Goal: Task Accomplishment & Management: Complete application form

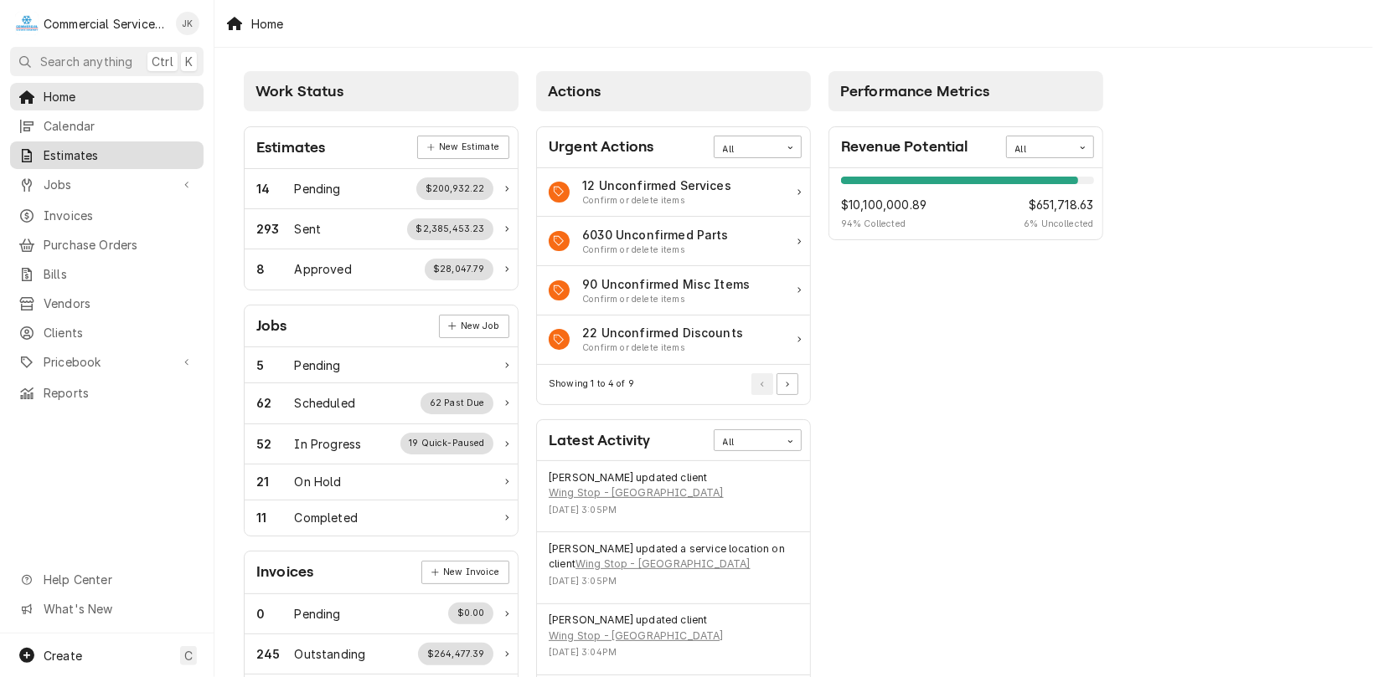
click at [121, 152] on span "Estimates" at bounding box center [120, 156] width 152 height 18
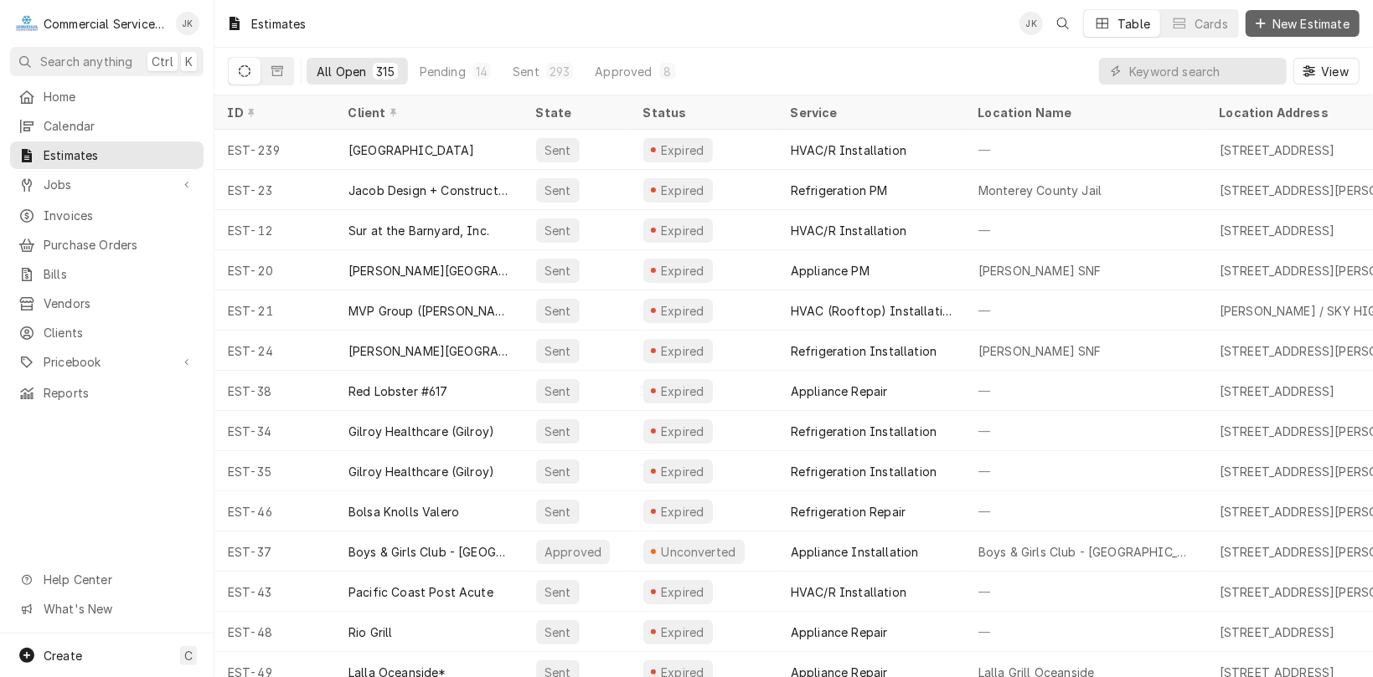
click at [1280, 22] on span "New Estimate" at bounding box center [1311, 24] width 84 height 18
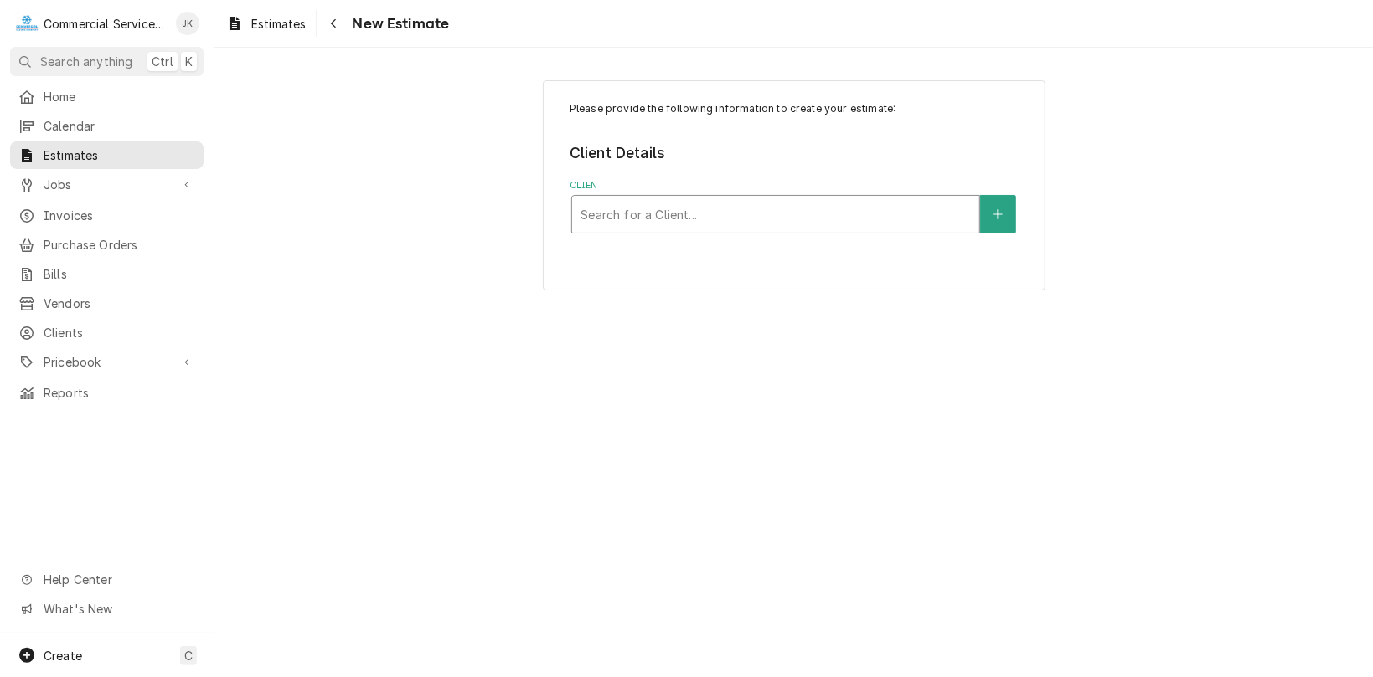
click at [646, 225] on div "Client" at bounding box center [775, 214] width 390 height 30
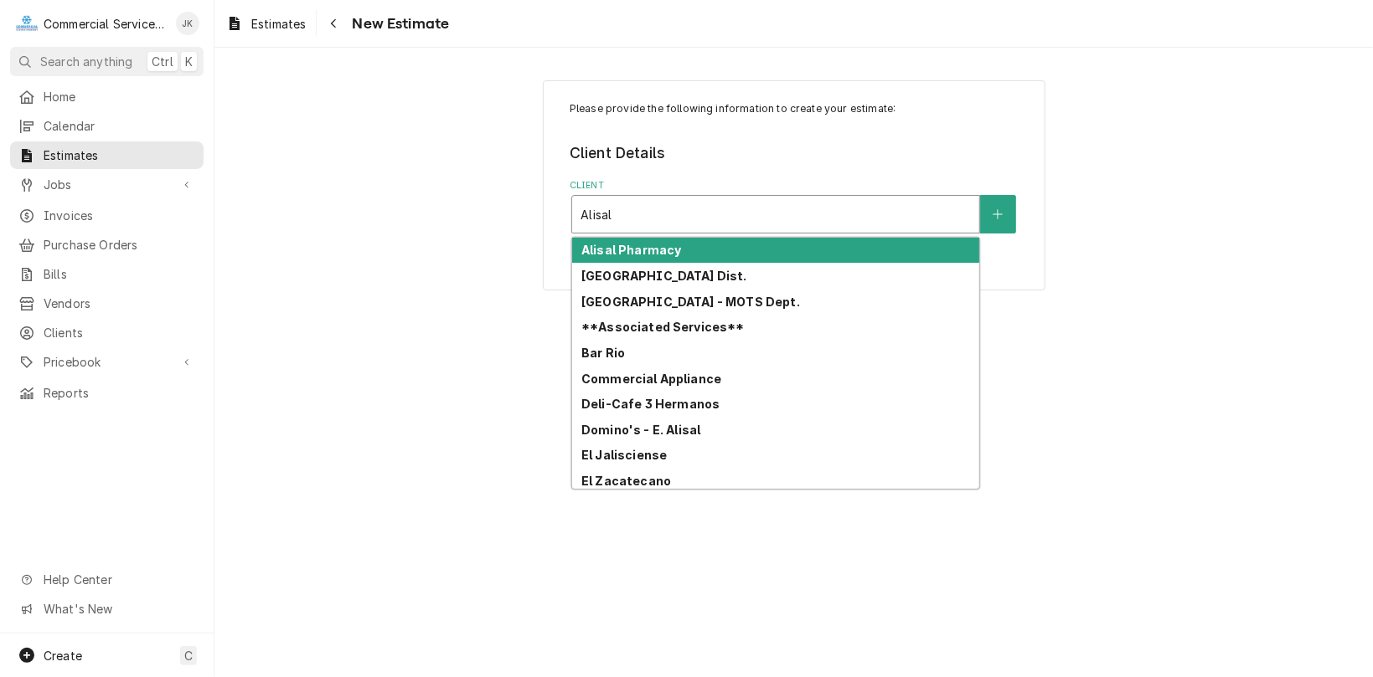
type input "Alisal"
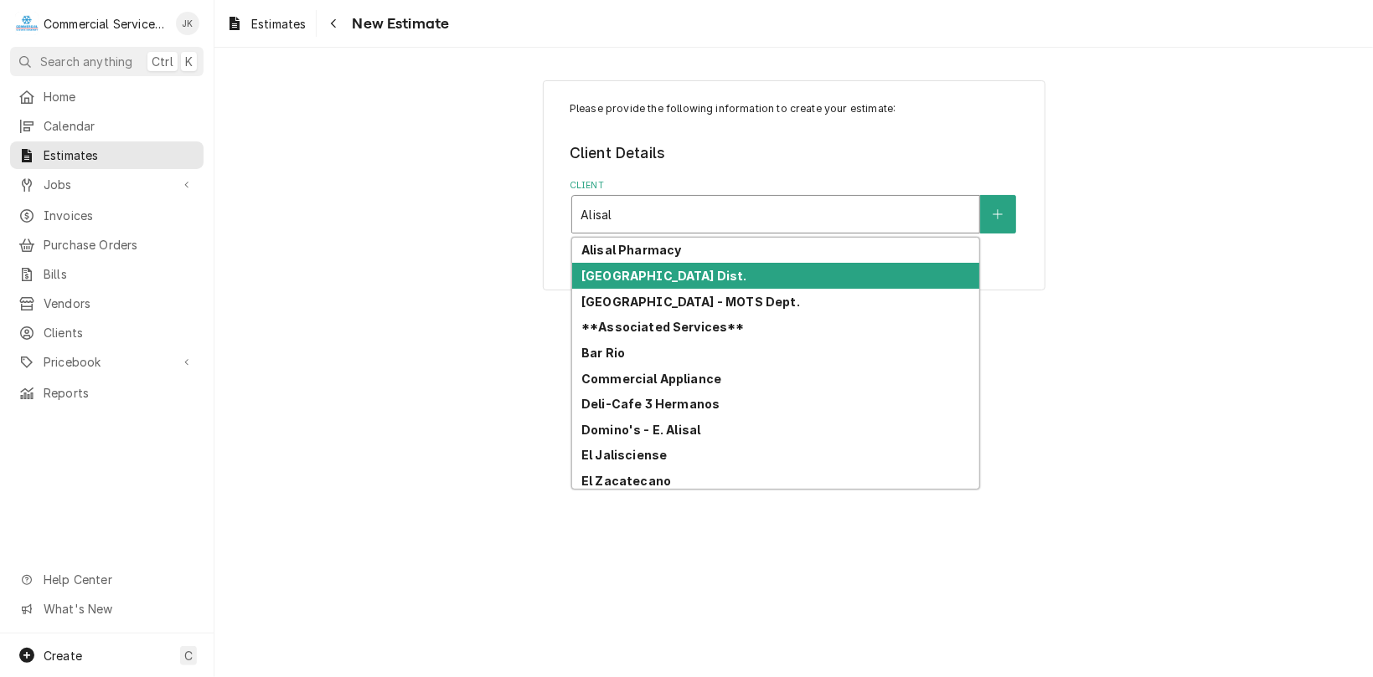
click at [658, 281] on strong "Alisal School Dist." at bounding box center [664, 276] width 166 height 14
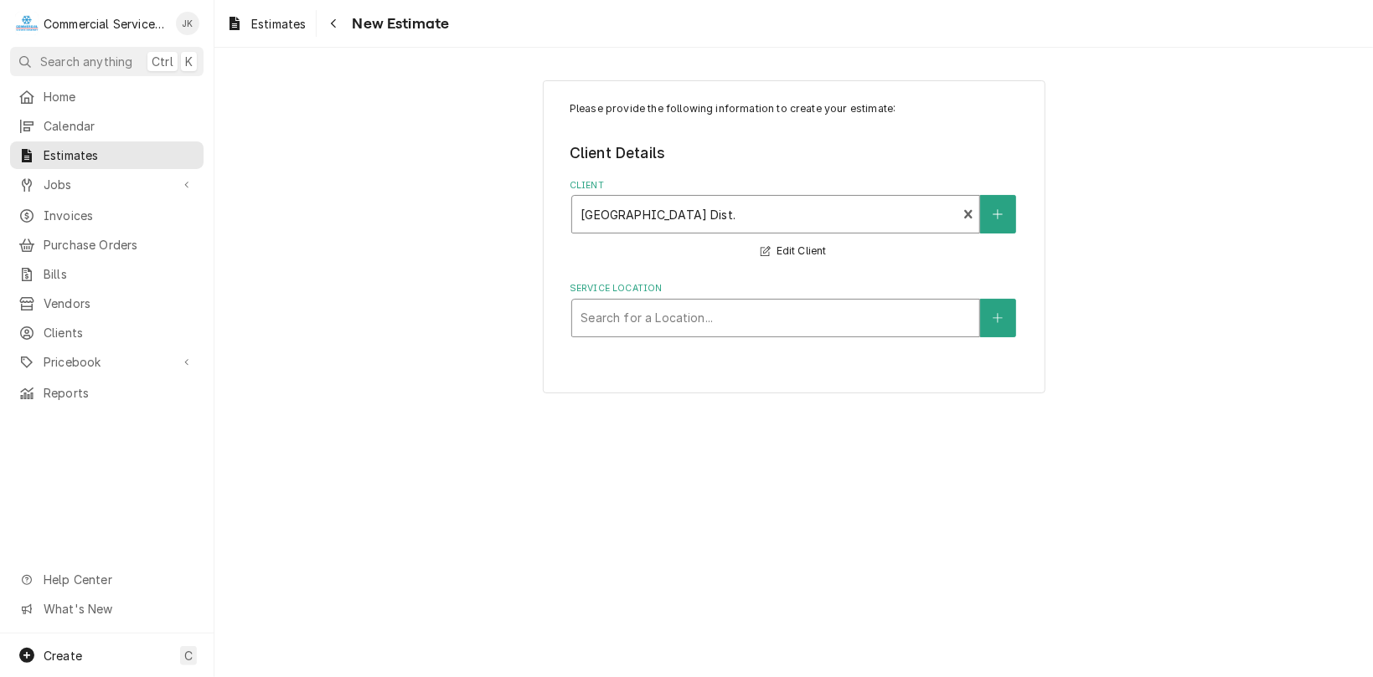
click at [646, 314] on div "Service Location" at bounding box center [775, 318] width 390 height 30
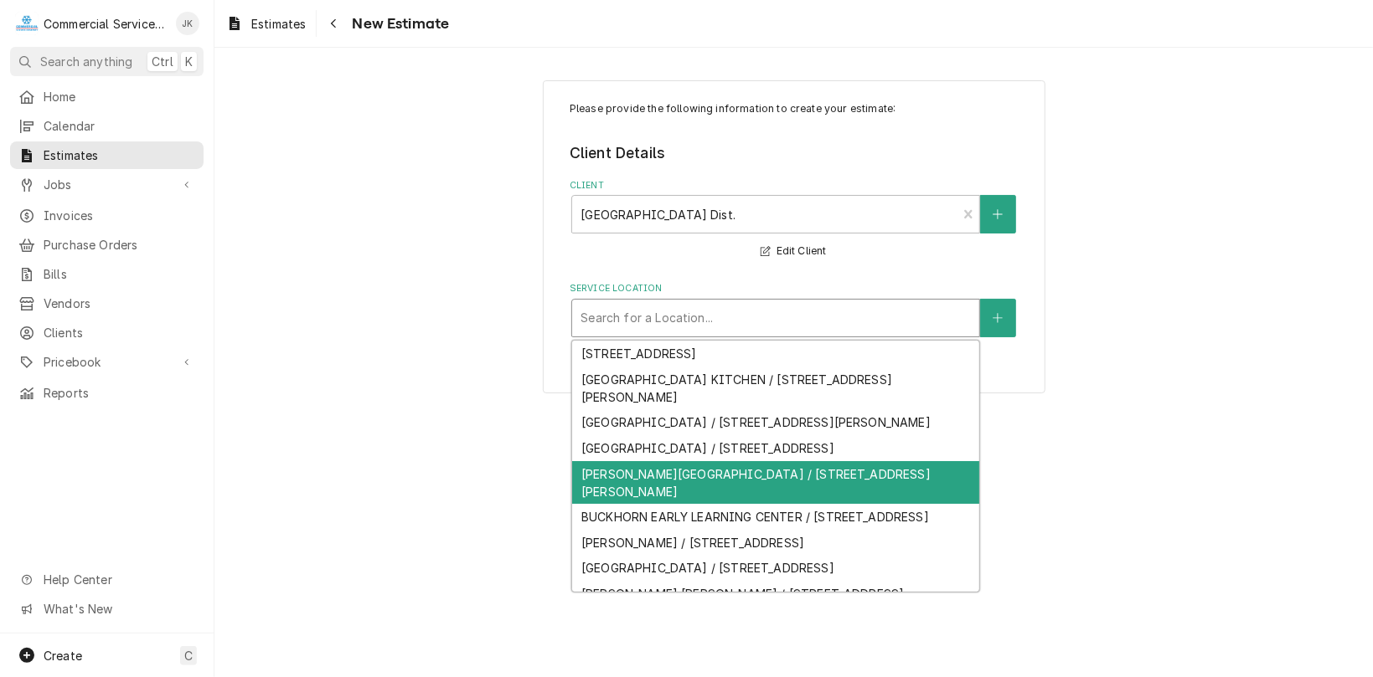
click at [620, 505] on div "BARDIN ELEMENTARY SCHOOL / 425 Bardin Rd, Salinas, CA 93905" at bounding box center [775, 483] width 407 height 44
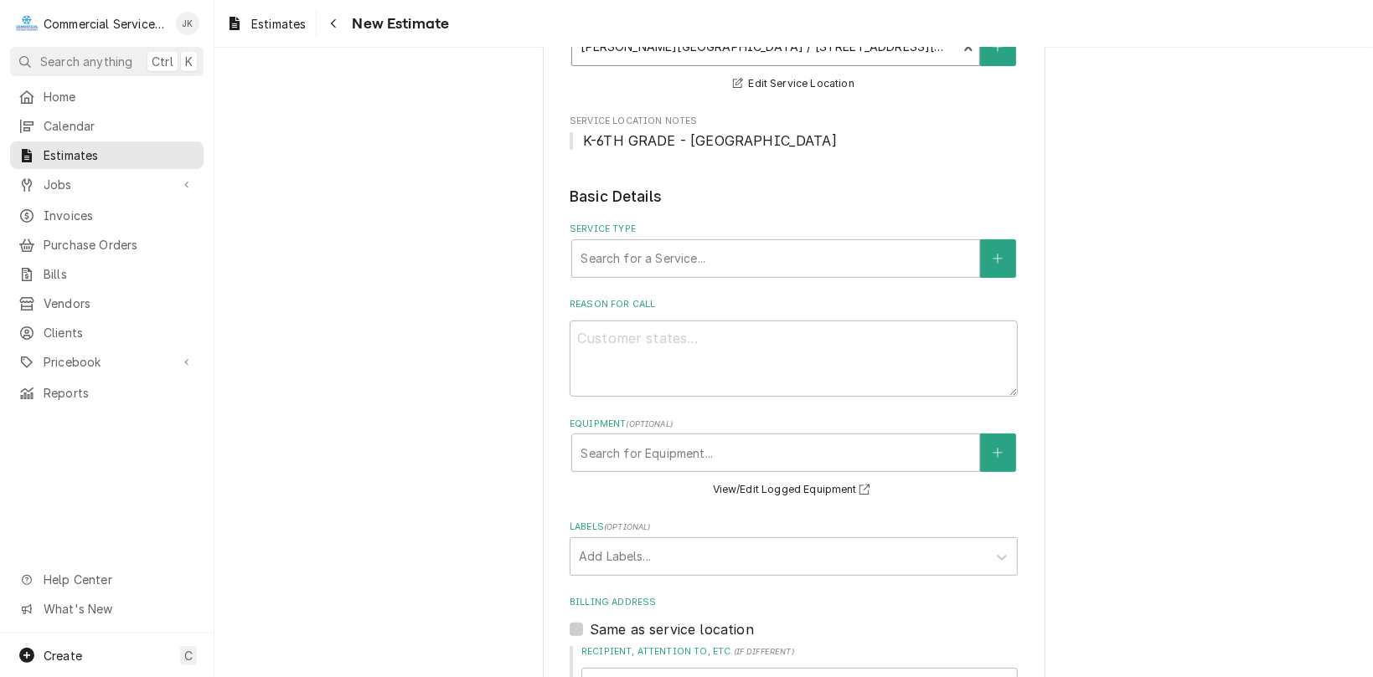
scroll to position [283, 0]
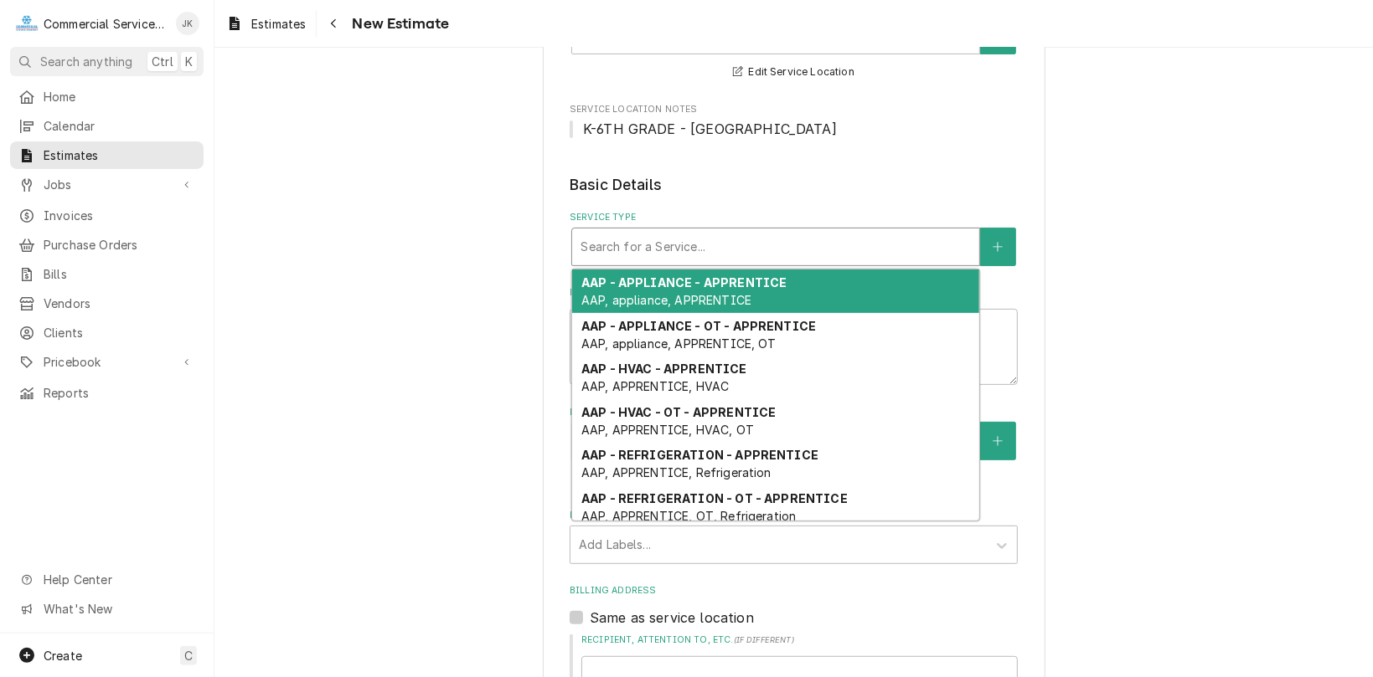
click at [602, 236] on div "Service Type" at bounding box center [775, 247] width 390 height 30
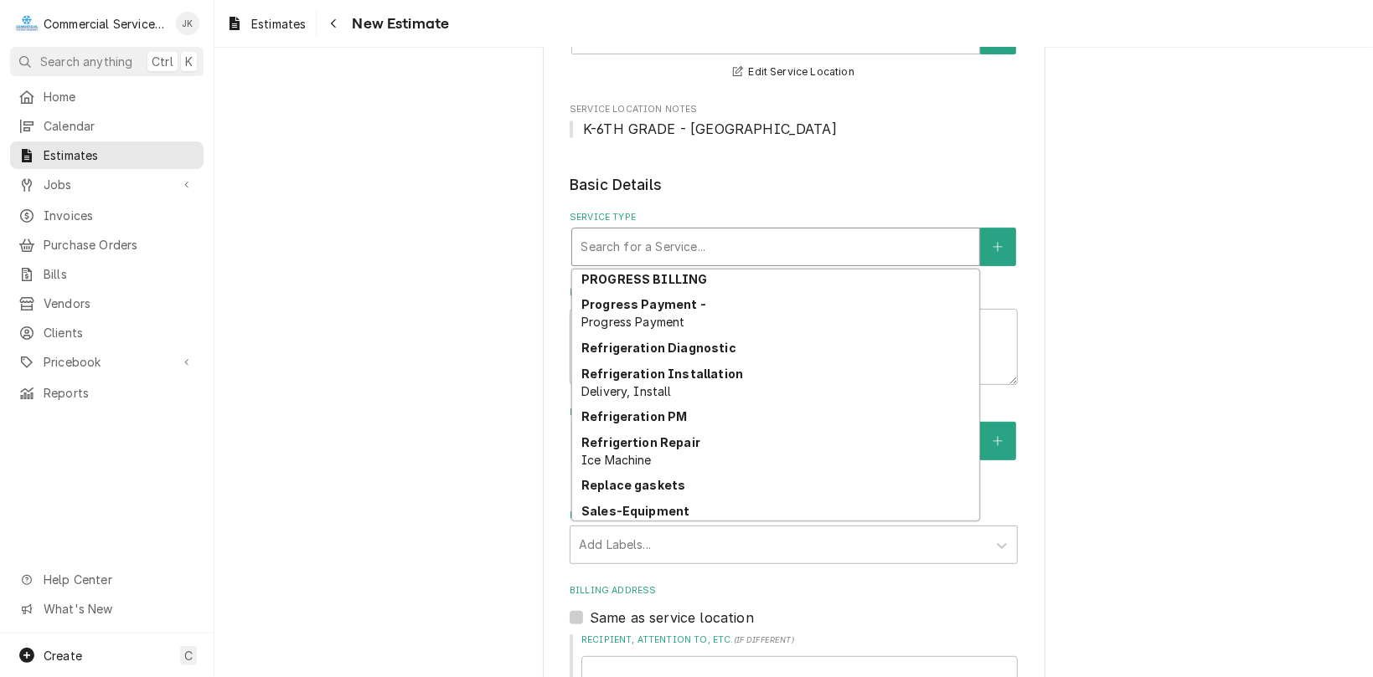
scroll to position [3075, 0]
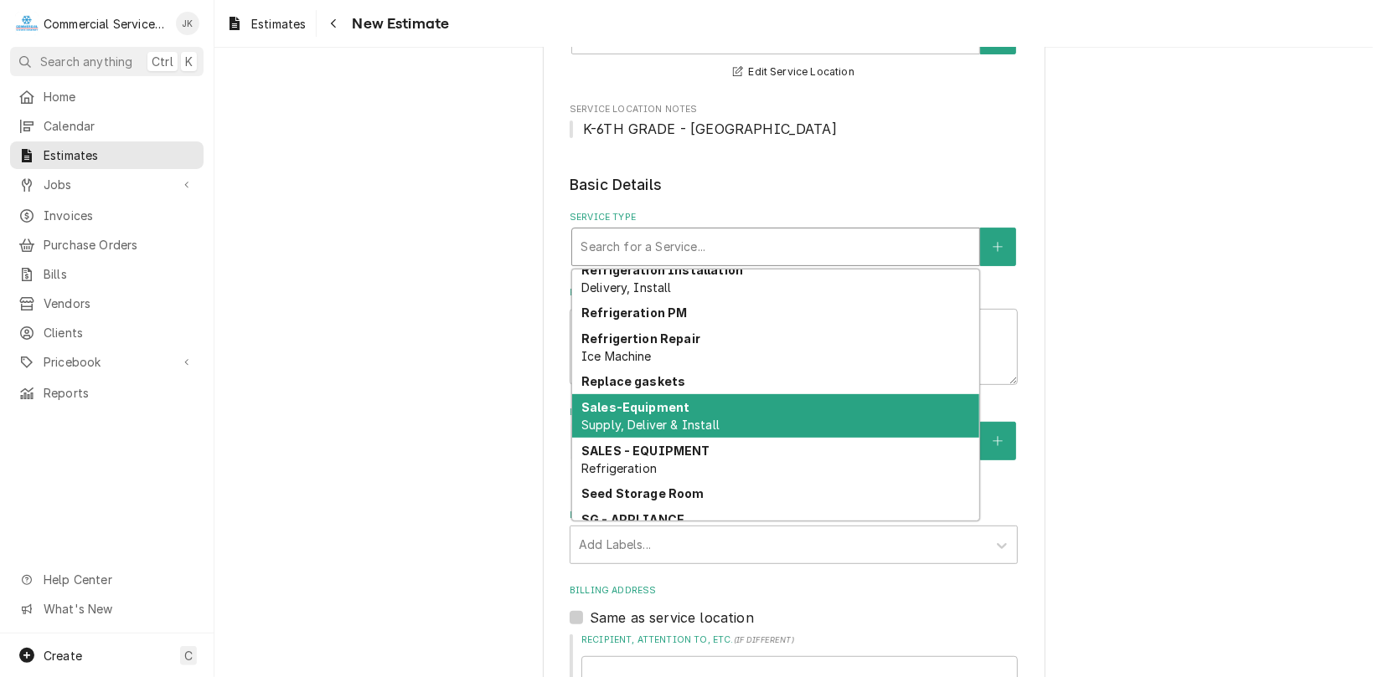
click at [602, 413] on strong "Sales-Equipment" at bounding box center [635, 407] width 108 height 14
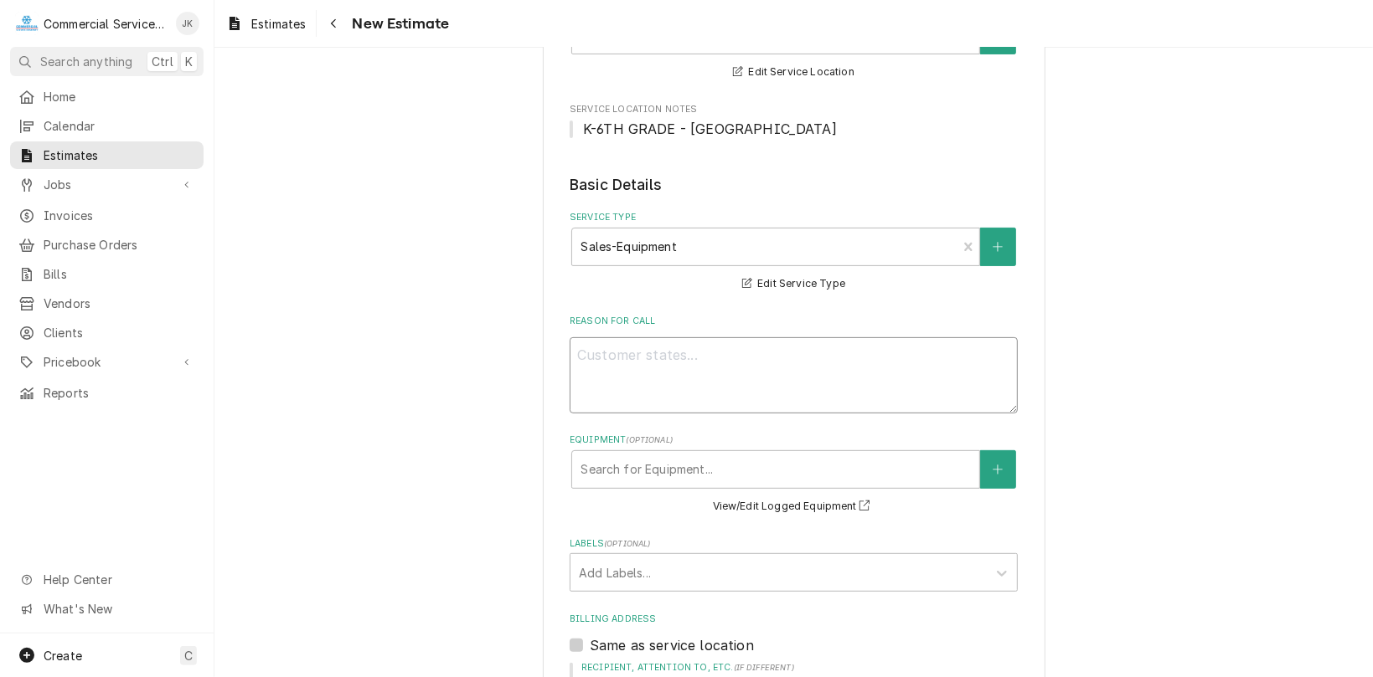
click at [598, 363] on textarea "Reason For Call" at bounding box center [793, 375] width 448 height 76
type textarea "x"
type textarea "E"
type textarea "x"
type textarea "Ex"
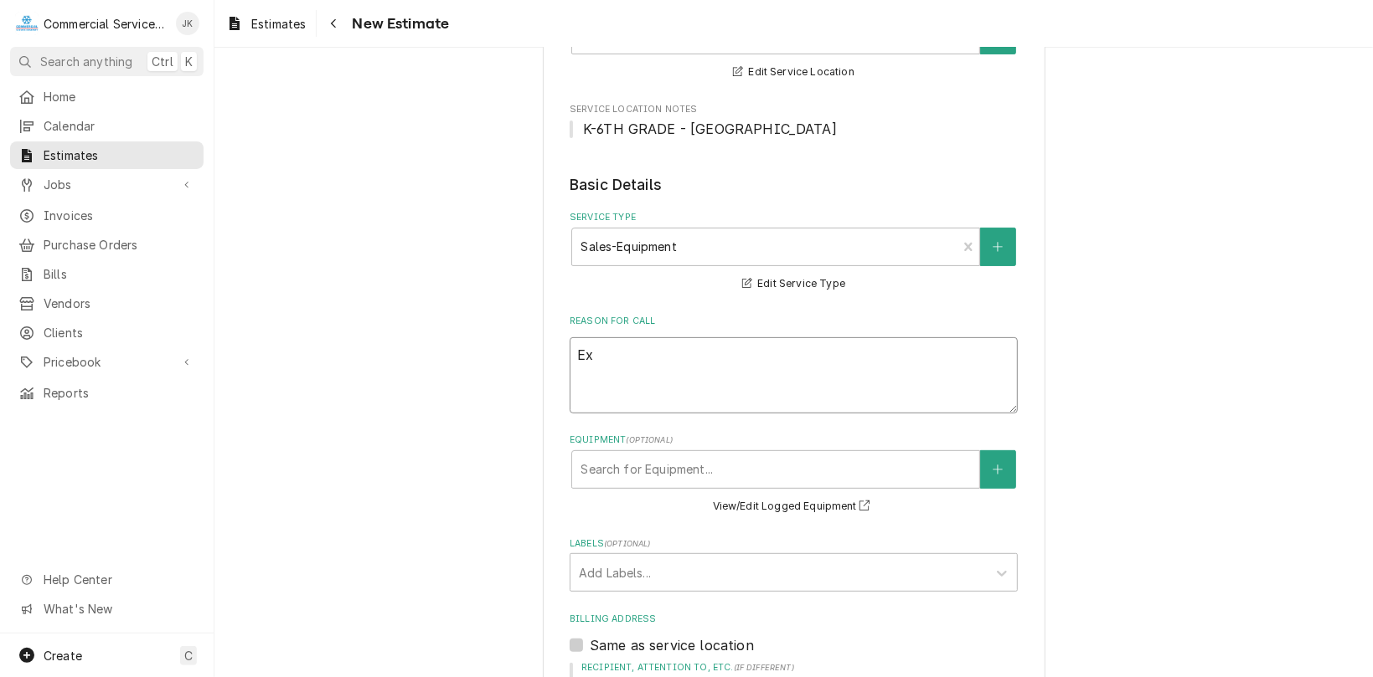
type textarea "x"
type textarea "Exh"
type textarea "x"
type textarea "Exha"
type textarea "x"
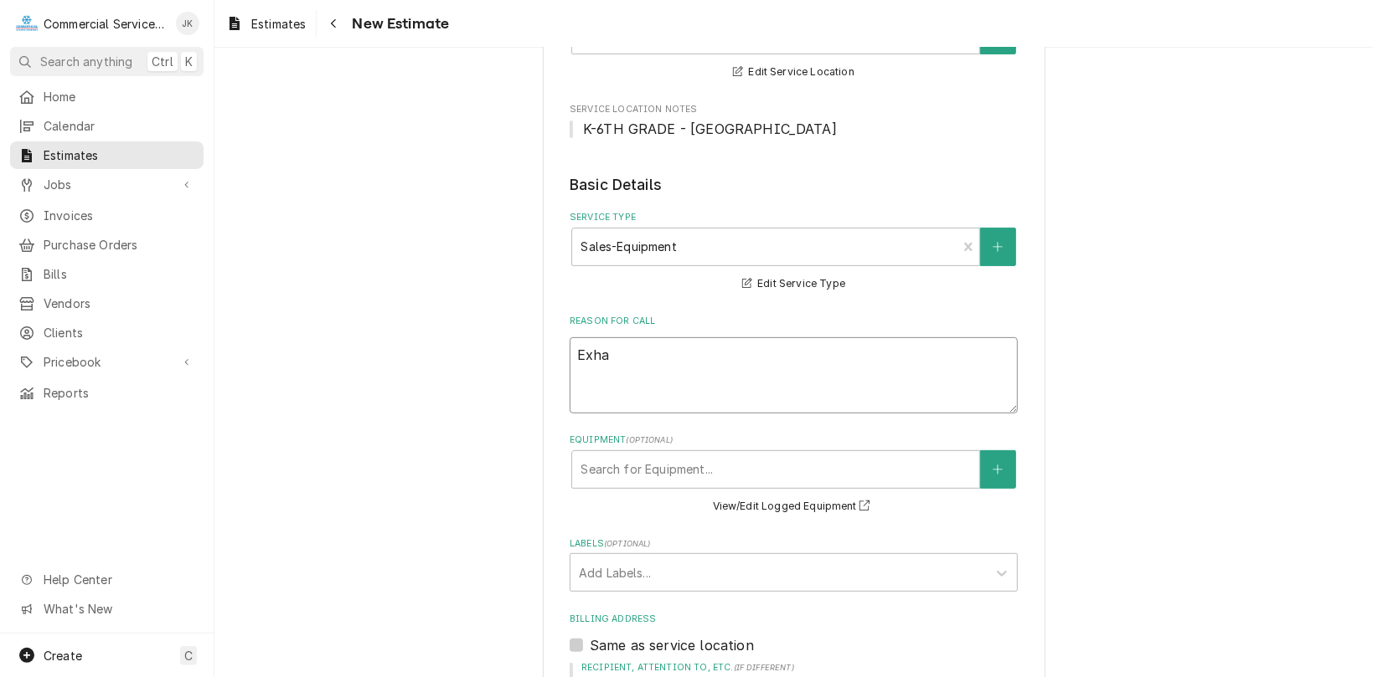
type textarea "Exhau"
type textarea "x"
type textarea "Exhaus"
type textarea "x"
type textarea "Exhaust"
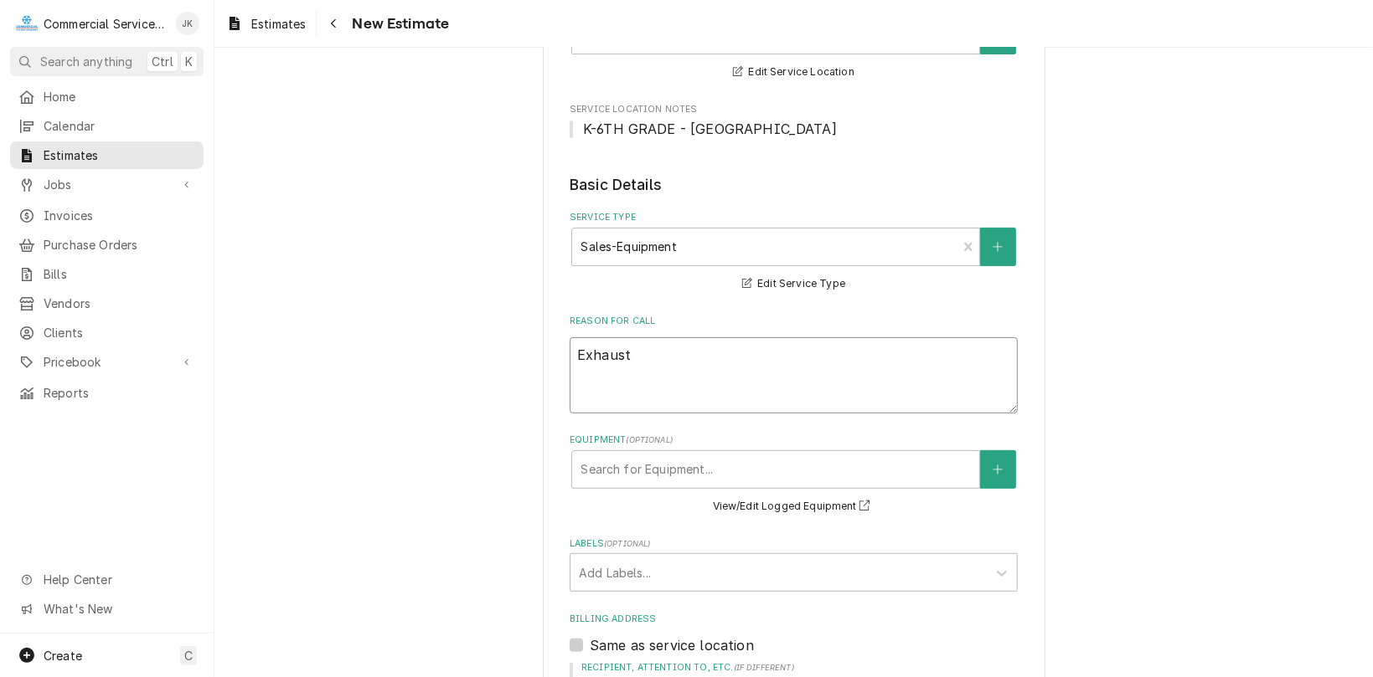
type textarea "x"
type textarea "Exhaust"
type textarea "x"
type textarea "Exhaust"
type textarea "x"
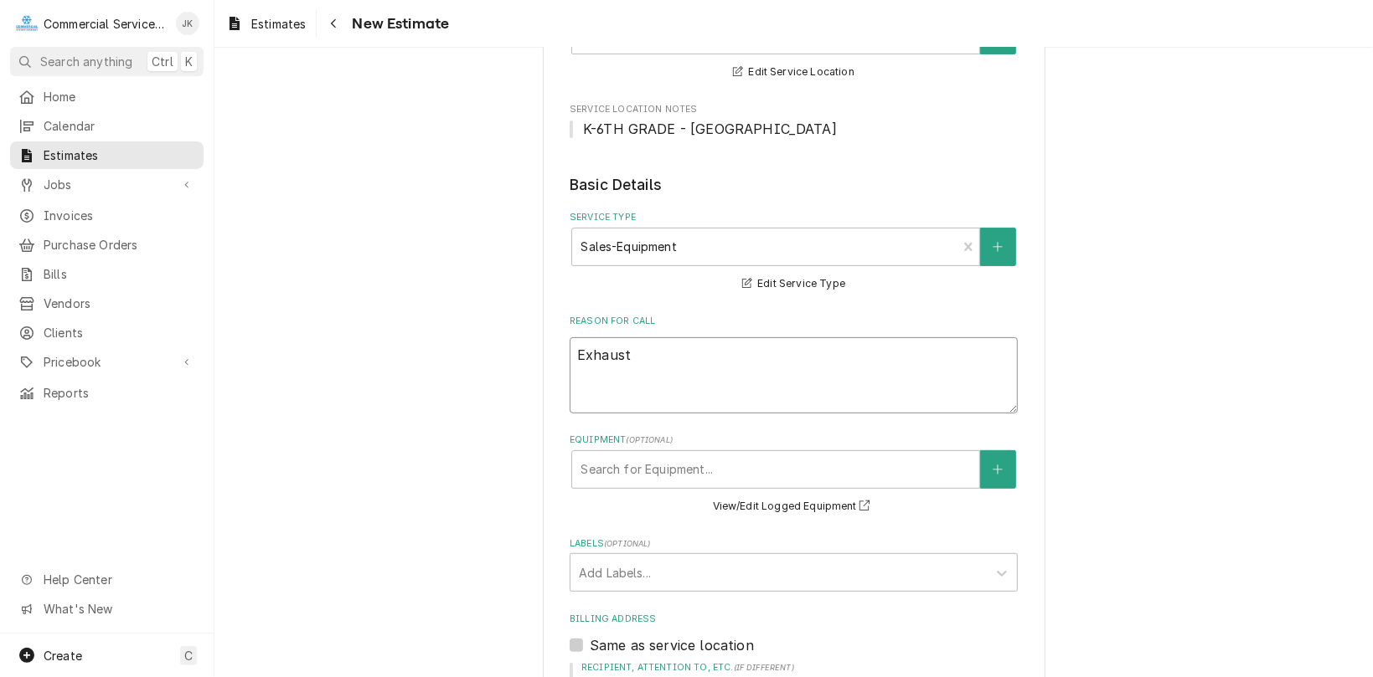
type textarea "Exhaus"
type textarea "x"
type textarea "Exhau"
type textarea "x"
type textarea "Exha"
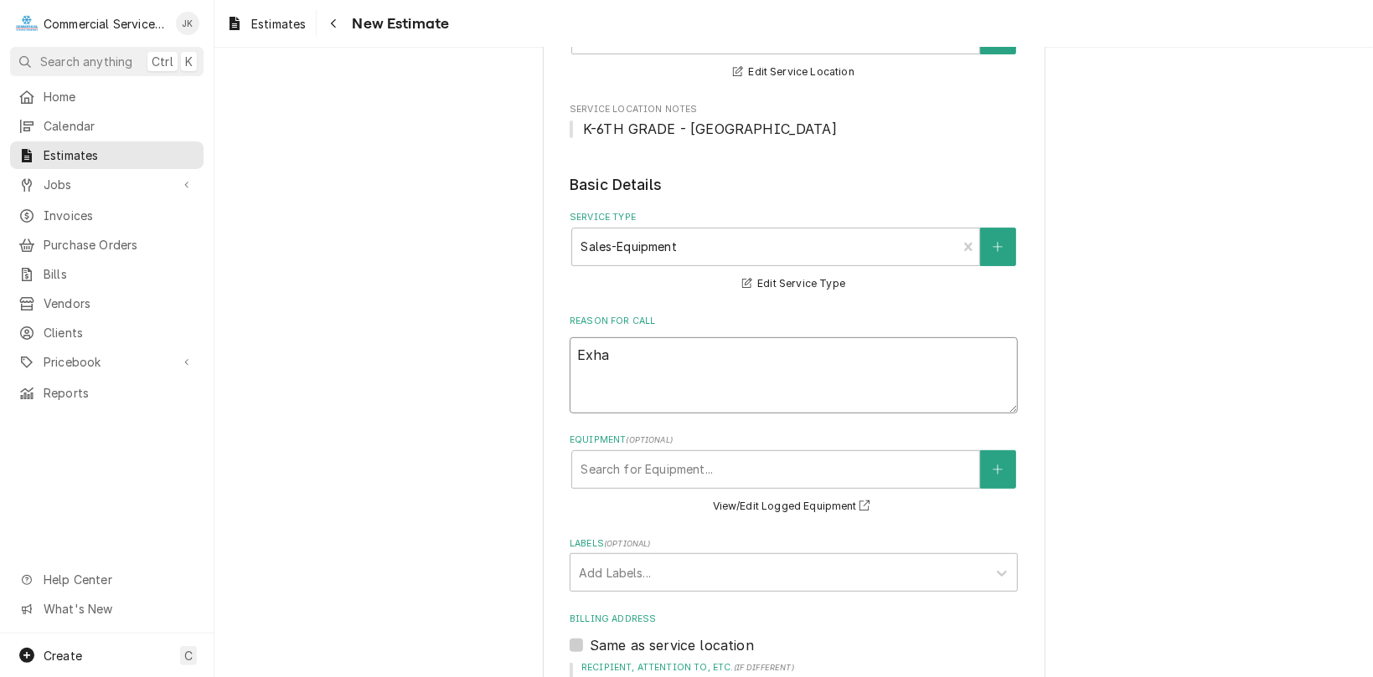
type textarea "x"
type textarea "Exh"
type textarea "x"
type textarea "Ex"
type textarea "x"
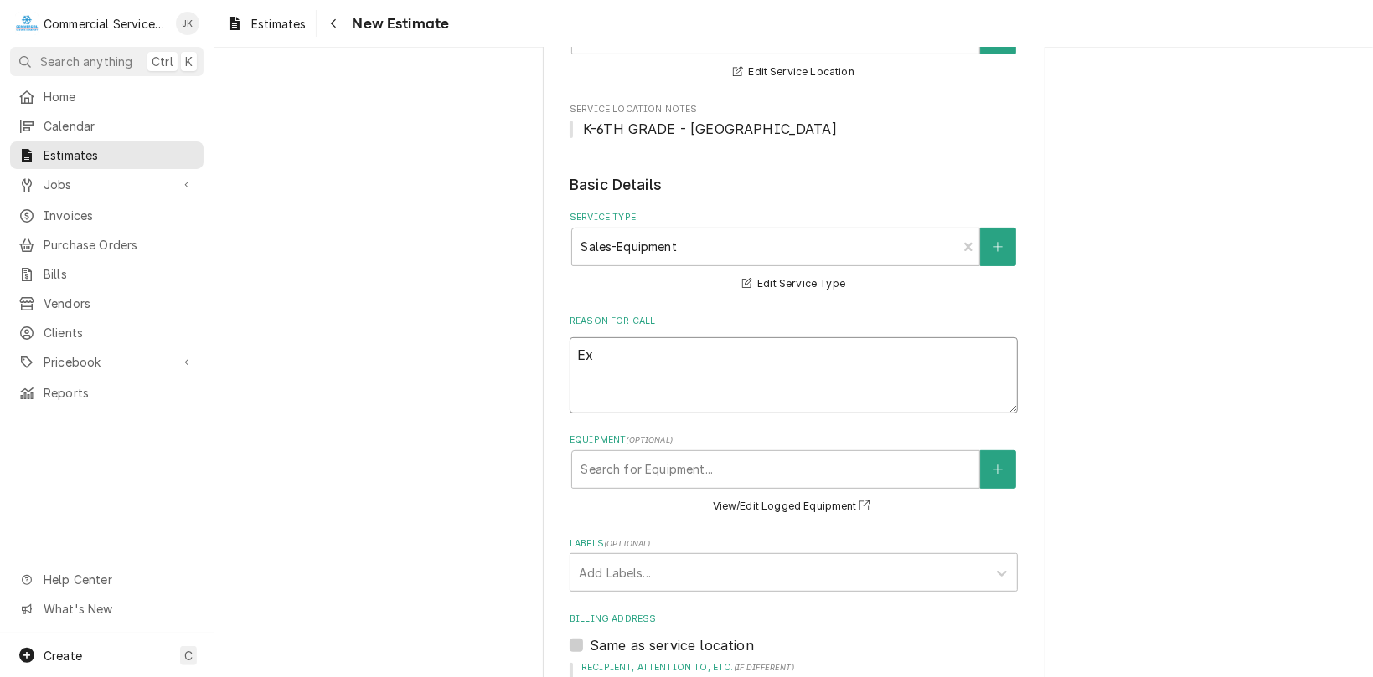
type textarea "E"
type textarea "x"
type textarea "K"
type textarea "x"
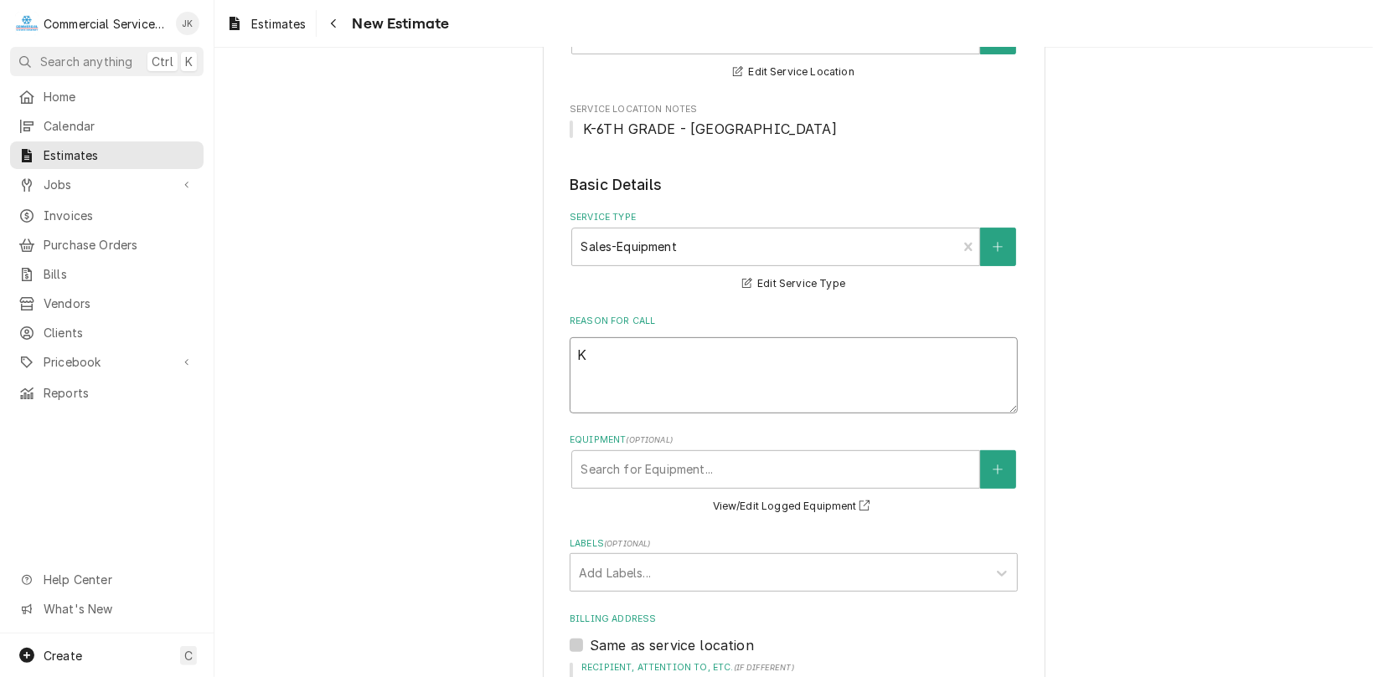
type textarea "Ki"
type textarea "x"
type textarea "Kit"
type textarea "x"
type textarea "Kitc"
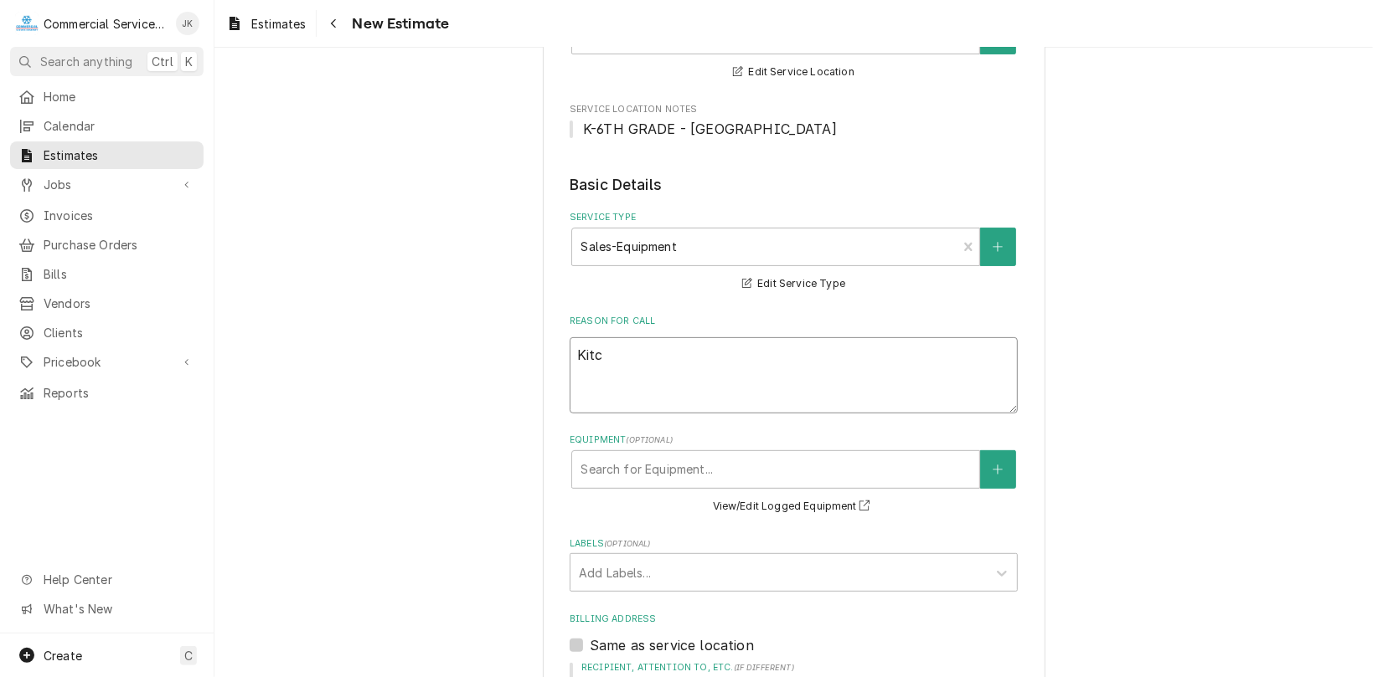
type textarea "x"
type textarea "Kitch"
type textarea "x"
type textarea "Kitche"
type textarea "x"
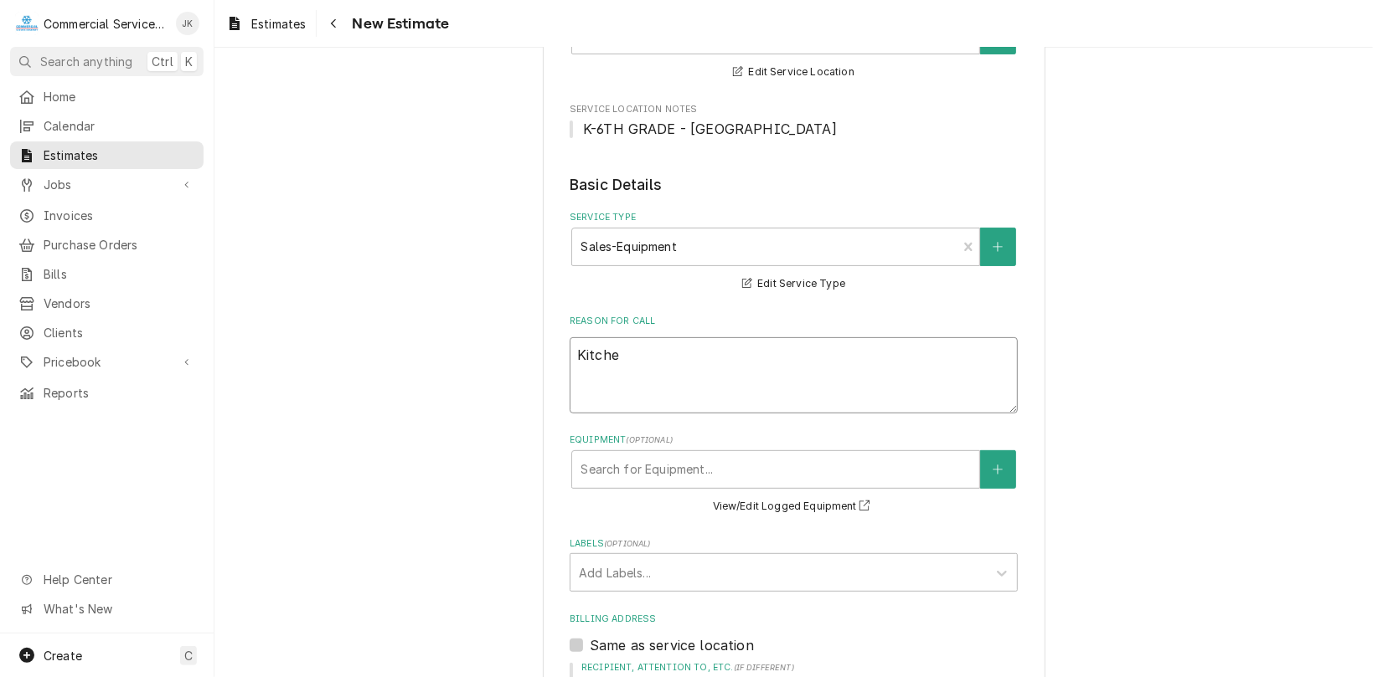
type textarea "Kitchen"
type textarea "x"
type textarea "Kitchen"
type textarea "x"
type textarea "Kitchen E"
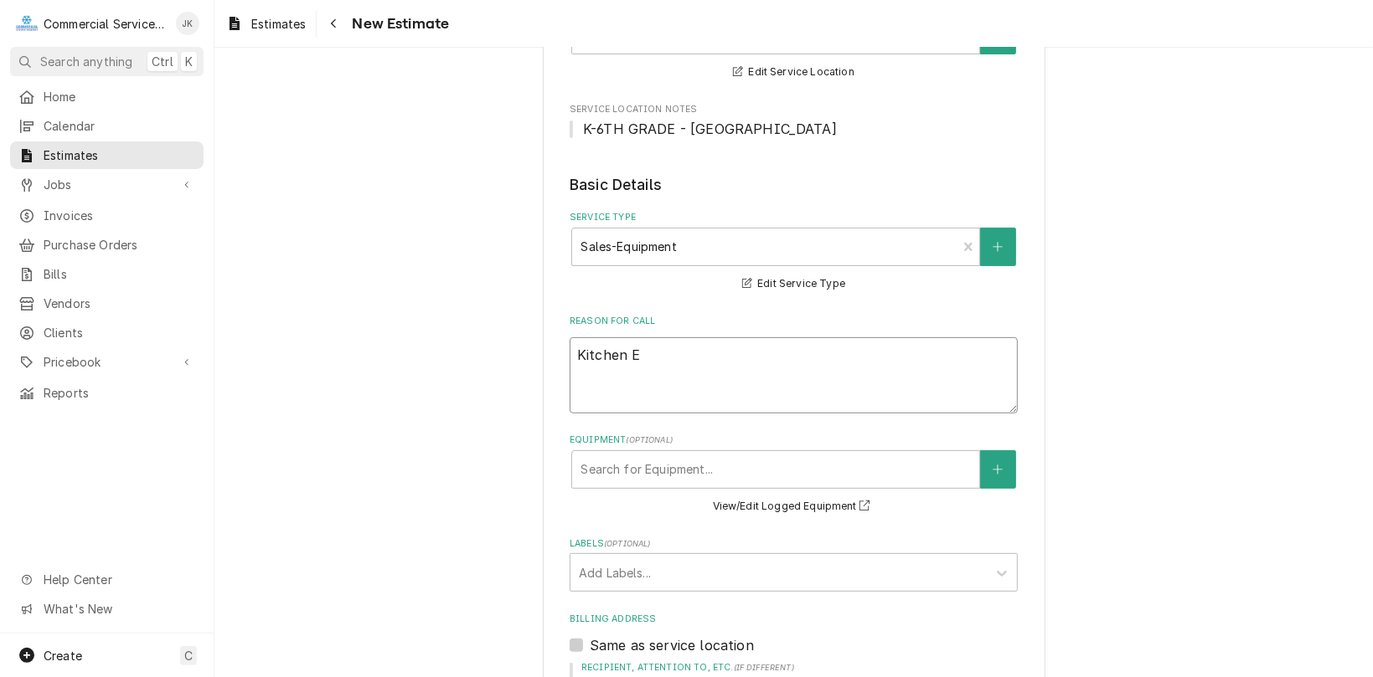
type textarea "x"
type textarea "Kitchen Ex"
type textarea "x"
type textarea "Kitchen Exh"
type textarea "x"
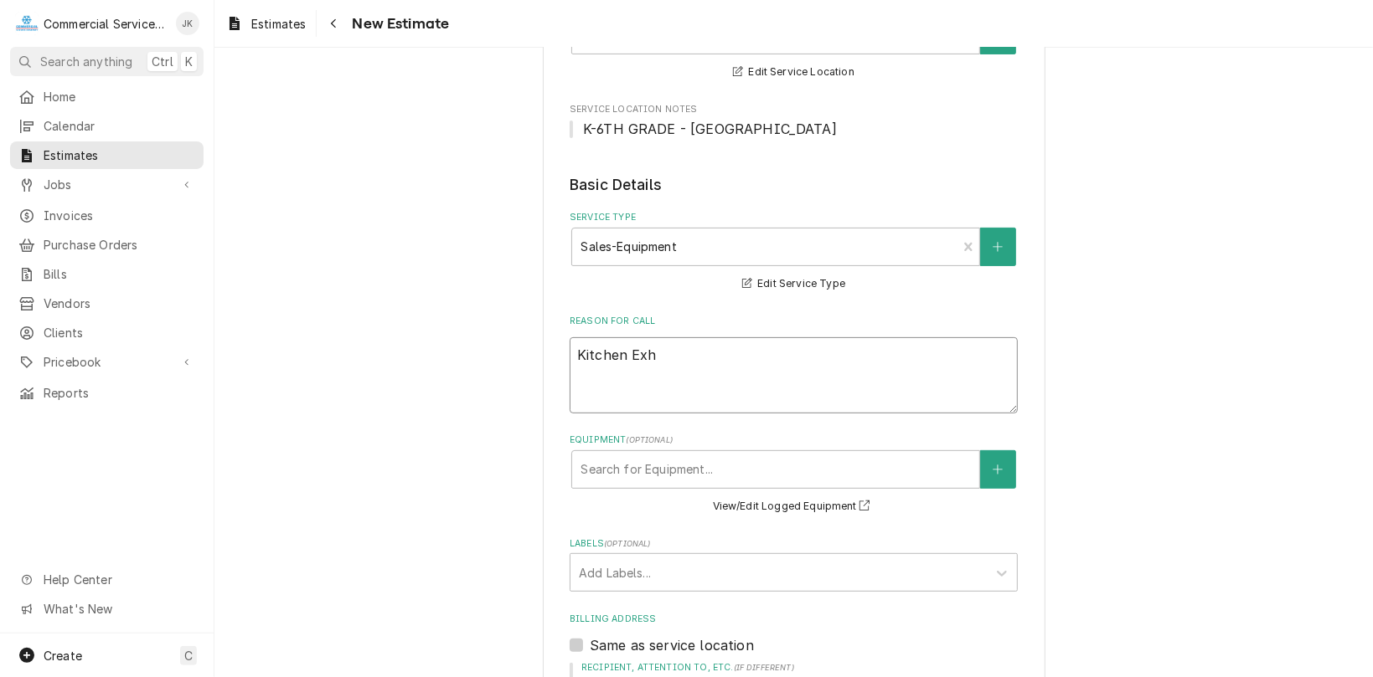
type textarea "Kitchen Exha"
type textarea "x"
type textarea "Kitchen Exhau"
type textarea "x"
type textarea "Kitchen Exhaus"
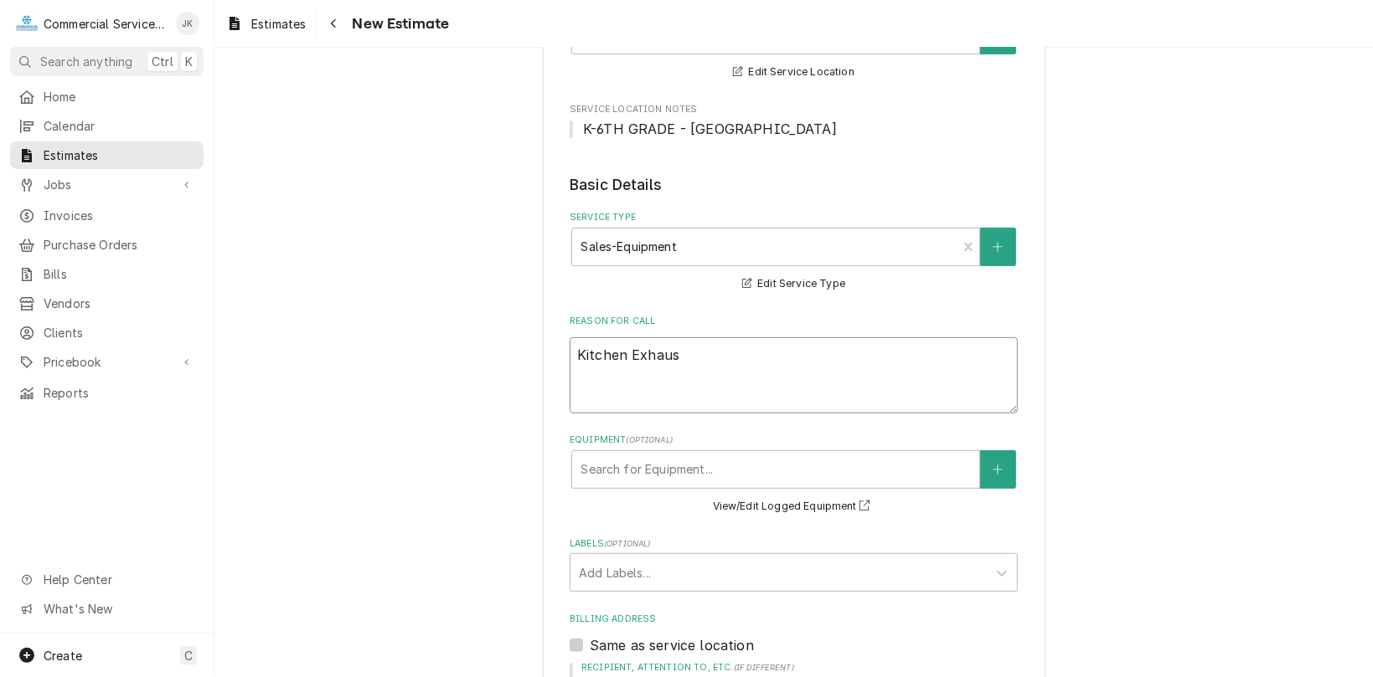
type textarea "x"
type textarea "Kitchen Exhaust"
type textarea "x"
type textarea "Kitchen Exhaust"
type textarea "x"
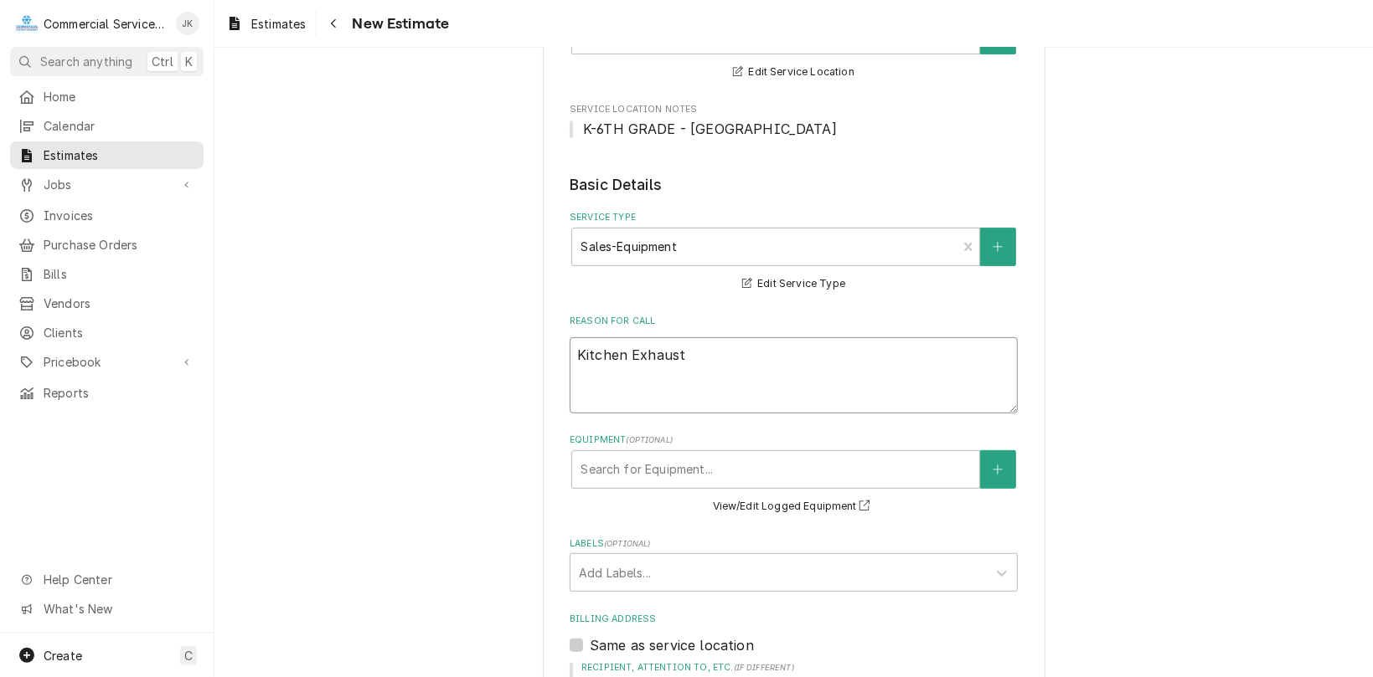
type textarea "Kitchen Exhaust F"
type textarea "x"
type textarea "Kitchen Exhaust Fa"
type textarea "x"
type textarea "Kitchen Exhaust Fan"
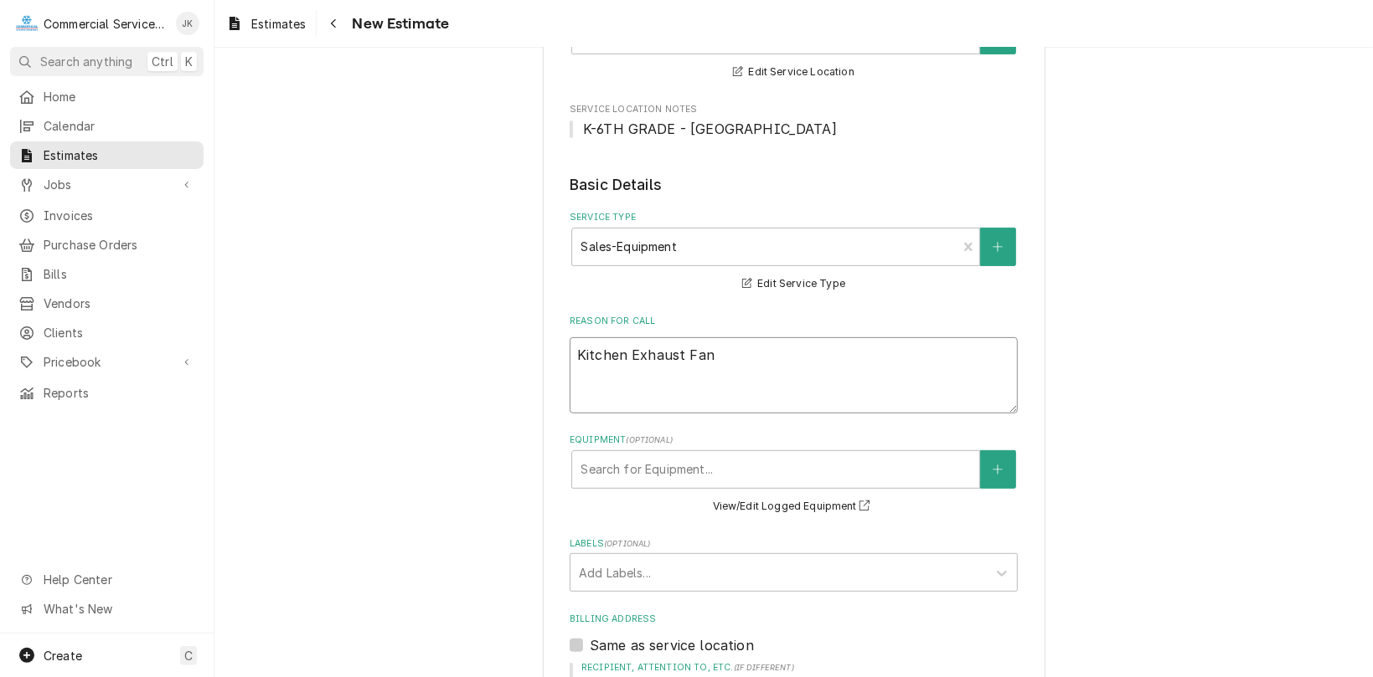
type textarea "x"
type textarea "Kitchen Exhaust Fan;"
type textarea "x"
type textarea "Kitchen Exhaust Fan;"
type textarea "x"
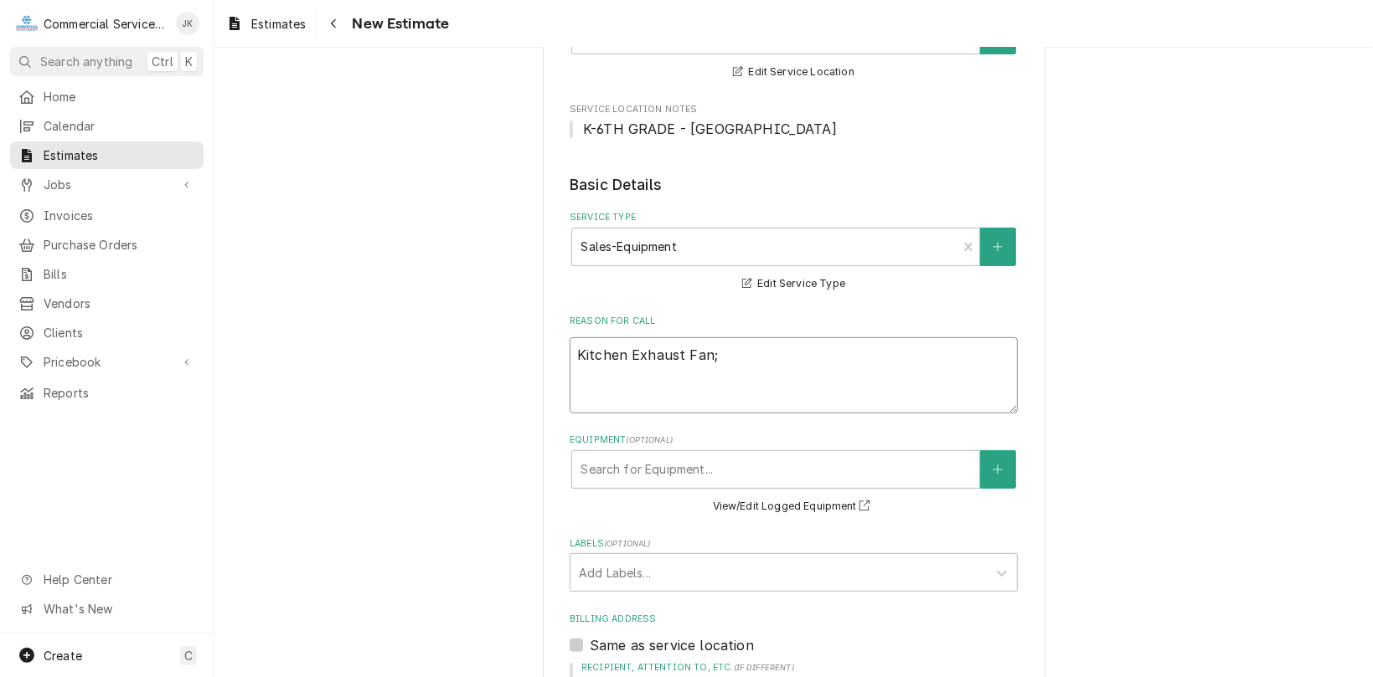
type textarea "Kitchen Exhaust Fan; o"
type textarea "x"
type textarea "Kitchen Exhaust Fan; ou"
type textarea "x"
type textarea "Kitchen Exhaust Fan; out"
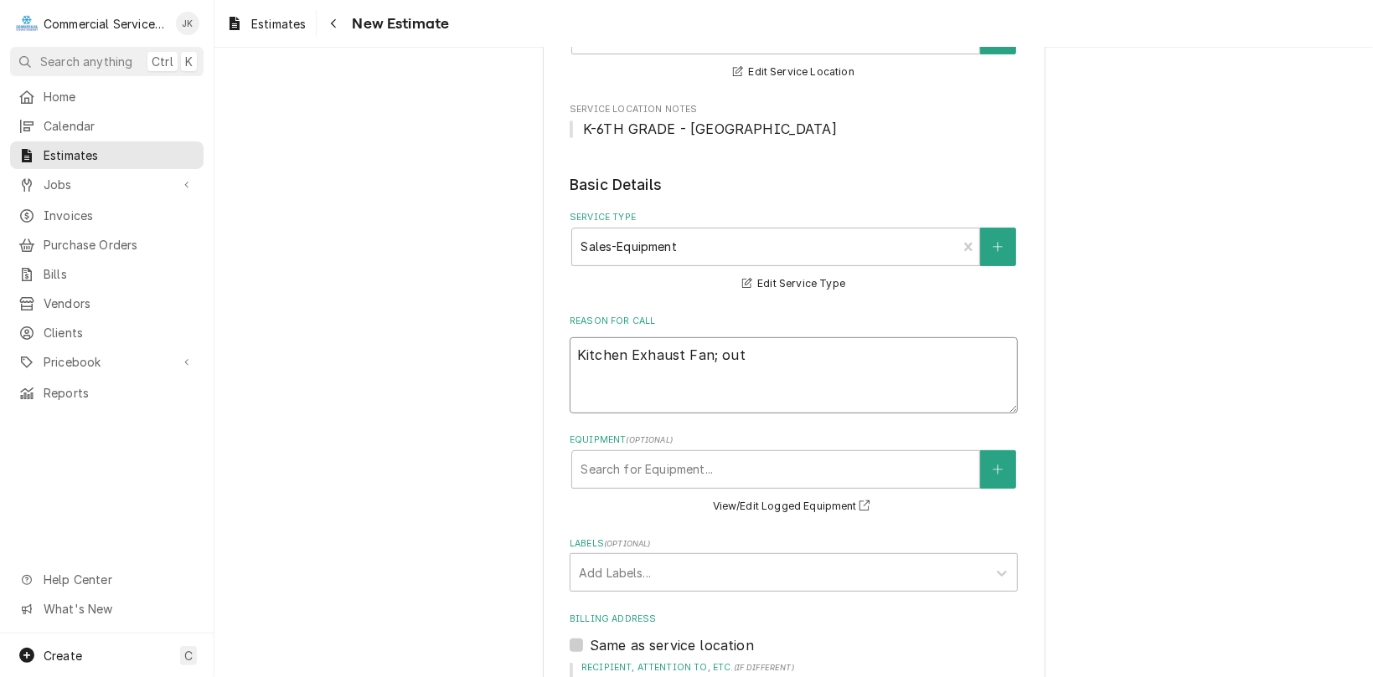
type textarea "x"
type textarea "Kitchen Exhaust Fan; out"
type textarea "x"
type textarea "Kitchen Exhaust Fan; out o"
type textarea "x"
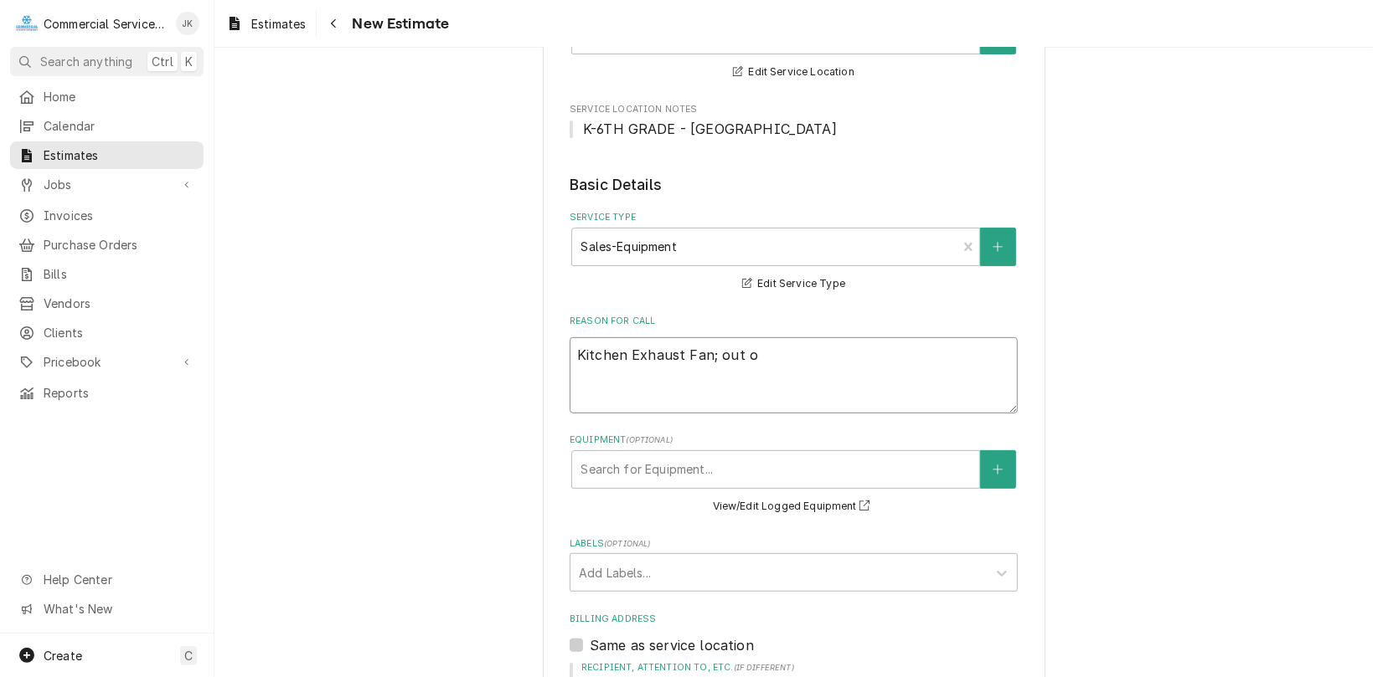
type textarea "Kitchen Exhaust Fan; out of"
type textarea "x"
type textarea "Kitchen Exhaust Fan; out of"
type textarea "x"
type textarea "Kitchen Exhaust Fan; out of o"
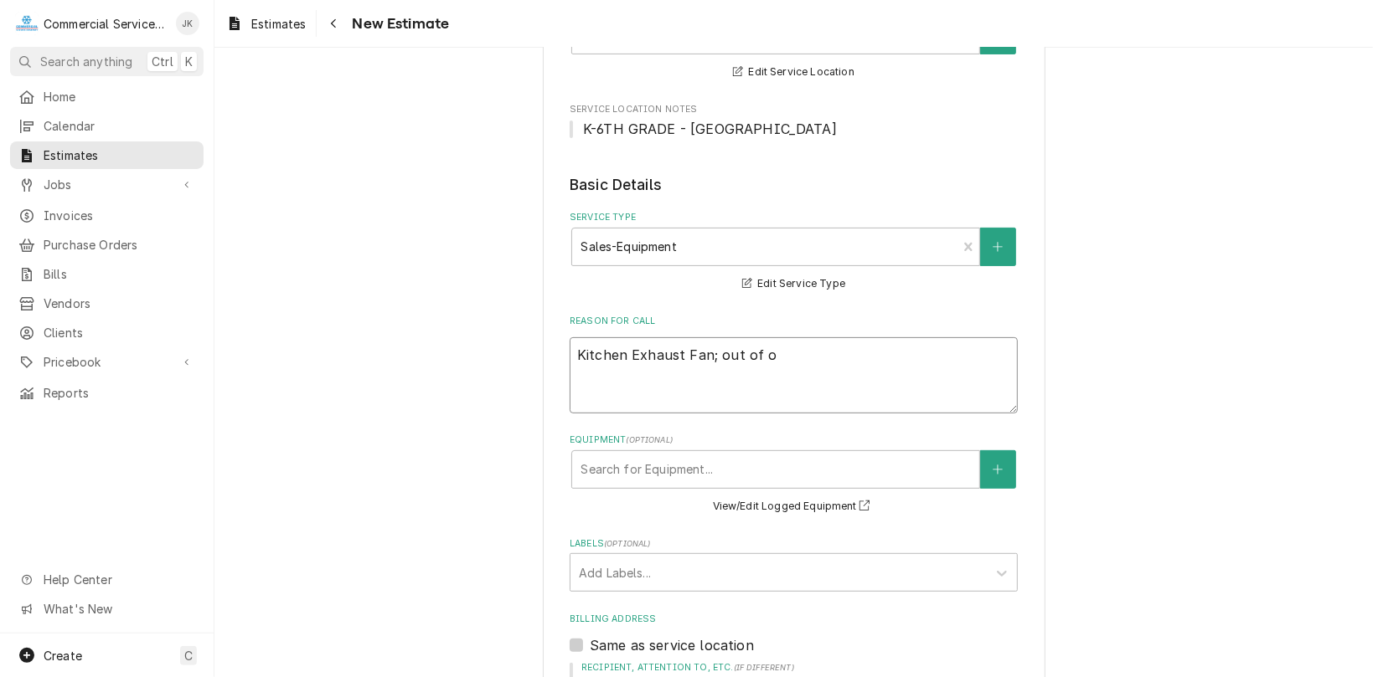
type textarea "x"
type textarea "Kitchen Exhaust Fan; out of or"
type textarea "x"
type textarea "Kitchen Exhaust Fan; out of ord"
type textarea "x"
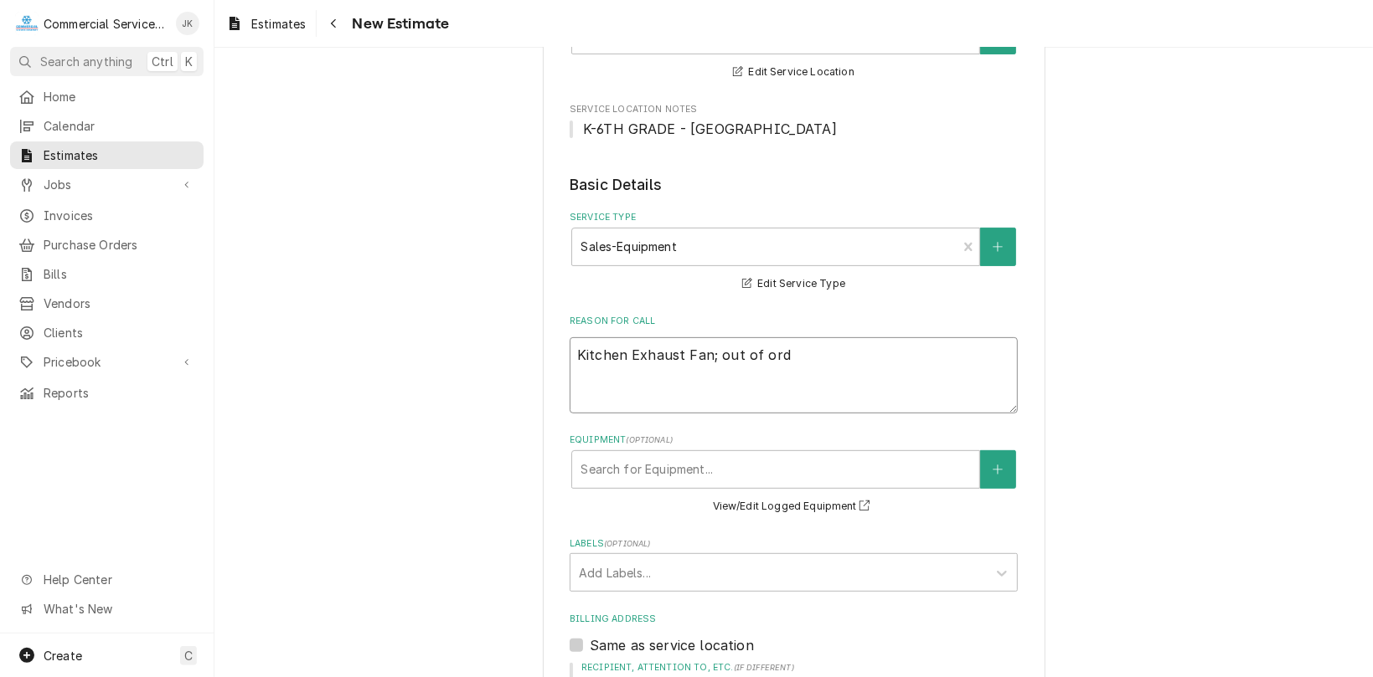
type textarea "Kitchen Exhaust Fan; out of orde"
type textarea "x"
type textarea "Kitchen Exhaust Fan; out of order"
type textarea "x"
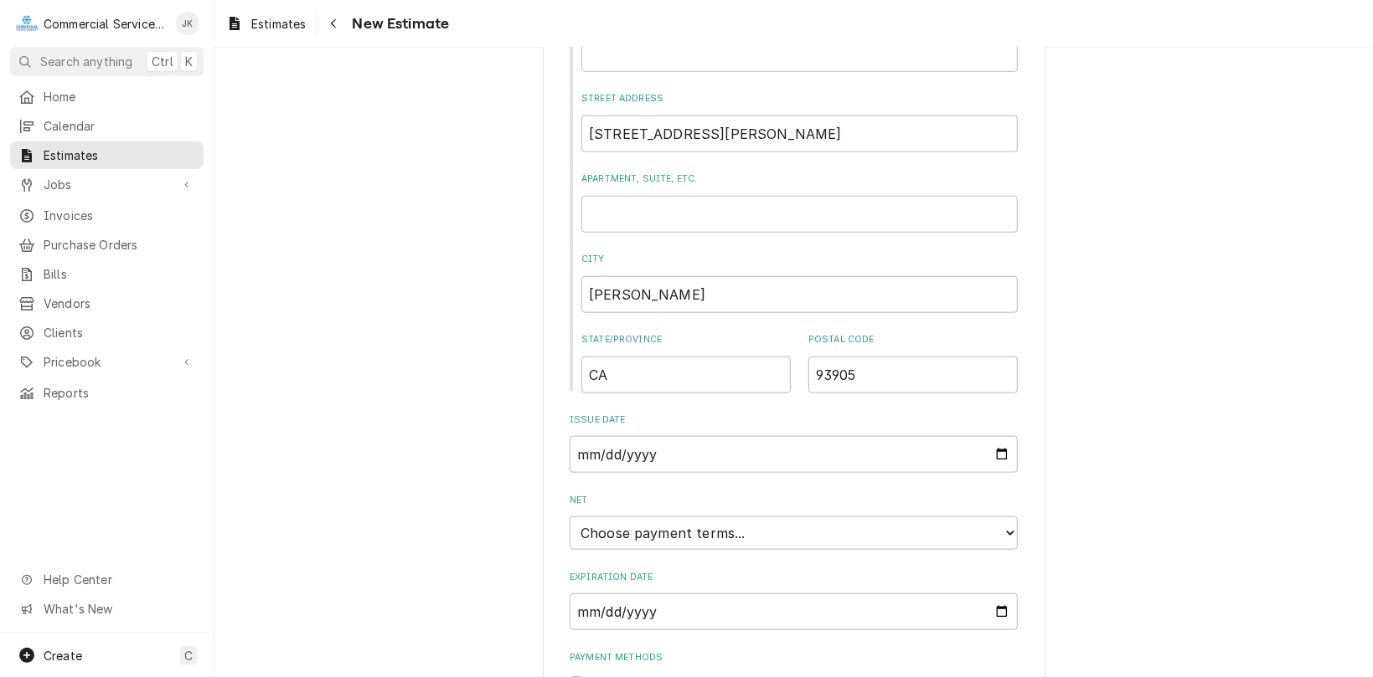
scroll to position [1007, 0]
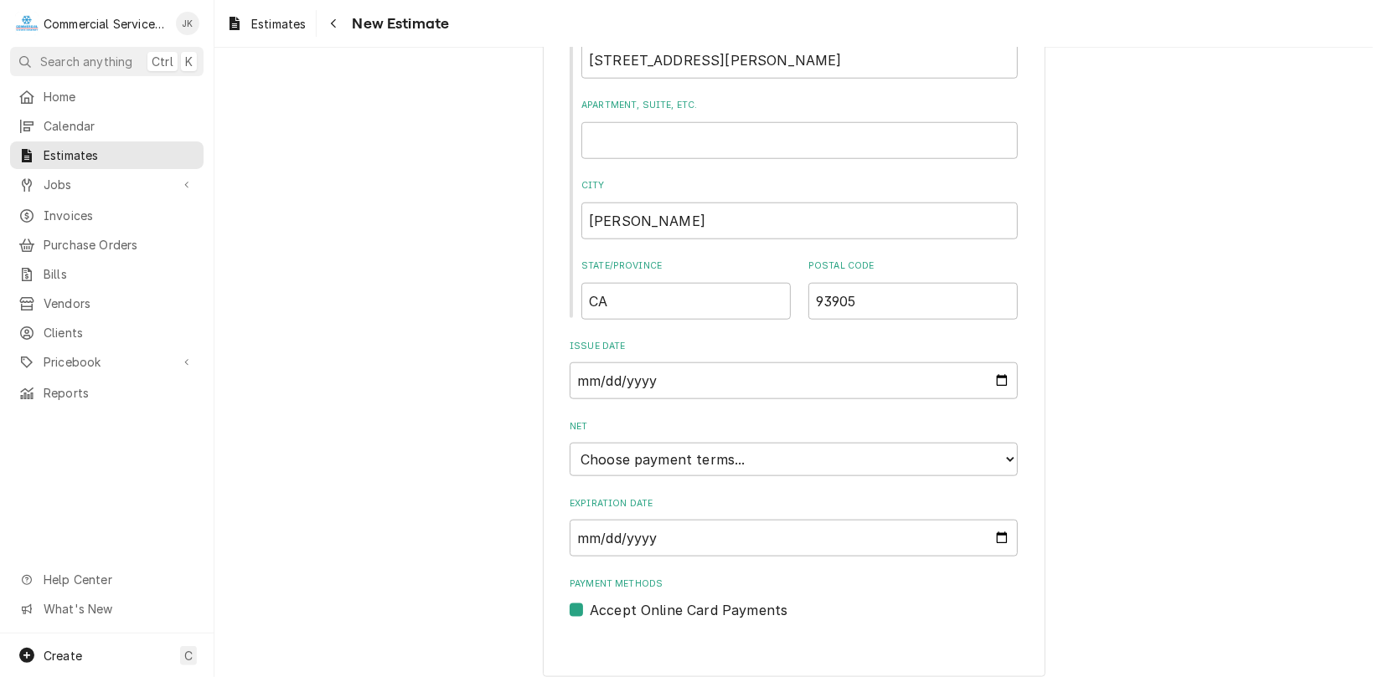
type textarea "Kitchen Exhaust Fan; out of order"
click at [997, 542] on input "Expiration Date" at bounding box center [793, 538] width 448 height 37
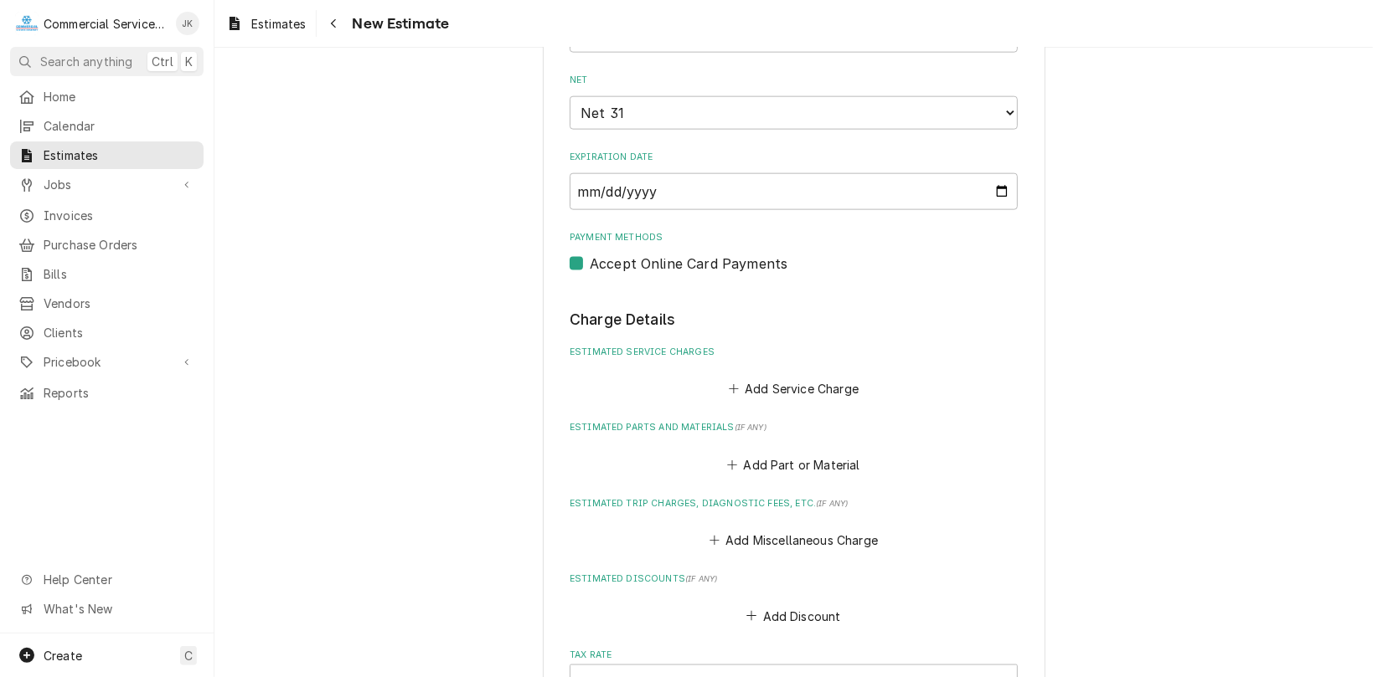
scroll to position [1223, 0]
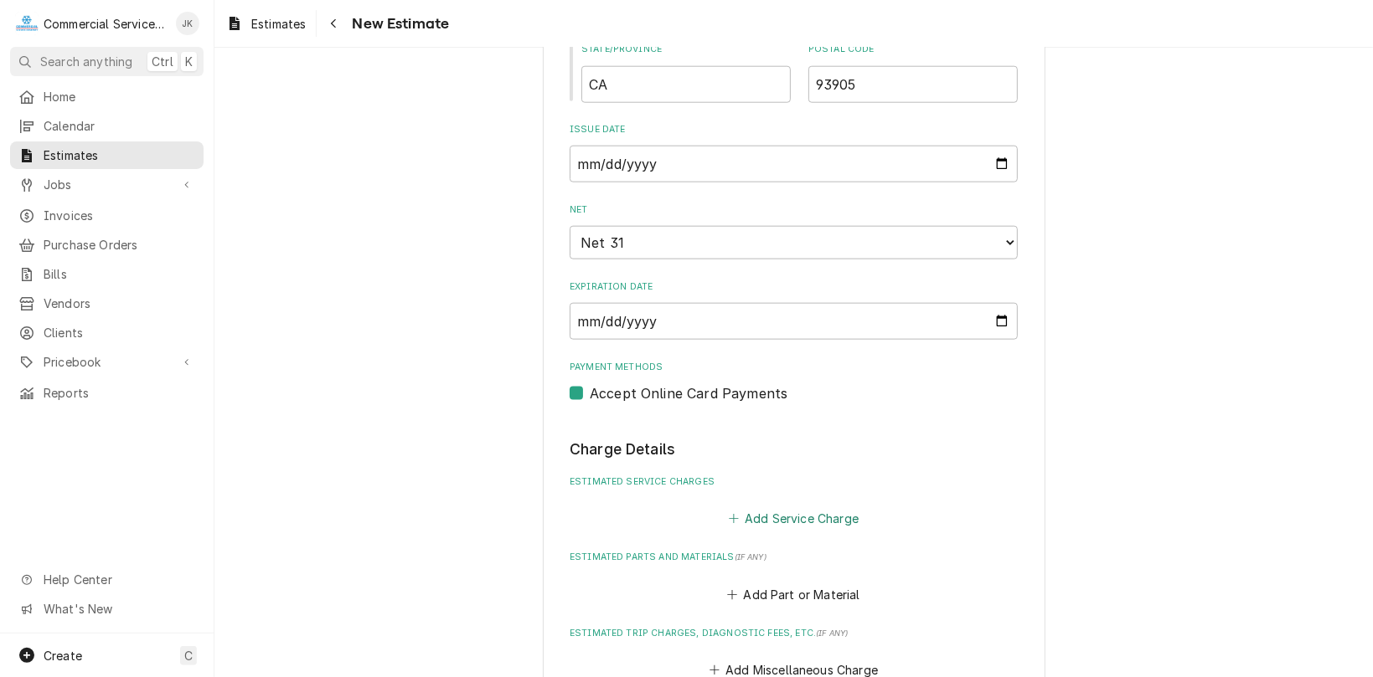
click at [786, 524] on button "Add Service Charge" at bounding box center [793, 518] width 136 height 23
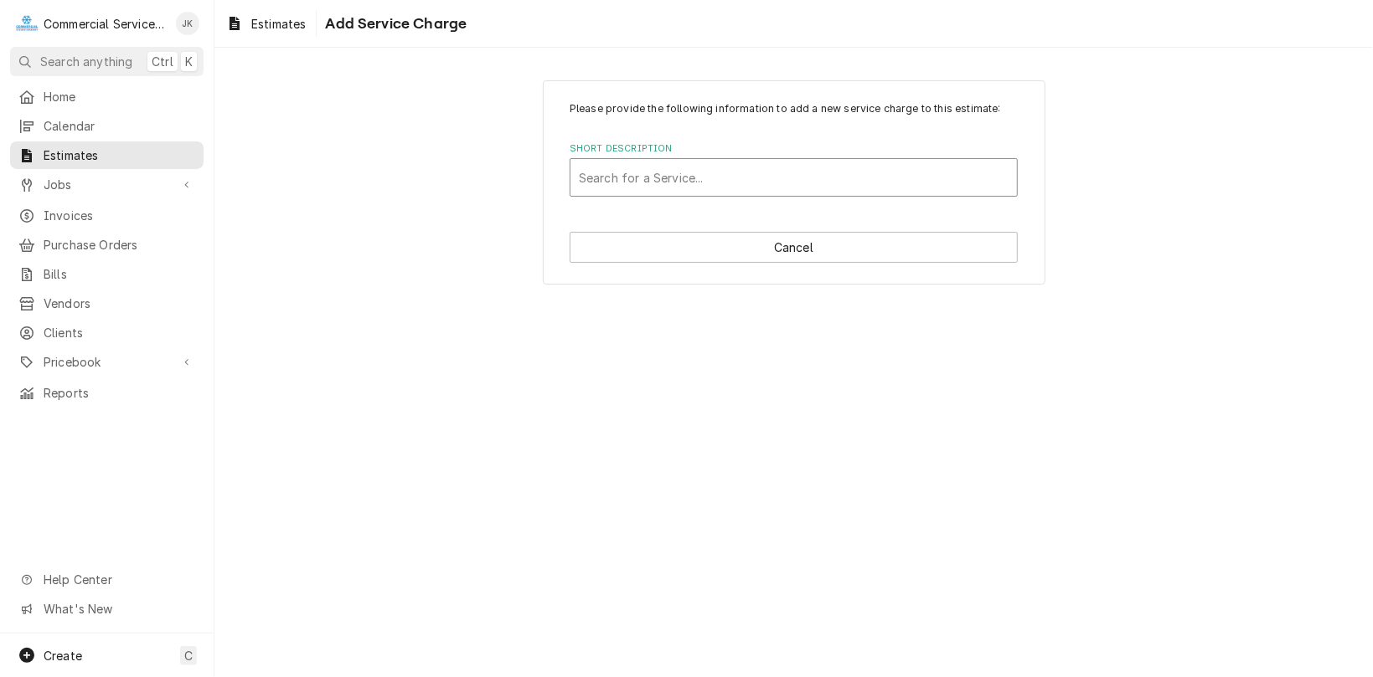
click at [596, 173] on div "Short Description" at bounding box center [794, 177] width 430 height 30
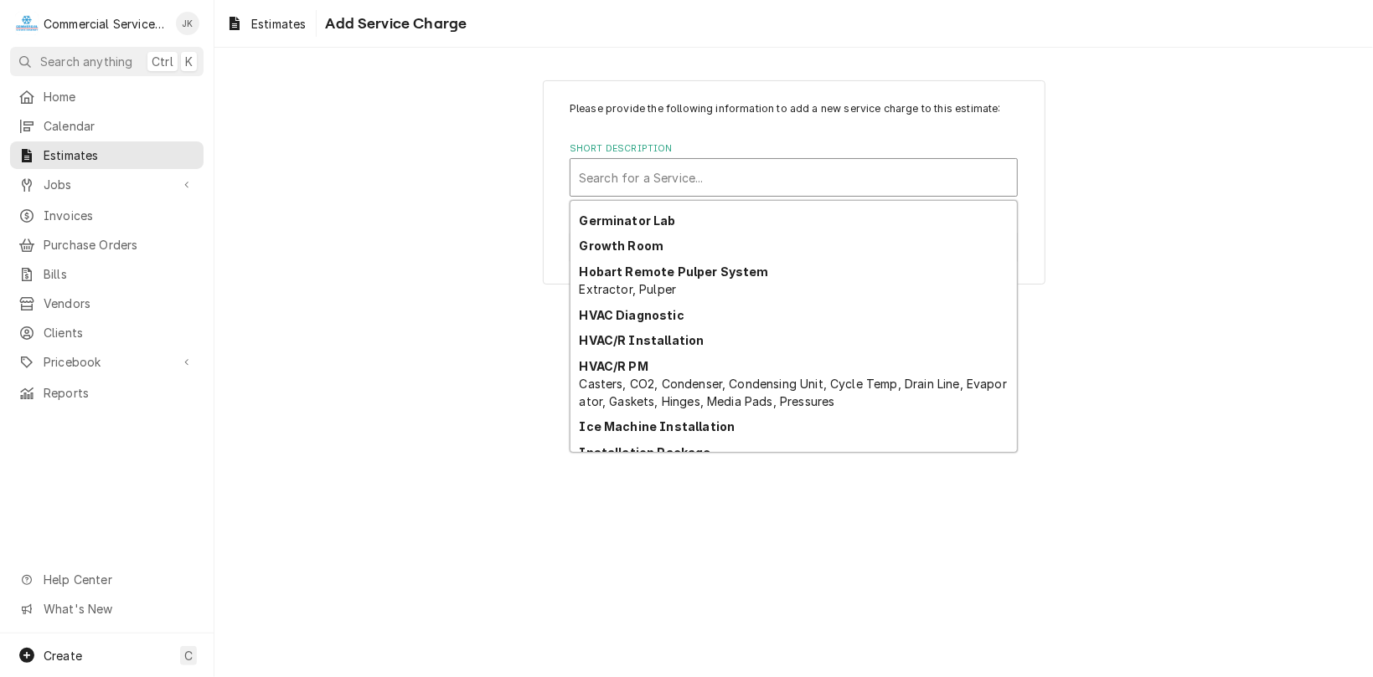
scroll to position [1923, 0]
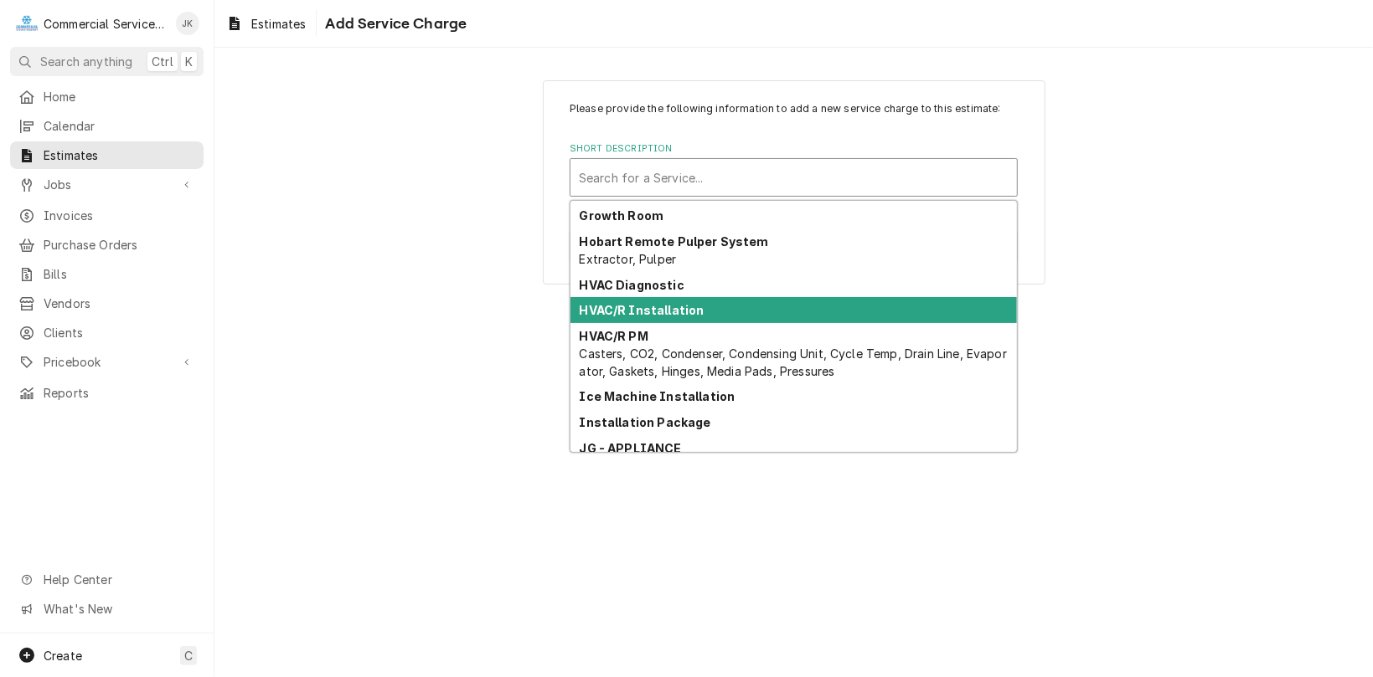
click at [630, 307] on strong "HVAC/R Installation" at bounding box center [642, 310] width 125 height 14
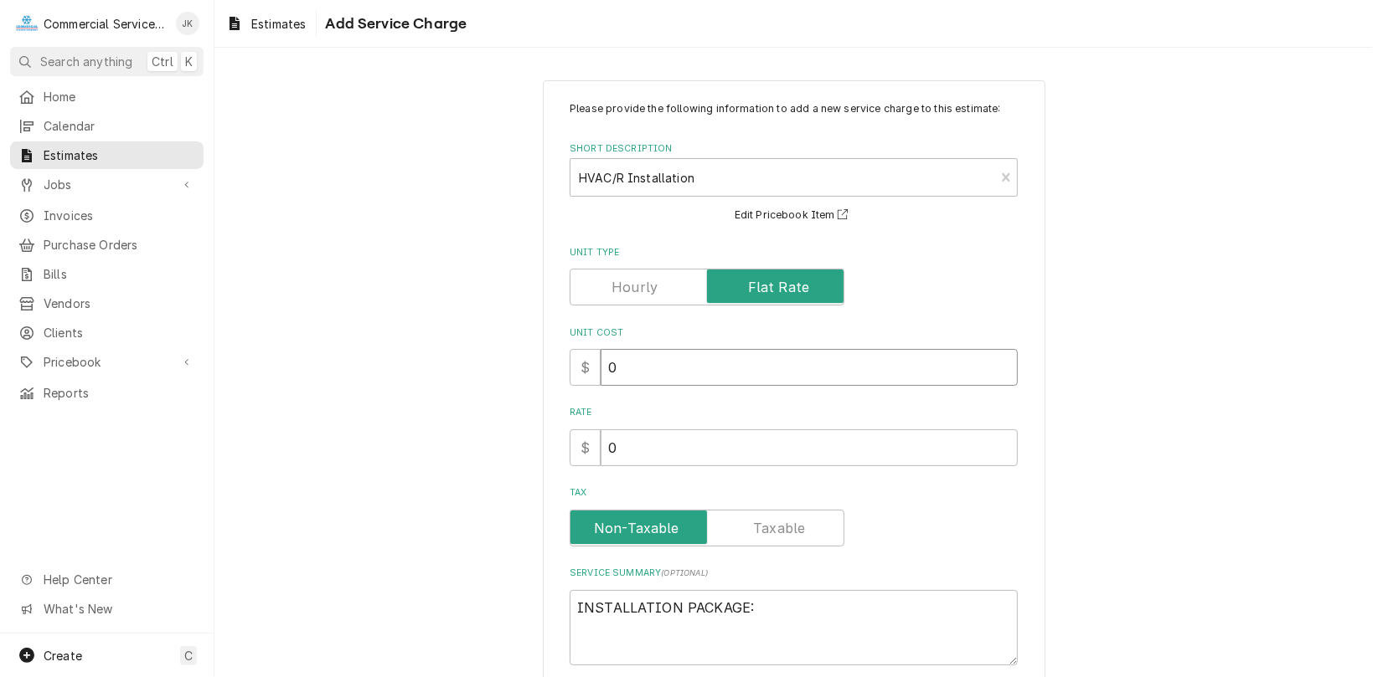
click at [627, 363] on input "0" at bounding box center [808, 367] width 417 height 37
type textarea "x"
type input "5"
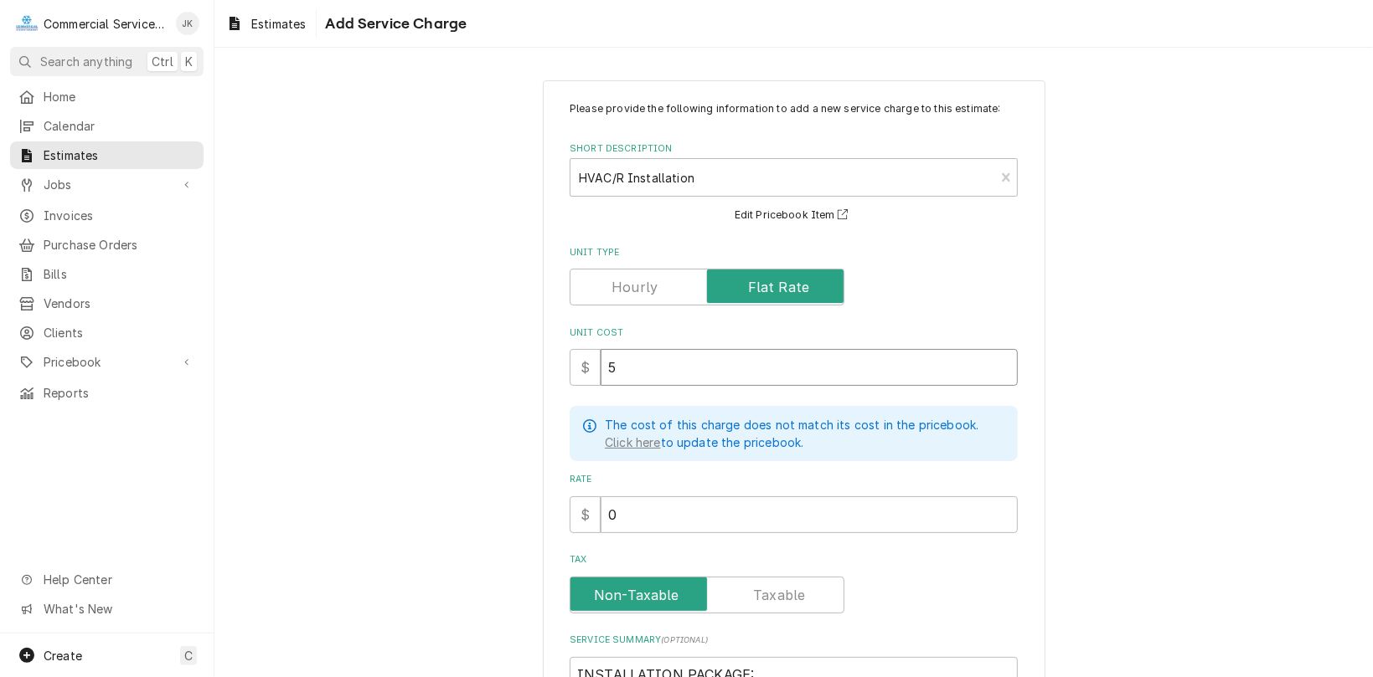
type textarea "x"
type input "52"
type textarea "x"
type input "520"
type textarea "x"
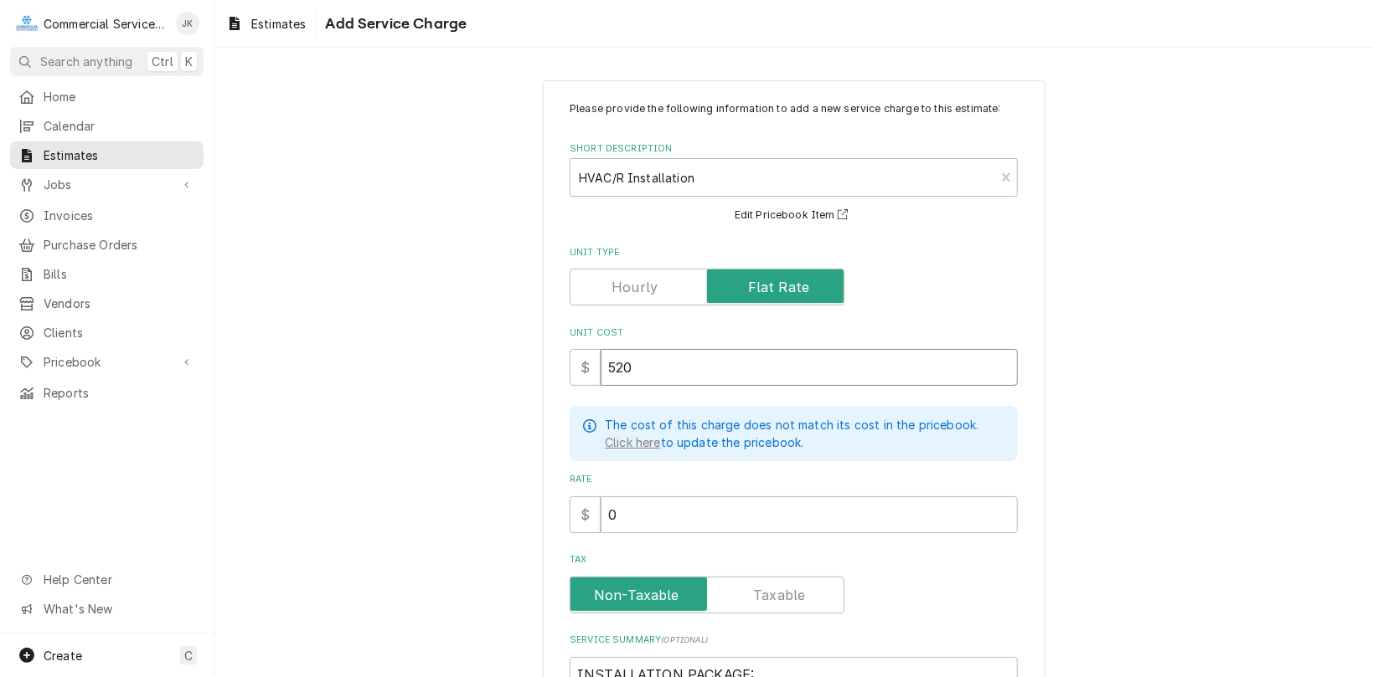
type input "520"
click at [641, 521] on input "0" at bounding box center [808, 515] width 417 height 37
type textarea "x"
type input "5"
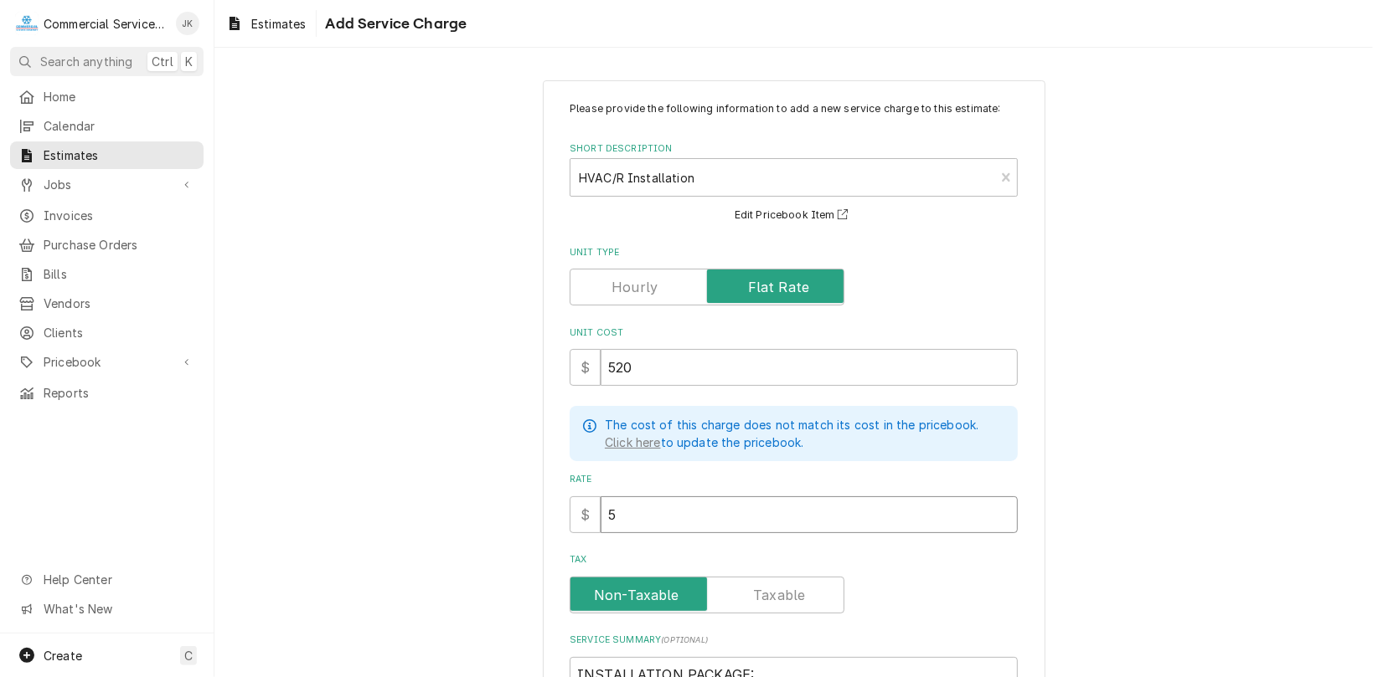
type textarea "x"
type input "52"
type textarea "x"
type input "520"
type textarea "x"
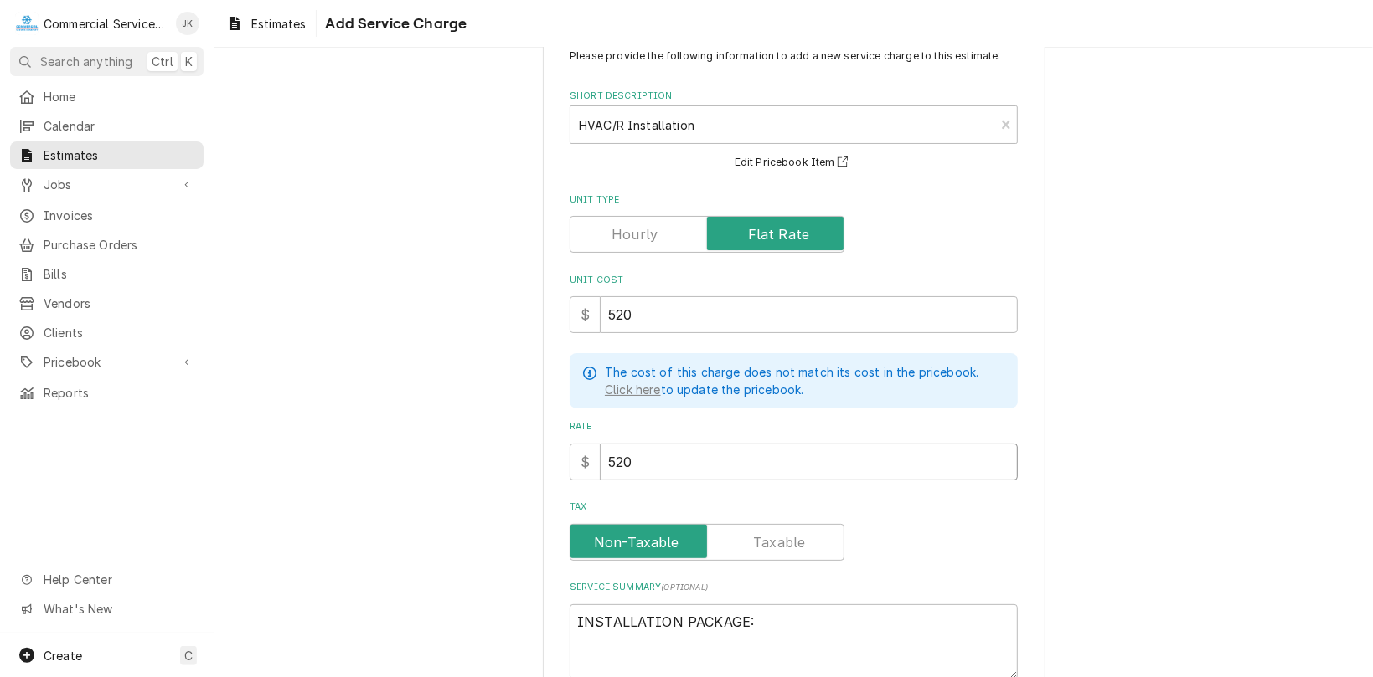
scroll to position [157, 0]
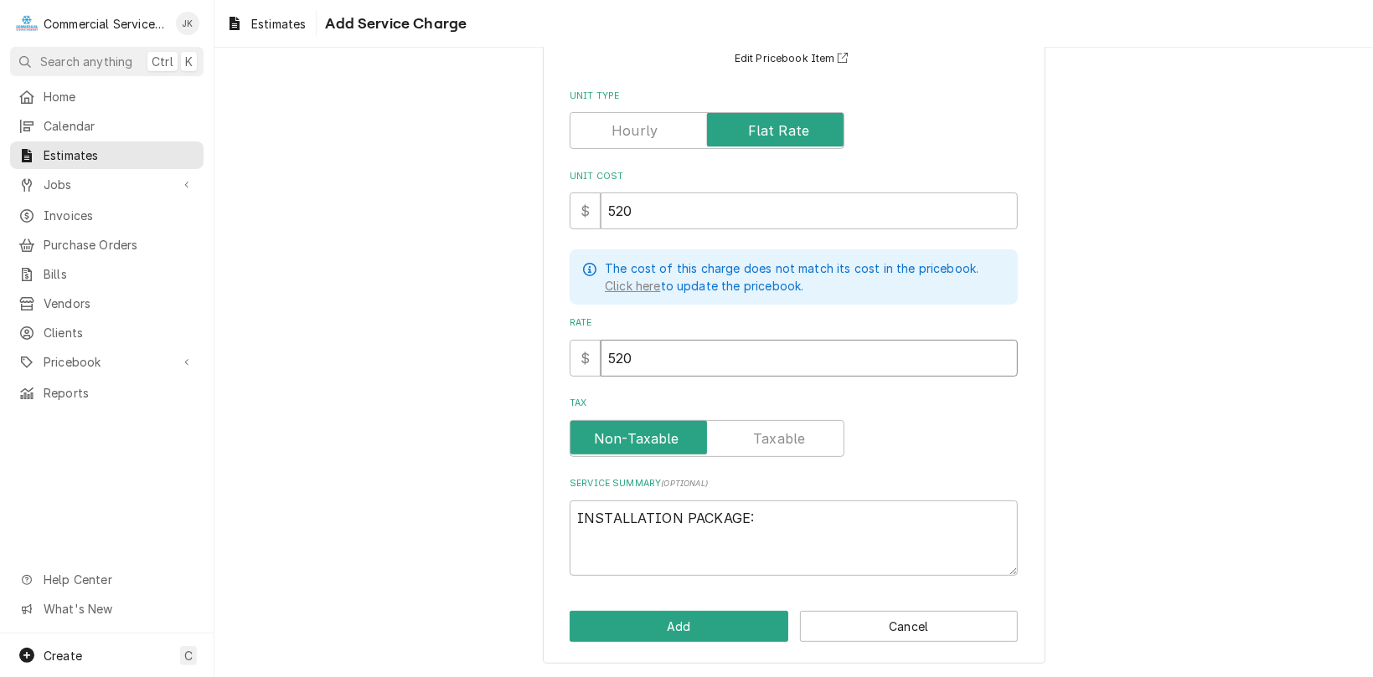
type input "520"
click at [774, 510] on textarea "INSTALLATION PACKAGE:" at bounding box center [793, 539] width 448 height 76
type textarea "x"
type textarea "INSTALLATION PACKAGE"
type textarea "x"
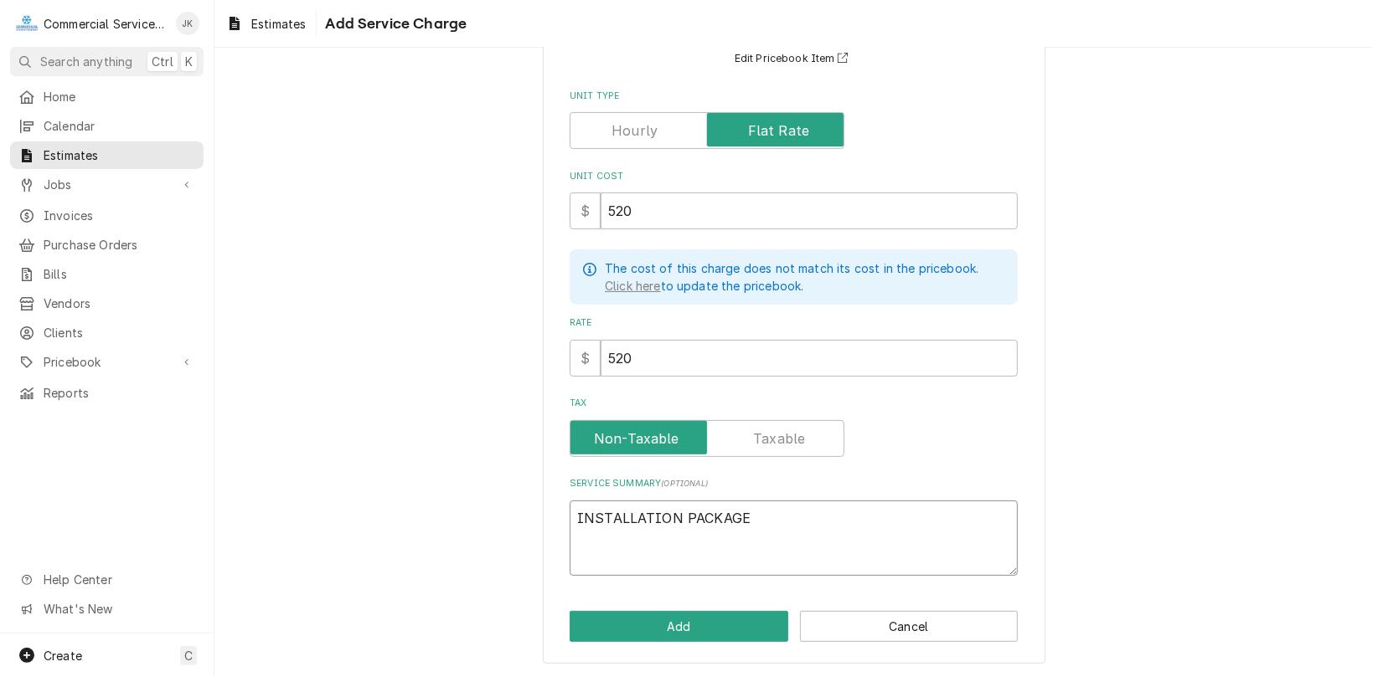
type textarea "INSTALLATION PACKAG"
type textarea "x"
type textarea "INSTALLATION PACKA"
type textarea "x"
type textarea "INSTALLATION PACK"
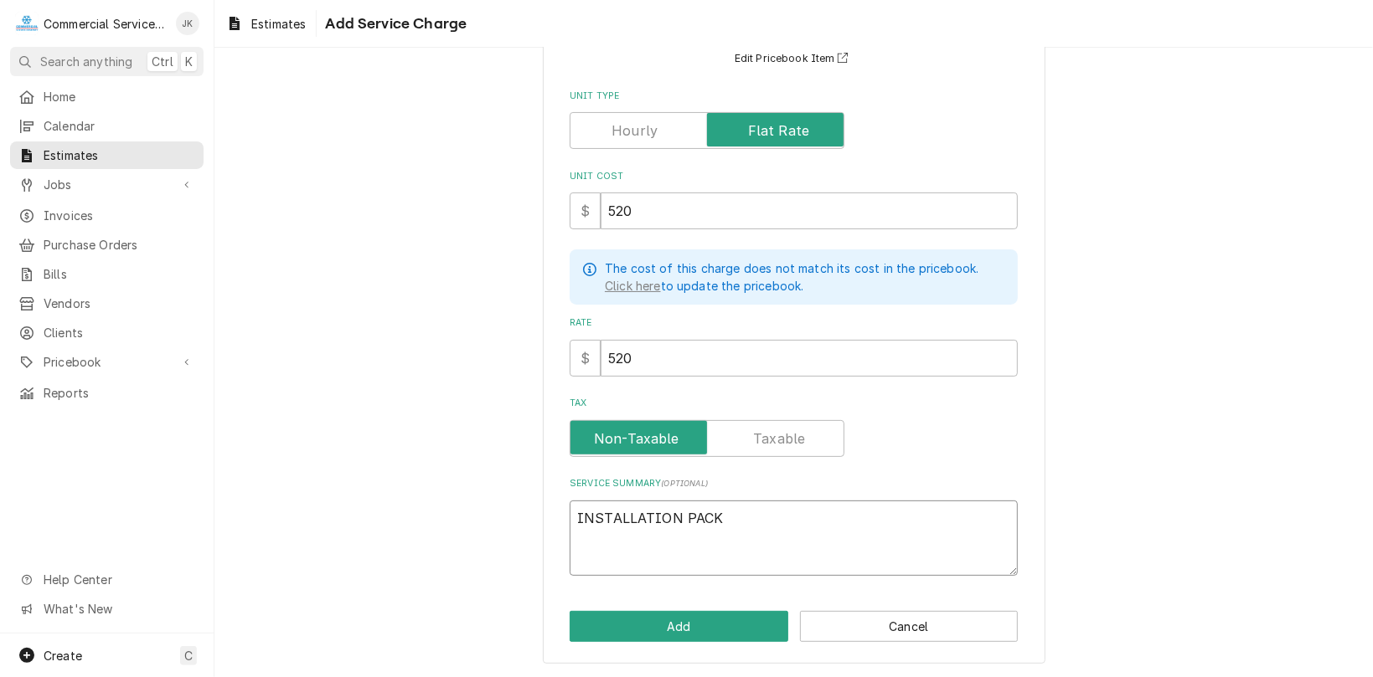
type textarea "x"
type textarea "INSTALLATION PAC"
type textarea "x"
type textarea "INSTALLATION PA"
type textarea "x"
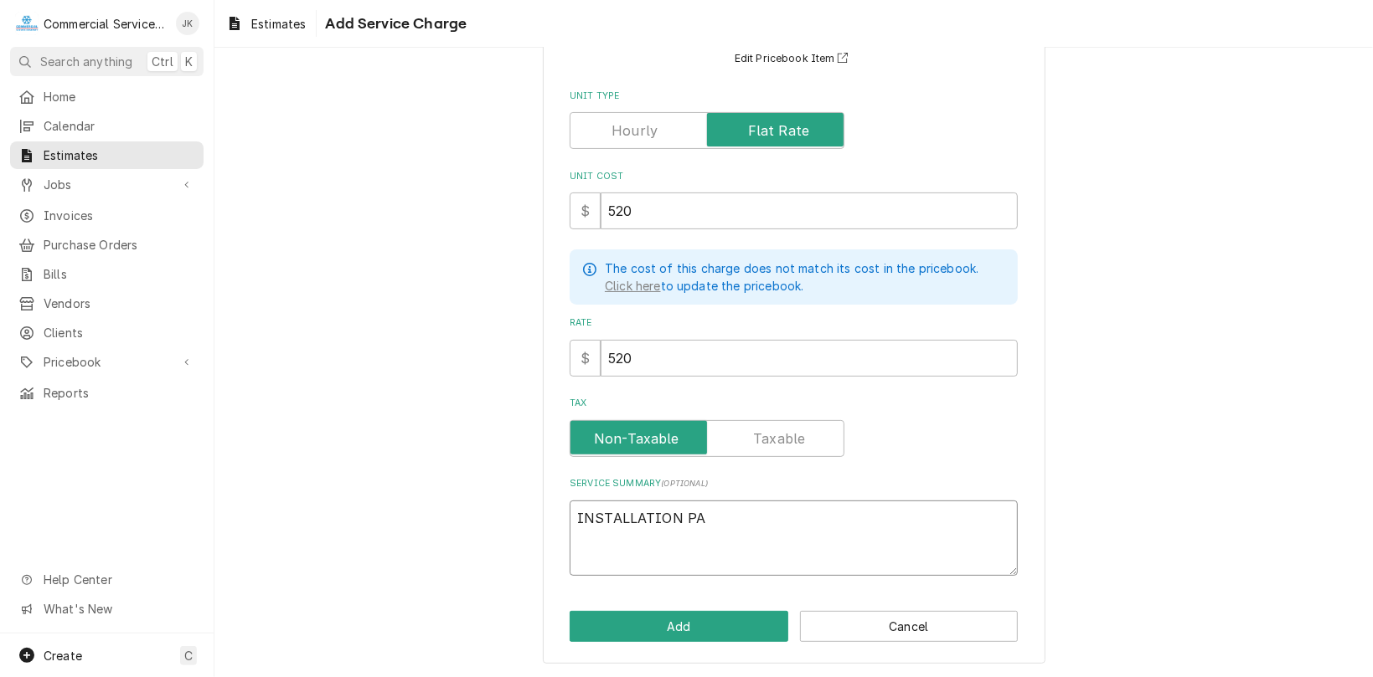
type textarea "INSTALLATION P"
type textarea "x"
type textarea "INSTALLATION"
type textarea "x"
type textarea "INSTALLATION"
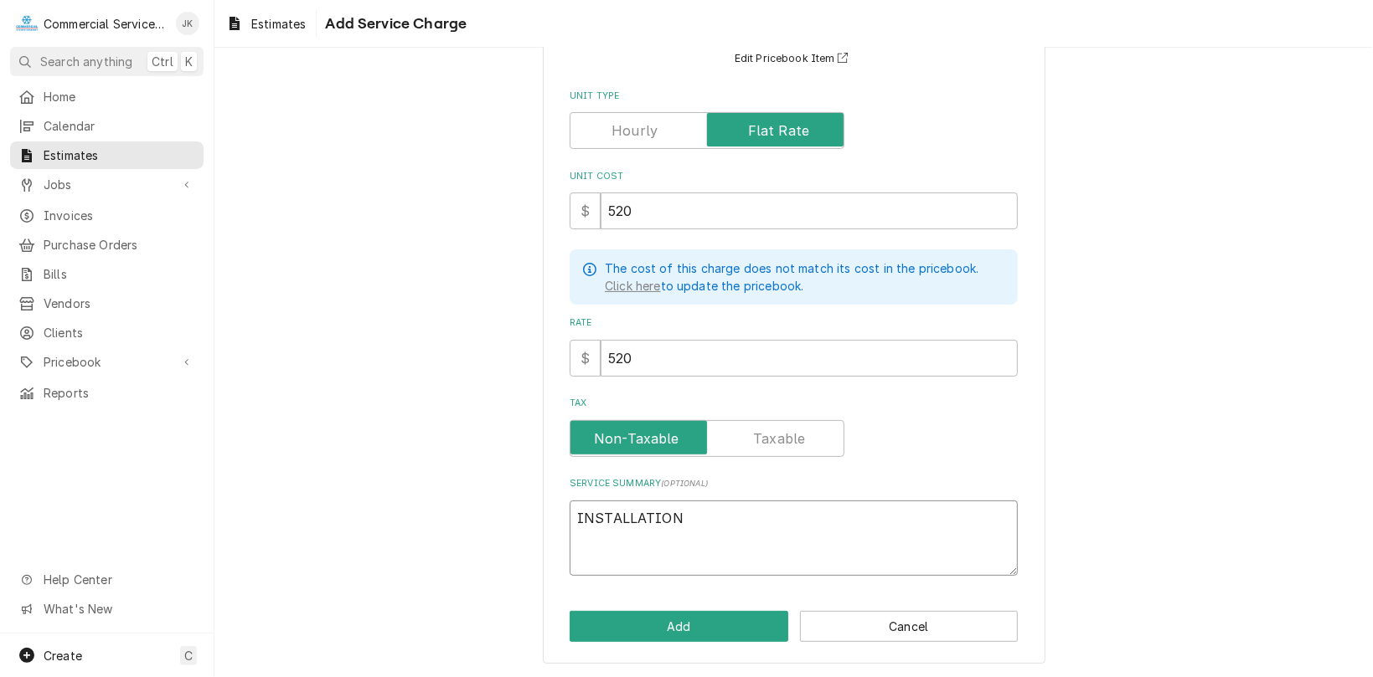
type textarea "x"
type textarea "INSTALLATIO"
type textarea "x"
type textarea "INSTALLATI"
type textarea "x"
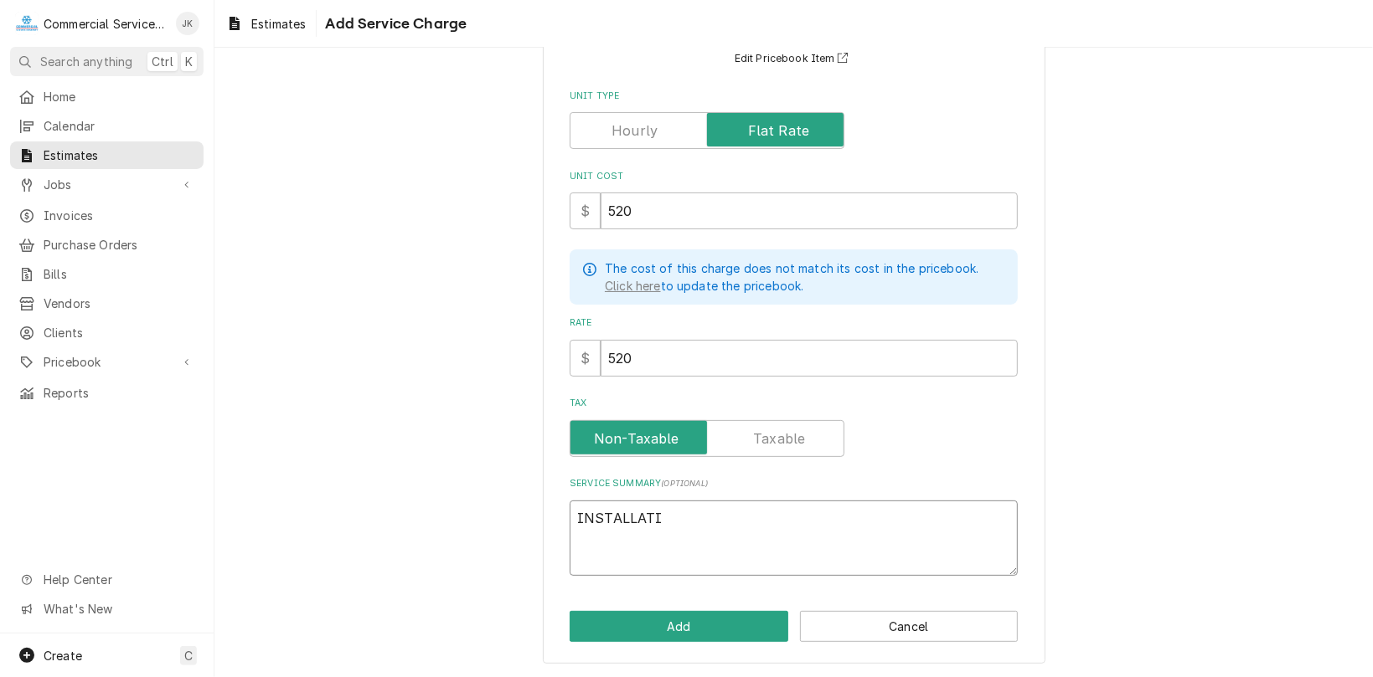
type textarea "INSTALLAT"
type textarea "x"
type textarea "INSTALLA"
type textarea "x"
type textarea "INSTALL"
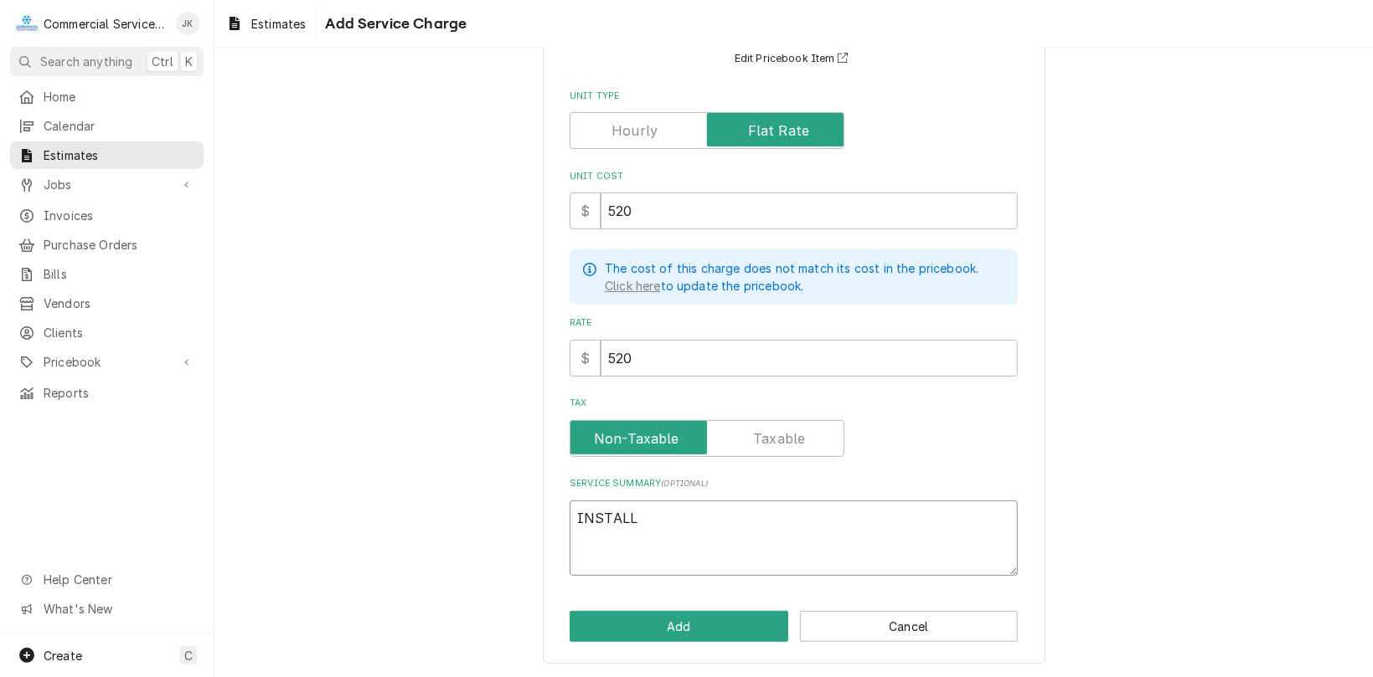
type textarea "x"
type textarea "INSTAL"
type textarea "x"
type textarea "INSTA"
type textarea "x"
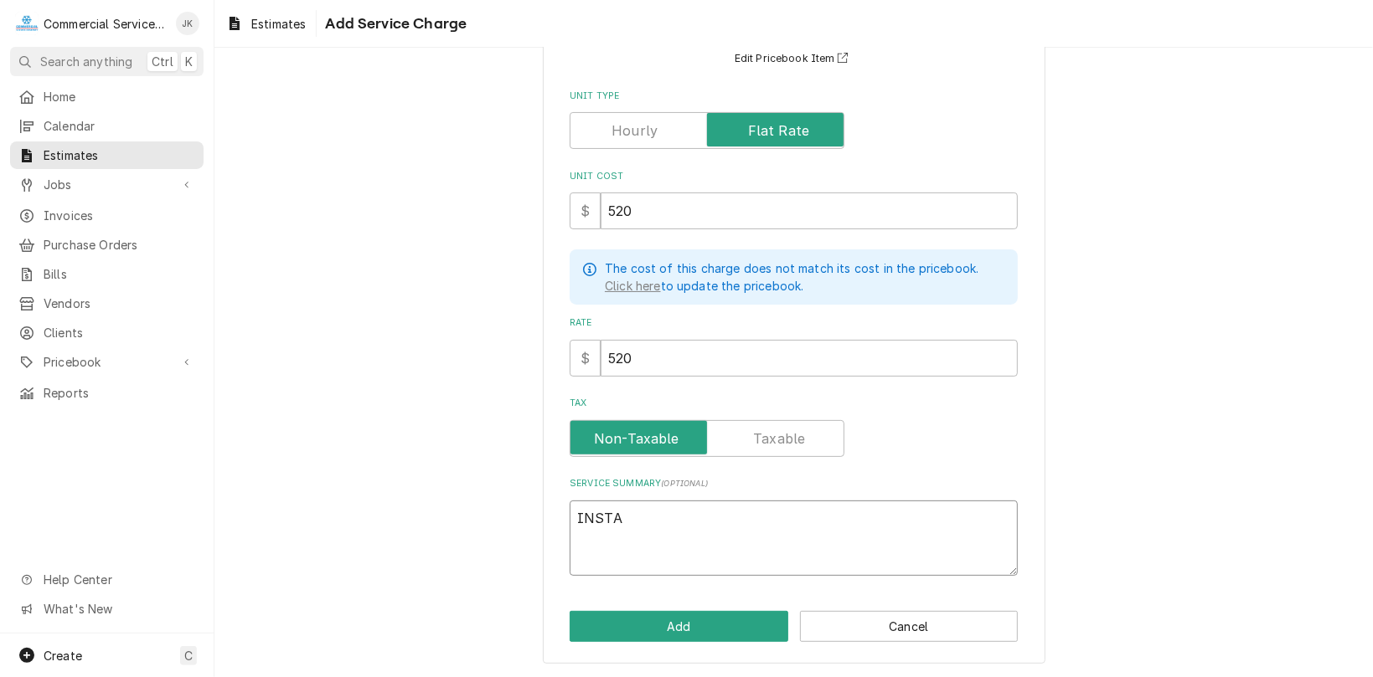
type textarea "INST"
type textarea "x"
type textarea "INS"
type textarea "x"
type textarea "IN"
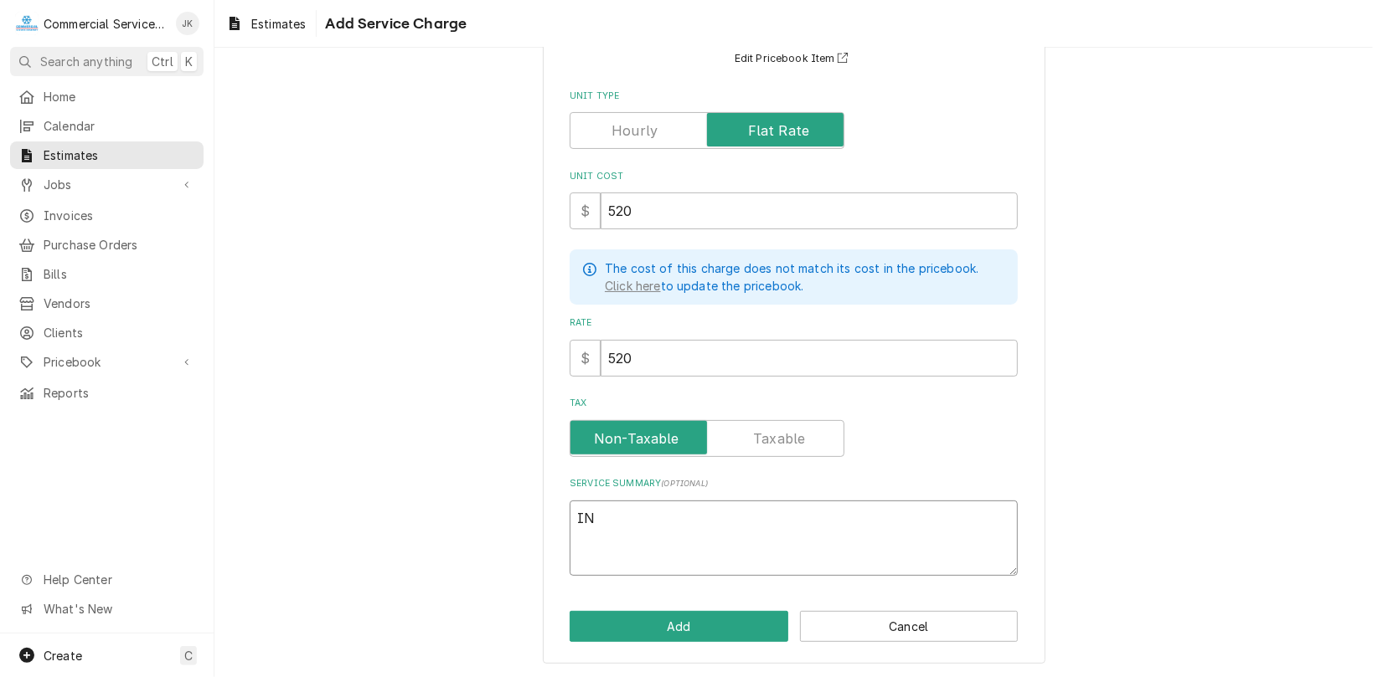
type textarea "x"
type textarea "I"
type textarea "x"
type textarea "R"
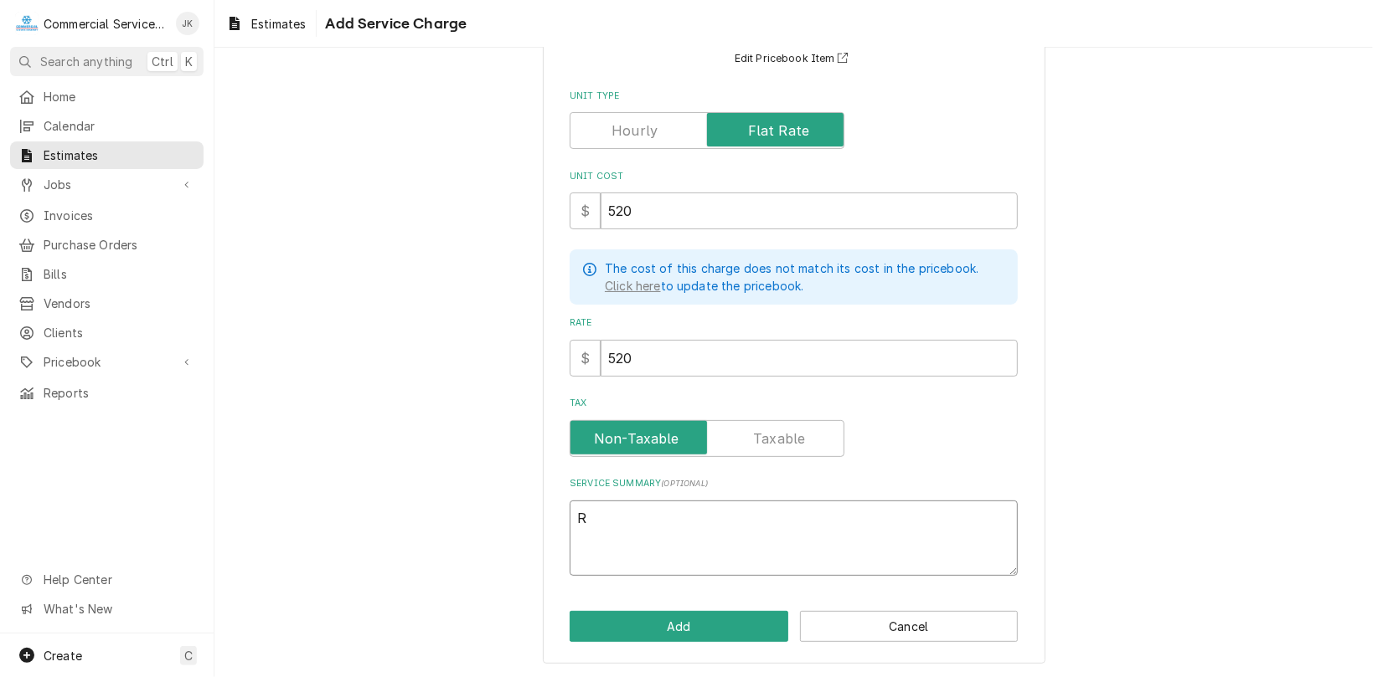
type textarea "x"
type textarea "Re"
type textarea "x"
type textarea "Rem"
type textarea "x"
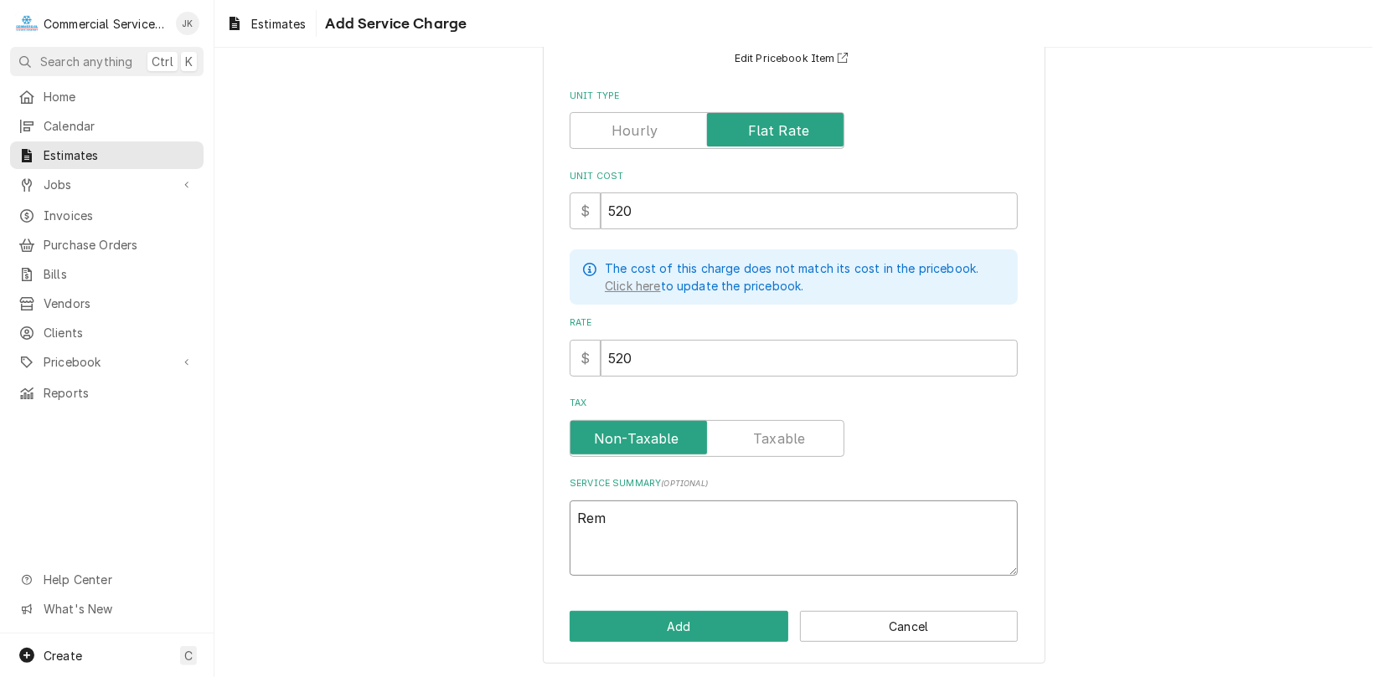
type textarea "Remo"
type textarea "x"
type textarea "Remov"
type textarea "x"
type textarea "Remove"
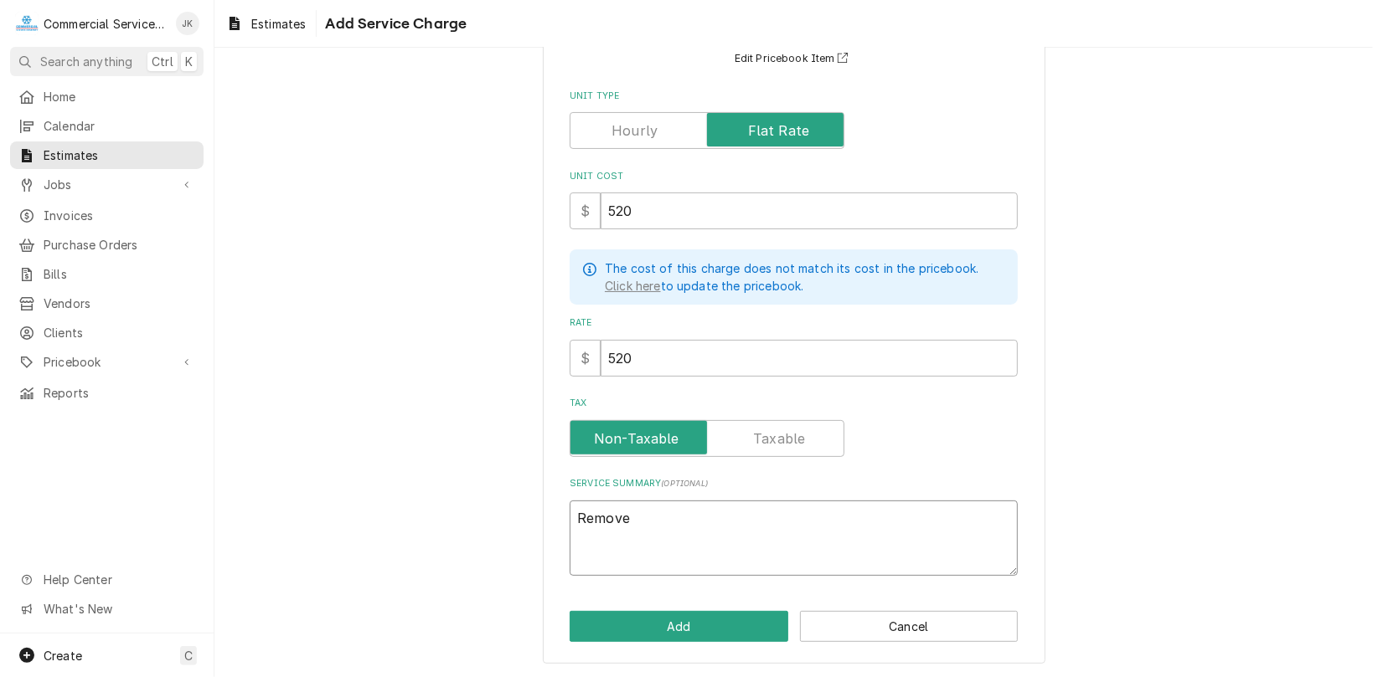
type textarea "x"
type textarea "Remove"
type textarea "x"
type textarea "Remove e"
type textarea "x"
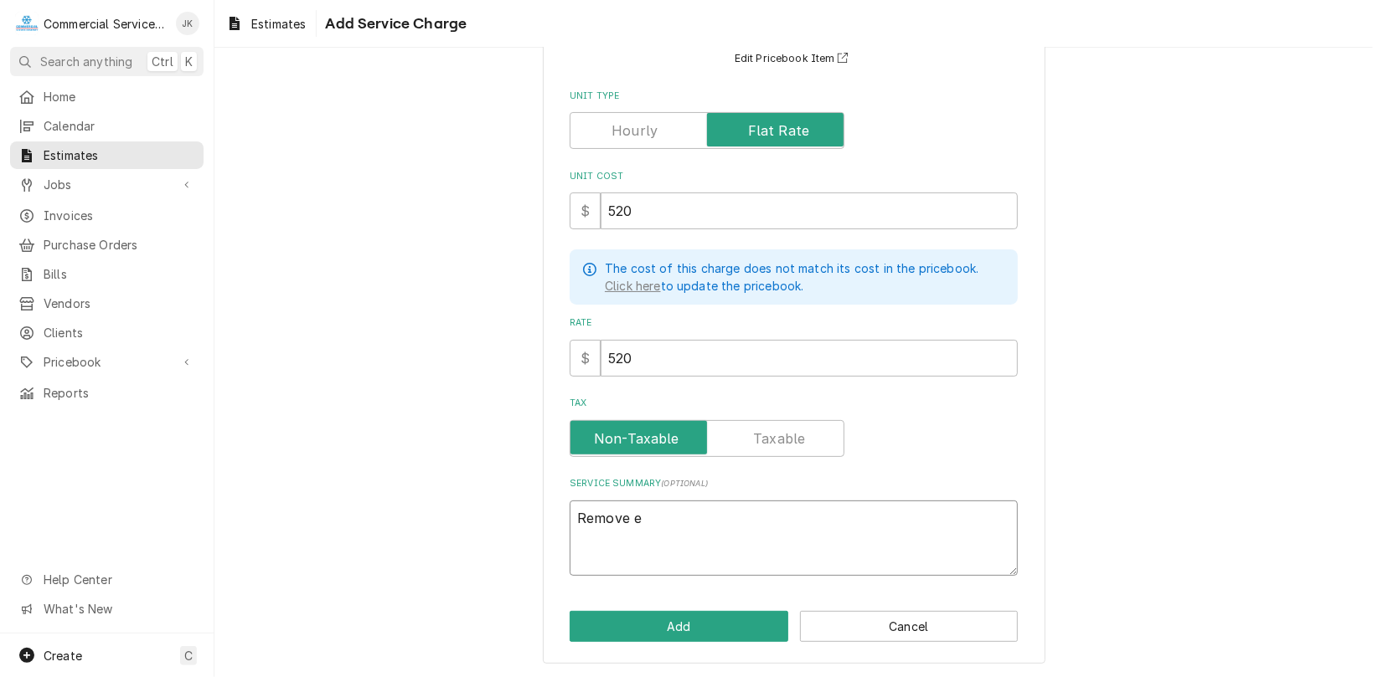
type textarea "Remove ex"
type textarea "x"
type textarea "Remove exi"
type textarea "x"
type textarea "Remove exis"
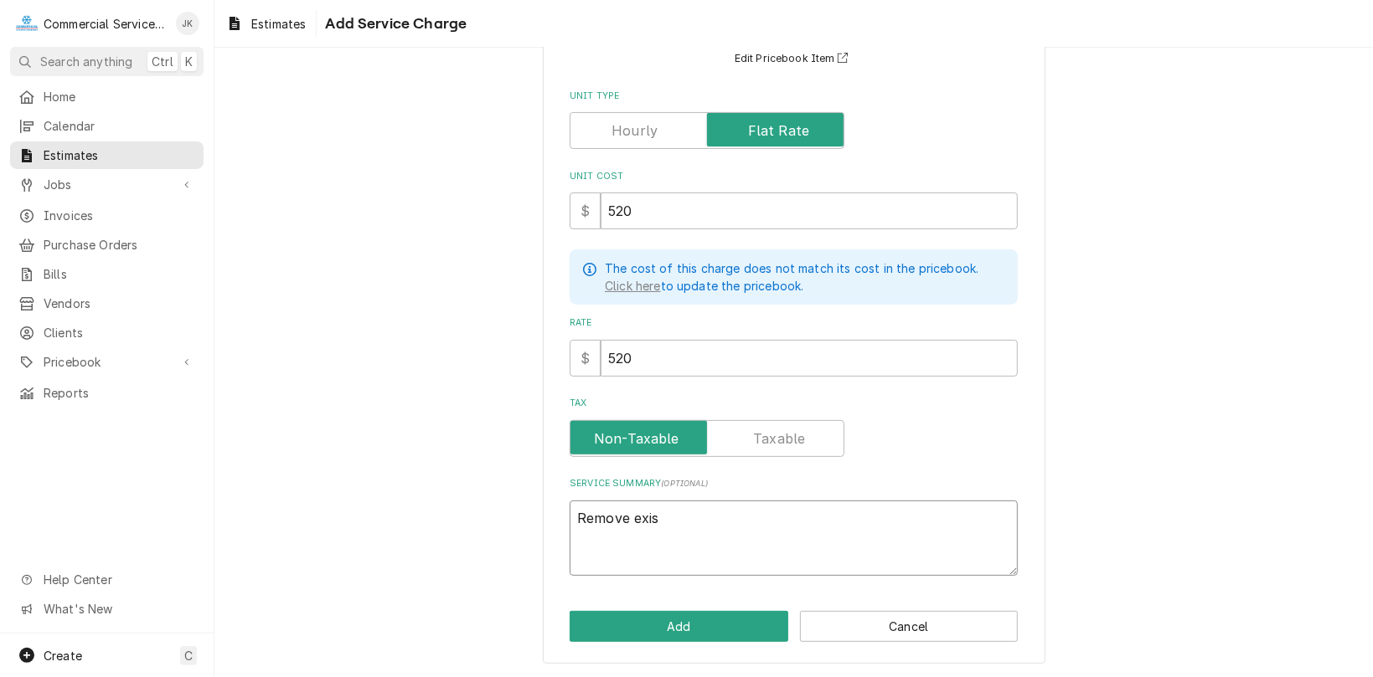
type textarea "x"
type textarea "Remove exist"
type textarea "x"
type textarea "Remove existi"
type textarea "x"
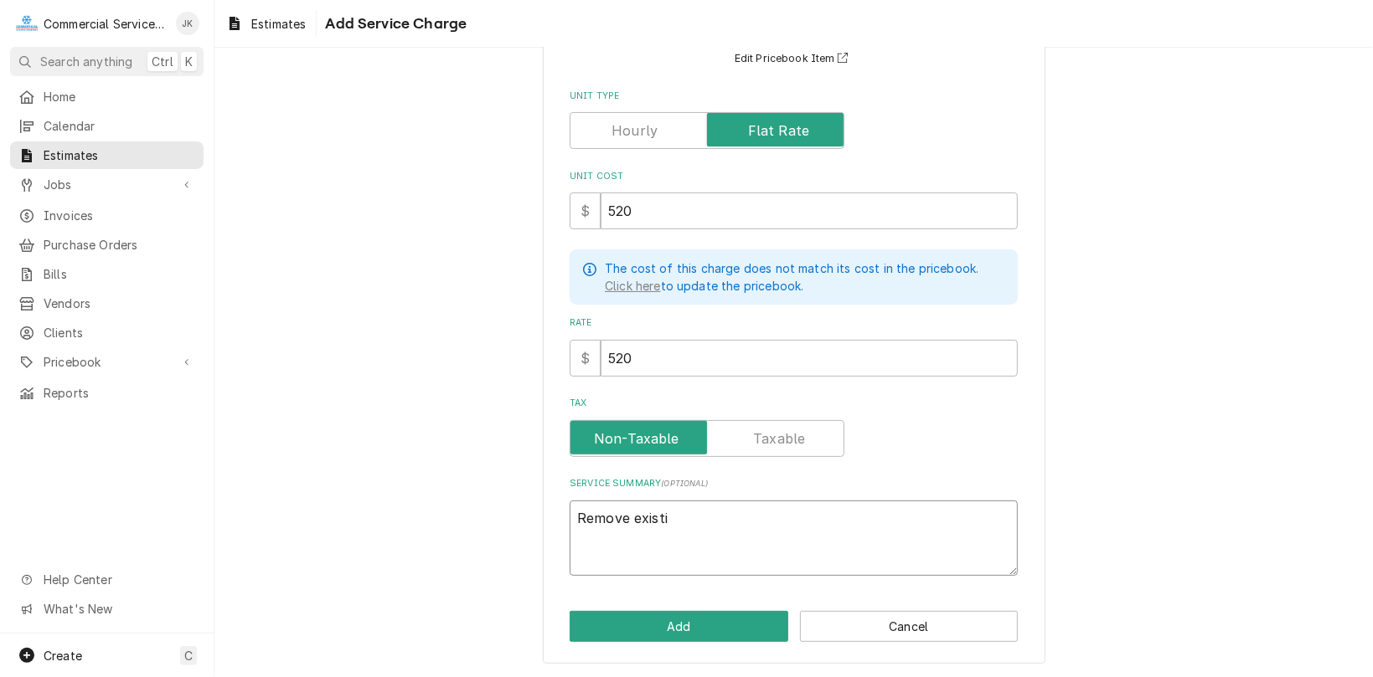
type textarea "Remove existin"
type textarea "x"
type textarea "Remove existing"
type textarea "x"
type textarea "Remove existing"
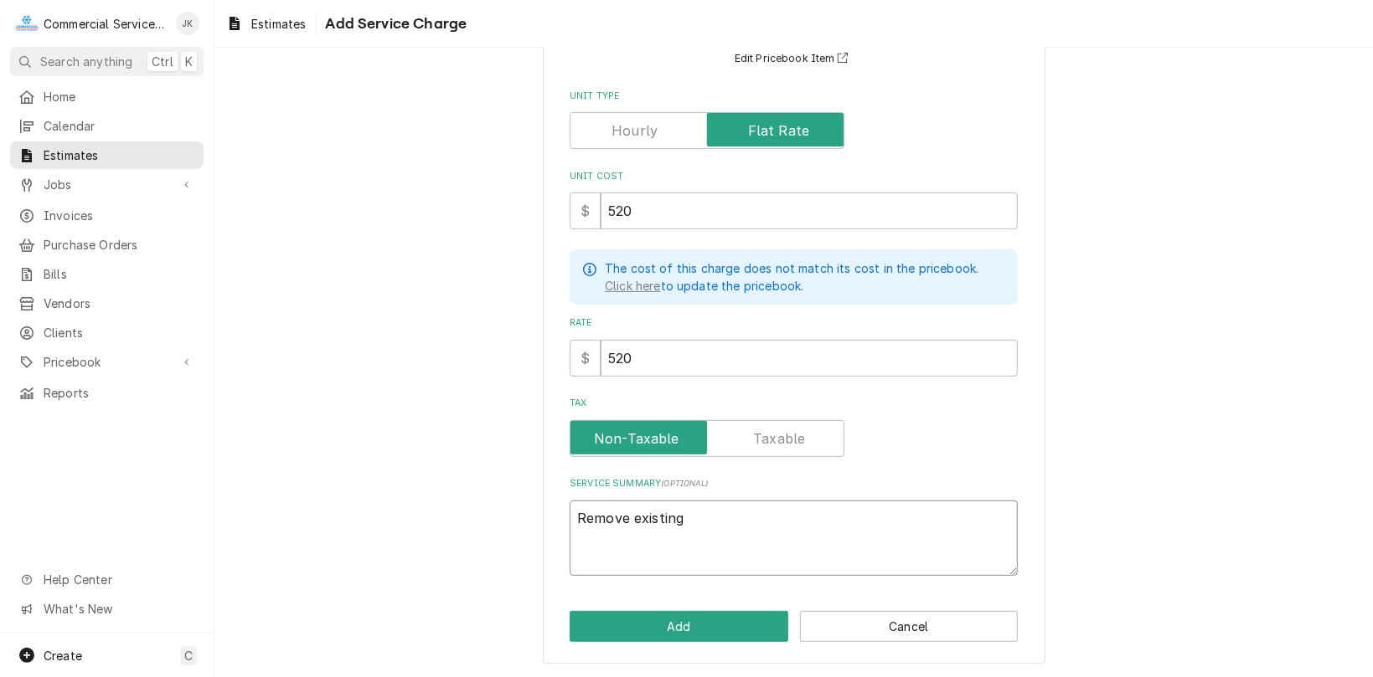
type textarea "x"
type textarea "Remove existing k"
type textarea "x"
type textarea "Remove existing ki"
click at [953, 514] on textarea "Remove existing kitchen exhaust fan; Install new Captive aire direct" at bounding box center [793, 539] width 448 height 76
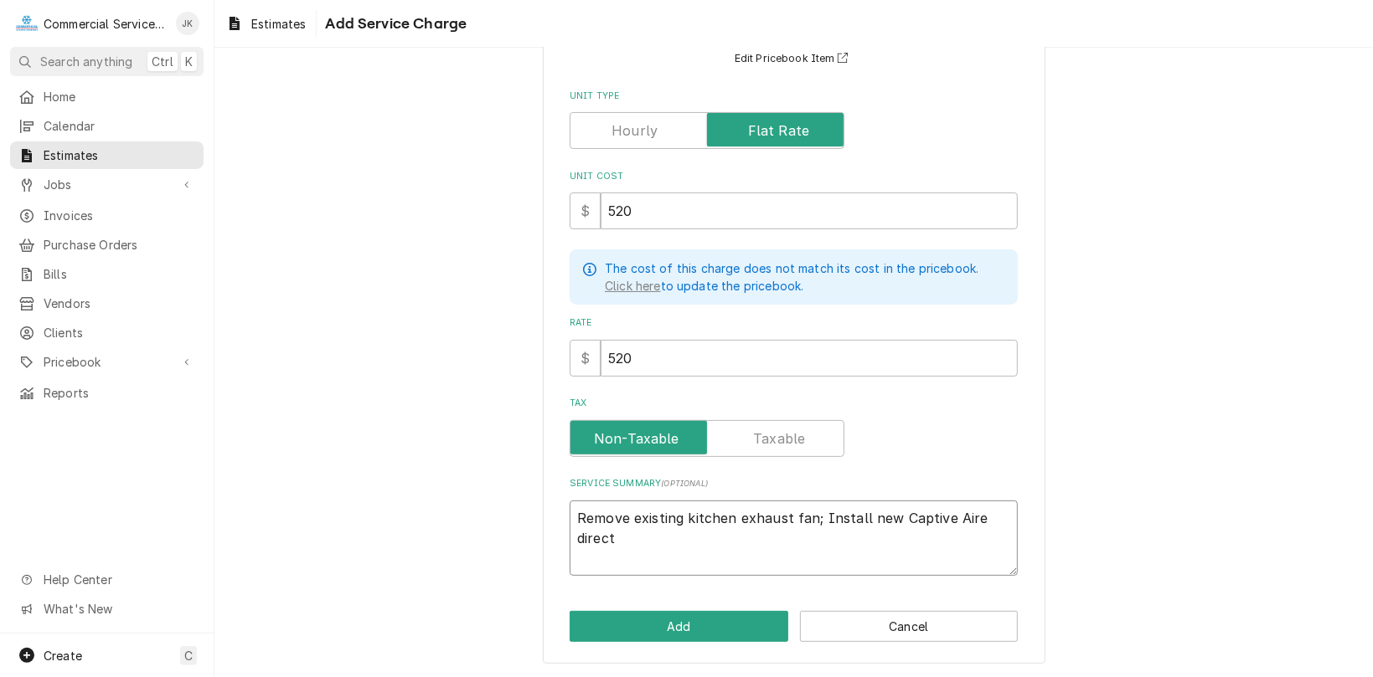
click at [619, 538] on textarea "Remove existing kitchen exhaust fan; Install new Captive Aire direct" at bounding box center [793, 539] width 448 height 76
click at [801, 535] on textarea "Remove existing kitchen exhaust fan; Install new Captive Aire Direct Drive mode…" at bounding box center [793, 539] width 448 height 76
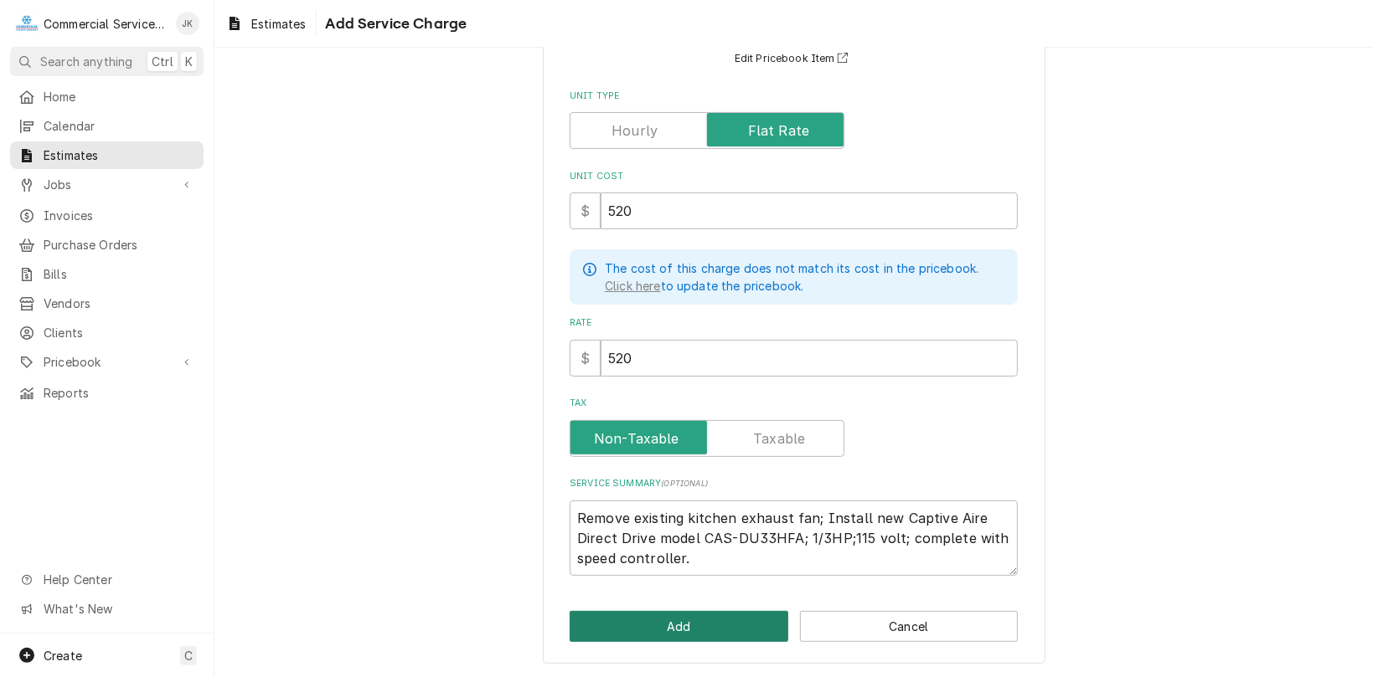
click at [658, 622] on button "Add" at bounding box center [678, 626] width 219 height 31
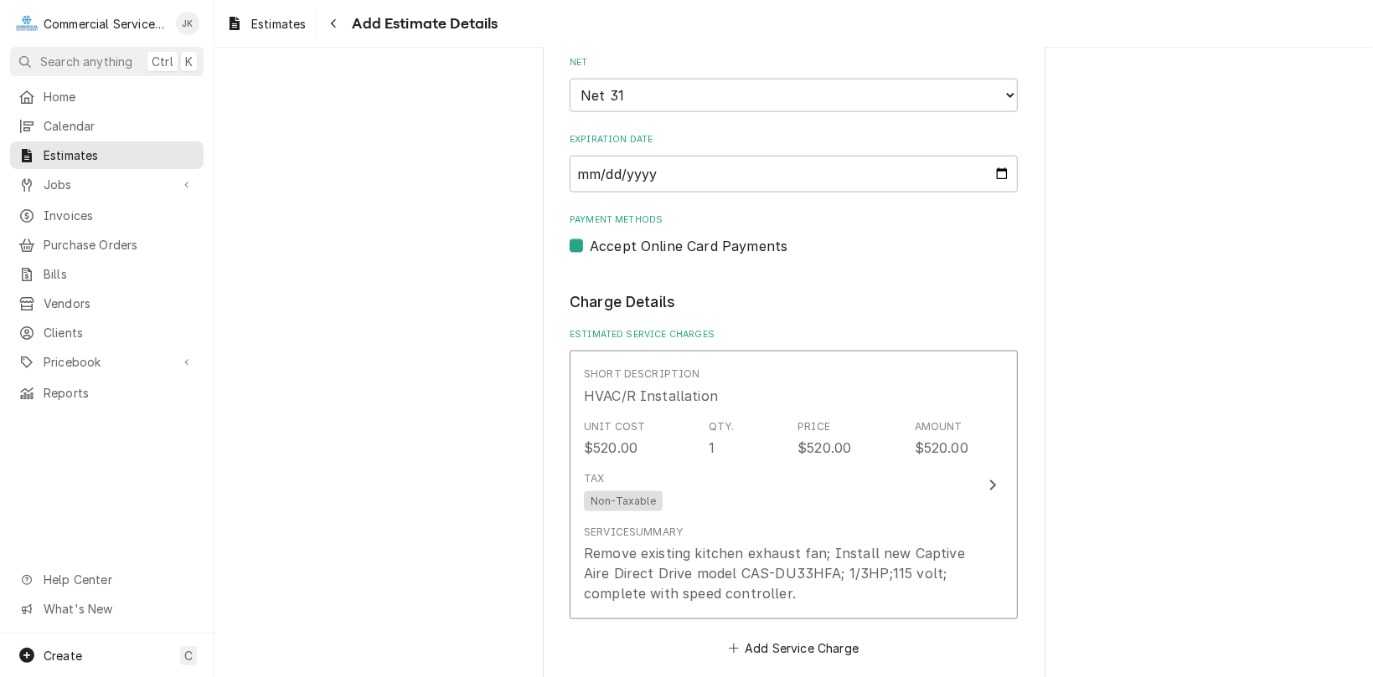
scroll to position [1479, 0]
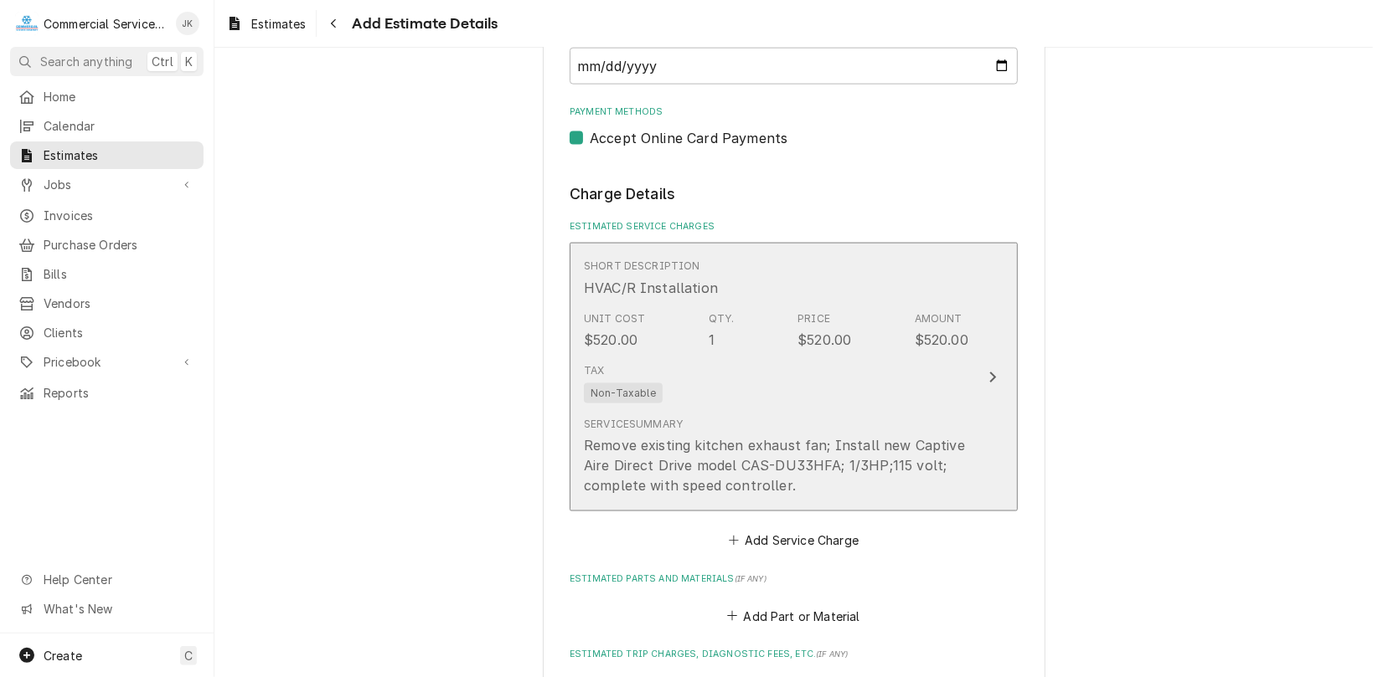
click at [801, 490] on div "Remove existing kitchen exhaust fan; Install new Captive Aire Direct Drive mode…" at bounding box center [776, 465] width 384 height 60
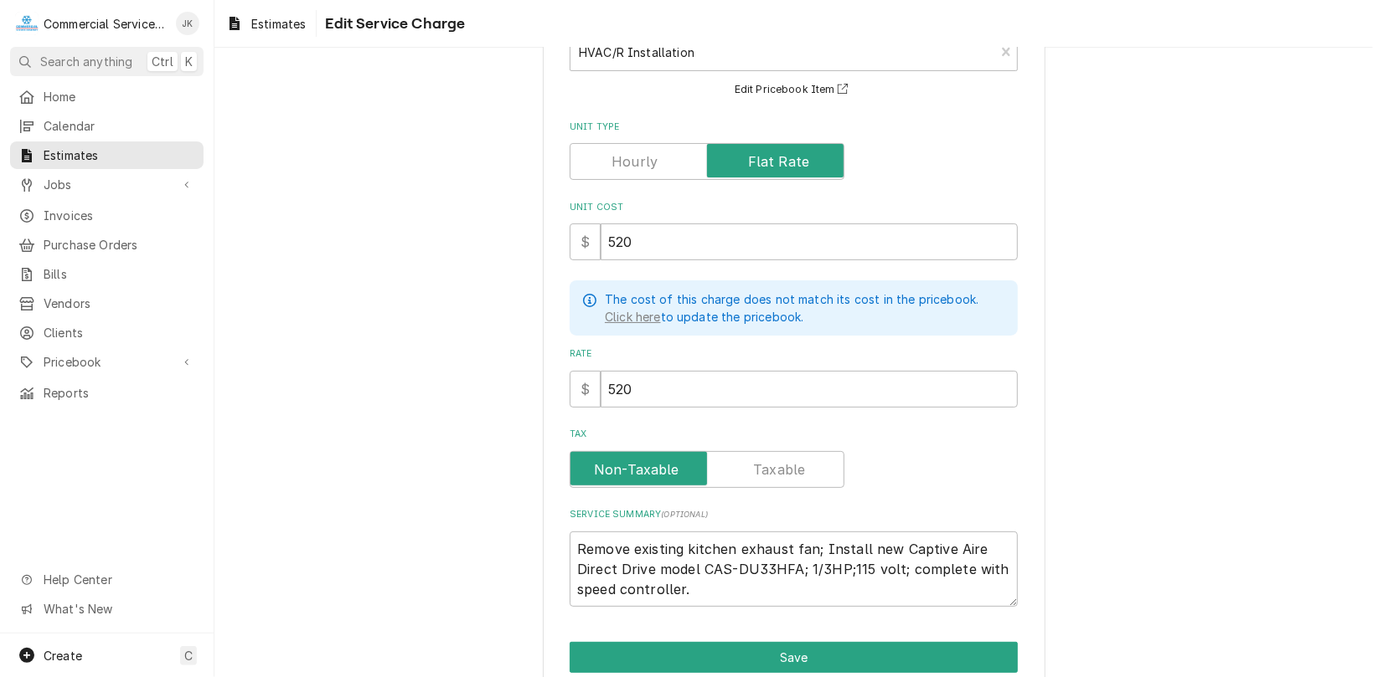
scroll to position [183, 0]
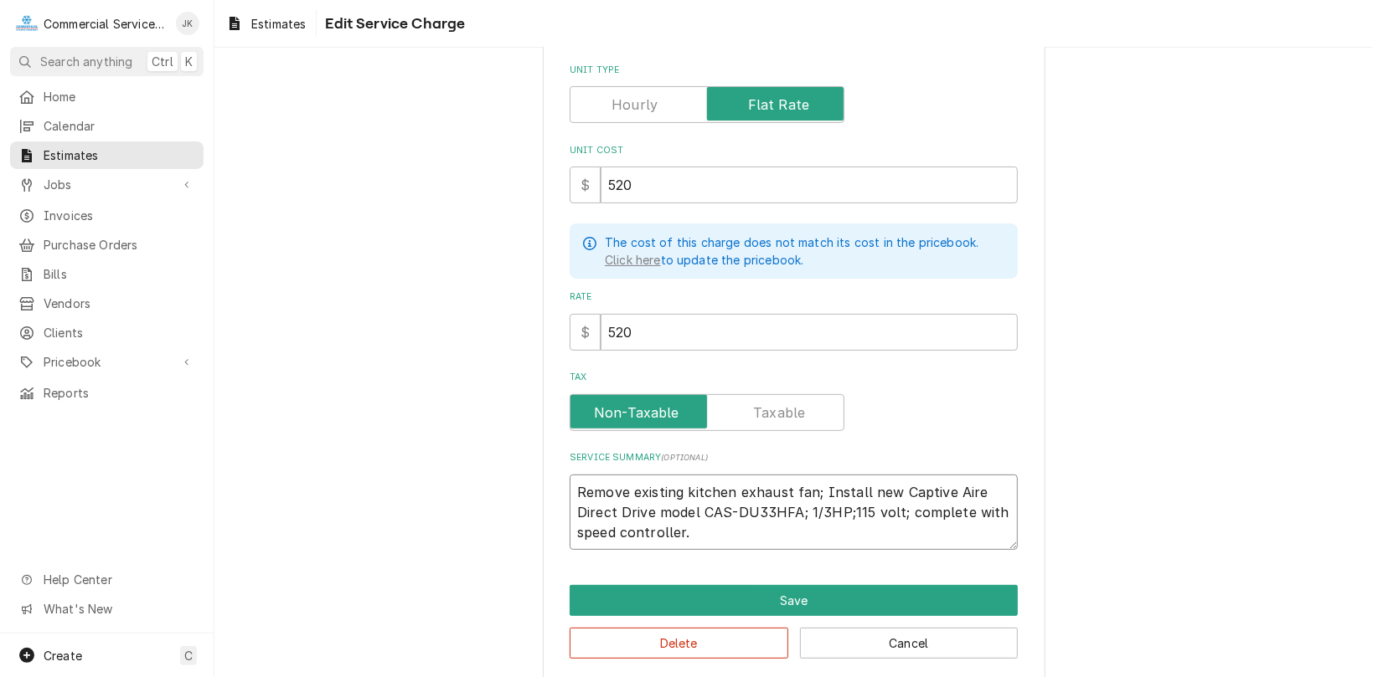
click at [687, 530] on textarea "Remove existing kitchen exhaust fan; Install new Captive Aire Direct Drive mode…" at bounding box center [793, 513] width 448 height 76
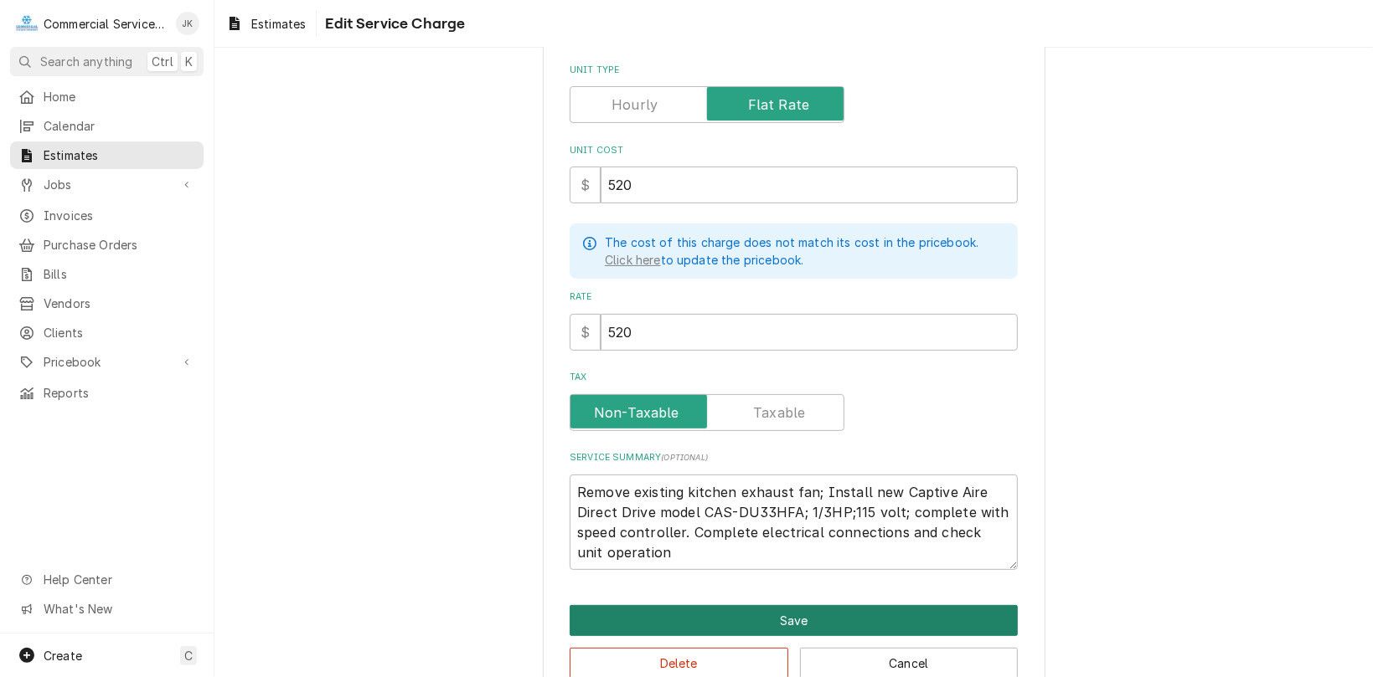
click at [774, 613] on button "Save" at bounding box center [793, 620] width 448 height 31
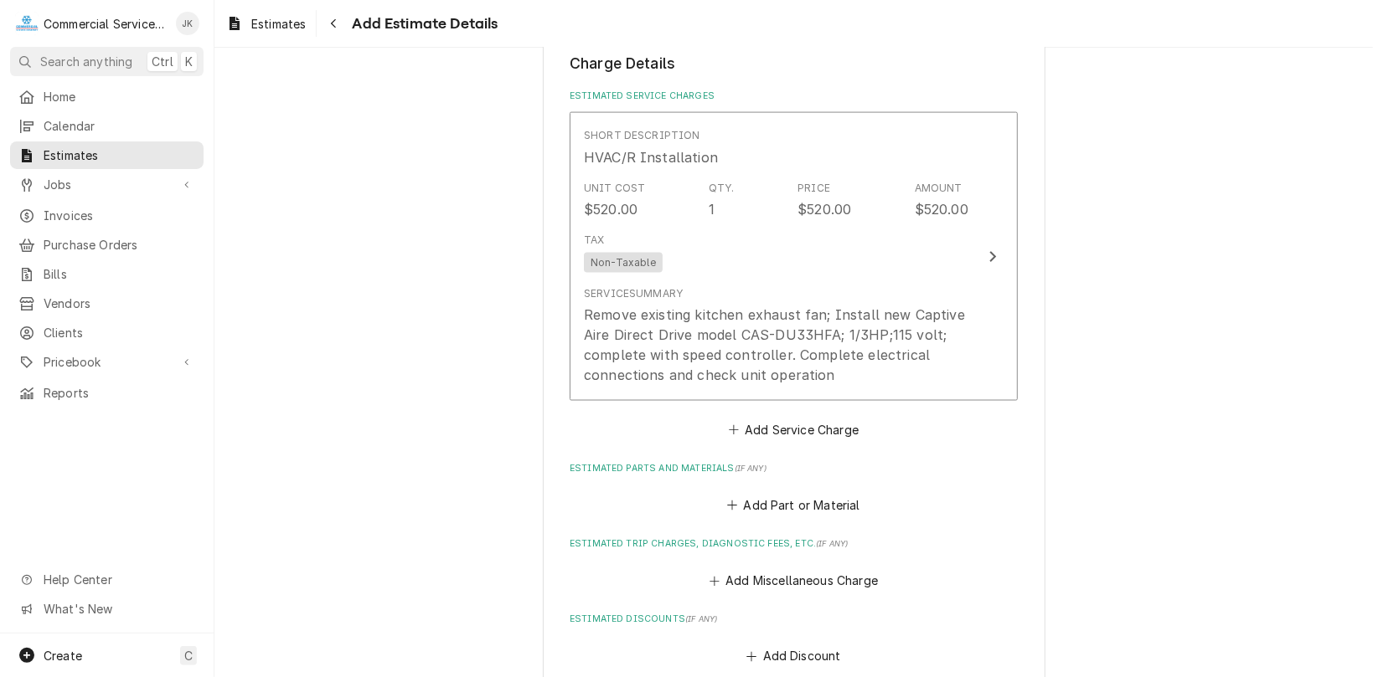
scroll to position [1759, 0]
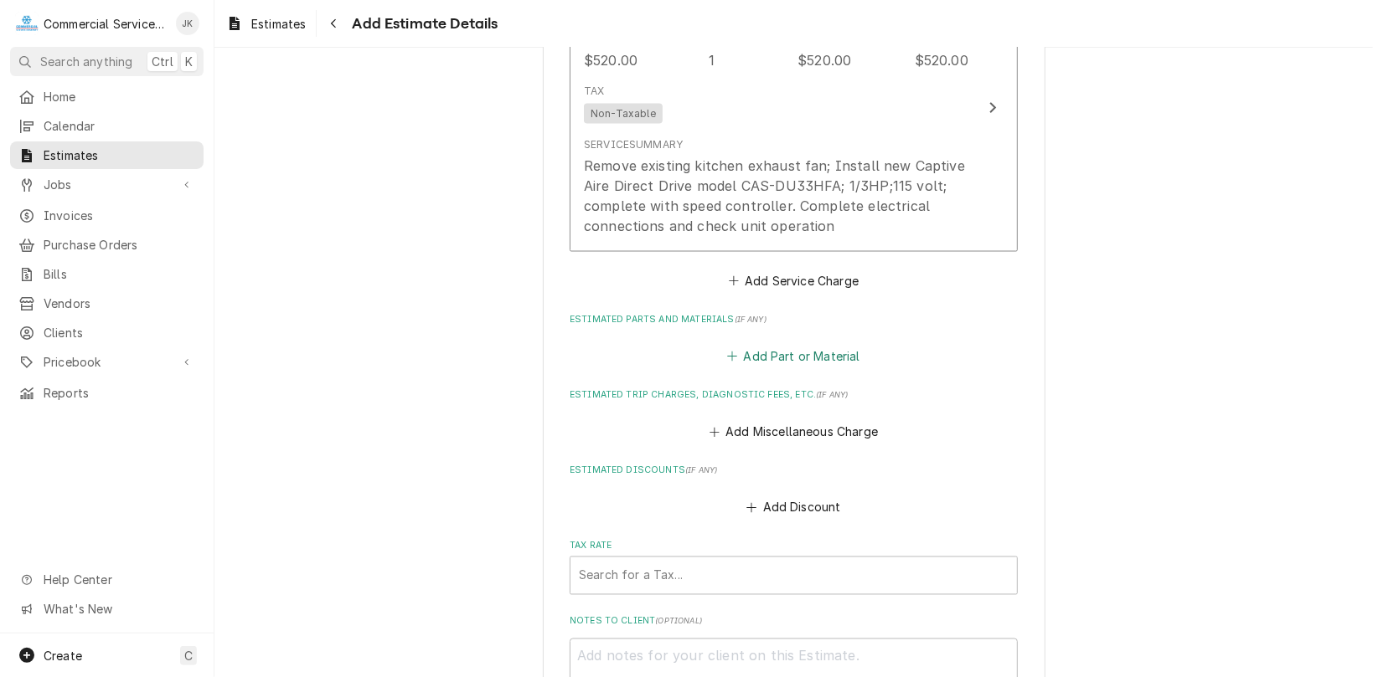
click at [764, 357] on button "Add Part or Material" at bounding box center [793, 356] width 138 height 23
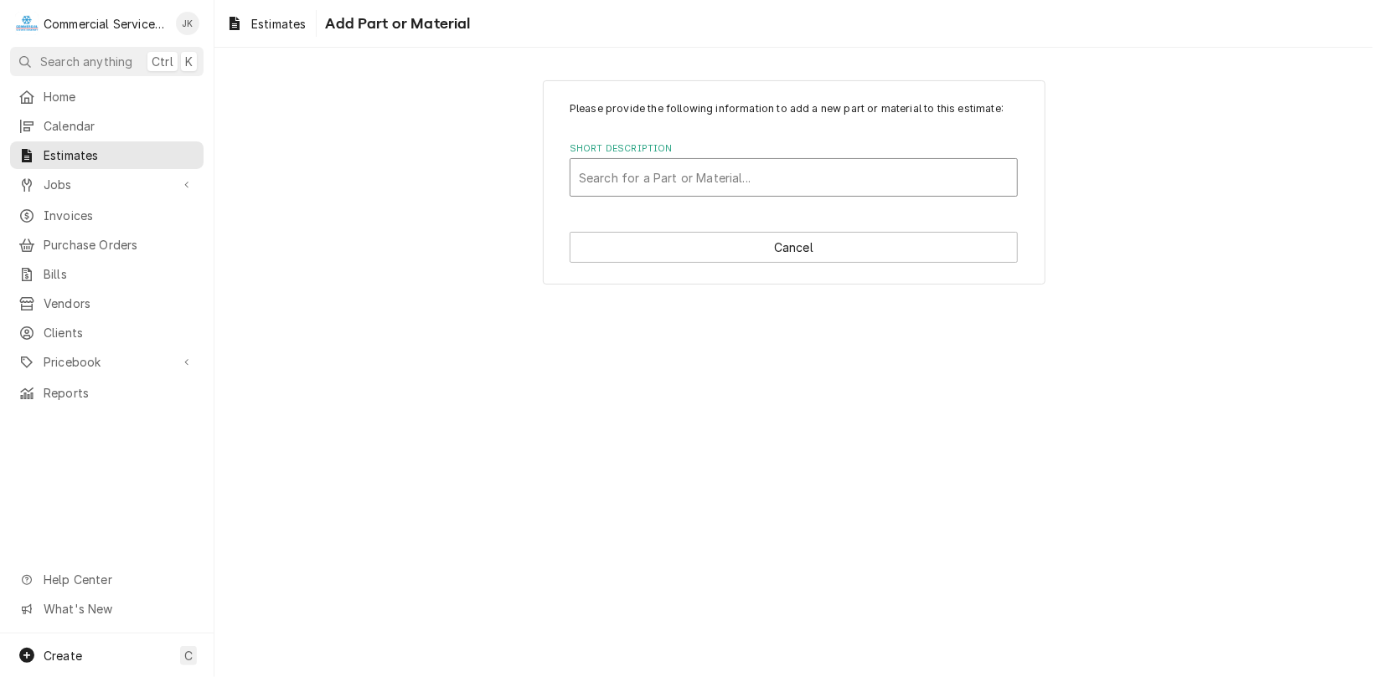
click at [601, 179] on div "Short Description" at bounding box center [794, 177] width 430 height 30
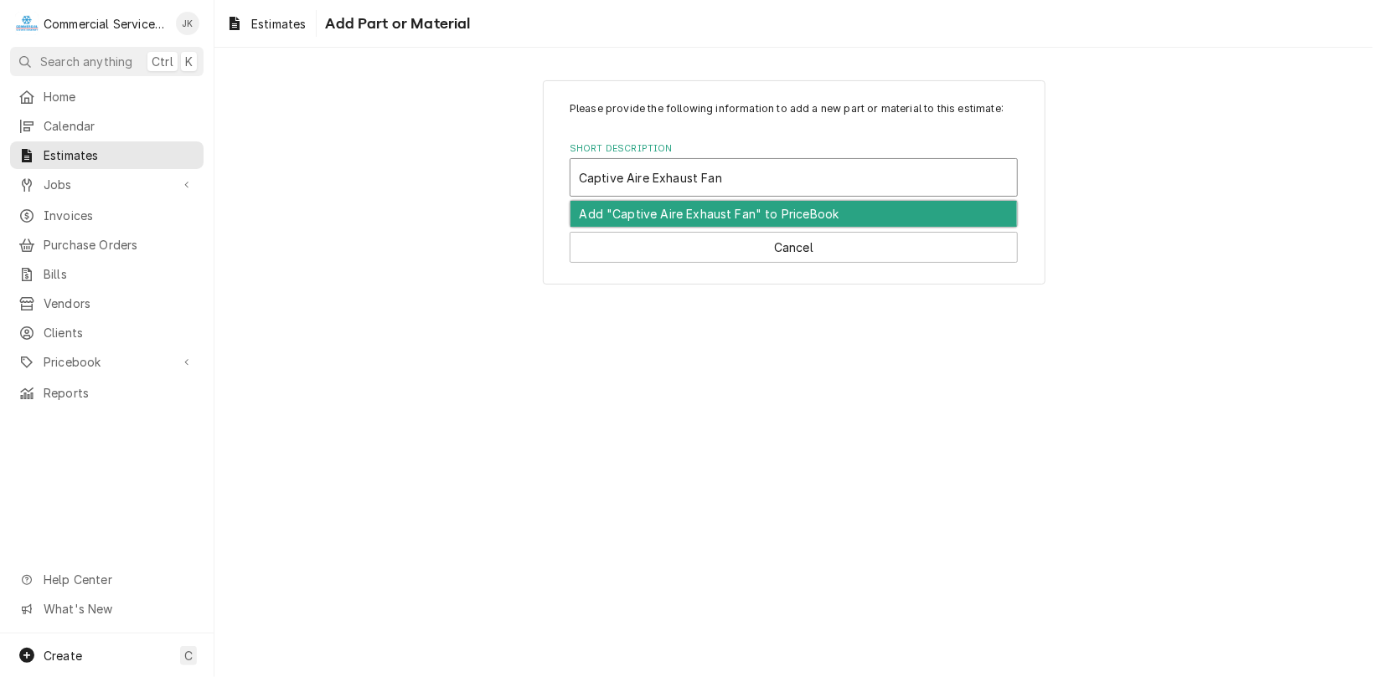
click at [766, 214] on div "Add "Captive Aire Exhaust Fan" to PriceBook" at bounding box center [793, 214] width 446 height 26
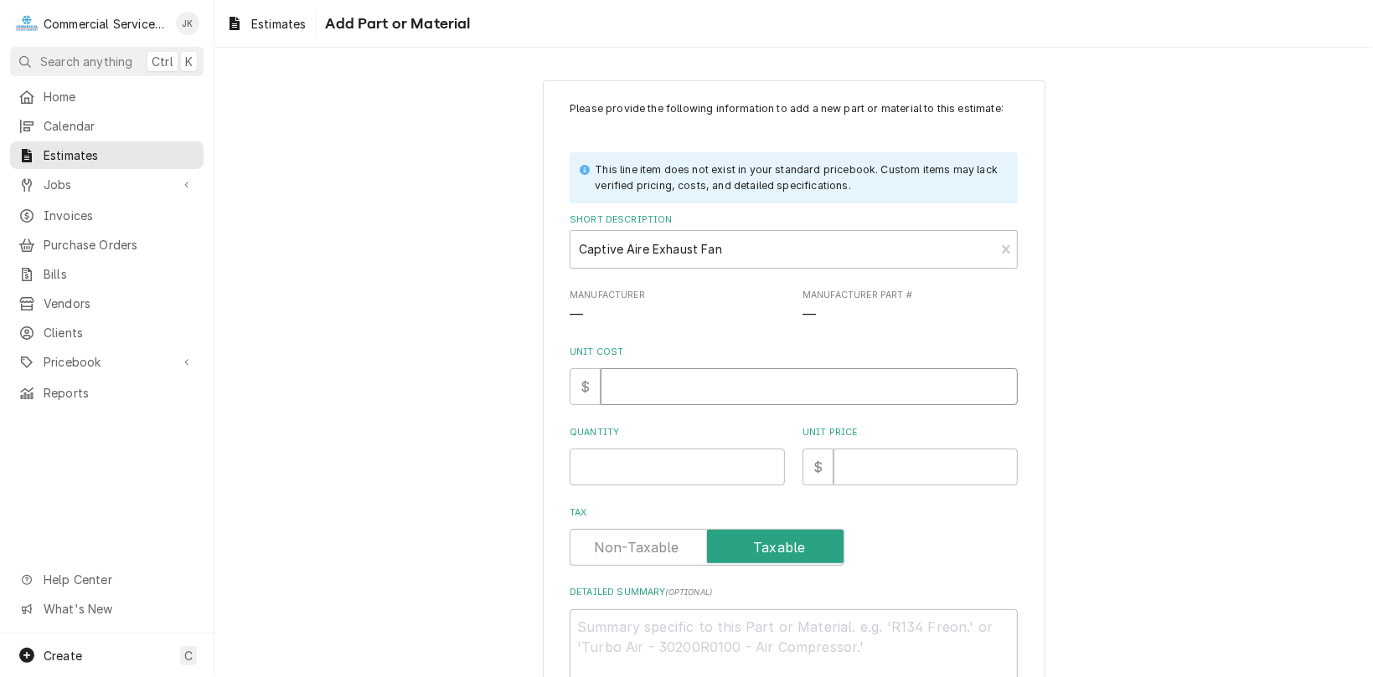
click at [618, 385] on input "Unit Cost" at bounding box center [808, 386] width 417 height 37
click at [598, 467] on input "Quantity" at bounding box center [676, 467] width 215 height 37
click at [833, 471] on input "Unit Price" at bounding box center [925, 467] width 184 height 37
click at [672, 390] on input "1494.00" at bounding box center [808, 386] width 417 height 37
click at [841, 464] on input "Unit Price" at bounding box center [925, 467] width 184 height 37
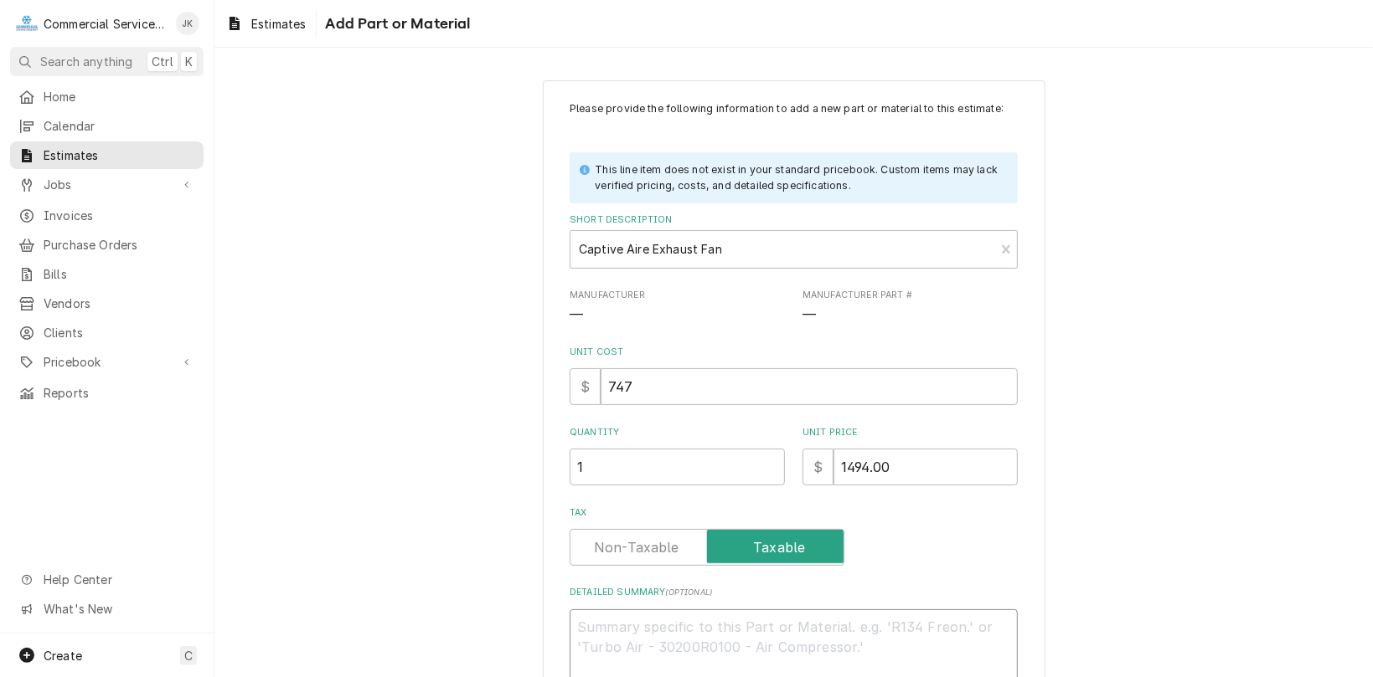
click at [603, 631] on textarea "Detailed Summary ( optional )" at bounding box center [793, 648] width 448 height 76
click at [955, 625] on textarea "Captive Aire CAS-DU33HFA; 1/3 Hp; 115 volt; 800 CFM @.5 SP." at bounding box center [793, 648] width 448 height 76
click at [574, 652] on textarea "Captive Aire CAS-DU33HFA; 1/3 Hp; 115 volt; 800 CFM @.50" wc SP." at bounding box center [793, 648] width 448 height 76
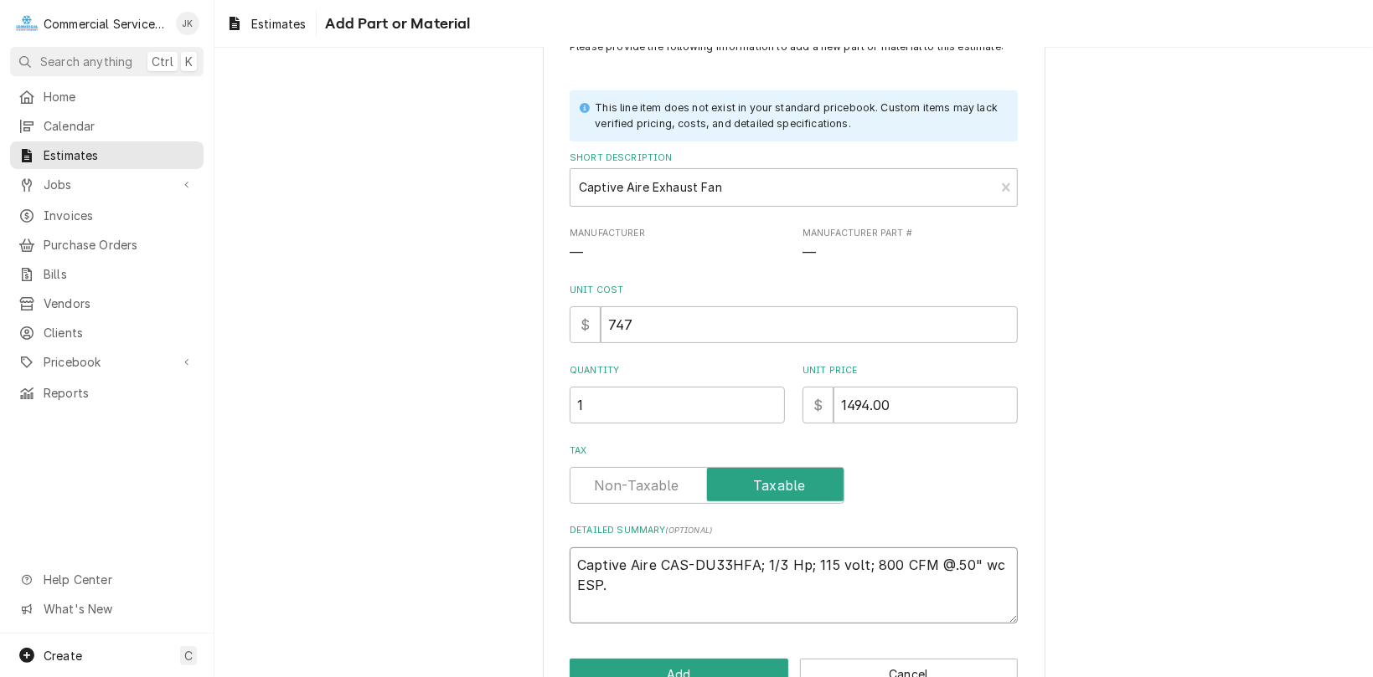
scroll to position [111, 0]
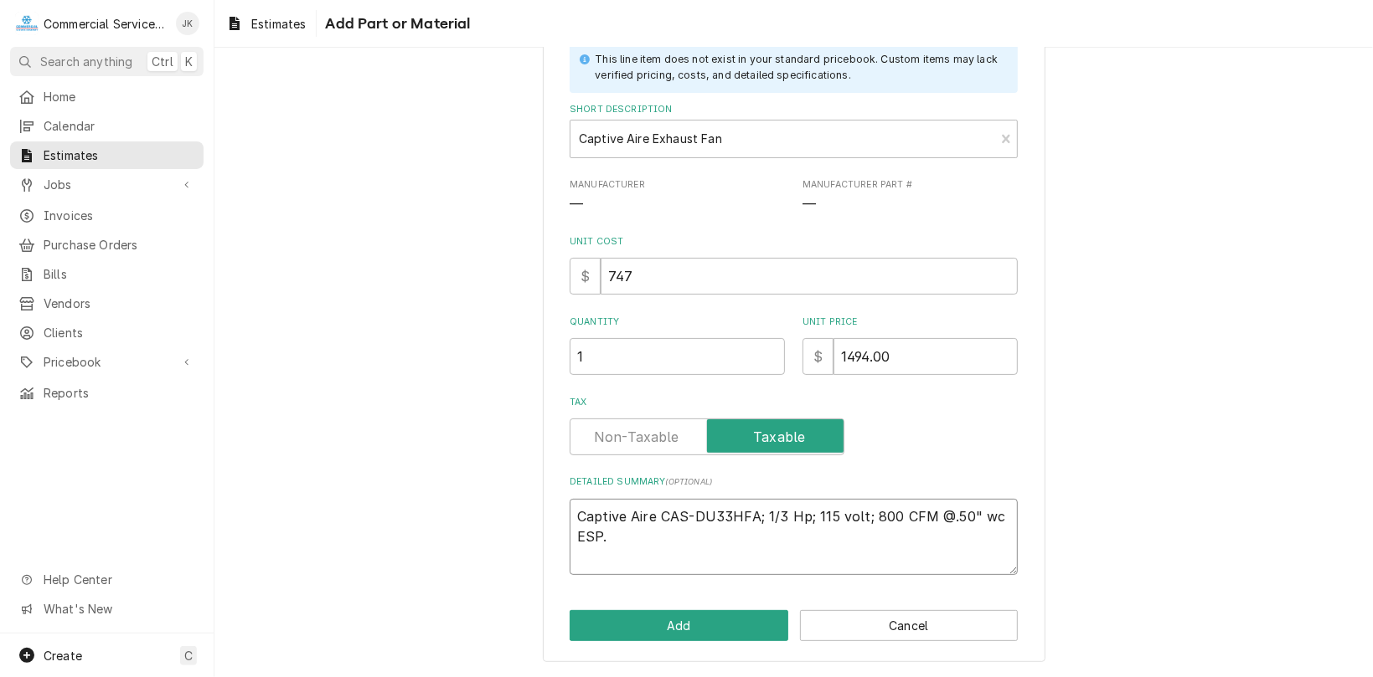
click at [807, 516] on textarea "Captive Aire CAS-DU33HFA; 1/3 Hp; 115 volt; 800 CFM @.50" wc ESP." at bounding box center [793, 537] width 448 height 76
click at [712, 533] on textarea "Captive Aire CAS-DU33HFA; 1/3 Hp; Direct Drive; 115 volt; 800 CFM @.50" wc ESP." at bounding box center [793, 537] width 448 height 76
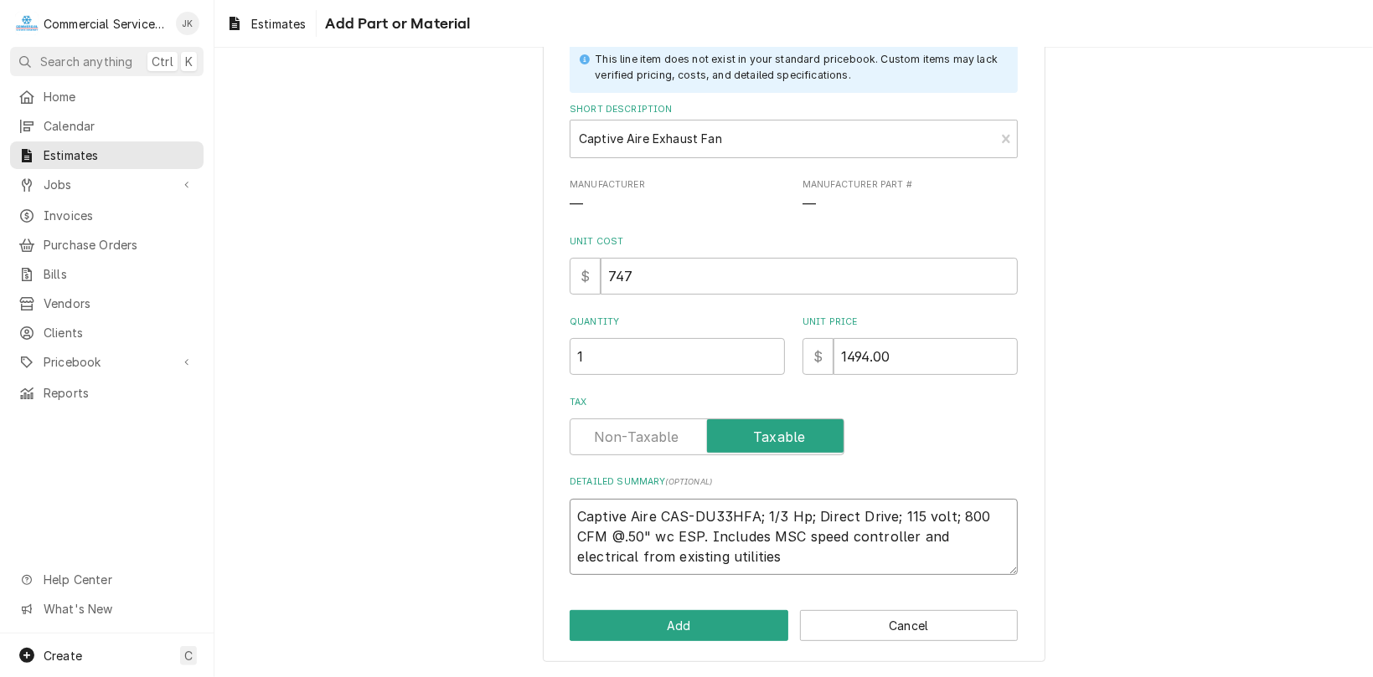
click at [797, 534] on textarea "Captive Aire CAS-DU33HFA; 1/3 Hp; Direct Drive; 115 volt; 800 CFM @.50" wc ESP.…" at bounding box center [793, 537] width 448 height 76
click at [683, 558] on textarea "Captive Aire CAS-DU33HFA; 1/3 Hp; Direct Drive; 115 volt; 800 CFM @.50" wc ESP.…" at bounding box center [793, 537] width 448 height 76
click at [721, 630] on button "Add" at bounding box center [678, 625] width 219 height 31
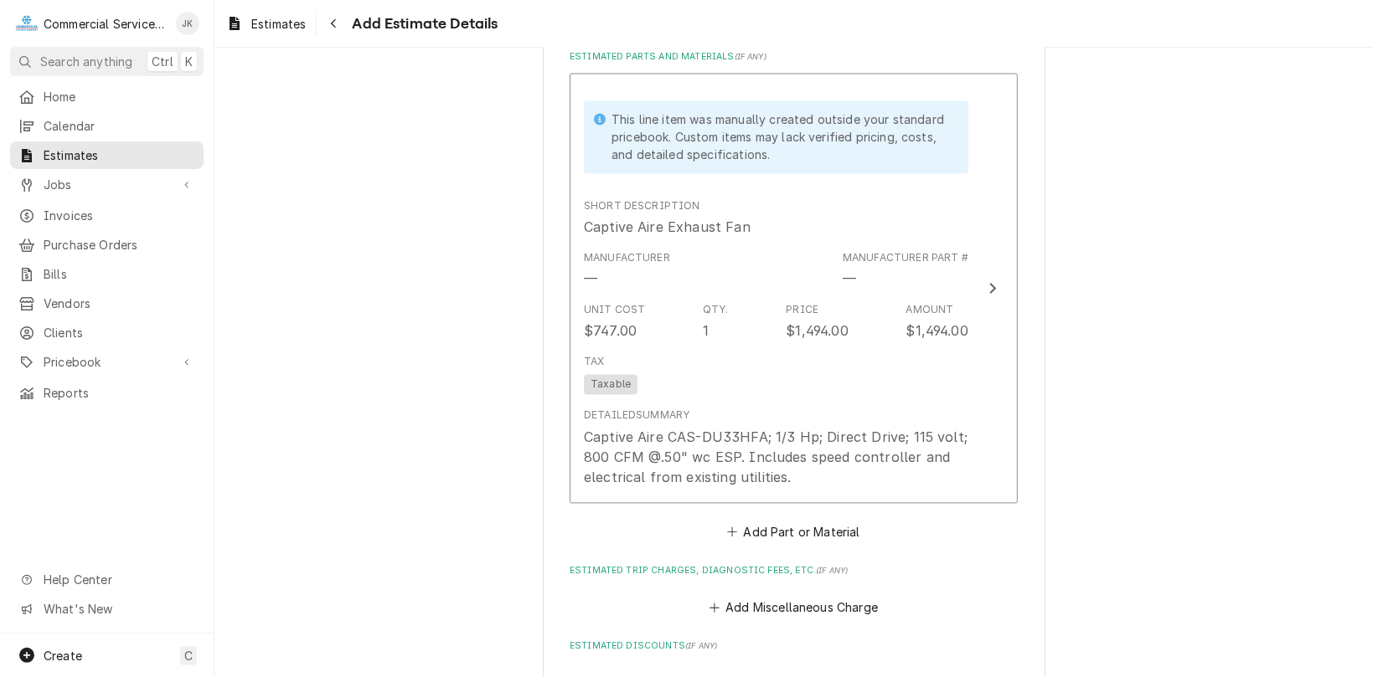
scroll to position [2239, 0]
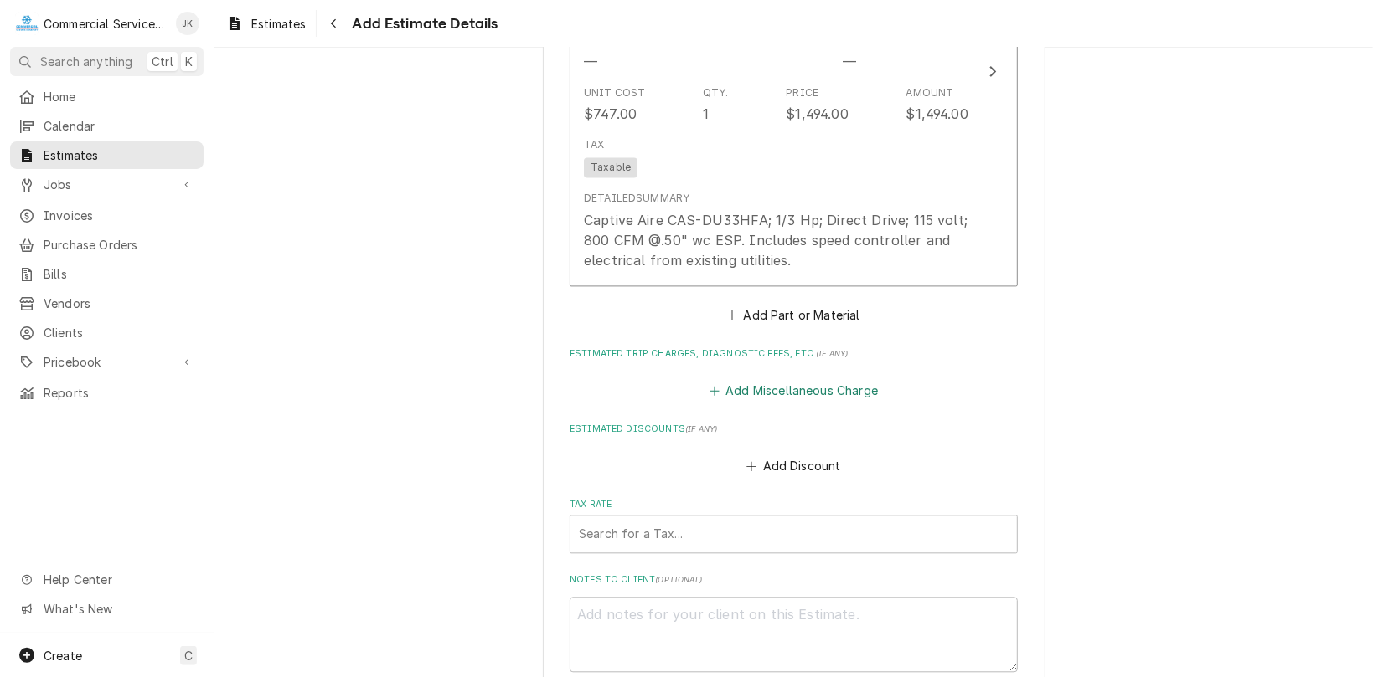
click at [800, 389] on button "Add Miscellaneous Charge" at bounding box center [793, 390] width 174 height 23
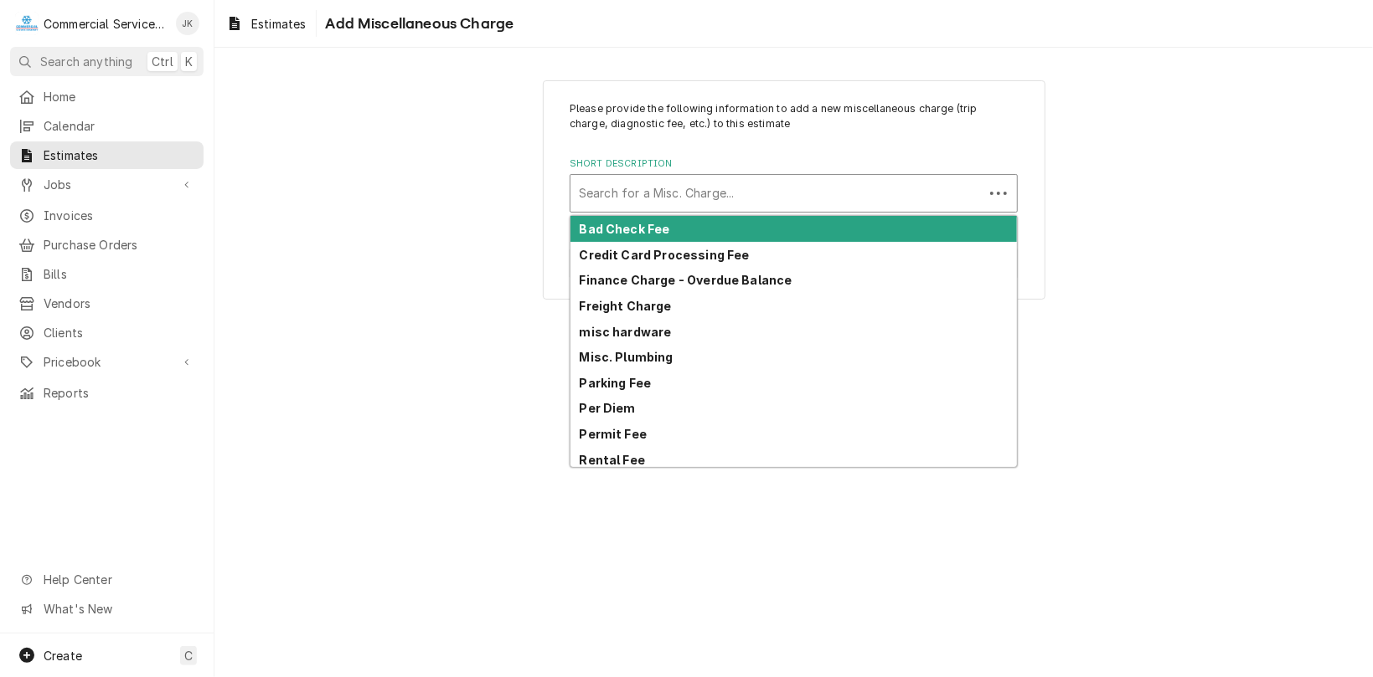
click at [584, 188] on div "Short Description" at bounding box center [777, 193] width 396 height 30
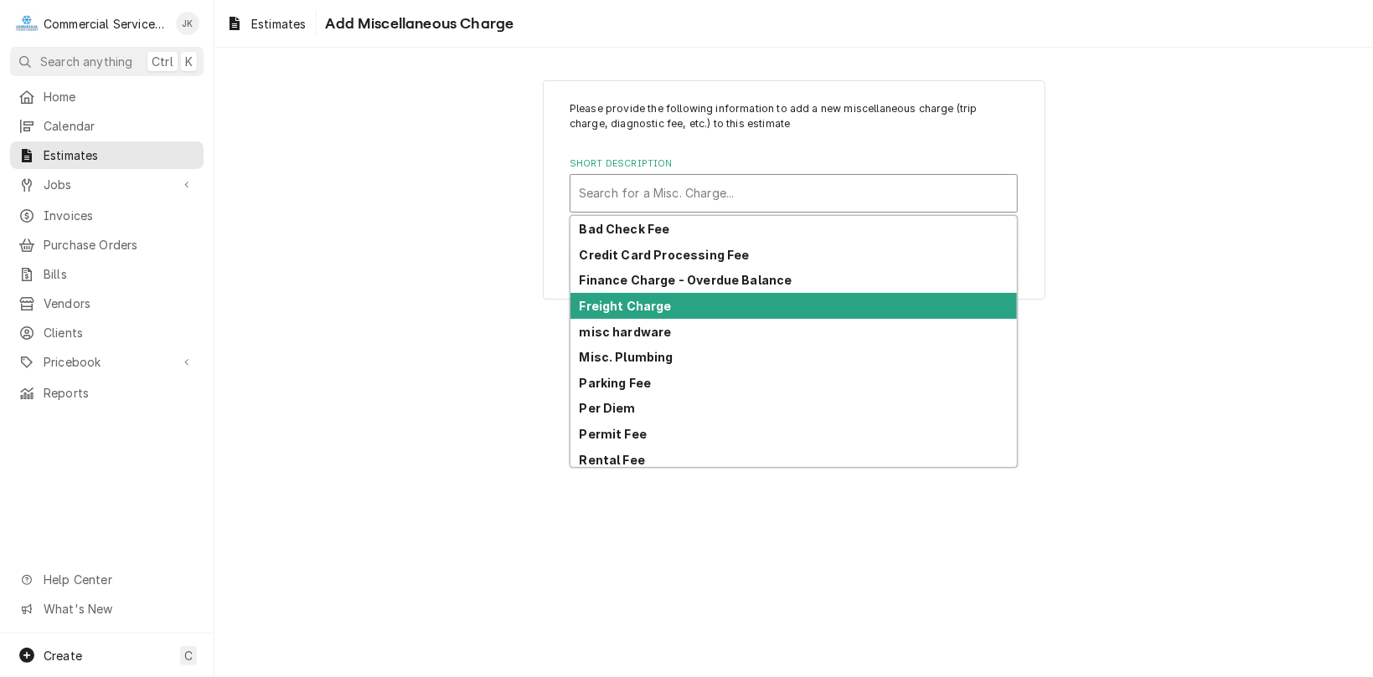
click at [630, 307] on strong "Freight Charge" at bounding box center [626, 306] width 92 height 14
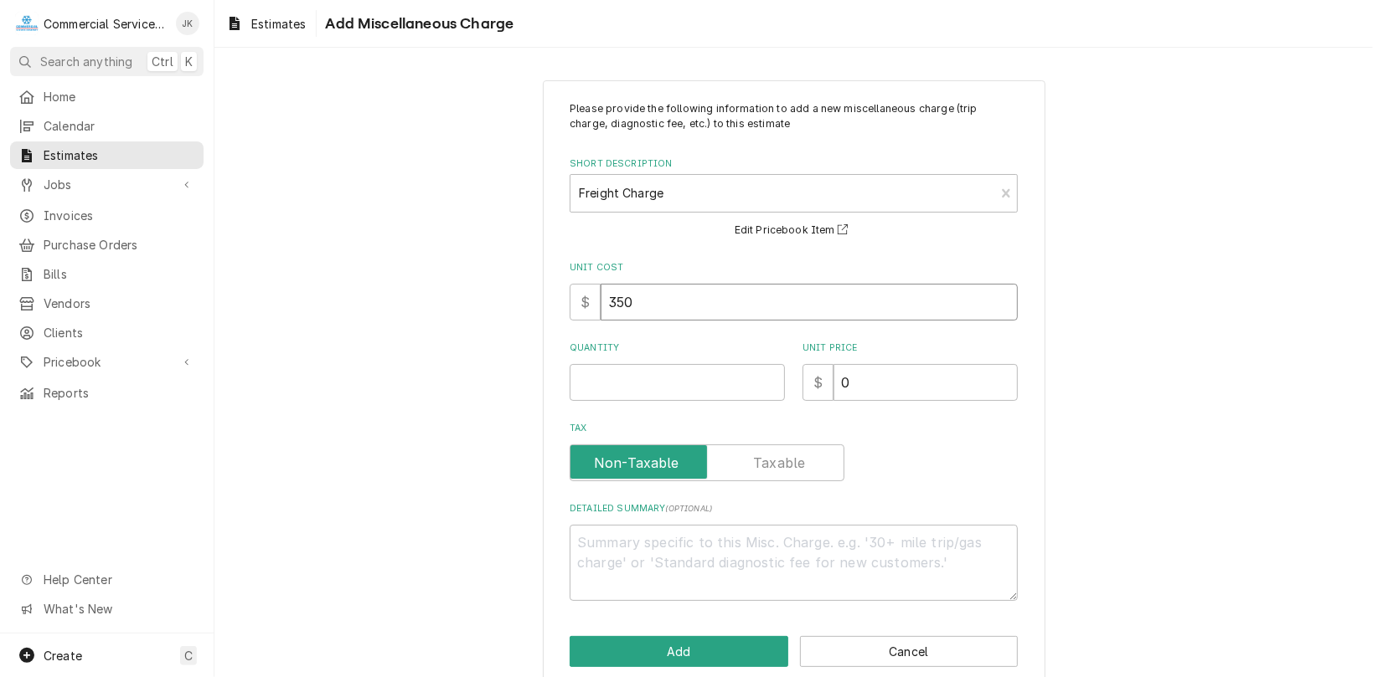
click at [641, 305] on input "350" at bounding box center [808, 302] width 417 height 37
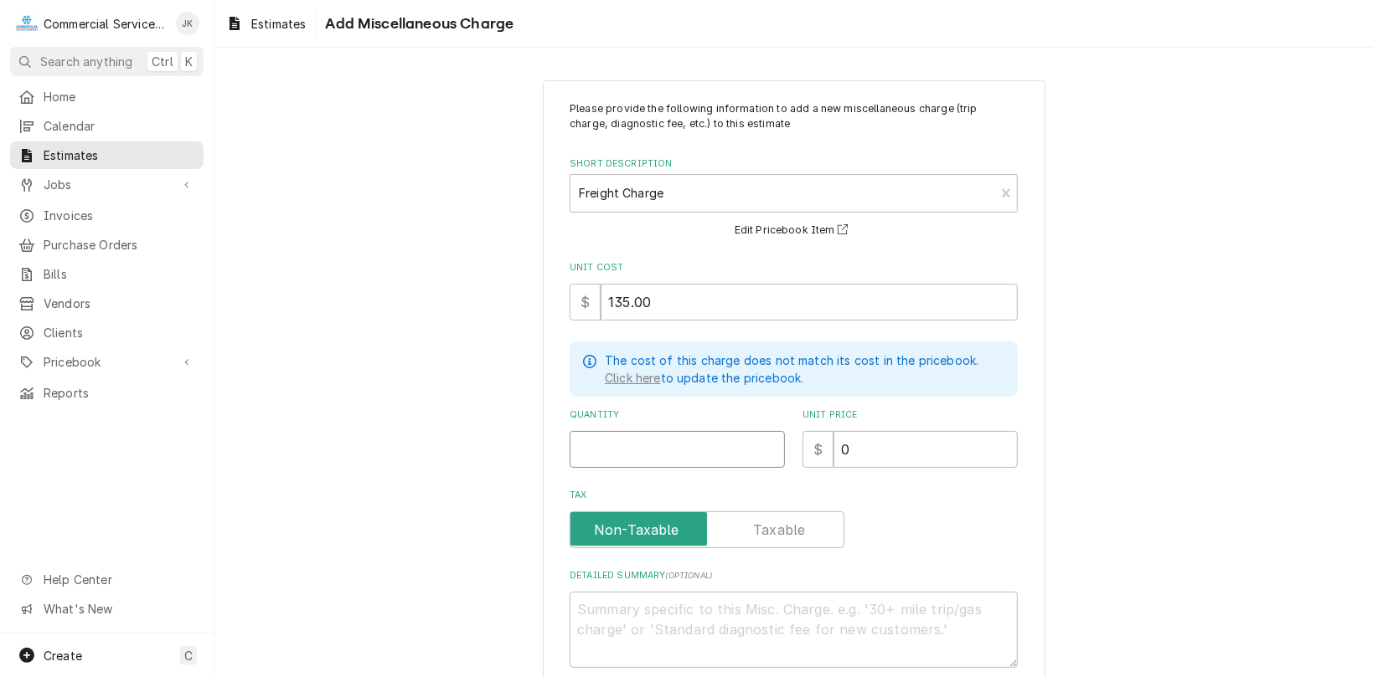
click at [598, 461] on input "Quantity" at bounding box center [676, 449] width 215 height 37
click at [847, 444] on input "0" at bounding box center [925, 449] width 184 height 37
click at [603, 618] on textarea "Detailed Summary ( optional )" at bounding box center [793, 630] width 448 height 76
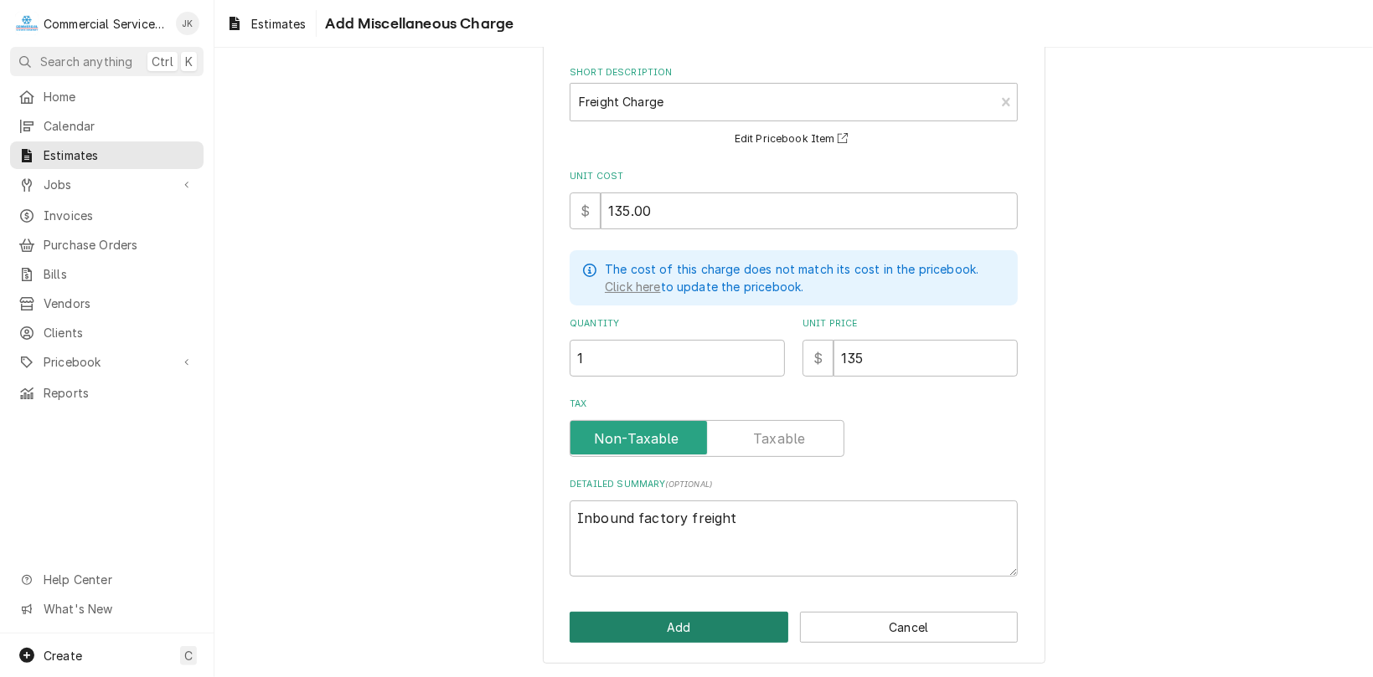
click at [652, 622] on button "Add" at bounding box center [678, 627] width 219 height 31
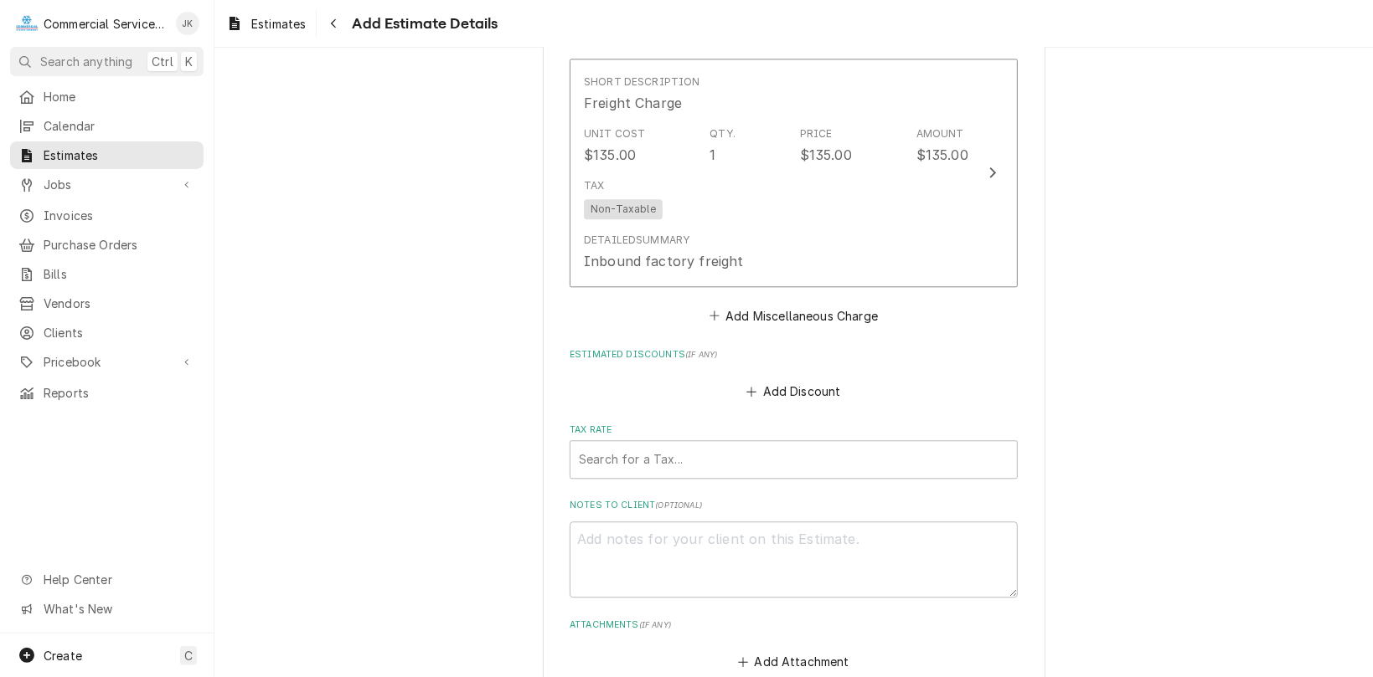
scroll to position [2614, 0]
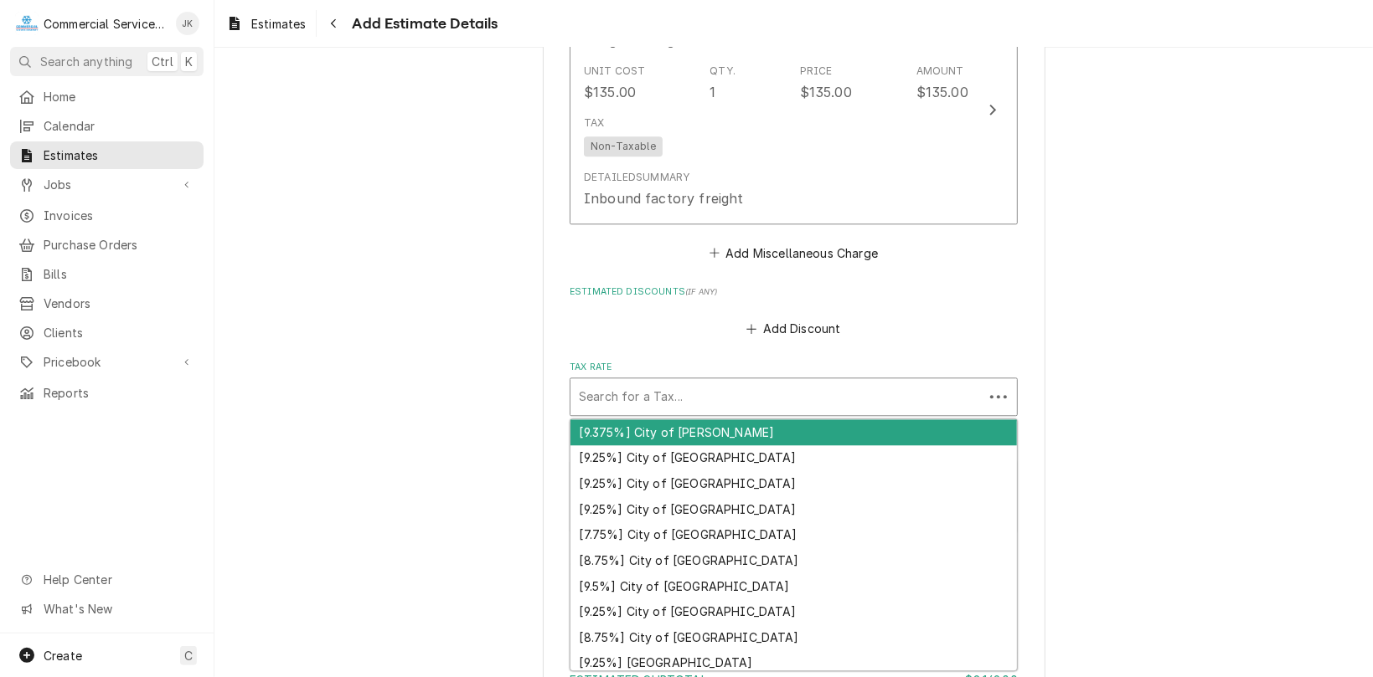
click at [631, 384] on div "Tax Rate" at bounding box center [777, 397] width 396 height 30
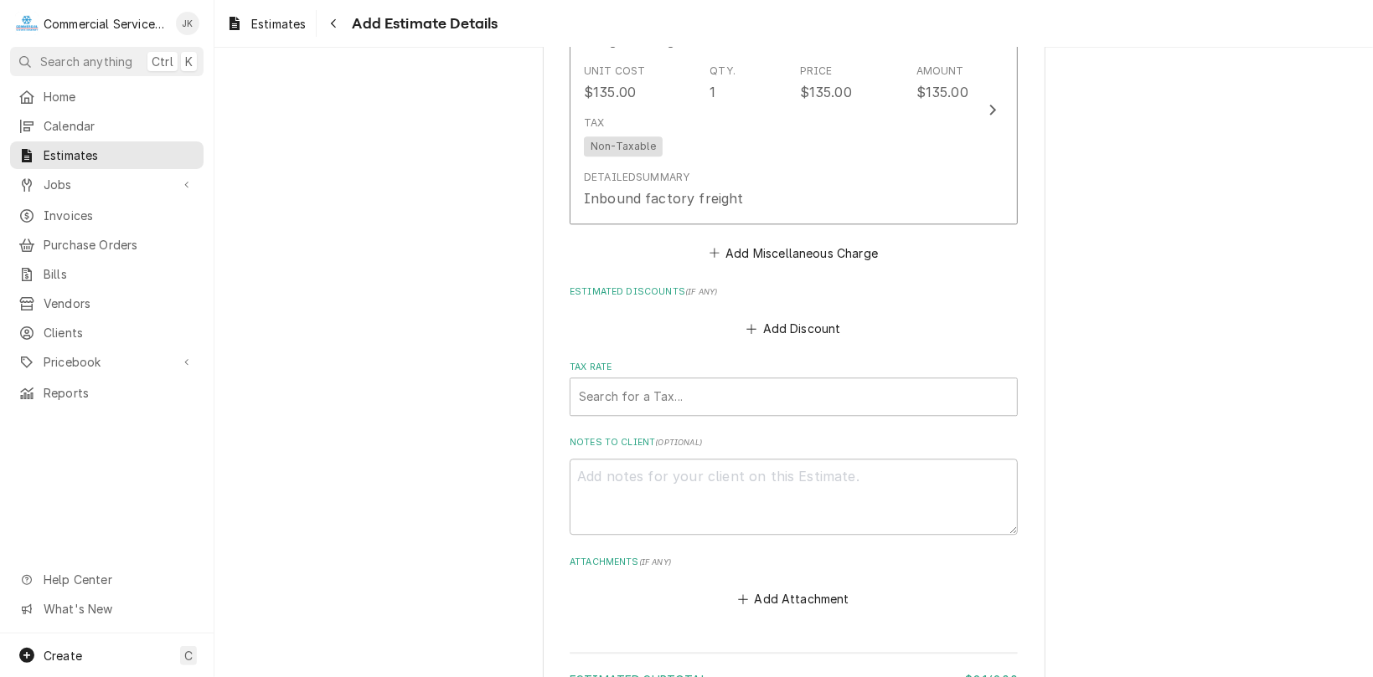
drag, startPoint x: 1014, startPoint y: 506, endPoint x: 1013, endPoint y: 533, distance: 27.6
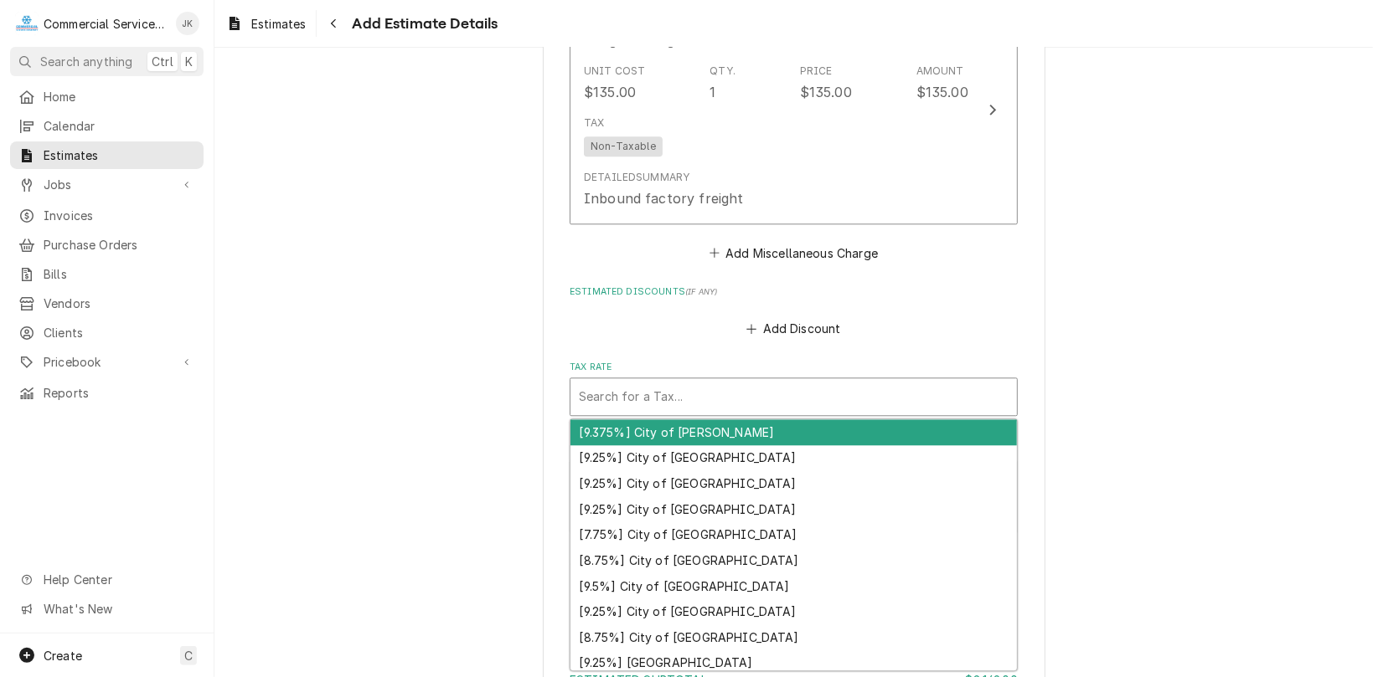
click at [585, 409] on div "Tax Rate" at bounding box center [794, 397] width 430 height 30
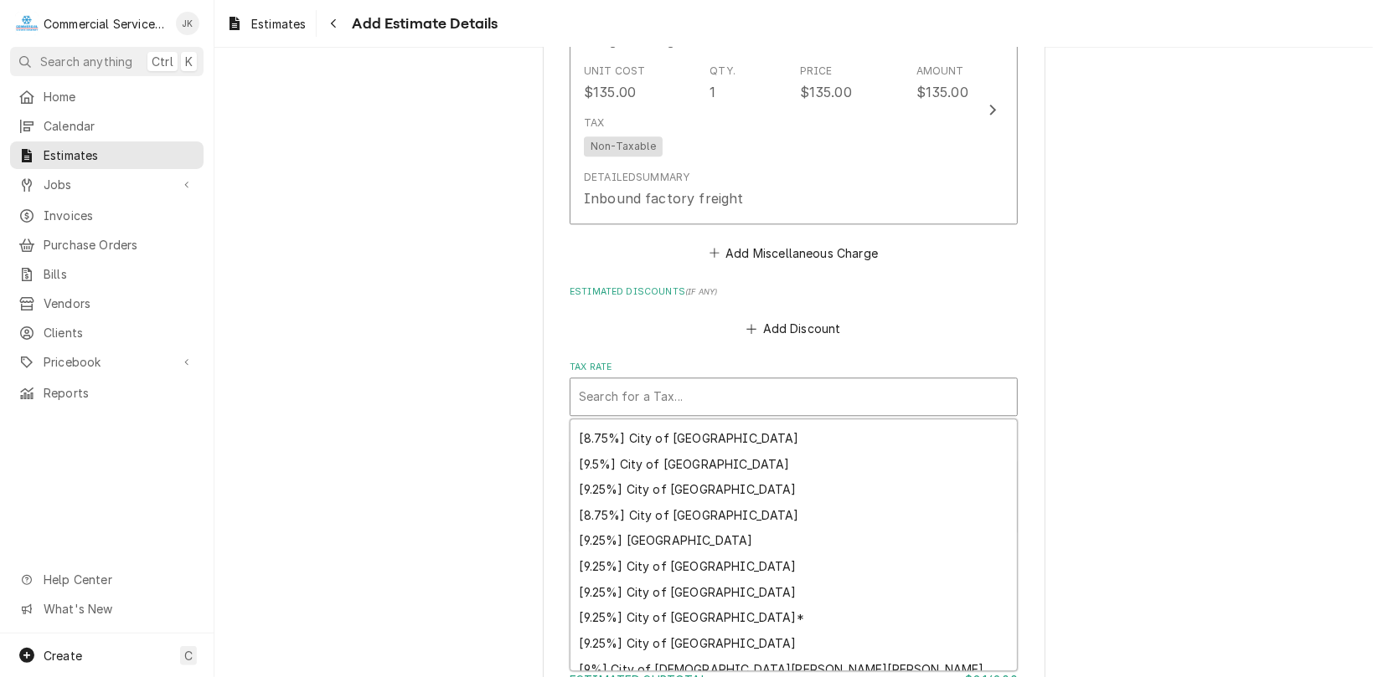
scroll to position [124, 0]
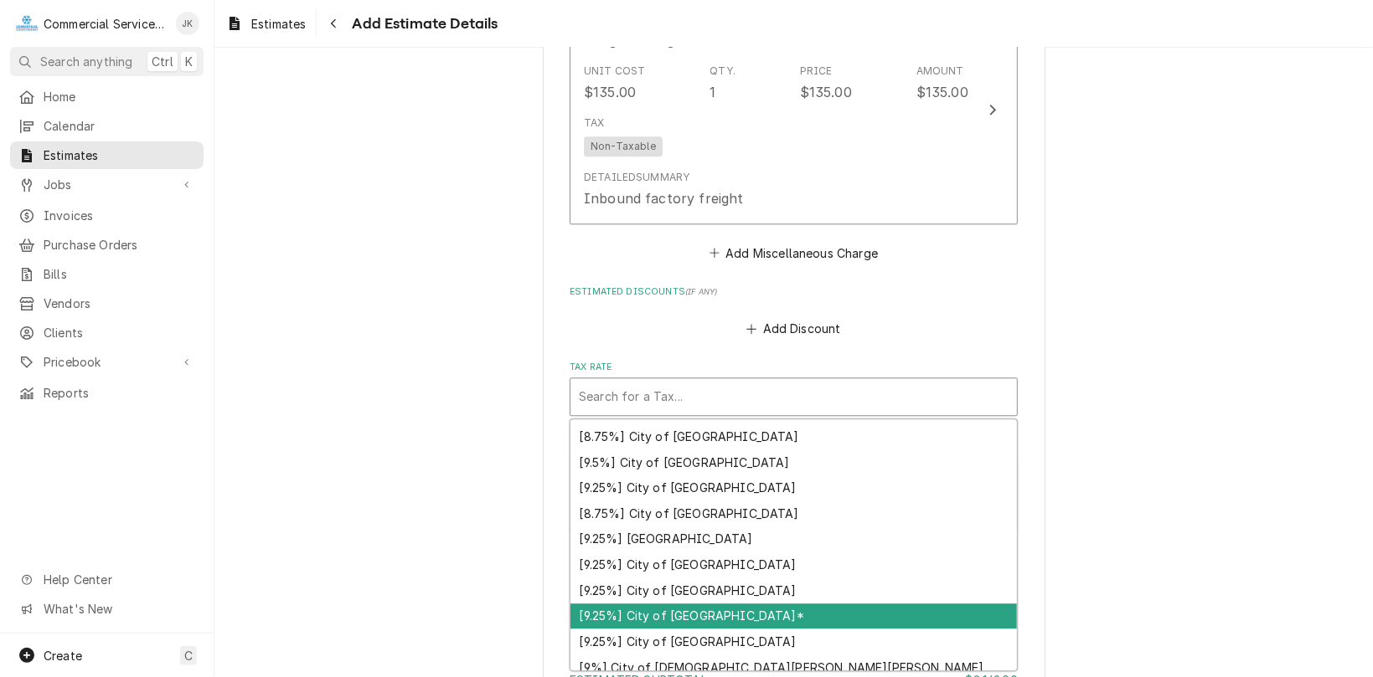
click at [657, 618] on div "[9.25%] City of Salinas*" at bounding box center [793, 617] width 446 height 26
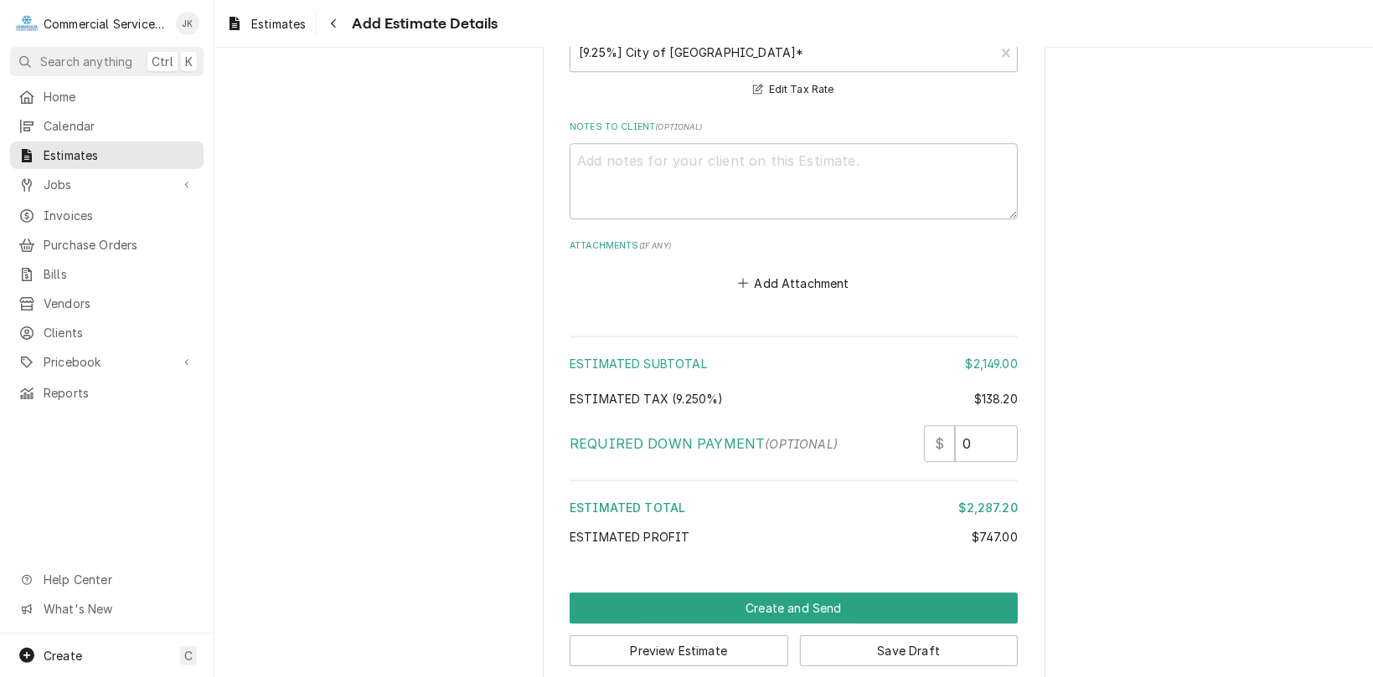
scroll to position [2985, 0]
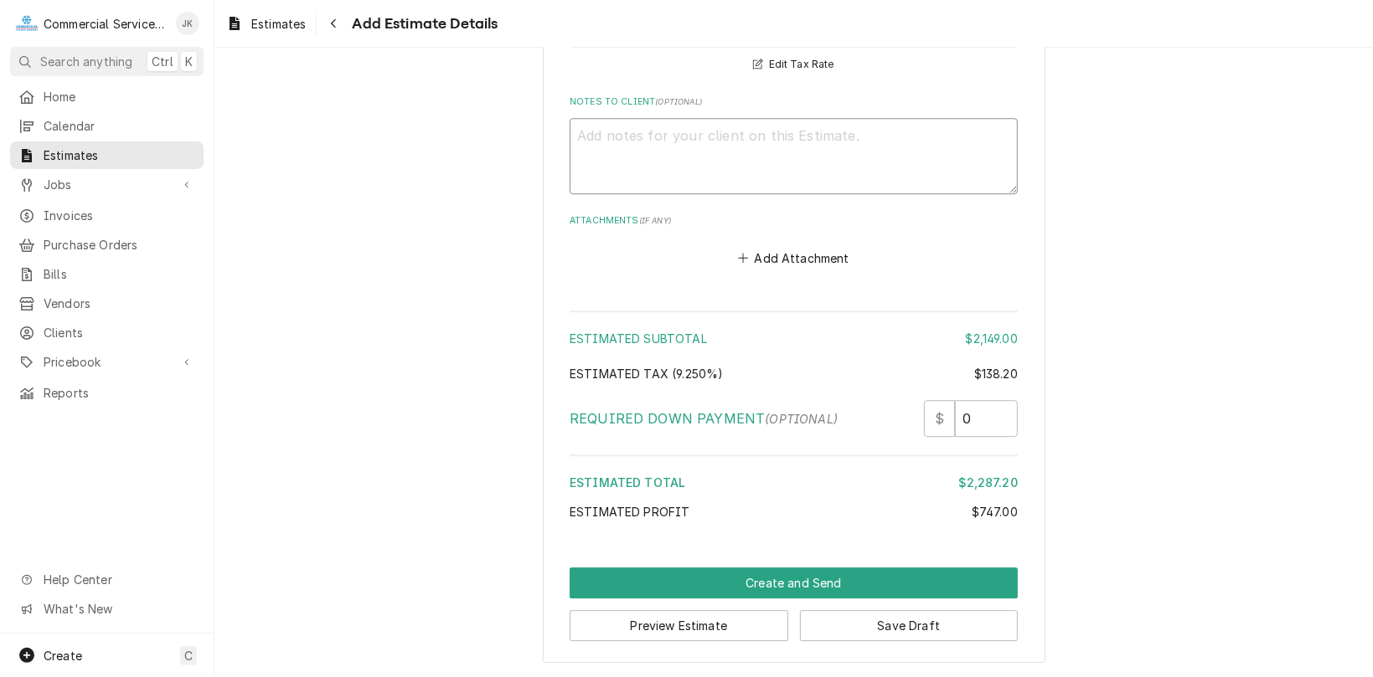
click at [596, 142] on textarea "Notes to Client ( optional )" at bounding box center [793, 156] width 448 height 76
click at [709, 630] on button "Preview Estimate" at bounding box center [678, 625] width 219 height 31
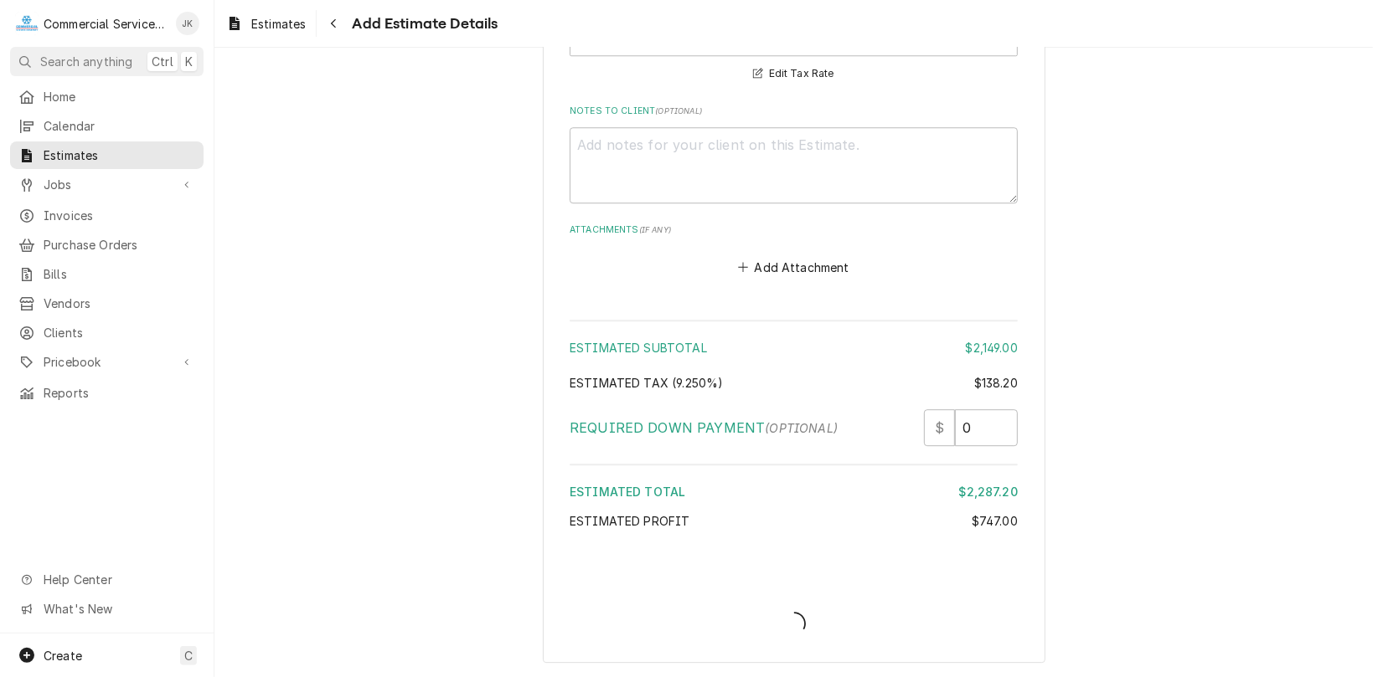
scroll to position [2975, 0]
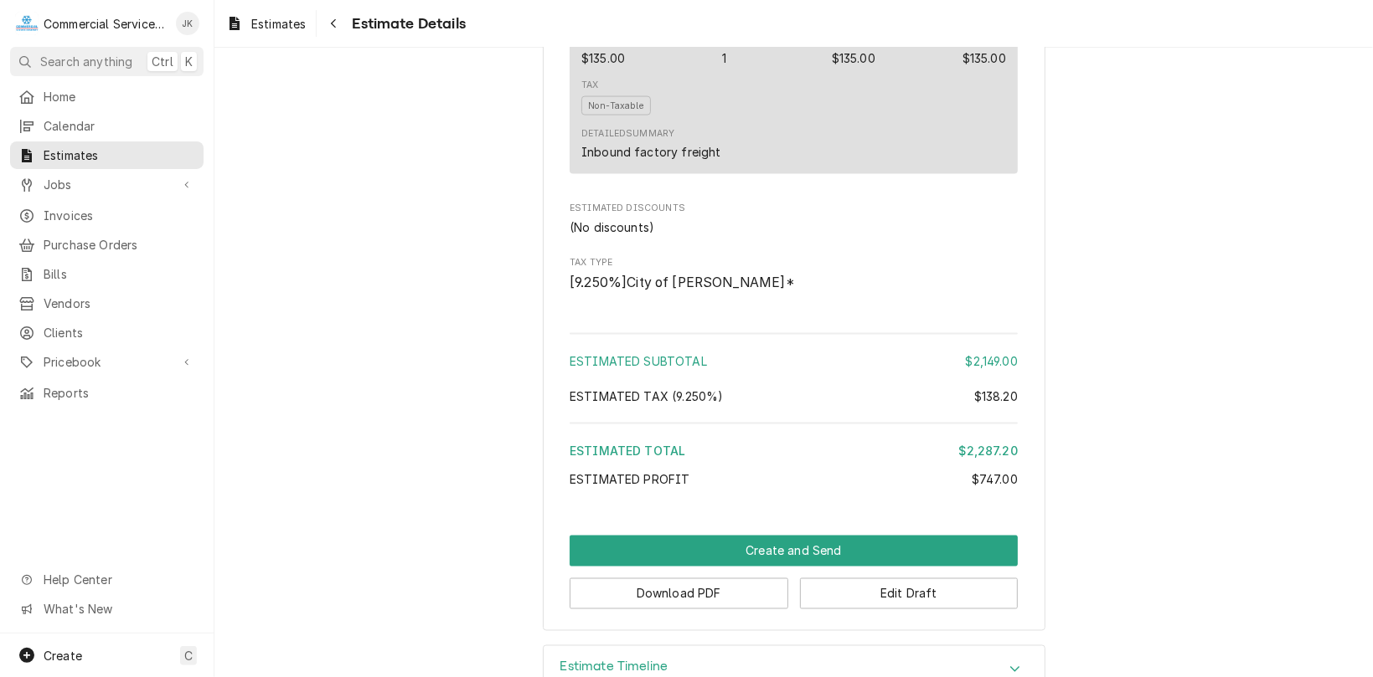
scroll to position [1716, 0]
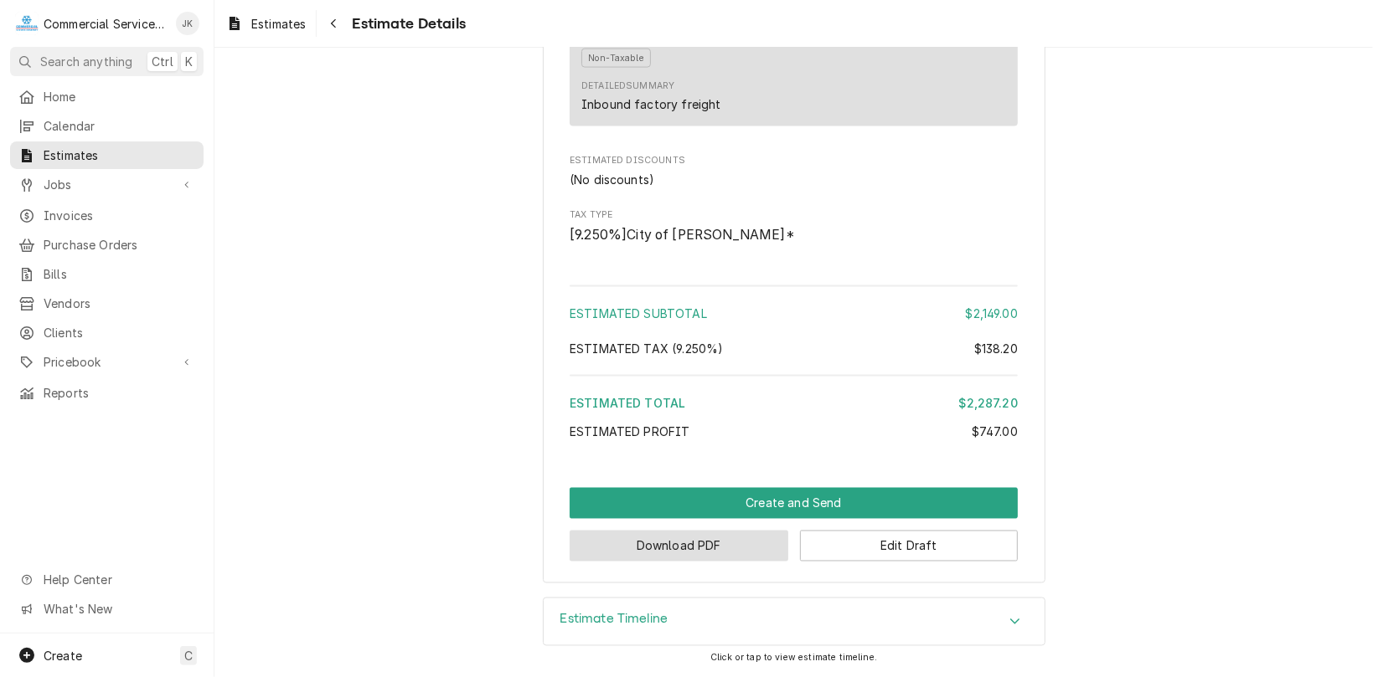
click at [671, 548] on button "Download PDF" at bounding box center [678, 546] width 219 height 31
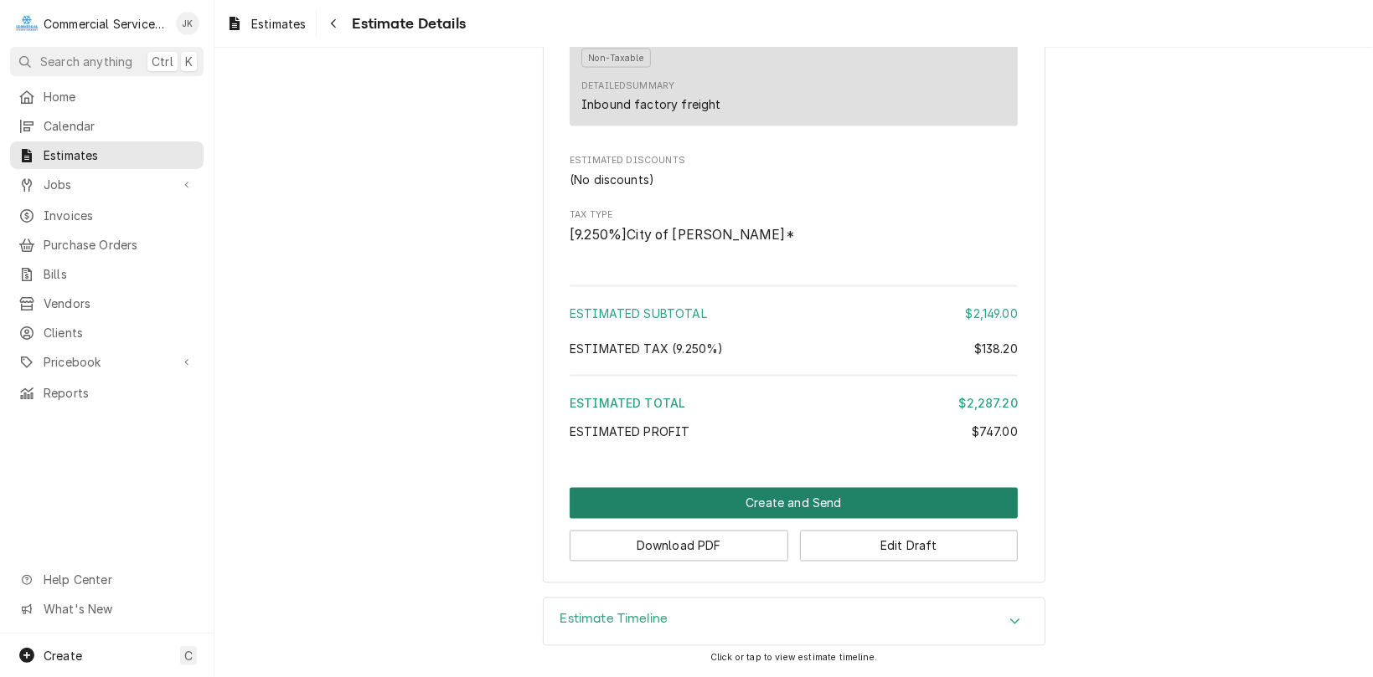
click at [793, 505] on button "Create and Send" at bounding box center [793, 503] width 448 height 31
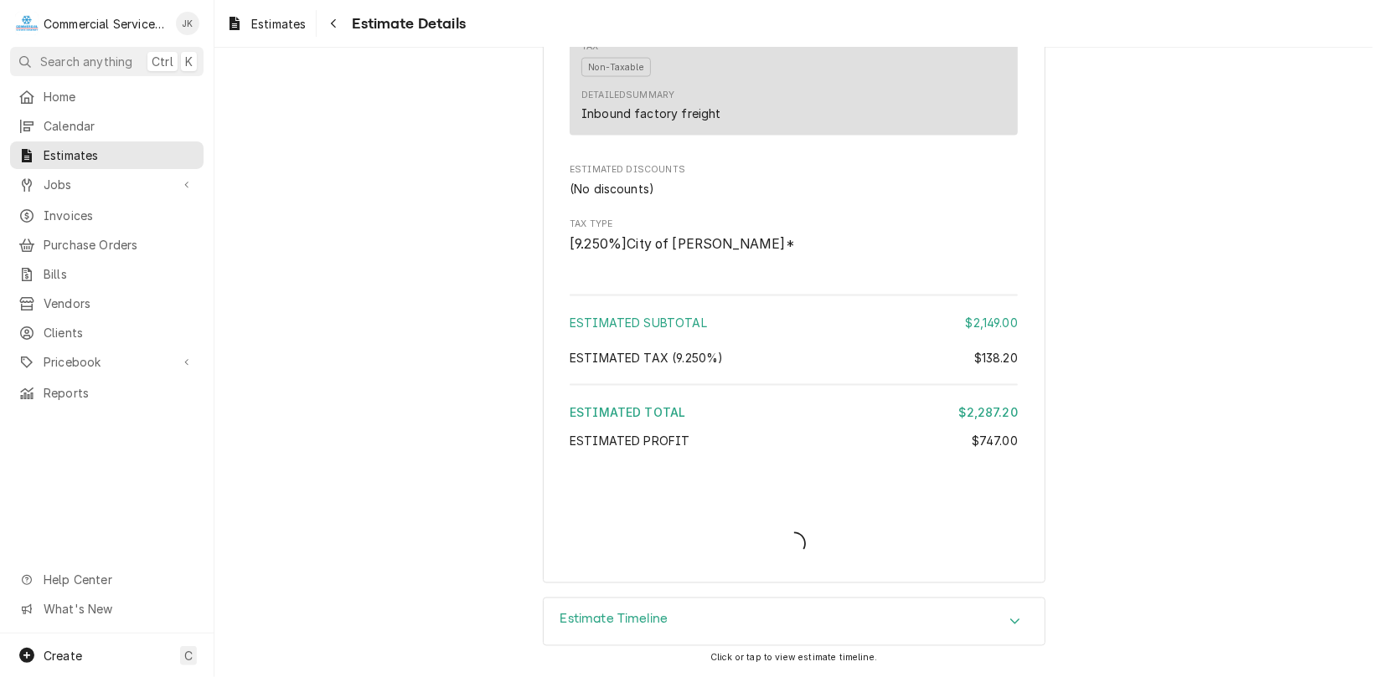
scroll to position [1705, 0]
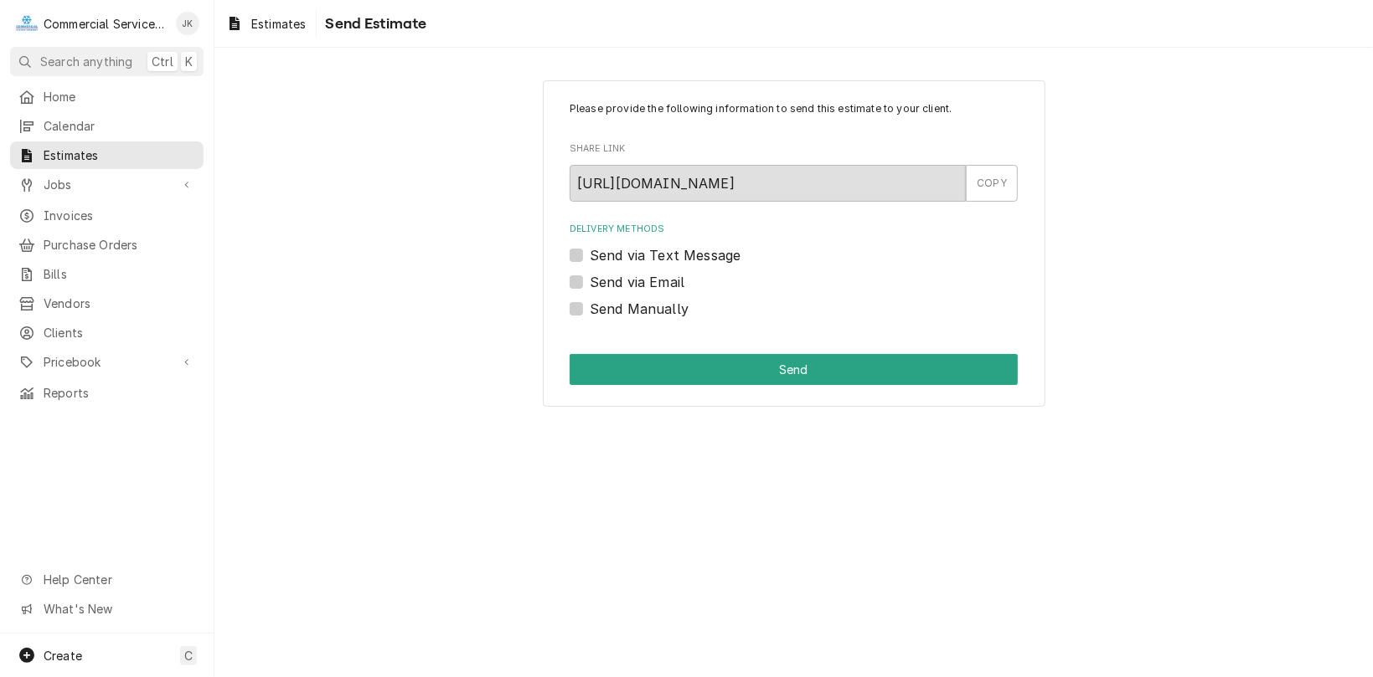
click at [590, 278] on label "Send via Email" at bounding box center [637, 282] width 95 height 20
click at [590, 278] on input "Send via Email" at bounding box center [814, 290] width 448 height 37
checkbox input "true"
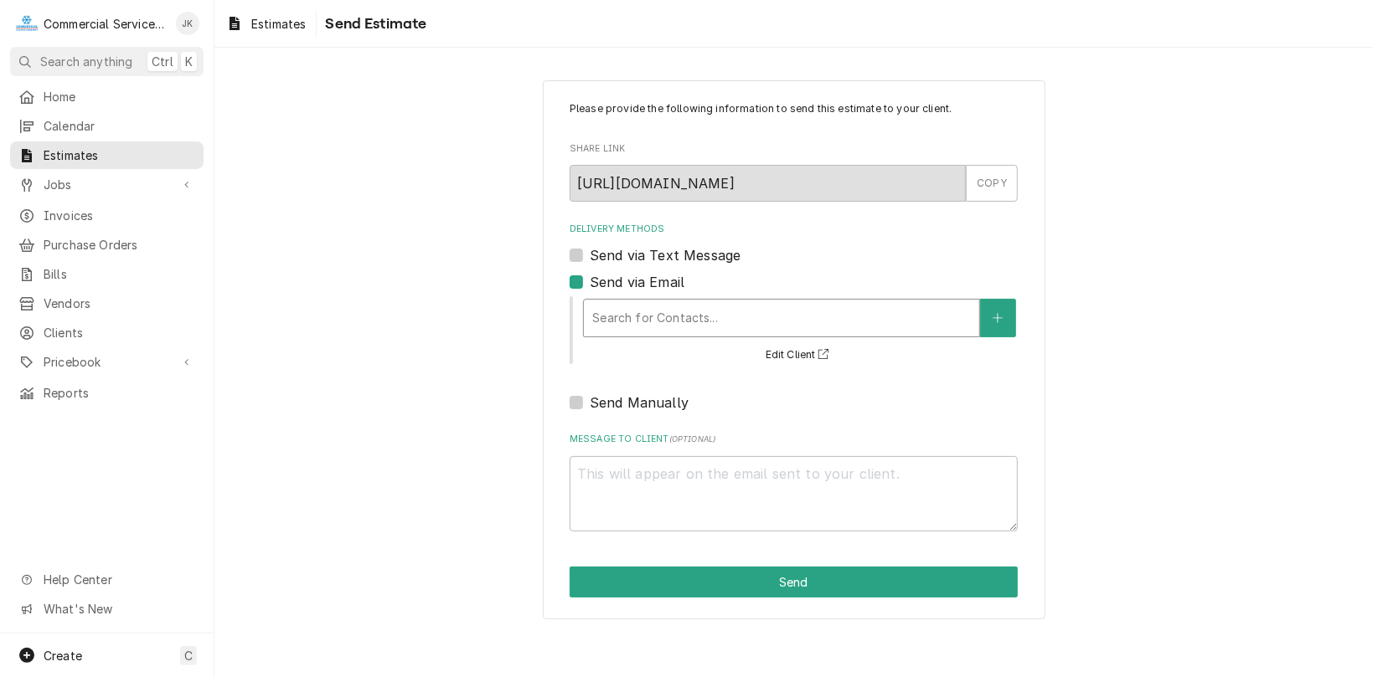
click at [642, 312] on div "Delivery Methods" at bounding box center [781, 318] width 379 height 30
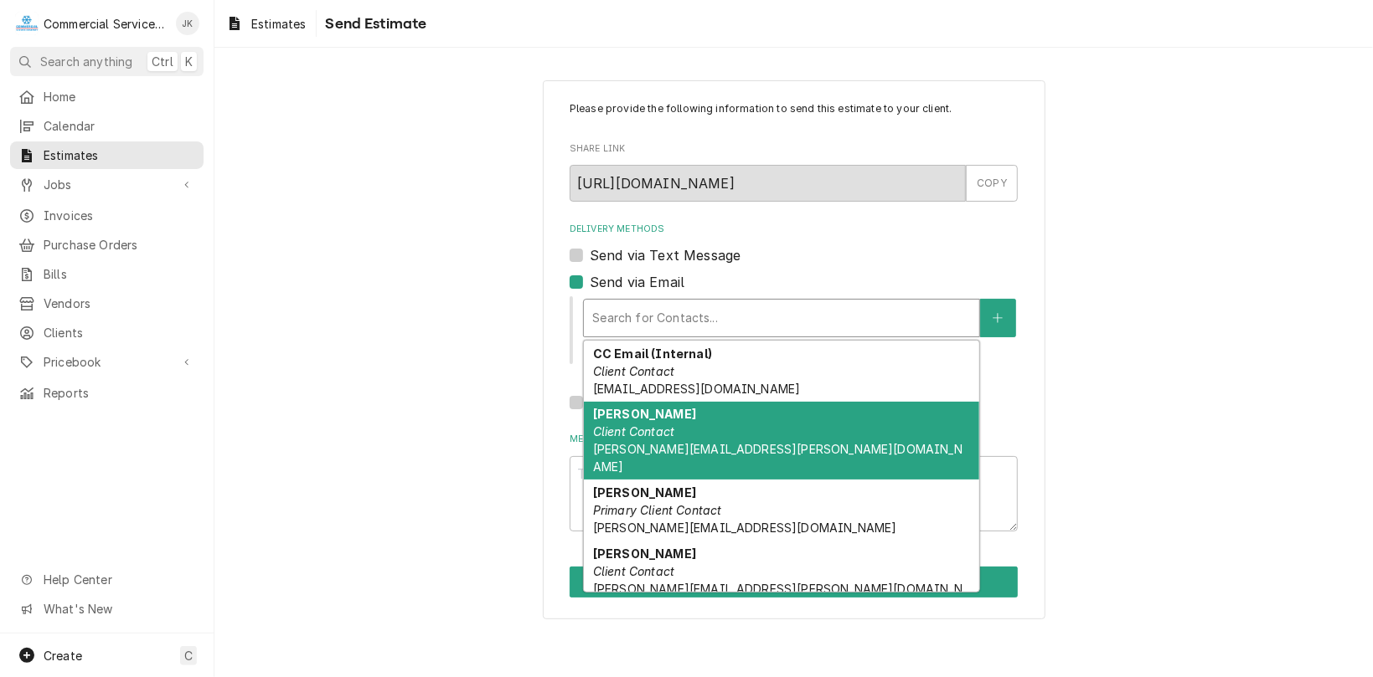
click at [625, 429] on em "Client Contact" at bounding box center [633, 432] width 81 height 14
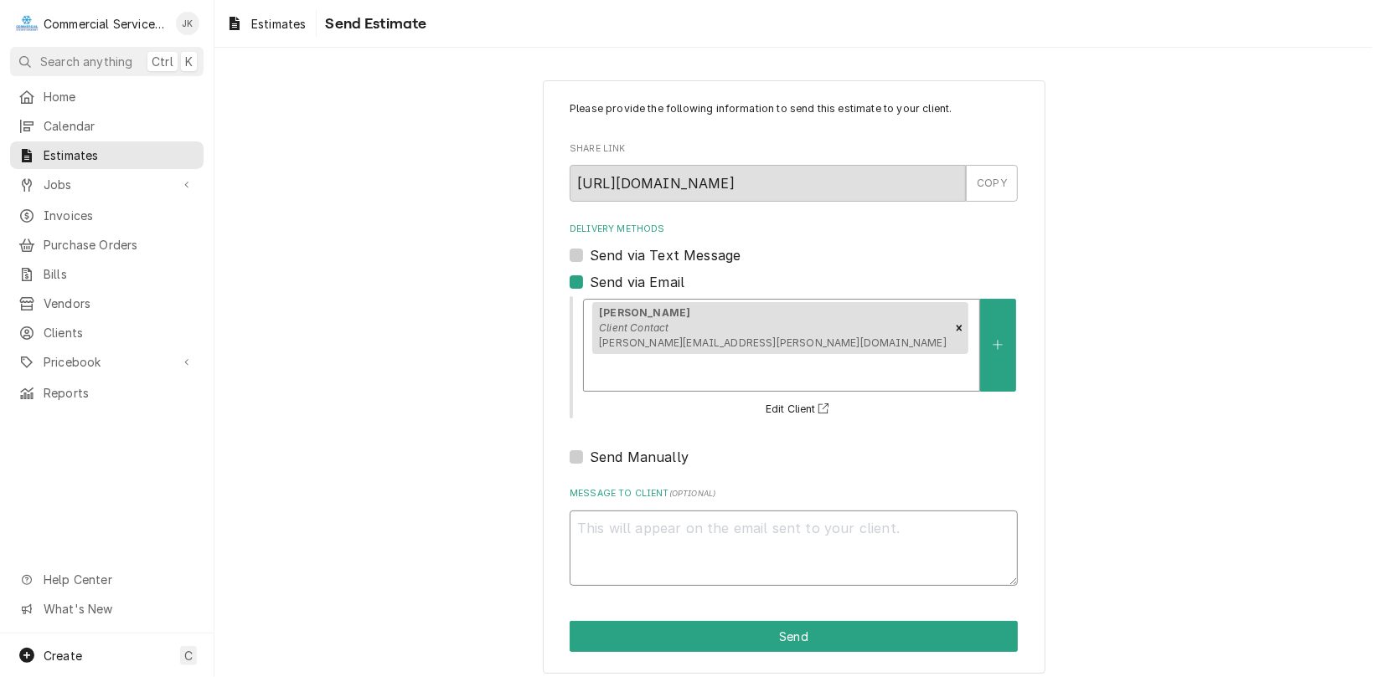
click at [626, 511] on textarea "Message to Client ( optional )" at bounding box center [793, 549] width 448 height 76
type textarea "x"
type textarea "I"
type textarea "x"
type textarea "Ir"
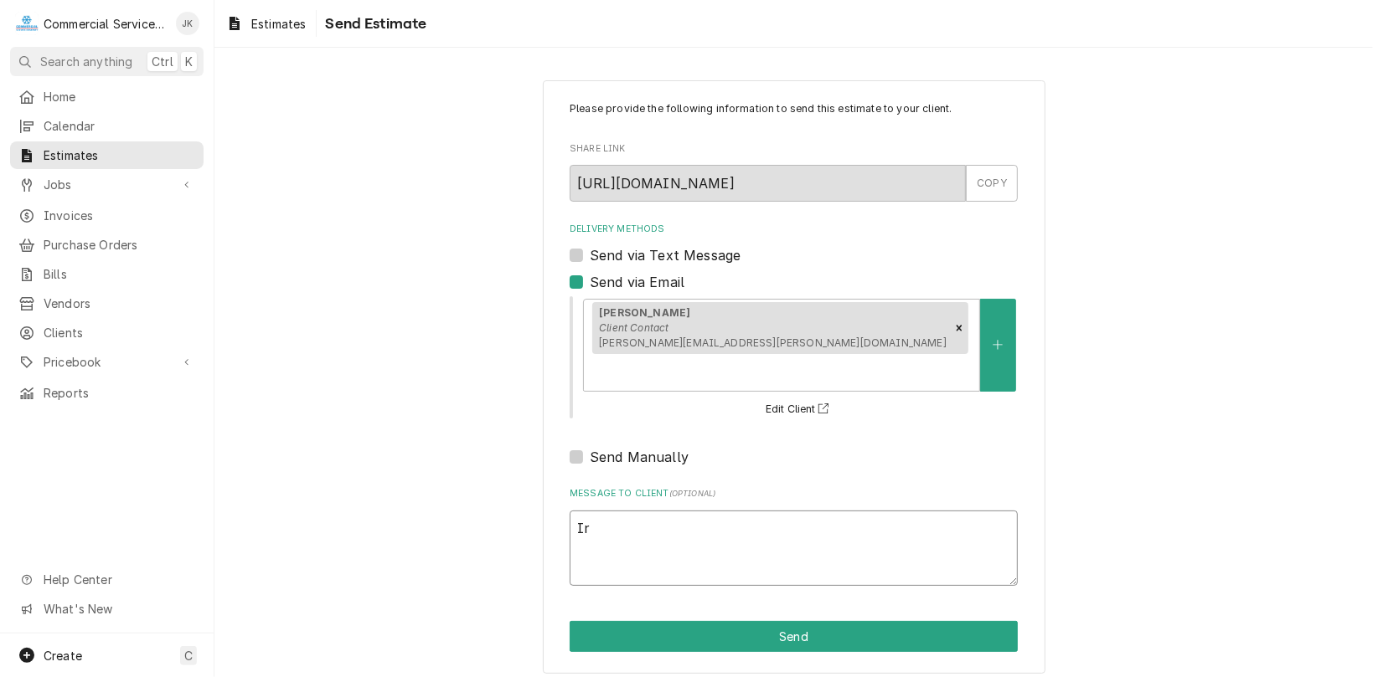
type textarea "x"
type textarea "Ire"
type textarea "x"
type textarea "Iren"
type textarea "x"
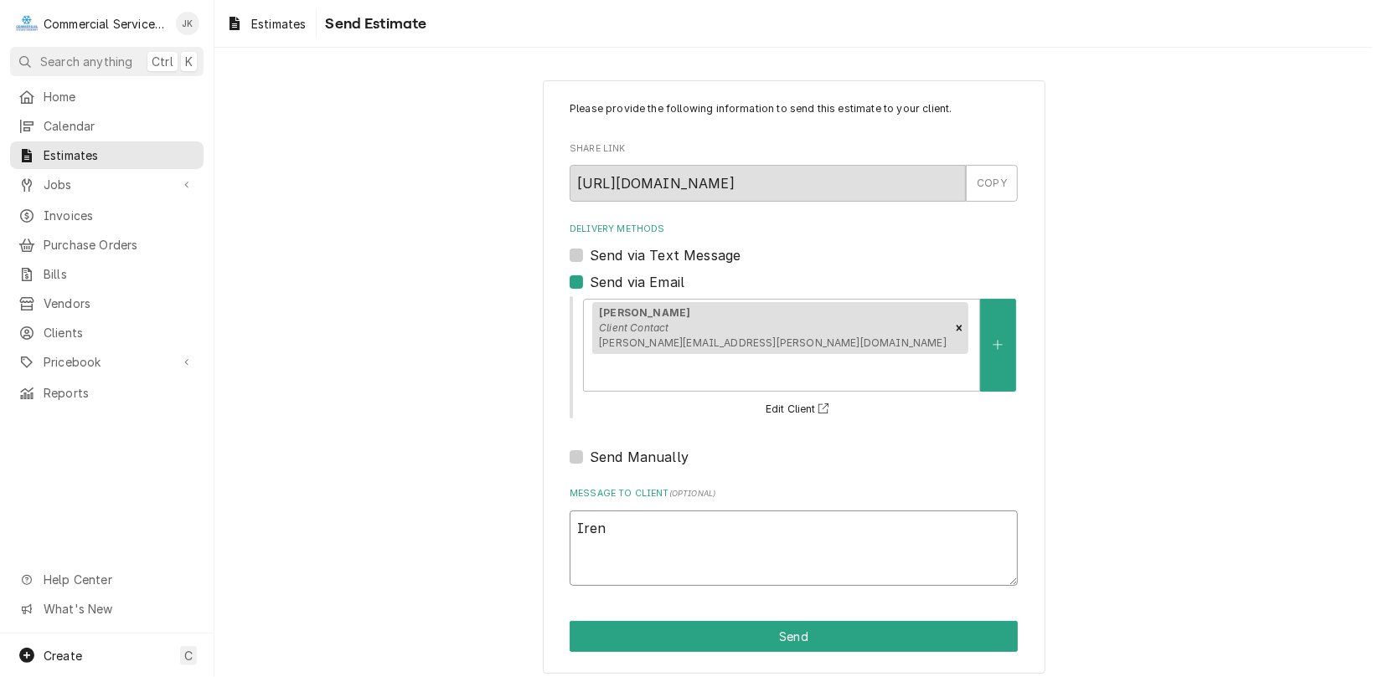
type textarea "Irene"
type textarea "x"
type textarea "Irene,"
type textarea "x"
type textarea "Irene,"
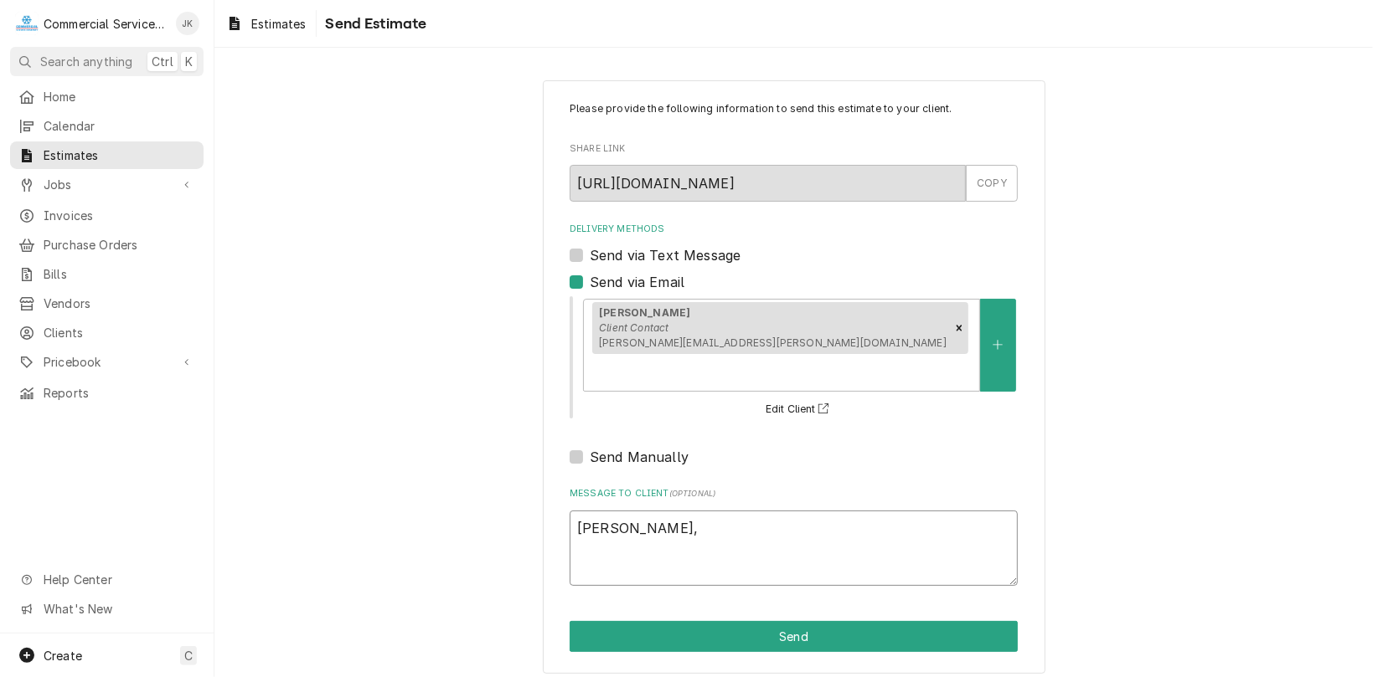
type textarea "x"
type textarea "Irene, E"
type textarea "x"
type textarea "Irene, Ex"
type textarea "x"
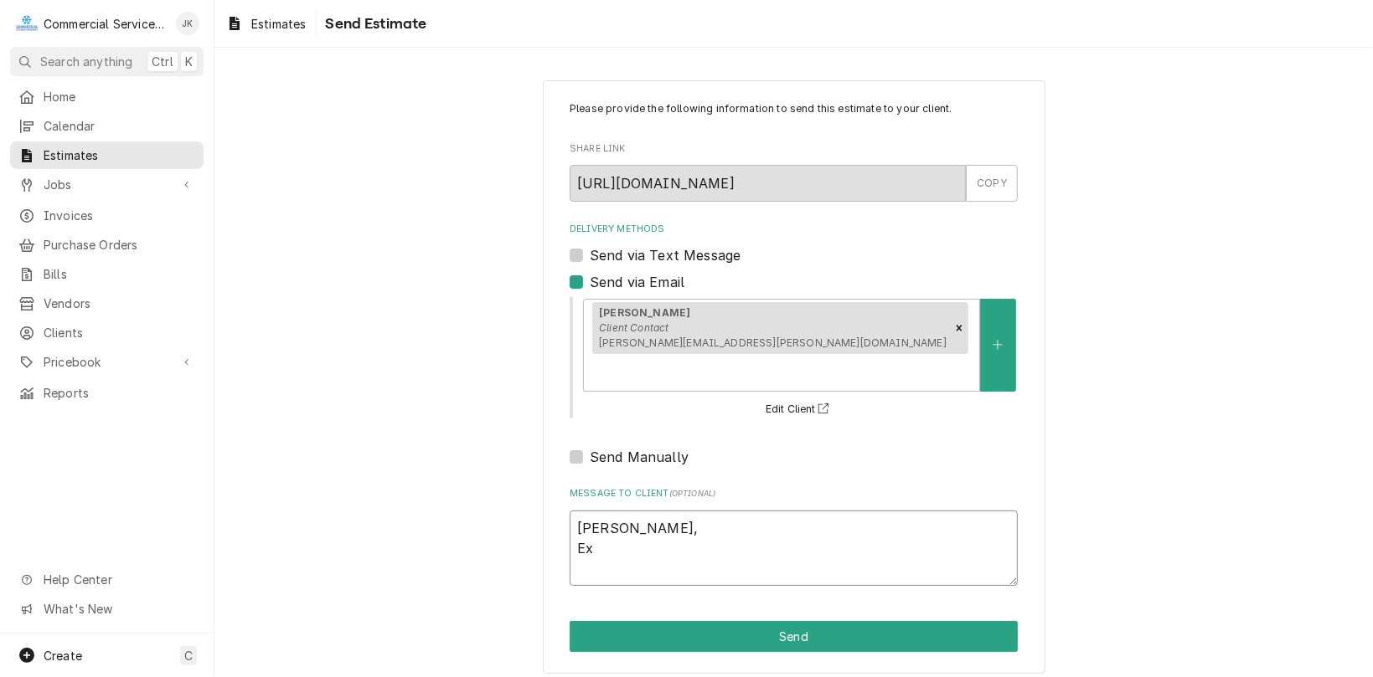
type textarea "Irene, Exi"
type textarea "x"
type textarea "Irene, Exis"
type textarea "x"
type textarea "Irene, Exist"
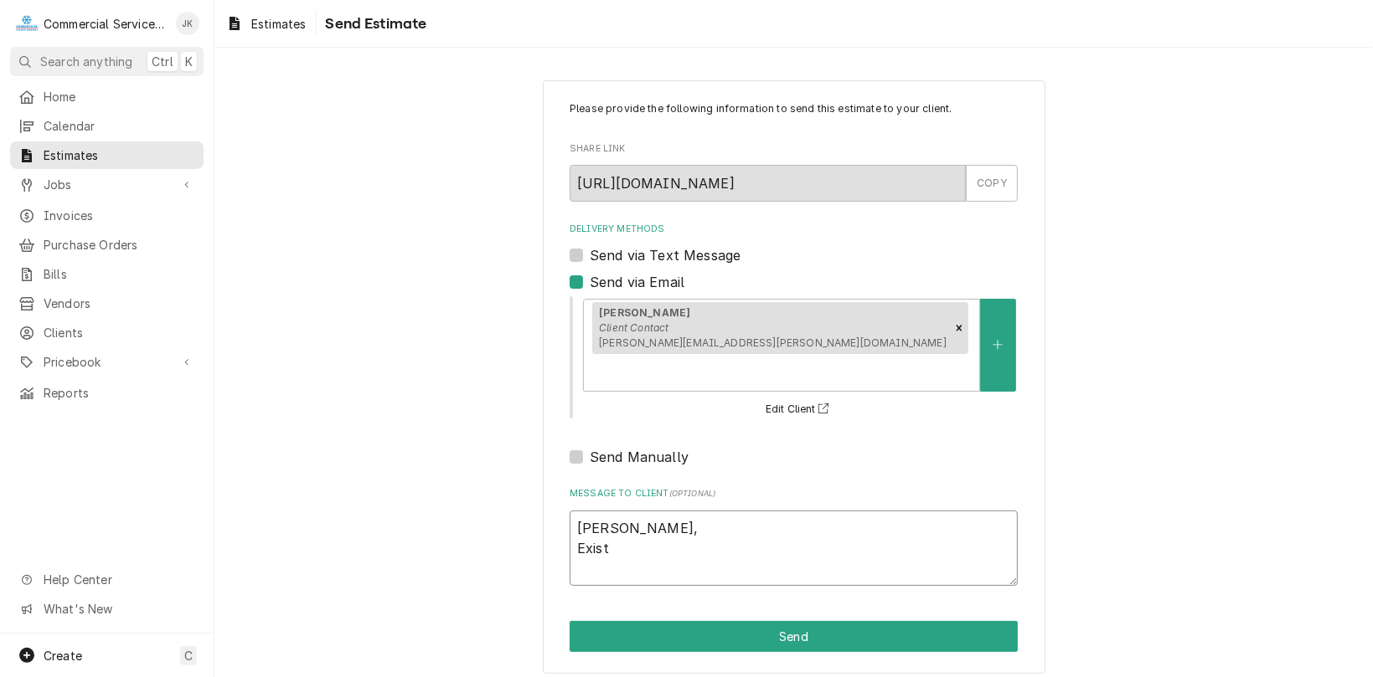
type textarea "x"
type textarea "Irene, Existi"
type textarea "x"
type textarea "Irene, Existin"
type textarea "x"
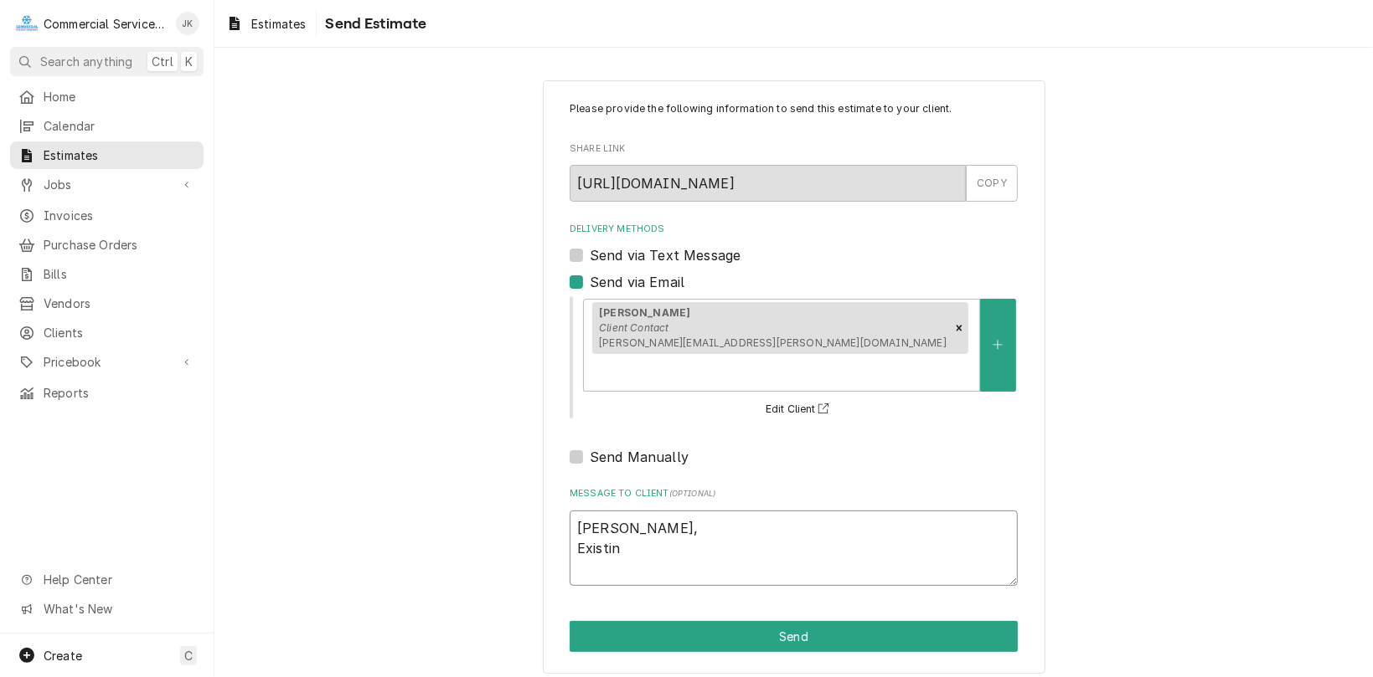
type textarea "Irene, Existing"
type textarea "x"
type textarea "Irene, Existing"
type textarea "x"
type textarea "Irene, Existing e"
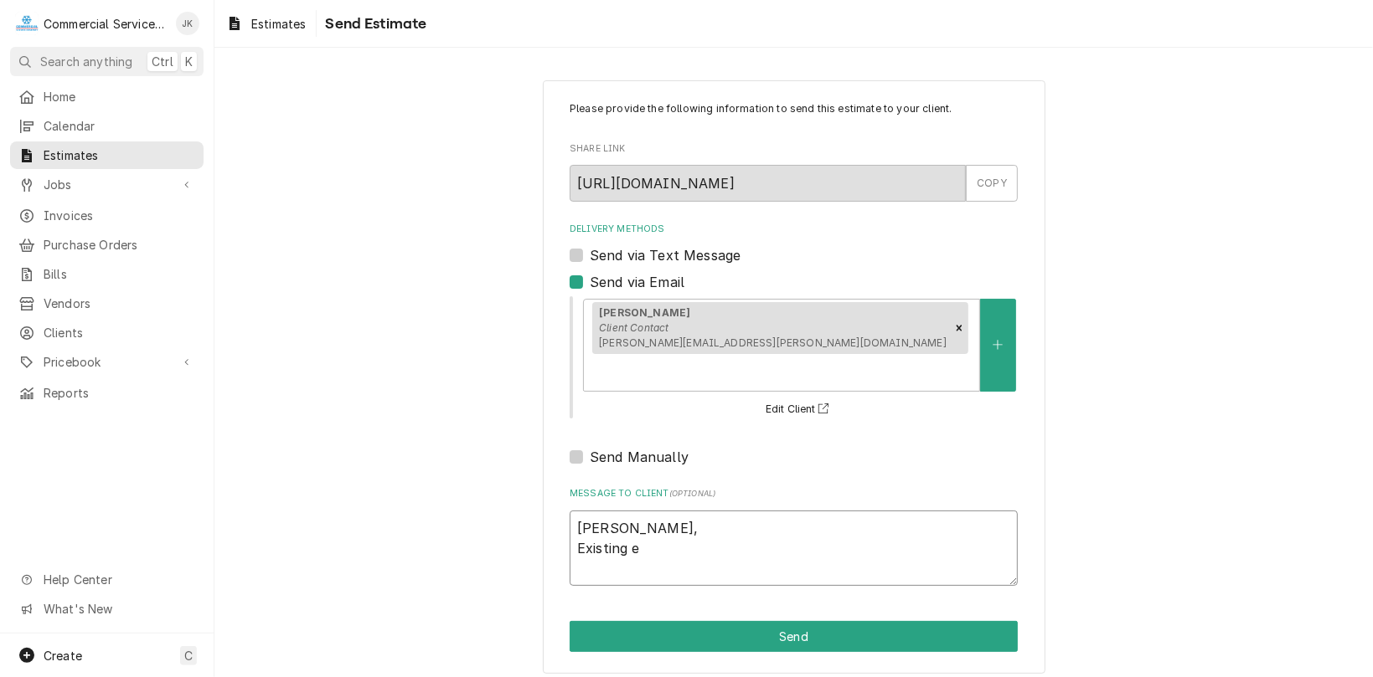
type textarea "x"
type textarea "Irene, Existing ex"
type textarea "x"
type textarea "Irene, Existing exh"
type textarea "x"
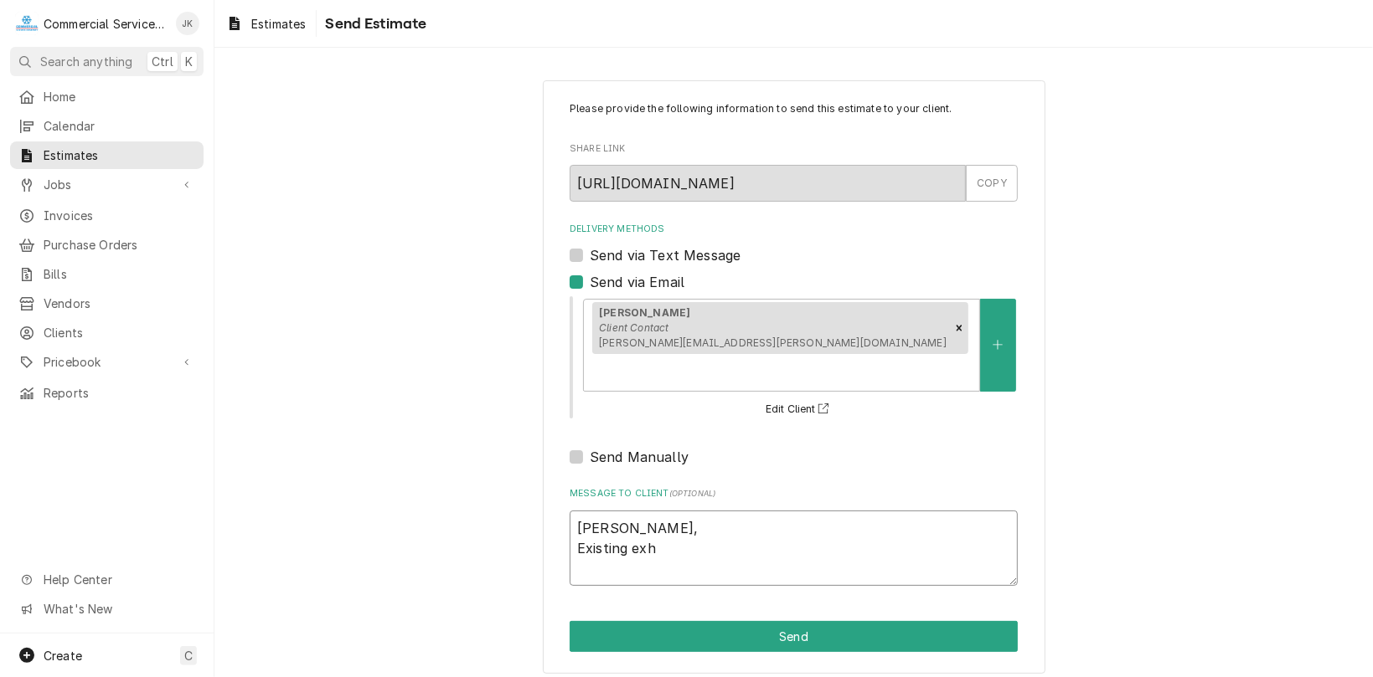
type textarea "Irene, Existing exhu"
type textarea "x"
type textarea "Irene, Existing exhua"
type textarea "x"
type textarea "Irene, Existing exhu"
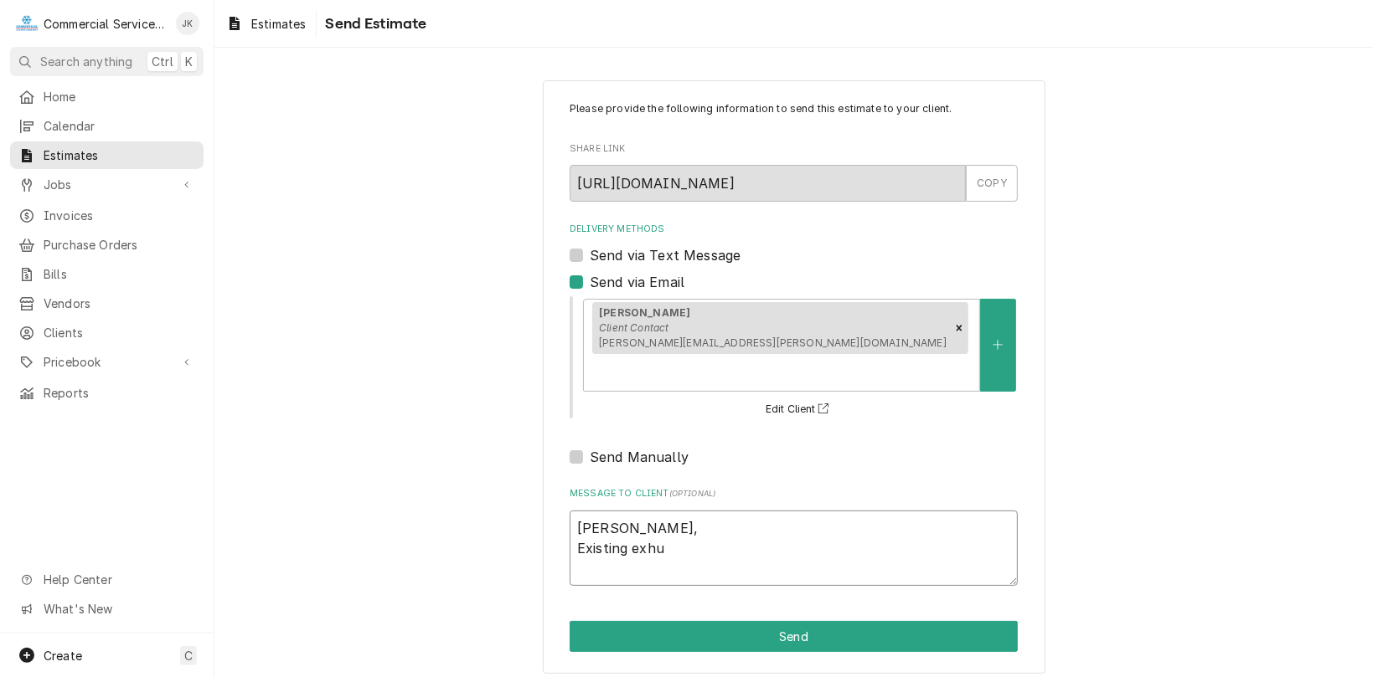
type textarea "x"
type textarea "Irene, Existing exh"
type textarea "x"
type textarea "Irene, Existing exha"
type textarea "x"
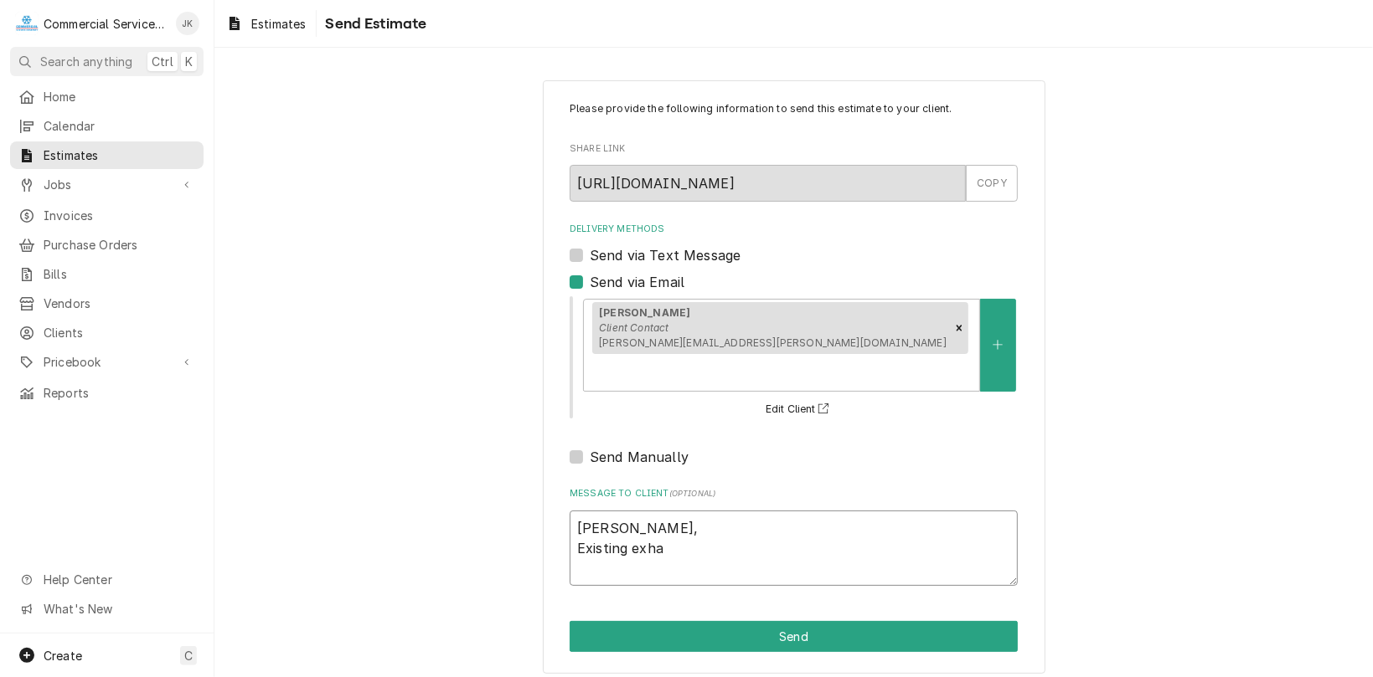
type textarea "Irene, Existing exhau"
type textarea "x"
type textarea "Irene, Existing exhaus"
type textarea "x"
type textarea "Irene, Existing exhaust"
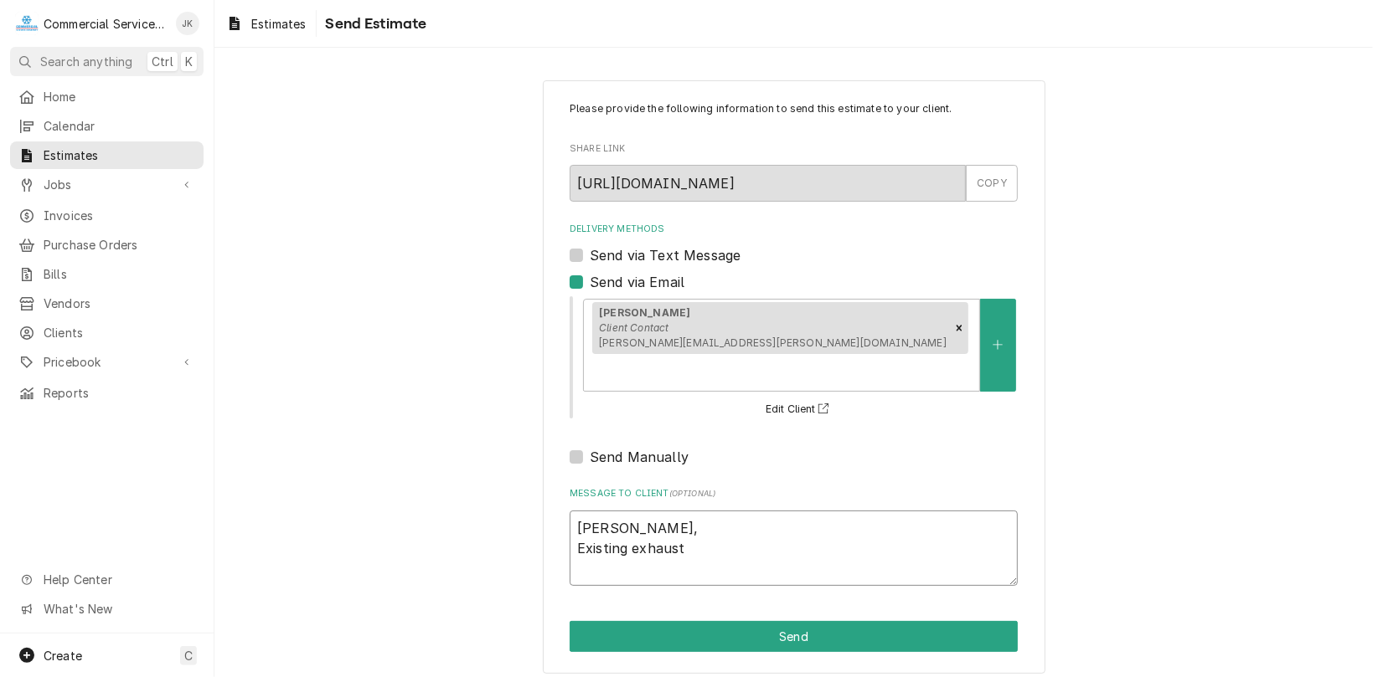
type textarea "x"
type textarea "Irene, Existing exhaust"
type textarea "x"
type textarea "Irene, Existing exhaust f"
type textarea "x"
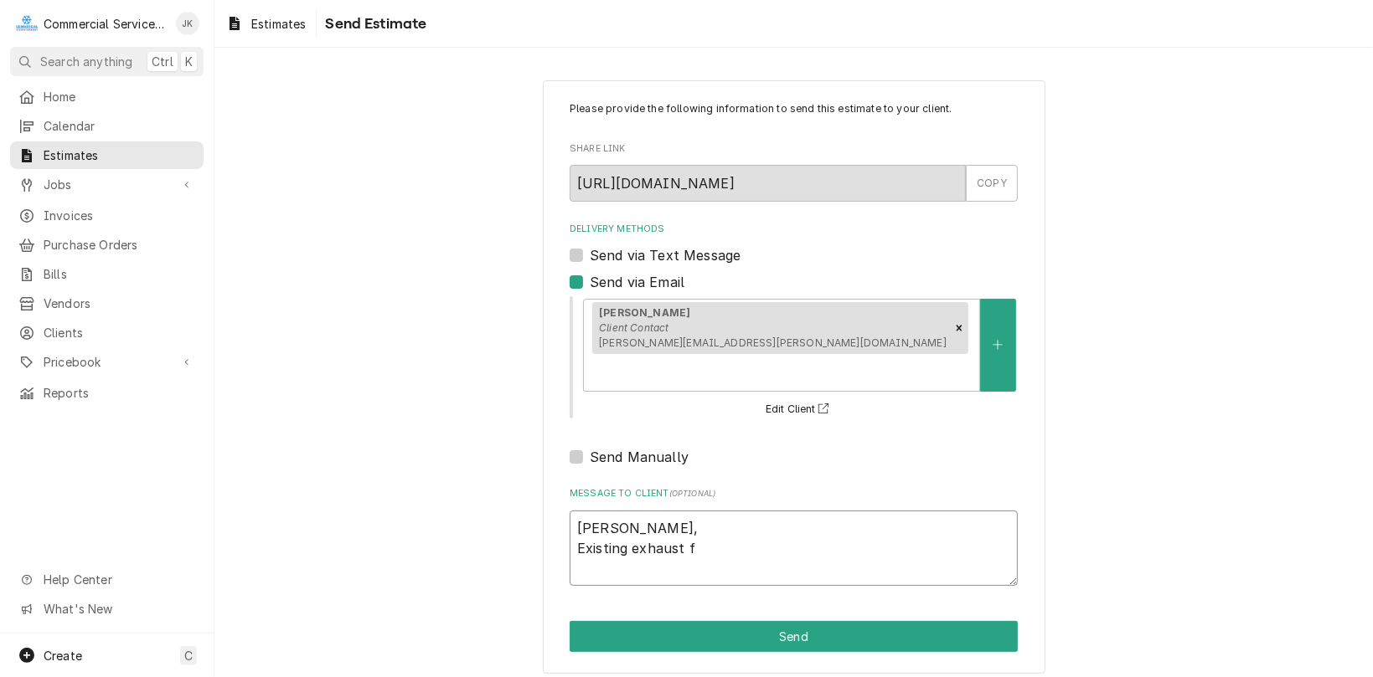
type textarea "Irene, Existing exhaust fa"
type textarea "x"
type textarea "Irene, Existing exhaust fan"
type textarea "x"
type textarea "Irene, Existing exhaust fan"
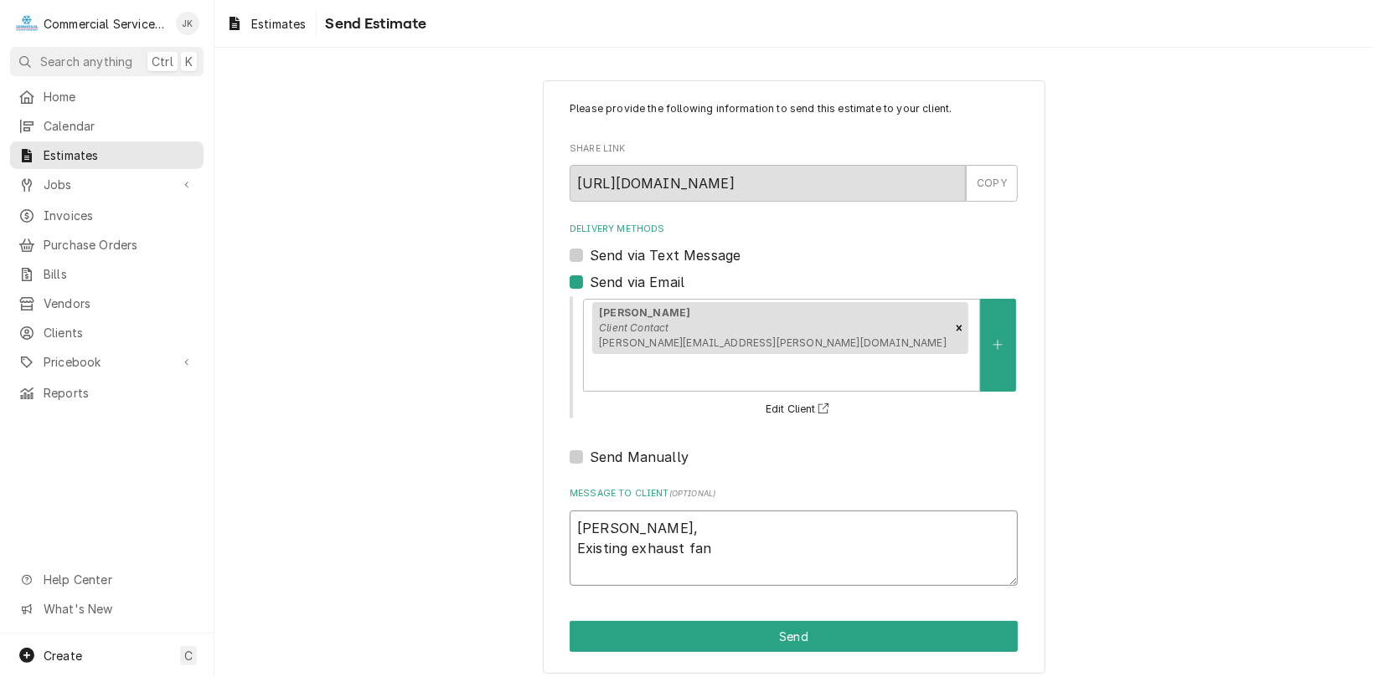
type textarea "x"
type textarea "Irene, Existing exhaust fan i"
type textarea "x"
type textarea "Irene, Existing exhaust fan is"
type textarea "x"
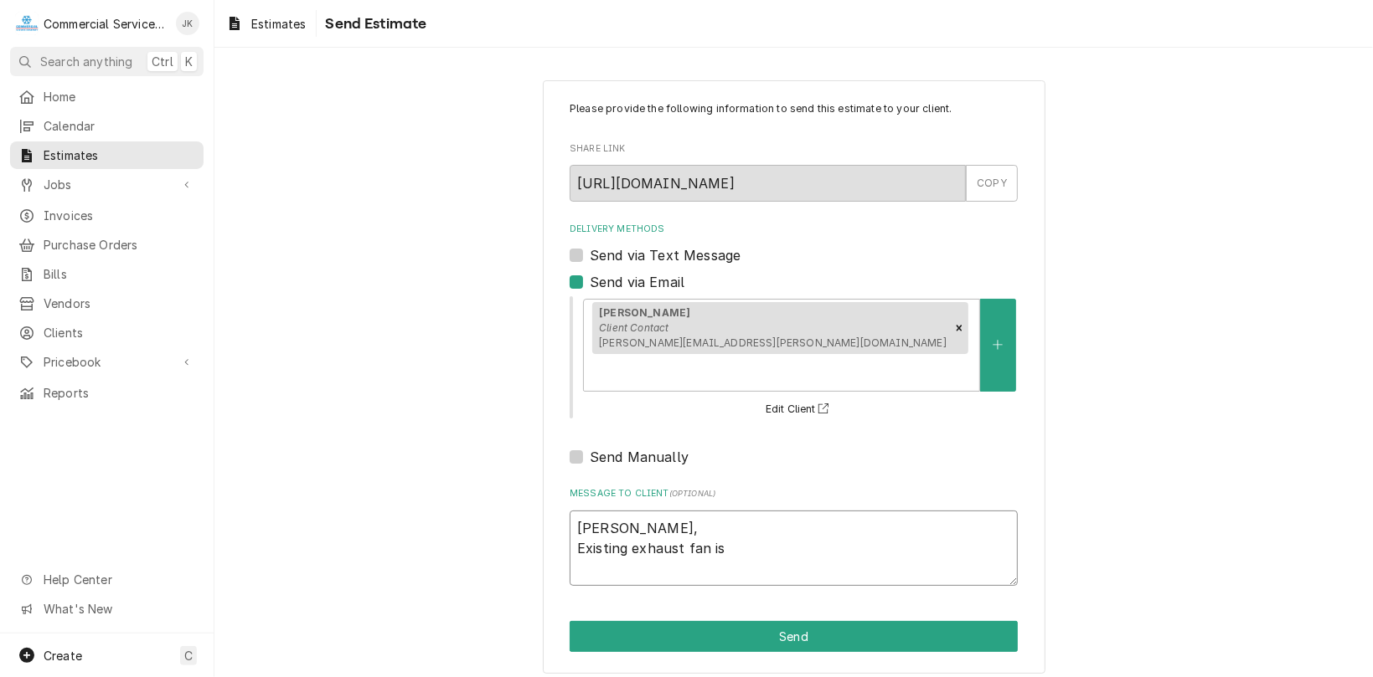
type textarea "Irene, Existing exhaust fan is"
type textarea "x"
type textarea "Irene, Existing exhaust fan is"
type textarea "x"
type textarea "Irene, Existing exhaust fan i"
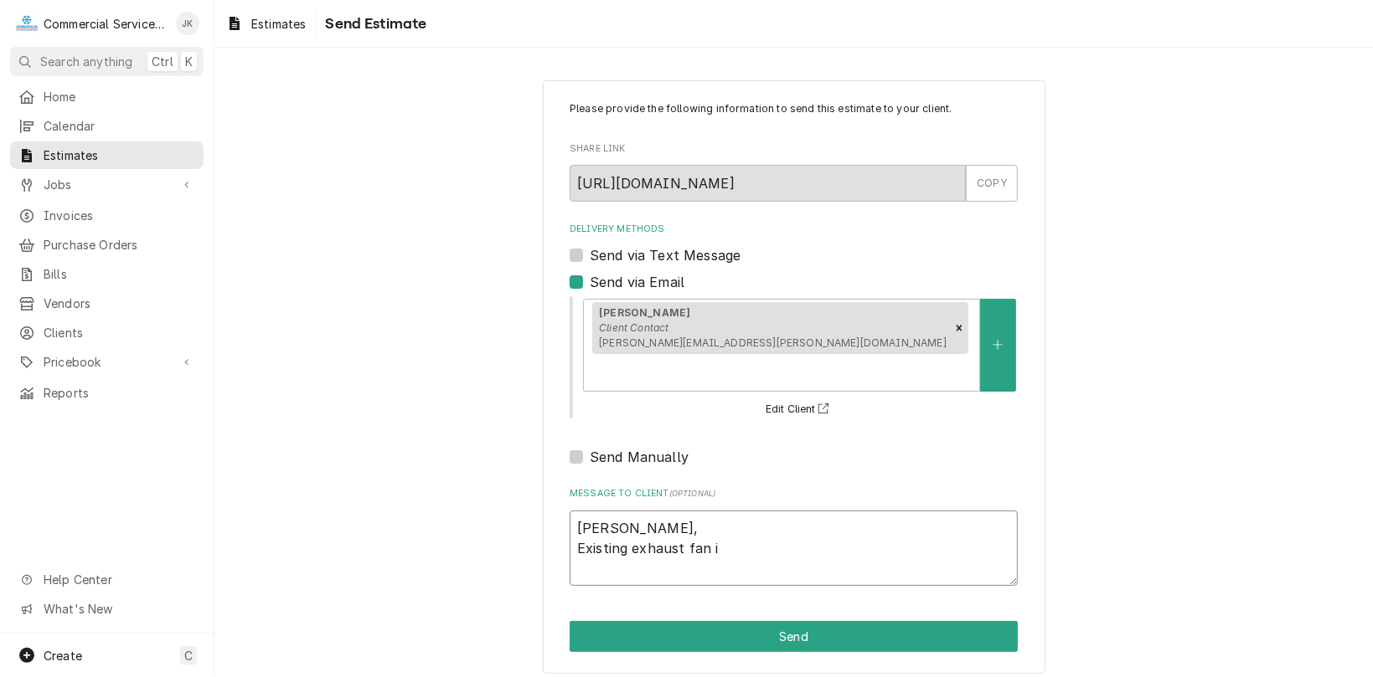
type textarea "x"
type textarea "Irene, Existing exhaust fan"
type textarea "x"
type textarea "Irene, Existing exhaust fan m"
type textarea "x"
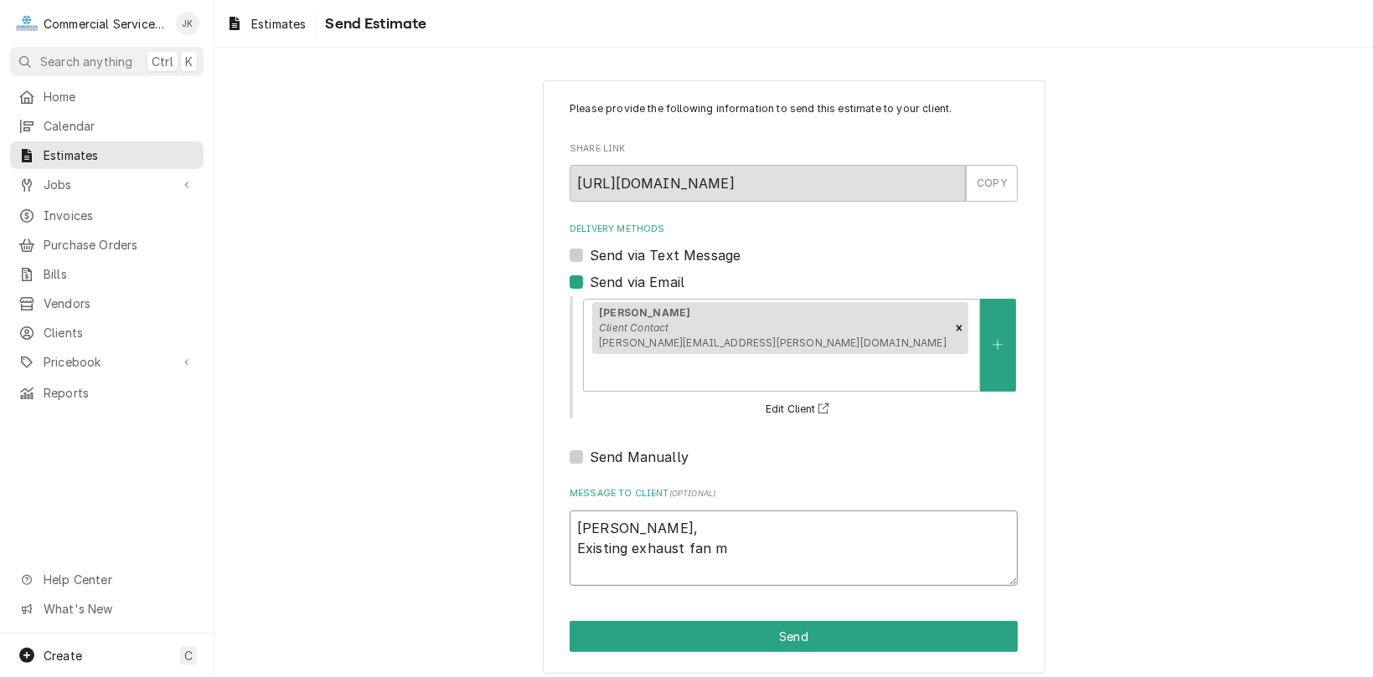
type textarea "Irene, Existing exhaust fan mf"
type textarea "x"
type textarea "Irene, Existing exhaust fan mfg"
type textarea "x"
type textarea "Irene, Existing exhaust fan mfg."
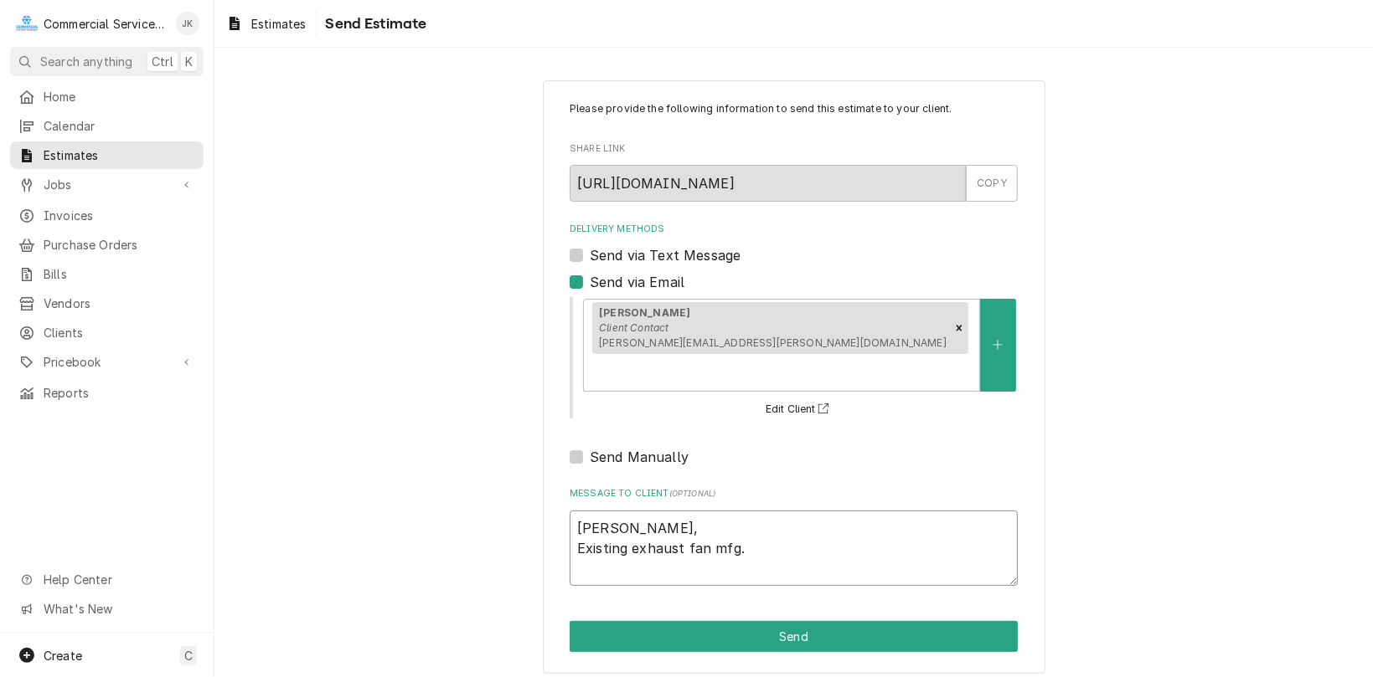
type textarea "x"
type textarea "Irene, Existing exhaust fan mfg."
type textarea "x"
type textarea "Irene, Existing exhaust fan mfg. d"
type textarea "x"
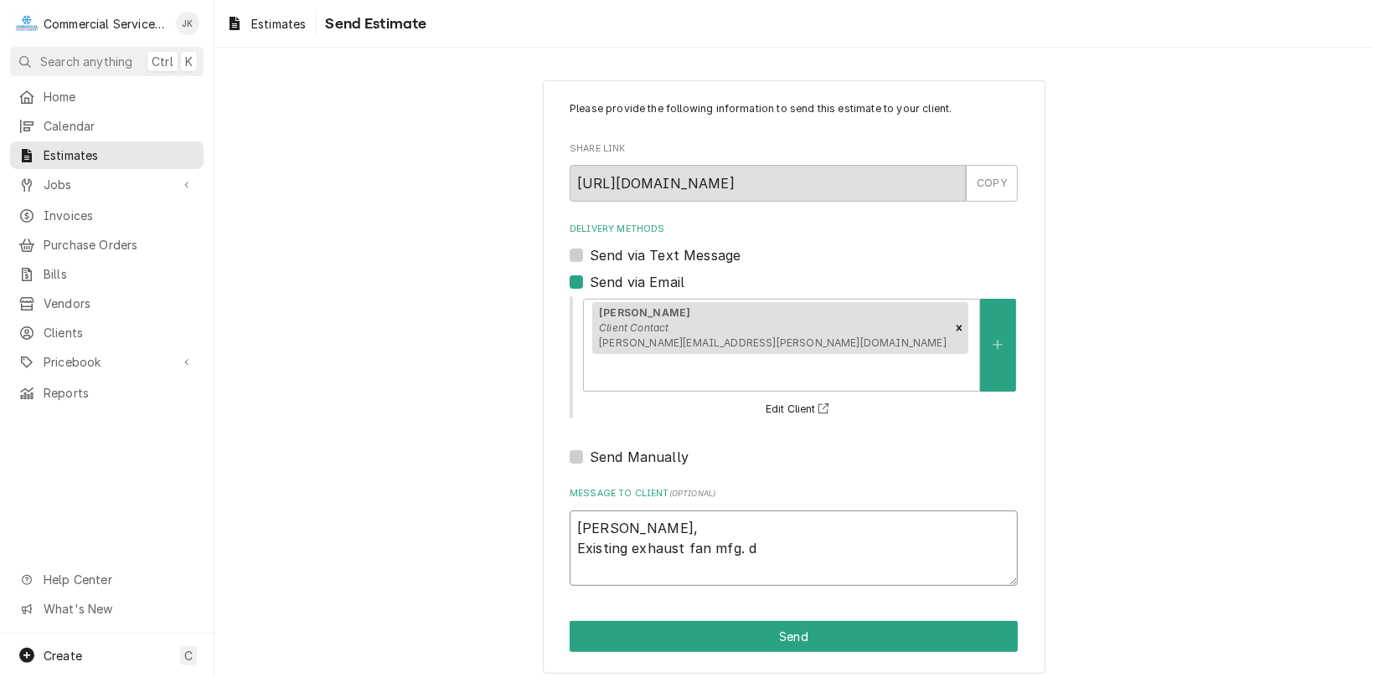
type textarea "Irene, Existing exhaust fan mfg. da"
type textarea "x"
type textarea "Irene, Existing exhaust fan mfg. dat"
type textarea "x"
type textarea "Irene, Existing exhaust fan mfg. date"
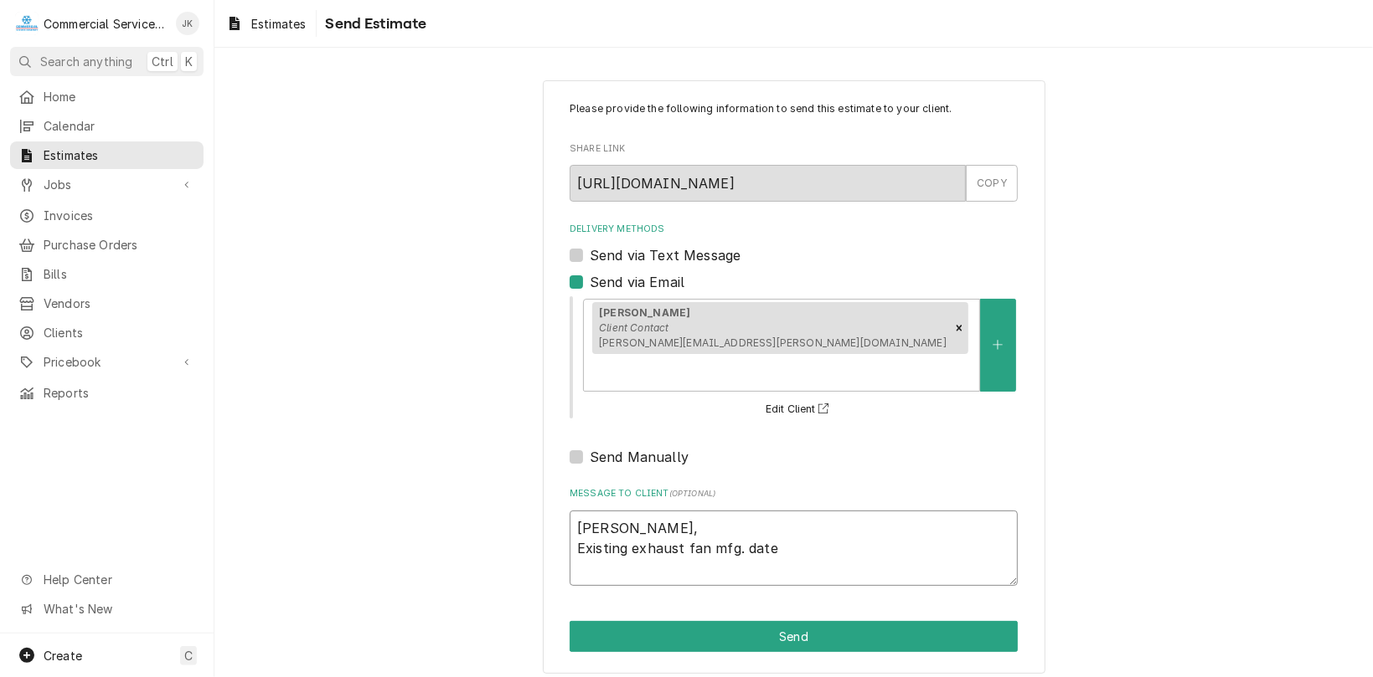
type textarea "x"
type textarea "Irene, Existing exhaust fan mfg. date"
type textarea "x"
type textarea "Irene, Existing exhaust fan mfg. date 2"
type textarea "x"
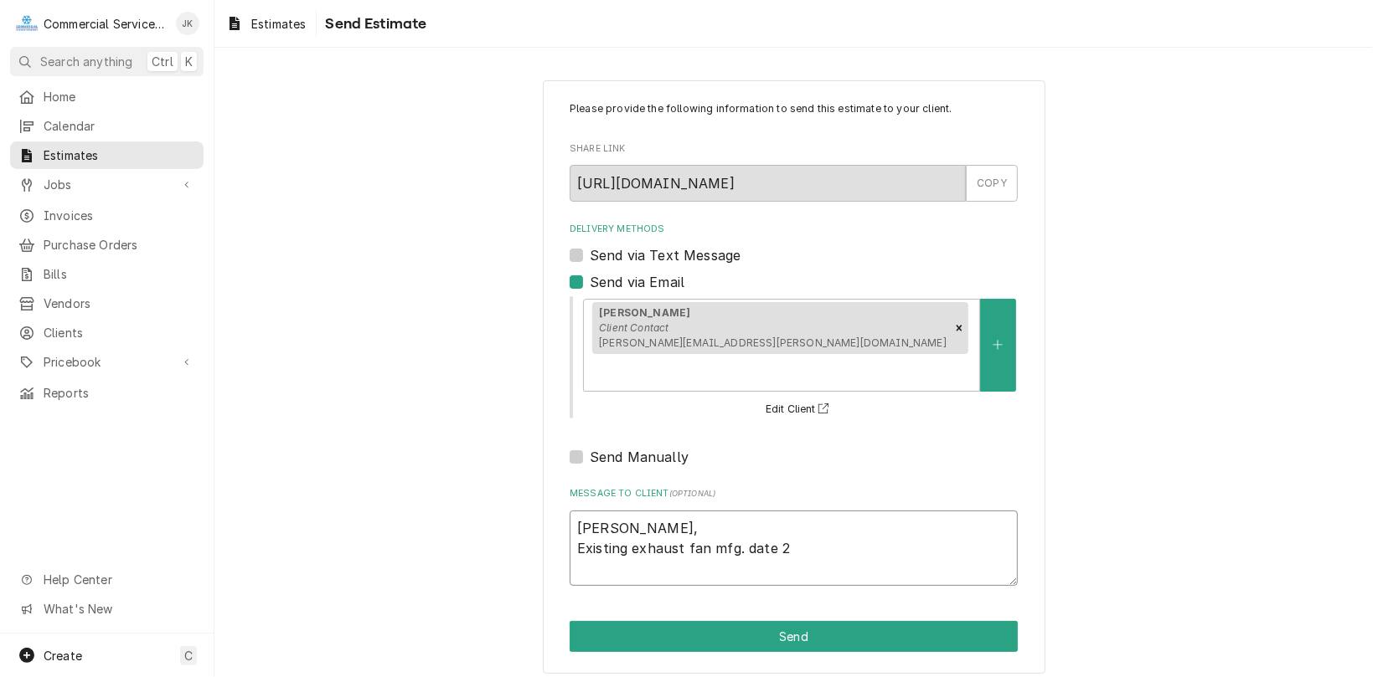
type textarea "Irene, Existing exhaust fan mfg. date 20"
type textarea "x"
type textarea "Irene, Existing exhaust fan mfg. date 200"
type textarea "x"
type textarea "Irene, Existing exhaust fan mfg. date 2007"
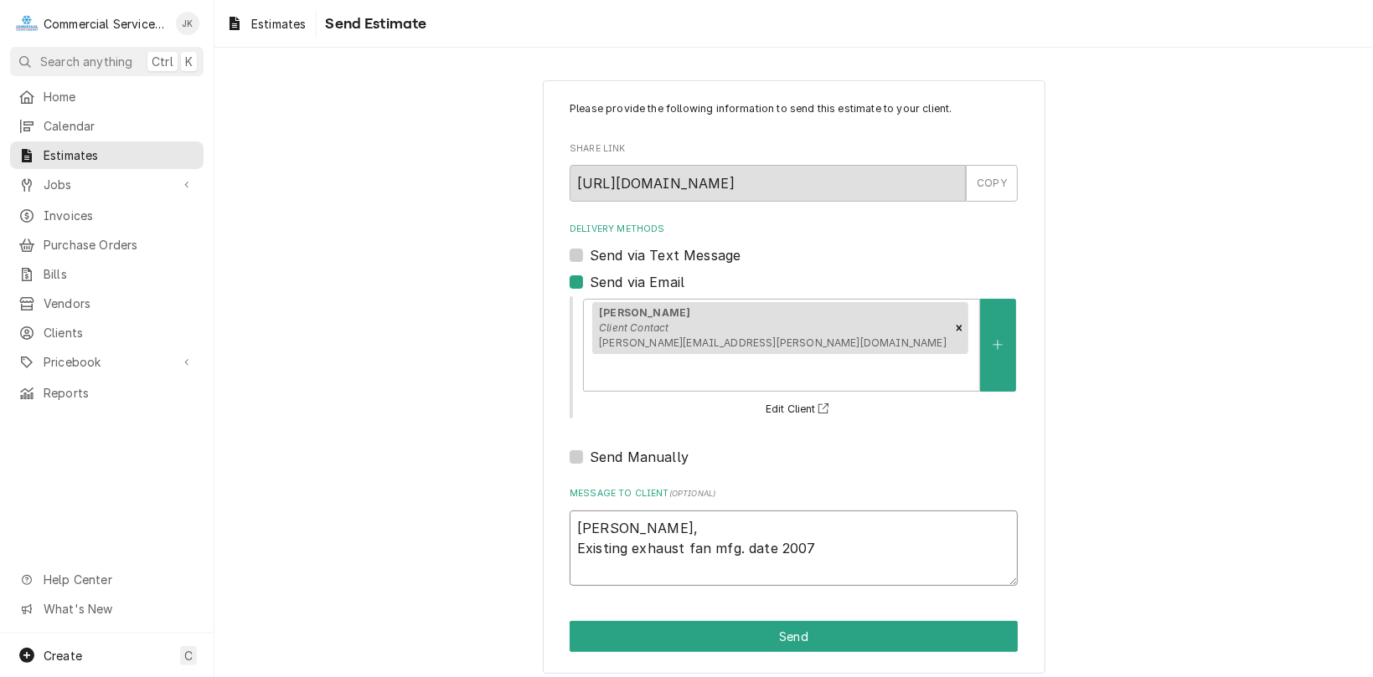
type textarea "x"
type textarea "Irene, Existing exhaust fan mfg. date 2007;"
type textarea "x"
type textarea "Irene, Existing exhaust fan mfg. date 2007;"
type textarea "x"
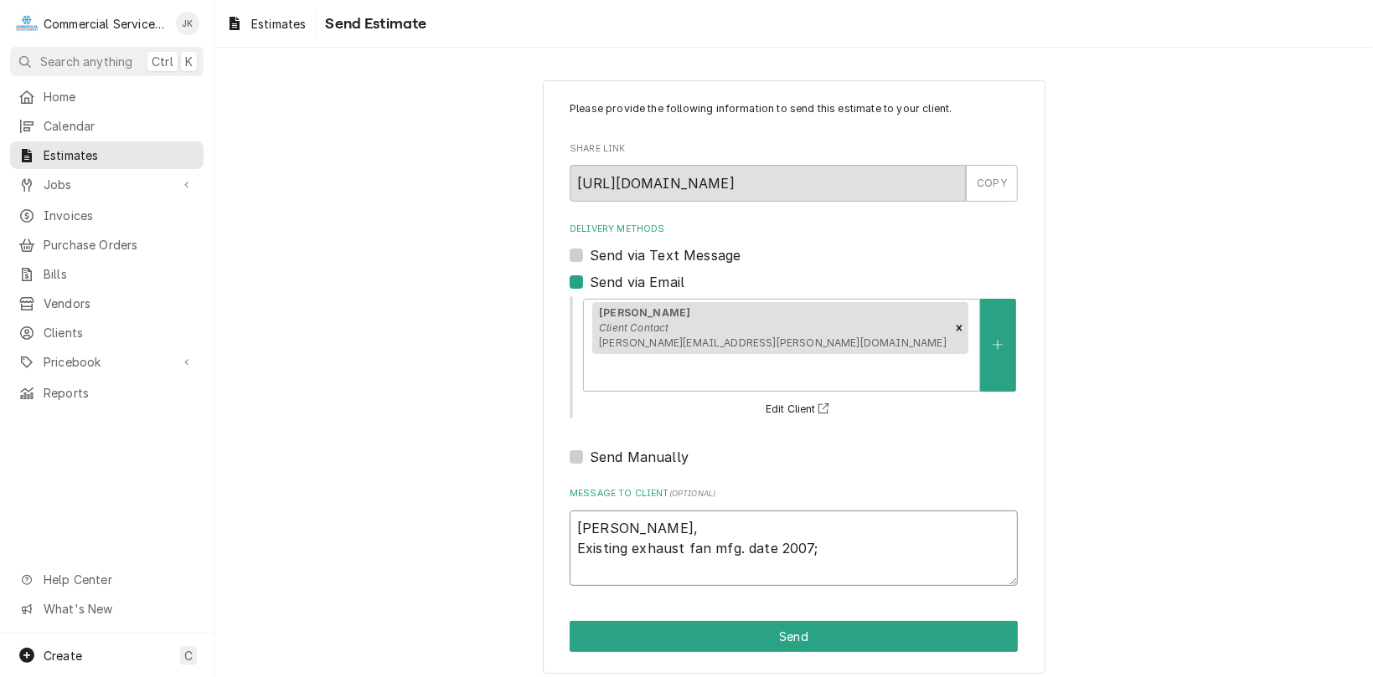
type textarea "Irene, Existing exhaust fan mfg. date 2007; m"
type textarea "x"
type textarea "Irene, Existing exhaust fan mfg. date 2007; mo"
type textarea "x"
type textarea "Irene, Existing exhaust fan mfg. date 2007; mot"
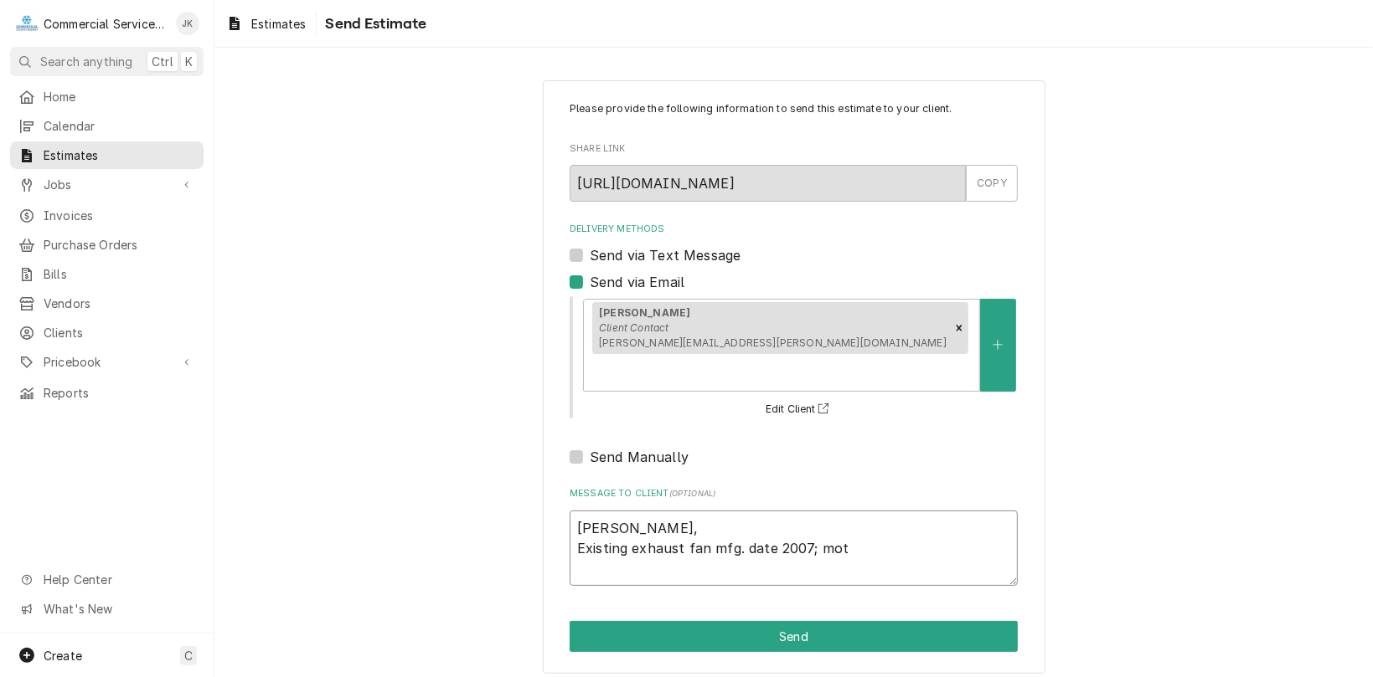
type textarea "x"
type textarea "Irene, Existing exhaust fan mfg. date 2007; moto"
type textarea "x"
type textarea "Irene, Existing exhaust fan mfg. date 2007; motor"
type textarea "x"
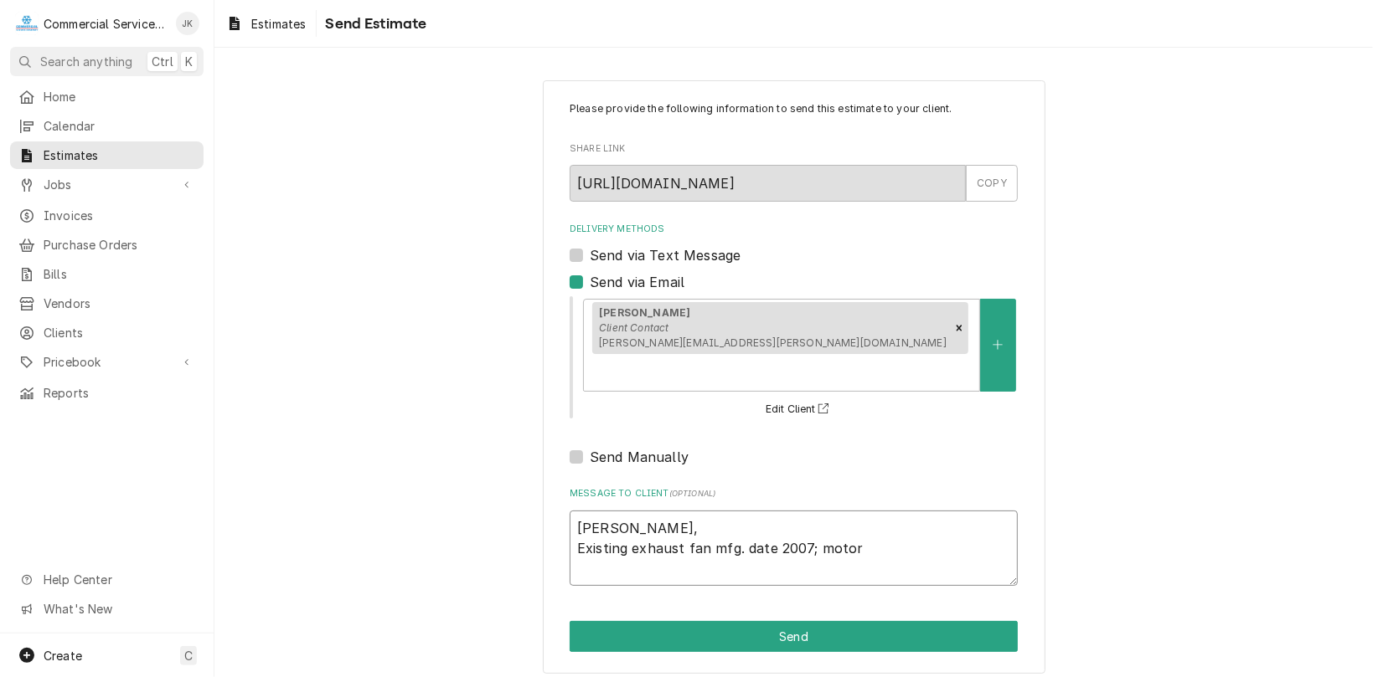
type textarea "Irene, Existing exhaust fan mfg. date 2007; motor"
type textarea "x"
type textarea "Irene, Existing exhaust fan mfg. date 2007; motor a"
type textarea "x"
type textarea "Irene, Existing exhaust fan mfg. date 2007; motor an"
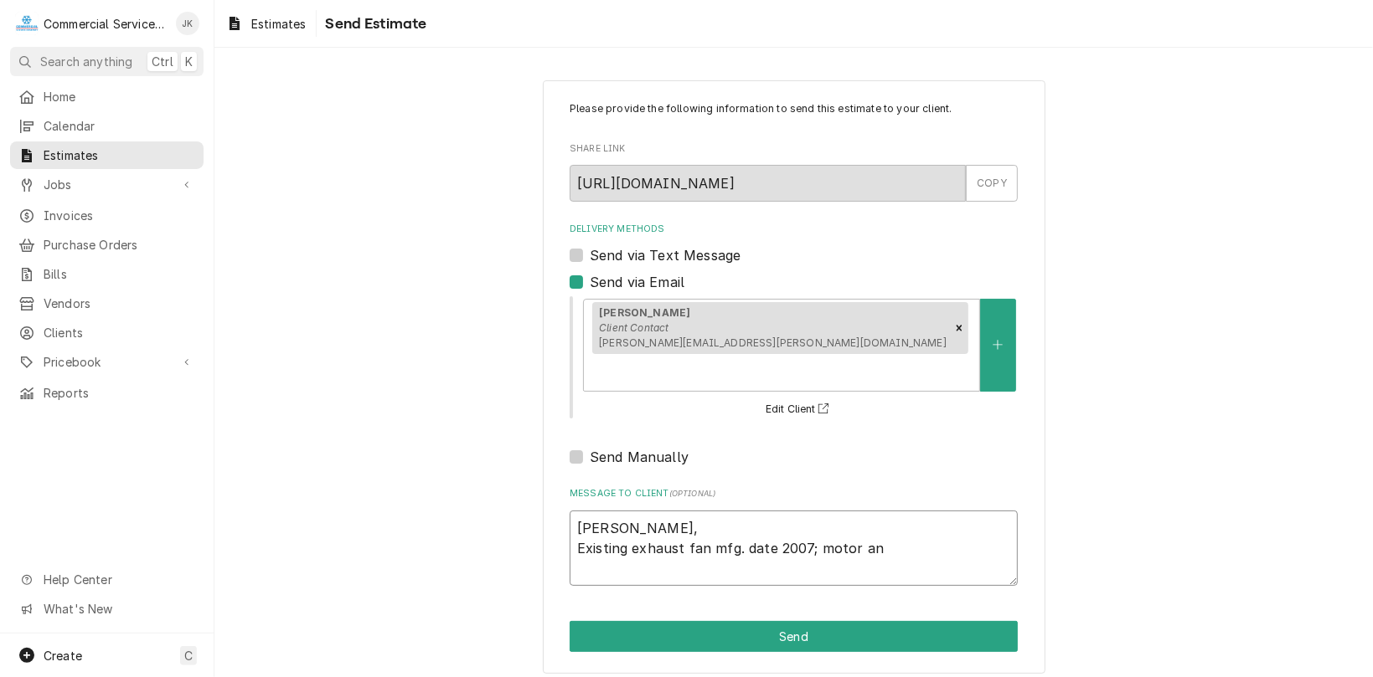
type textarea "x"
type textarea "Irene, Existing exhaust fan mfg. date 2007; motor and"
type textarea "x"
type textarea "Irene, Existing exhaust fan mfg. date 2007; motor and"
type textarea "x"
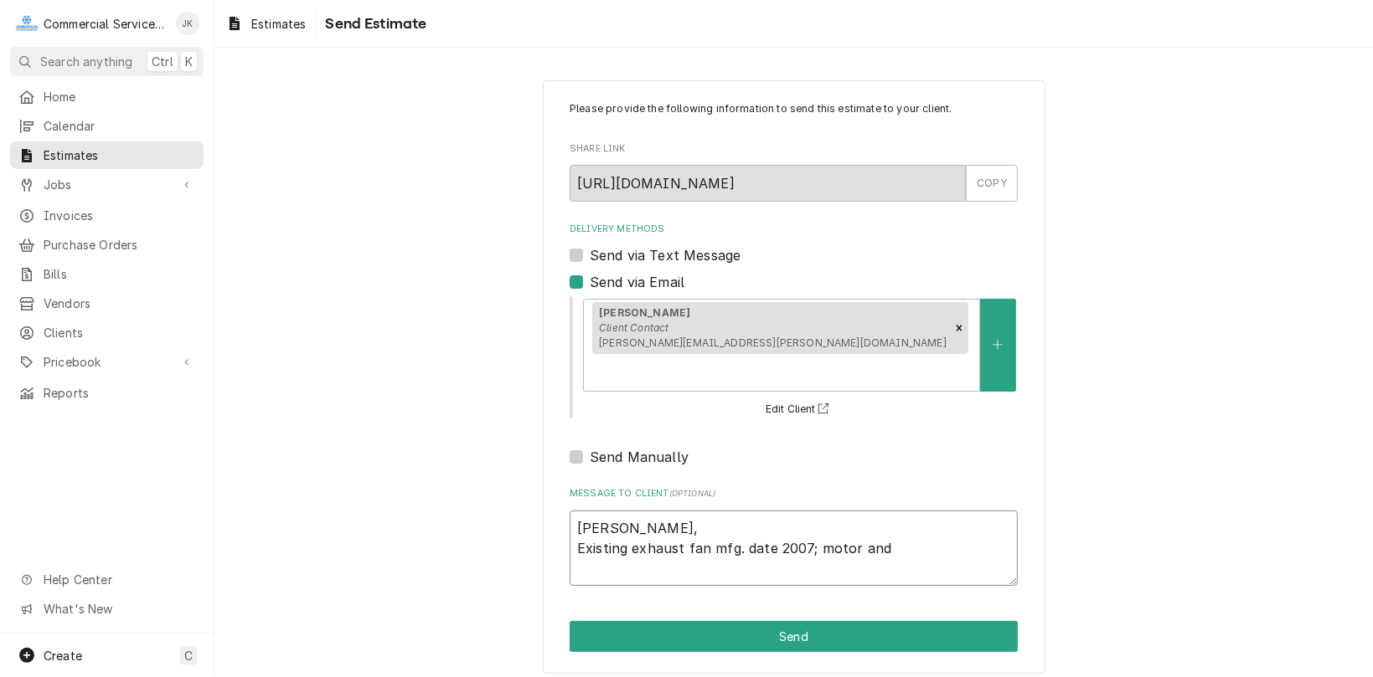
type textarea "Irene, Existing exhaust fan mfg. date 2007; motor and b"
type textarea "x"
type textarea "Irene, Existing exhaust fan mfg. date 2007; motor and bl"
type textarea "x"
type textarea "Irene, Existing exhaust fan mfg. date 2007; motor and blo"
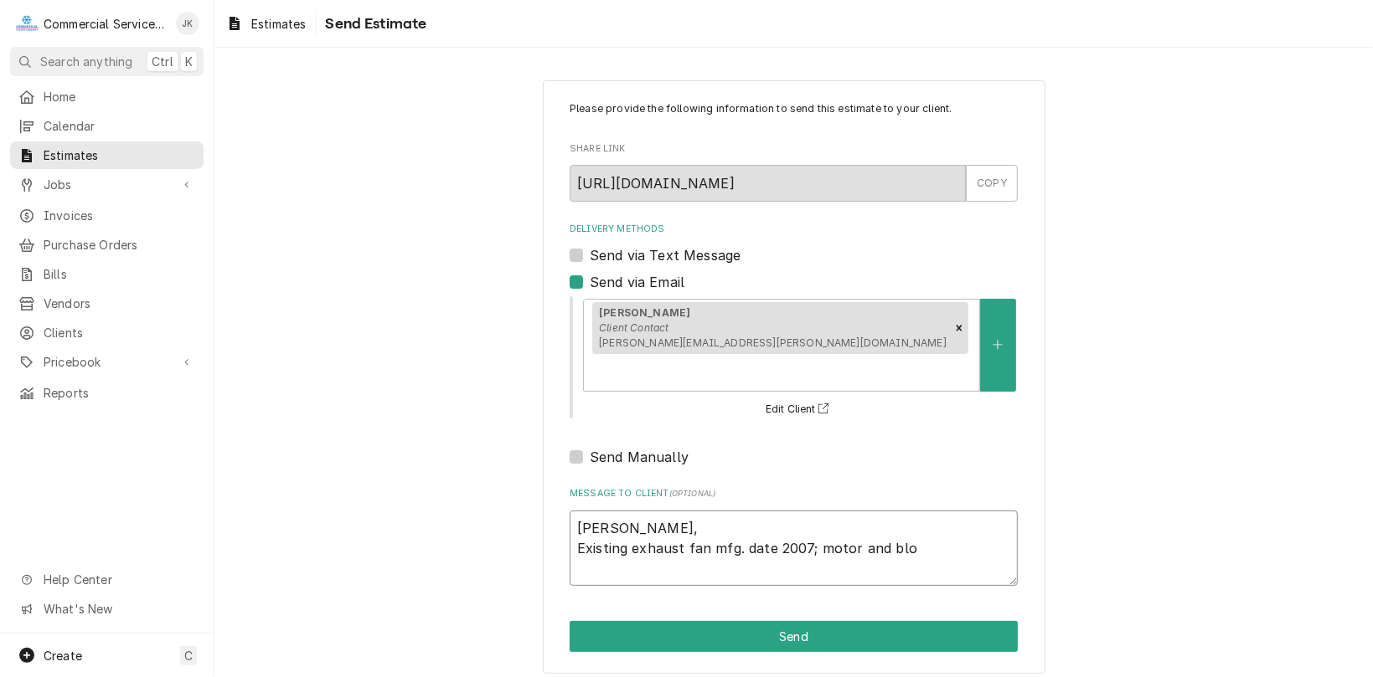
type textarea "x"
type textarea "Irene, Existing exhaust fan mfg. date 2007; motor and blow"
type textarea "x"
type textarea "Irene, Existing exhaust fan mfg. date 2007; motor and blowe"
type textarea "x"
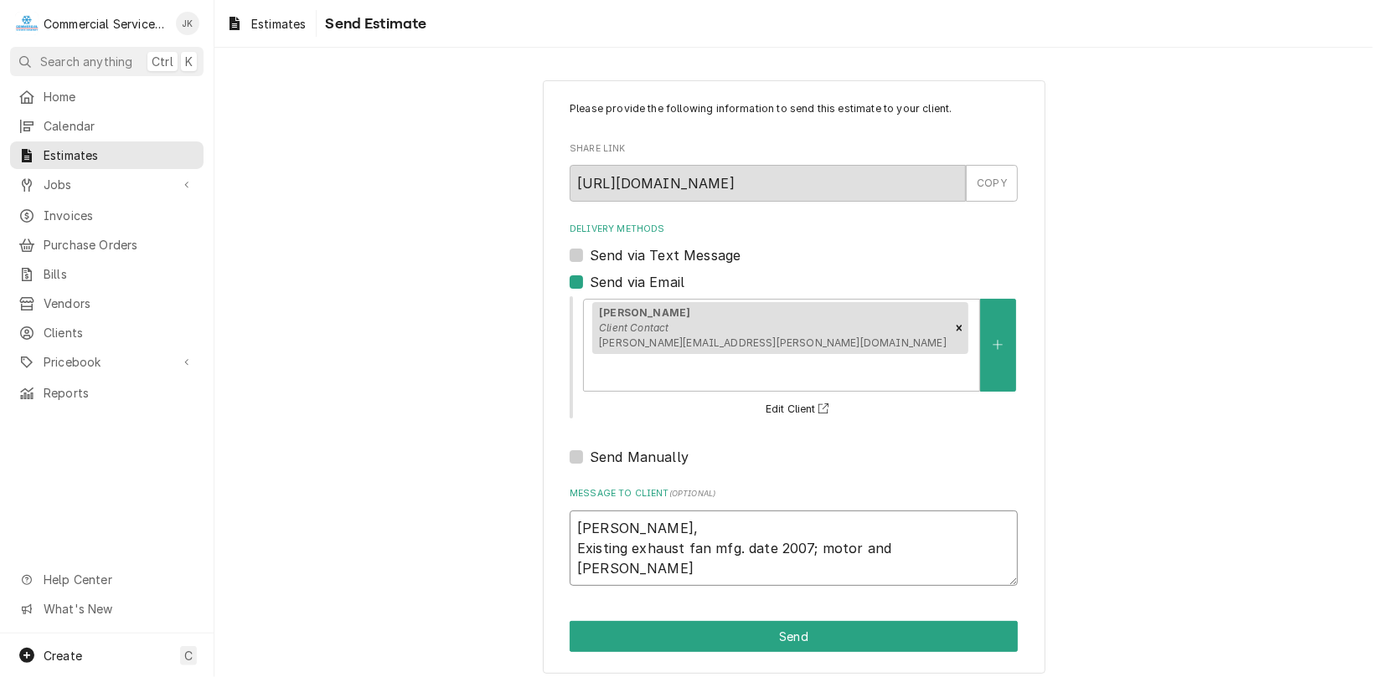
type textarea "Irene, Existing exhaust fan mfg. date 2007; motor and blower"
type textarea "x"
type textarea "Irene, Existing exhaust fan mfg. date 2007; motor and blower"
type textarea "x"
type textarea "Irene, Existing exhaust fan mfg. date 2007; motor and blower a"
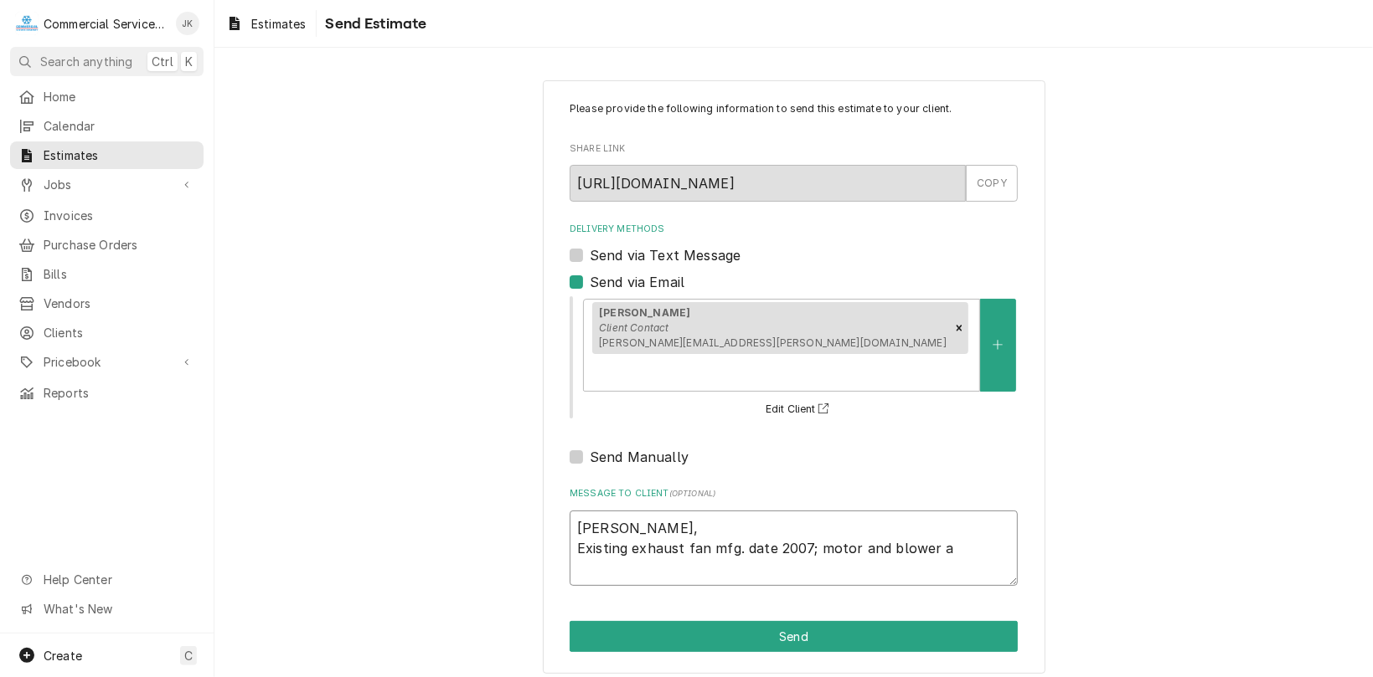
type textarea "x"
type textarea "Irene, Existing exhaust fan mfg. date 2007; motor and blower ar"
type textarea "x"
type textarea "Irene, Existing exhaust fan mfg. date 2007; motor and blower are"
type textarea "x"
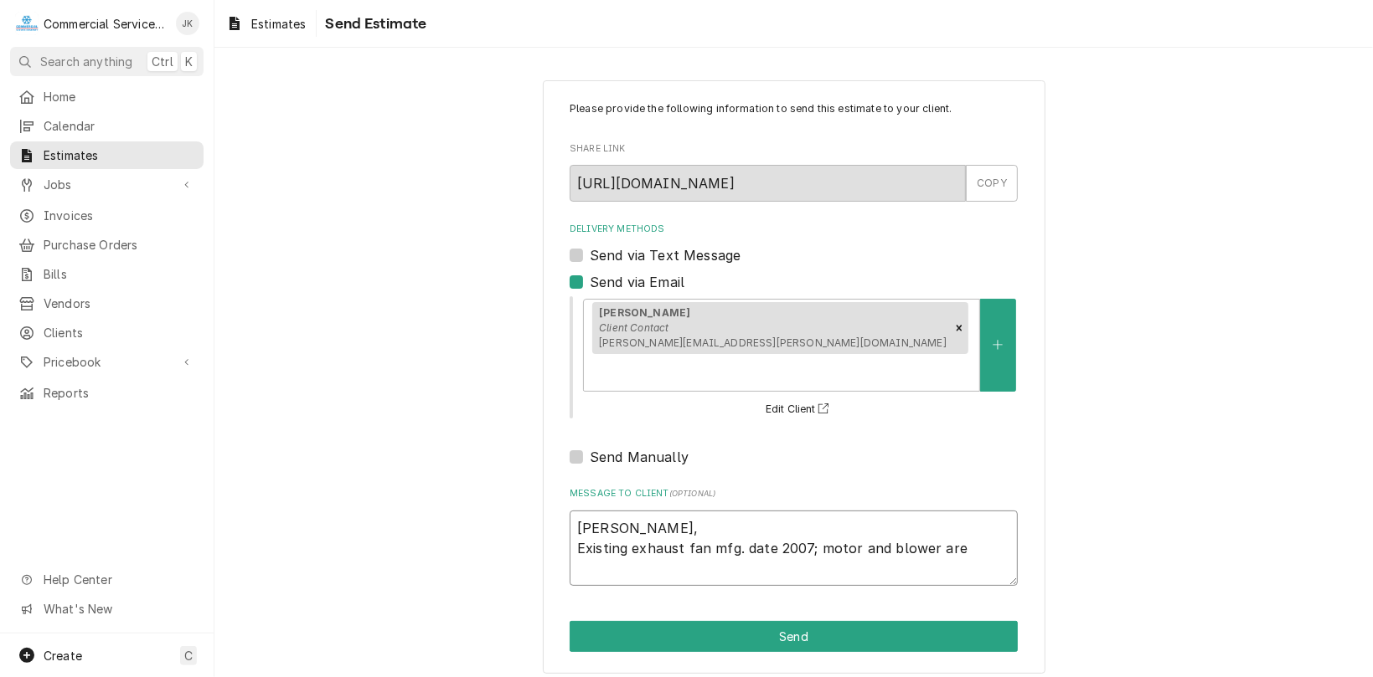
type textarea "Irene, Existing exhaust fan mfg. date 2007; motor and blower are"
type textarea "x"
type textarea "Irene, Existing exhaust fan mfg. date 2007; motor and blower are o"
type textarea "x"
type textarea "Irene, Existing exhaust fan mfg. date 2007; motor and blower are ob"
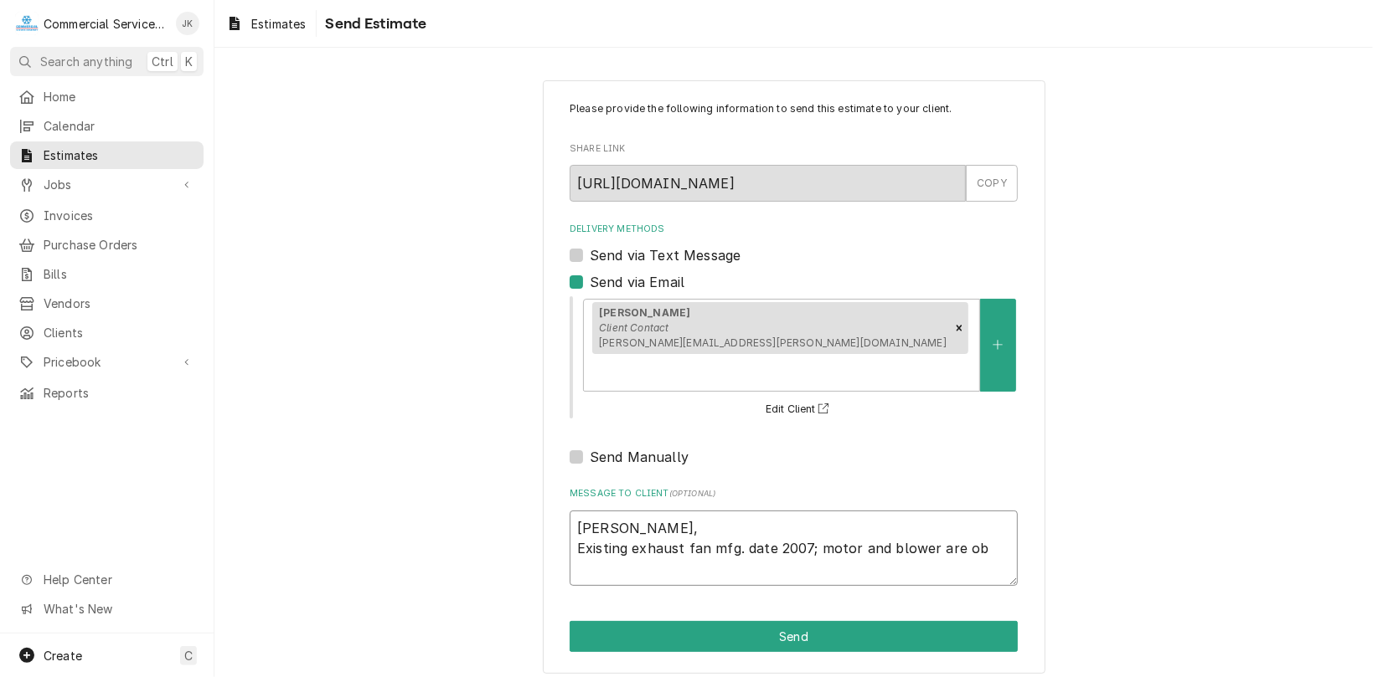
type textarea "x"
type textarea "Irene, Existing exhaust fan mfg. date 2007; motor and blower are obs"
type textarea "x"
type textarea "Irene, Existing exhaust fan mfg. date 2007; motor and blower are obso"
type textarea "x"
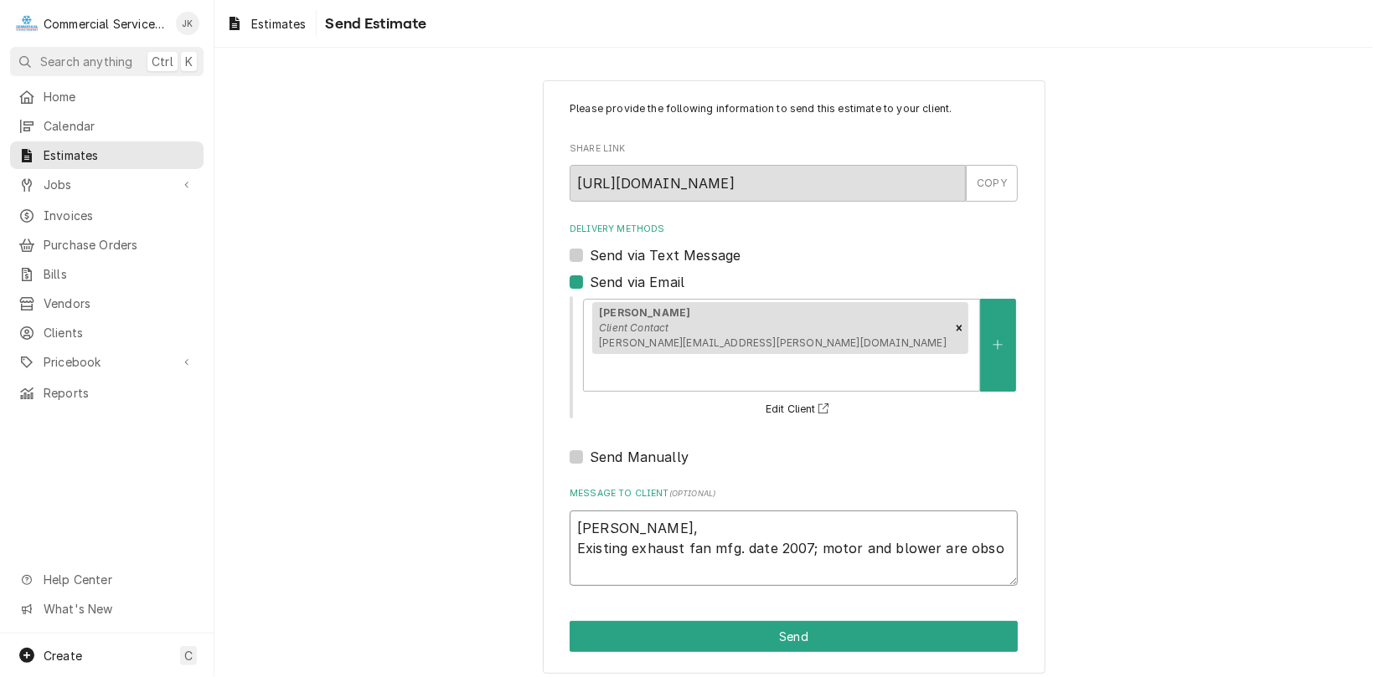
type textarea "Irene, Existing exhaust fan mfg. date 2007; motor and blower are obsol"
type textarea "x"
type textarea "Irene, Existing exhaust fan mfg. date 2007; motor and blower are obsole"
type textarea "x"
type textarea "Irene, Existing exhaust fan mfg. date 2007; motor and blower are obsolet"
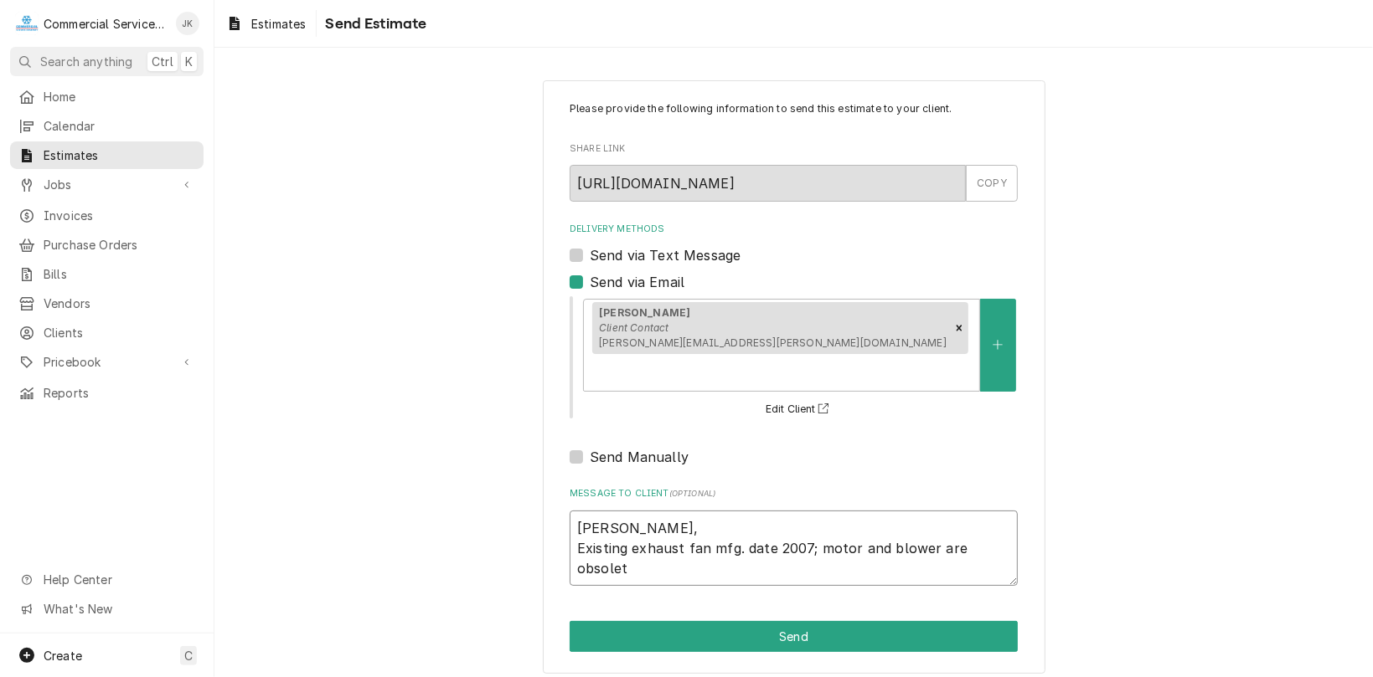
type textarea "x"
type textarea "Irene, Existing exhaust fan mfg. date 2007; motor and blower are obsolete"
type textarea "x"
type textarea "Irene, Existing exhaust fan mfg. date 2007; motor and blower are obsolete."
click at [931, 513] on textarea "Irene, Existing exhaust fan mfg. date 2007; motor and blower are obsolete." at bounding box center [793, 549] width 448 height 76
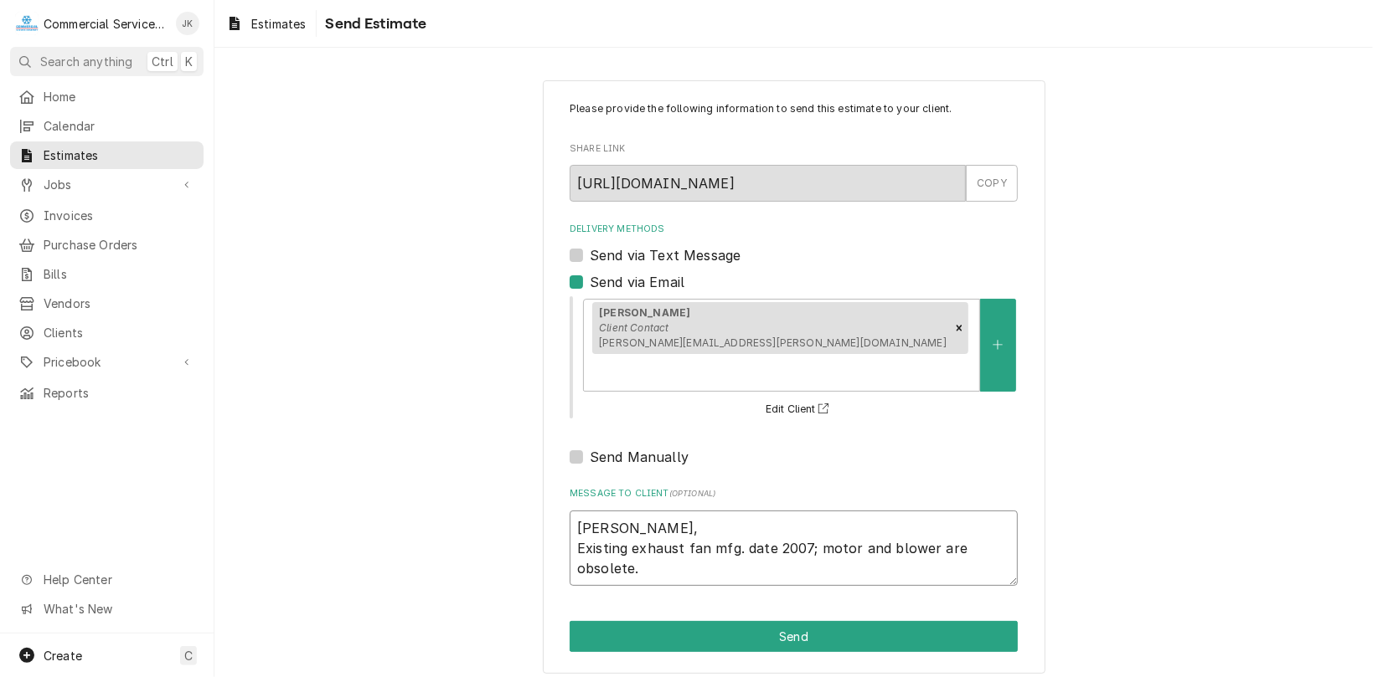
type textarea "x"
type textarea "Irene, Existing exhaust fan mfg. date 2007; motor and blower are obsolete."
type textarea "x"
type textarea "Irene, Existing exhaust fan mfg. date 2007; motor and blower w are obsolete."
type textarea "x"
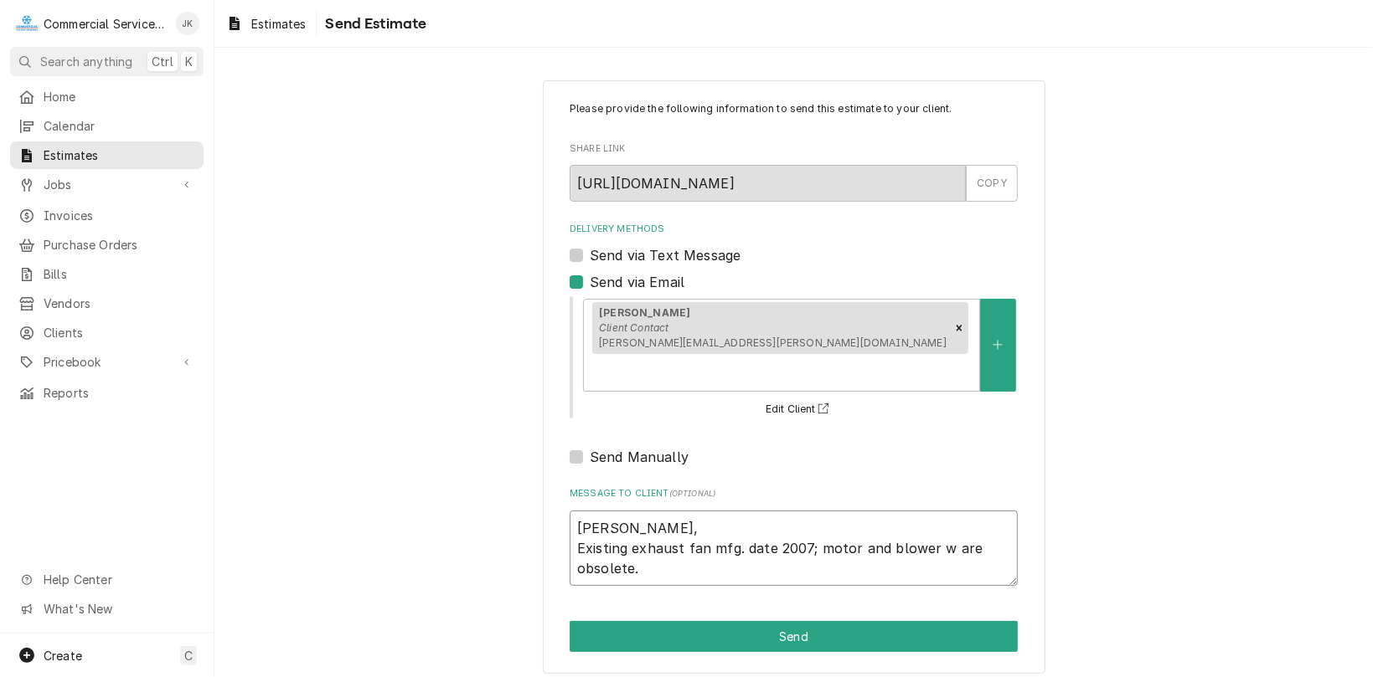
type textarea "Irene, Existing exhaust fan mfg. date 2007; motor and blower wh are obsolete."
type textarea "x"
type textarea "Irene, Existing exhaust fan mfg. date 2007; motor and blower whe are obsolete."
type textarea "x"
type textarea "Irene, Existing exhaust fan mfg. date 2007; motor and blower whee are obsolete."
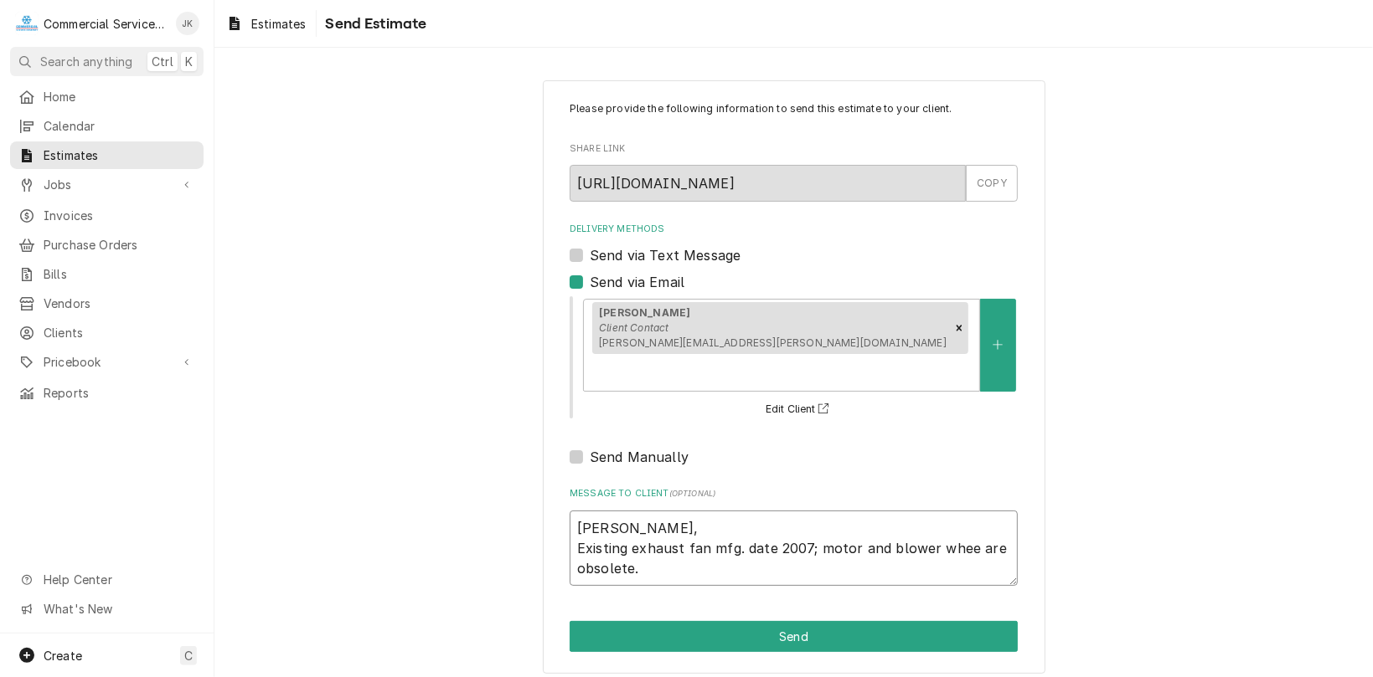
type textarea "x"
type textarea "Irene, Existing exhaust fan mfg. date 2007; motor and blower wheel are obsolete."
click at [650, 536] on textarea "Irene, Existing exhaust fan mfg. date 2007; motor and blower wheel are obsolete." at bounding box center [793, 549] width 448 height 76
type textarea "x"
type textarea "Irene, Existing exhaust fan mfg. date 2007; motor and blower wheel are obsolete."
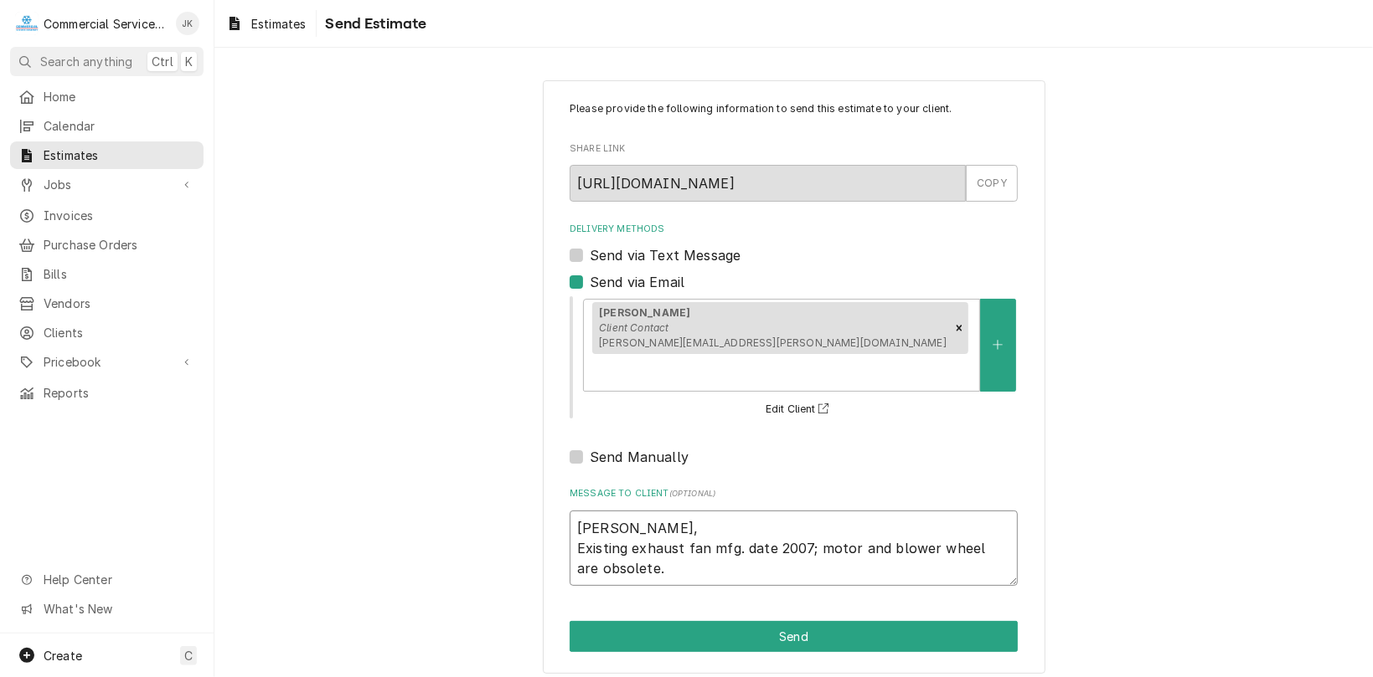
type textarea "x"
type textarea "Irene, Existing exhaust fan mfg. date 2007; motor and blower wheel are obsolete…"
type textarea "x"
type textarea "Irene, Existing exhaust fan mfg. date 2007; motor and blower wheel are obsolete…"
type textarea "x"
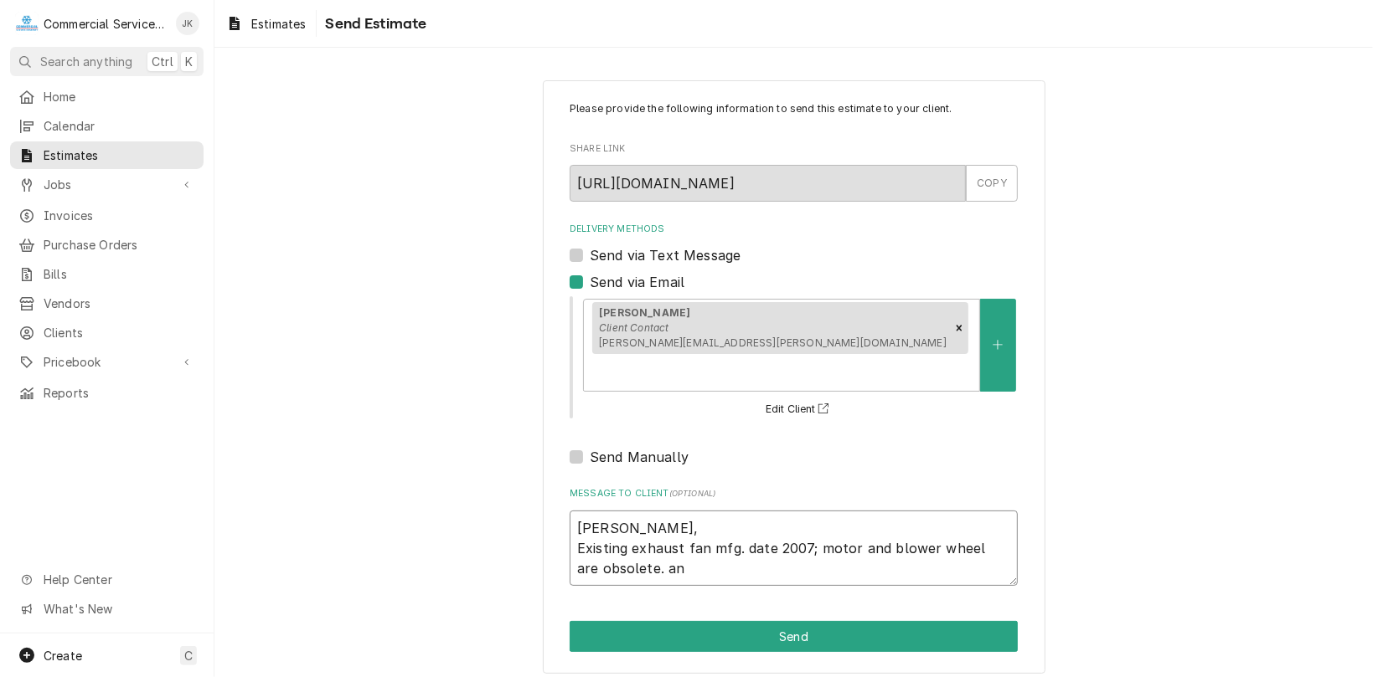
type textarea "Irene, Existing exhaust fan mfg. date 2007; motor and blower wheel are obsolete…"
type textarea "x"
type textarea "Irene, Existing exhaust fan mfg. date 2007; motor and blower wheel are obsolete…"
type textarea "x"
type textarea "Irene, Existing exhaust fan mfg. date 2007; motor and blower wheel are obsolete…"
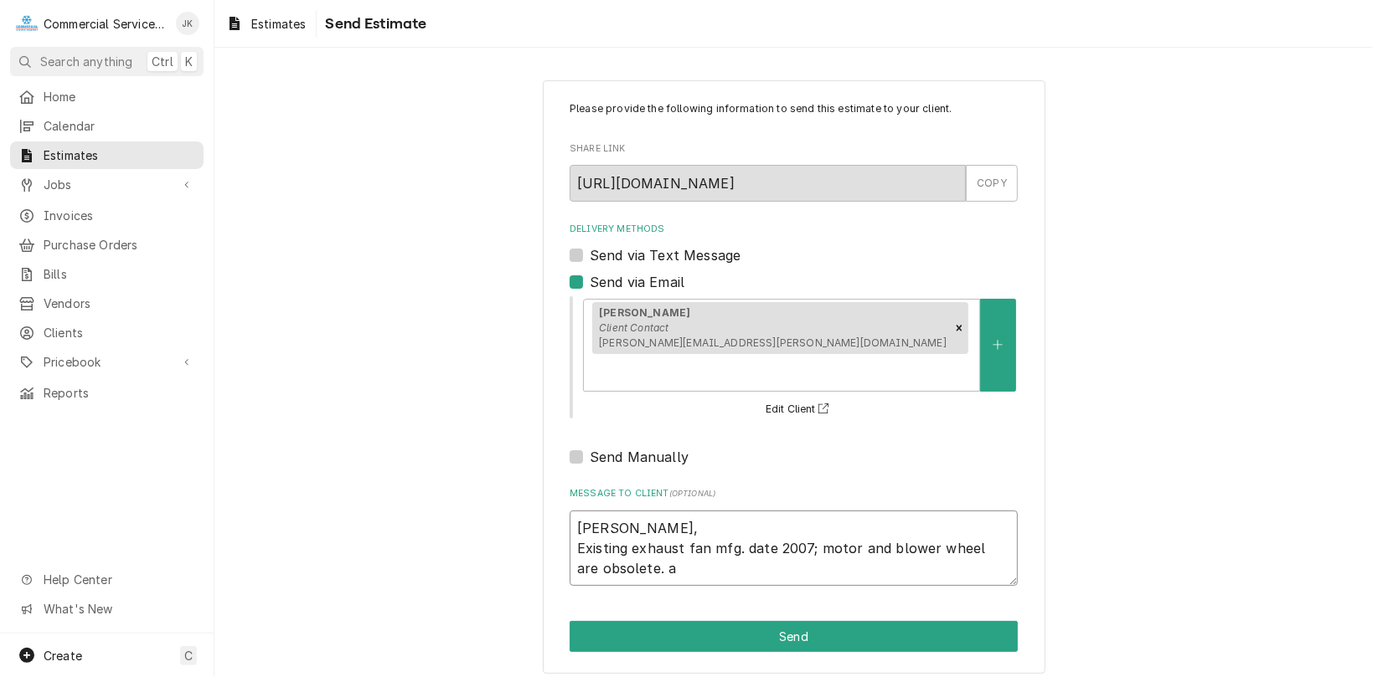
type textarea "x"
type textarea "Irene, Existing exhaust fan mfg. date 2007; motor and blower wheel are obsolete."
type textarea "x"
type textarea "Irene, Existing exhaust fan mfg. date 2007; motor and blower wheel are obsolete…"
type textarea "x"
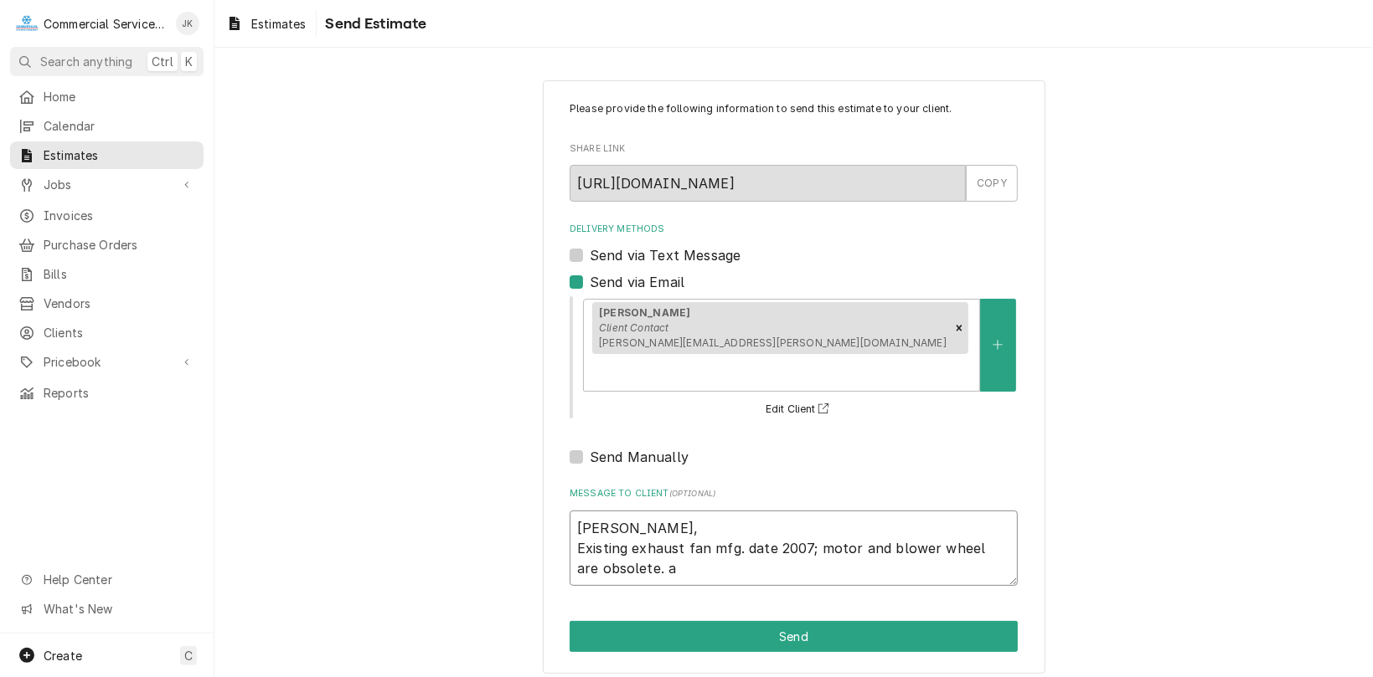
type textarea "Irene, Existing exhaust fan mfg. date 2007; motor and blower wheel are obsolete…"
type textarea "x"
click at [648, 533] on textarea "Irene, Existing exhaust fan mfg. date 2007; motor and blower wheel are obsolete…" at bounding box center [793, 549] width 448 height 76
click at [821, 537] on textarea "Irene, Existing exhaust fan mfg. date 2007; motor and blower wheel are obsolete…" at bounding box center [793, 549] width 448 height 76
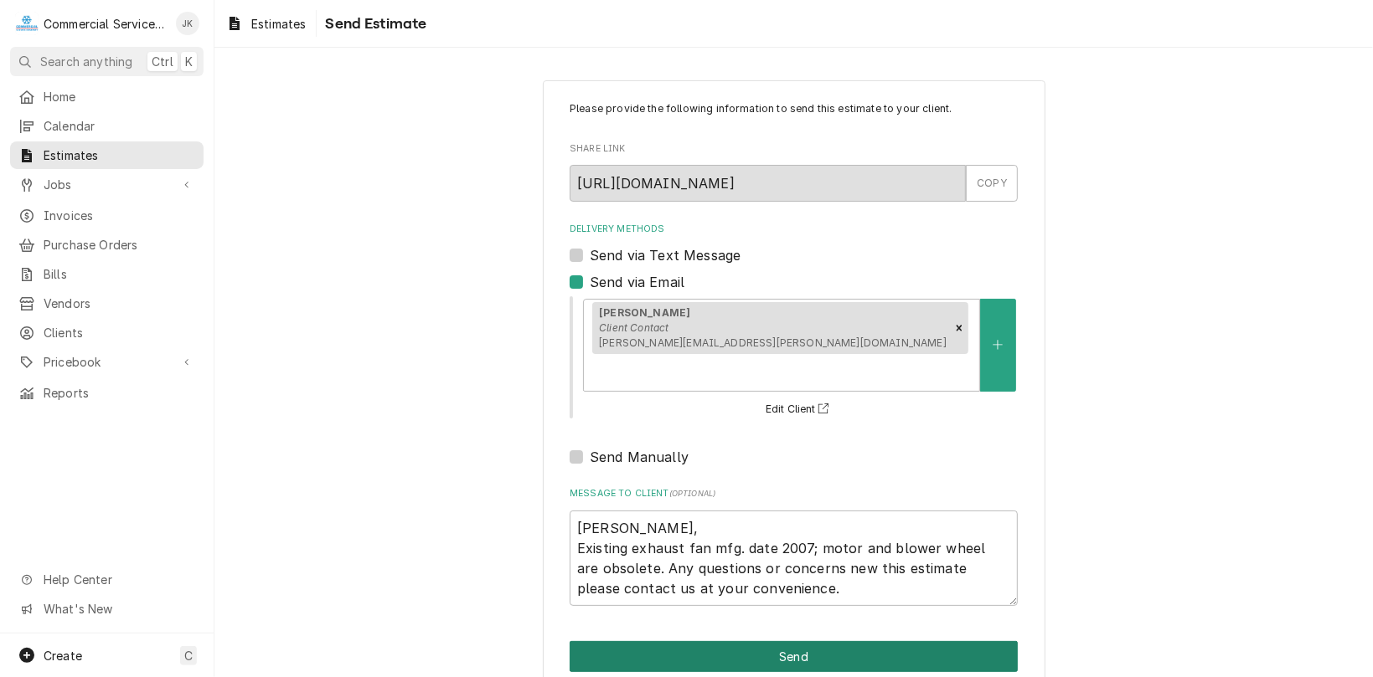
click at [798, 641] on button "Send" at bounding box center [793, 656] width 448 height 31
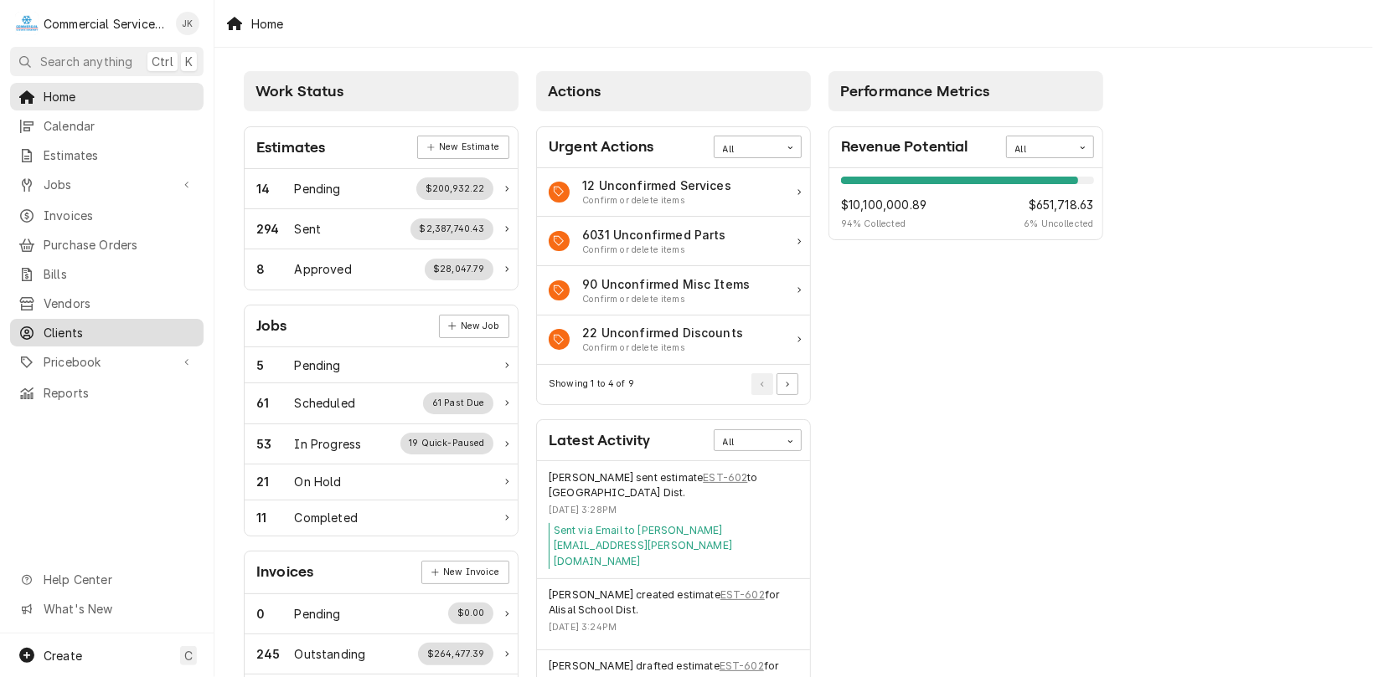
click at [85, 324] on span "Clients" at bounding box center [120, 333] width 152 height 18
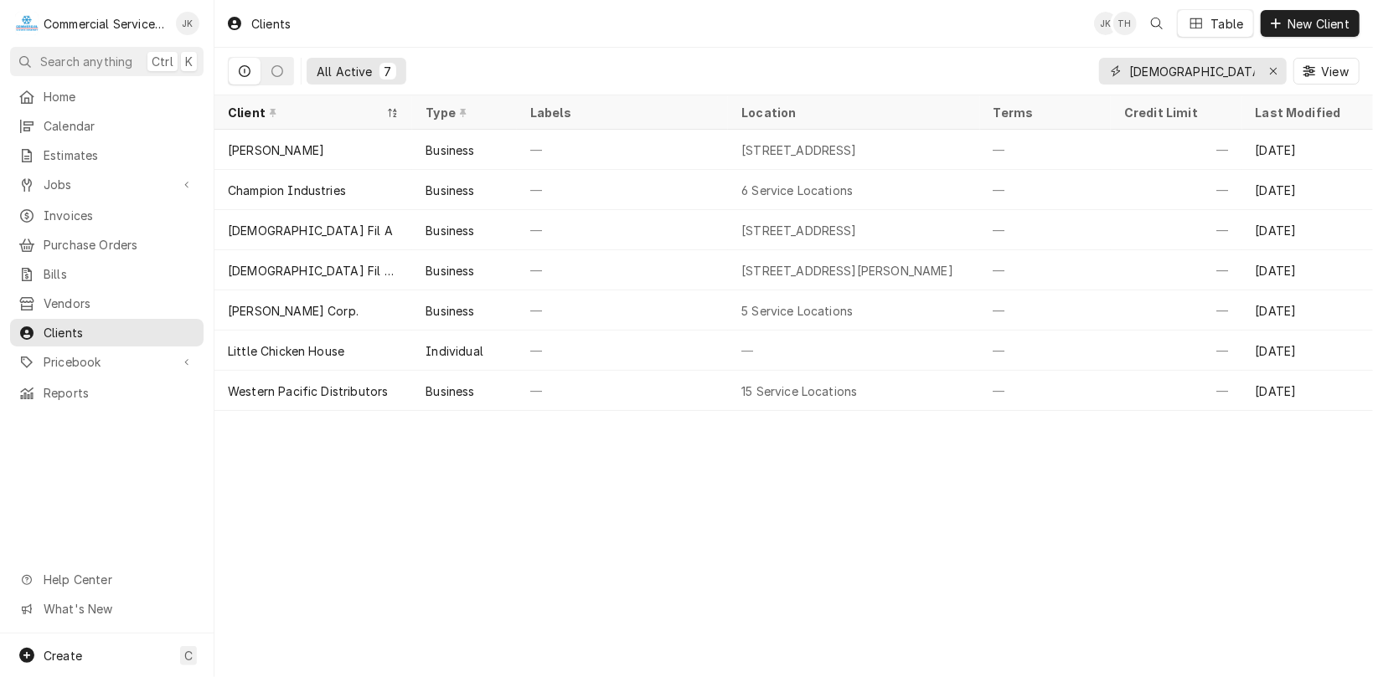
click at [1169, 69] on input "[DEMOGRAPHIC_DATA]" at bounding box center [1192, 71] width 126 height 27
type input "C"
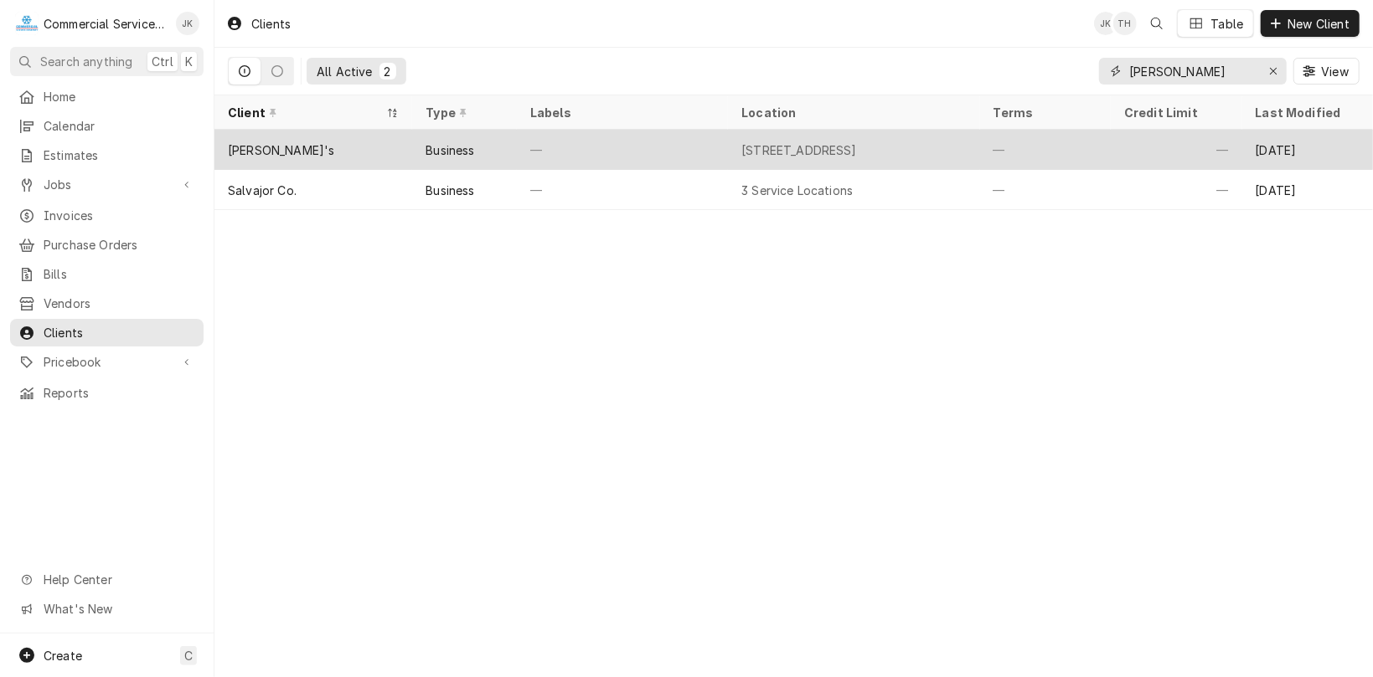
type input "Louie Linguini"
click at [800, 142] on div "[STREET_ADDRESS]" at bounding box center [799, 151] width 116 height 18
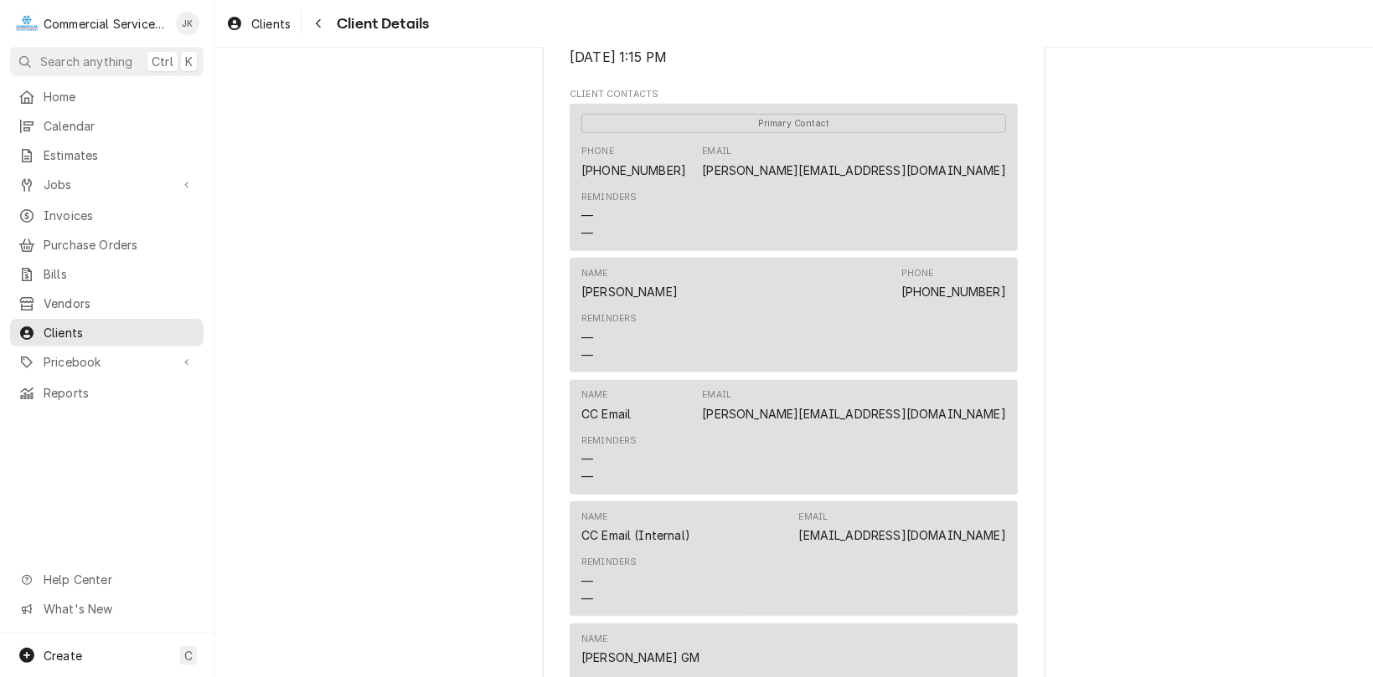
scroll to position [497, 0]
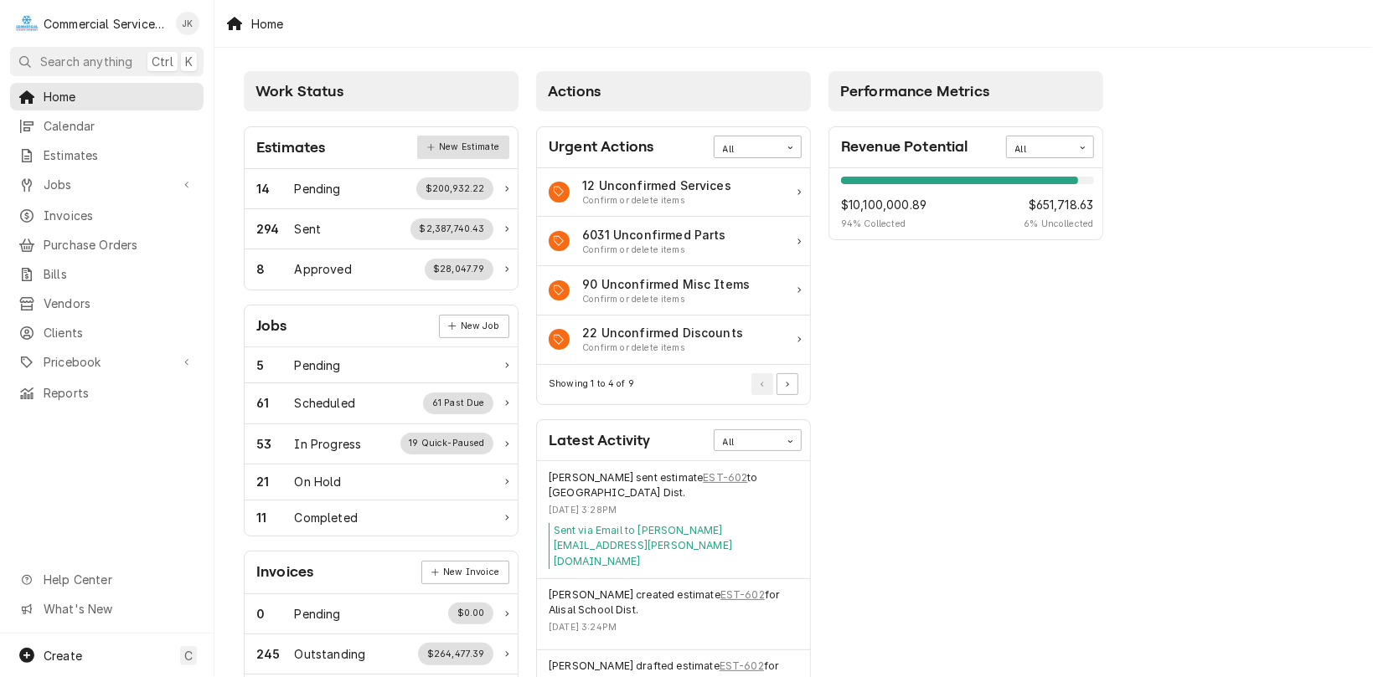
click at [476, 147] on link "New Estimate" at bounding box center [462, 147] width 91 height 23
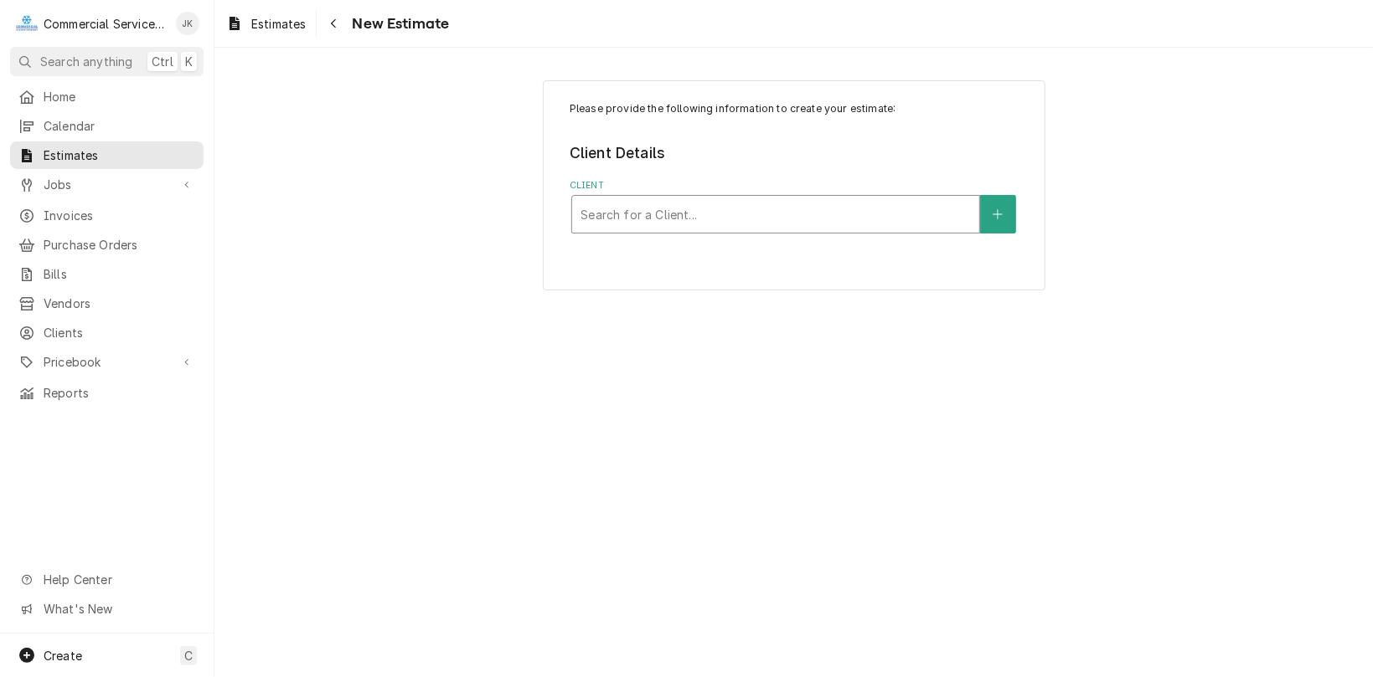
click at [653, 204] on div "Client" at bounding box center [775, 214] width 390 height 30
type input "[PERSON_NAME]"
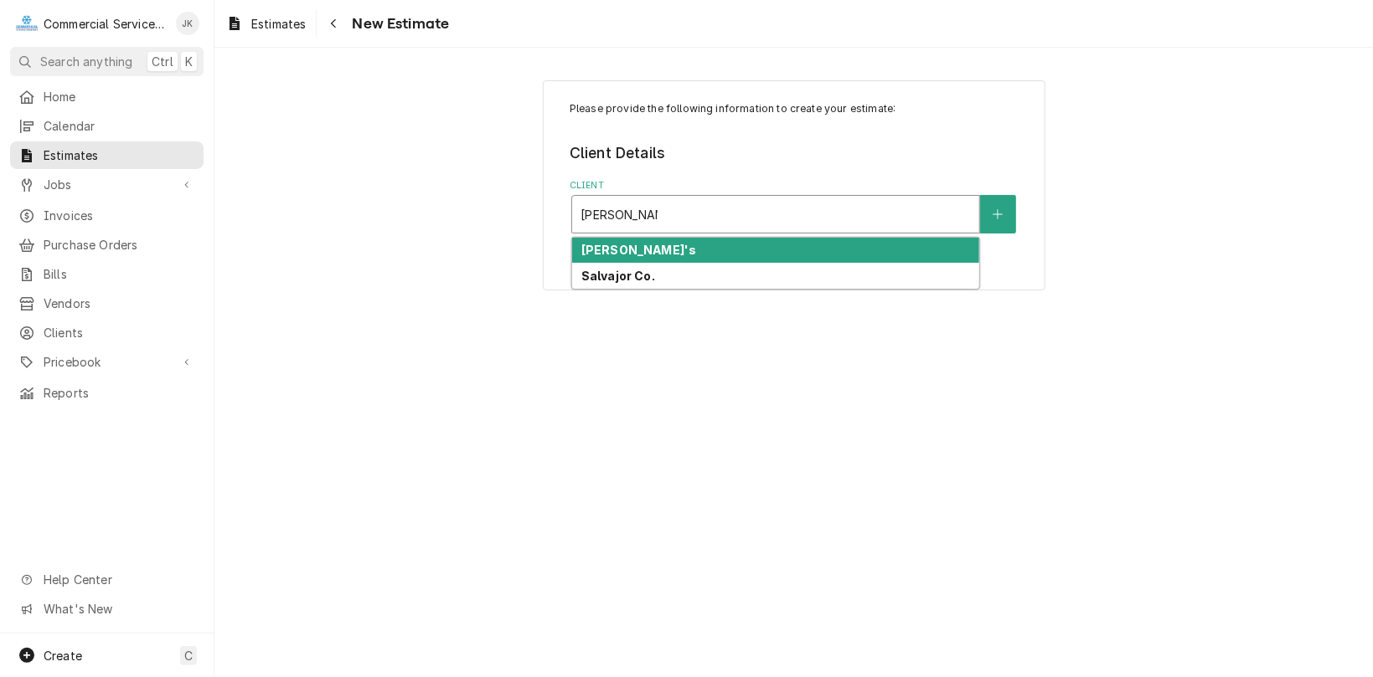
click at [646, 253] on strong "[PERSON_NAME]'s" at bounding box center [638, 250] width 115 height 14
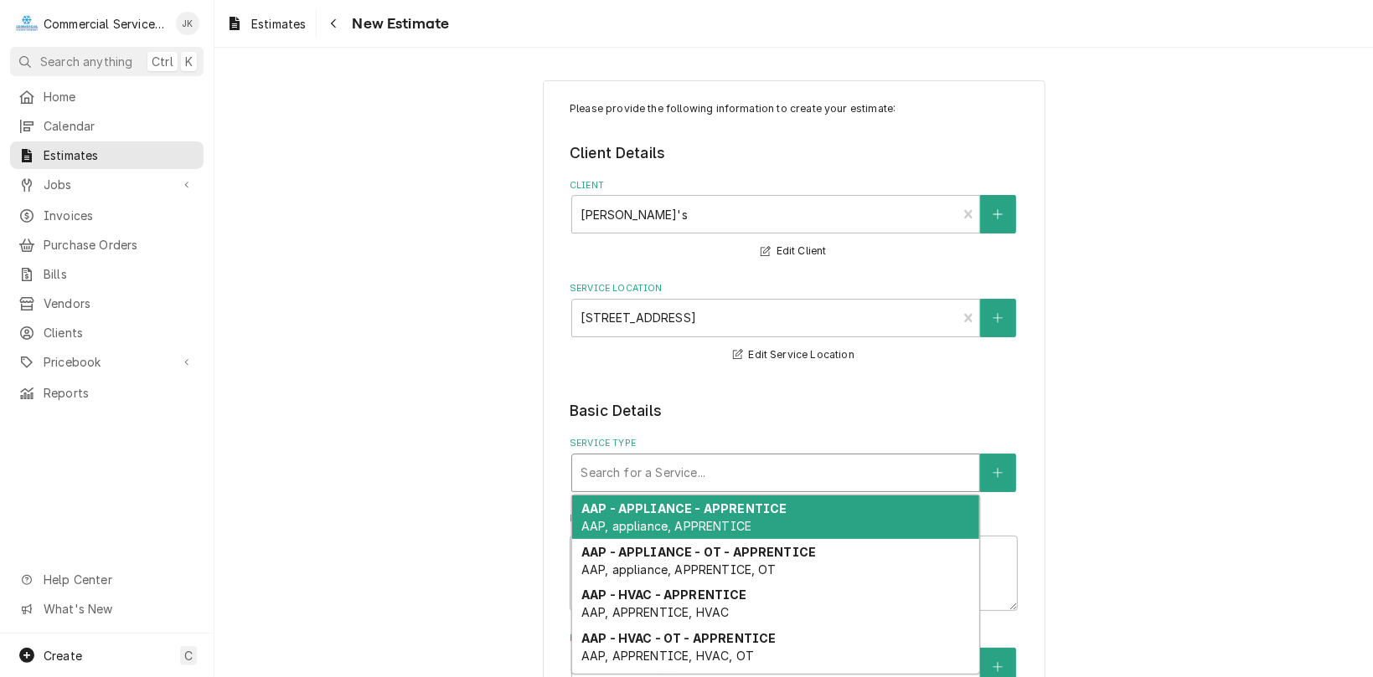
click at [572, 462] on div "Search for a Service..." at bounding box center [775, 473] width 407 height 37
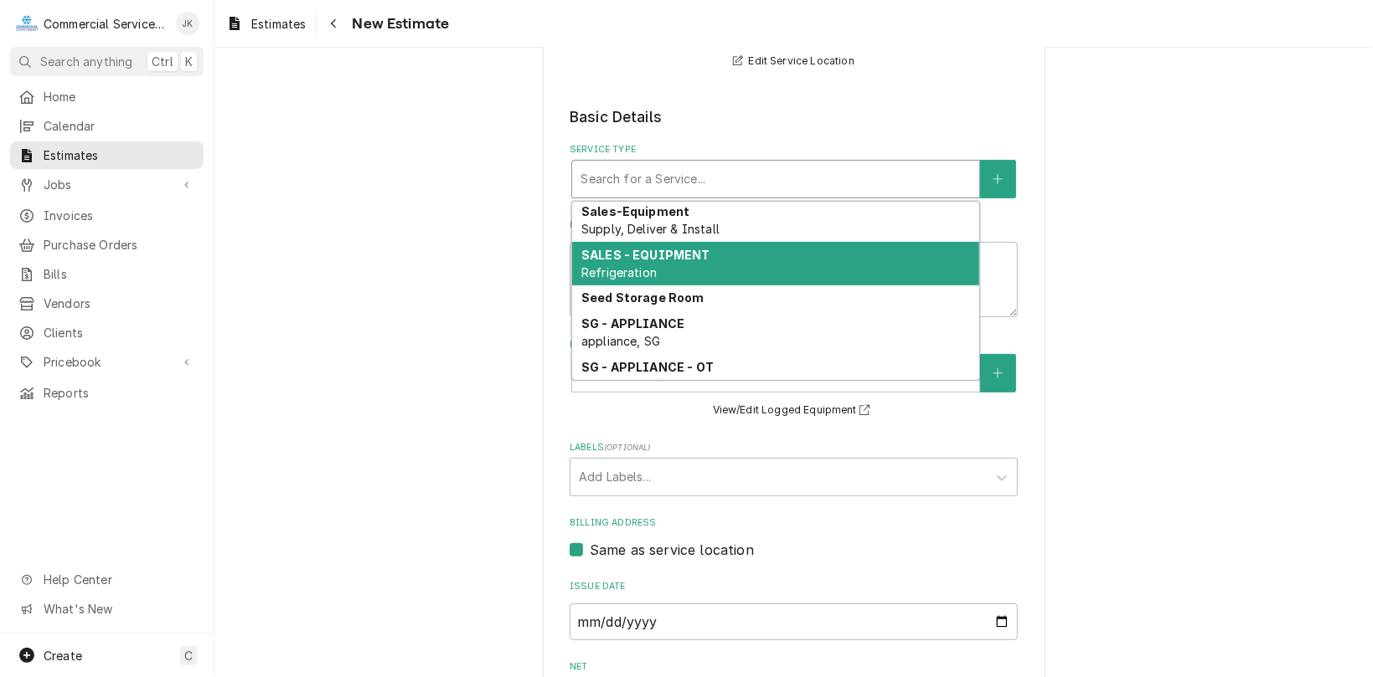
scroll to position [3197, 0]
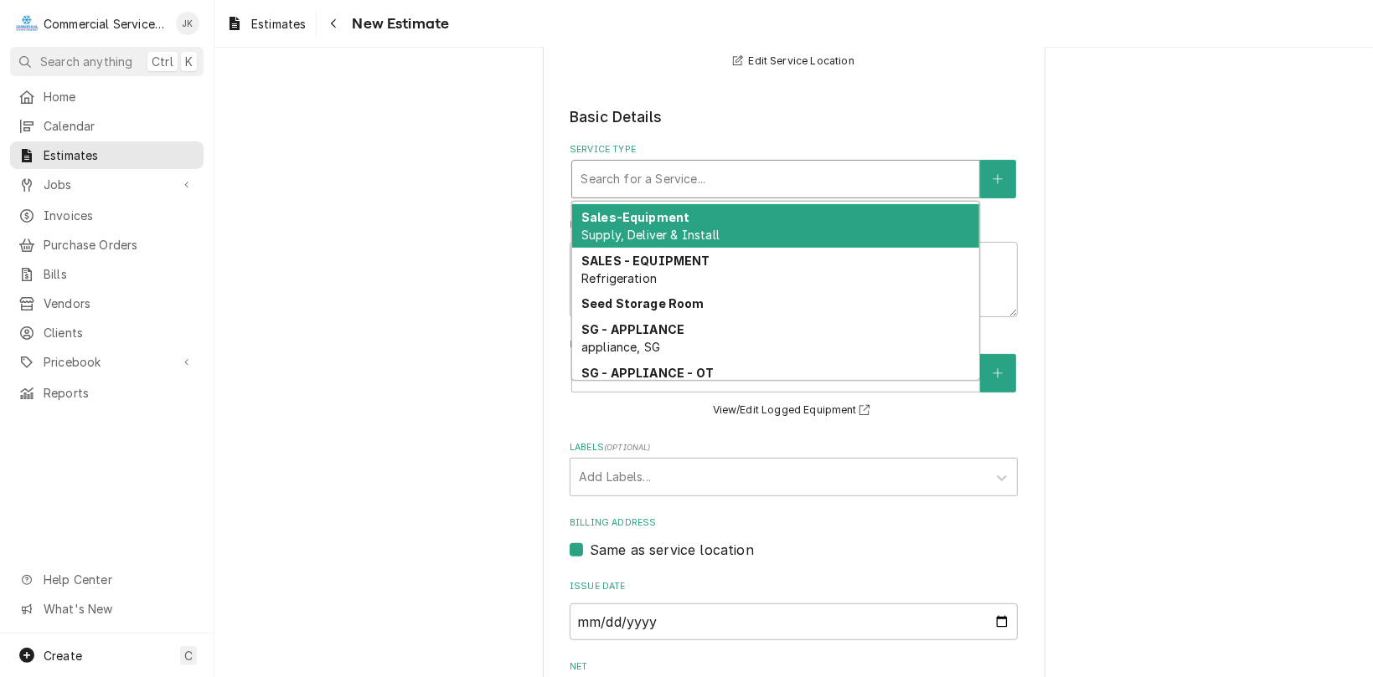
click at [665, 223] on strong "Sales-Equipment" at bounding box center [635, 217] width 108 height 14
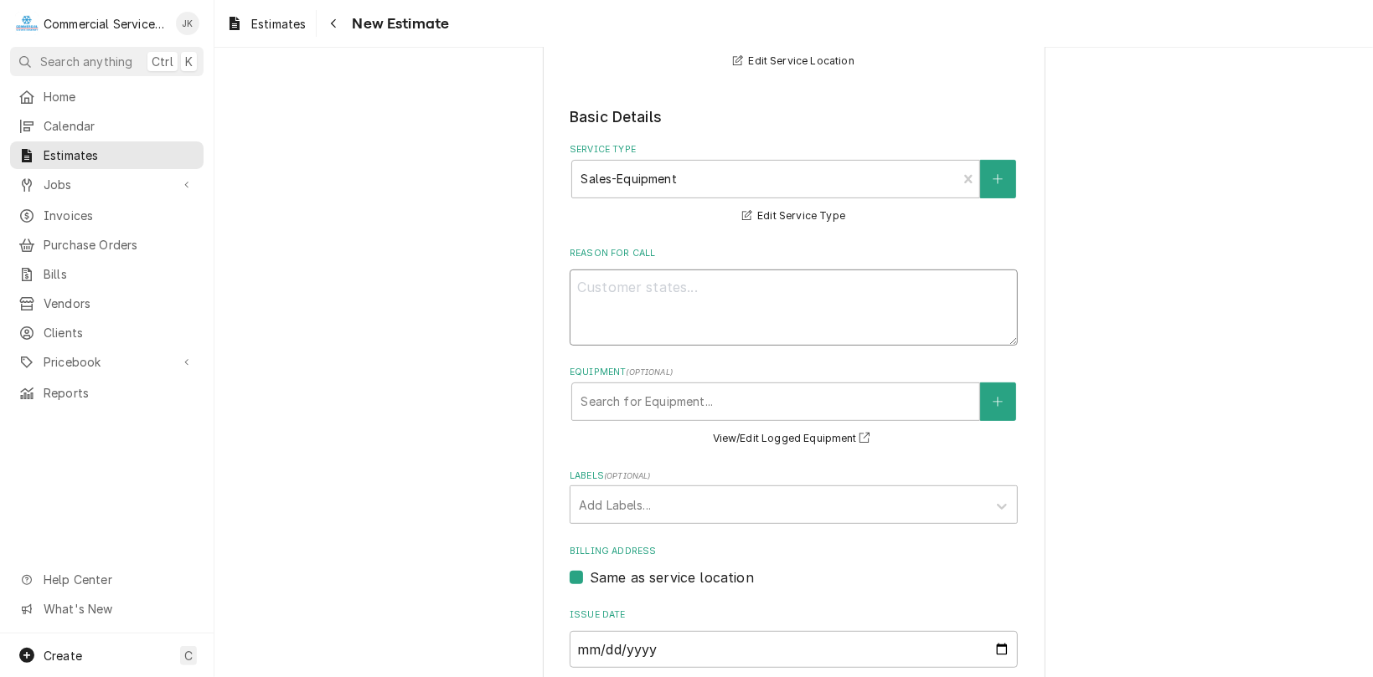
click at [588, 291] on textarea "Reason For Call" at bounding box center [793, 308] width 448 height 76
type textarea "x"
type textarea "P"
type textarea "x"
type textarea "Pl"
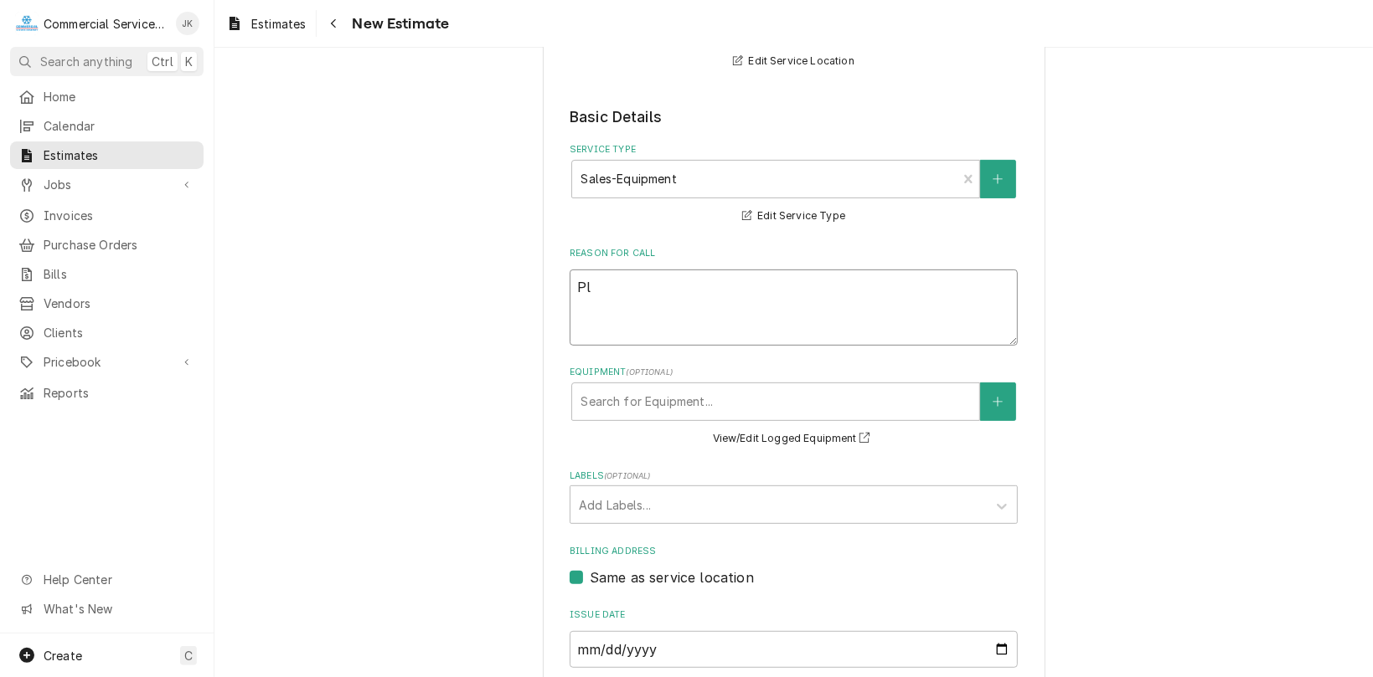
type textarea "x"
type textarea "Ple"
type textarea "x"
type textarea "Plea"
type textarea "x"
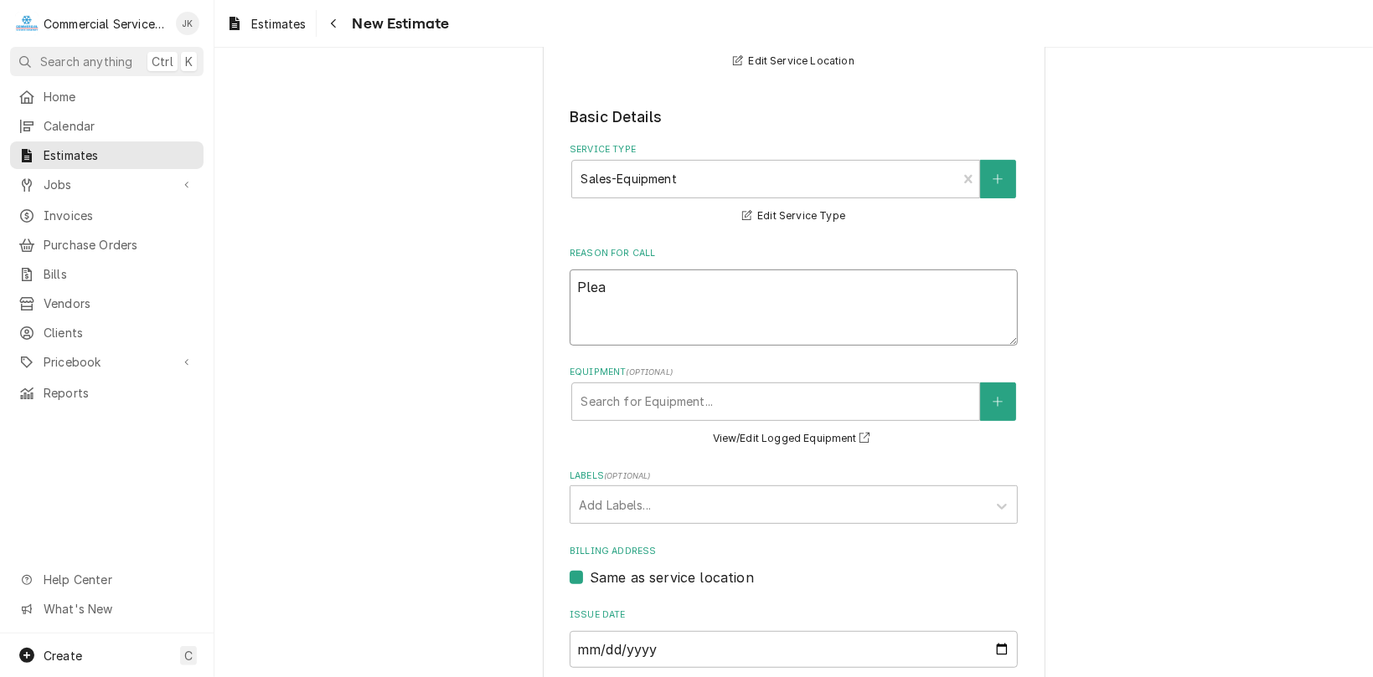
type textarea "Pleas"
type textarea "x"
type textarea "Please"
type textarea "x"
type textarea "Please"
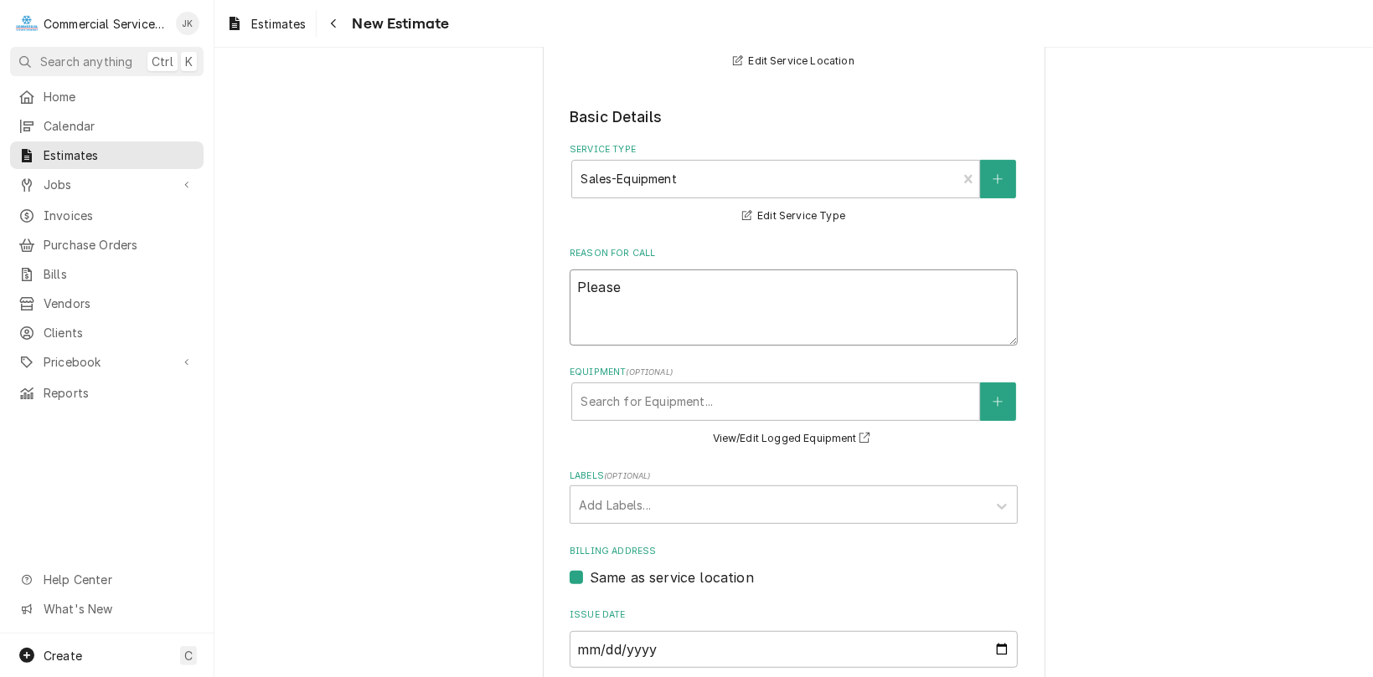
type textarea "x"
type textarea "Please"
type textarea "x"
type textarea "Pleas"
type textarea "x"
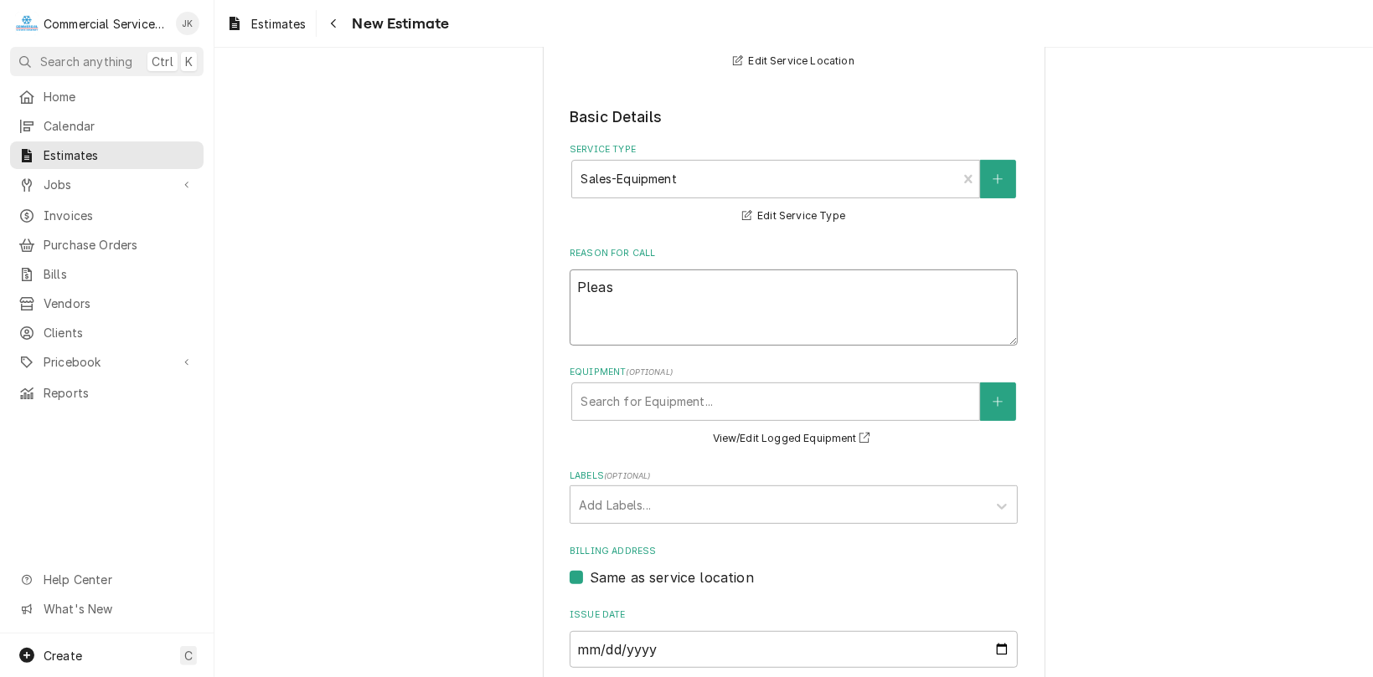
type textarea "Plea"
type textarea "x"
type textarea "Ple"
type textarea "x"
type textarea "Pl"
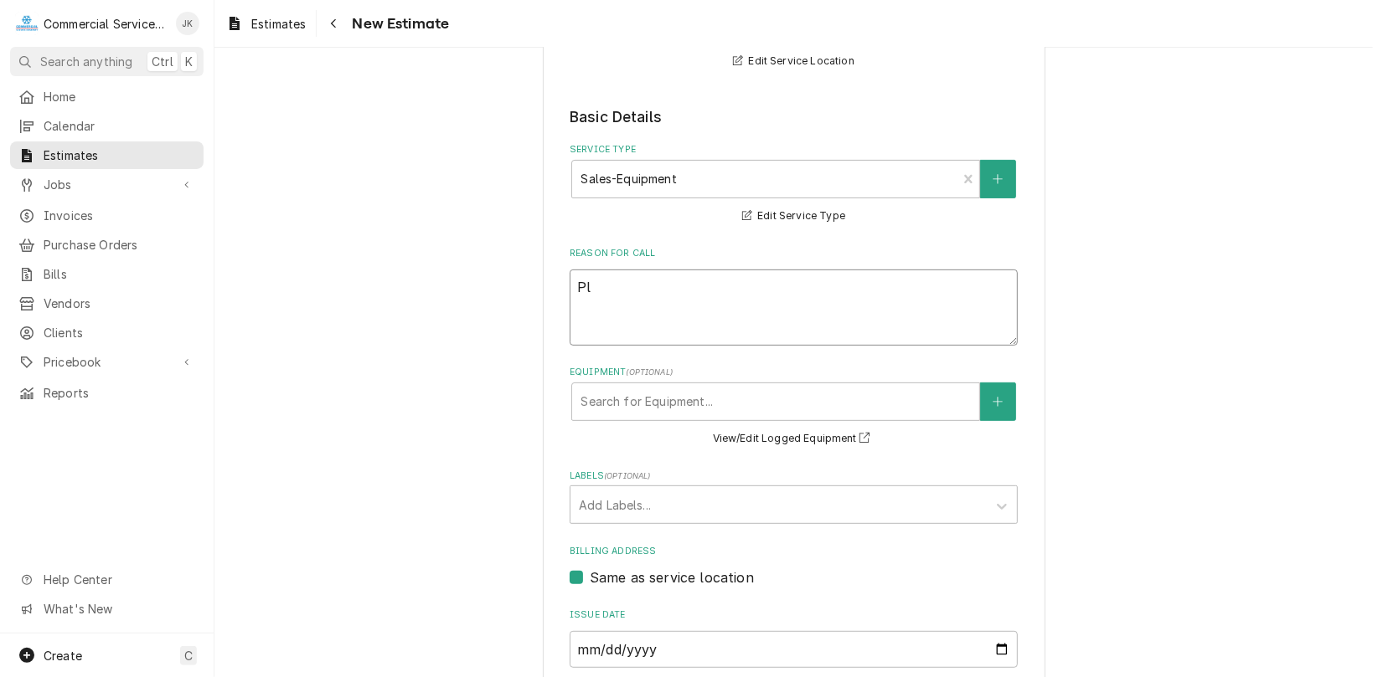
type textarea "x"
type textarea "P"
type textarea "x"
type textarea "E"
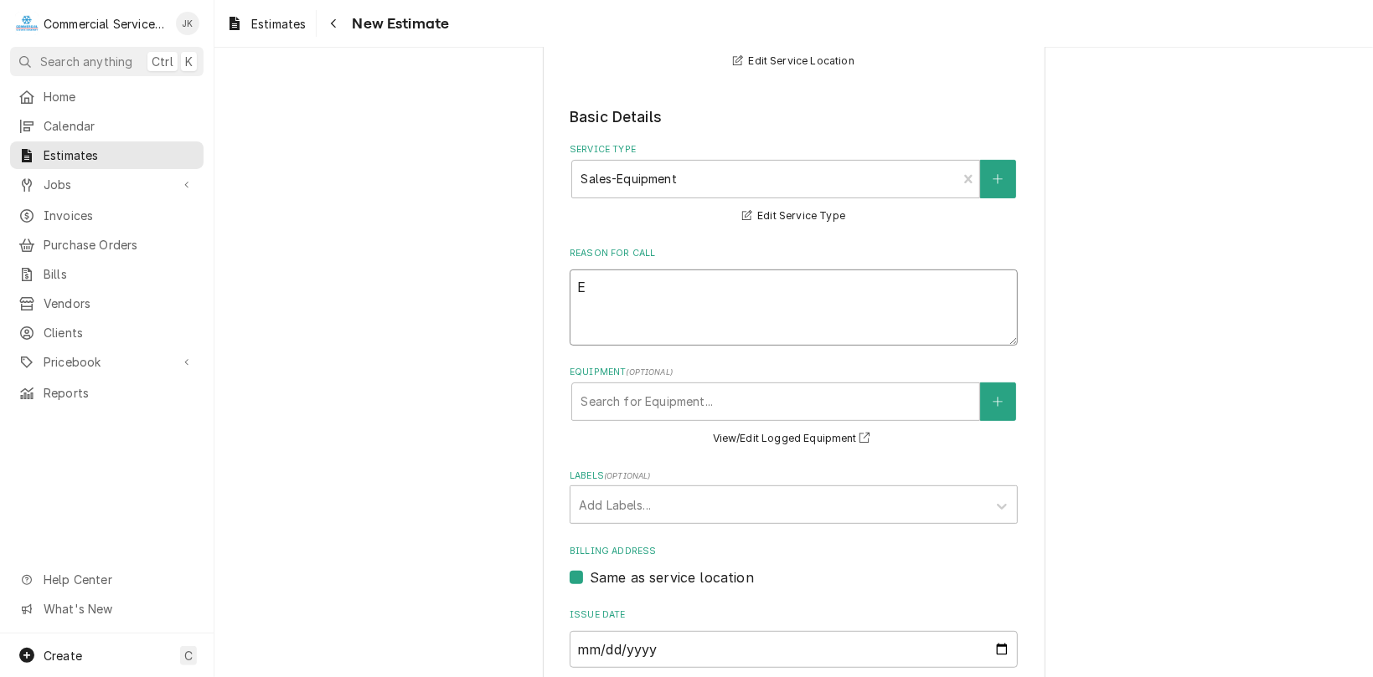
type textarea "x"
type textarea "Es"
type textarea "x"
type textarea "Est"
type textarea "x"
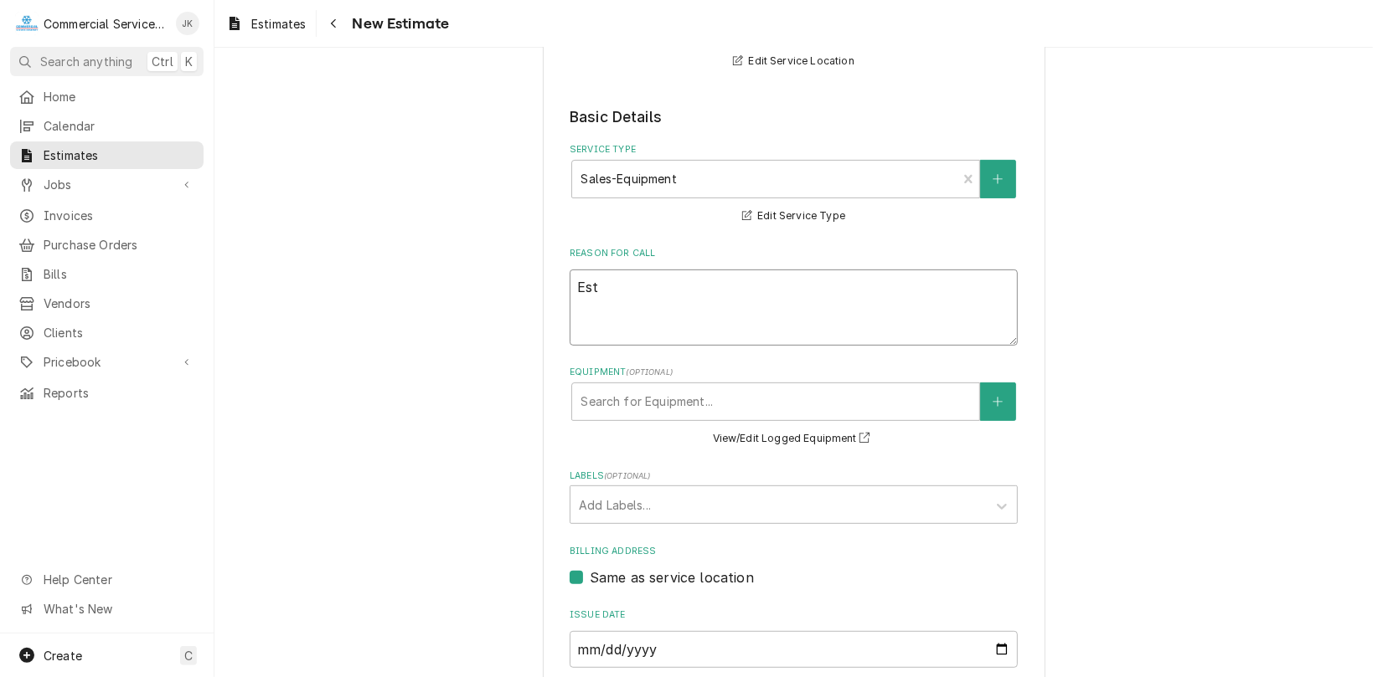
type textarea "Esti"
type textarea "x"
type textarea "Estim"
type textarea "x"
type textarea "Estima"
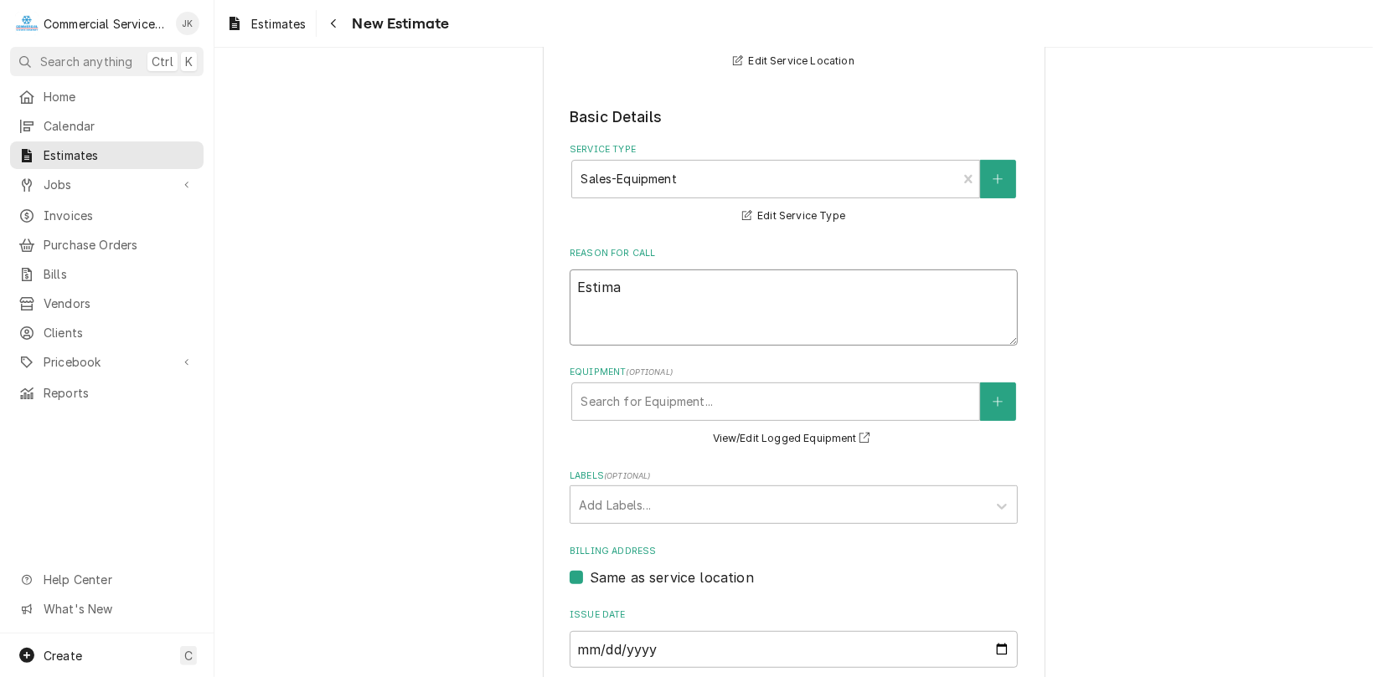
type textarea "x"
type textarea "Estimat"
type textarea "x"
type textarea "Estimate"
type textarea "x"
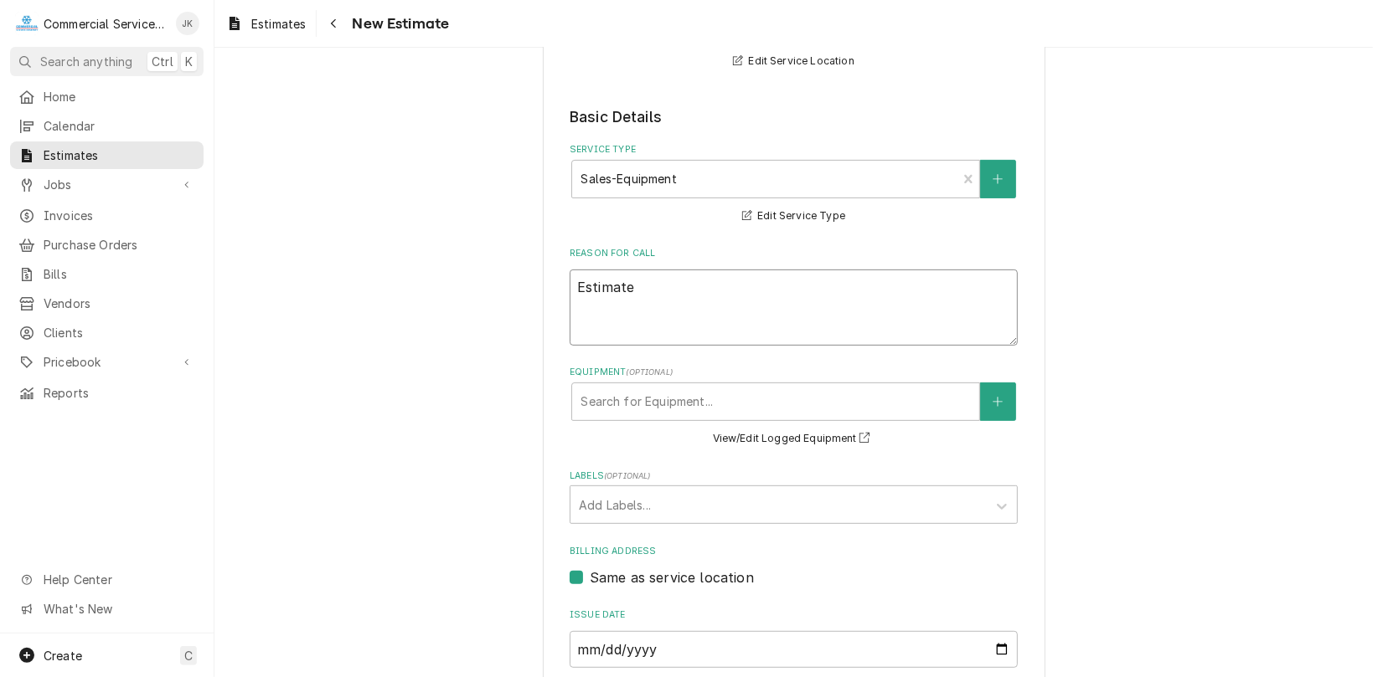
type textarea "Estimate"
type textarea "x"
type textarea "Estimate r"
type textarea "x"
type textarea "Estimate"
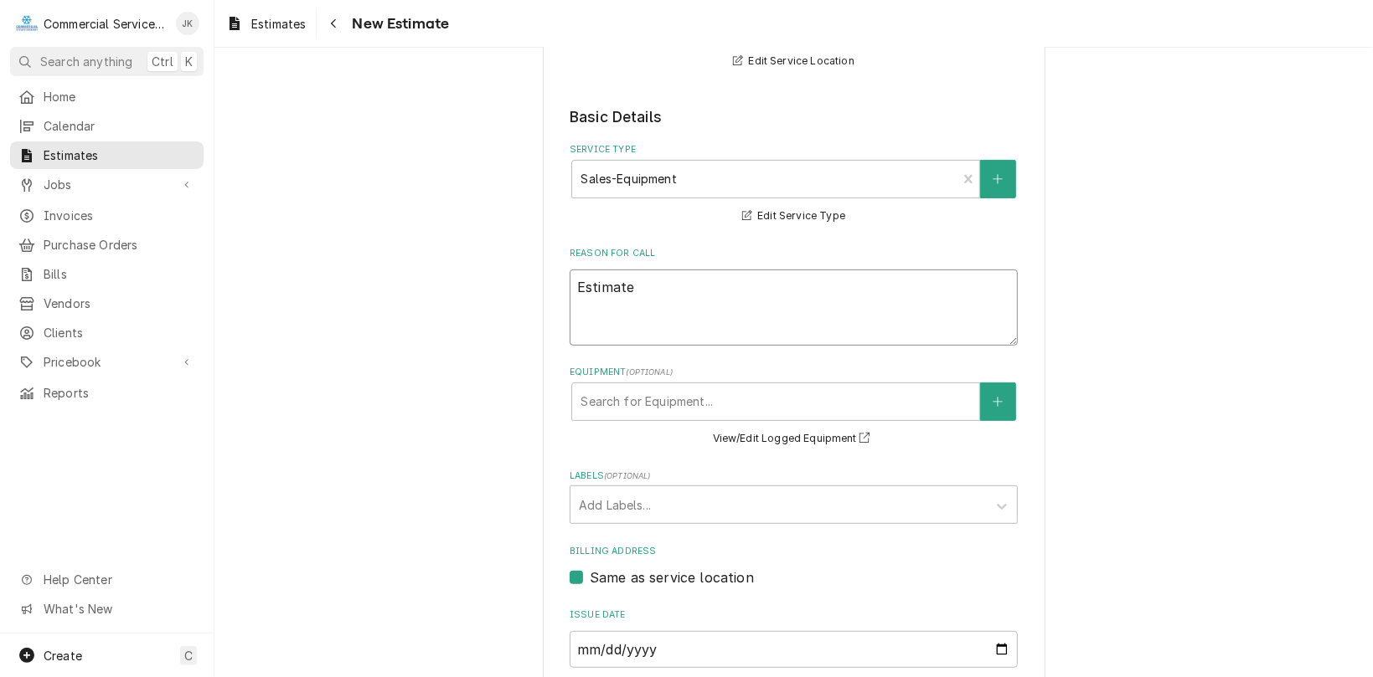
type textarea "x"
type textarea "Estimate t"
type textarea "x"
type textarea "Estimate to"
type textarea "x"
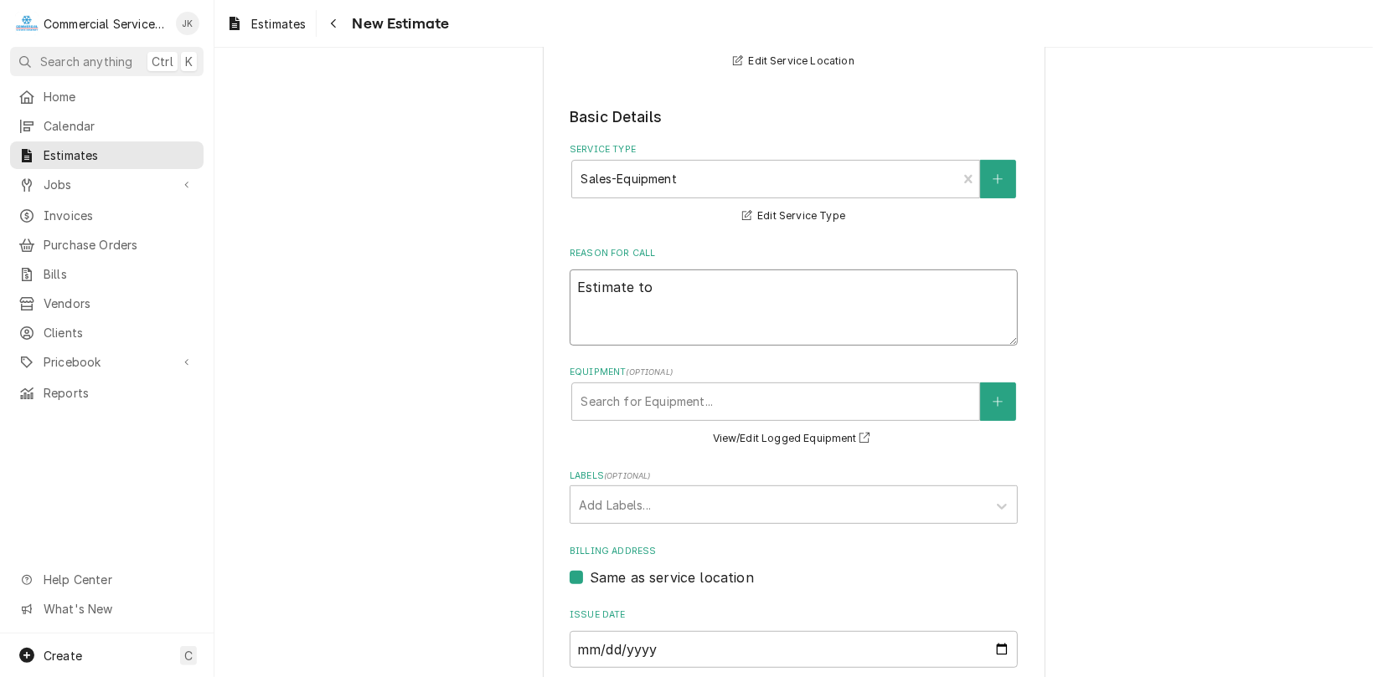
type textarea "Estimate to"
type textarea "x"
type textarea "Estimate to r"
type textarea "x"
type textarea "Estimate to re"
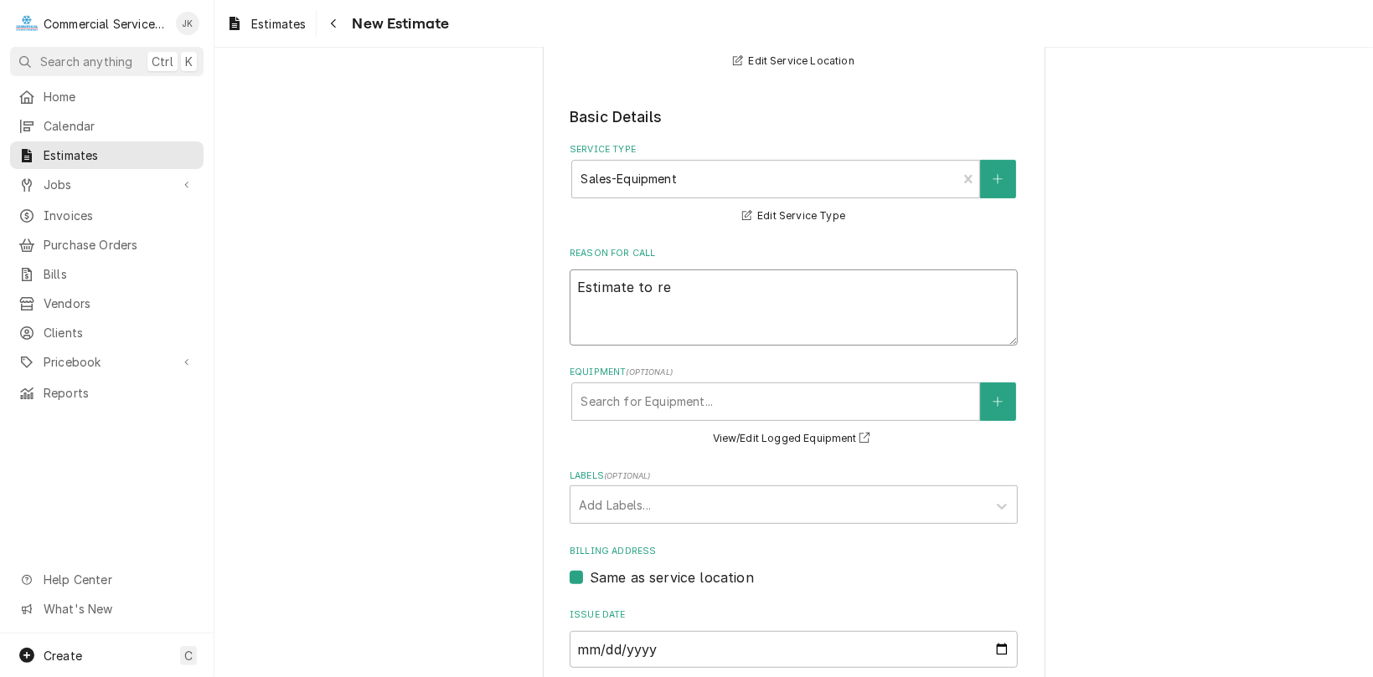
type textarea "x"
type textarea "Estimate to rep"
type textarea "x"
type textarea "Estimate to repl"
type textarea "x"
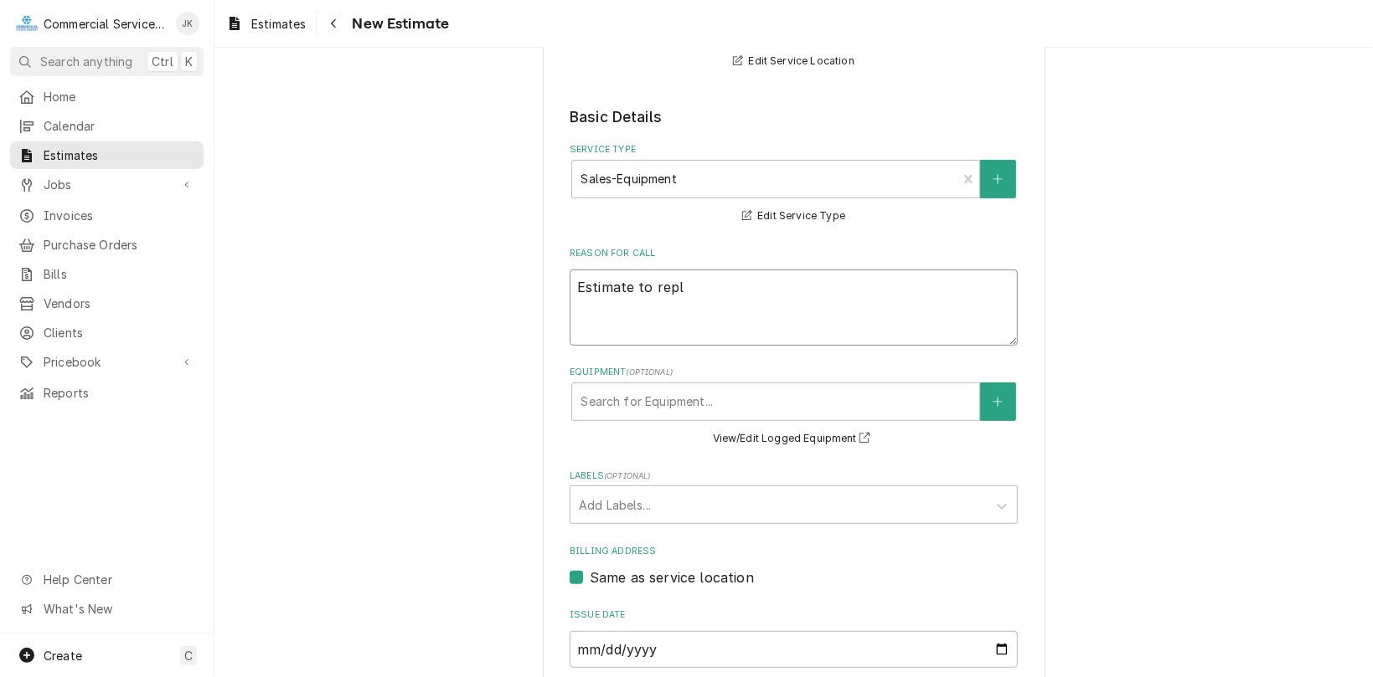
type textarea "Estimate to repla"
type textarea "x"
type textarea "Estimate to replac"
type textarea "x"
type textarea "Estimate to replace"
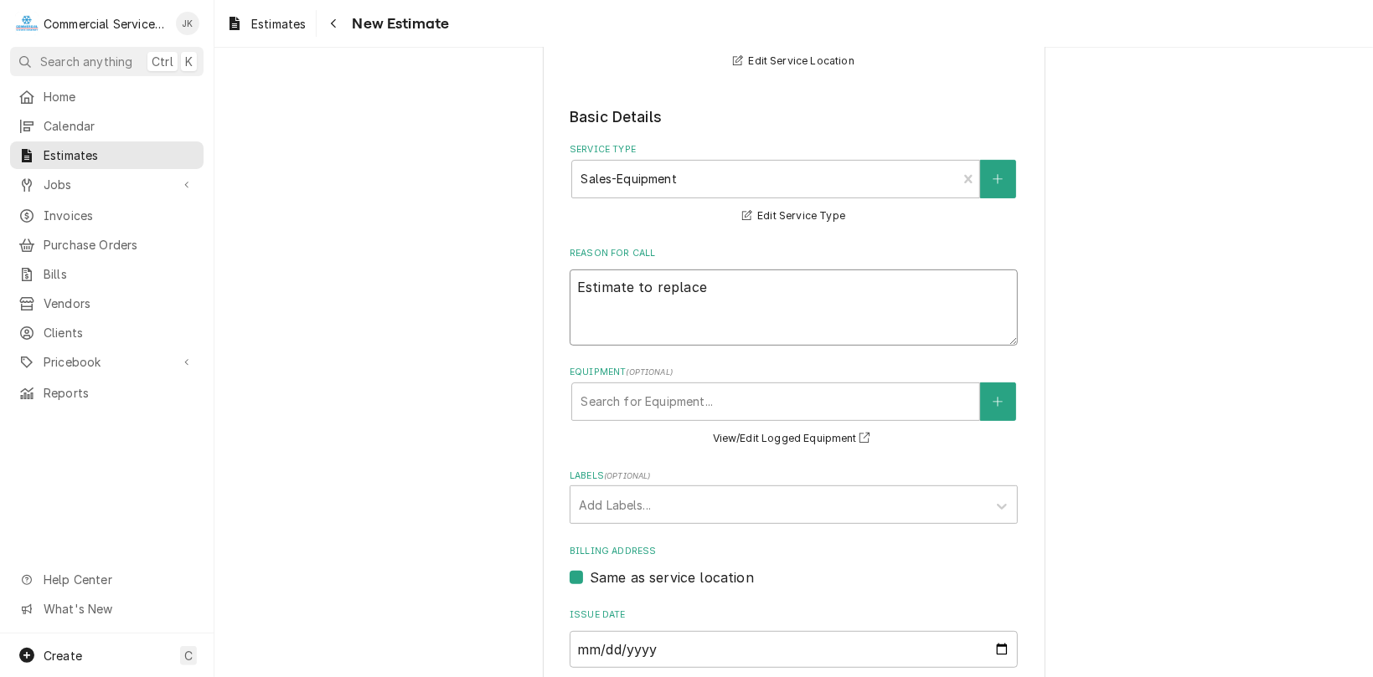
type textarea "x"
type textarea "Estimate to replace"
type textarea "x"
type textarea "Estimate to replace 4"
type textarea "x"
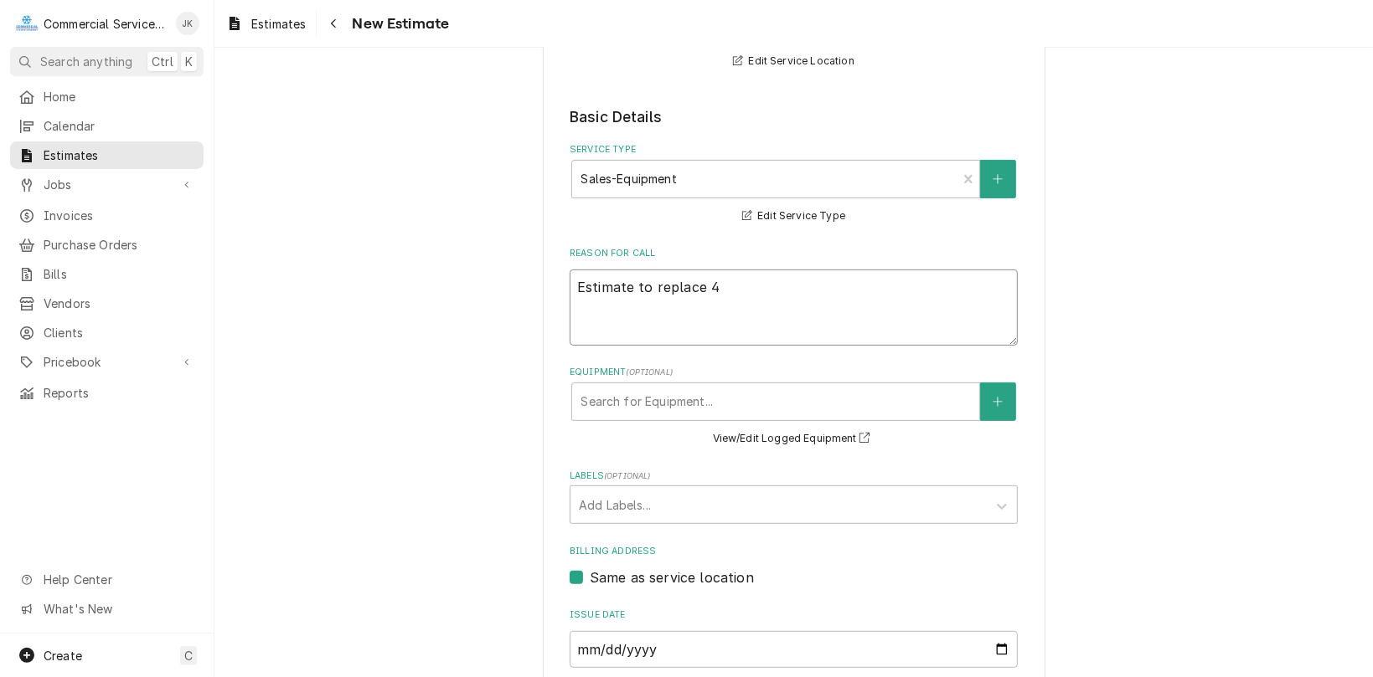
type textarea "Estimate to replace 48"
type textarea "x"
type textarea "Estimate to replace 48""
type textarea "x"
type textarea "Estimate to replace 48""
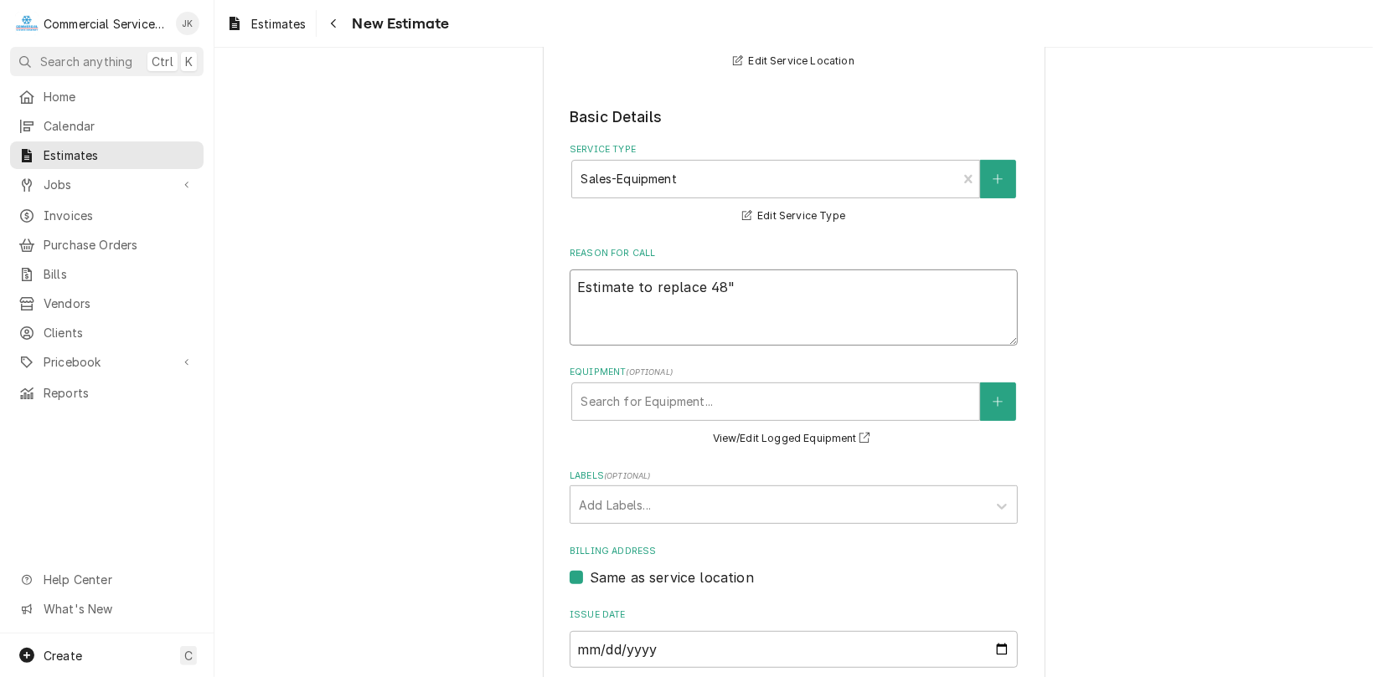
click at [700, 290] on textarea "Estimate to replace 48"" at bounding box center [793, 308] width 448 height 76
type textarea "x"
type textarea "Estimate to replace e48""
type textarea "x"
type textarea "Estimate to replace ex48""
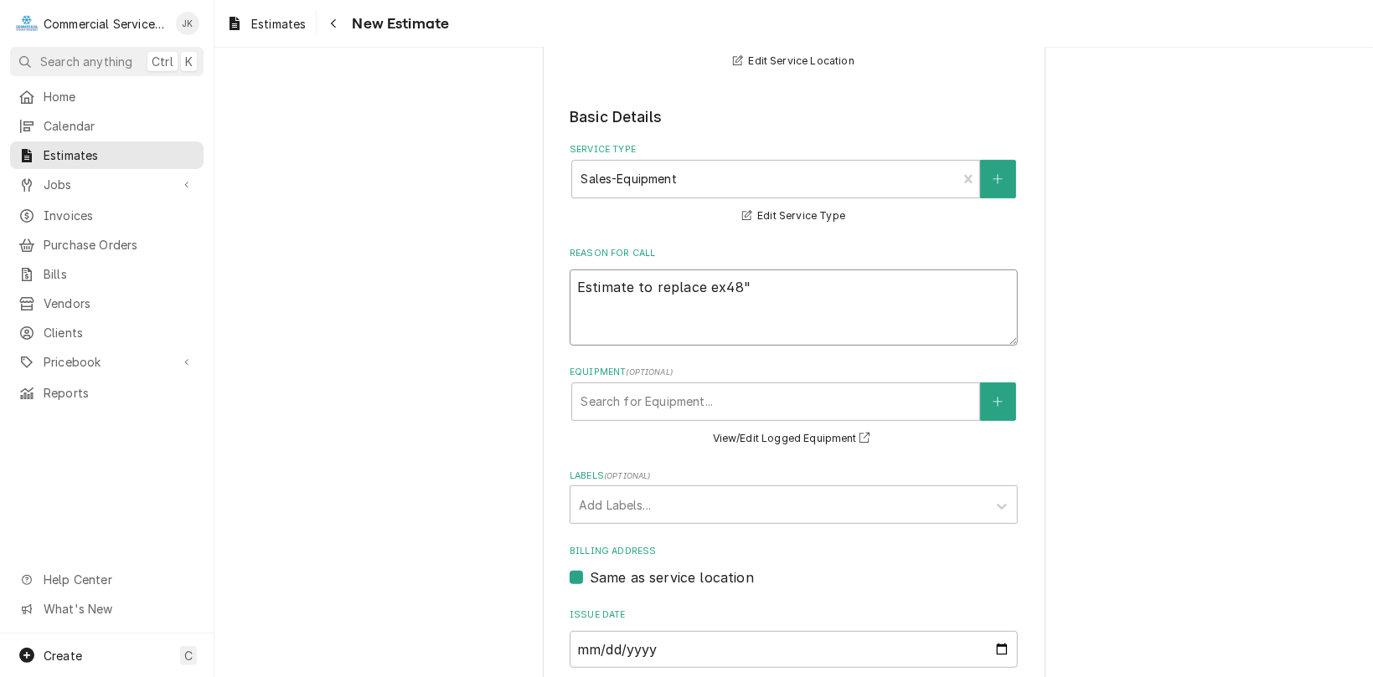
type textarea "x"
type textarea "Estimate to replace exi48""
type textarea "x"
type textarea "Estimate to replace exis48""
type textarea "x"
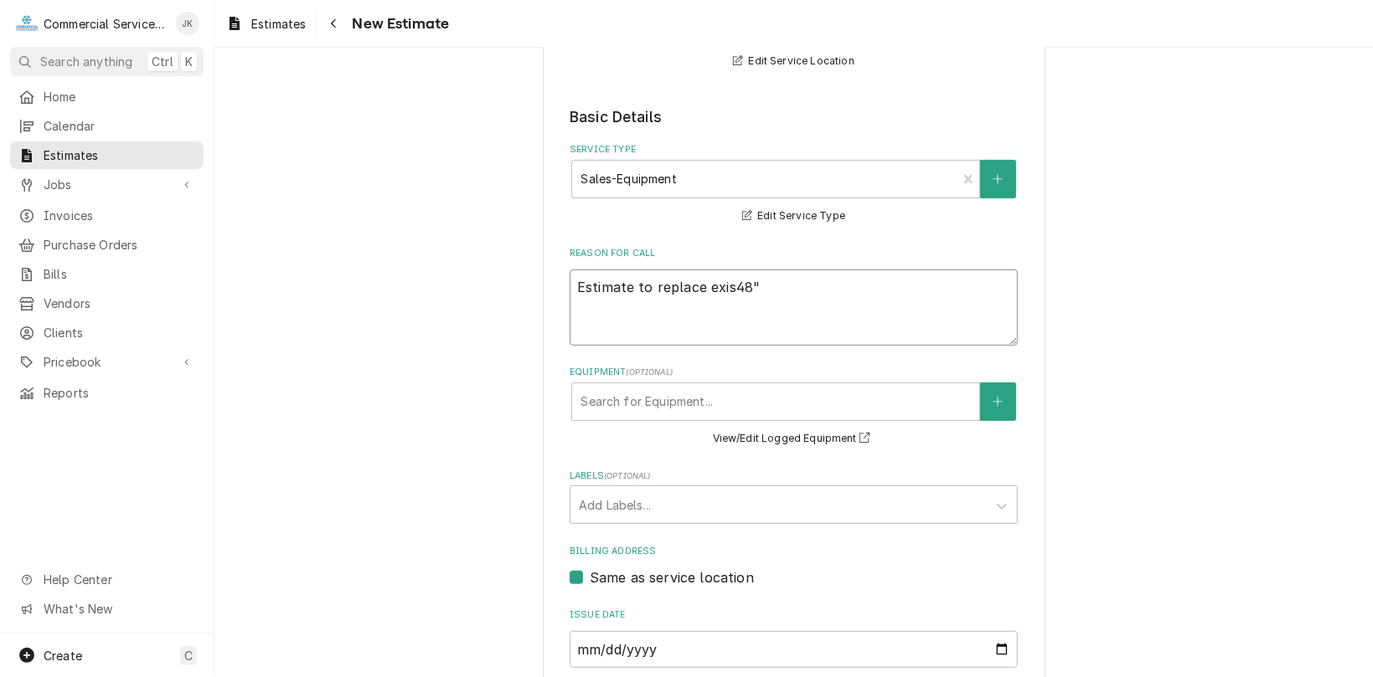
type textarea "Estimate to replace exist48""
type textarea "x"
type textarea "Estimate to replace existi48""
type textarea "x"
type textarea "Estimate to replace existin48""
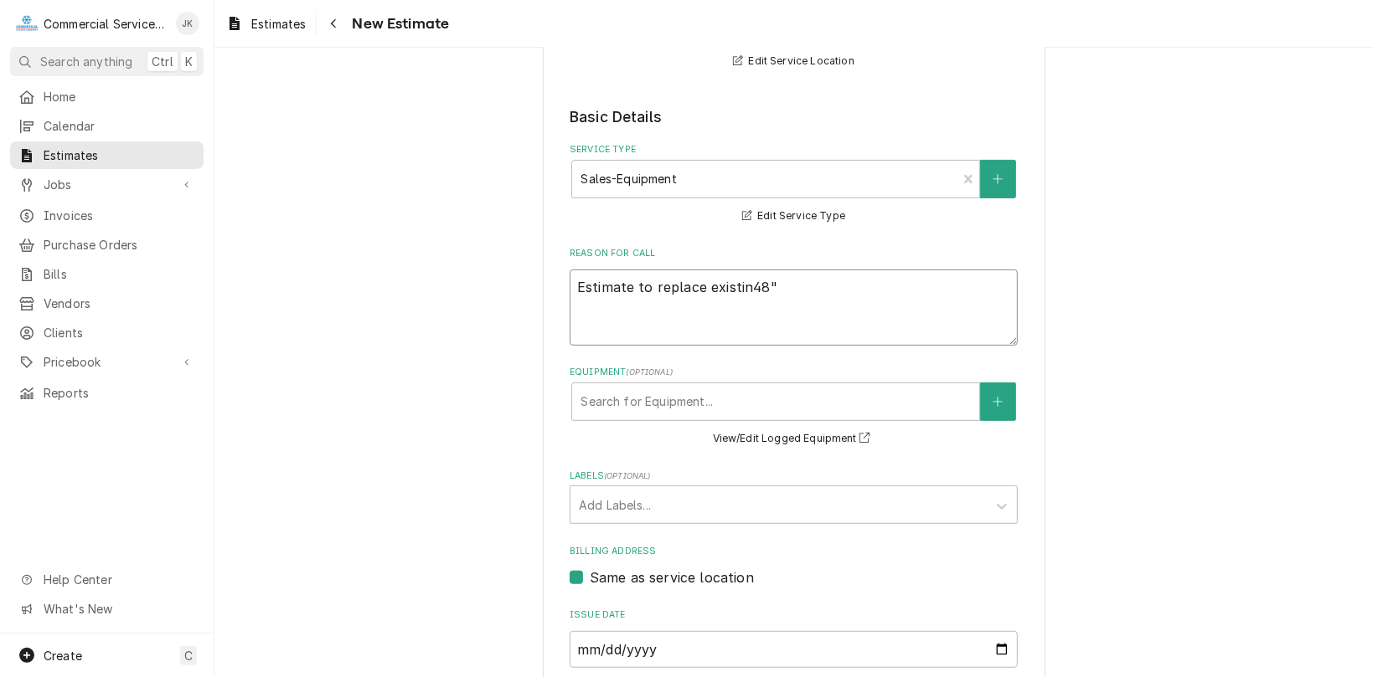
type textarea "x"
type textarea "Estimate to replace existing48""
type textarea "x"
type textarea "Estimate to replace existing 48""
click at [791, 284] on textarea "Estimate to replace existing 48"" at bounding box center [793, 308] width 448 height 76
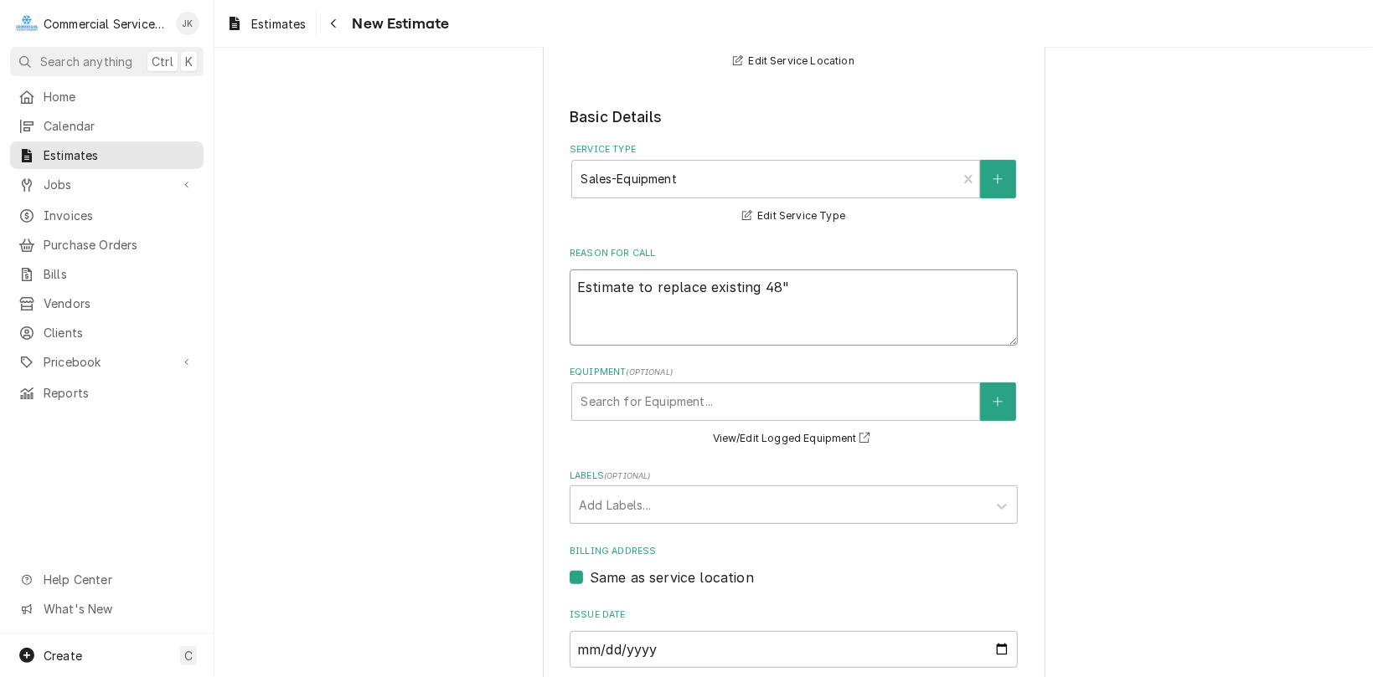
type textarea "x"
type textarea "Estimate to replace existing 48" B"
type textarea "x"
type textarea "Estimate to replace existing 48" Ba"
type textarea "x"
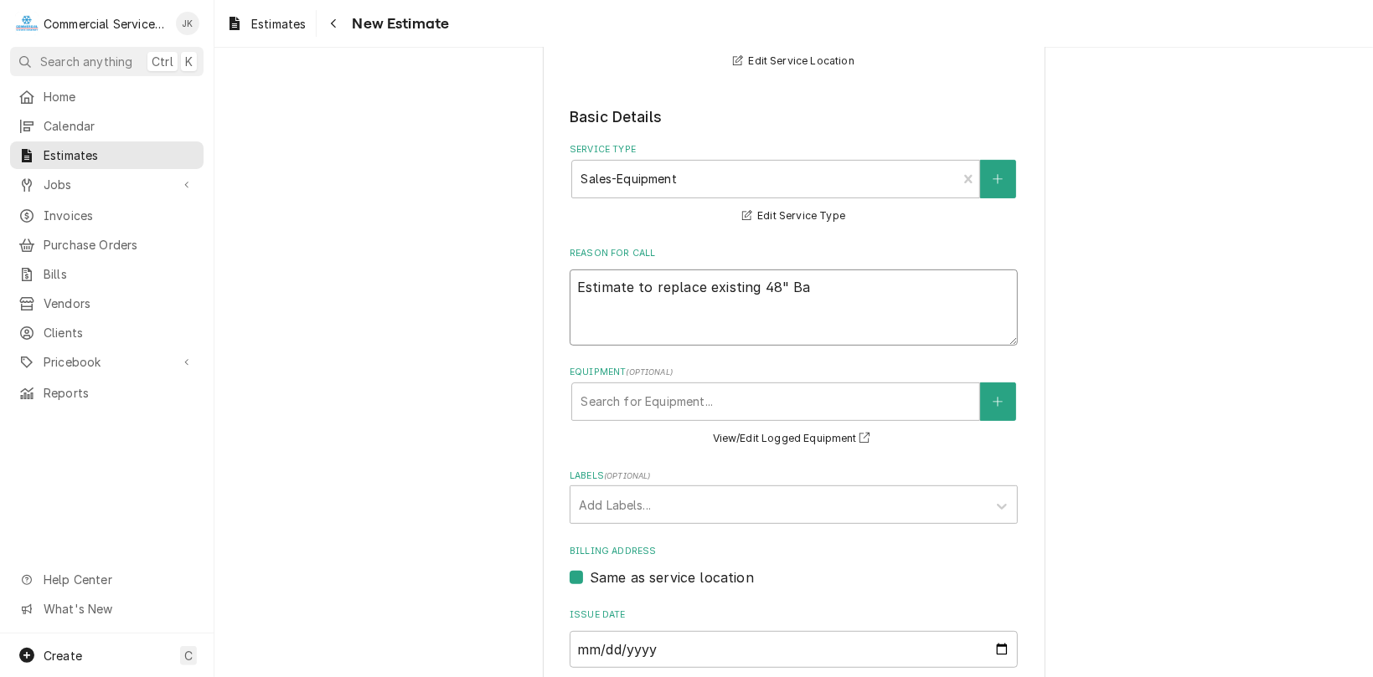
type textarea "Estimate to replace existing 48" Bak"
type textarea "x"
type textarea "Estimate to replace existing 48" Bake"
type textarea "x"
type textarea "Estimate to replace existing 48" Baker"
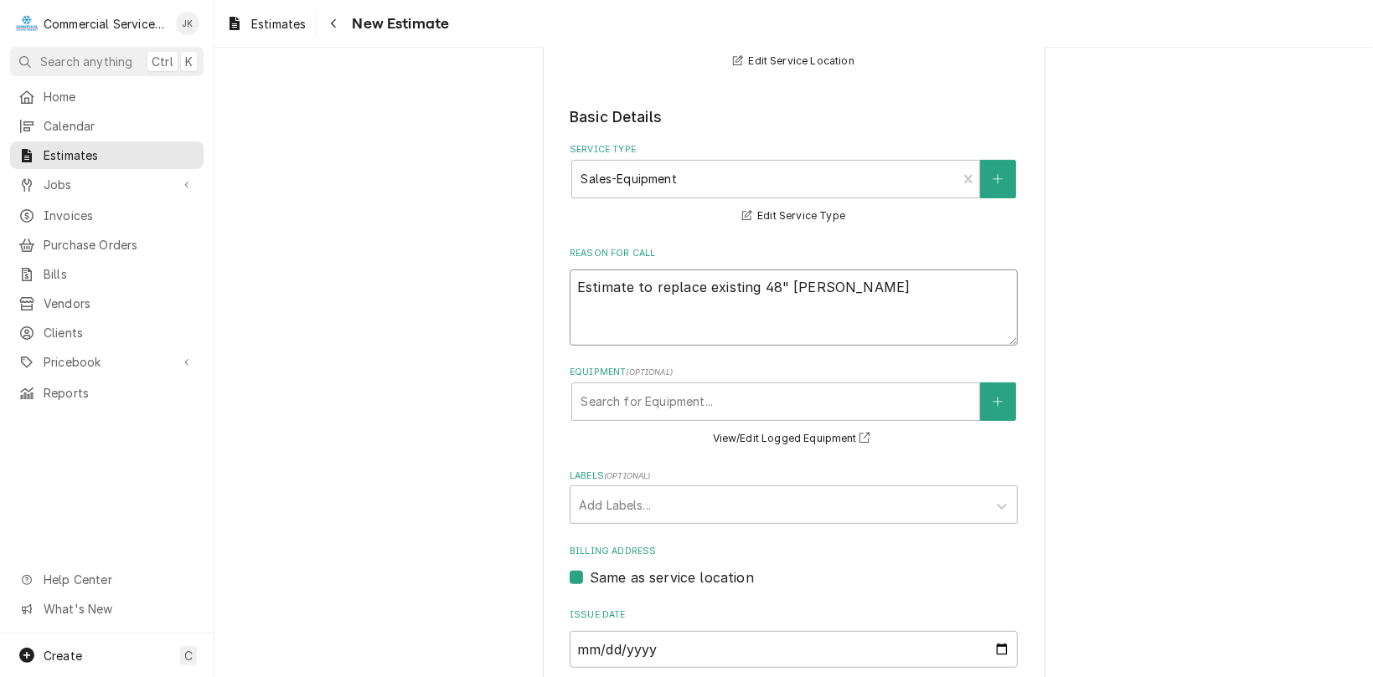
type textarea "x"
type textarea "Estimate to replace existing 48" Bakers"
type textarea "x"
type textarea "Estimate to replace existing 48" Bakers"
type textarea "x"
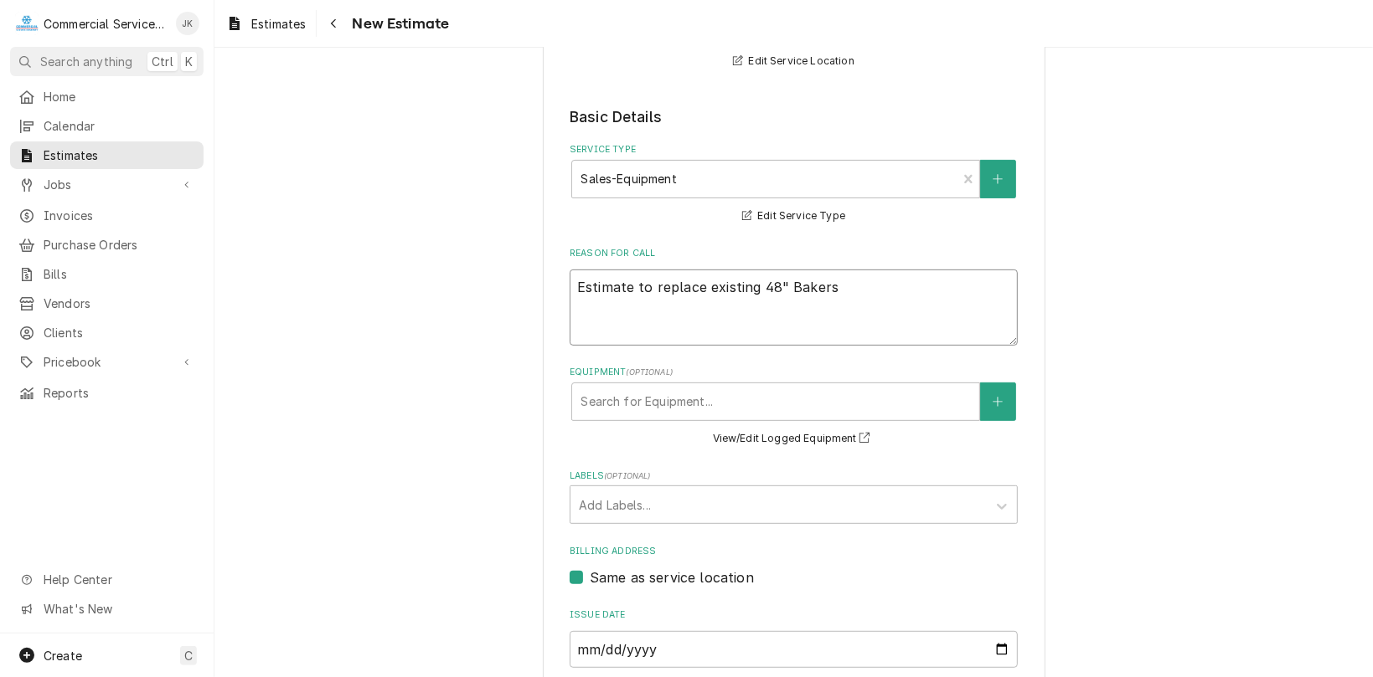
type textarea "Estimate to replace existing 48" Bakers P"
type textarea "x"
type textarea "Estimate to replace existing 48" Bakers Pr"
type textarea "x"
type textarea "Estimate to replace existing 48" Bakers Pri"
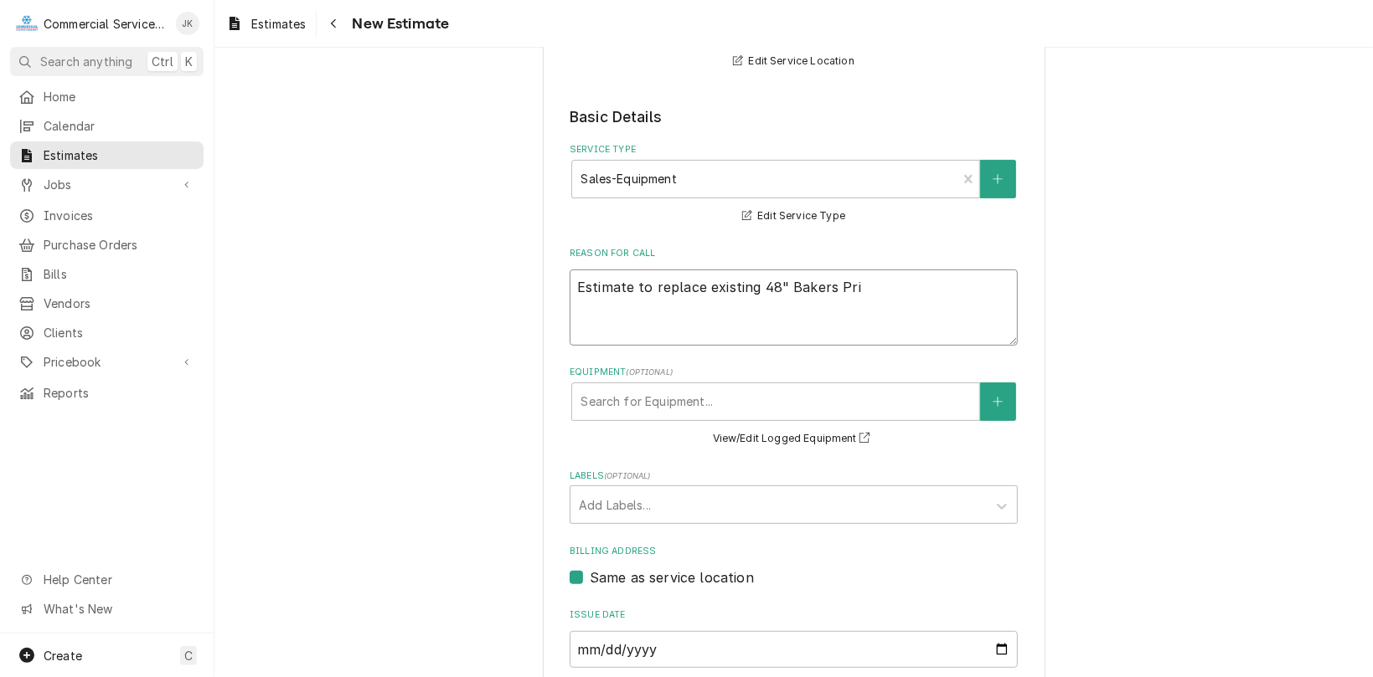
type textarea "x"
type textarea "Estimate to replace existing 48" Bakers Prid"
type textarea "x"
type textarea "Estimate to replace existing 48" Bakers Pride"
type textarea "x"
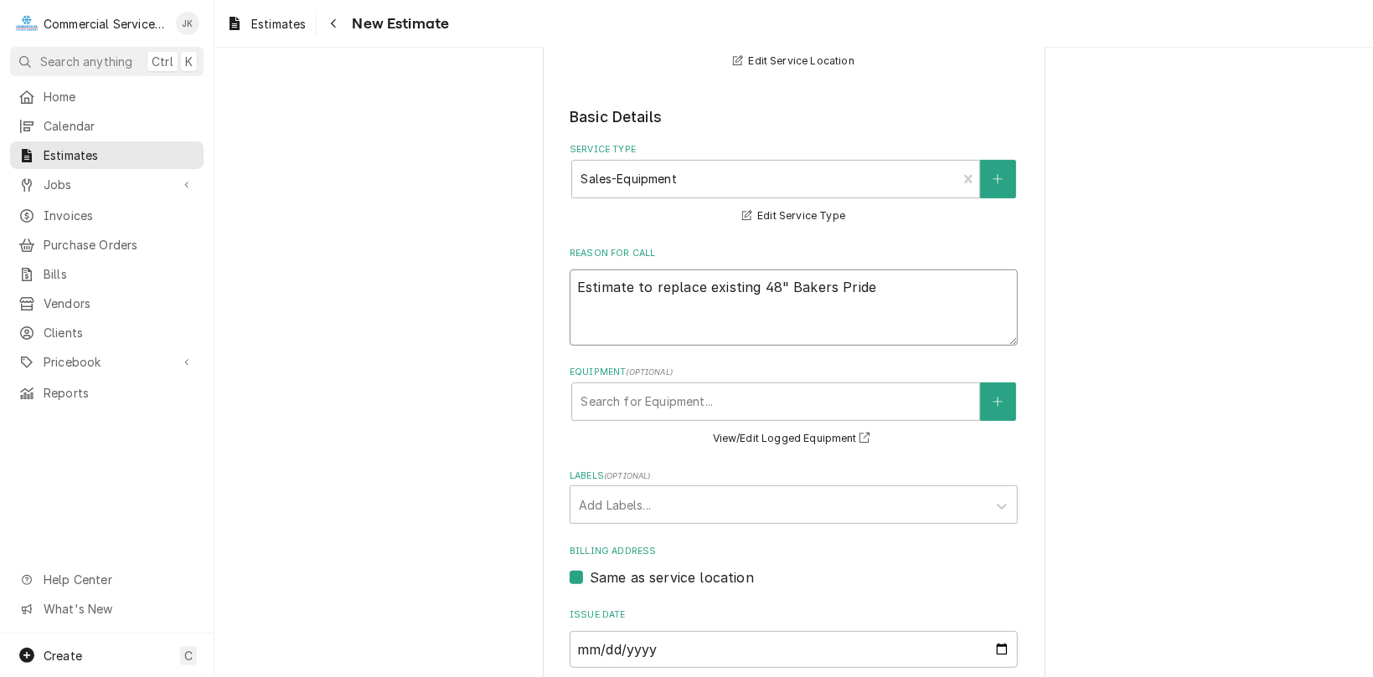
type textarea "Estimate to replace existing 48" Bakers Pride"
type textarea "x"
type textarea "Estimate to replace existing 48" Bakers Pride R"
type textarea "x"
type textarea "Estimate to replace existing 48" Bakers Pride Ra"
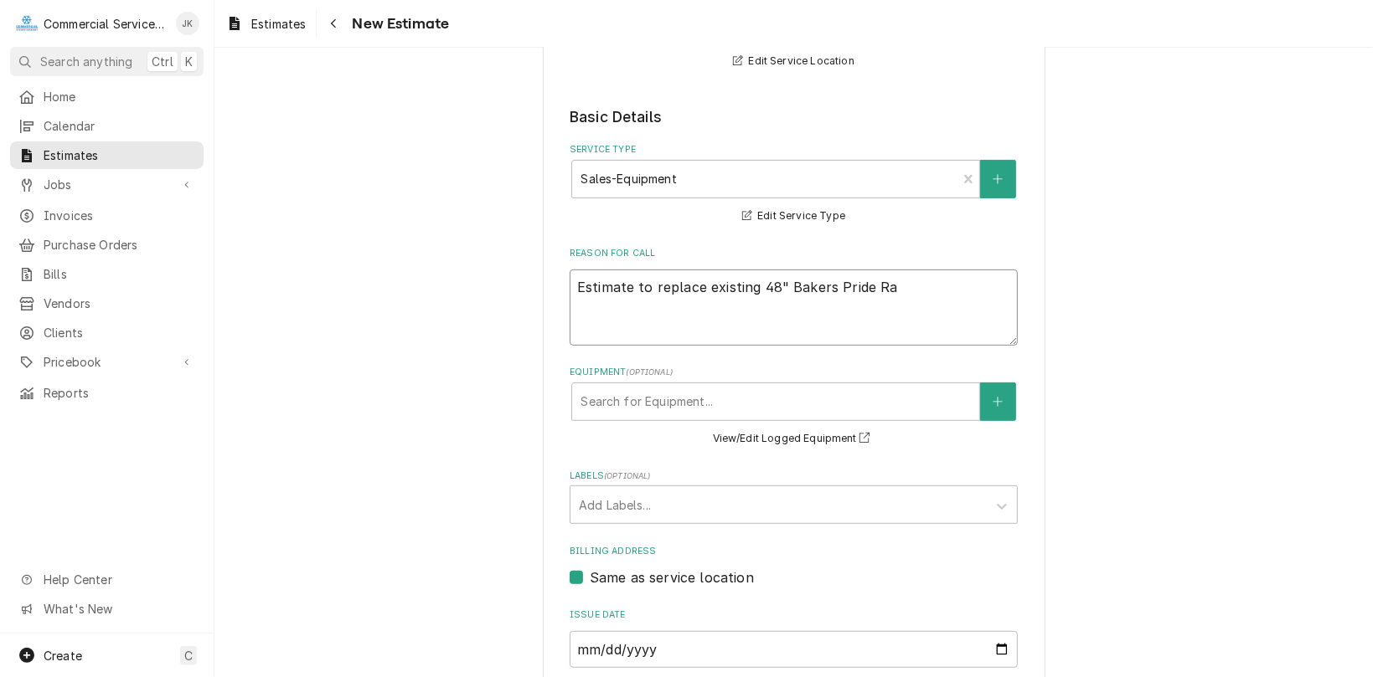
type textarea "x"
type textarea "Estimate to replace existing 48" Bakers Pride Ran"
type textarea "x"
type textarea "Estimate to replace existing 48" Bakers Pride Rang"
type textarea "x"
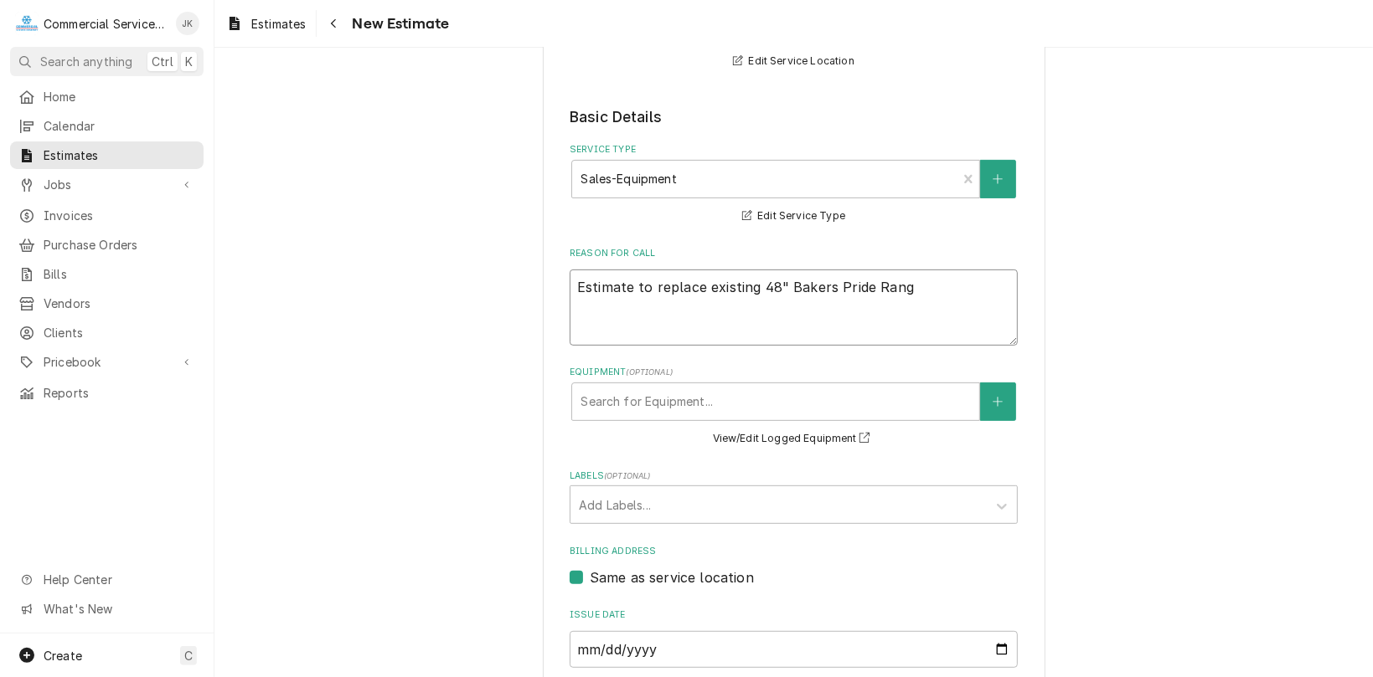
type textarea "Estimate to replace existing 48" Bakers Pride Range"
type textarea "x"
type textarea "Estimate to replace existing 48" Bakers Pride Range."
type textarea "x"
type textarea "Estimate to replace existing 48" Bakers Pride Range."
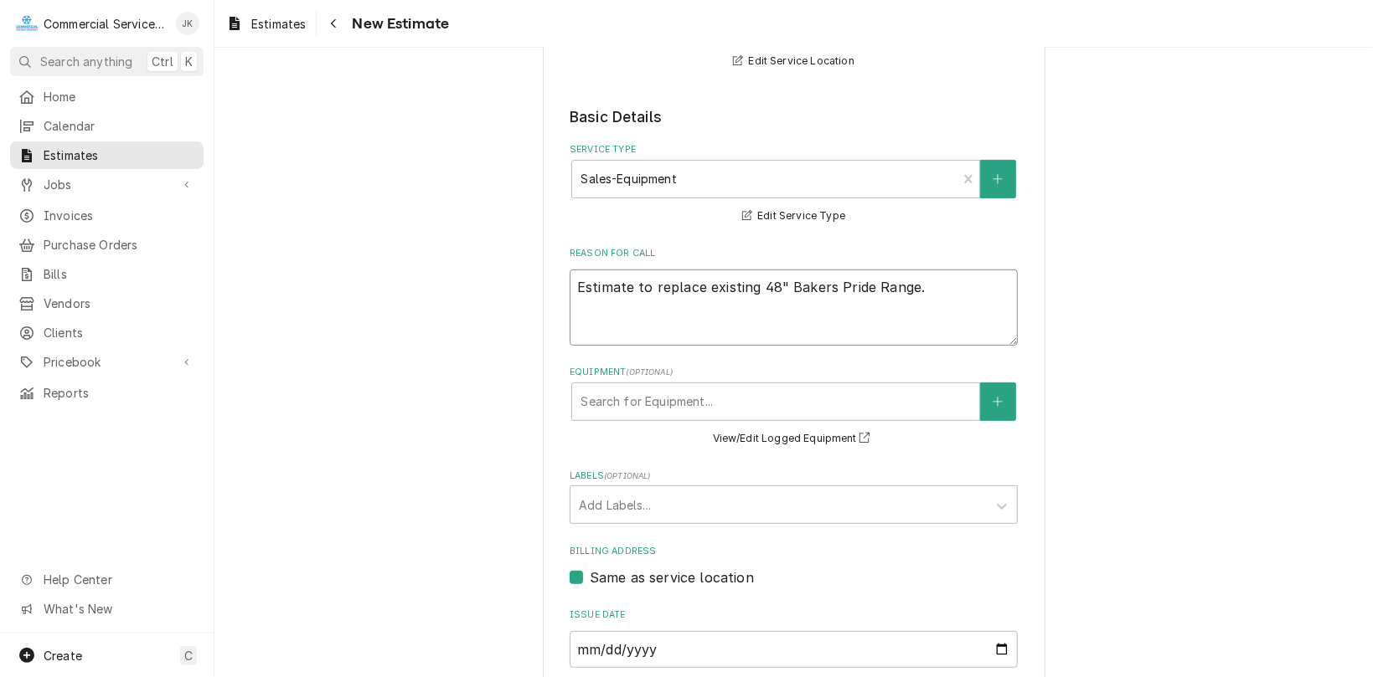
type textarea "x"
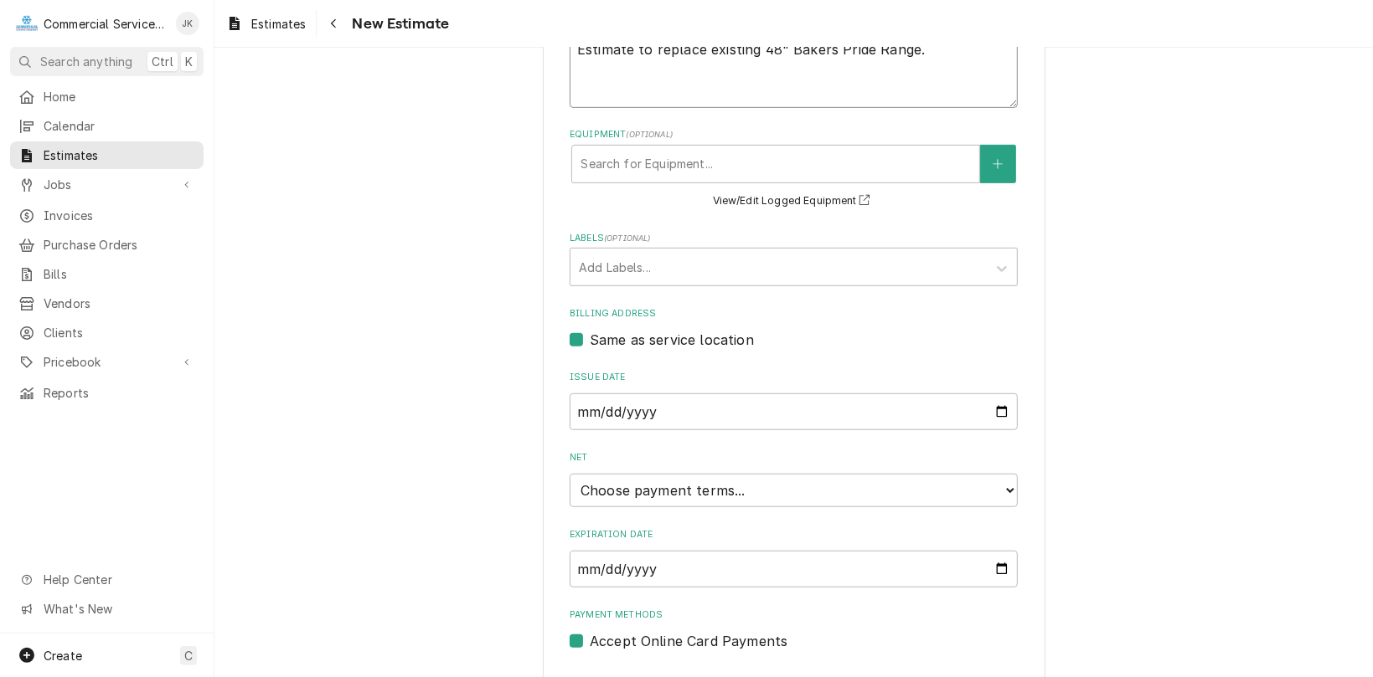
scroll to position [578, 0]
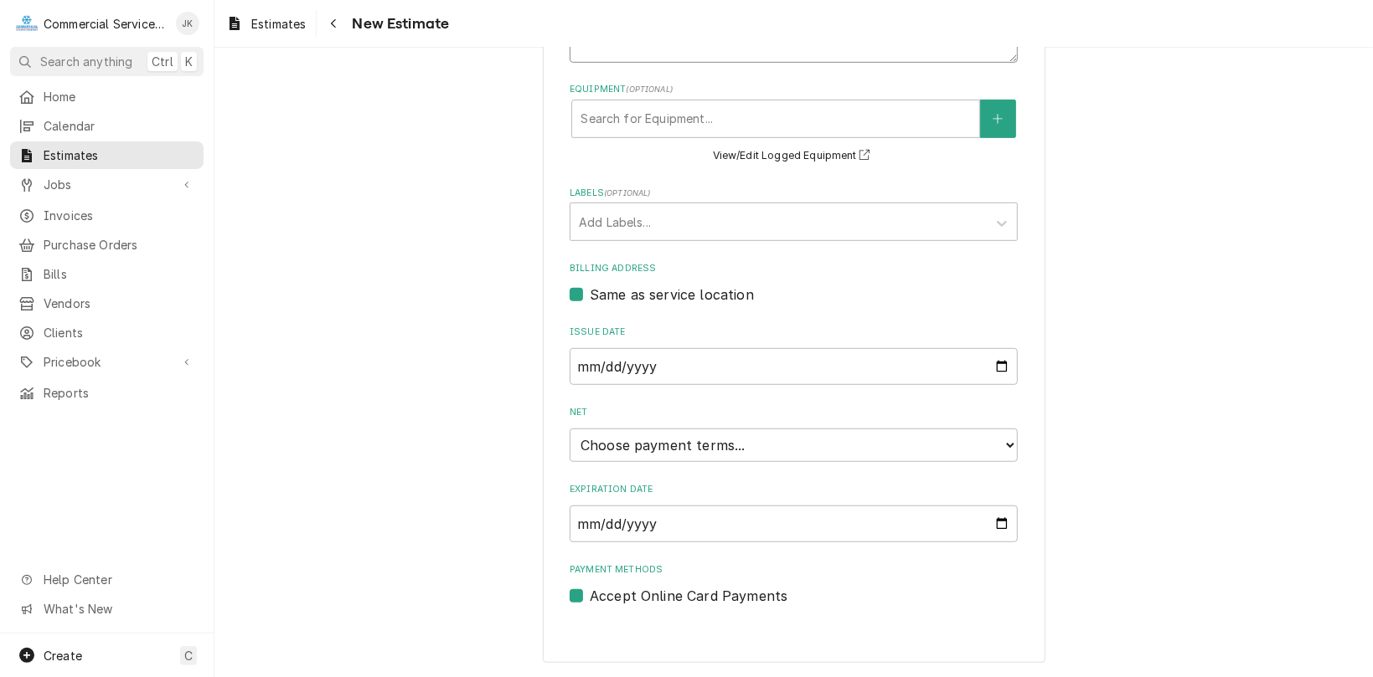
type textarea "Estimate to replace existing 48" Bakers Pride Range."
click at [1000, 523] on input "Expiration Date" at bounding box center [793, 524] width 448 height 37
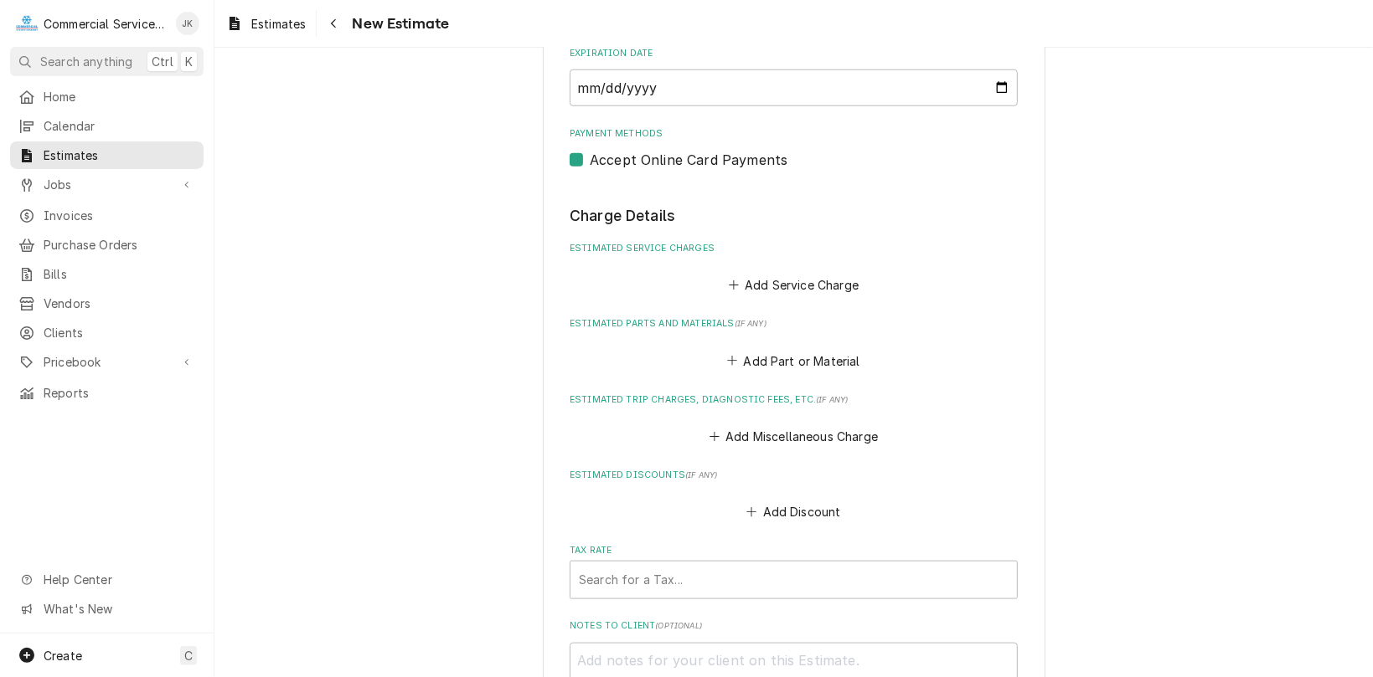
scroll to position [1089, 0]
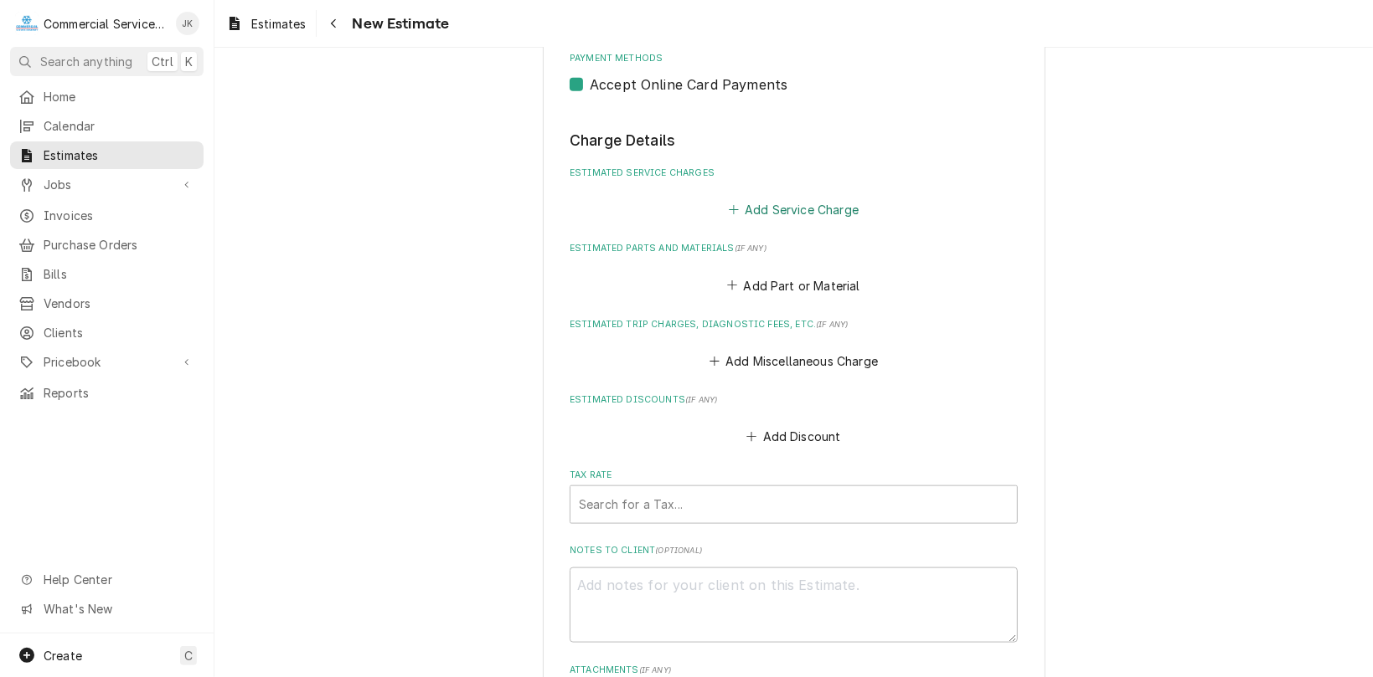
click at [750, 207] on button "Add Service Charge" at bounding box center [793, 209] width 136 height 23
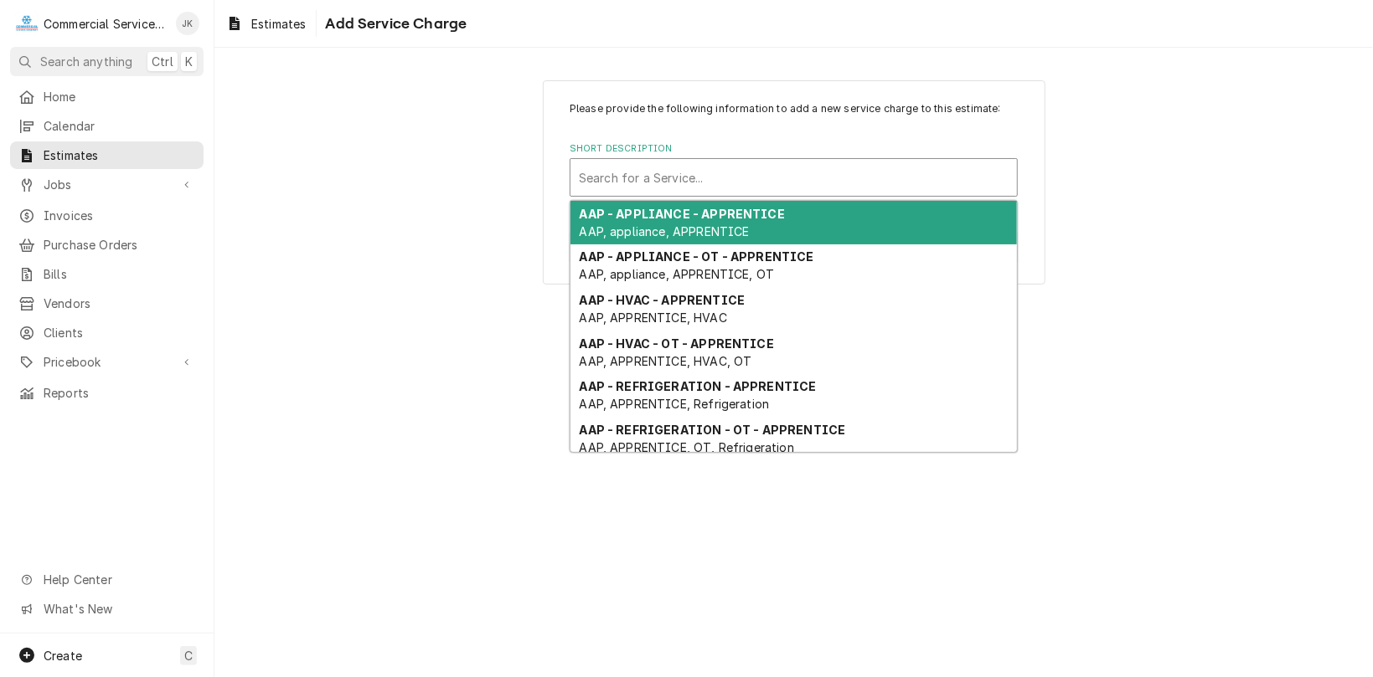
click at [616, 169] on div "Short Description" at bounding box center [794, 177] width 430 height 30
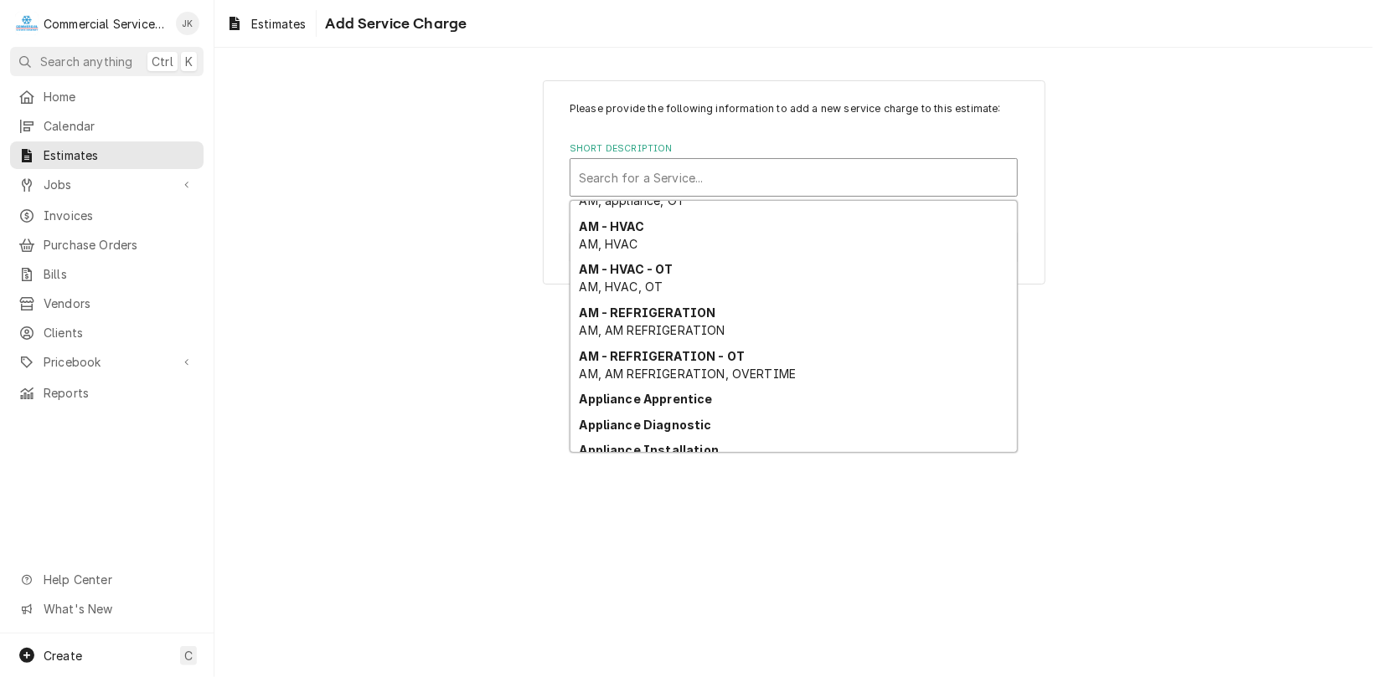
scroll to position [362, 0]
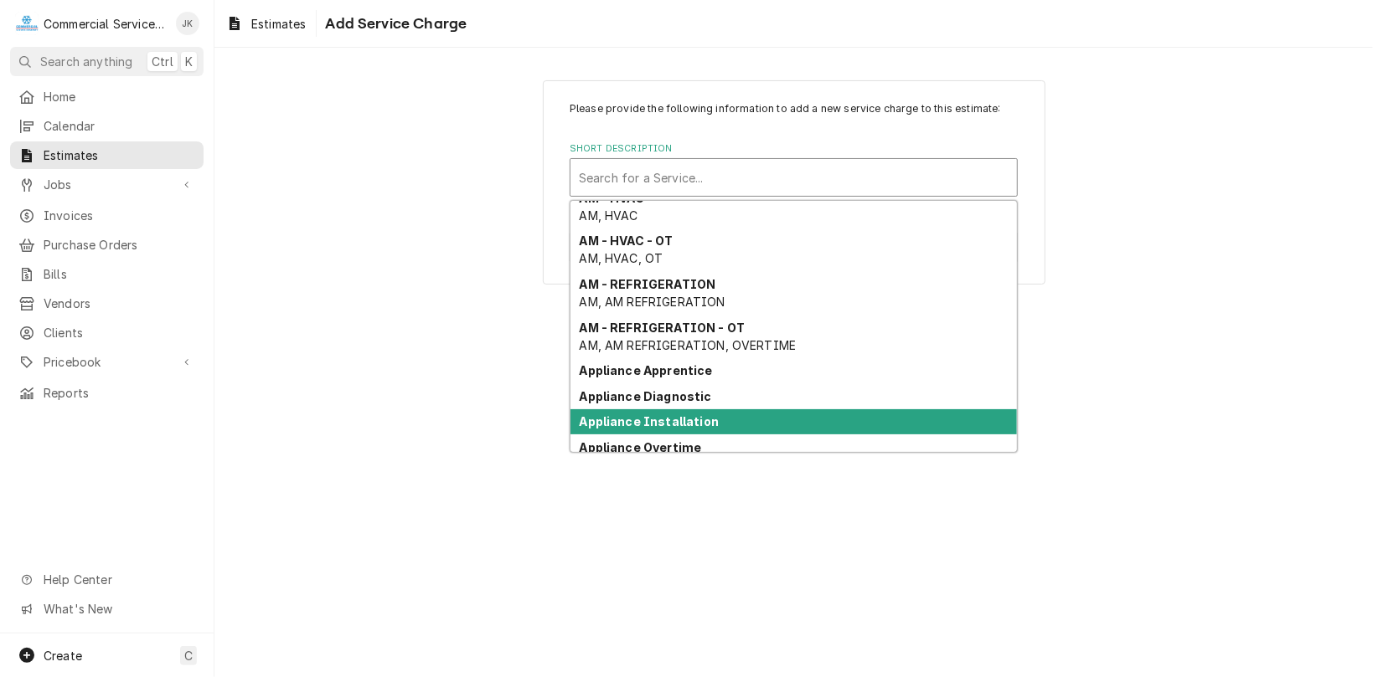
click at [693, 424] on strong "Appliance Installation" at bounding box center [650, 422] width 140 height 14
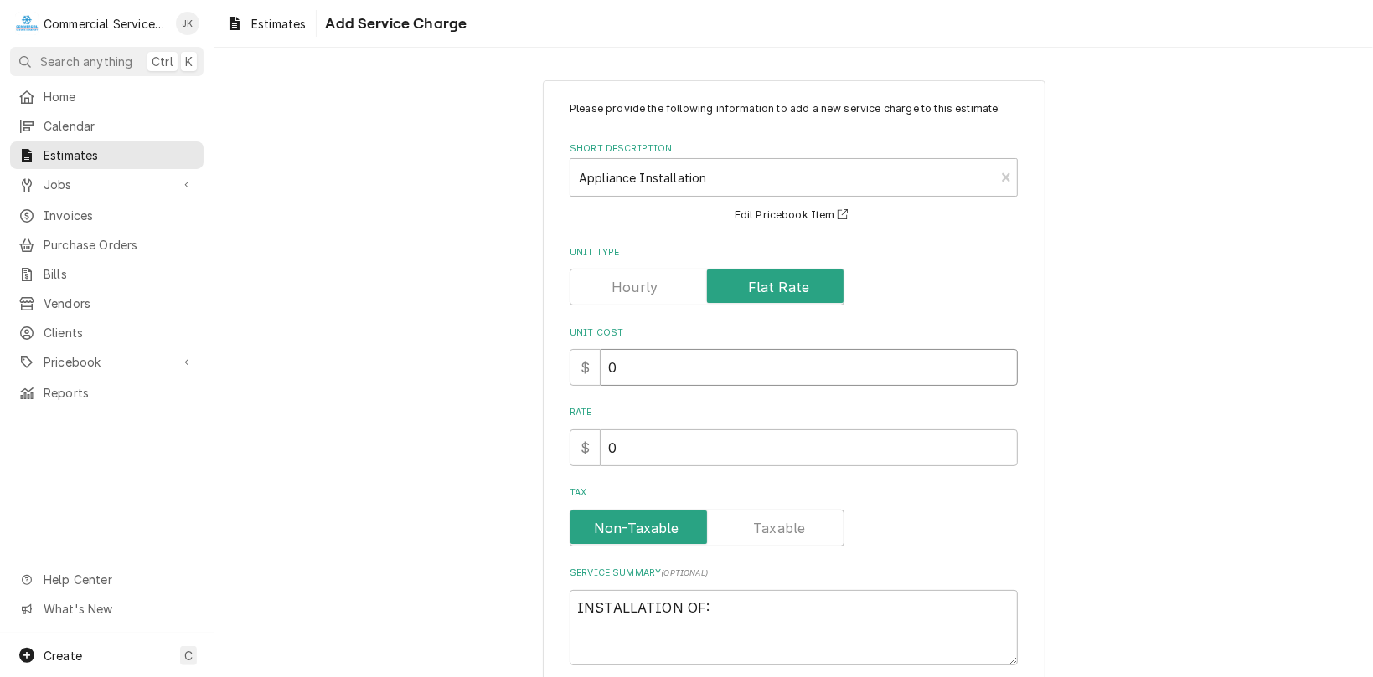
click at [631, 368] on input "0" at bounding box center [808, 367] width 417 height 37
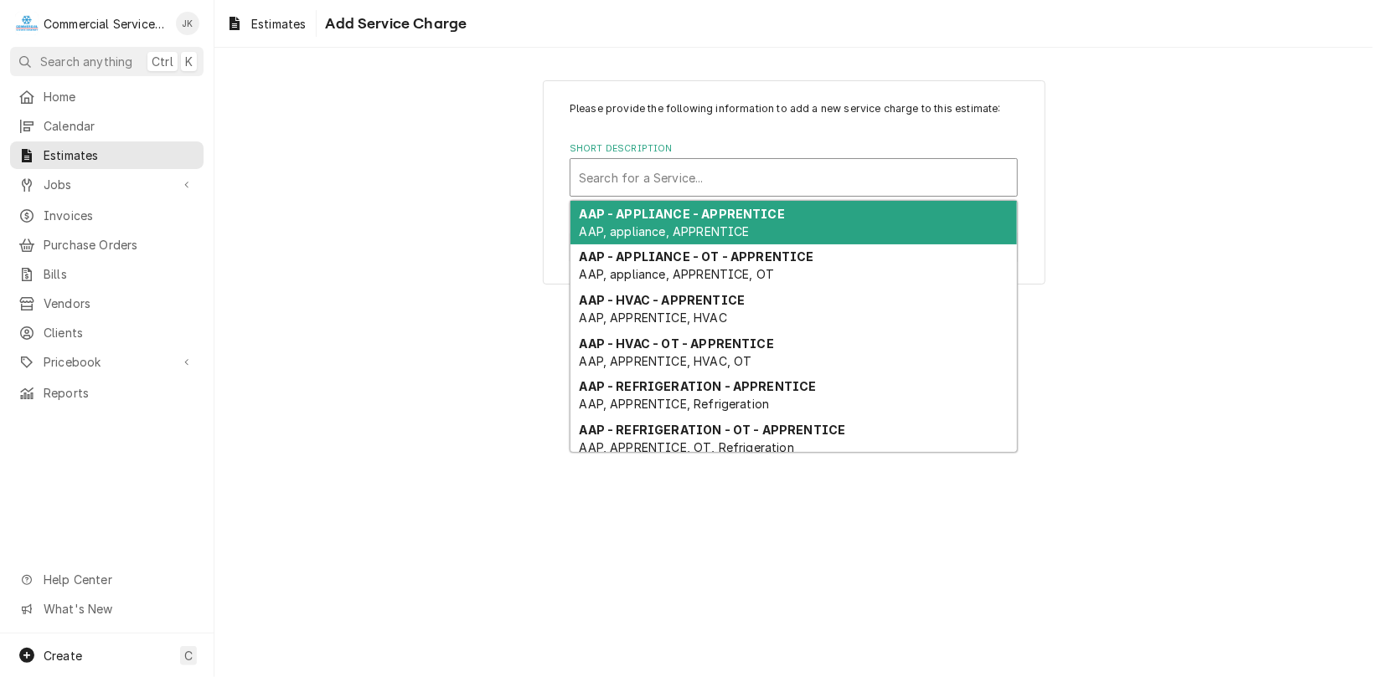
click at [679, 169] on div "Short Description" at bounding box center [794, 177] width 430 height 30
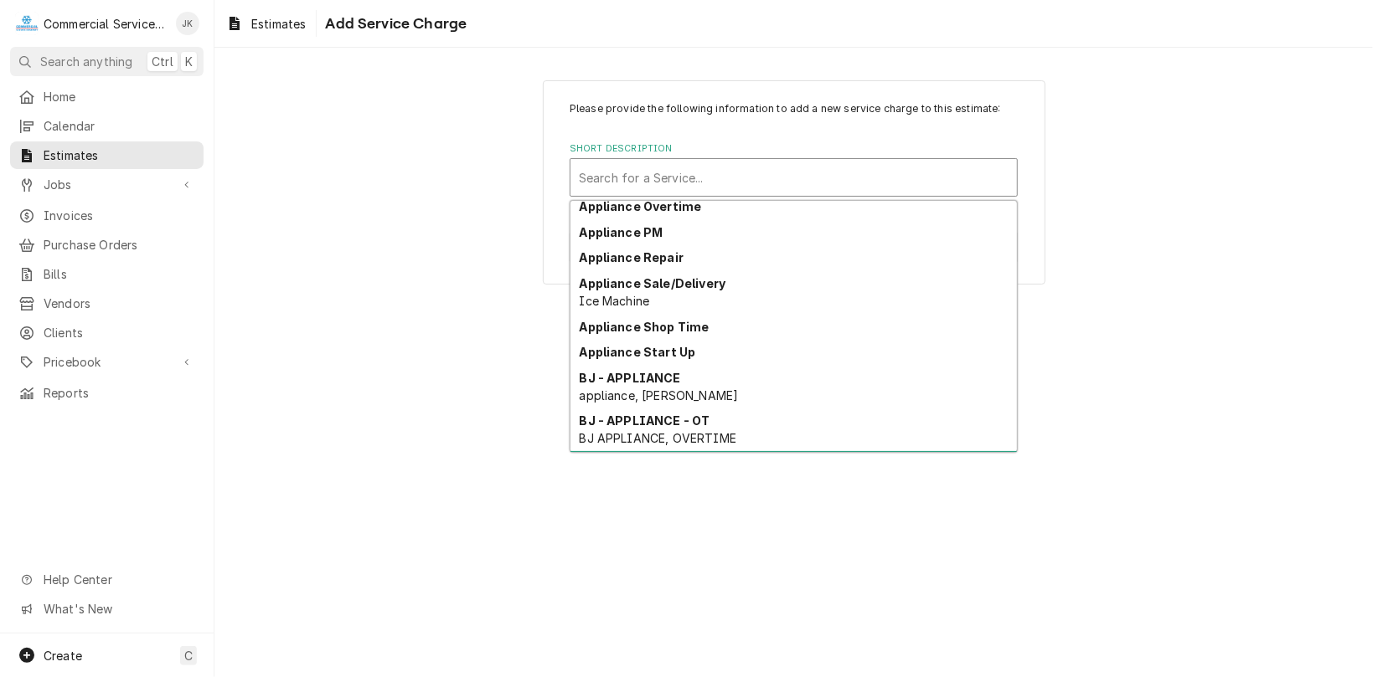
scroll to position [574, 0]
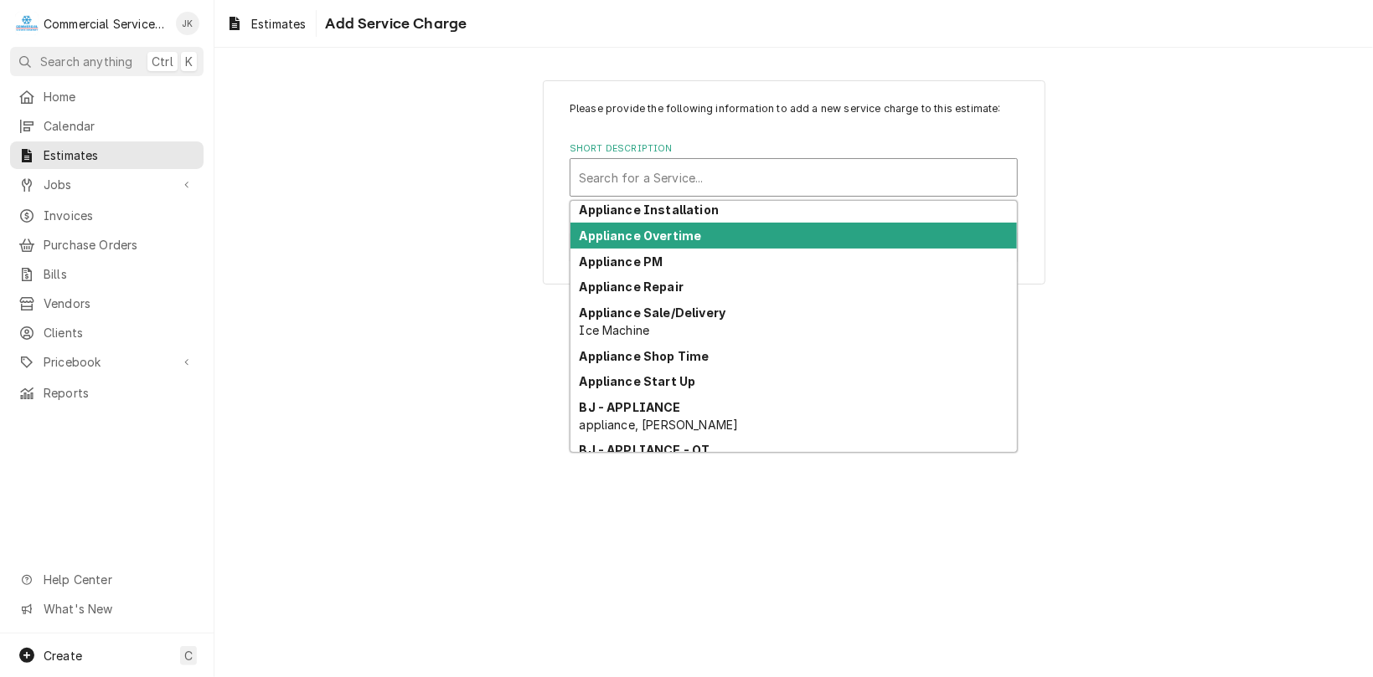
click at [611, 236] on strong "Appliance Overtime" at bounding box center [641, 236] width 122 height 14
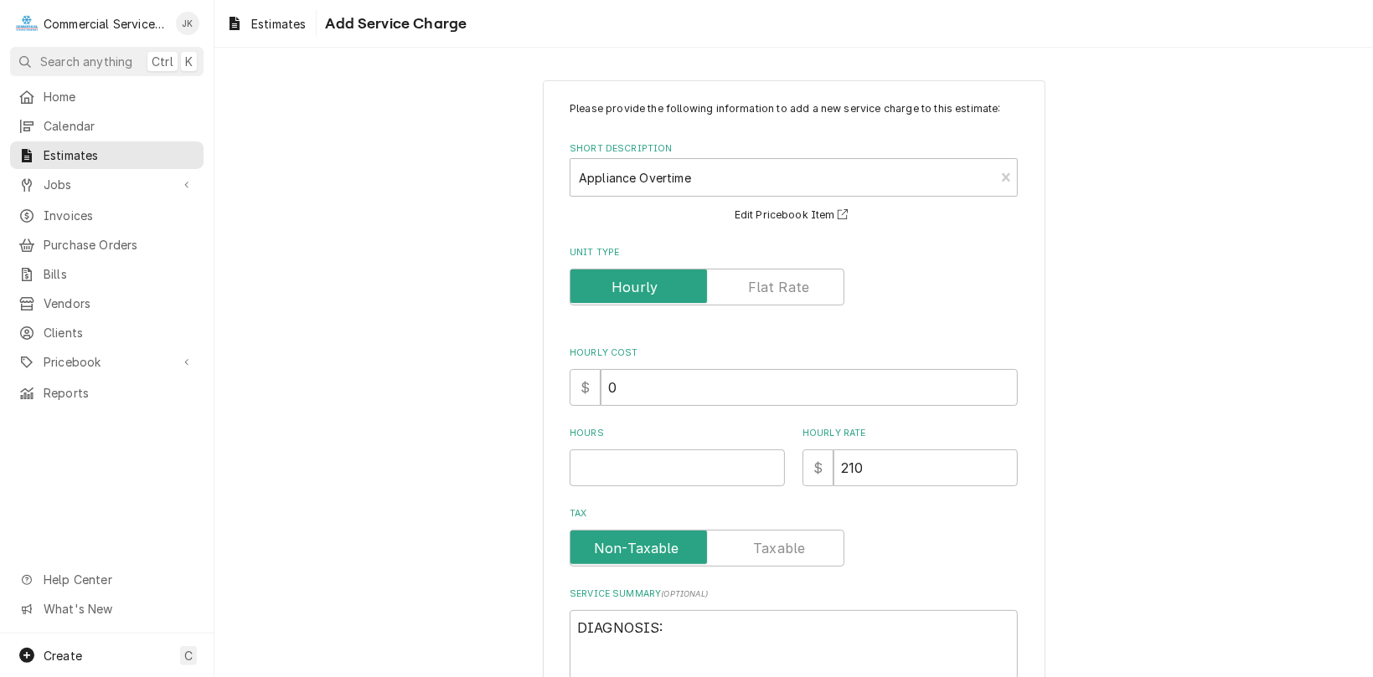
type textarea "x"
click at [807, 293] on input "Unit Type" at bounding box center [707, 287] width 260 height 37
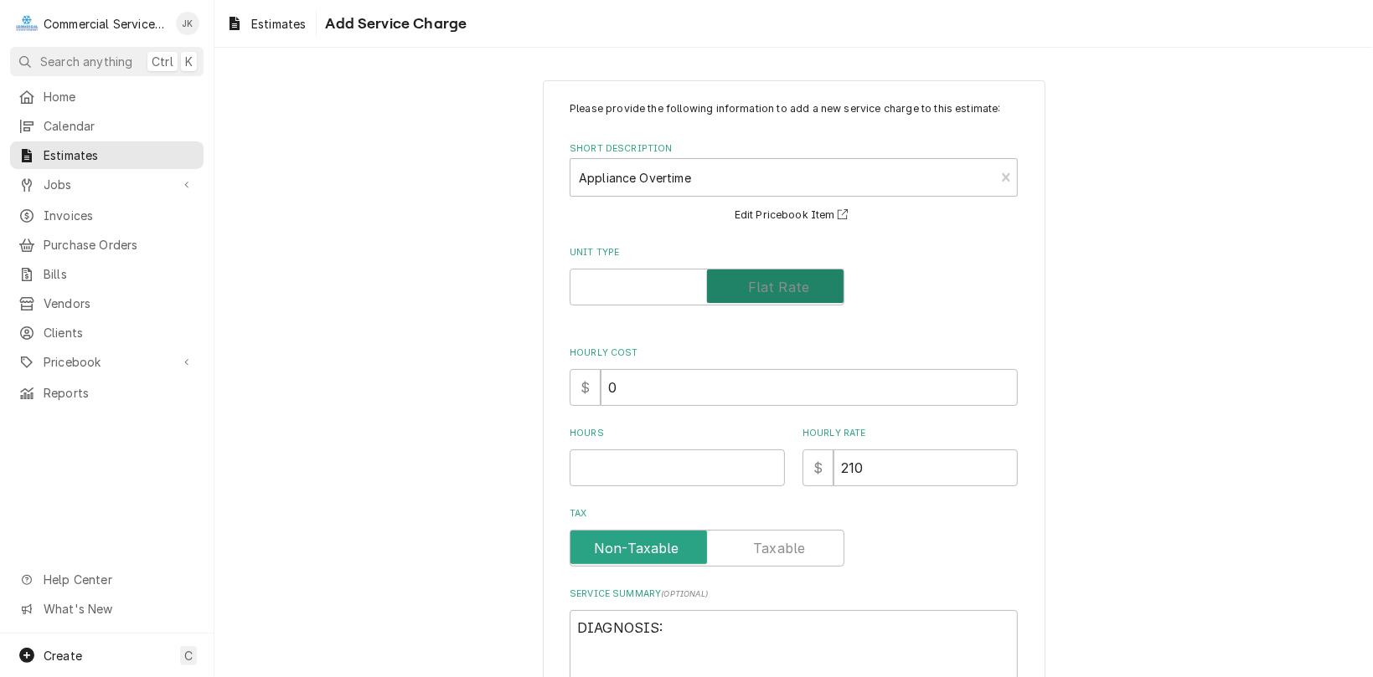
checkbox input "true"
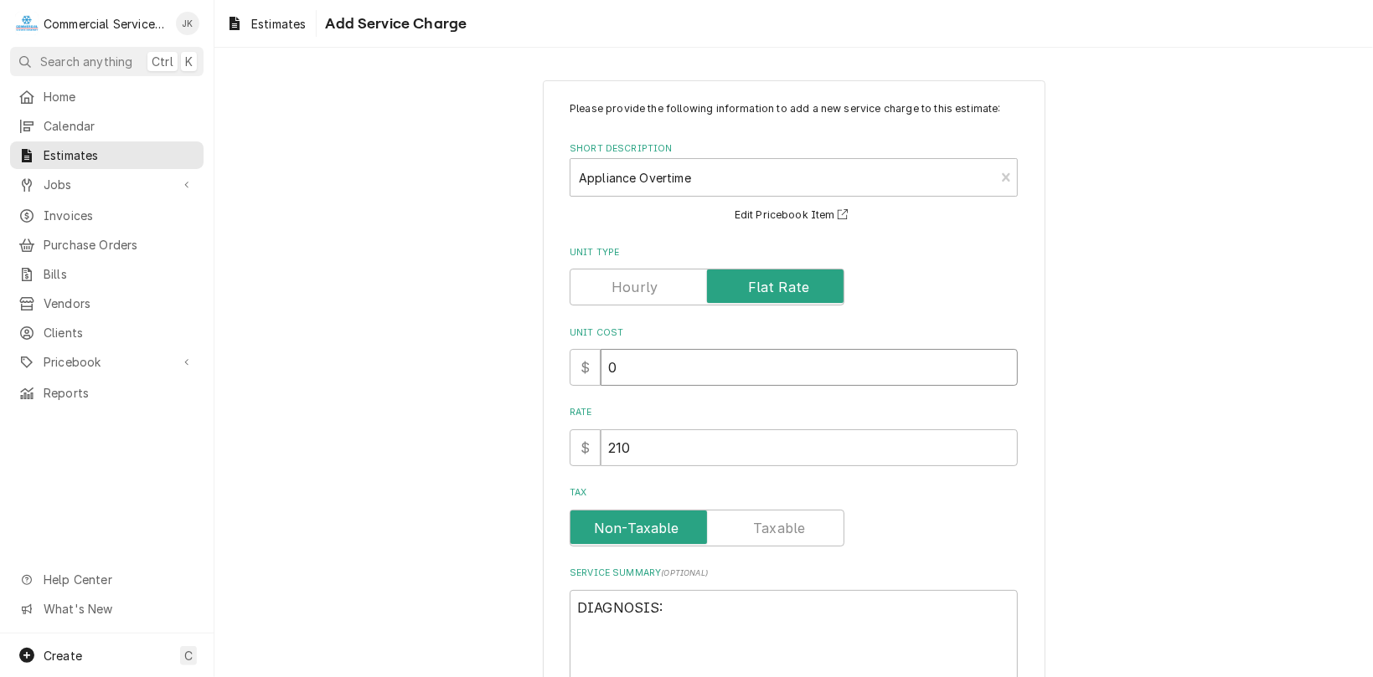
click at [621, 355] on input "0" at bounding box center [808, 367] width 417 height 37
type textarea "x"
type input "3"
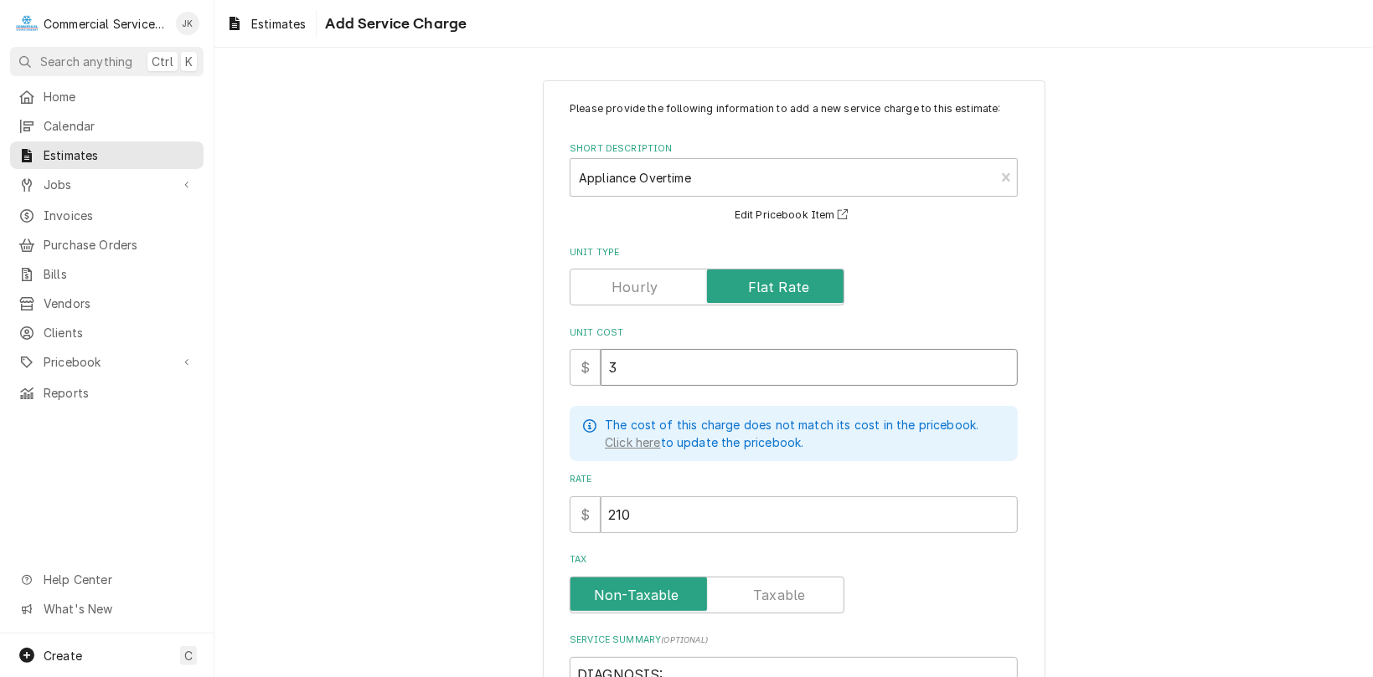
type textarea "x"
type input "37"
type textarea "x"
type input "378"
type textarea "x"
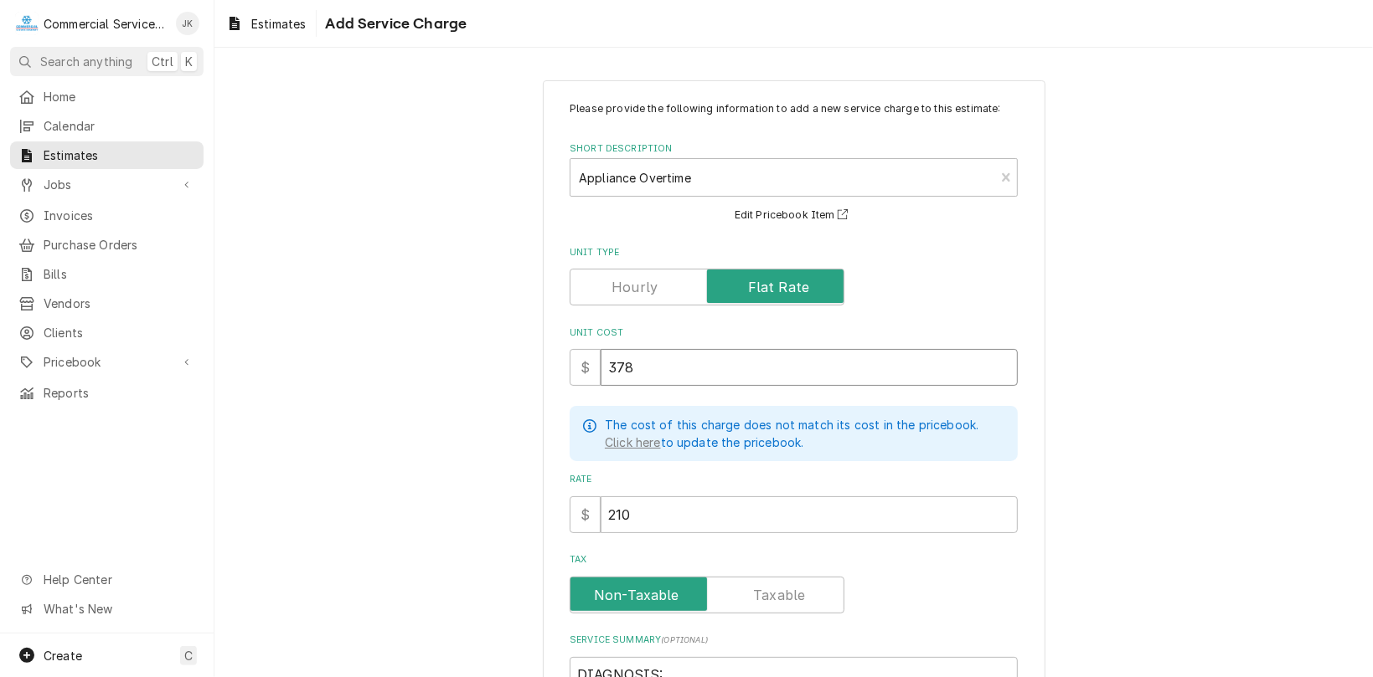
type input "3780"
type textarea "x"
type input "3780.0"
type textarea "x"
type input "3780.00"
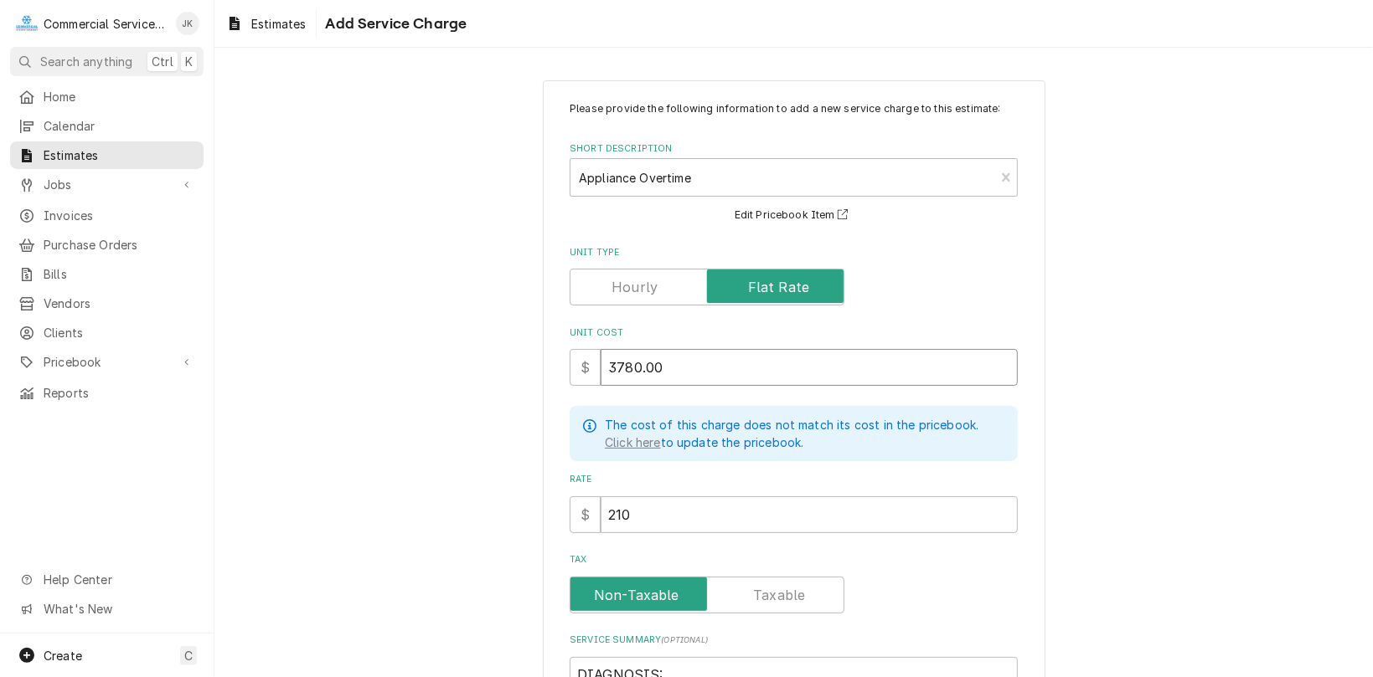
type textarea "x"
type input "3780.0"
type textarea "x"
type input "3780"
type textarea "x"
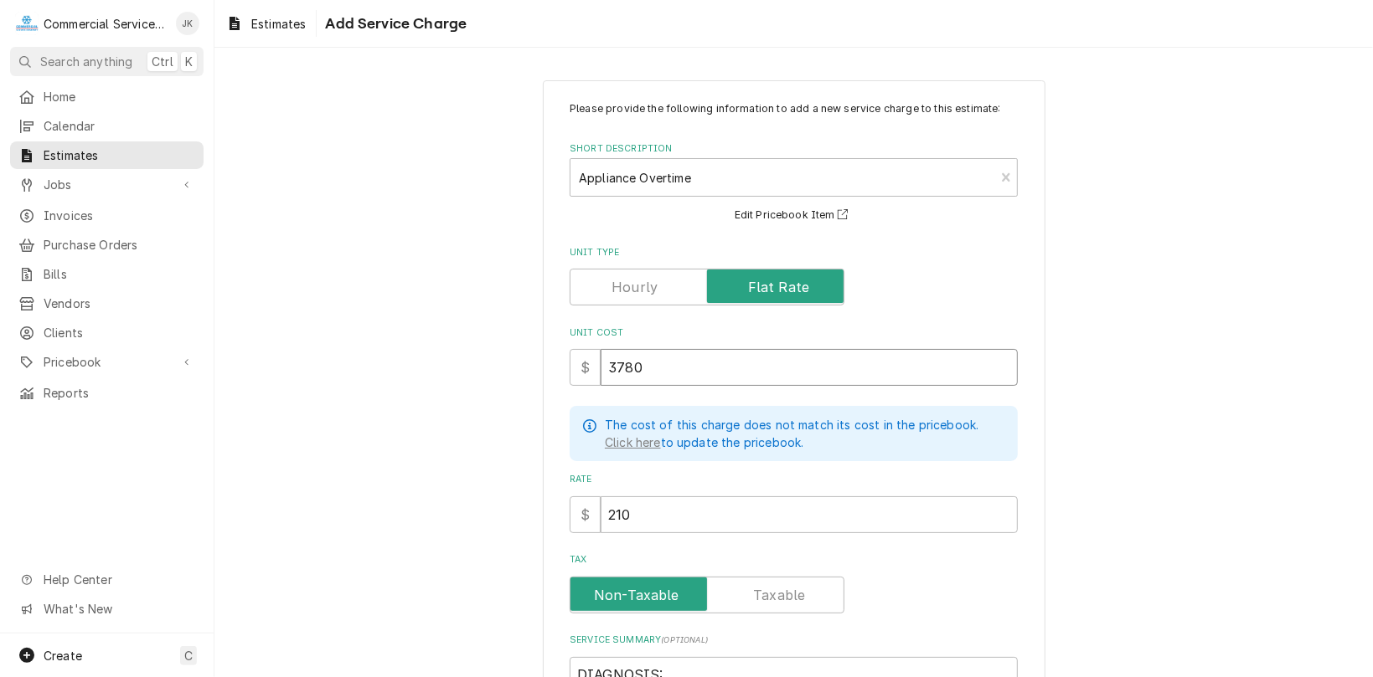
type input "378"
type textarea "x"
type input "37"
type textarea "x"
type input "3"
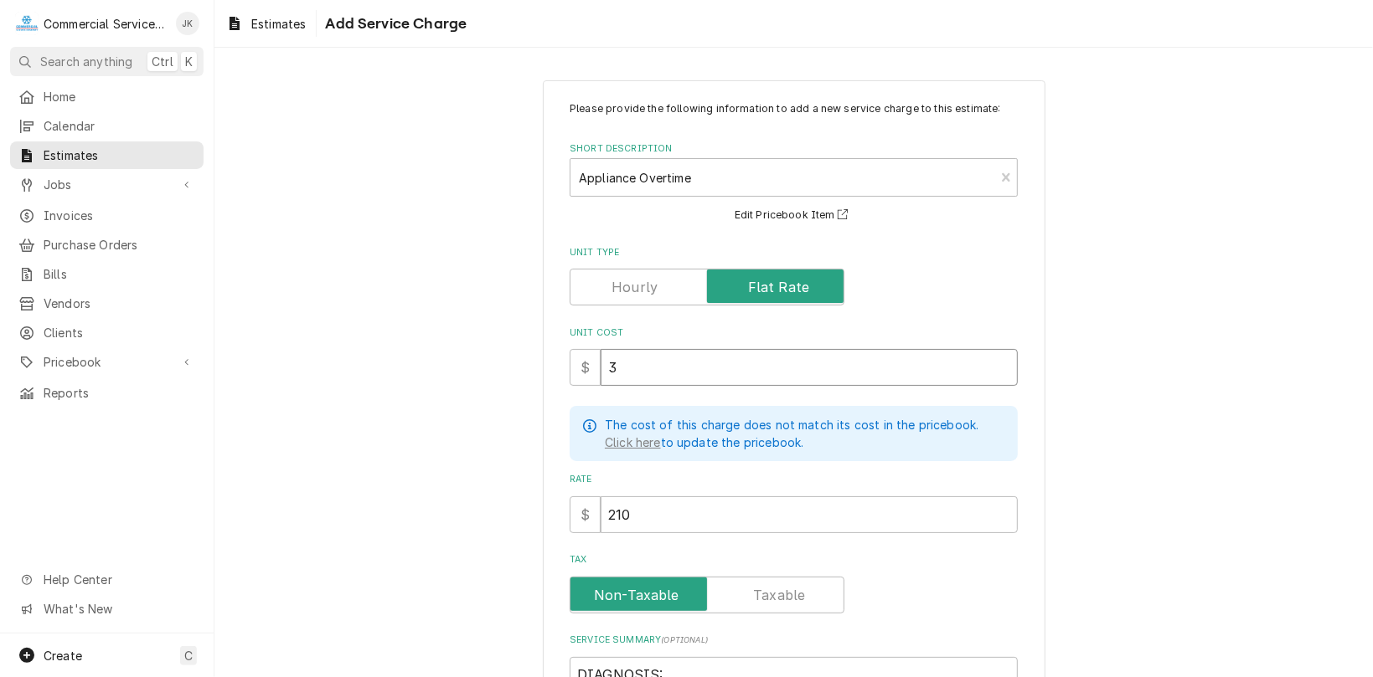
type textarea "x"
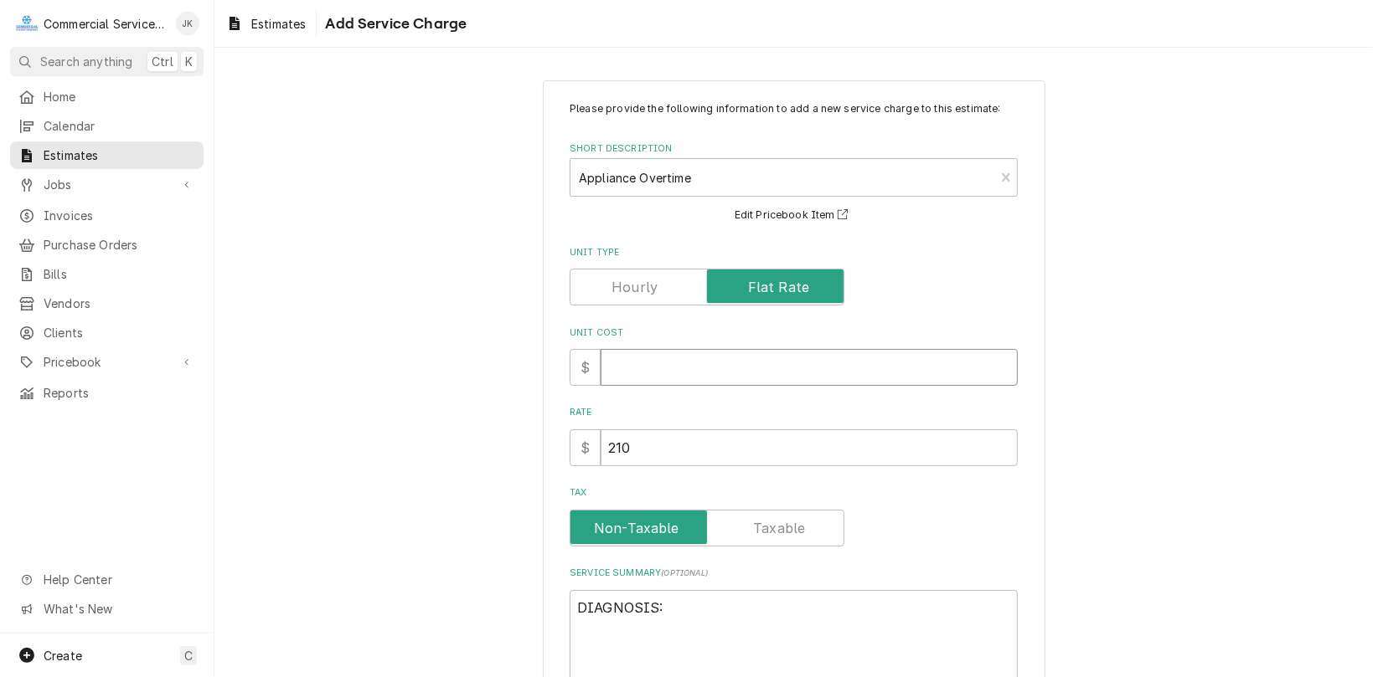
type textarea "x"
type input "3"
type textarea "x"
type input "33"
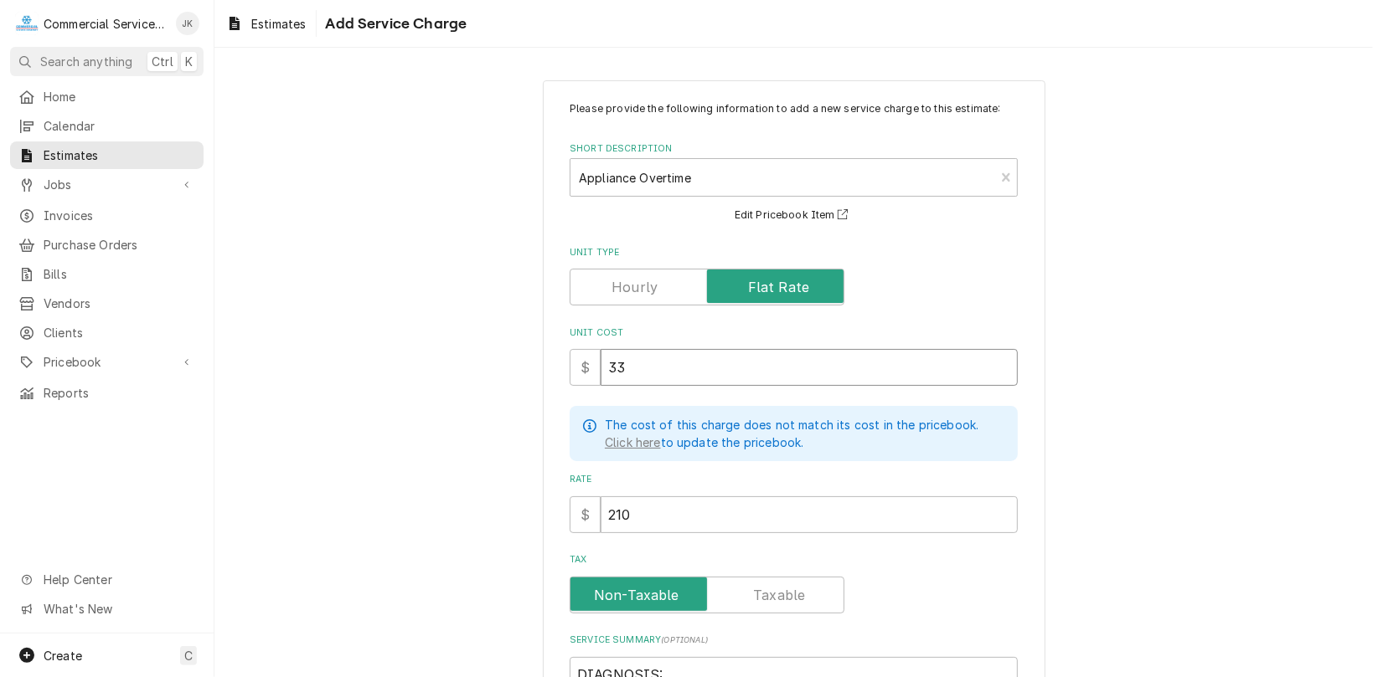
type textarea "x"
type input "336"
type textarea "x"
type input "3360"
type textarea "x"
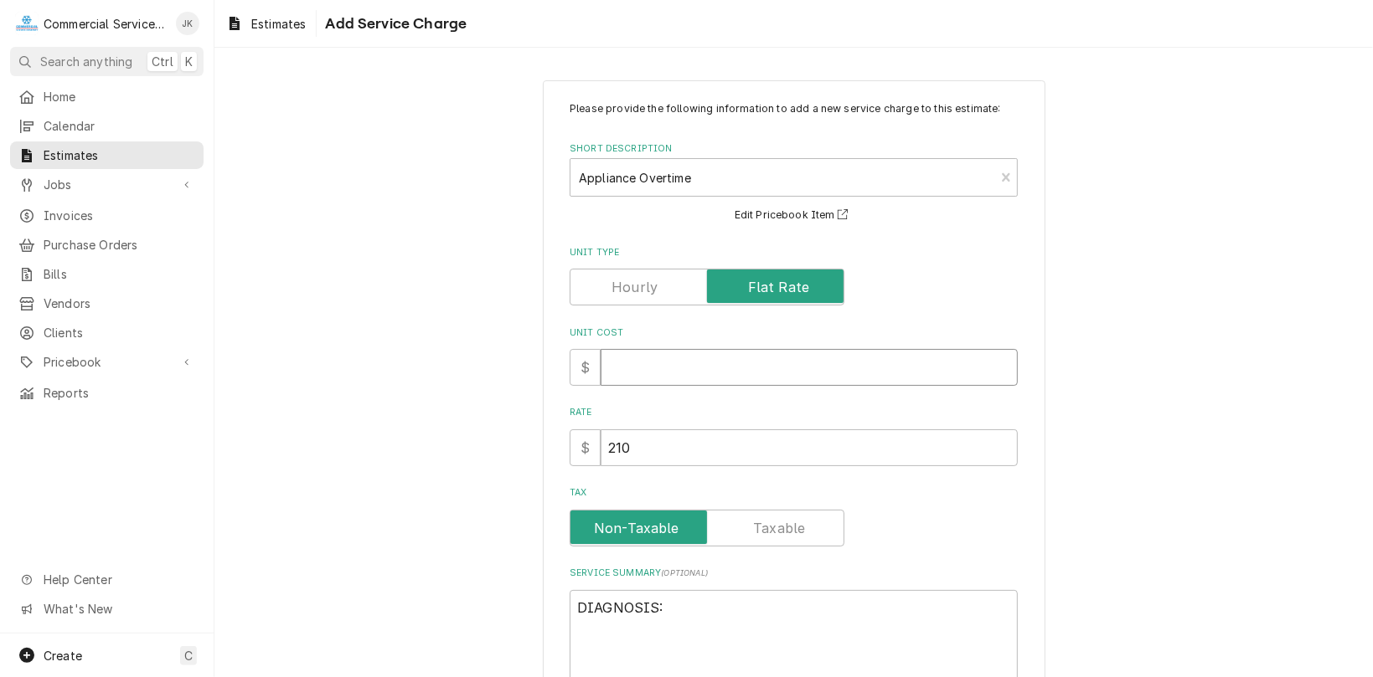
type textarea "x"
type input "3360"
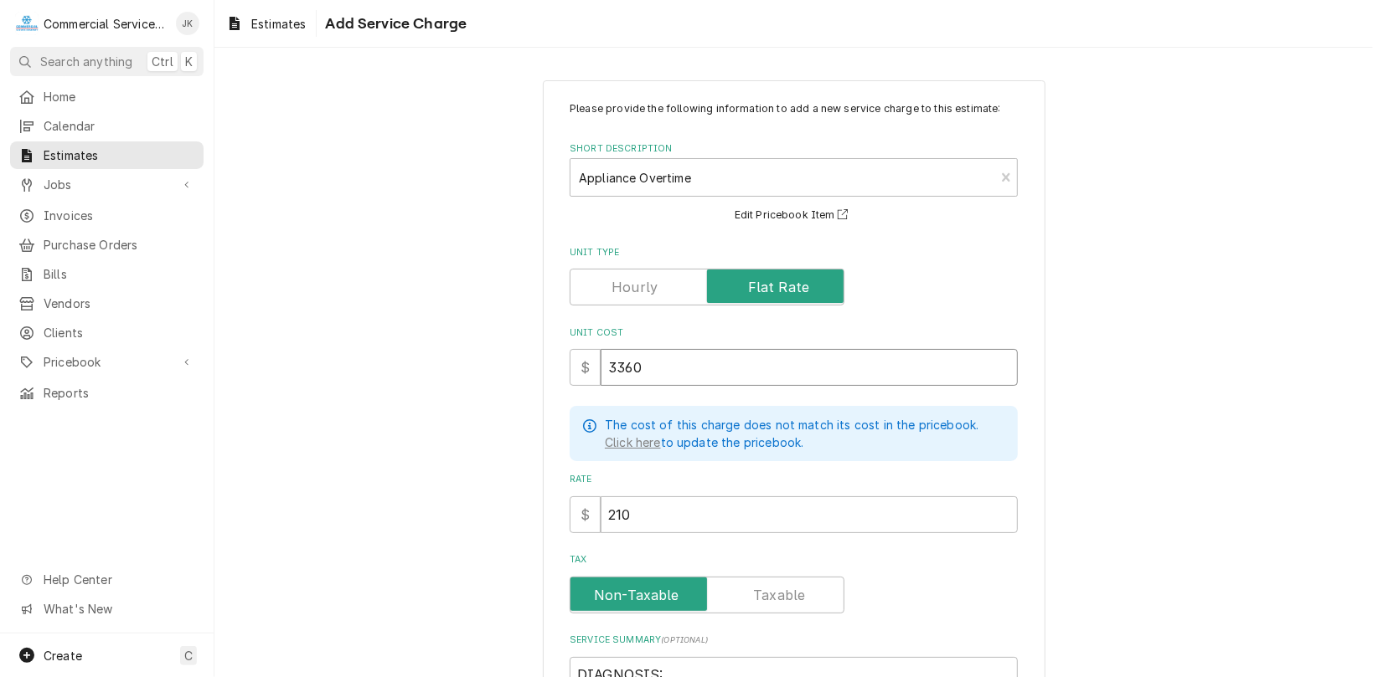
type textarea "x"
type input "336"
type textarea "x"
type input "33"
type textarea "x"
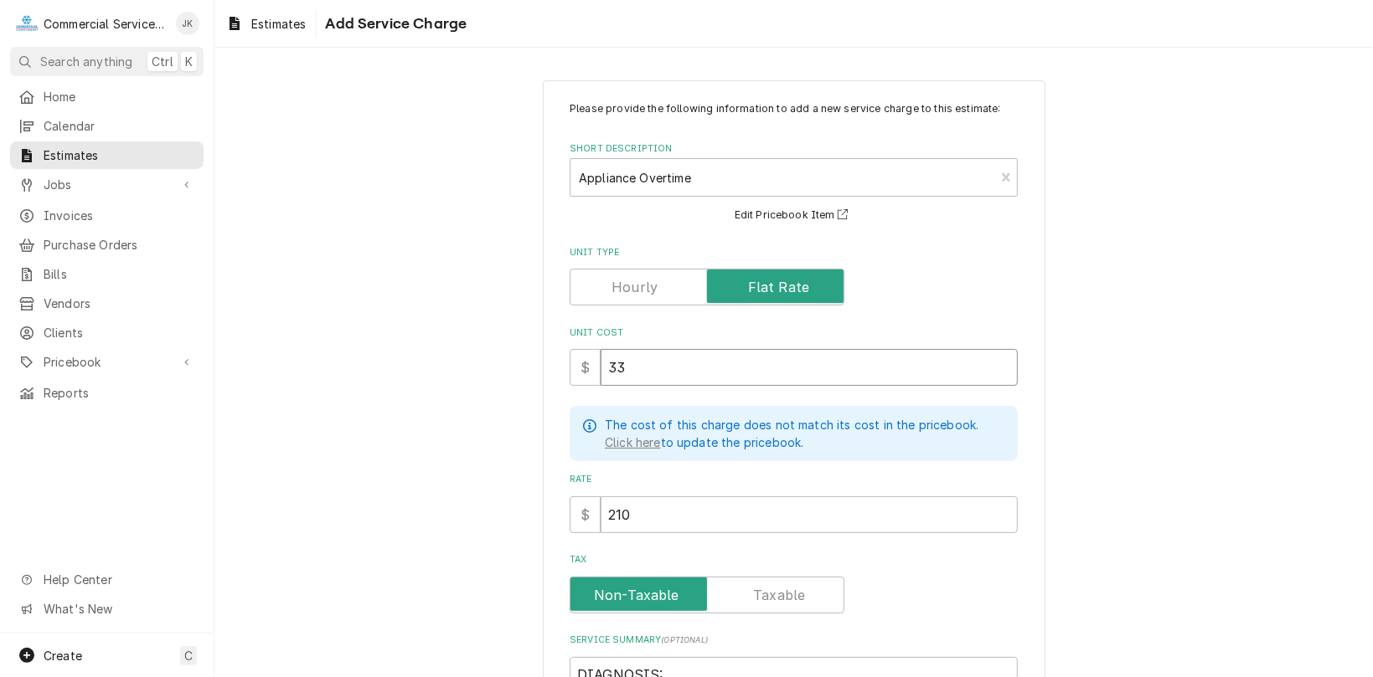
type input "3"
type textarea "x"
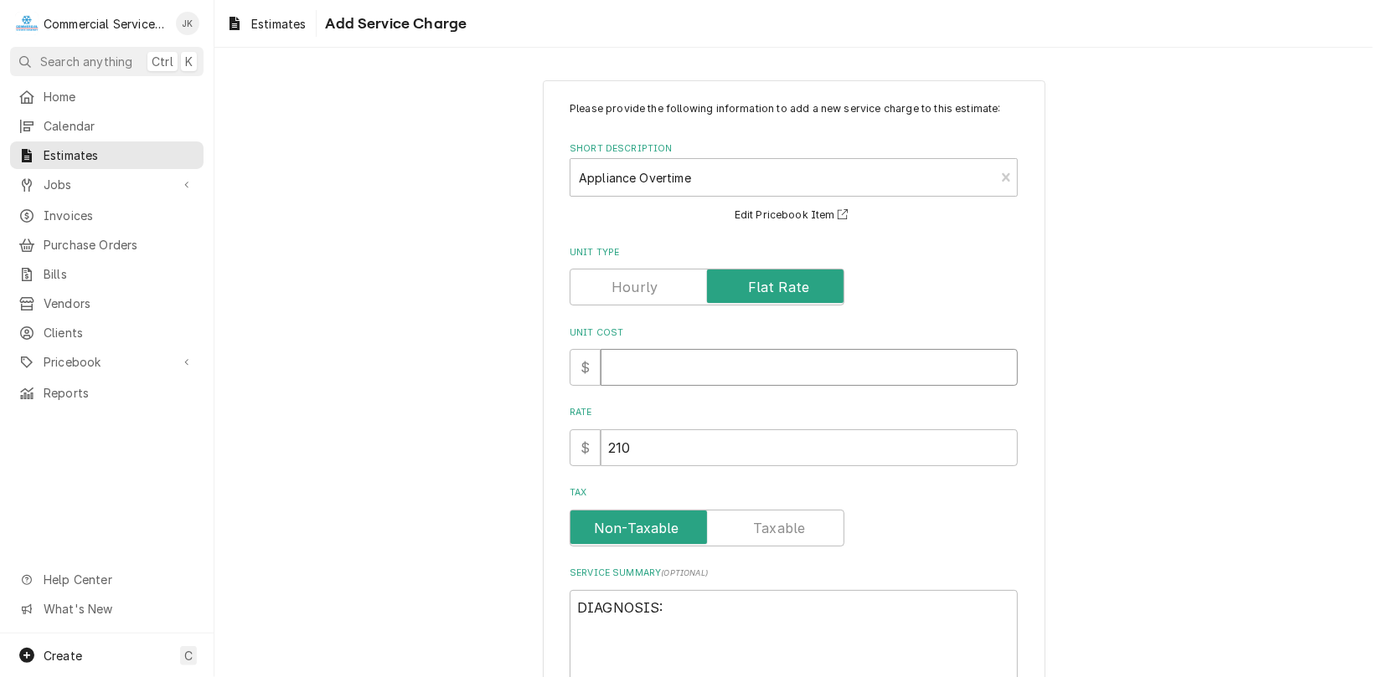
type textarea "x"
type input "3"
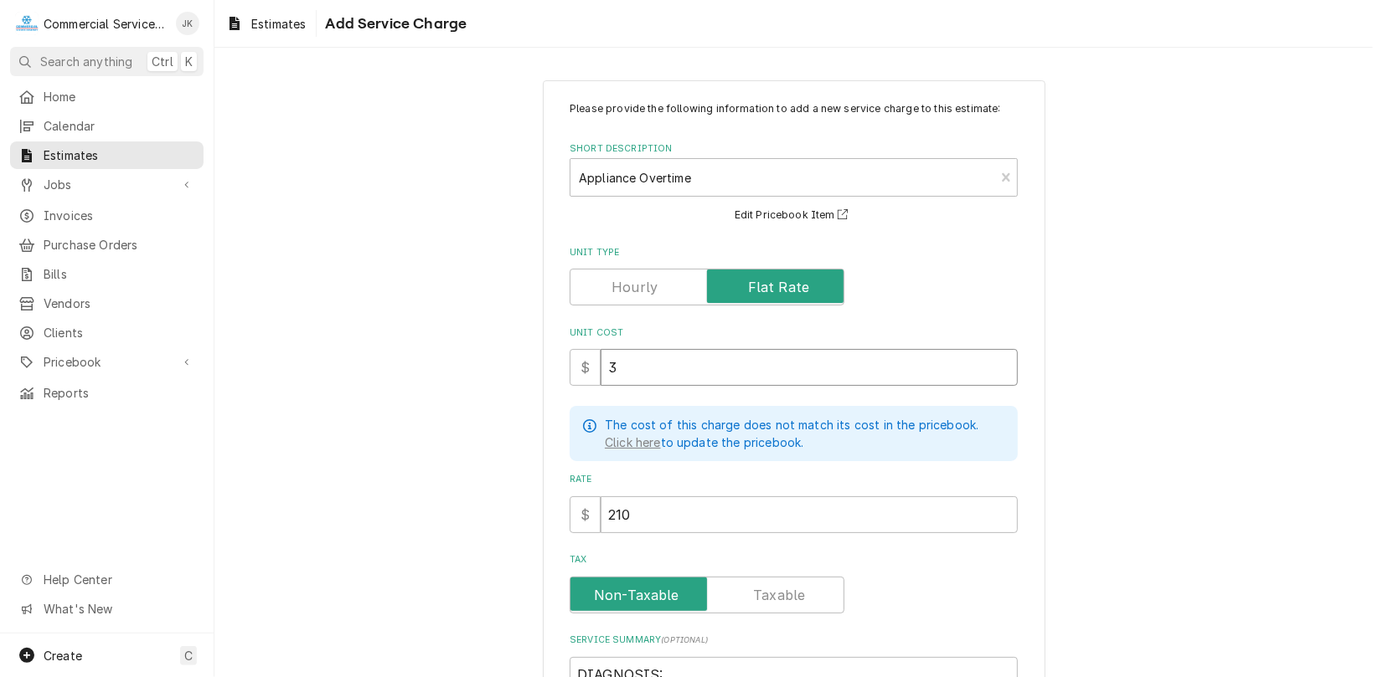
type textarea "x"
type input "31"
type textarea "x"
type input "315"
type textarea "x"
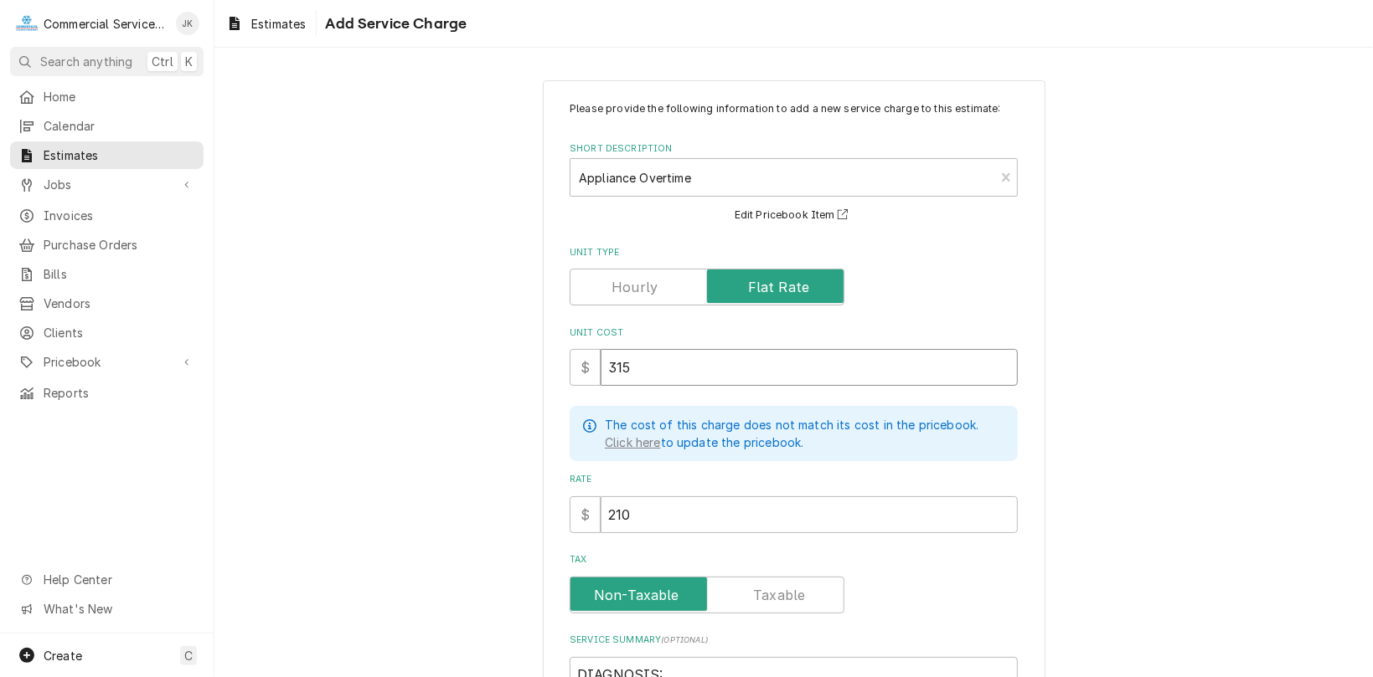
type input "3150"
type textarea "x"
type input "3150"
click at [631, 511] on input "210" at bounding box center [808, 515] width 417 height 37
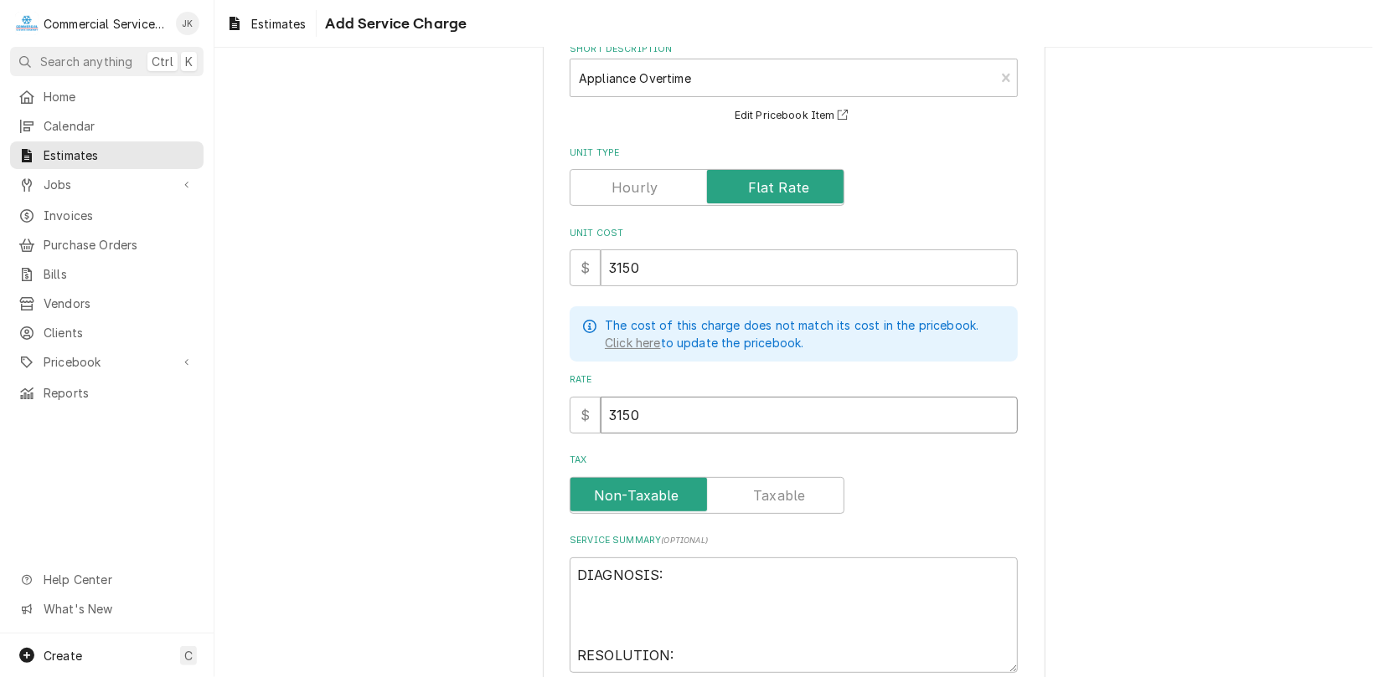
scroll to position [131, 0]
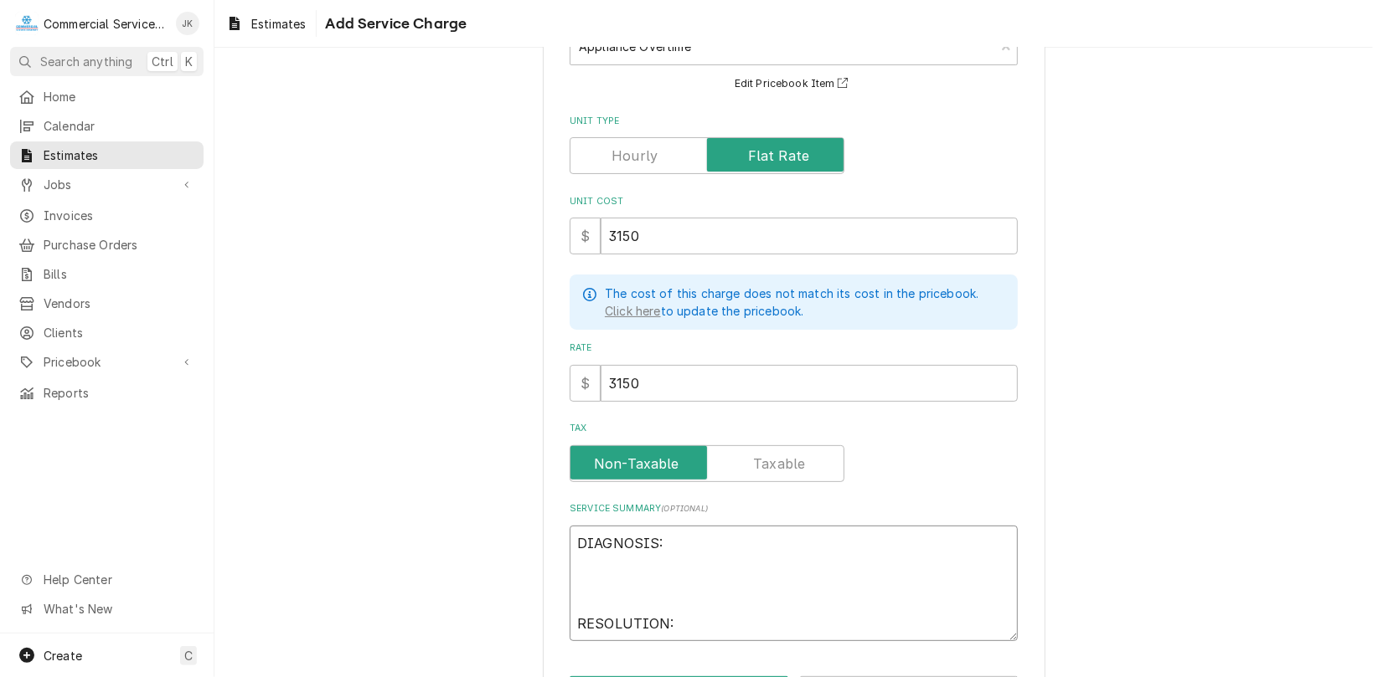
click at [688, 618] on textarea "DIAGNOSIS: RESOLUTION:" at bounding box center [793, 584] width 448 height 116
click at [660, 538] on textarea "DIAGNOSIS:" at bounding box center [793, 584] width 448 height 116
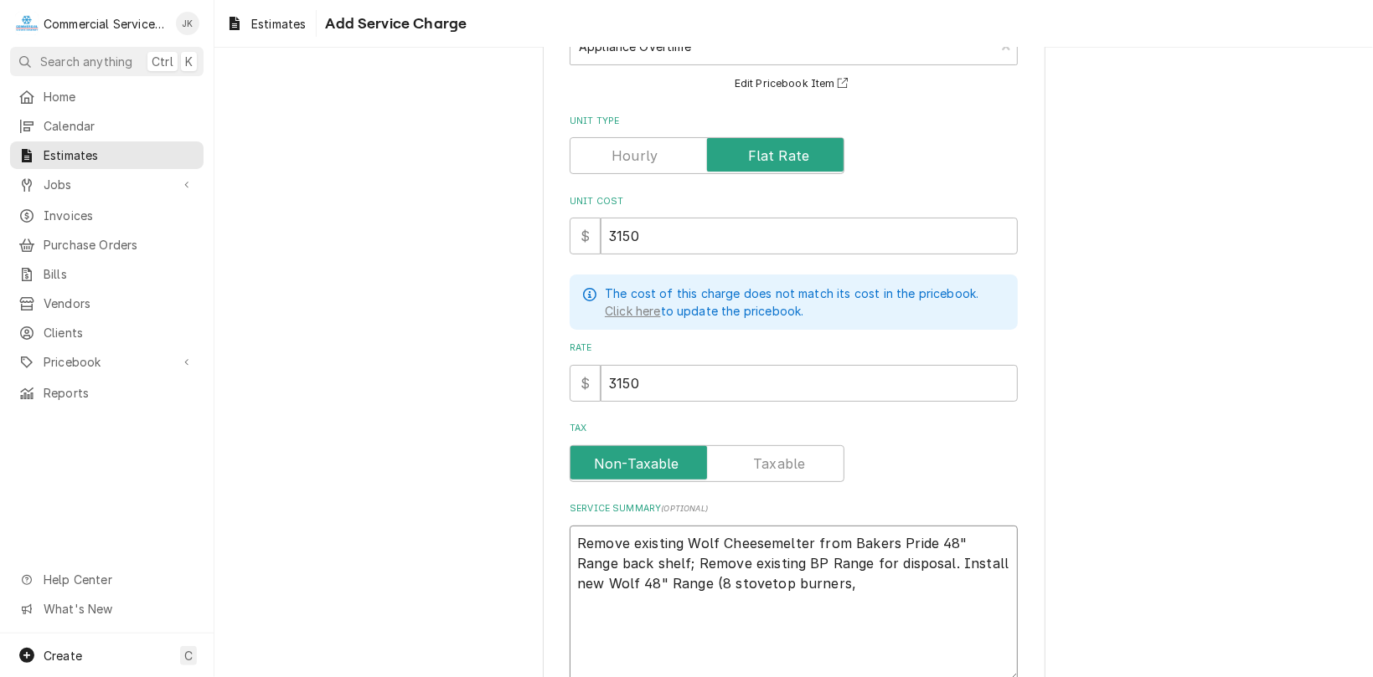
click at [685, 578] on textarea "Remove existing Wolf Cheesemelter from Bakers Pride 48" Range back shelf; Remov…" at bounding box center [793, 604] width 448 height 157
click at [695, 581] on textarea "Remove existing Wolf Cheesemelter from Bakers Pride 48" Range back shelf; Remov…" at bounding box center [793, 604] width 448 height 157
click at [822, 585] on textarea "Remove existing Wolf Cheesemelter from Bakers Pride 48" Range back shelf; Remov…" at bounding box center [793, 604] width 448 height 157
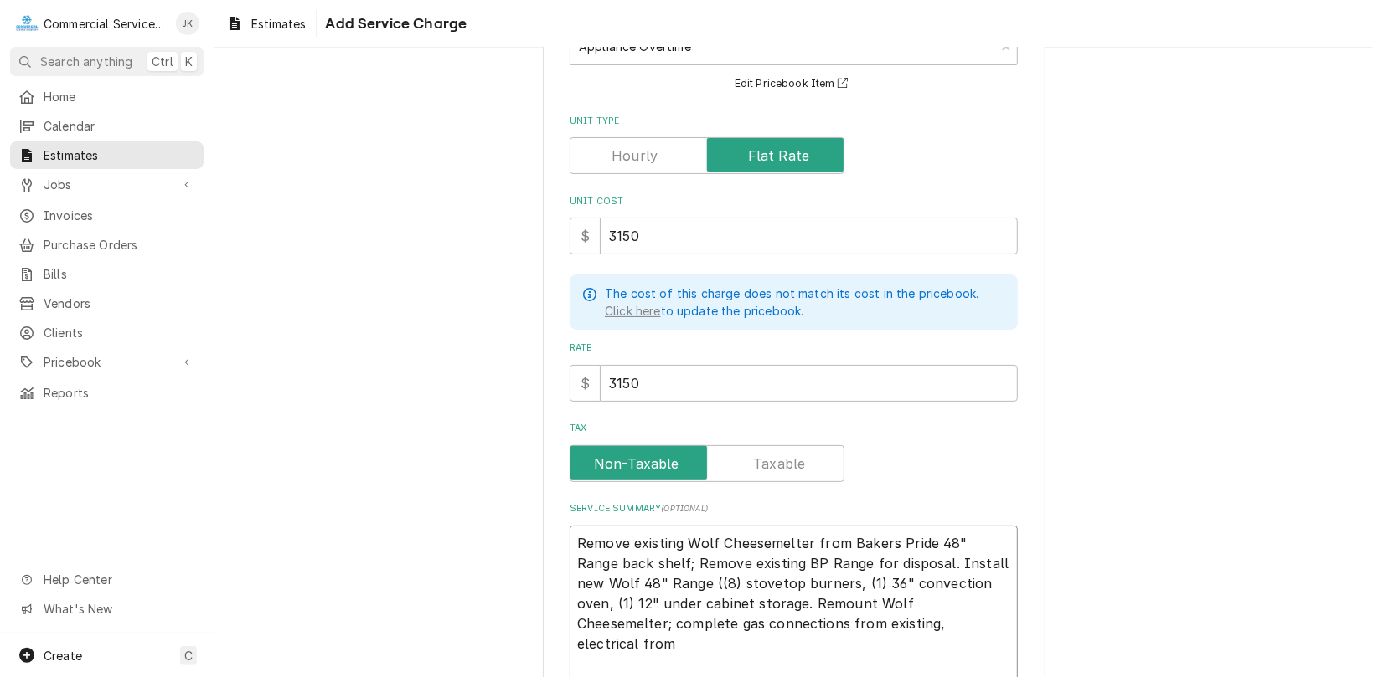
click at [770, 622] on textarea "Remove existing Wolf Cheesemelter from Bakers Pride 48" Range back shelf; Remov…" at bounding box center [793, 624] width 448 height 197
click at [796, 621] on textarea "Remove existing Wolf Cheesemelter from Bakers Pride 48" Range back shelf; Remov…" at bounding box center [793, 624] width 448 height 197
click at [943, 620] on textarea "Remove existing Wolf Cheesemelter from Bakers Pride 48" Range back shelf; Remov…" at bounding box center [793, 624] width 448 height 197
click at [981, 621] on textarea "Remove existing Wolf Cheesemelter from Bakers Pride 48" Range back shelf; Remov…" at bounding box center [793, 624] width 448 height 197
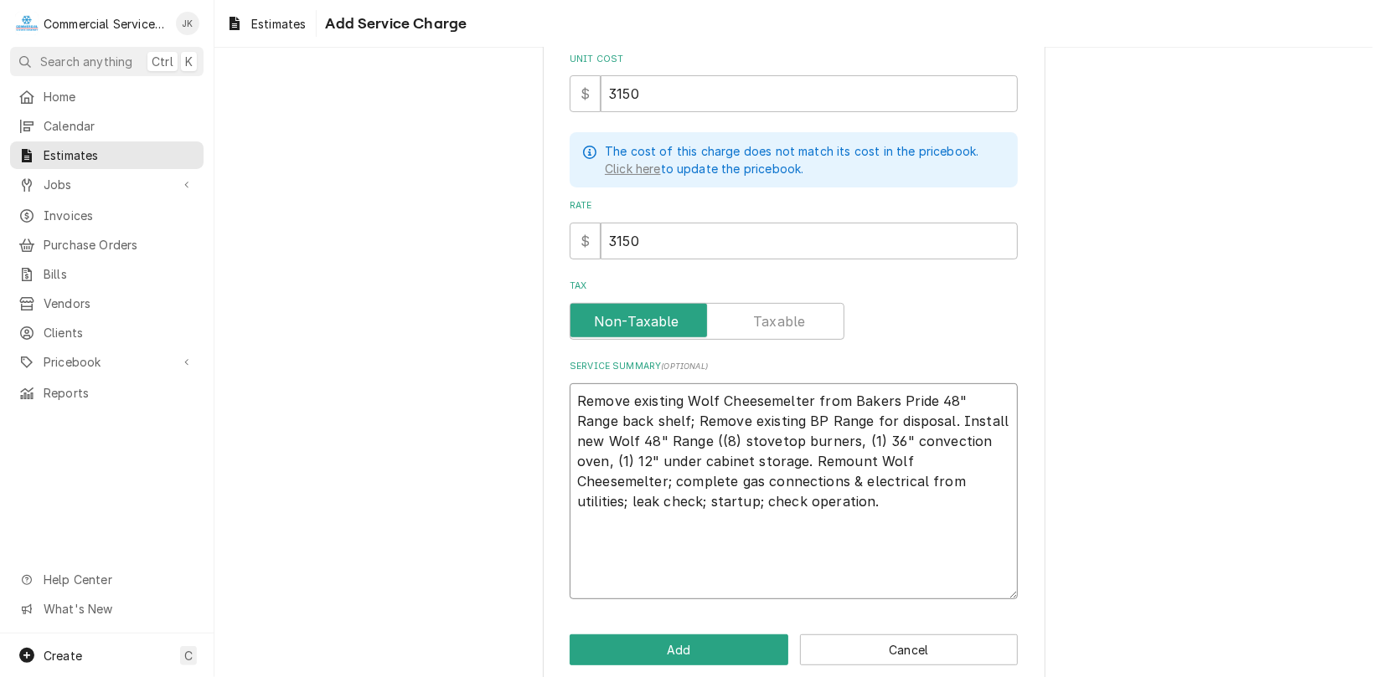
scroll to position [297, 0]
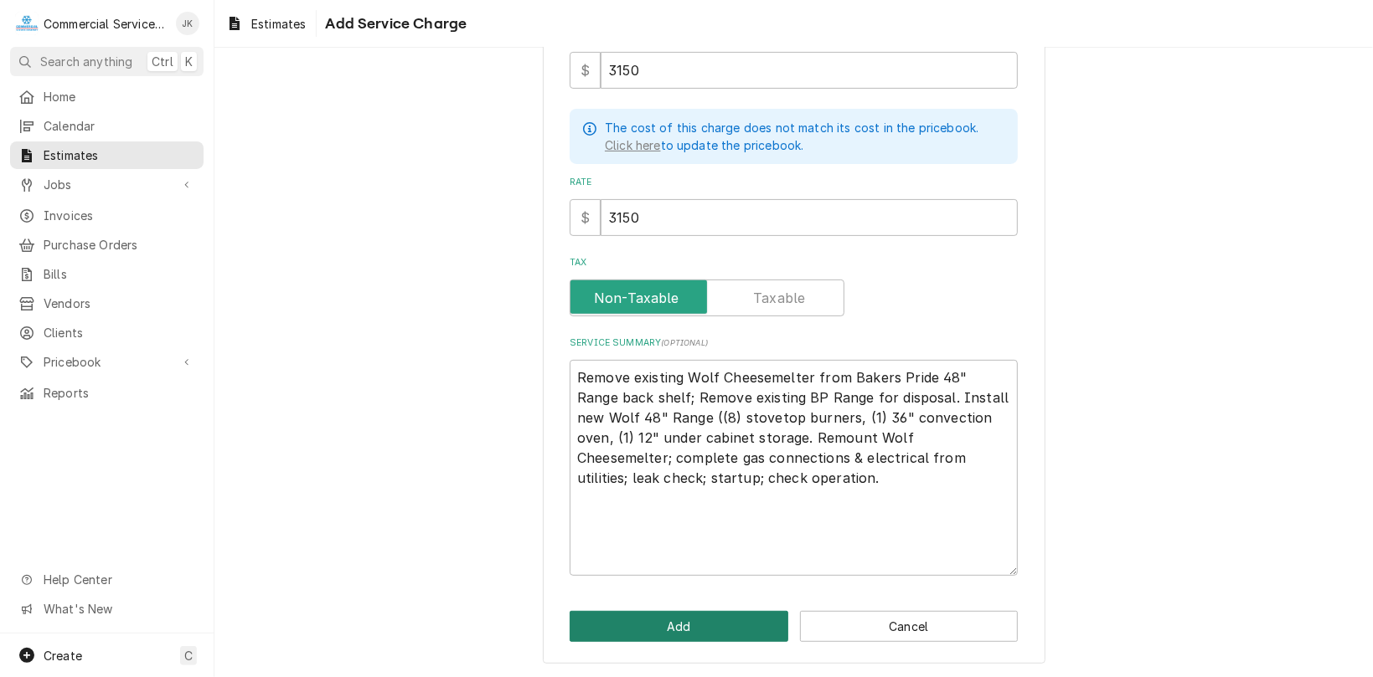
click at [667, 621] on button "Add" at bounding box center [678, 626] width 219 height 31
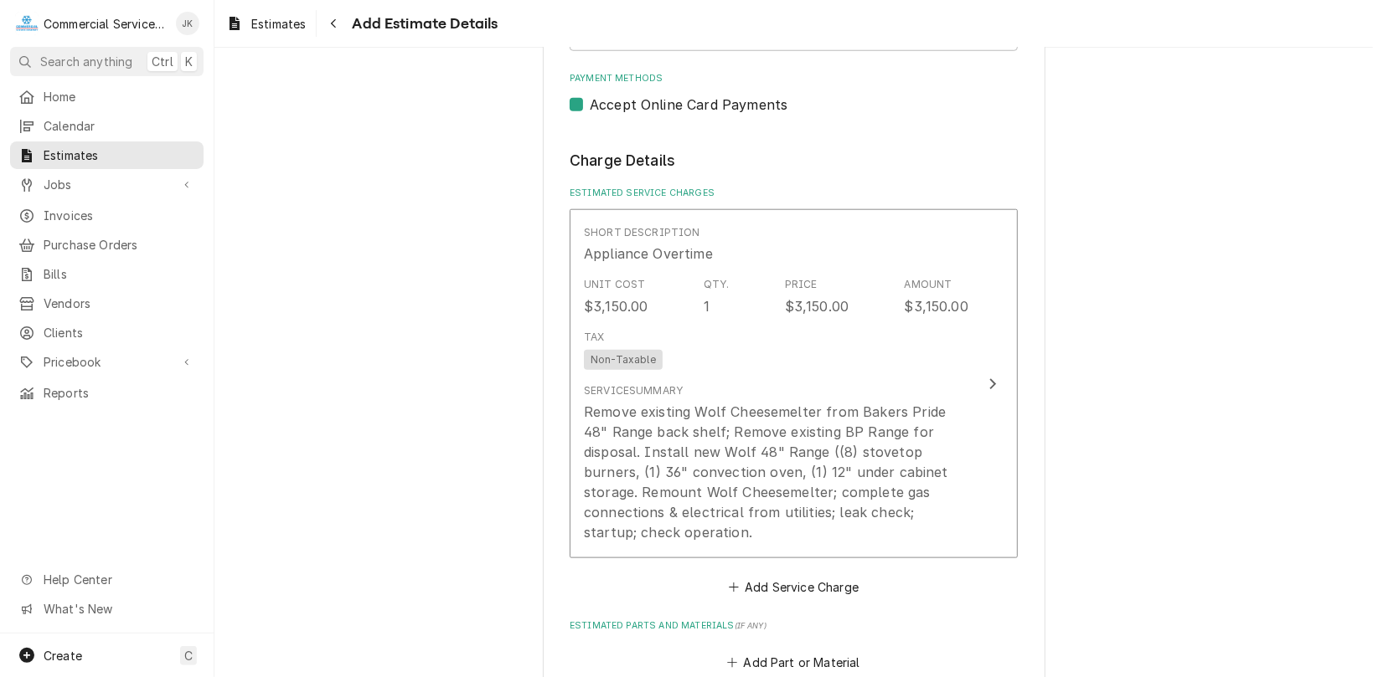
scroll to position [1069, 0]
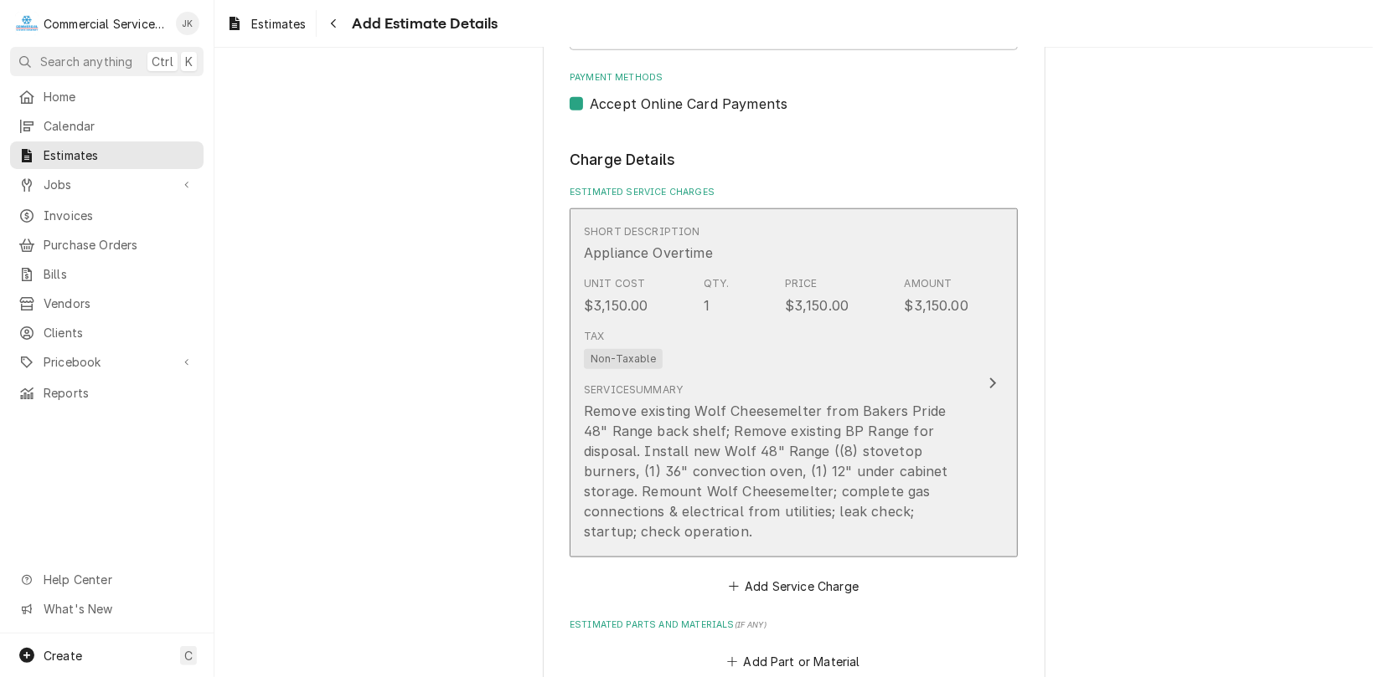
click at [668, 325] on div "Tax Non-Taxable" at bounding box center [776, 349] width 384 height 54
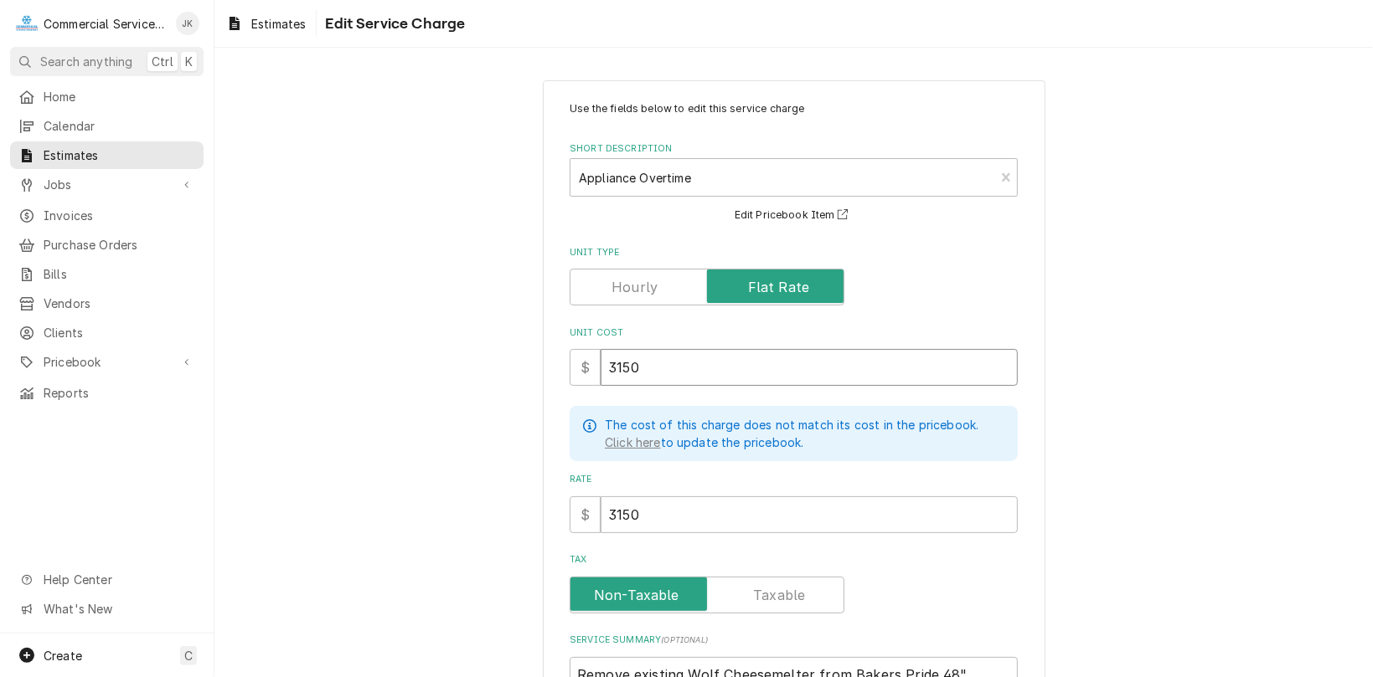
click at [623, 363] on input "3150" at bounding box center [808, 367] width 417 height 37
click at [624, 516] on input "3150" at bounding box center [808, 515] width 417 height 37
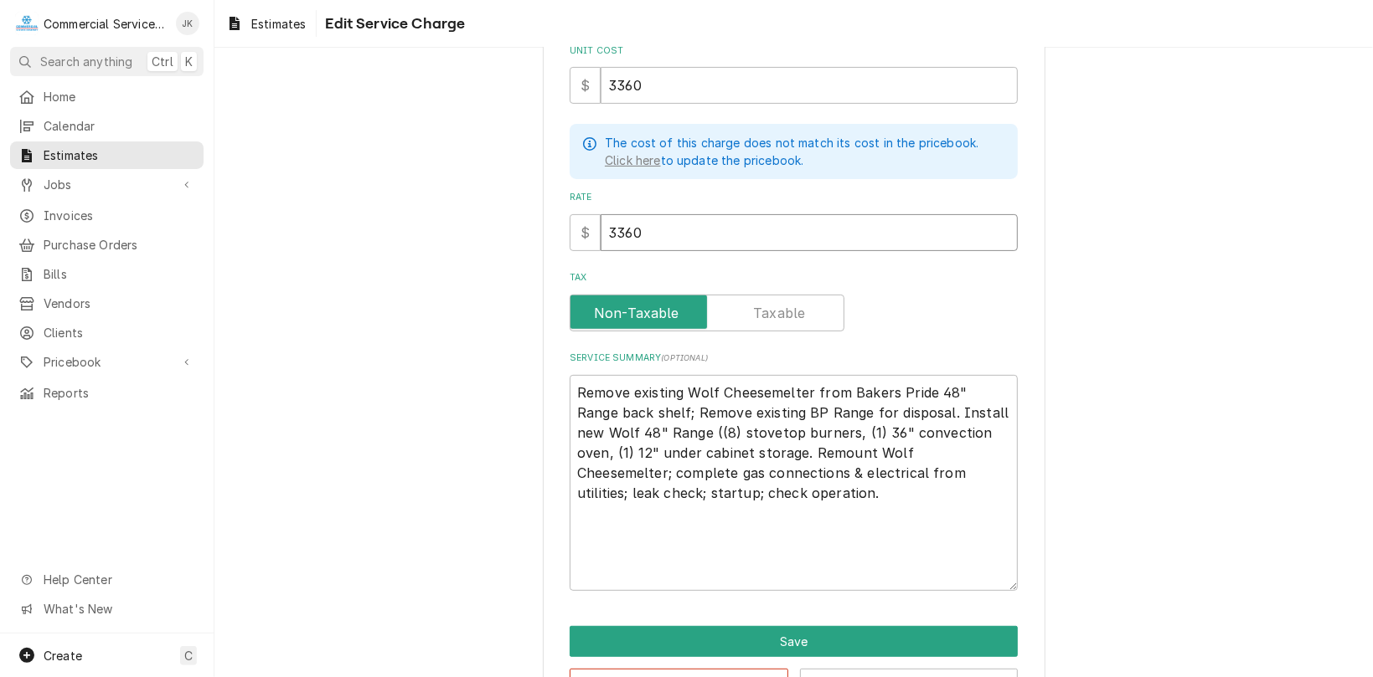
scroll to position [340, 0]
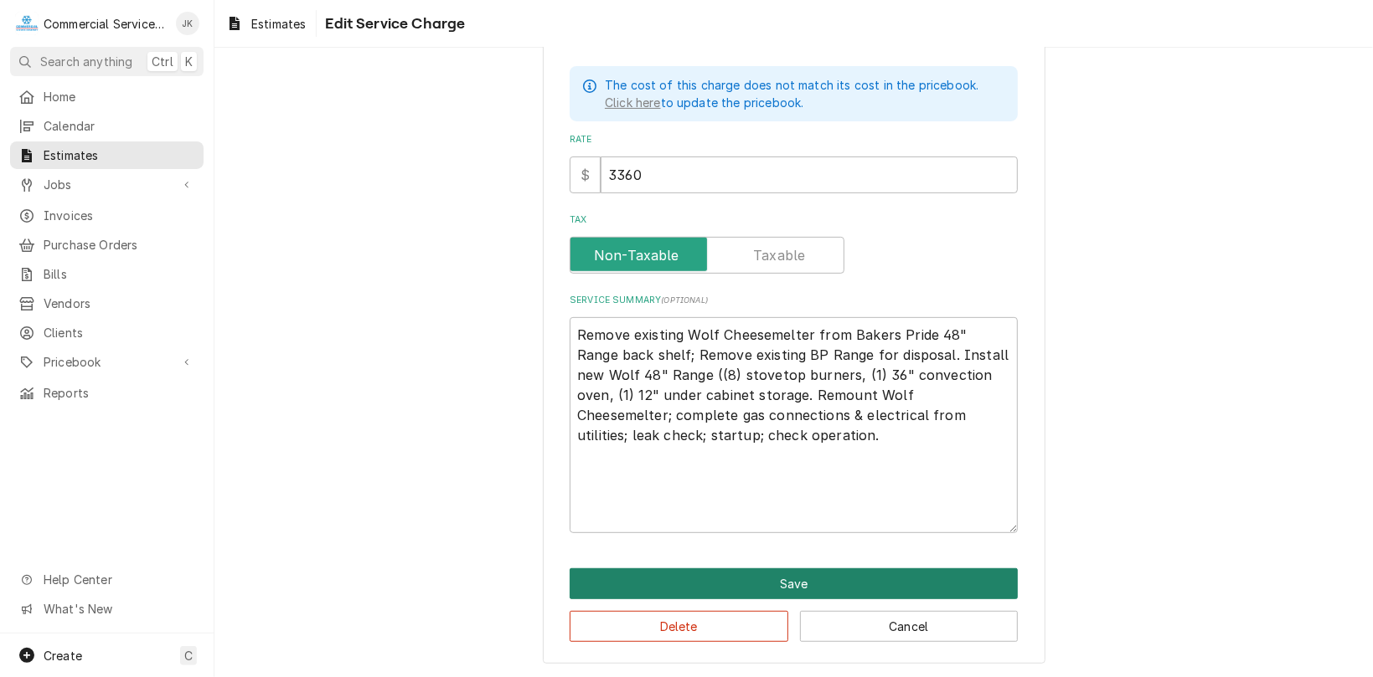
click at [779, 581] on button "Save" at bounding box center [793, 584] width 448 height 31
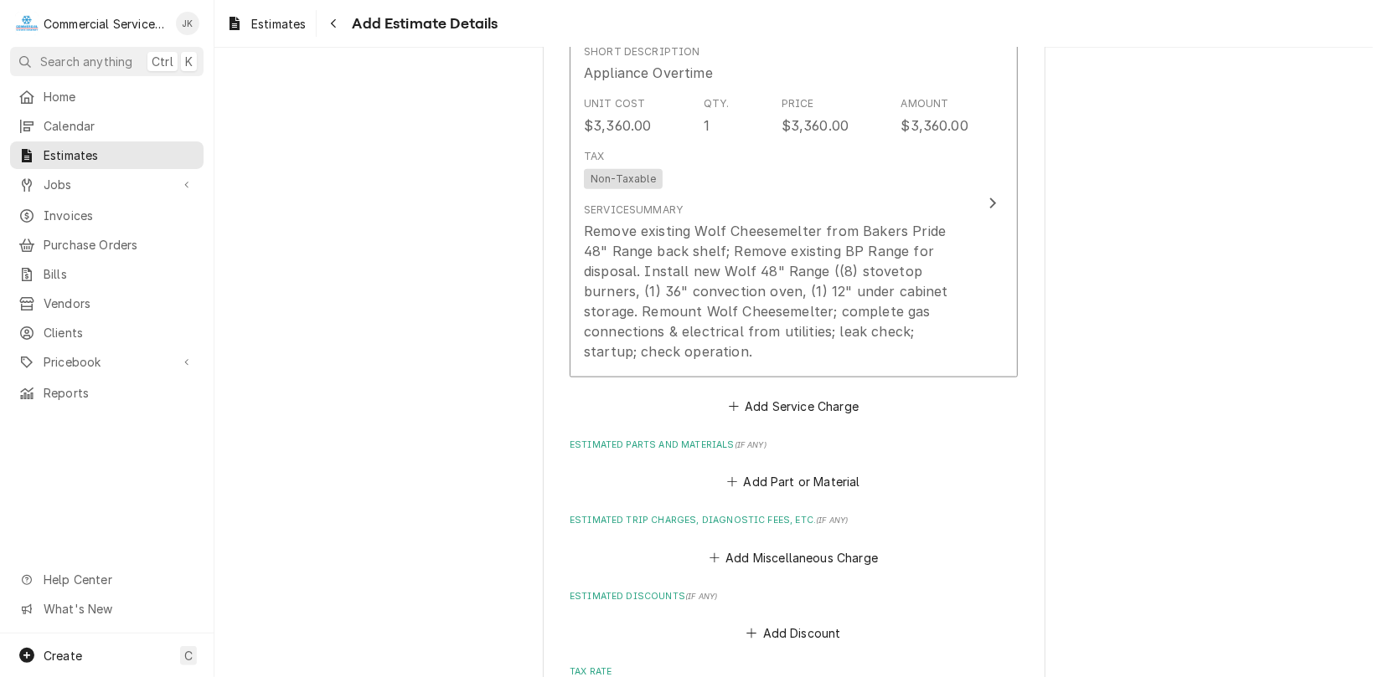
scroll to position [1332, 0]
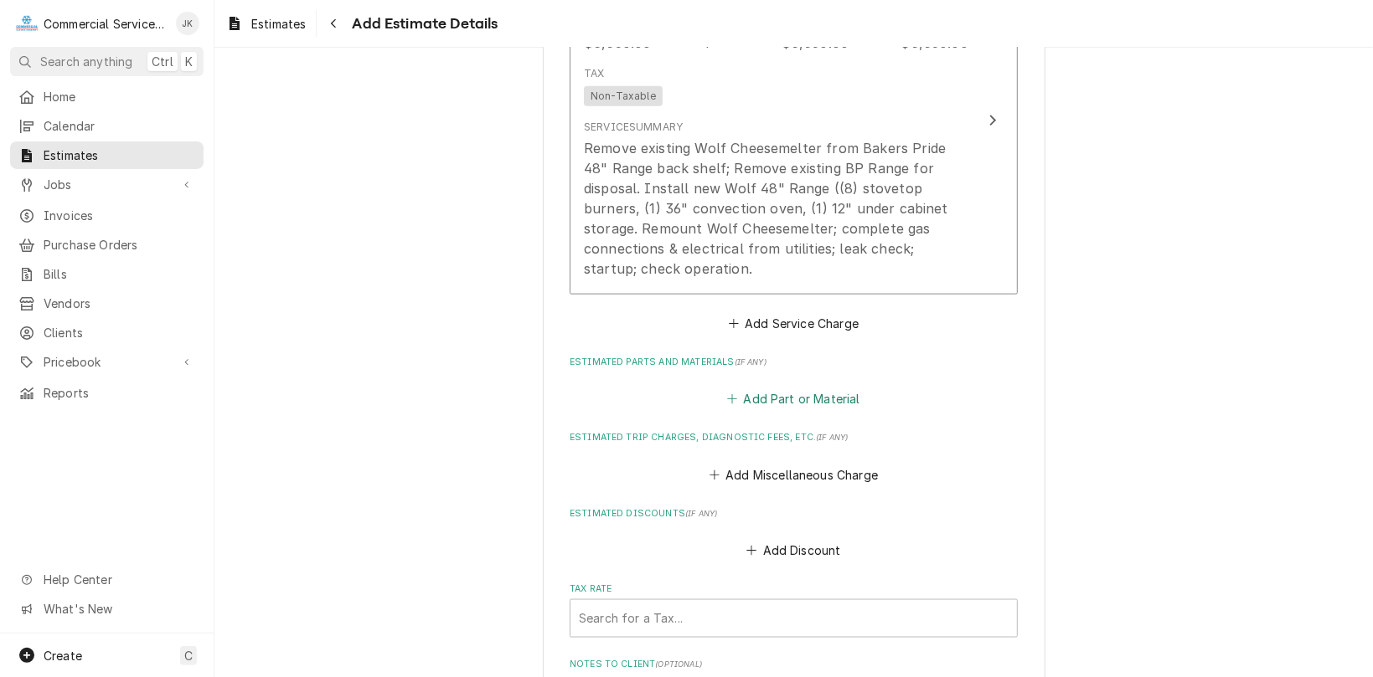
click at [764, 411] on button "Add Part or Material" at bounding box center [793, 399] width 138 height 23
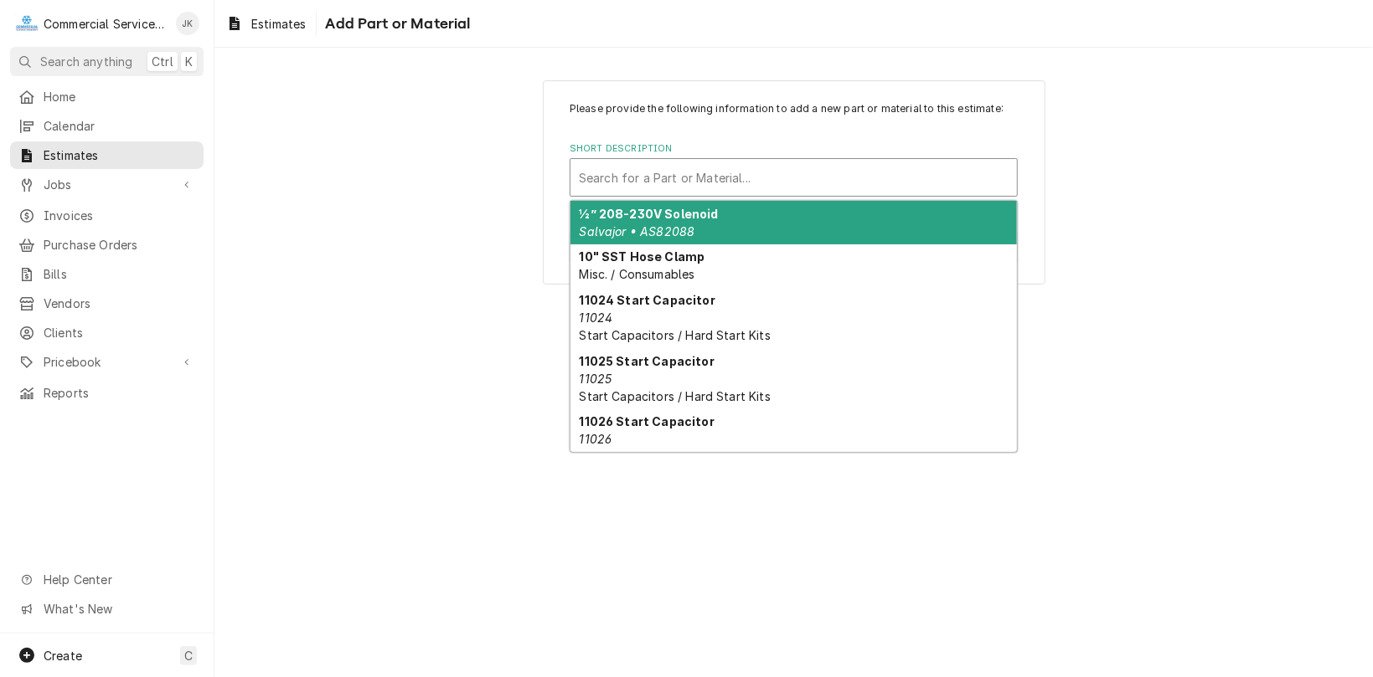
click at [584, 170] on div "Short Description" at bounding box center [794, 177] width 430 height 30
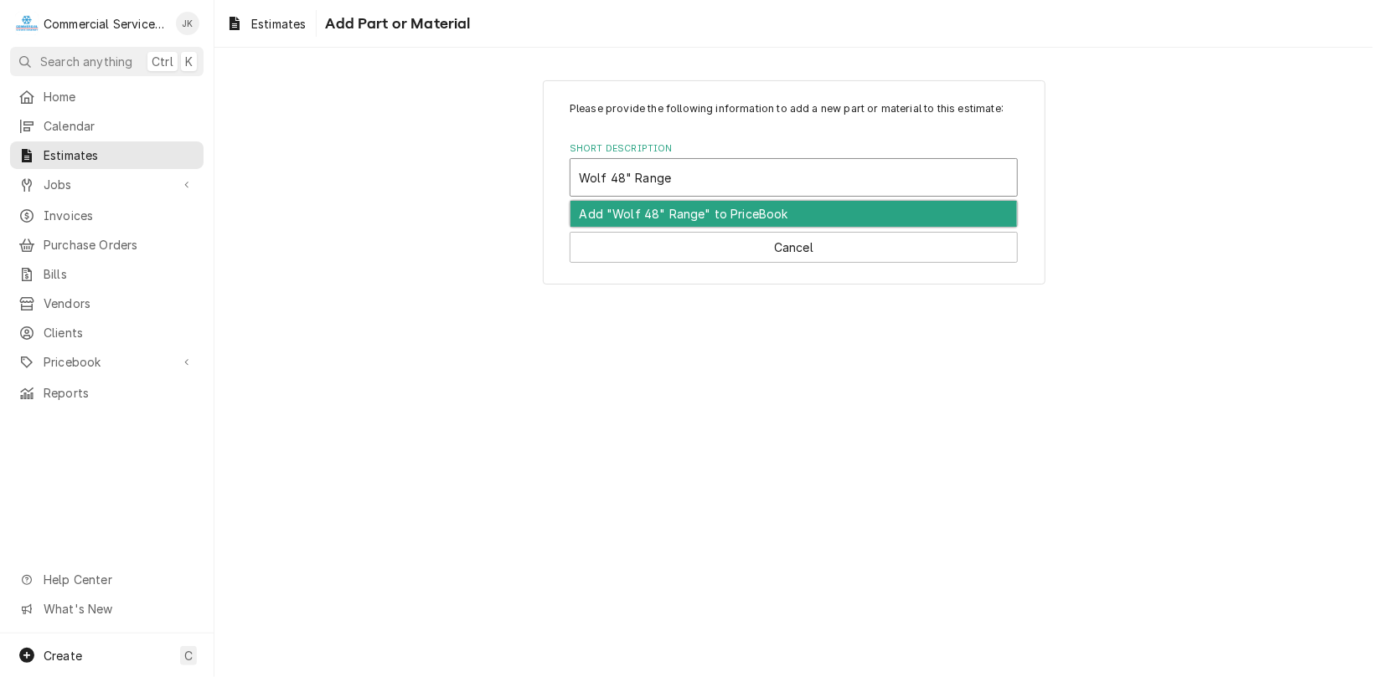
click at [722, 204] on div "Add "Wolf 48" Range" to PriceBook" at bounding box center [793, 214] width 446 height 26
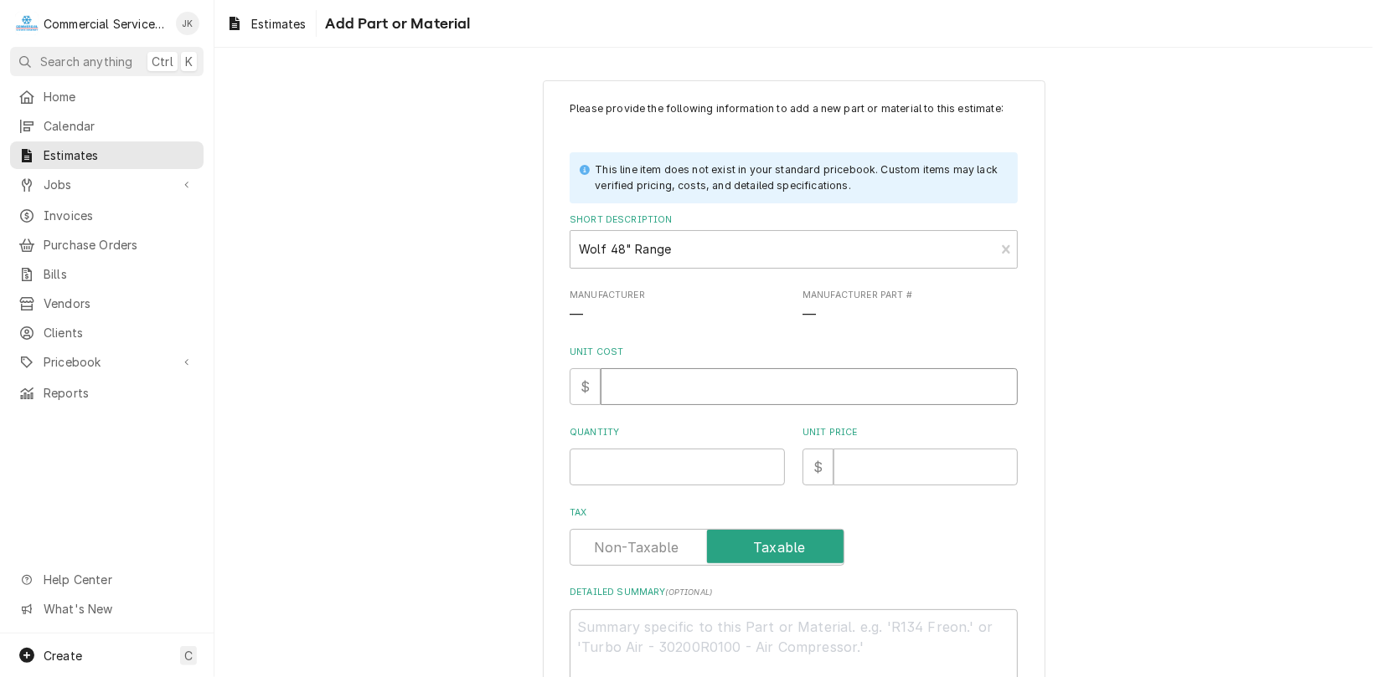
click at [658, 385] on input "Unit Cost" at bounding box center [808, 386] width 417 height 37
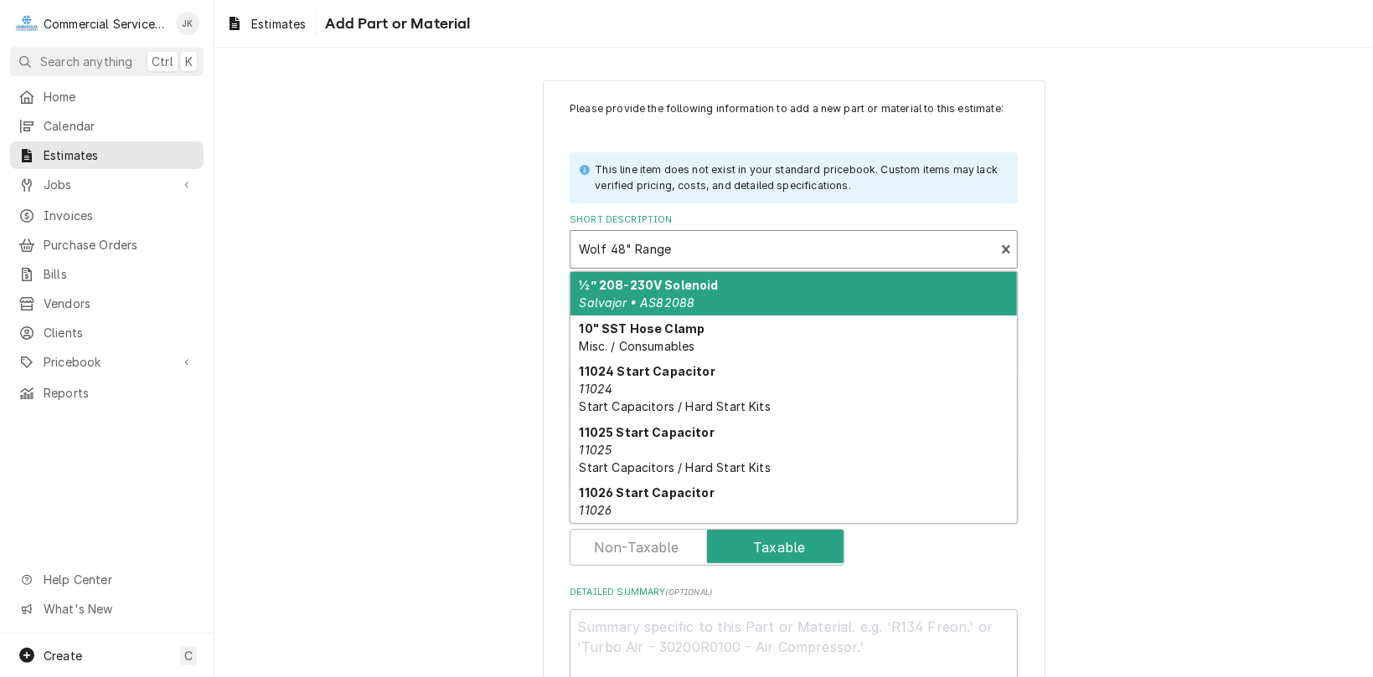
click at [670, 245] on div "Short Description" at bounding box center [782, 249] width 407 height 30
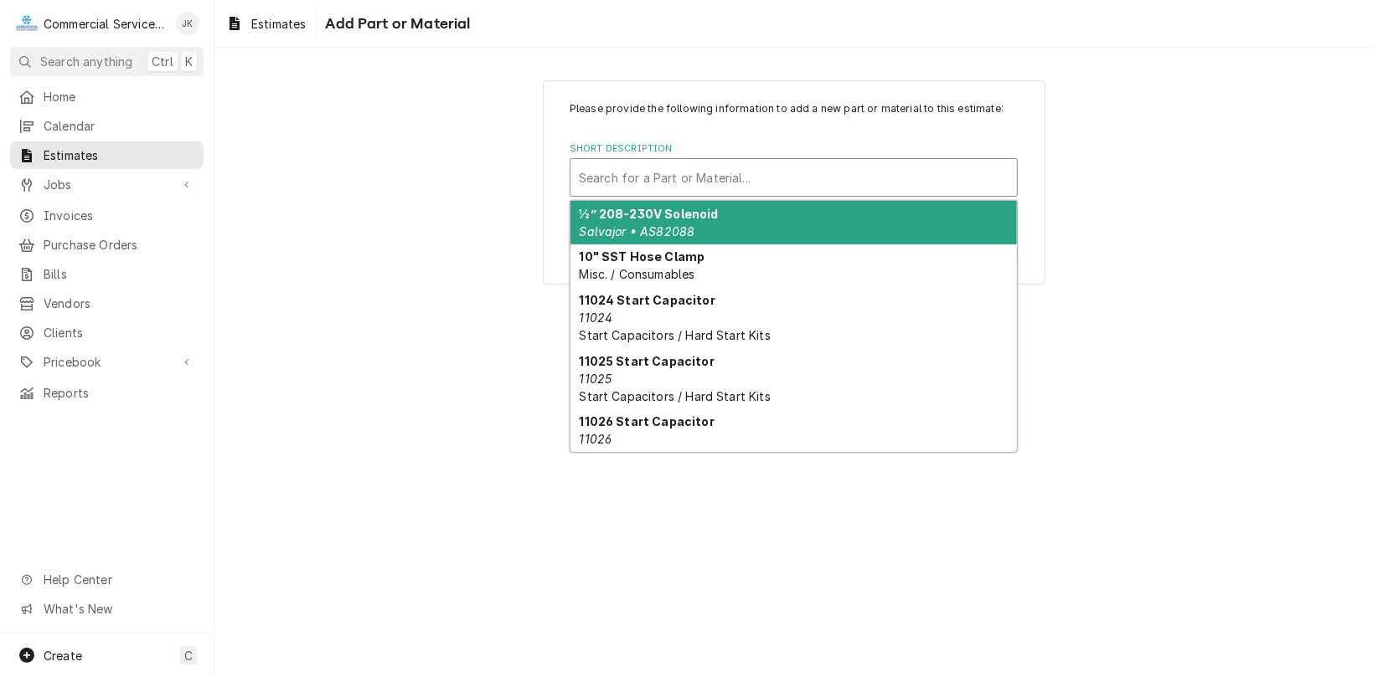
click at [617, 173] on div "Short Description" at bounding box center [794, 177] width 430 height 30
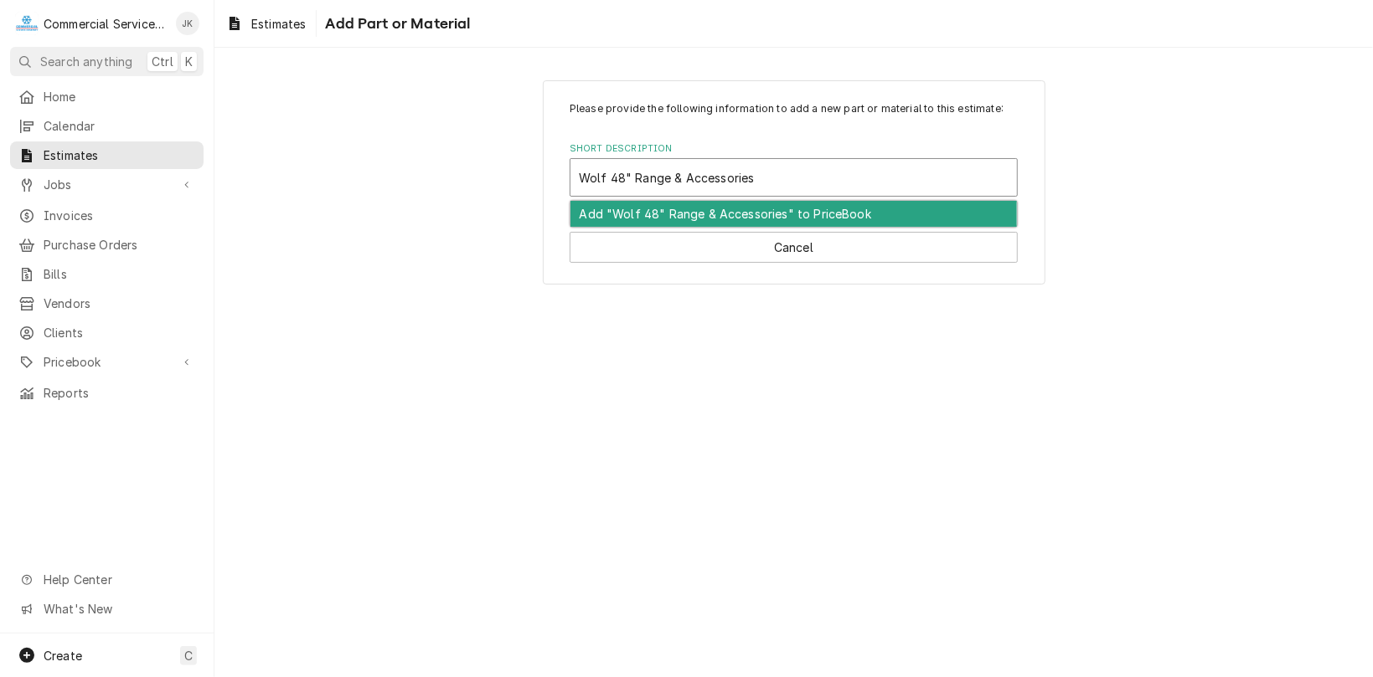
click at [714, 209] on div "Add "Wolf 48" Range & Accessories" to PriceBook" at bounding box center [793, 214] width 446 height 26
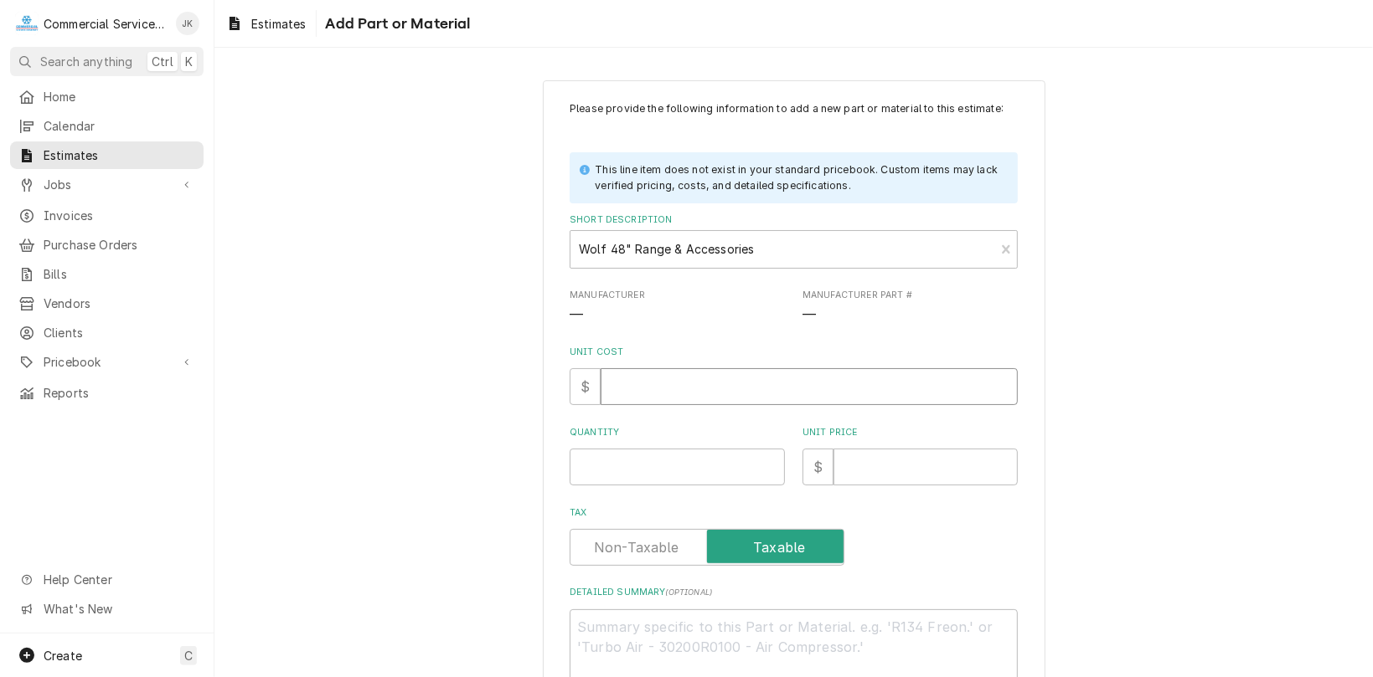
click at [623, 373] on input "Unit Cost" at bounding box center [808, 386] width 417 height 37
click at [585, 464] on input "Quantity" at bounding box center [676, 467] width 215 height 37
click at [842, 471] on input "Unit Price" at bounding box center [925, 467] width 184 height 37
click at [625, 385] on input "18750.00" at bounding box center [808, 386] width 417 height 37
click at [837, 459] on input "Unit Price" at bounding box center [925, 467] width 184 height 37
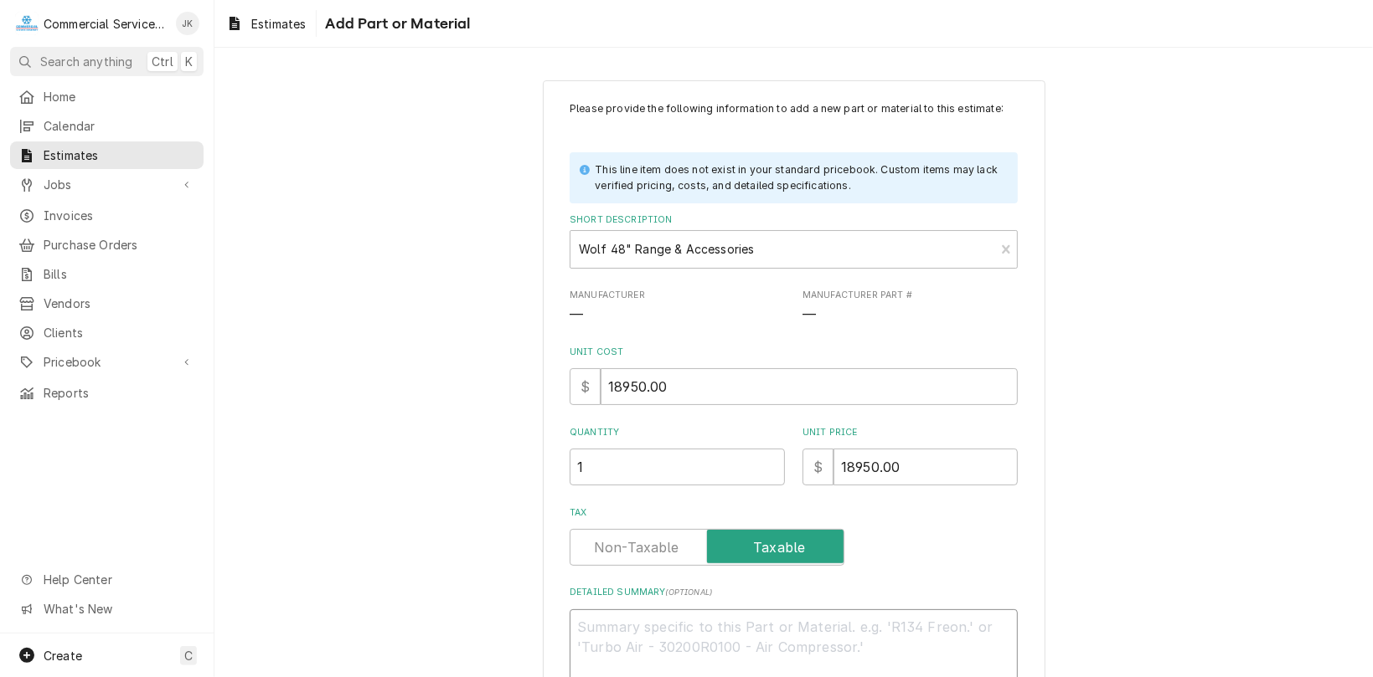
click at [591, 633] on textarea "Detailed Summary ( optional )" at bounding box center [793, 648] width 448 height 76
click at [581, 647] on textarea "Qty (1) Wolf 48" Range model C48C-8BN; 115 volt; natural gas accessories" at bounding box center [793, 648] width 448 height 76
click at [656, 649] on textarea "Qty (1) Wolf 48" Range model C48C-8BN; 115 volt; natural gas Accessories" at bounding box center [793, 648] width 448 height 76
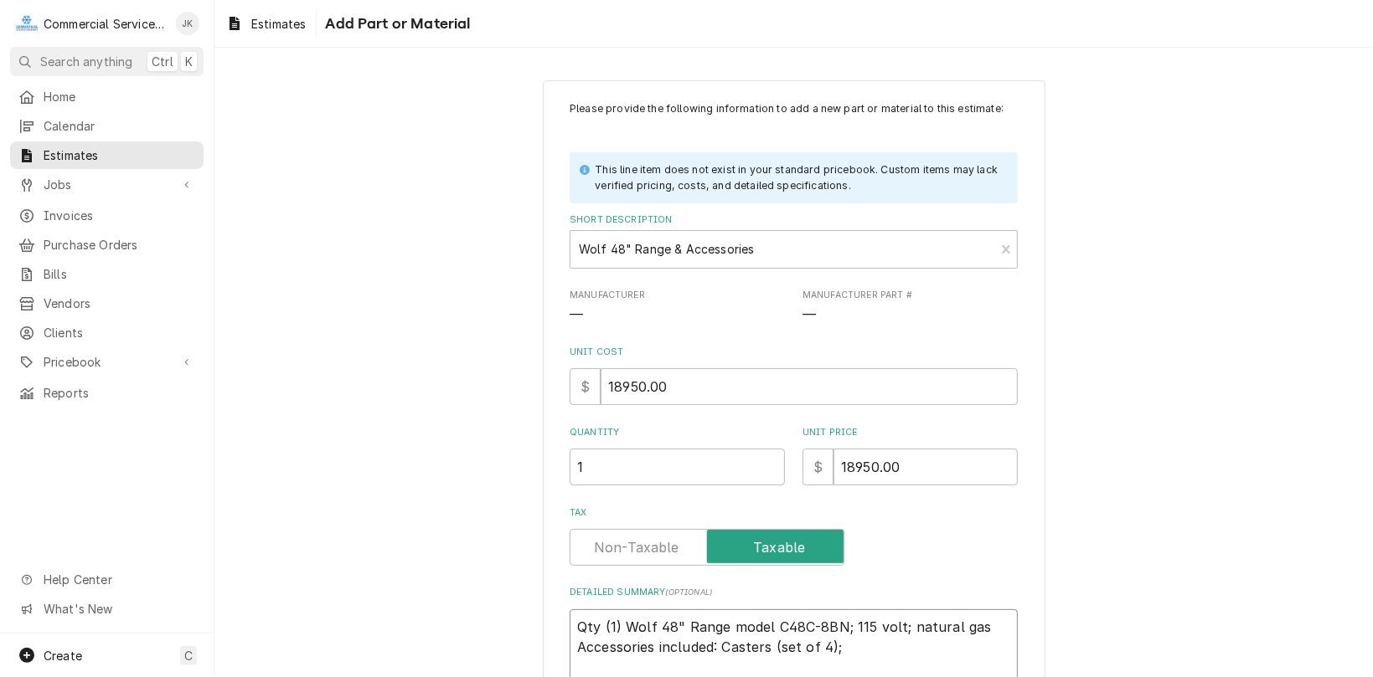
click at [719, 643] on textarea "Qty (1) Wolf 48" Range model C48C-8BN; 115 volt; natural gas Accessories includ…" at bounding box center [793, 648] width 448 height 76
click at [715, 645] on textarea "Qty (1) Wolf 48" Range model C48C-8BN; 115 volt; natural gas Accessories includ…" at bounding box center [793, 648] width 448 height 76
click at [732, 647] on textarea "Qty (1) Wolf 48" Range model C48C-8BN; 115 volt; natural gas Accessories includ…" at bounding box center [793, 658] width 448 height 96
click at [904, 649] on textarea "Qty (1) Wolf 48" Range model C48C-8BN; 115 volt; natural gas Accessories includ…" at bounding box center [793, 658] width 448 height 96
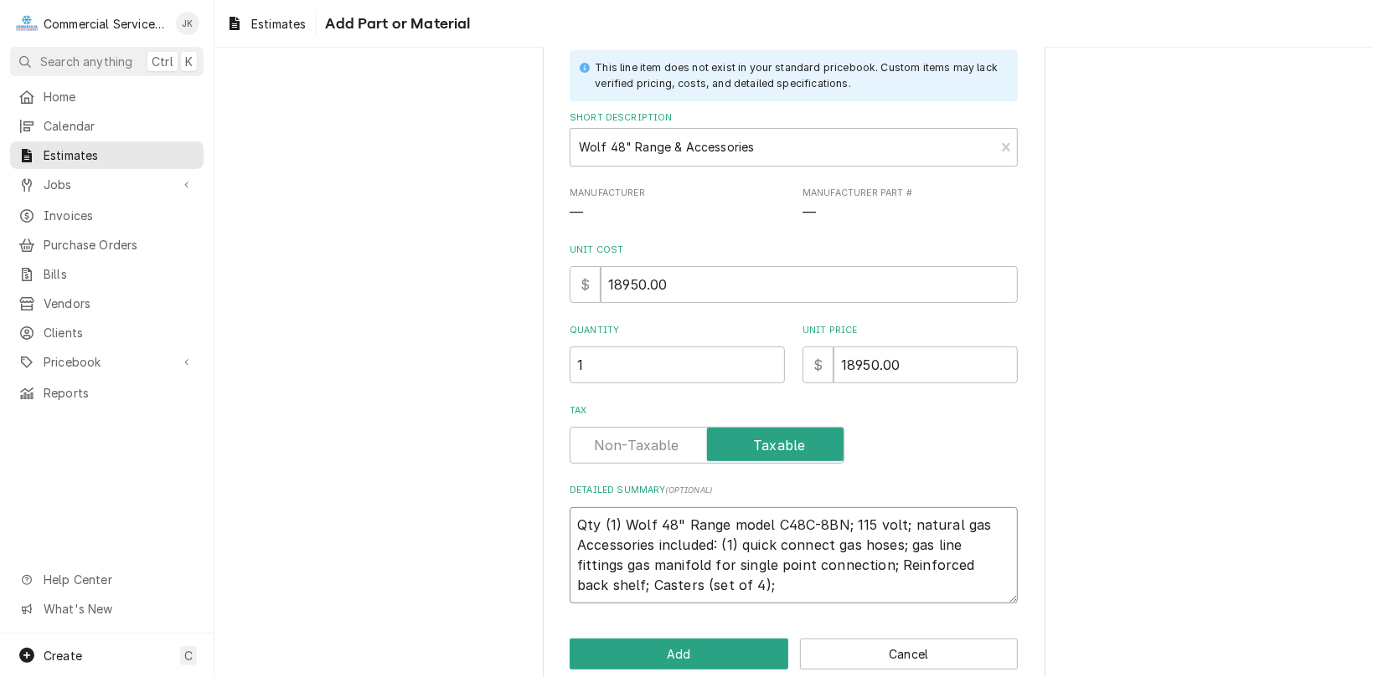
scroll to position [131, 0]
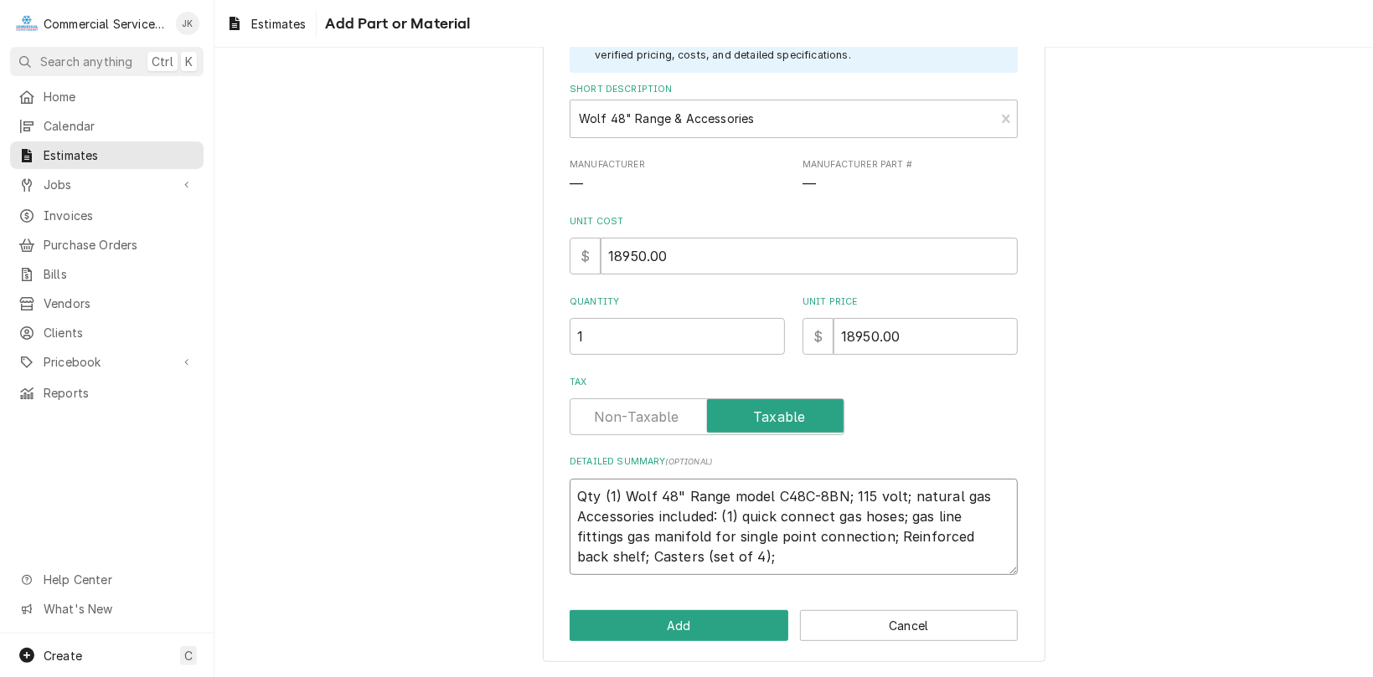
click at [739, 555] on textarea "Qty (1) Wolf 48" Range model C48C-8BN; 115 volt; natural gas Accessories includ…" at bounding box center [793, 527] width 448 height 96
click at [727, 625] on button "Add" at bounding box center [678, 625] width 219 height 31
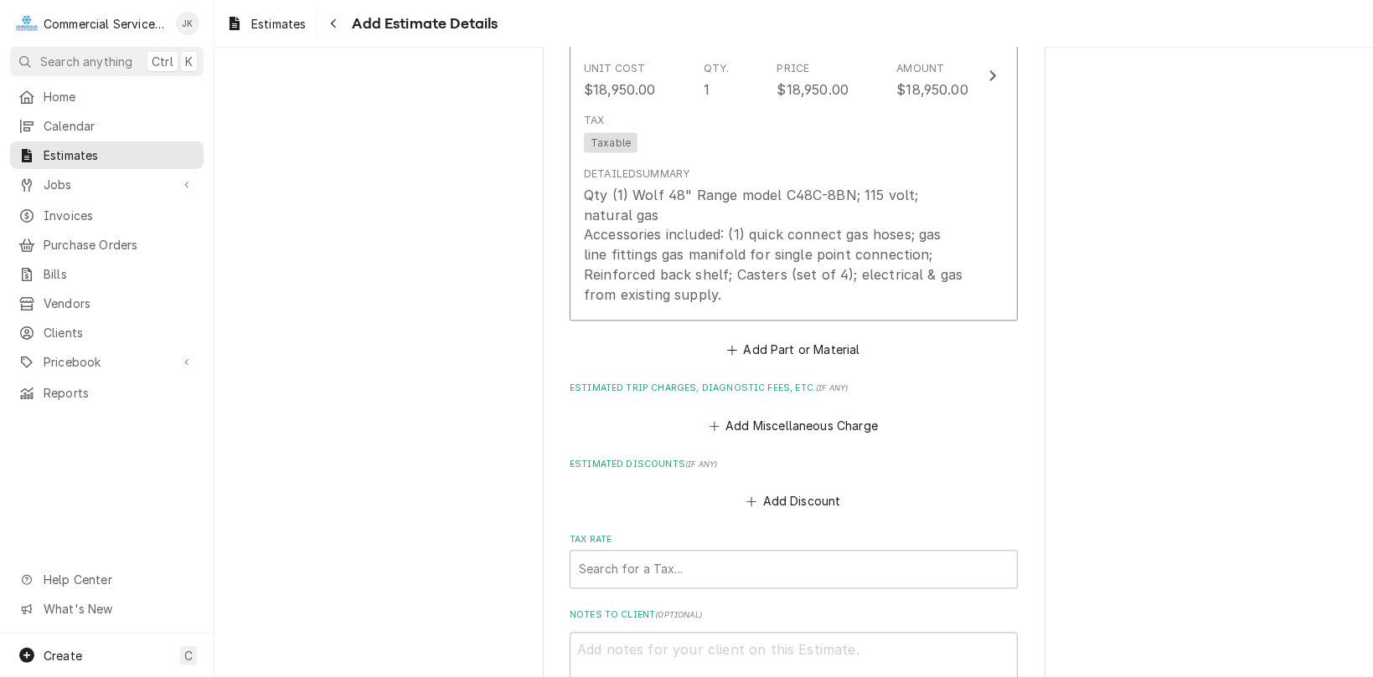
scroll to position [1984, 0]
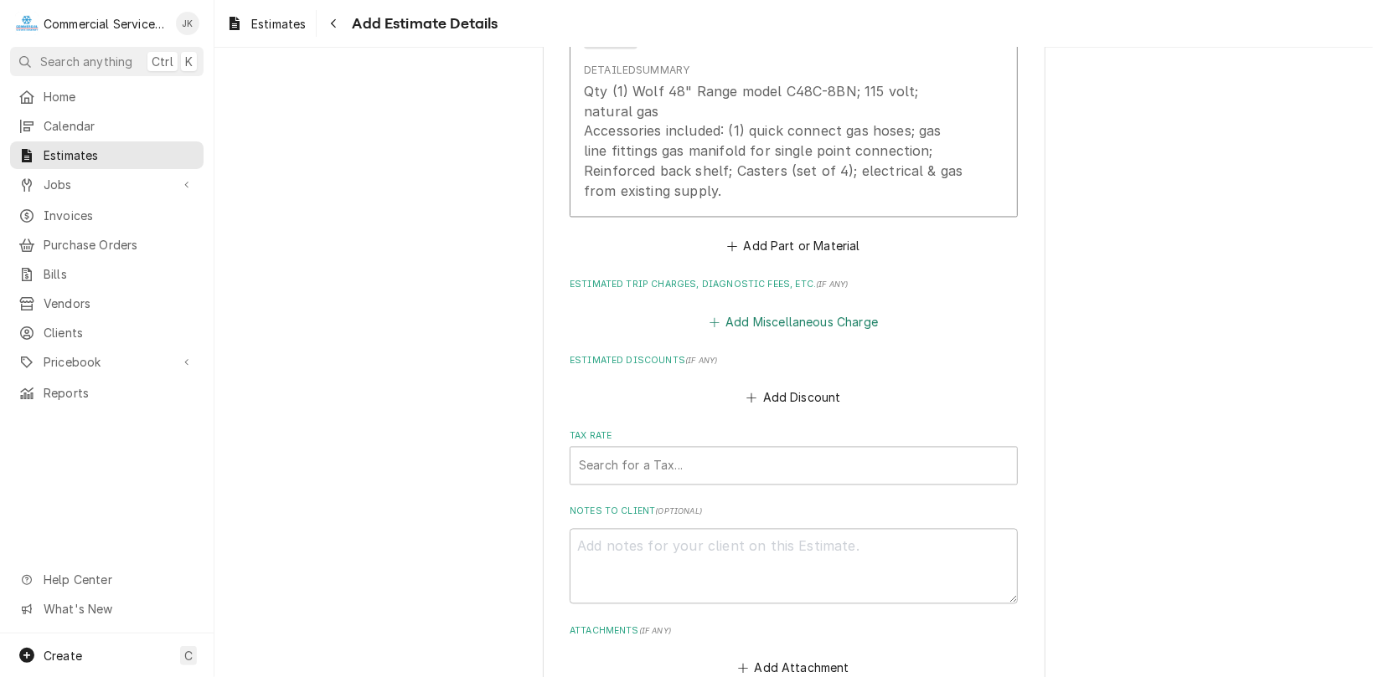
click at [774, 334] on button "Add Miscellaneous Charge" at bounding box center [793, 322] width 174 height 23
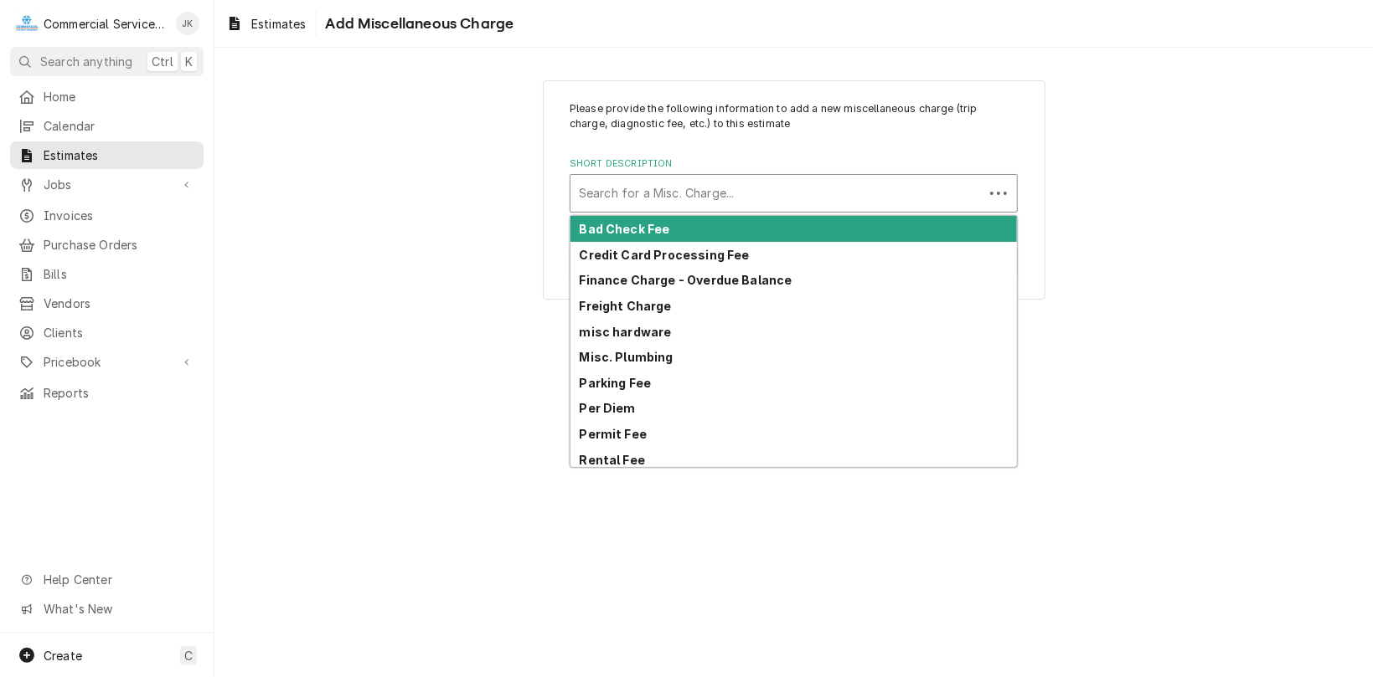
click at [618, 189] on div "Short Description" at bounding box center [777, 193] width 396 height 30
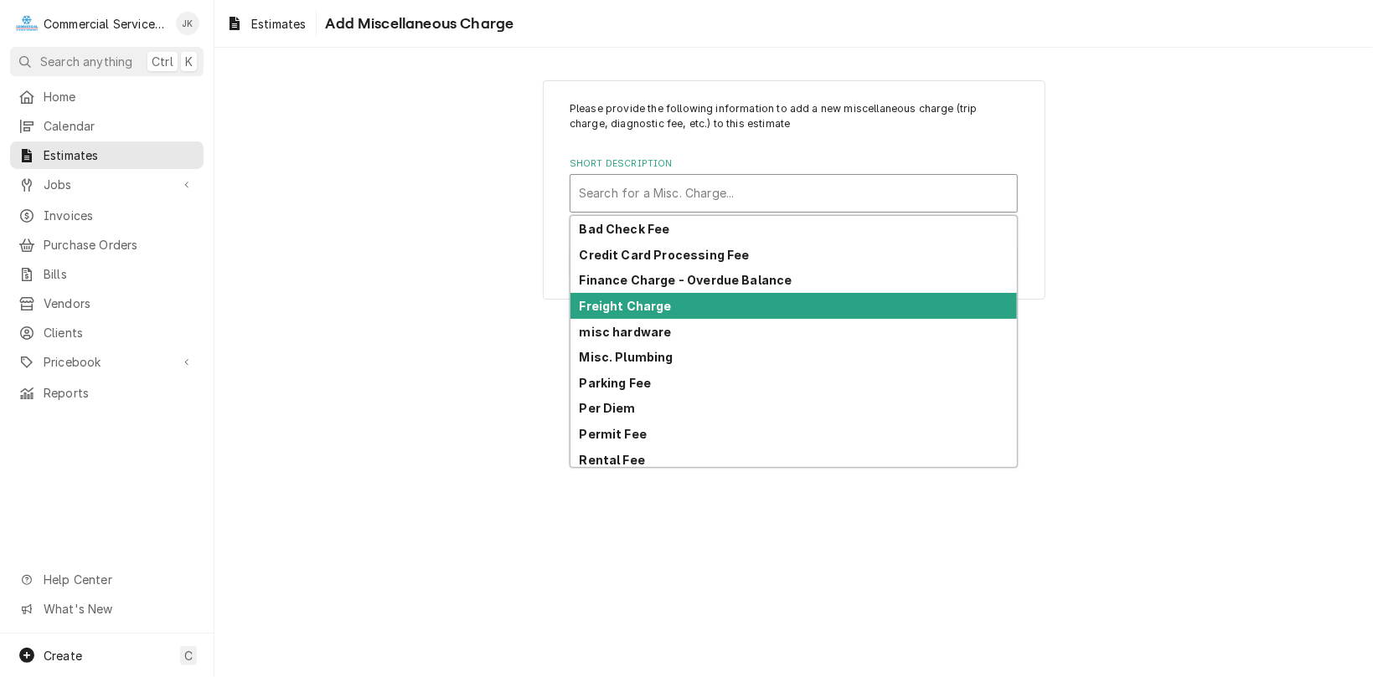
click at [638, 310] on strong "Freight Charge" at bounding box center [626, 306] width 92 height 14
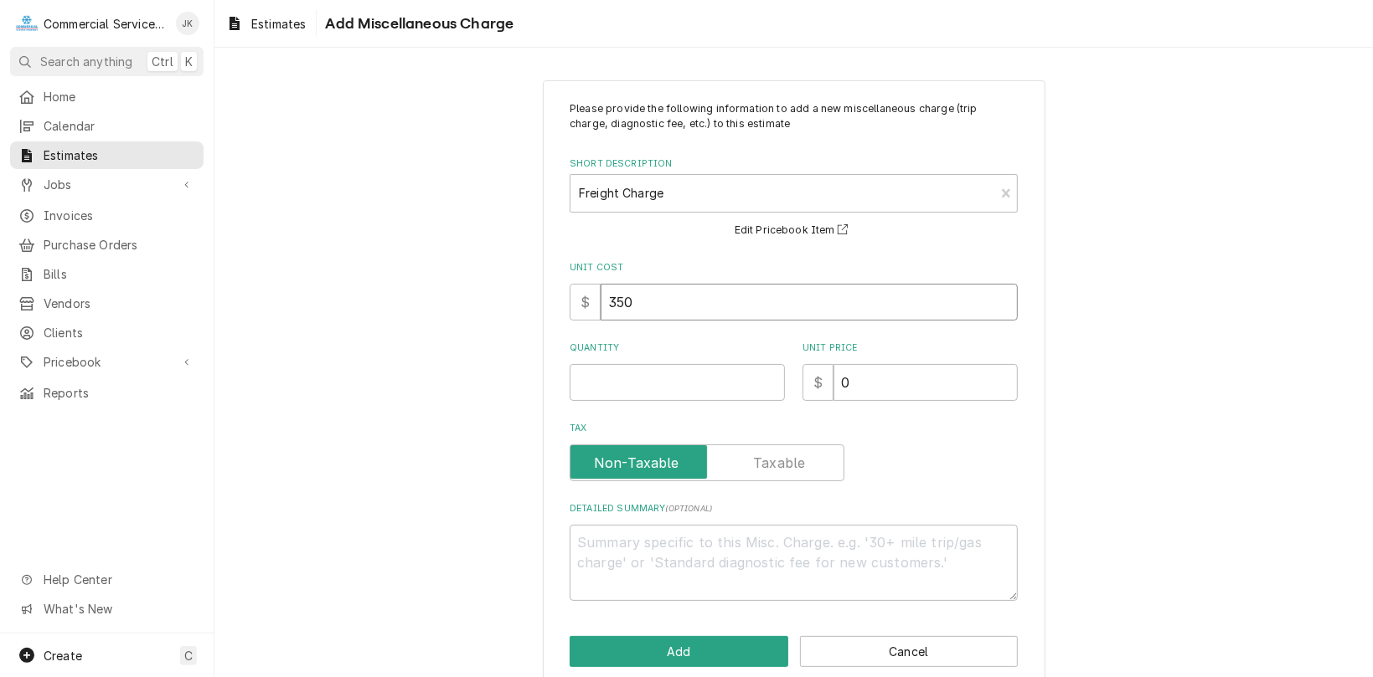
click at [632, 298] on input "350" at bounding box center [808, 302] width 417 height 37
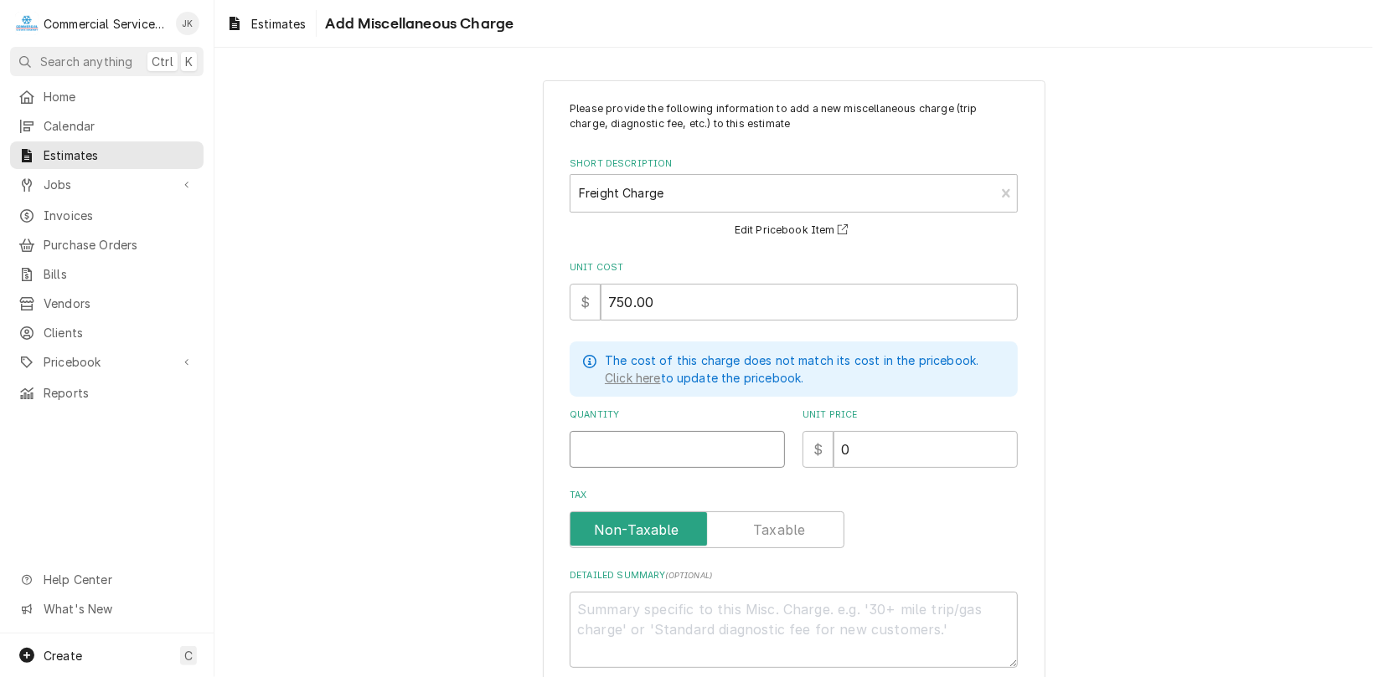
click at [585, 459] on input "Quantity" at bounding box center [676, 449] width 215 height 37
click at [854, 448] on input "0" at bounding box center [925, 449] width 184 height 37
click at [595, 597] on textarea "Detailed Summary ( optional )" at bounding box center [793, 630] width 448 height 76
click at [632, 605] on textarea "Inbound freight" at bounding box center [793, 630] width 448 height 76
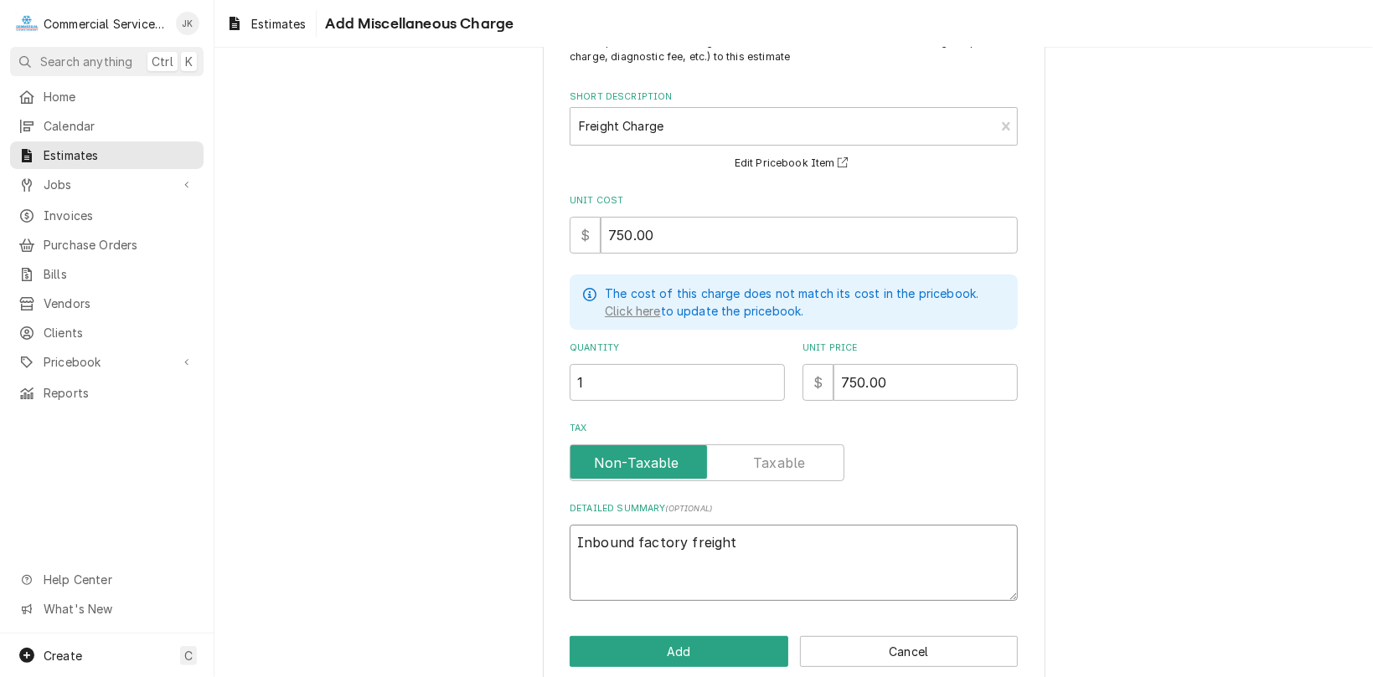
scroll to position [91, 0]
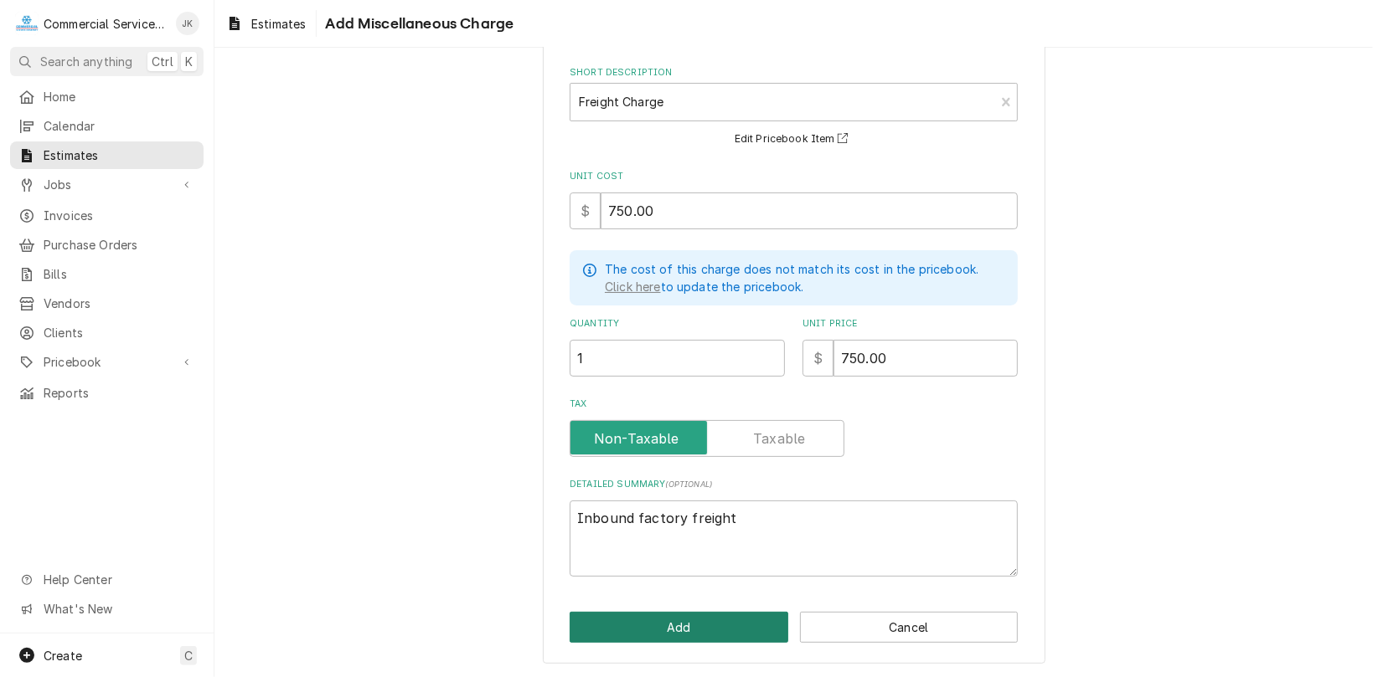
click at [680, 628] on button "Add" at bounding box center [678, 627] width 219 height 31
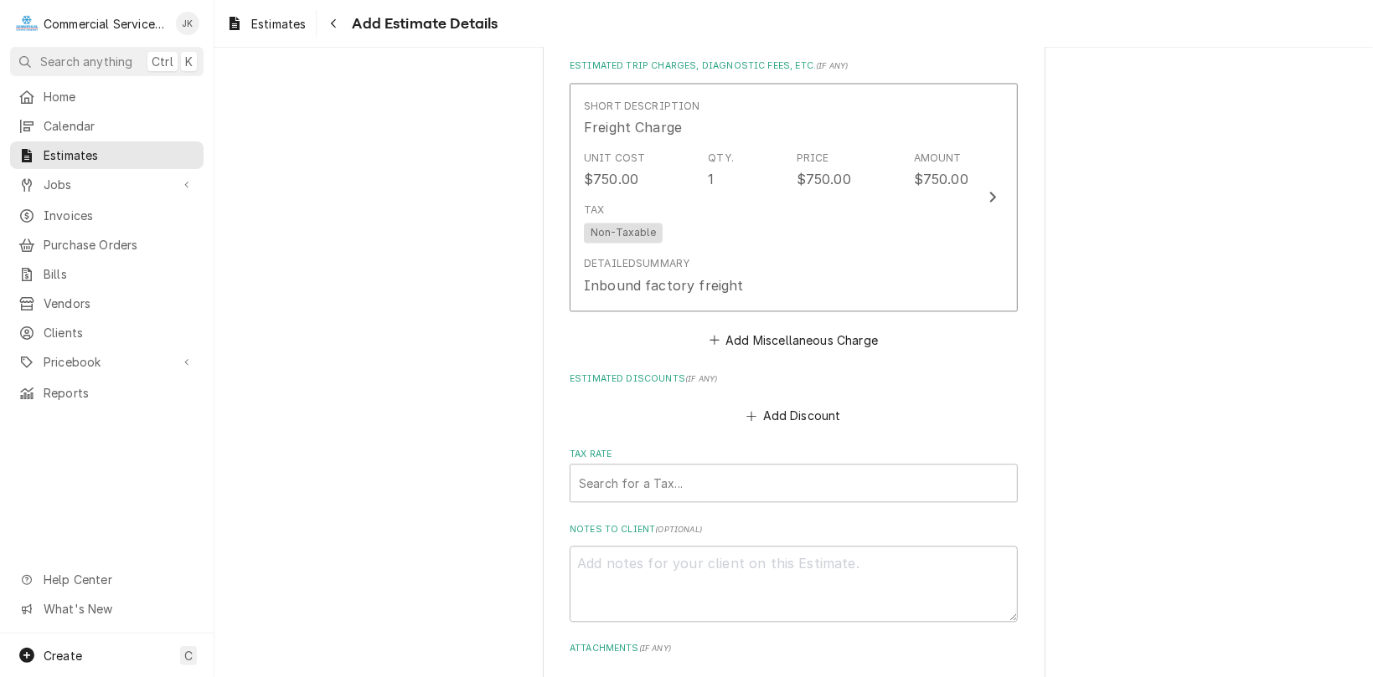
scroll to position [2340, 0]
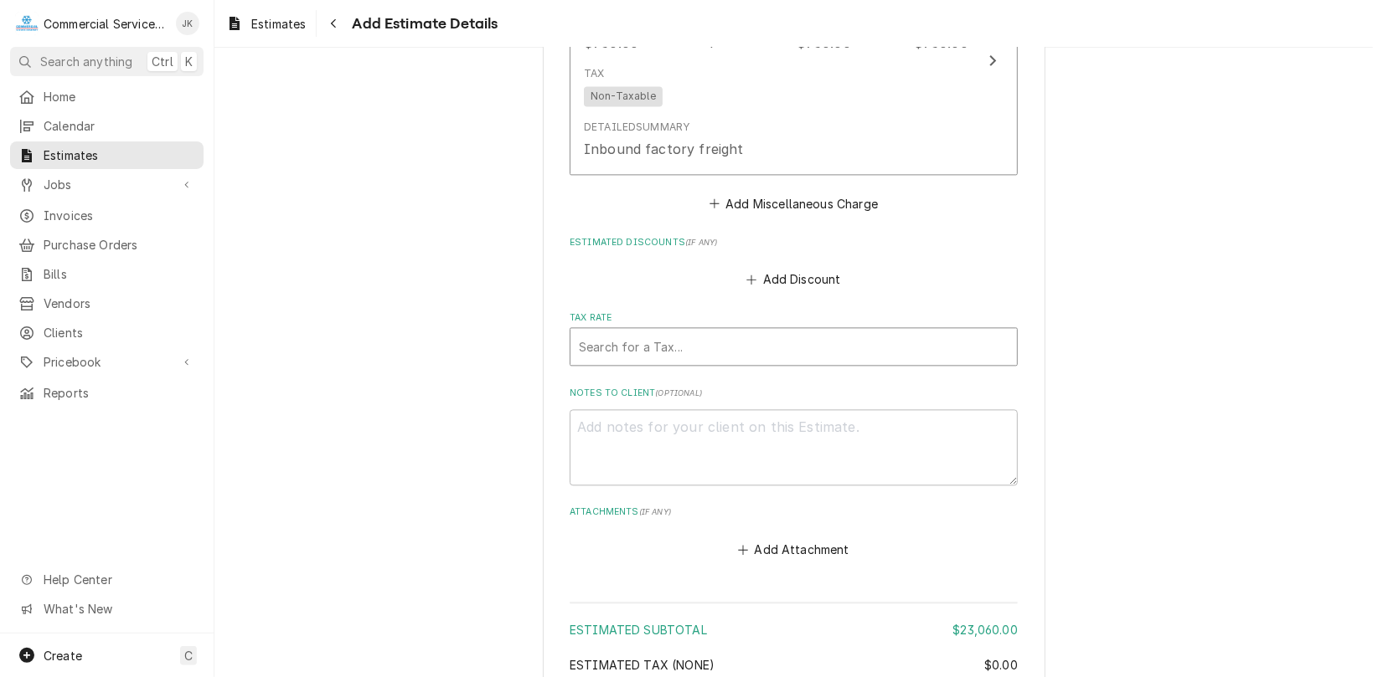
click at [596, 362] on div "Tax Rate" at bounding box center [794, 347] width 430 height 30
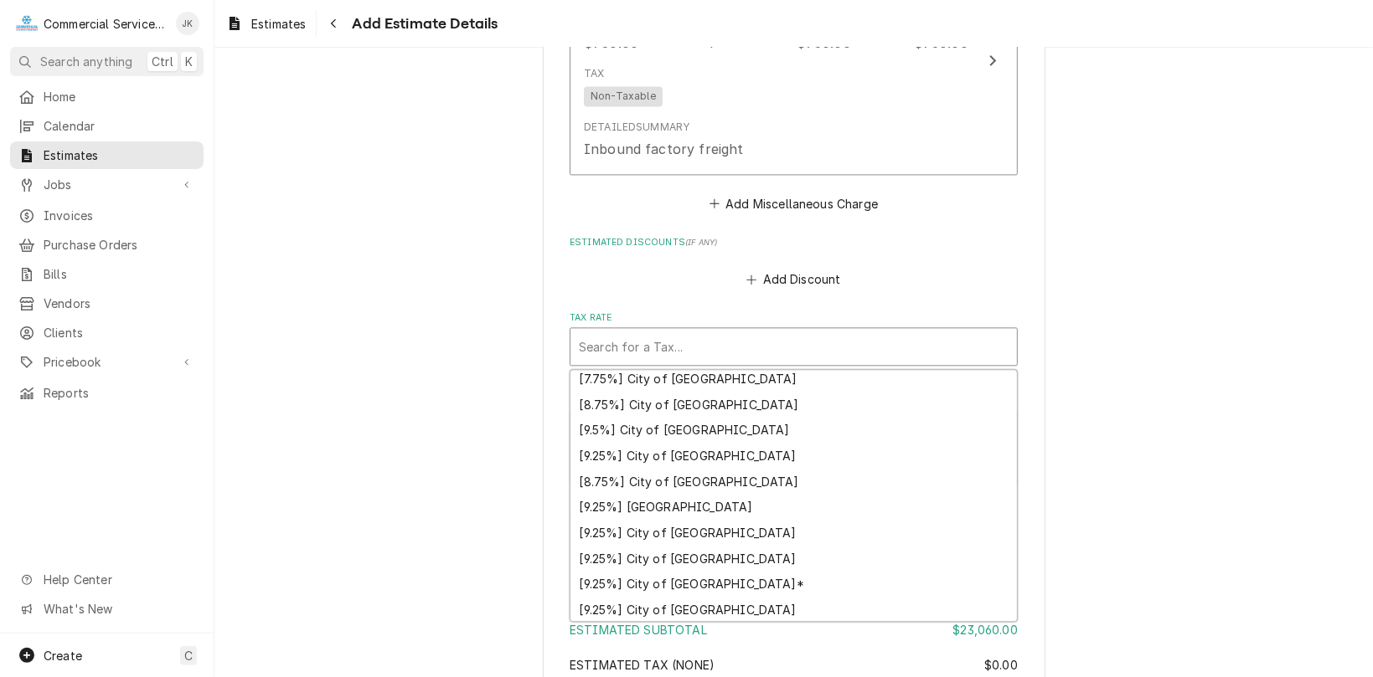
scroll to position [149, 0]
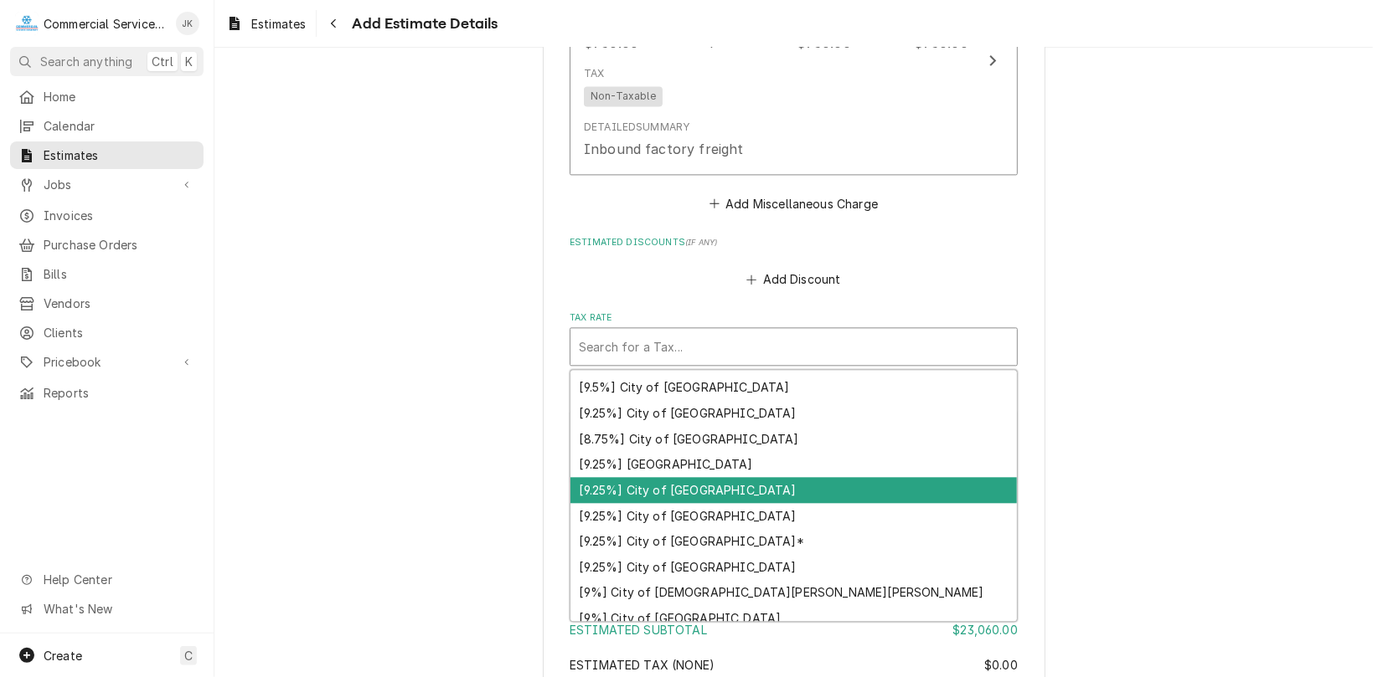
click at [675, 503] on div "[9.25%] City of Monterey" at bounding box center [793, 490] width 446 height 26
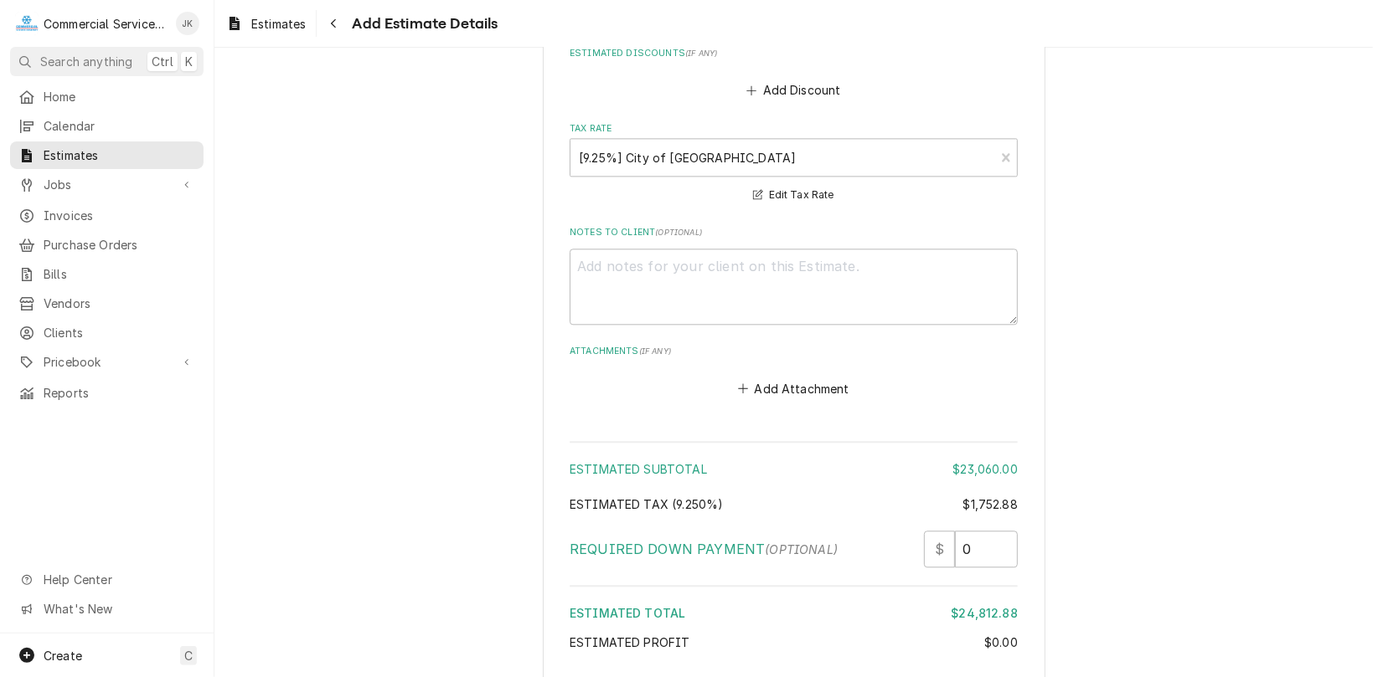
scroll to position [2599, 0]
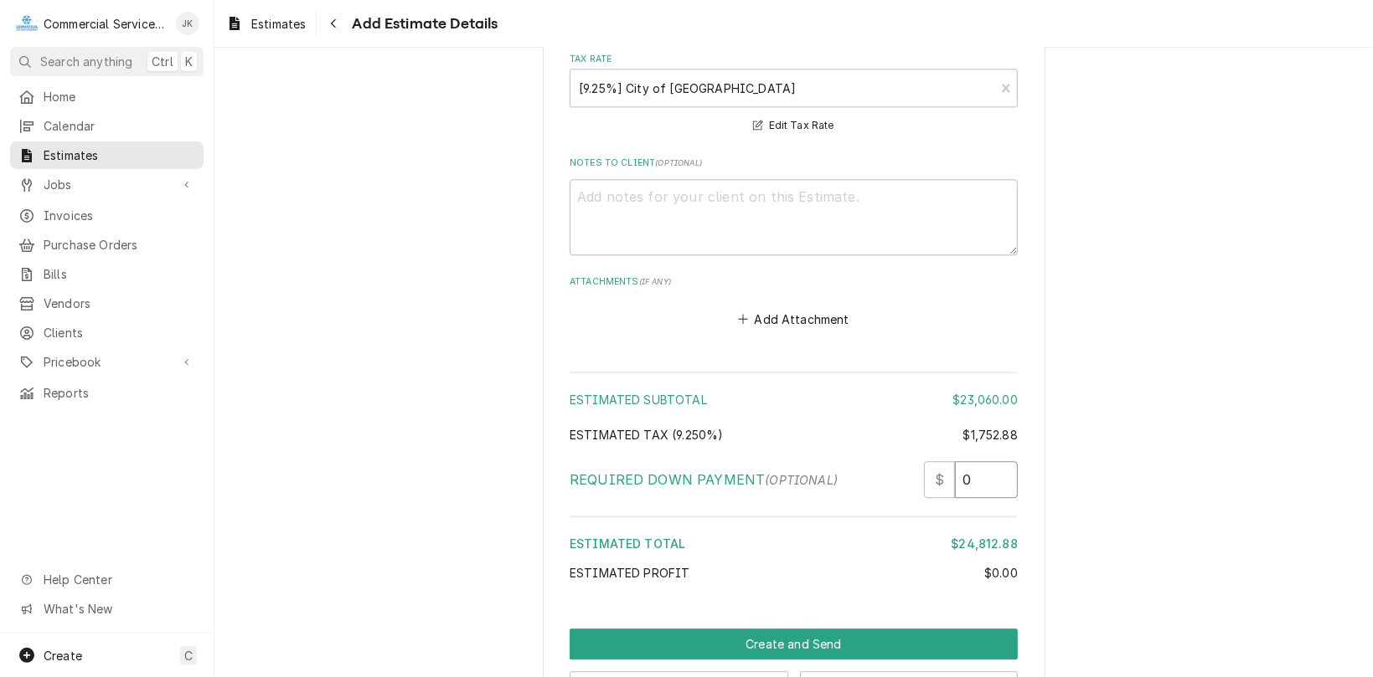
click at [972, 498] on input "0" at bounding box center [986, 479] width 63 height 37
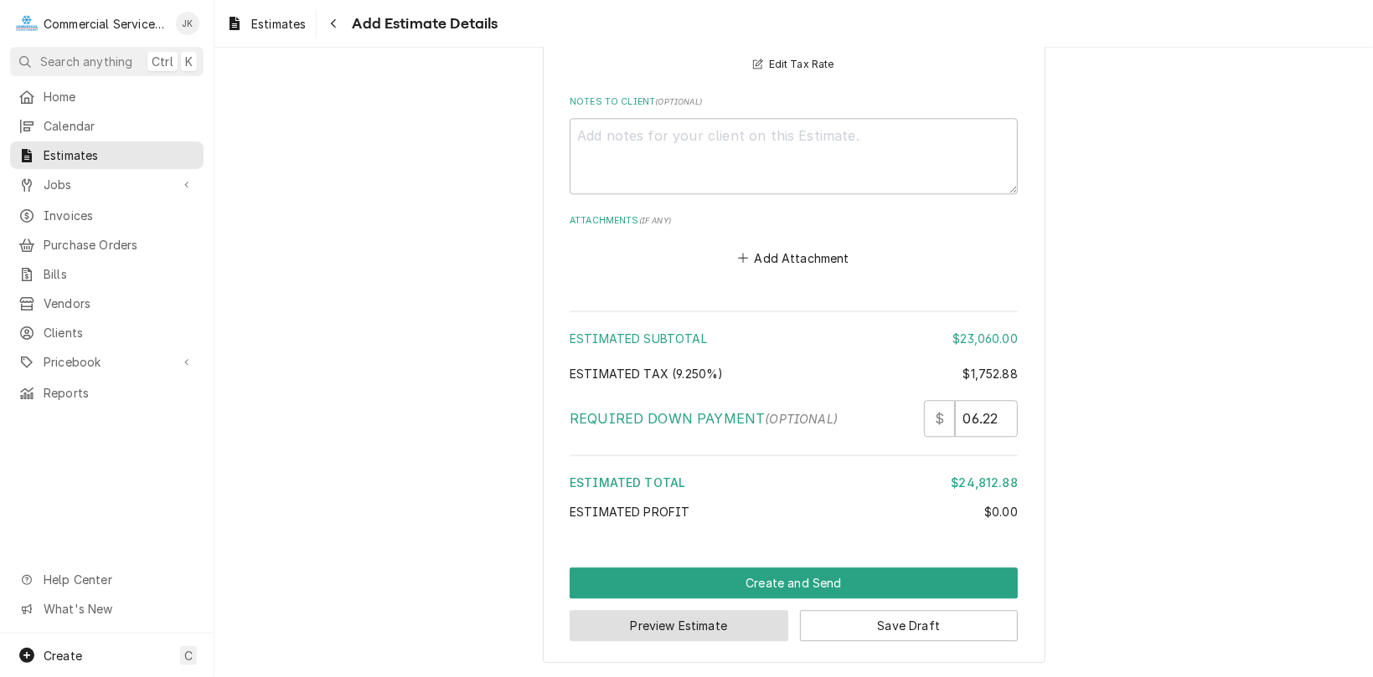
scroll to position [0, 0]
click at [694, 616] on button "Preview Estimate" at bounding box center [678, 625] width 219 height 31
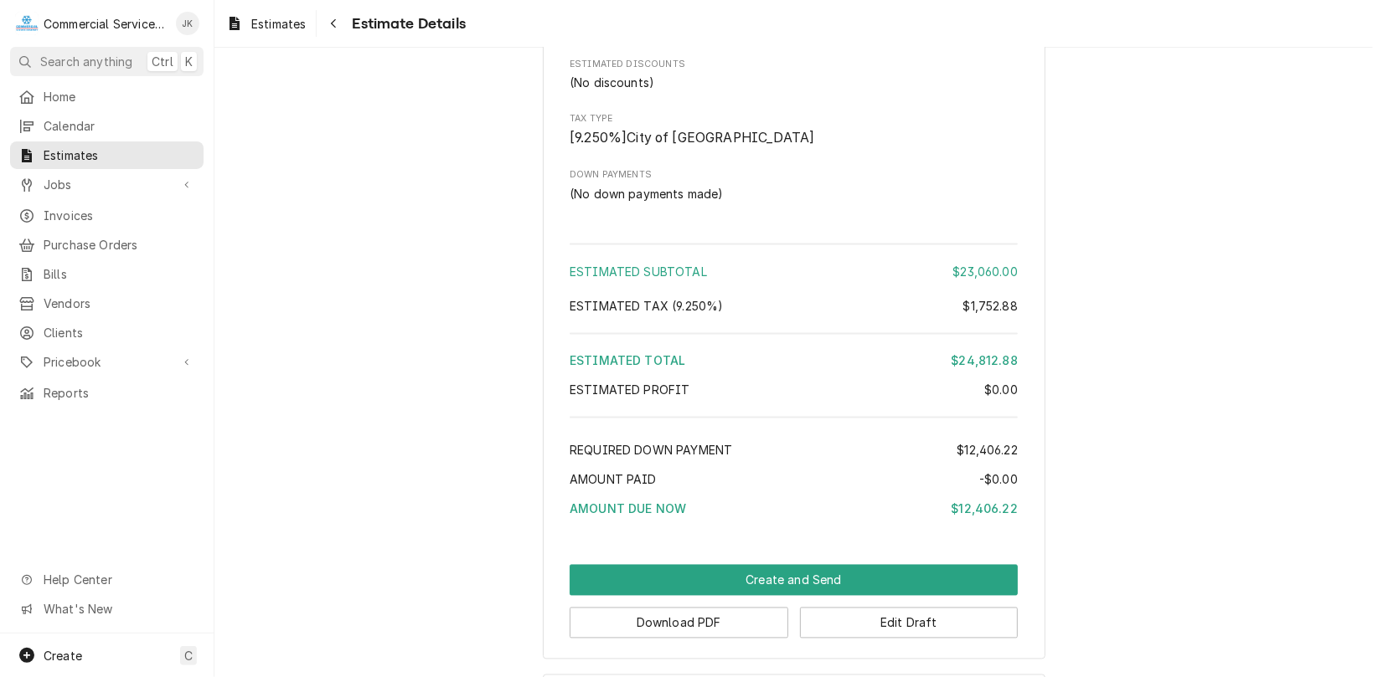
scroll to position [1940, 0]
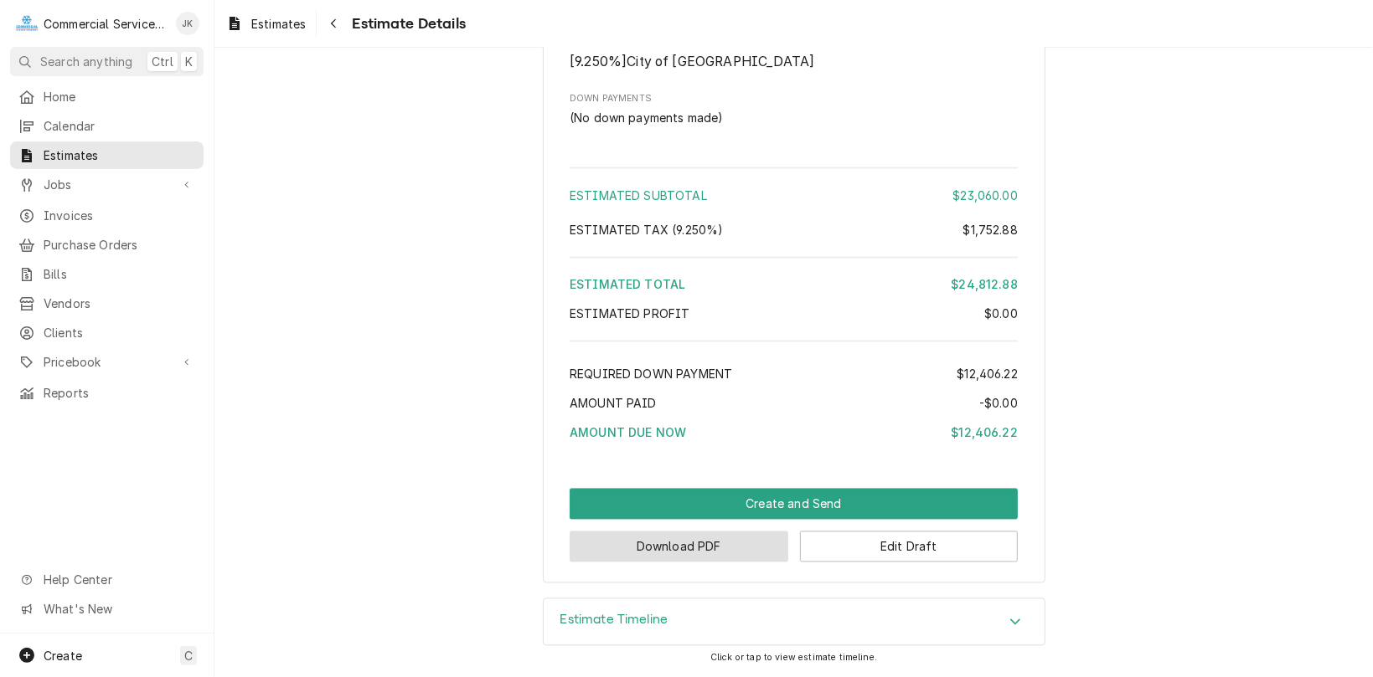
click at [638, 541] on button "Download PDF" at bounding box center [678, 547] width 219 height 31
click at [869, 550] on button "Edit Draft" at bounding box center [909, 547] width 219 height 31
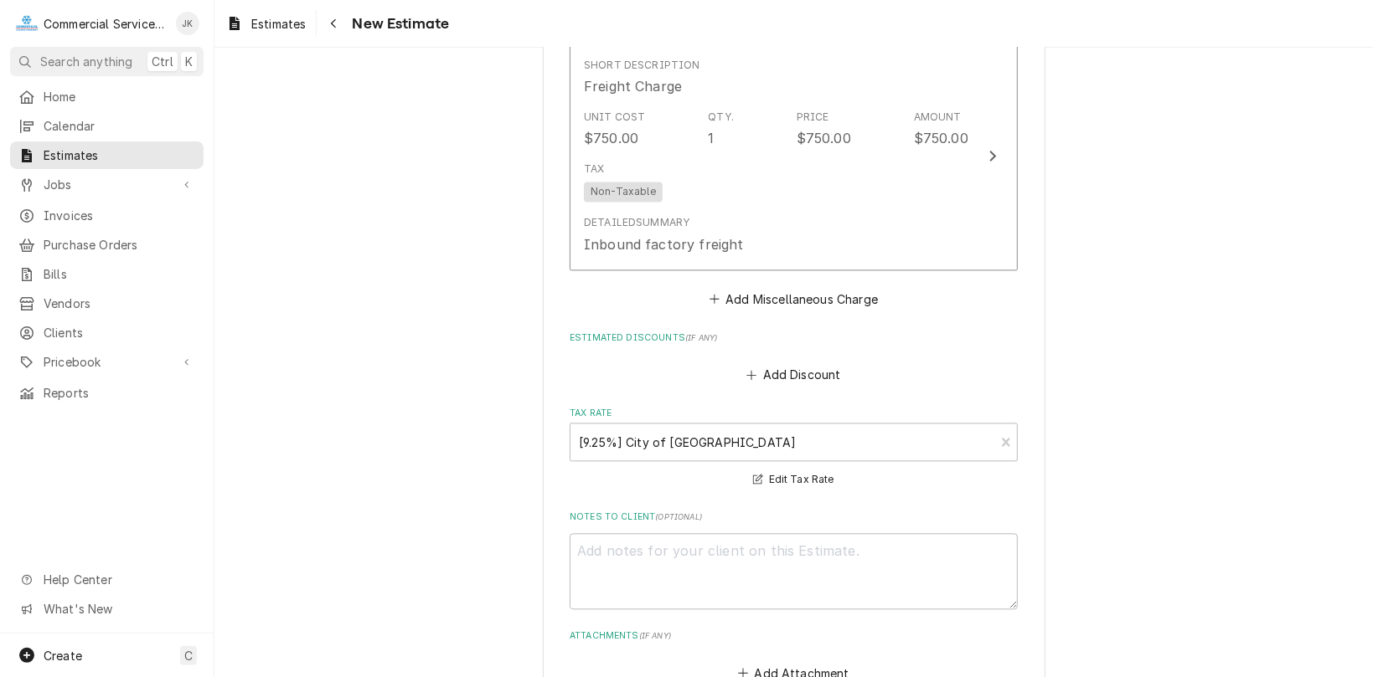
scroll to position [2295, 0]
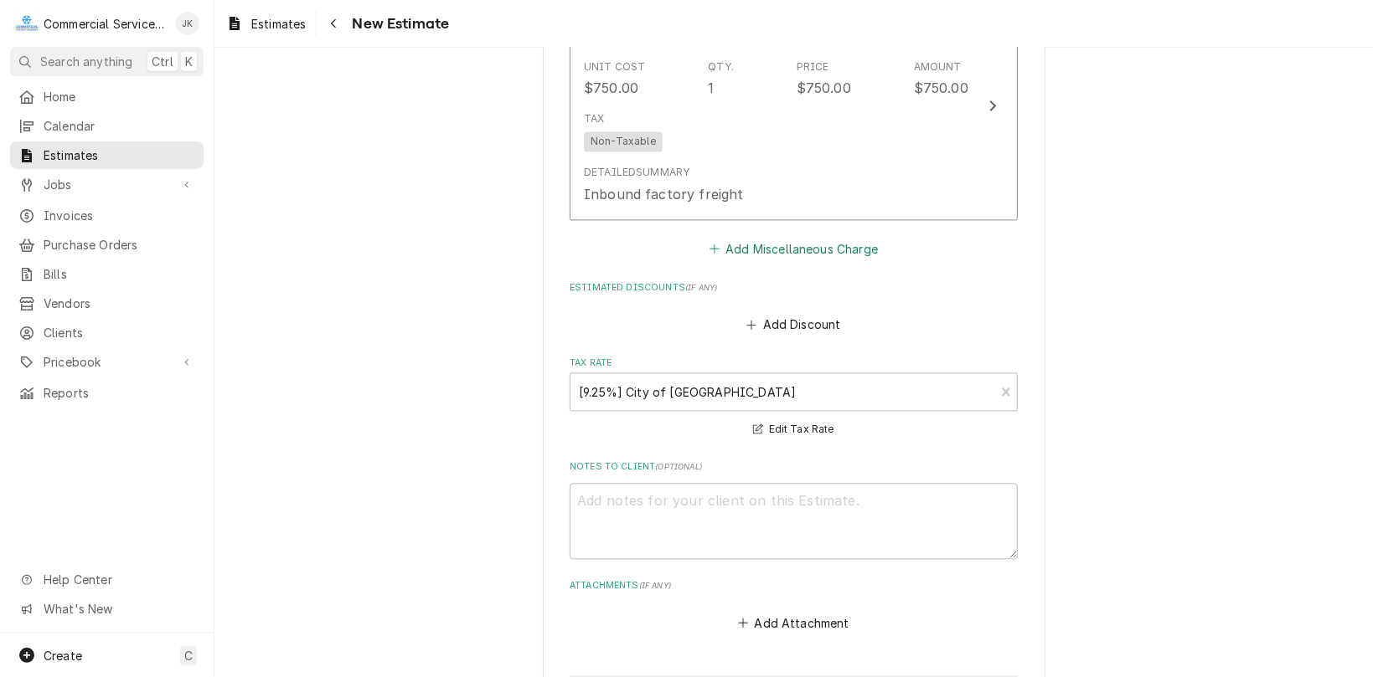
click at [747, 237] on button "Add Miscellaneous Charge" at bounding box center [793, 248] width 174 height 23
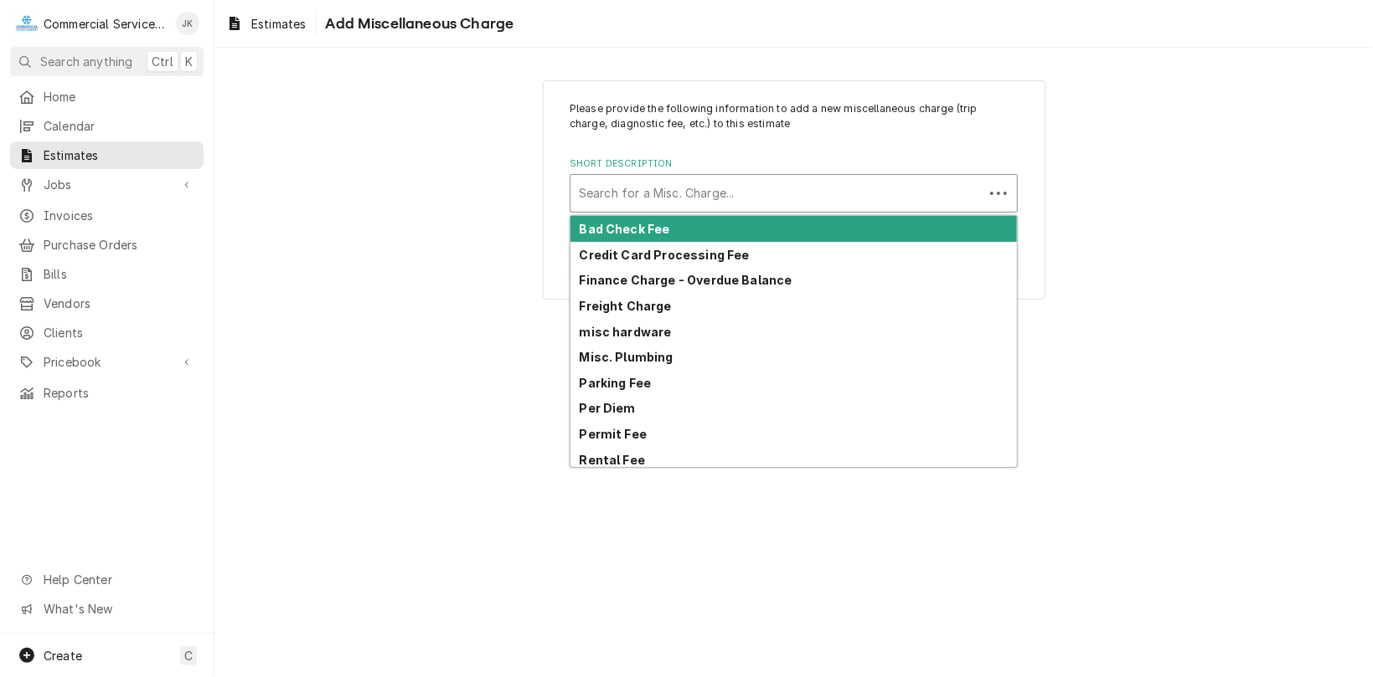
click at [599, 198] on div "Short Description" at bounding box center [777, 193] width 396 height 30
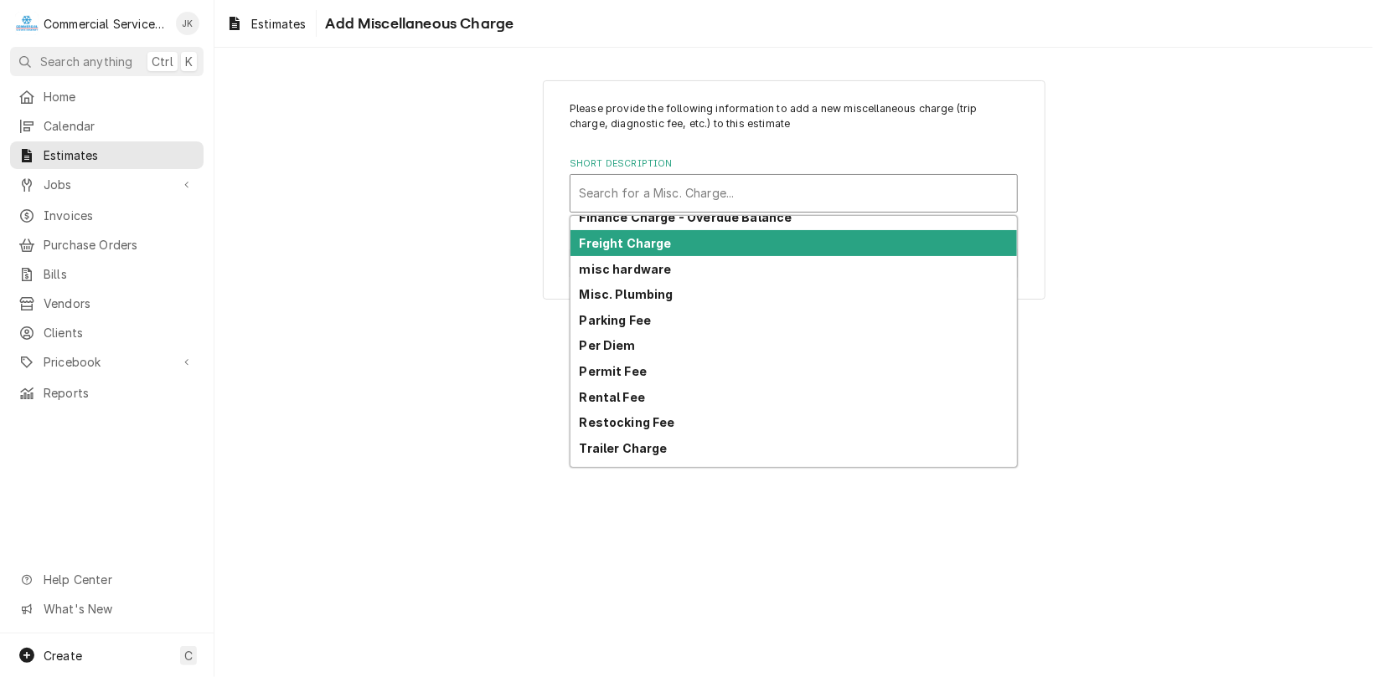
scroll to position [98, 0]
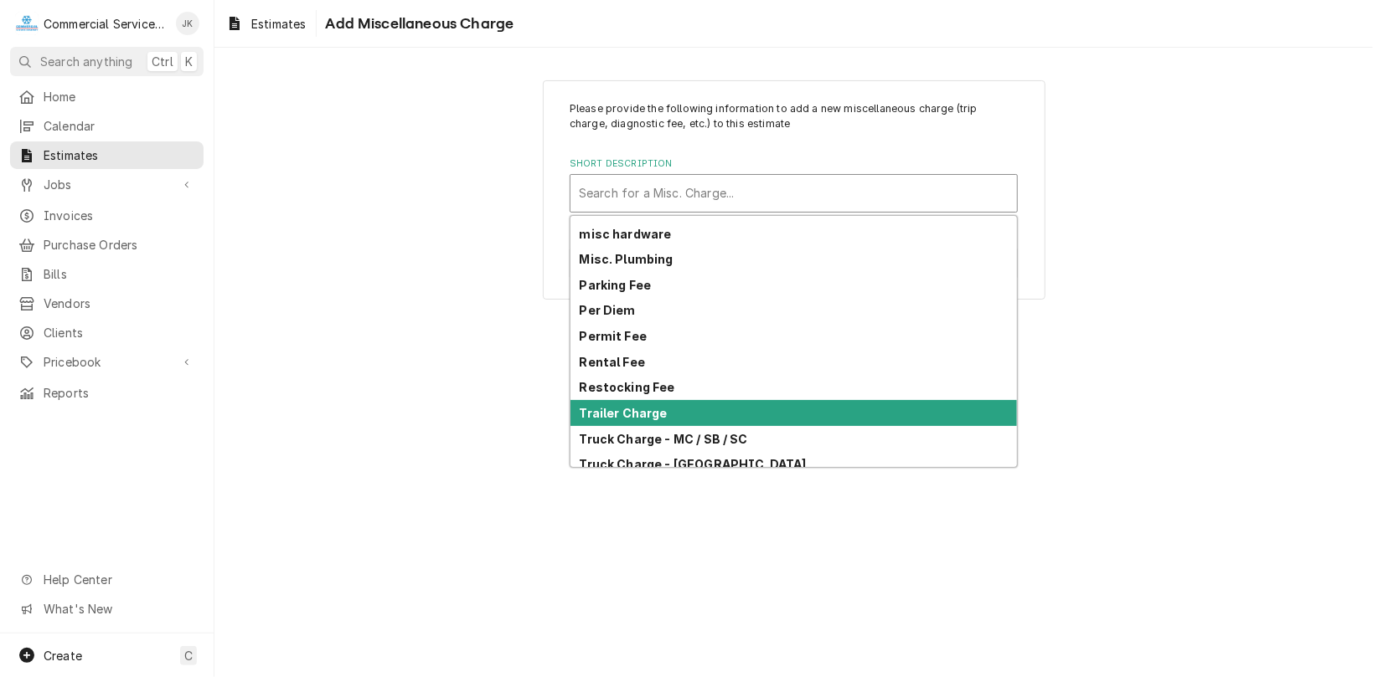
click at [600, 408] on strong "Trailer Charge" at bounding box center [624, 413] width 88 height 14
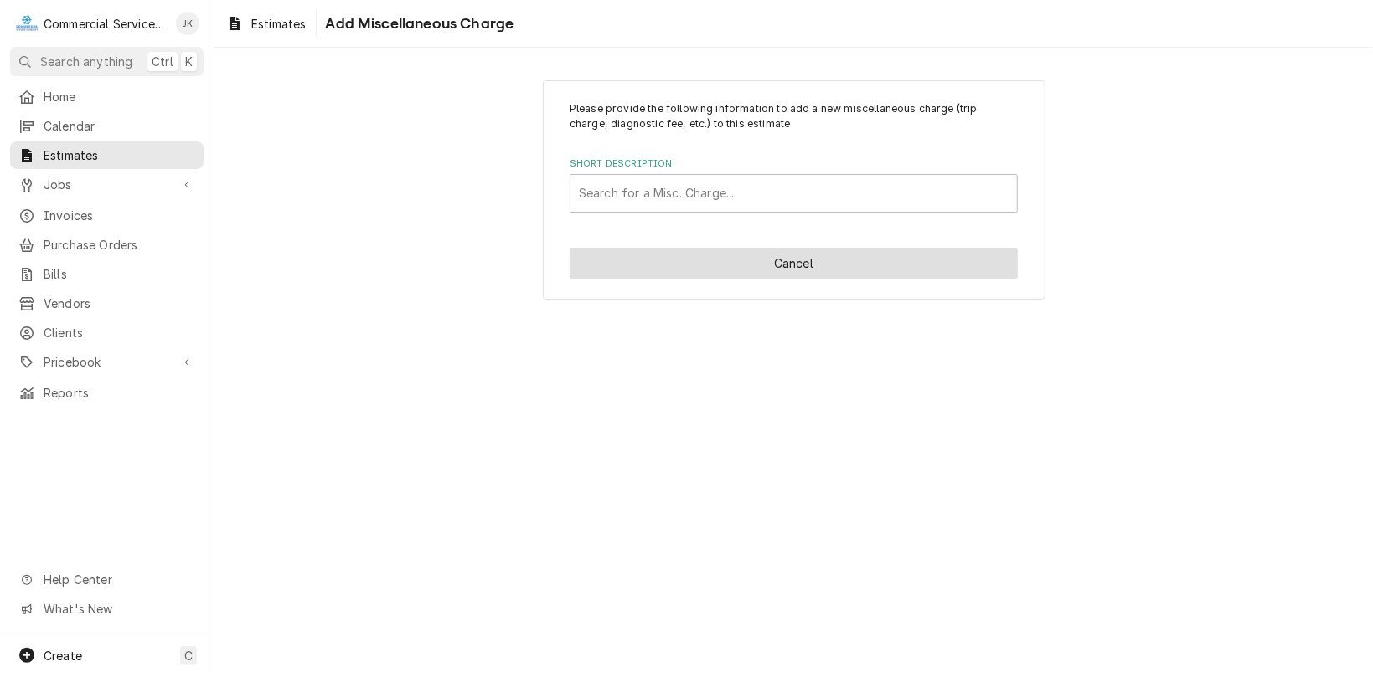
click at [853, 248] on button "Cancel" at bounding box center [793, 263] width 448 height 31
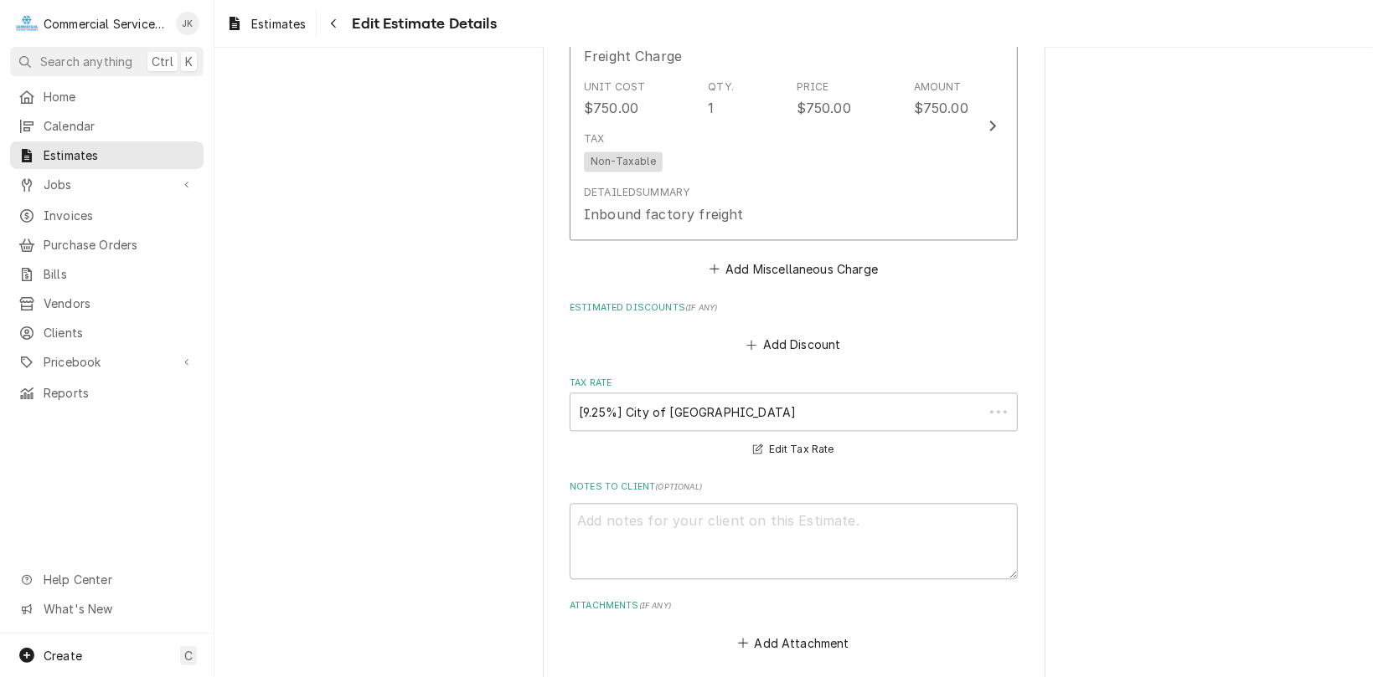
scroll to position [2274, 0]
click at [595, 503] on textarea "Notes to Client ( optional )" at bounding box center [793, 541] width 448 height 76
type textarea "x"
type textarea "L"
type textarea "x"
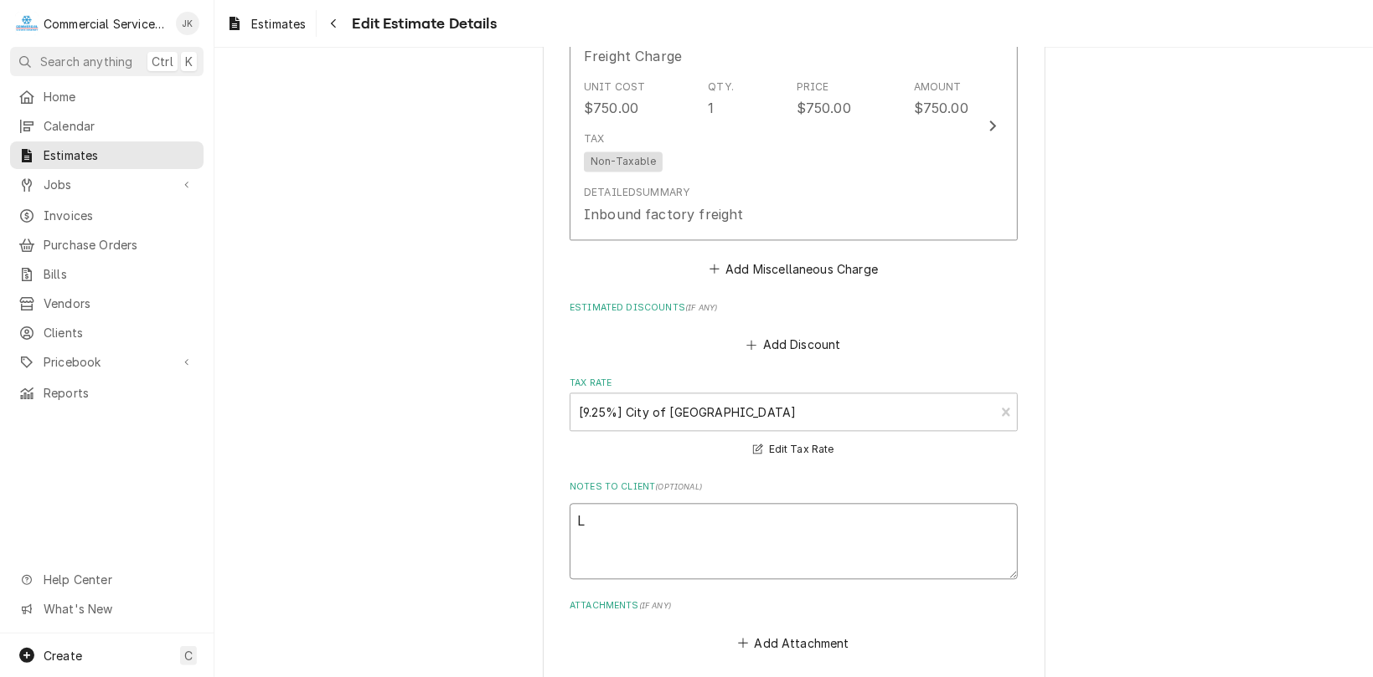
type textarea "Le"
type textarea "x"
type textarea "Lea"
type textarea "x"
type textarea "Lead"
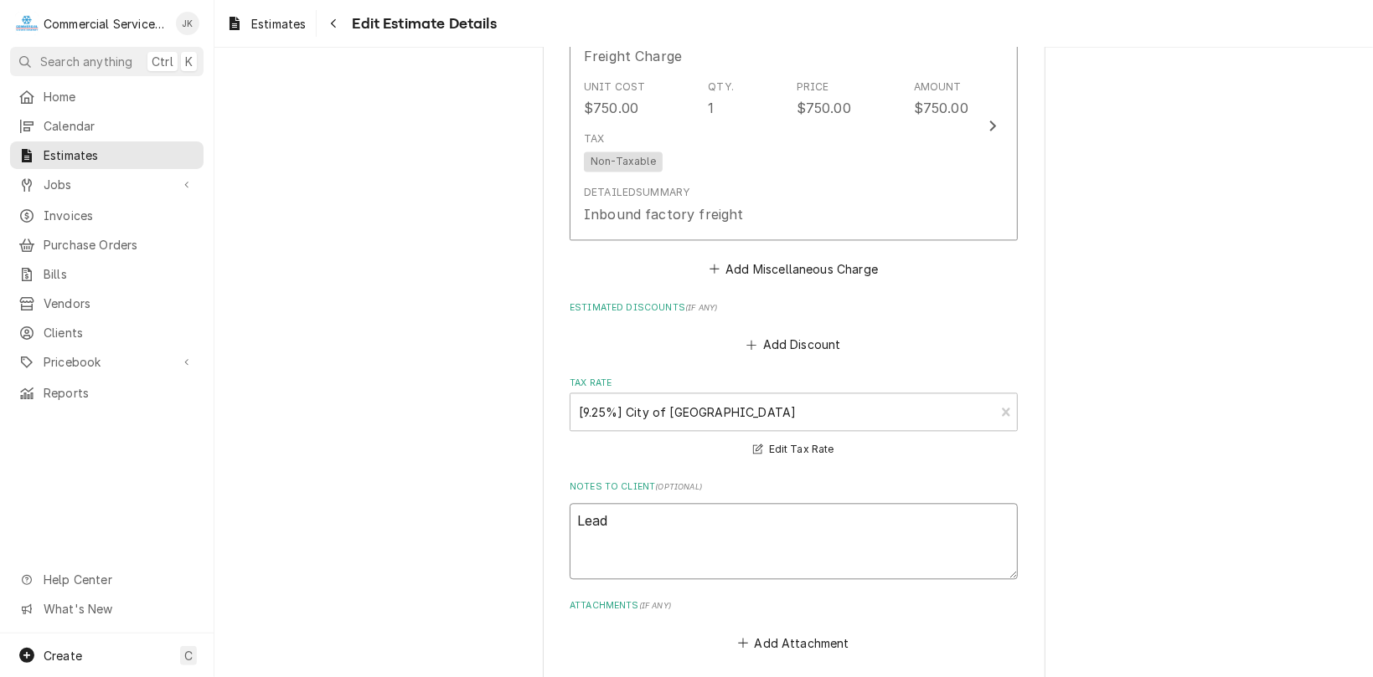
type textarea "x"
type textarea "Lead"
type textarea "x"
type textarea "Lead t"
type textarea "x"
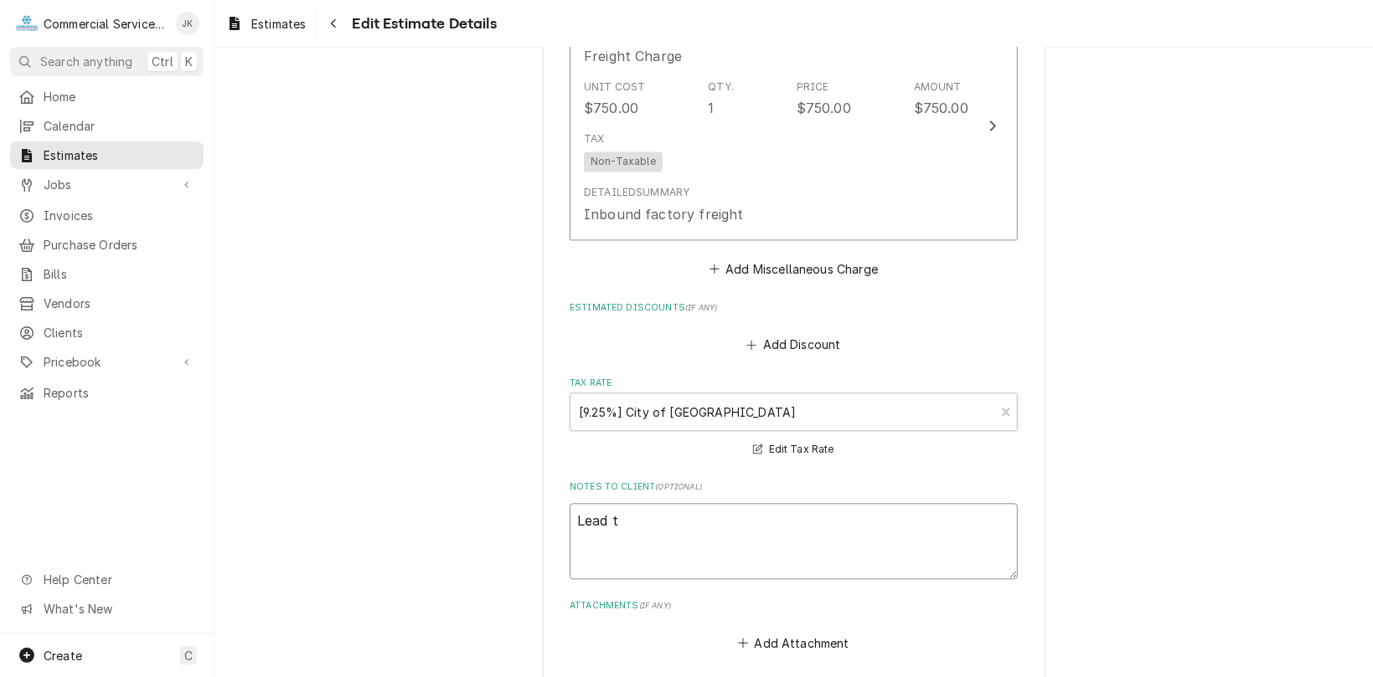
type textarea "Lead ti"
type textarea "x"
type textarea "Lead [PERSON_NAME]"
type textarea "x"
type textarea "Lead time"
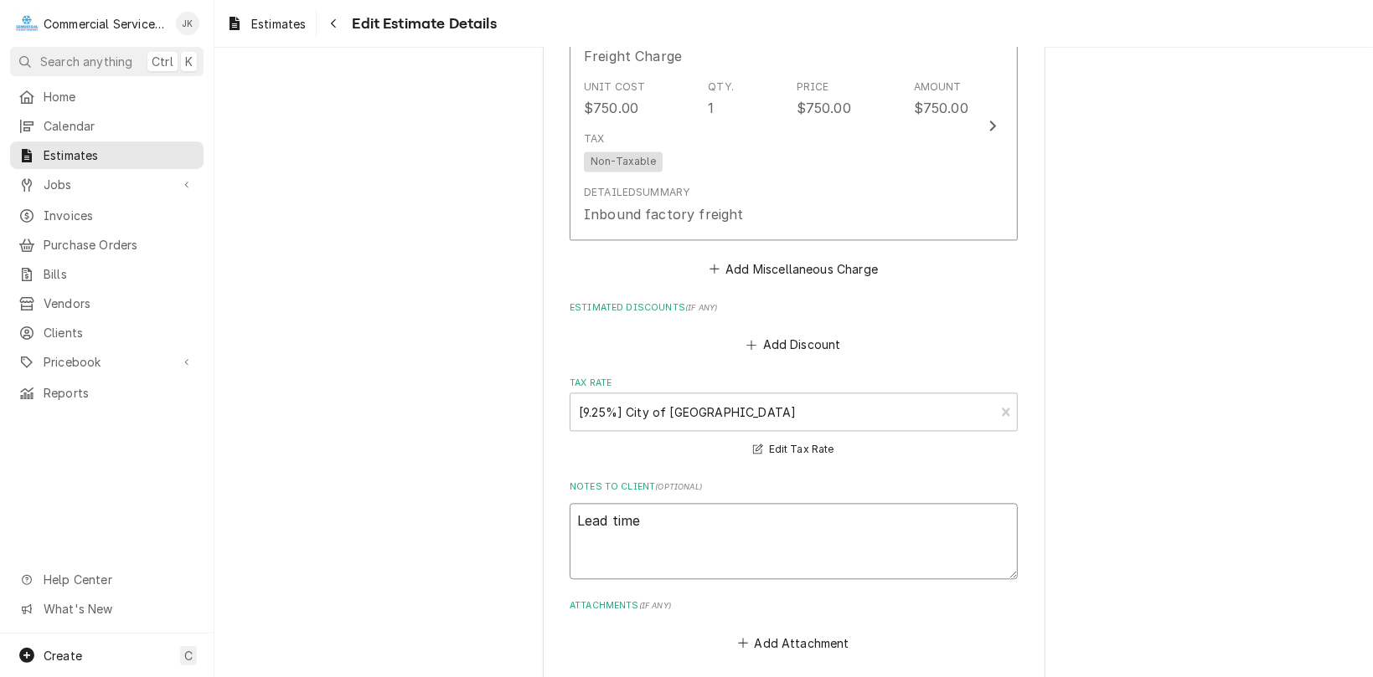
type textarea "x"
type textarea "Lead time"
type textarea "x"
type textarea "Lead time i"
type textarea "x"
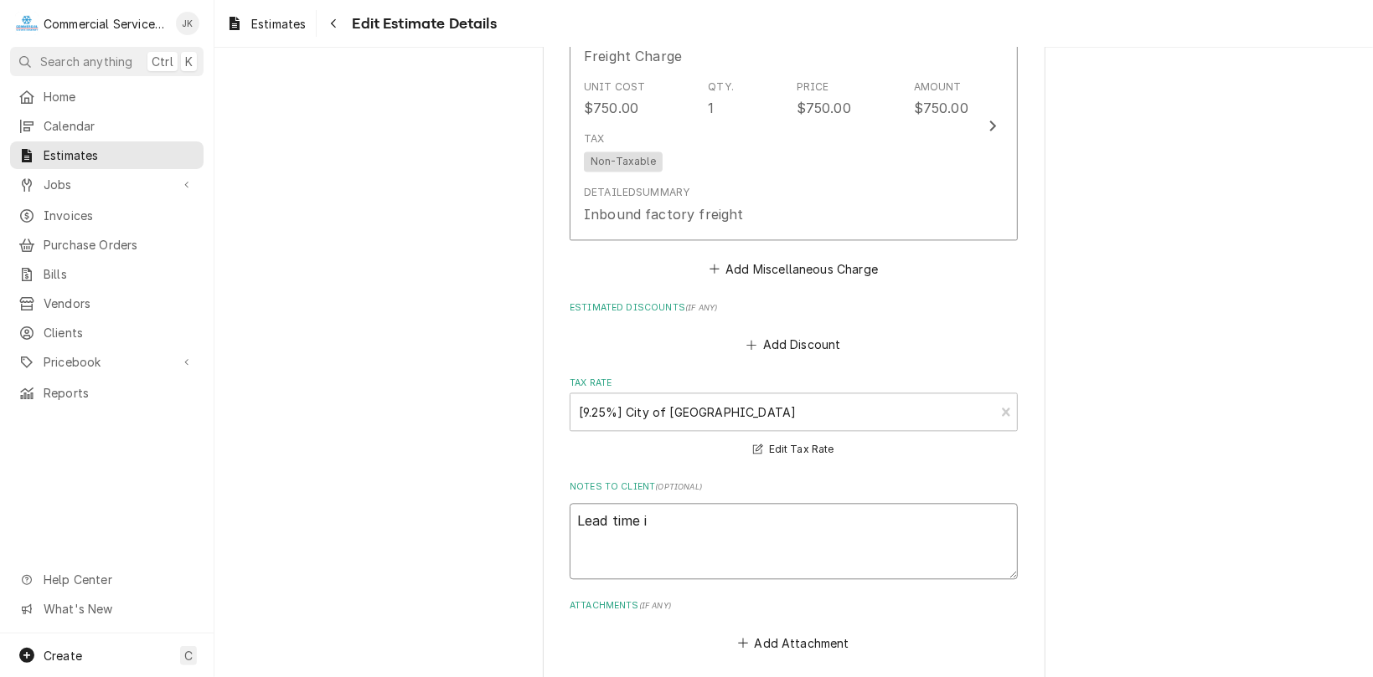
type textarea "Lead time is"
type textarea "x"
type textarea "Lead time is"
type textarea "x"
type textarea "Lead time is d"
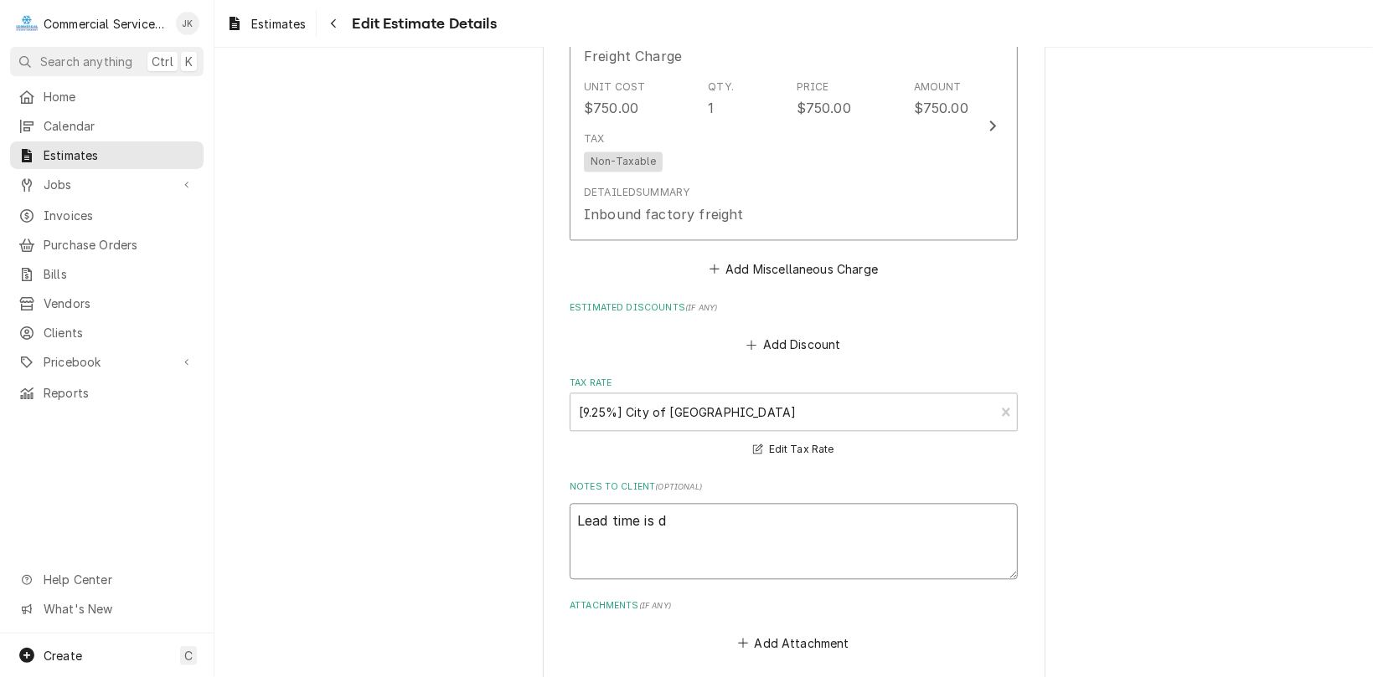
type textarea "x"
type textarea "Lead time is de"
type textarea "x"
type textarea "Lead time is dep"
type textarea "x"
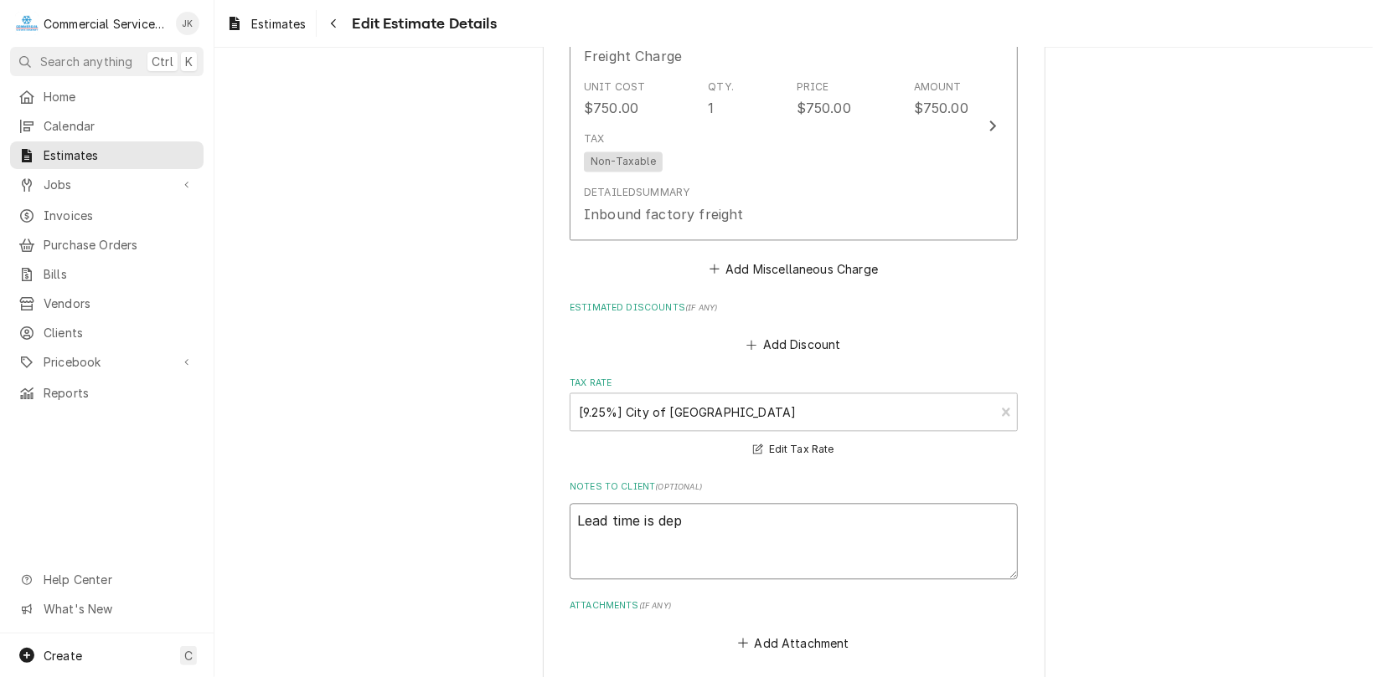
type textarea "Lead time is depe"
type textarea "x"
type textarea "Lead time is [MEDICAL_DATA]"
type textarea "x"
type textarea "Lead time is depend"
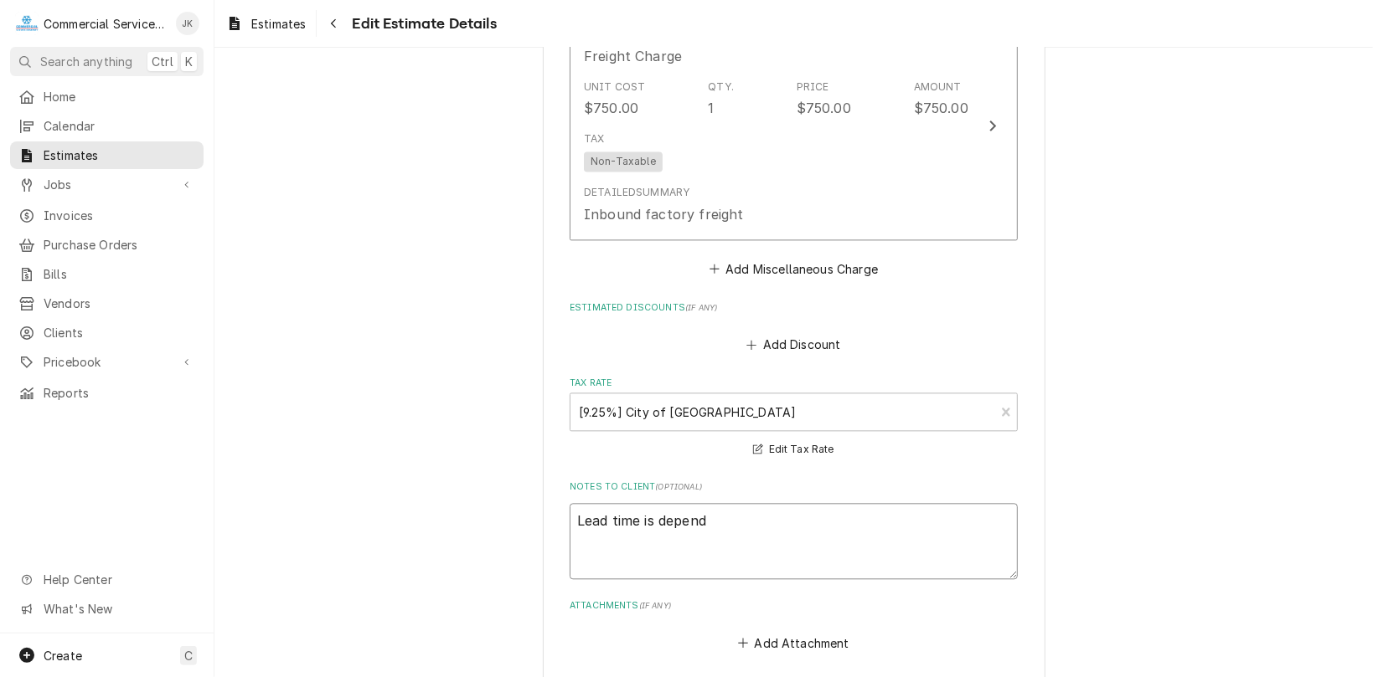
type textarea "x"
type textarea "Lead time is depende"
type textarea "x"
type textarea "Lead time is dependen"
type textarea "x"
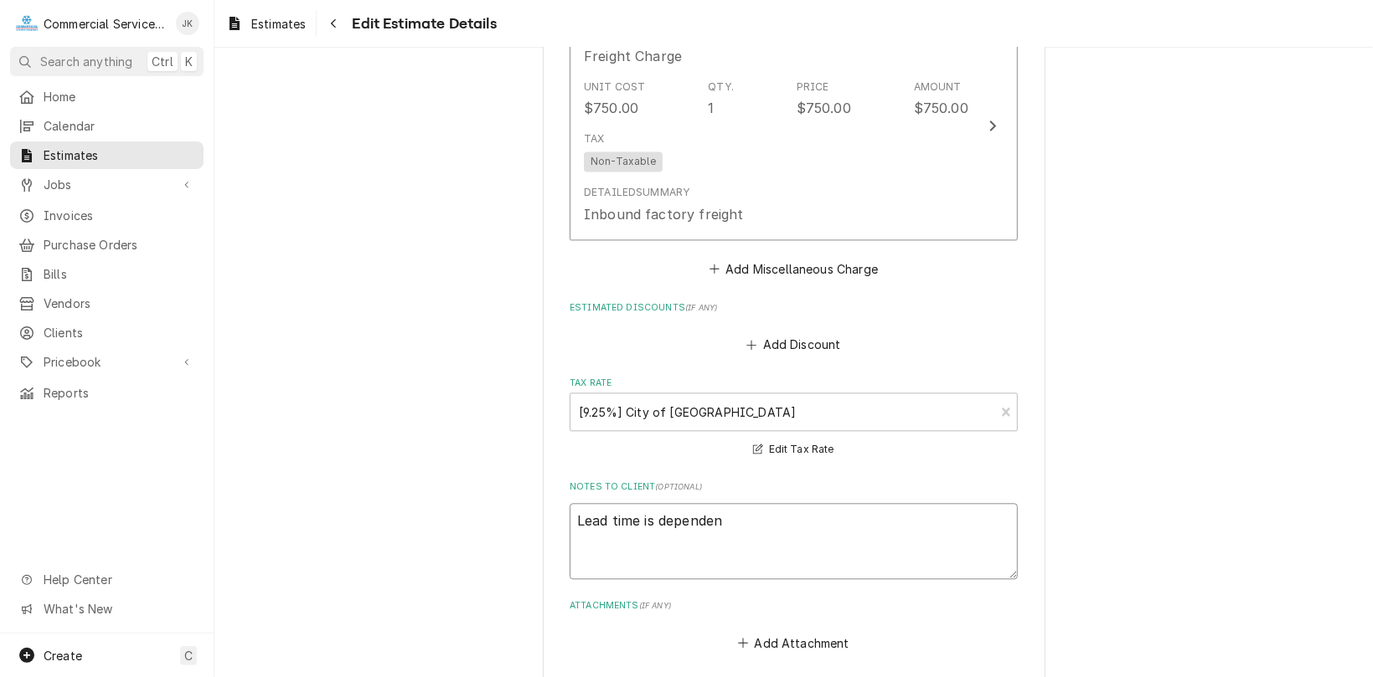
type textarea "Lead time is dependent"
type textarea "x"
type textarea "Lead time is dependen"
type textarea "x"
type textarea "Lead time is depende"
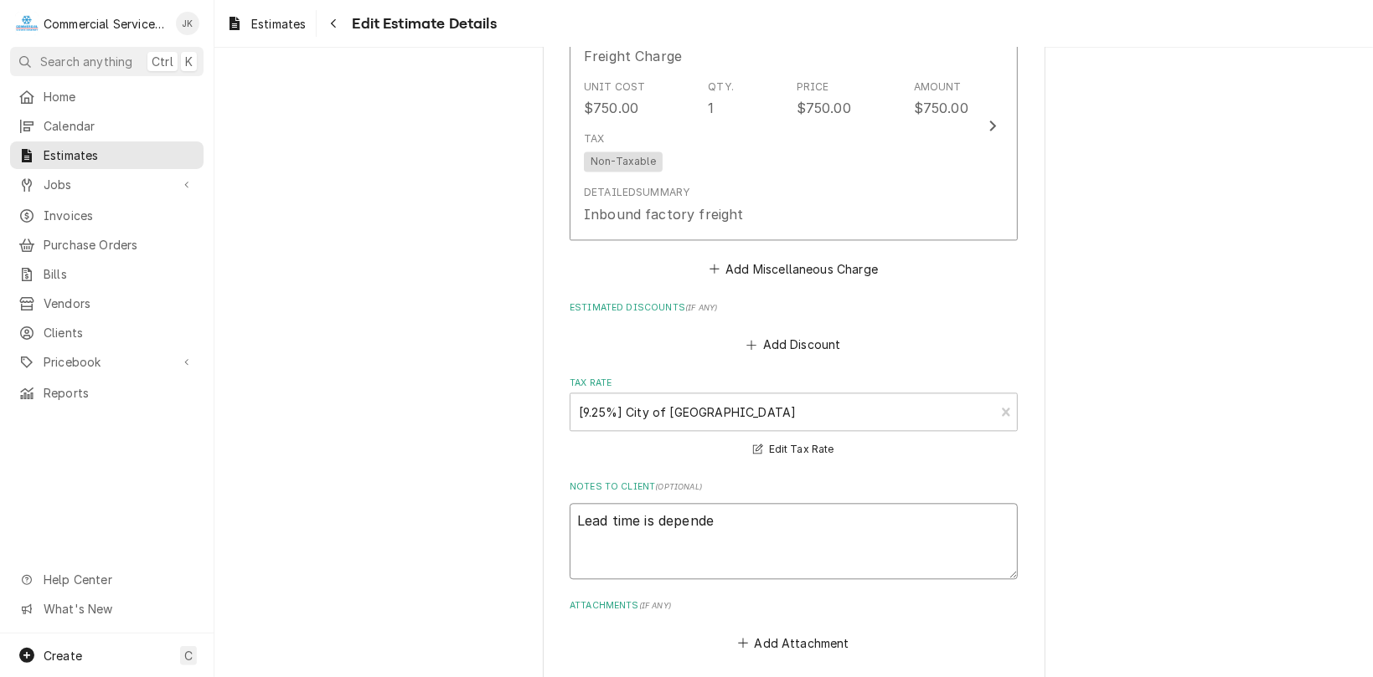
type textarea "x"
type textarea "Lead time is depend"
type textarea "x"
type textarea "Lead time is [MEDICAL_DATA]"
type textarea "x"
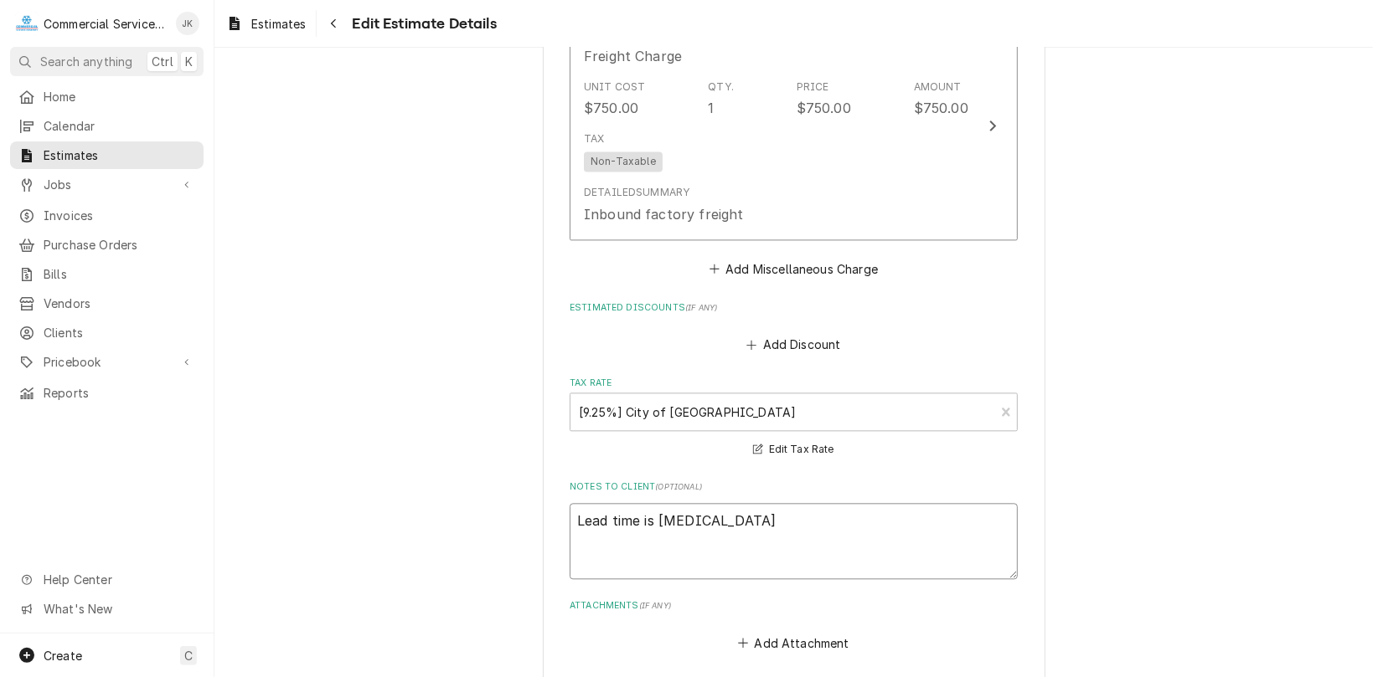
type textarea "Lead time is depe"
type textarea "x"
type textarea "Lead time is dep"
type textarea "x"
type textarea "Lead time is de"
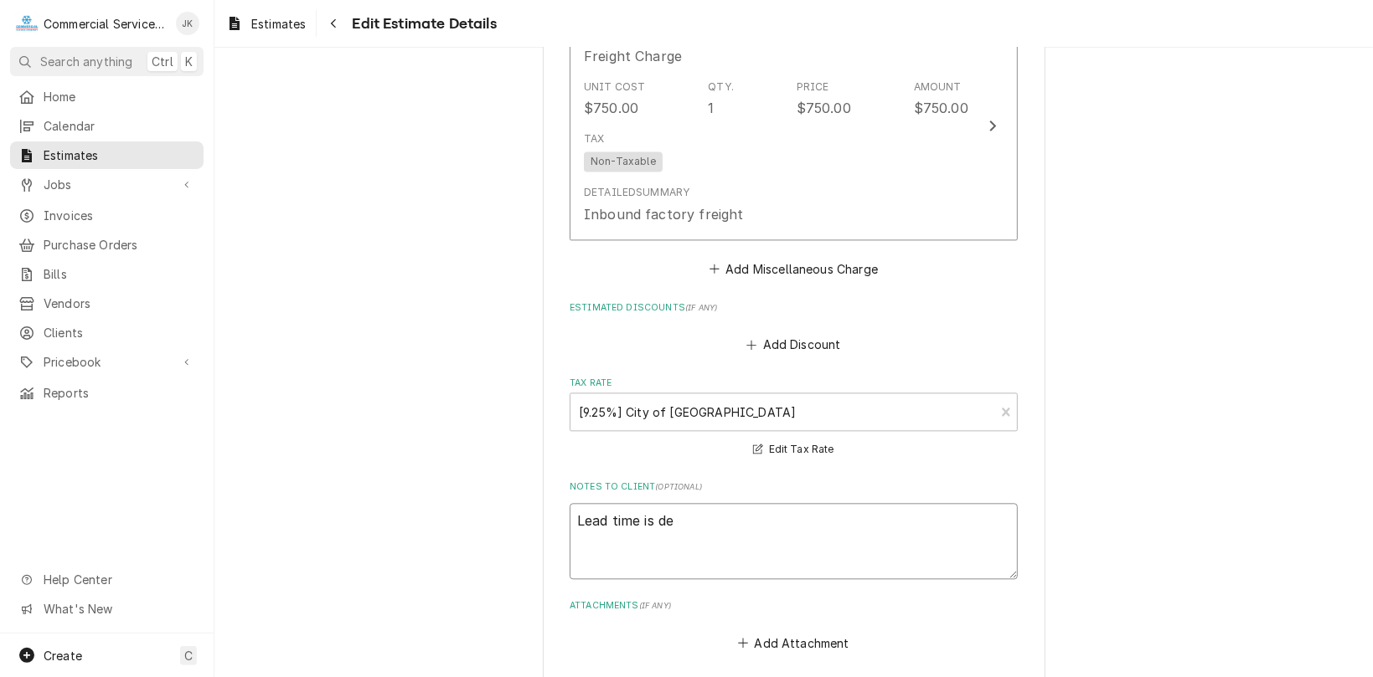
type textarea "x"
type textarea "Lead time is d"
type textarea "x"
type textarea "Lead time is"
type textarea "x"
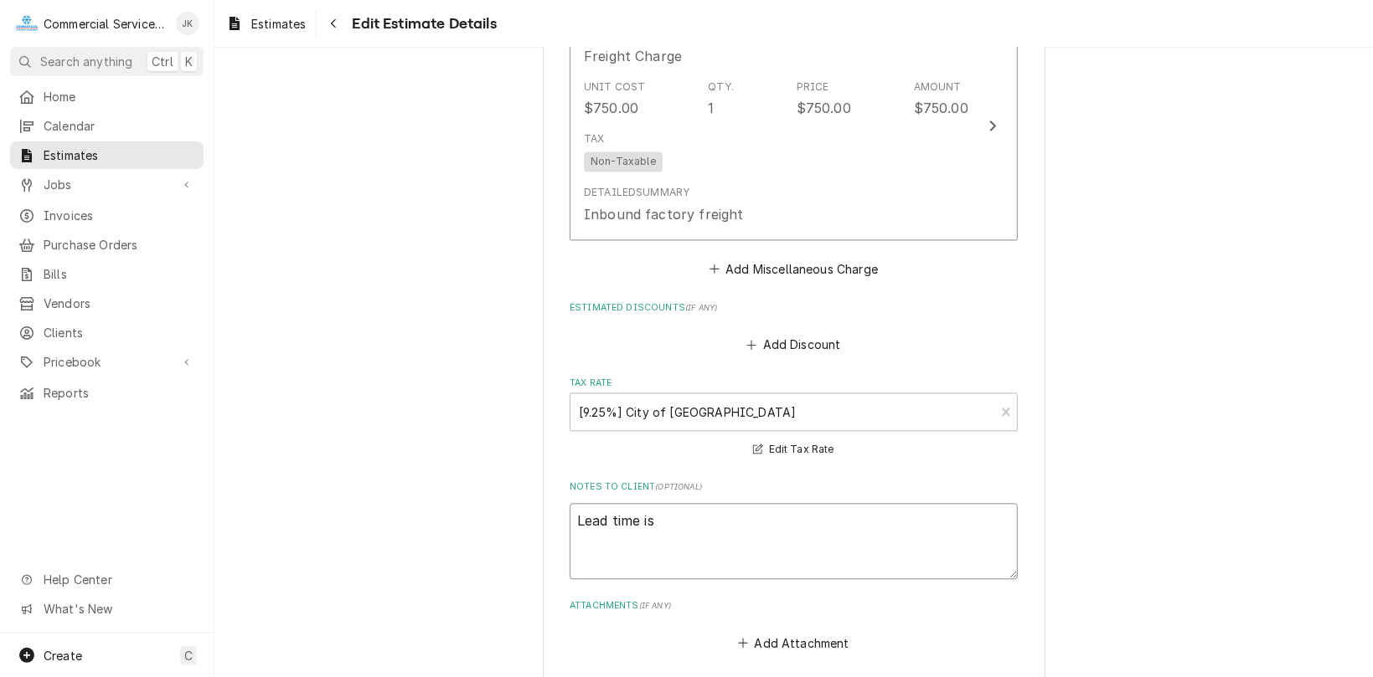
type textarea "Lead time is"
type textarea "x"
type textarea "Lead time i"
type textarea "x"
type textarea "Lead time"
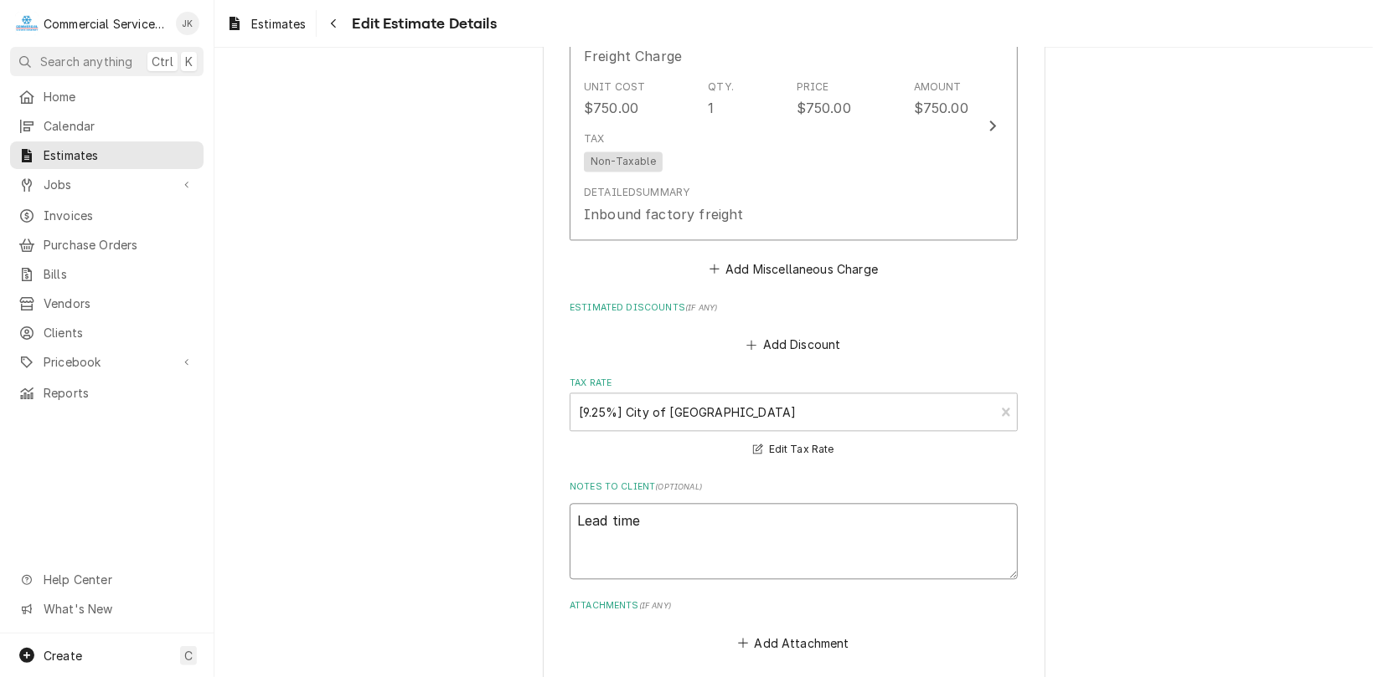
type textarea "x"
type textarea "Lead time"
type textarea "x"
type textarea "Lead [PERSON_NAME]"
type textarea "x"
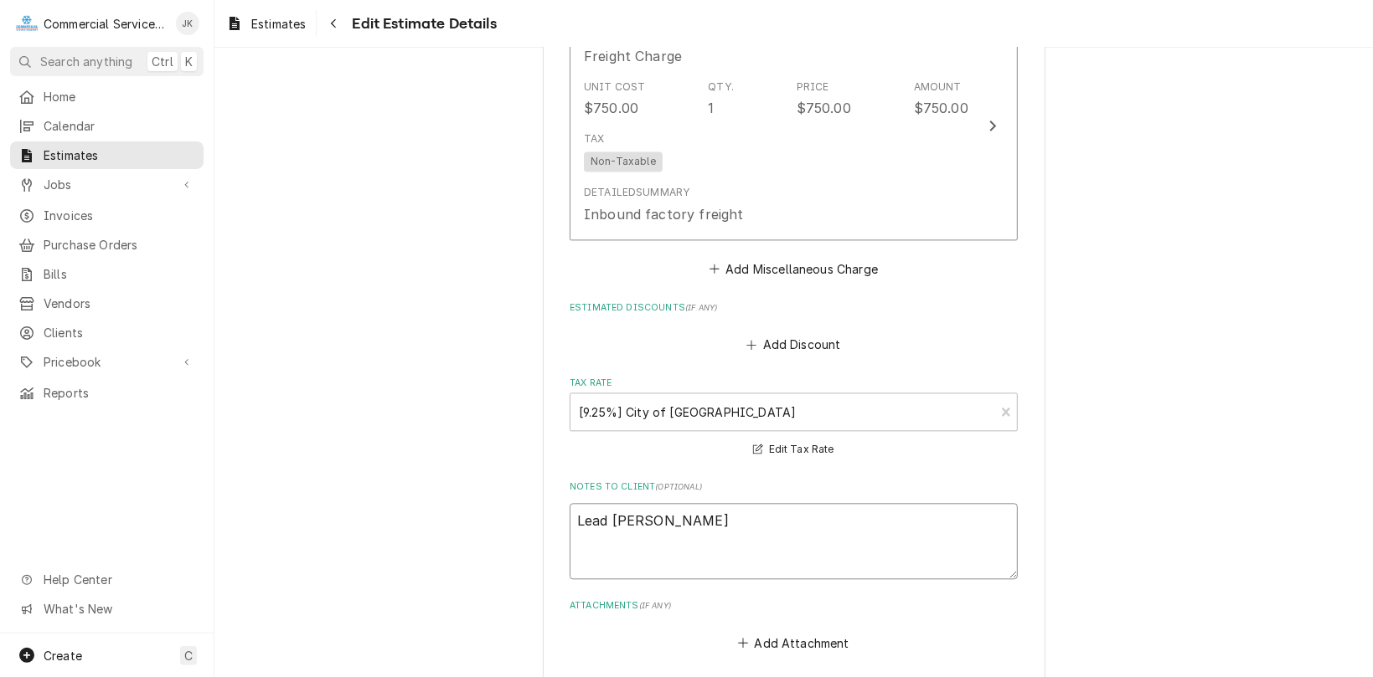
type textarea "Lead ti"
type textarea "x"
type textarea "Lead t"
type textarea "x"
type textarea "Lead"
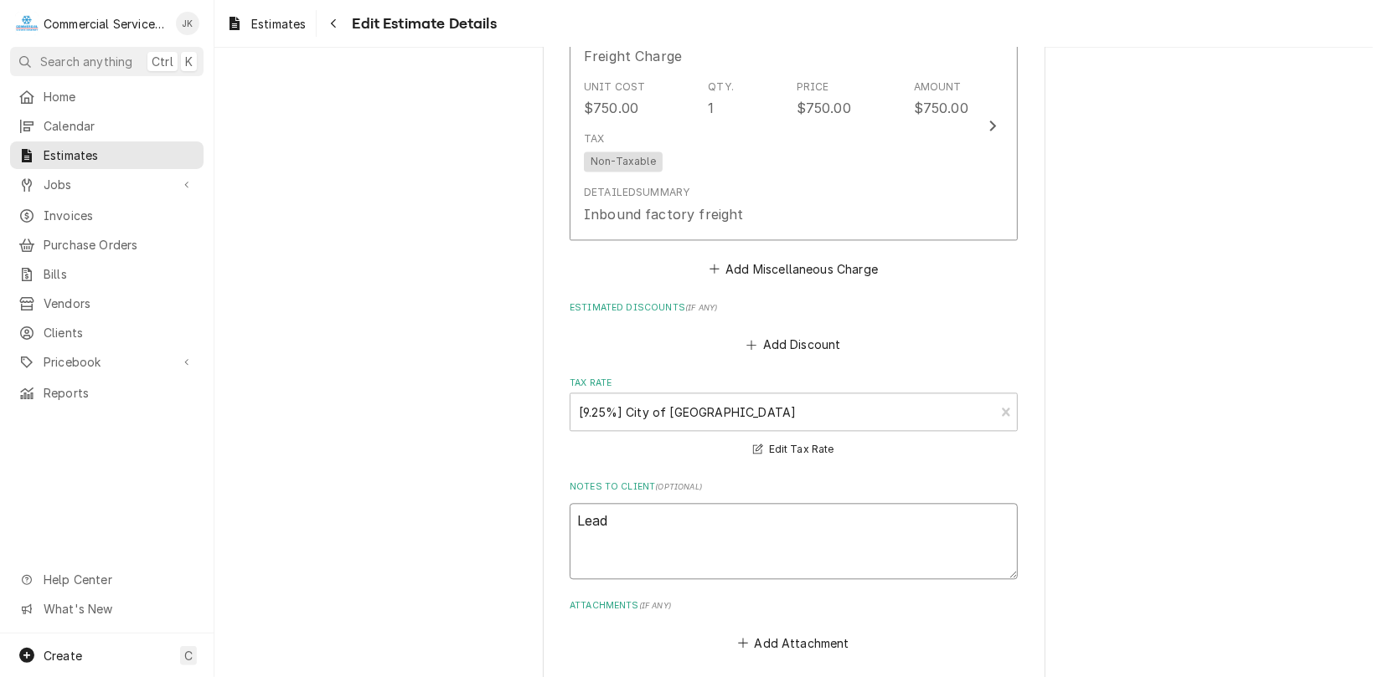
type textarea "x"
type textarea "Lea"
type textarea "x"
type textarea "Le"
type textarea "x"
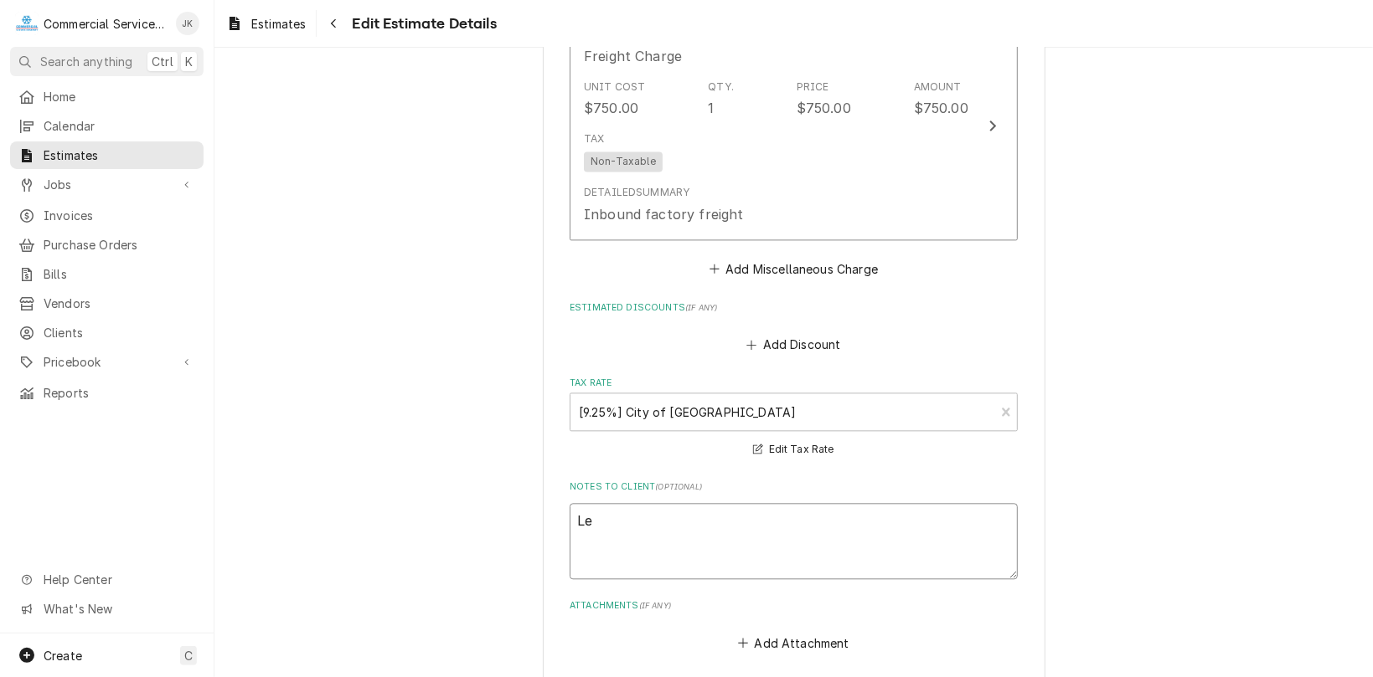
type textarea "L"
type textarea "x"
type textarea "W"
type textarea "x"
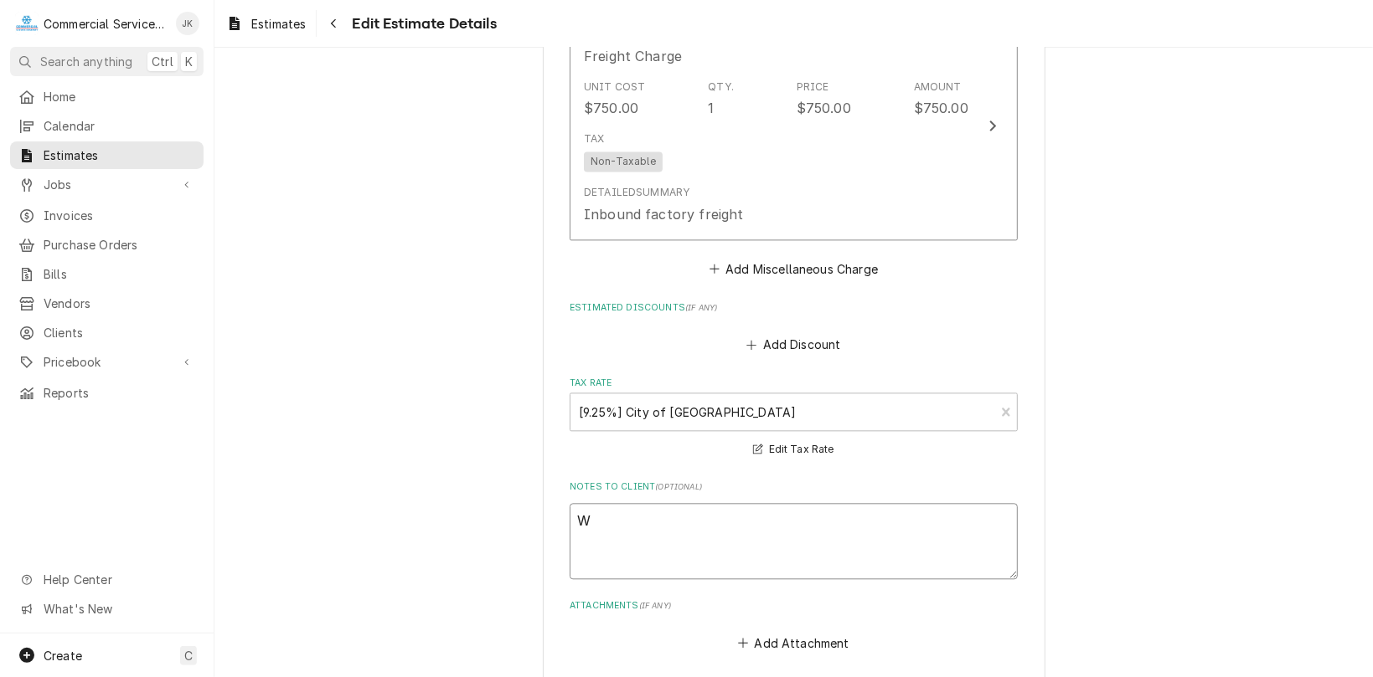
type textarea "Wo"
type textarea "x"
type textarea "Wol"
type textarea "x"
type textarea "Wolf"
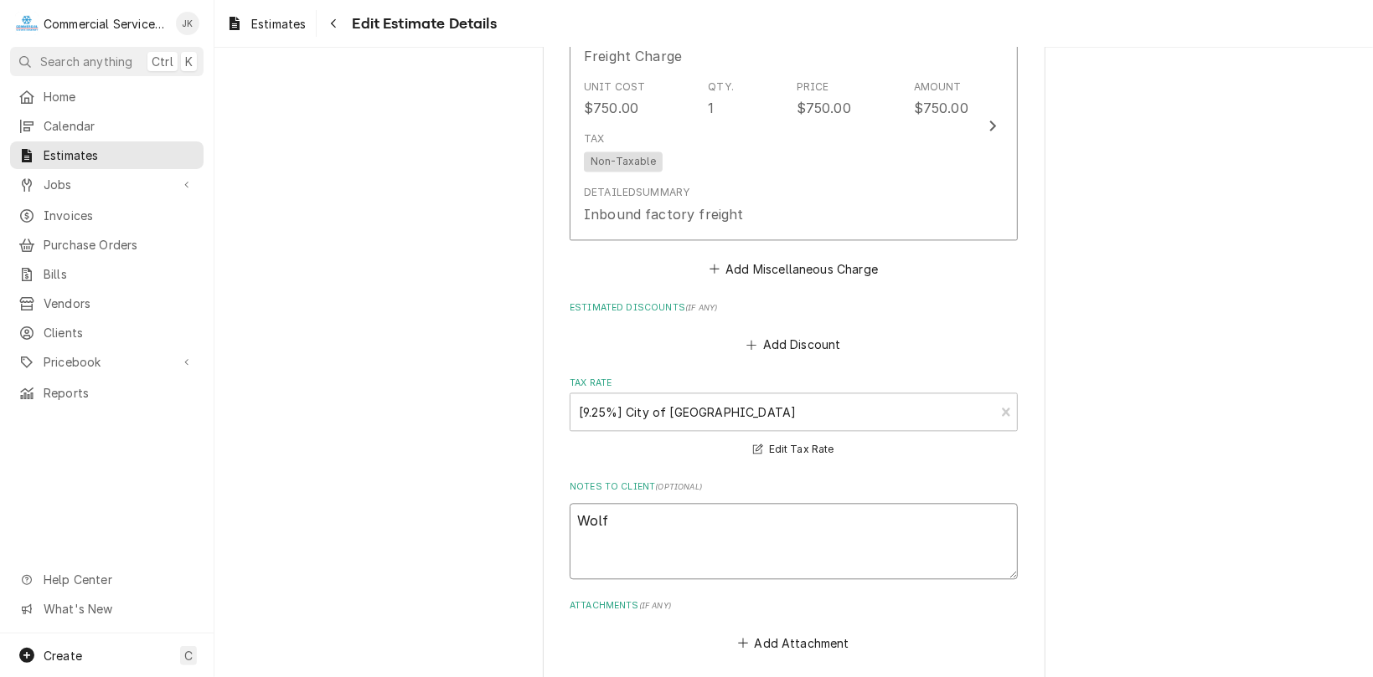
type textarea "x"
type textarea "Wolf"
type textarea "x"
type textarea "Wolf R"
type textarea "x"
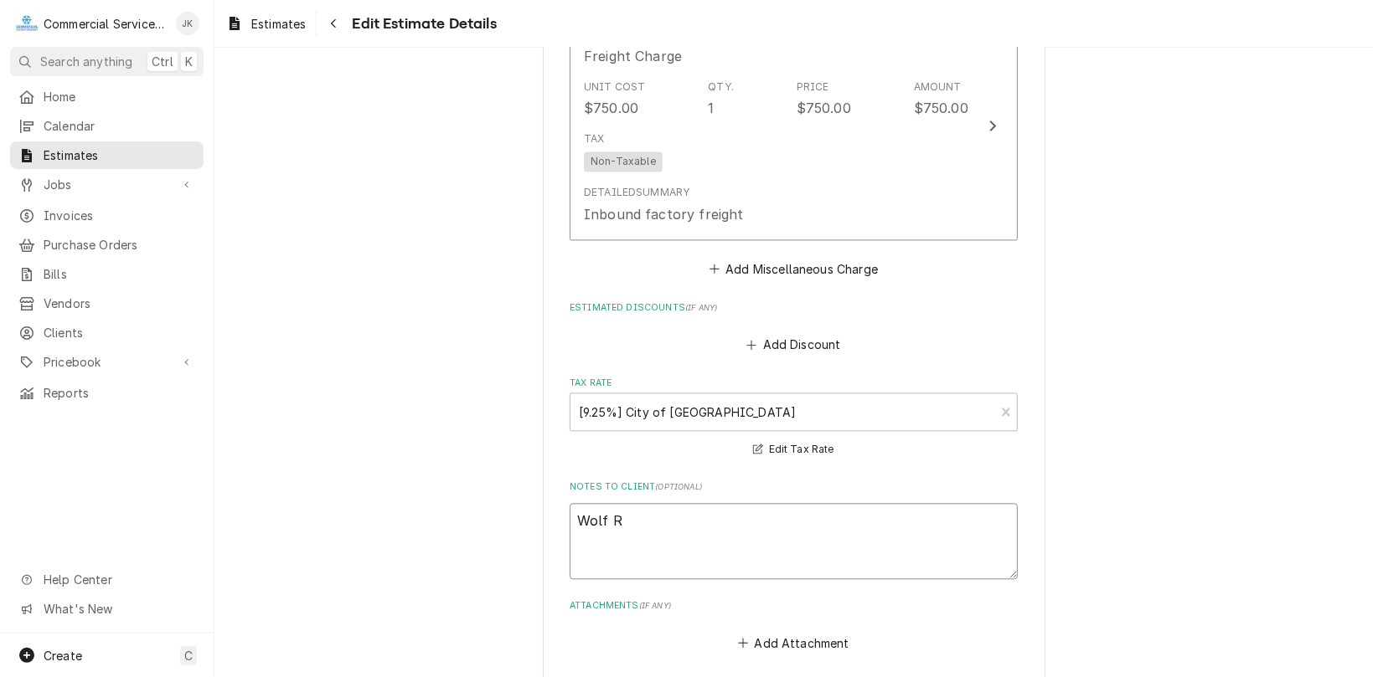
type textarea "[PERSON_NAME]"
type textarea "x"
type textarea "Wolf Ran"
type textarea "x"
type textarea "Wolf Rang"
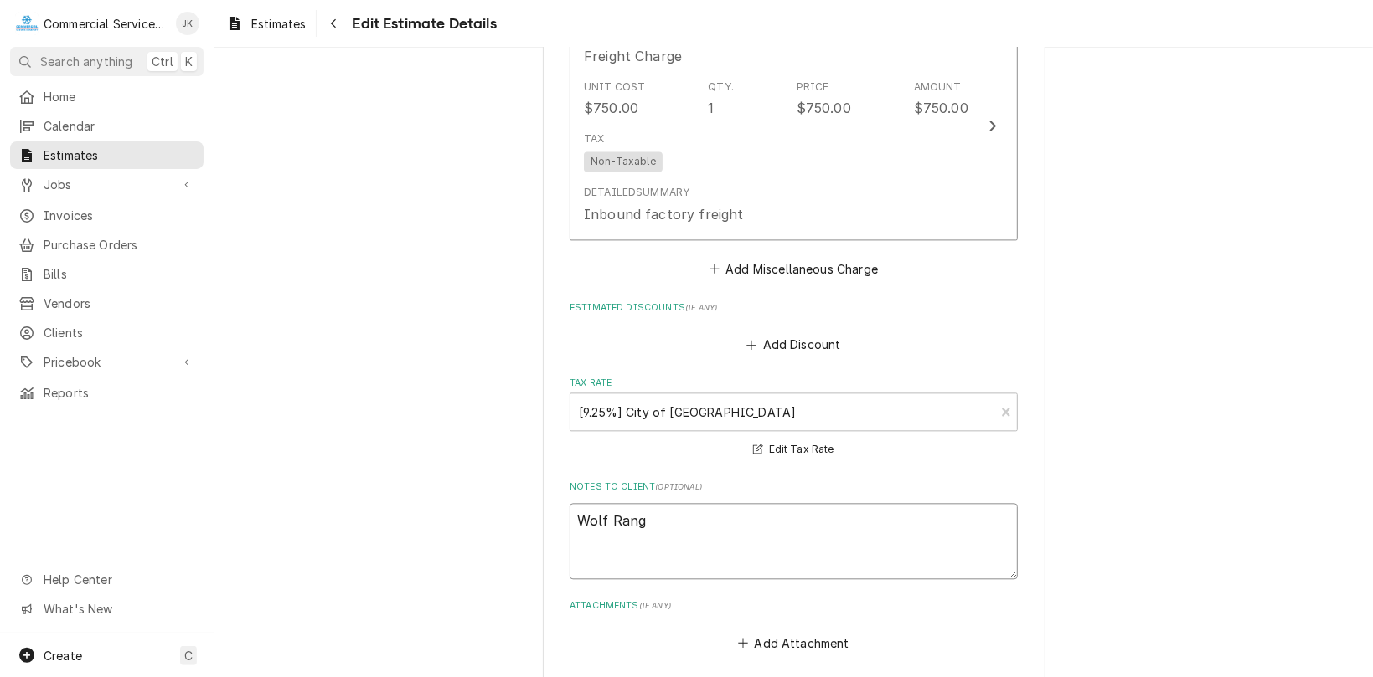
type textarea "x"
type textarea "Wolf Range"
type textarea "x"
type textarea "Wolf Range"
type textarea "x"
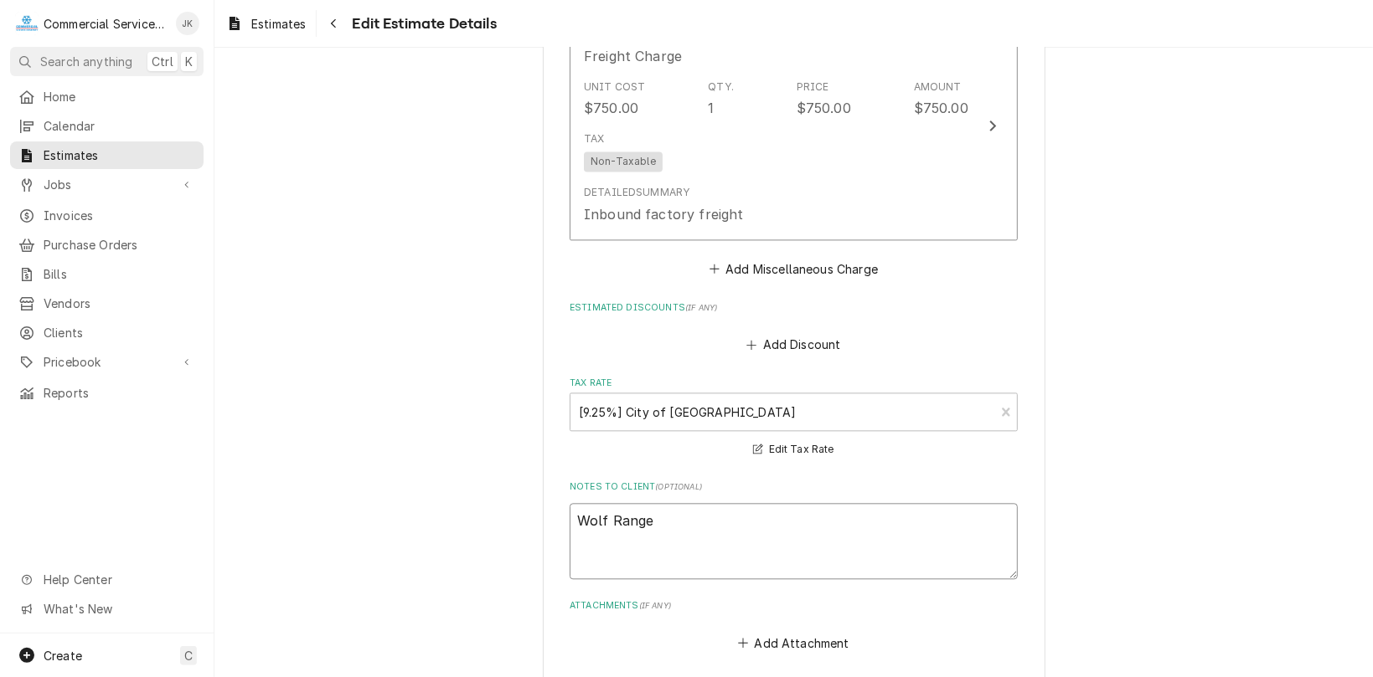
type textarea "Wolf Range i"
type textarea "x"
type textarea "Wolf Range is"
type textarea "x"
type textarea "Wolf Range is"
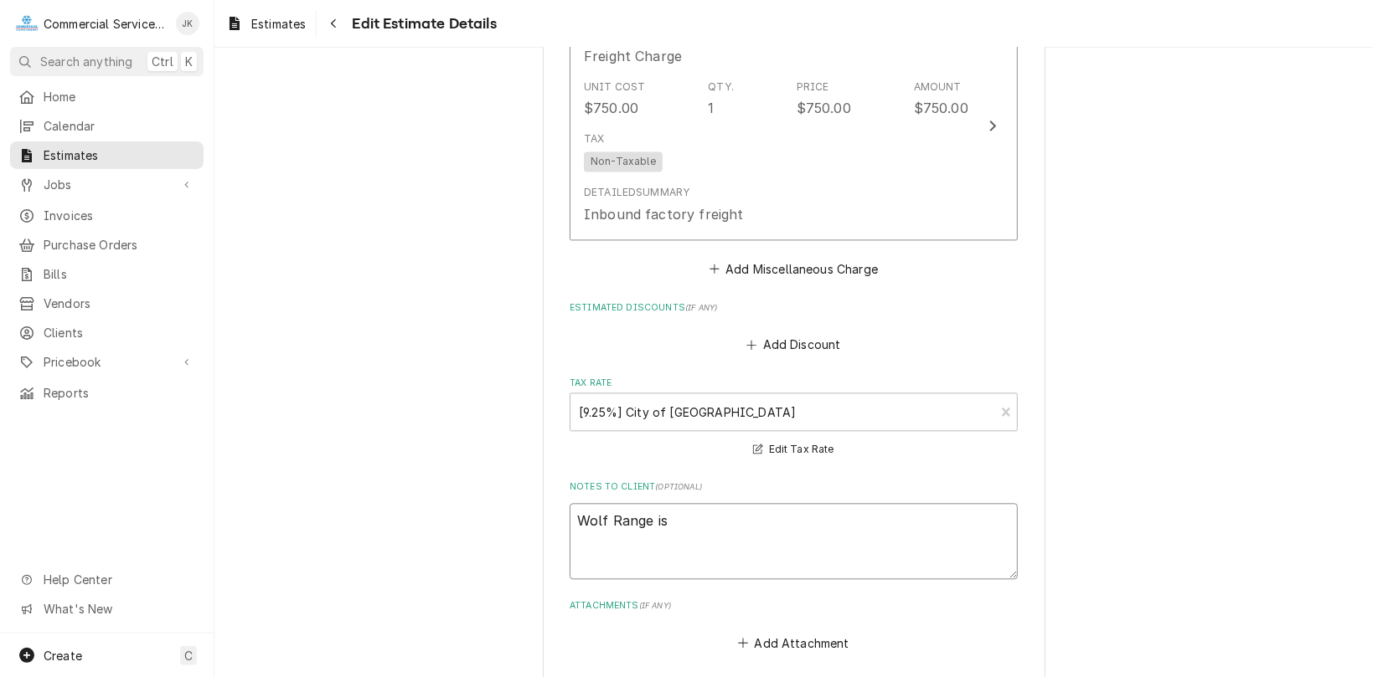
type textarea "x"
type textarea "Wolf Range is c"
type textarea "x"
type textarea "Wolf Range is cu"
type textarea "x"
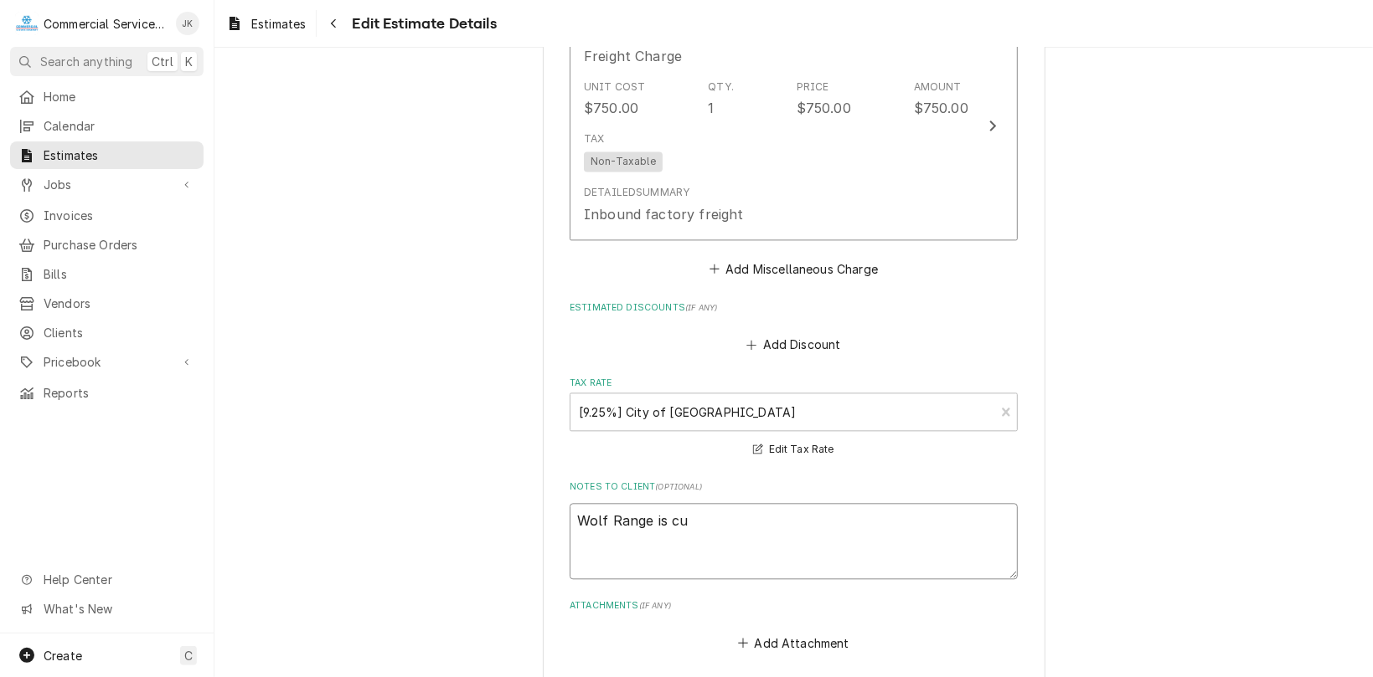
type textarea "Wolf Range is cur"
type textarea "x"
type textarea "Wolf Range is curr"
type textarea "x"
type textarea "Wolf Range is curre"
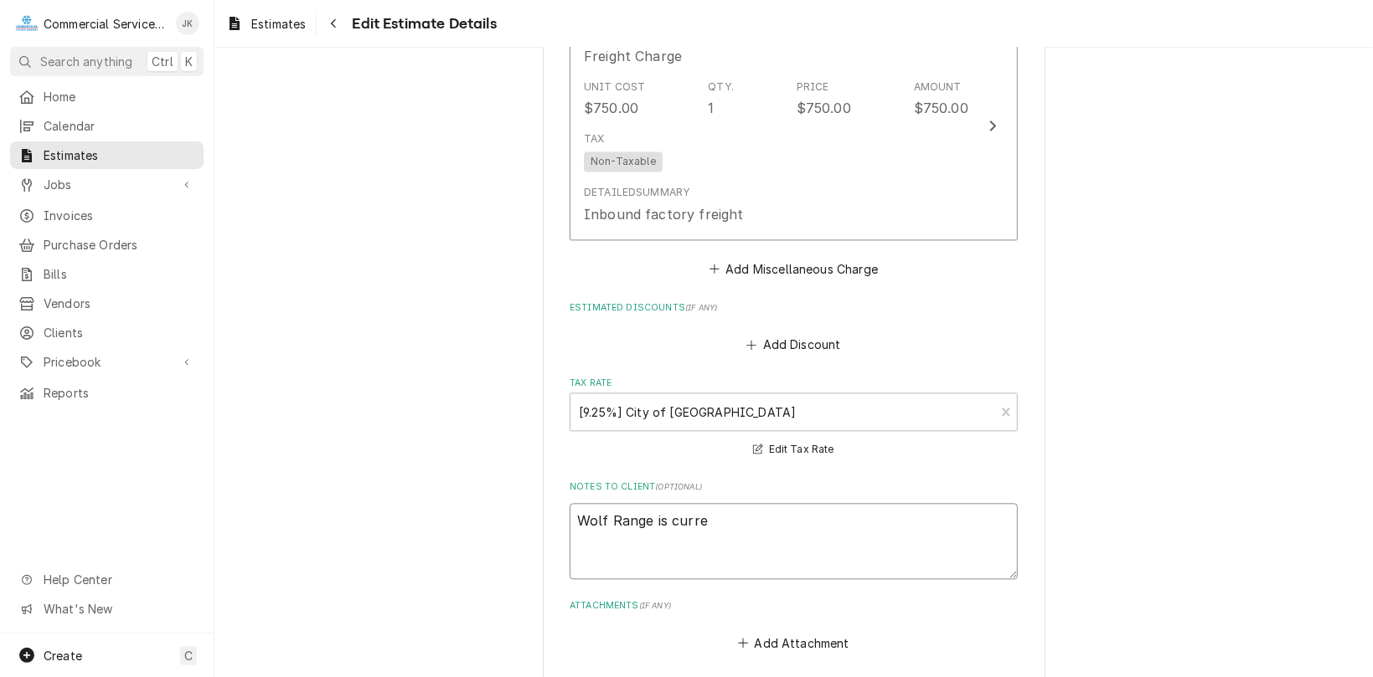
type textarea "x"
type textarea "Wolf Range is curren"
type textarea "x"
type textarea "Wolf Range is current"
type textarea "x"
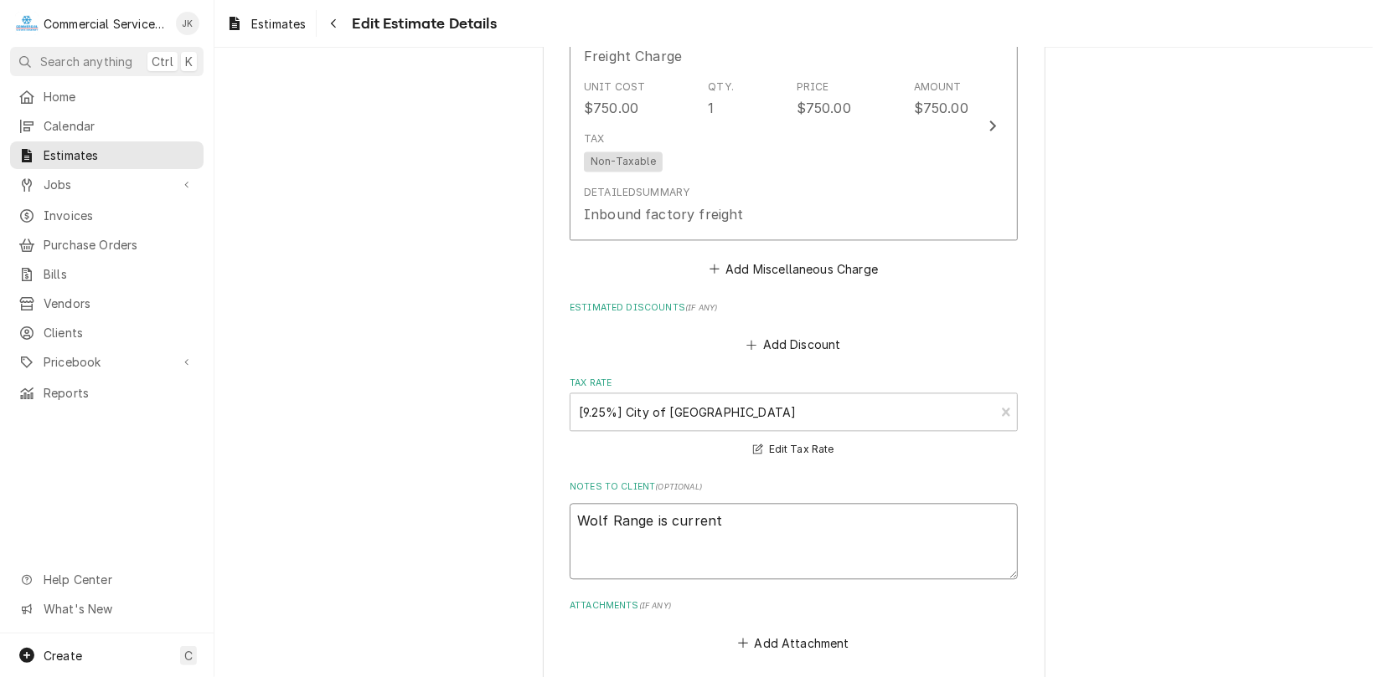
type textarea "Wolf Range is currentl"
type textarea "x"
type textarea "Wolf Range is currently"
type textarea "x"
type textarea "Wolf Range is currently"
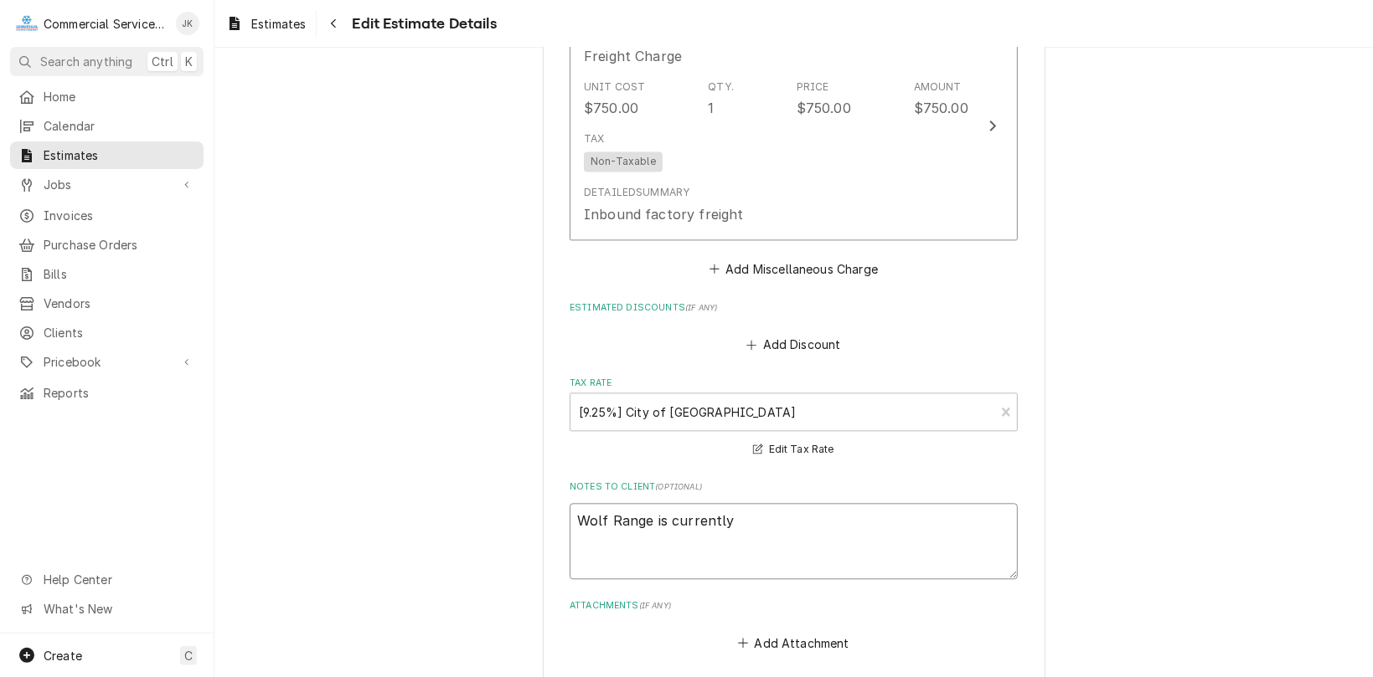
type textarea "x"
type textarea "Wolf Range is currently i"
type textarea "x"
type textarea "Wolf Range is currently in"
type textarea "x"
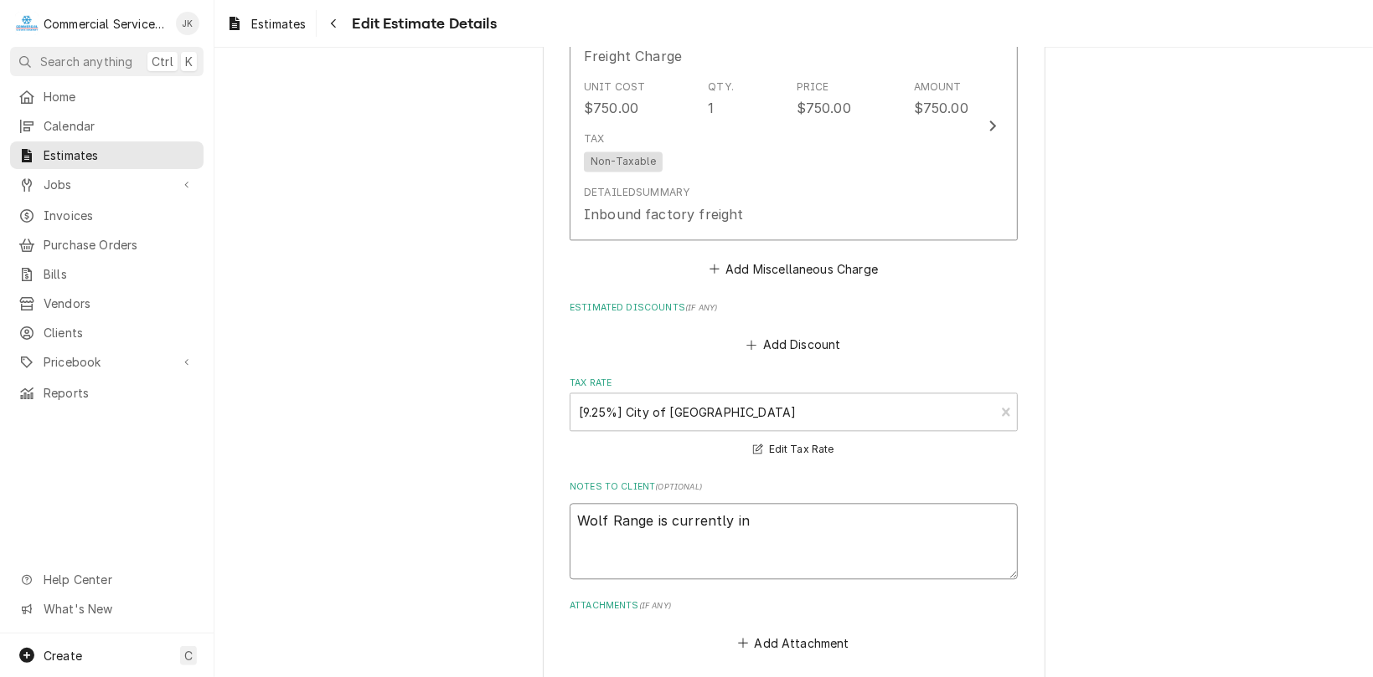
type textarea "Wolf Range is currently in"
type textarea "x"
type textarea "Wolf Range is currently in s"
type textarea "x"
type textarea "Wolf Range is currently in st"
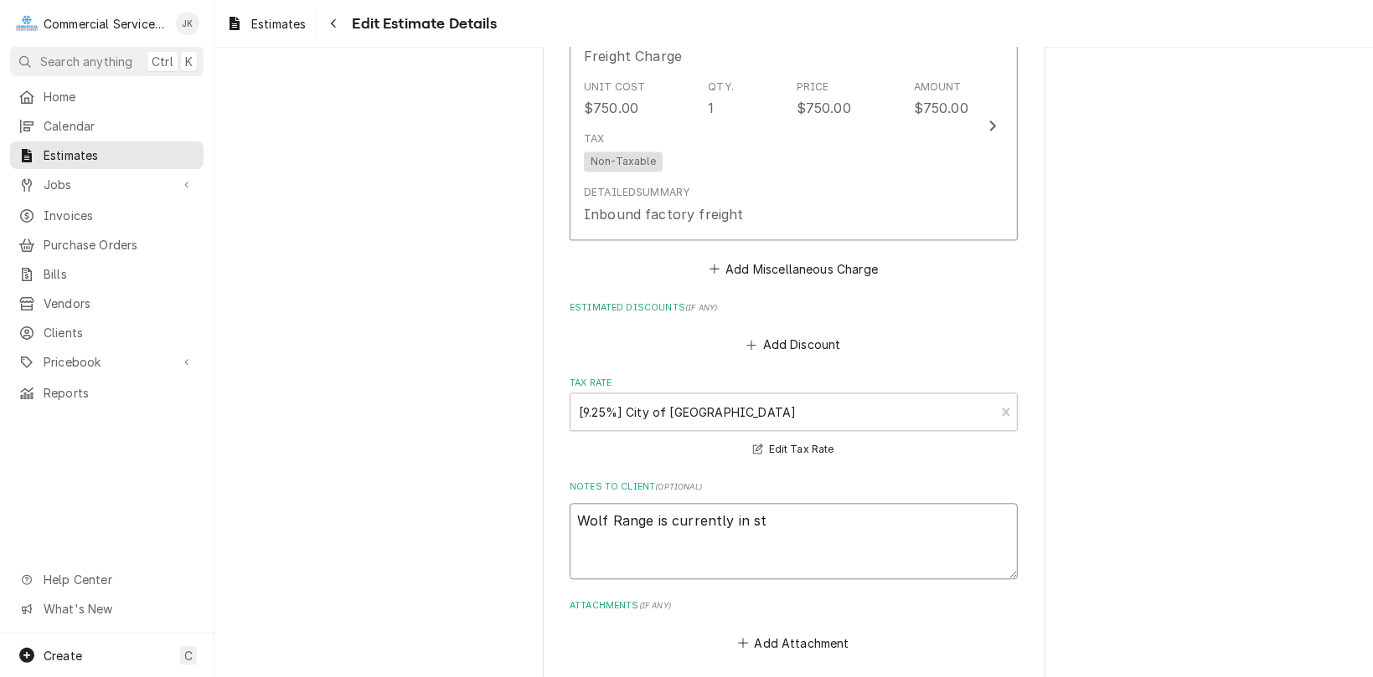
type textarea "x"
type textarea "Wolf Range is currently in sto"
type textarea "x"
type textarea "Wolf Range is currently in stoc"
type textarea "x"
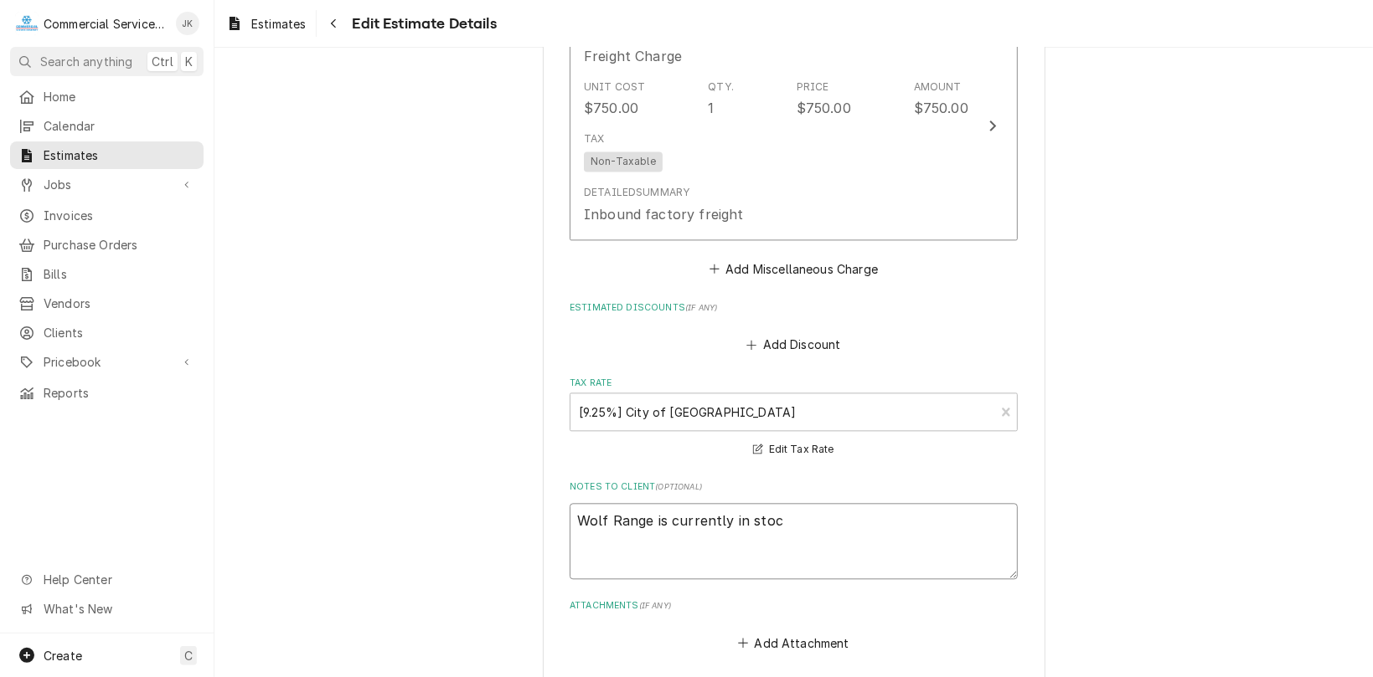
type textarea "Wolf Range is currently in stock"
type textarea "x"
type textarea "Wolf Range is currently in stock"
type textarea "x"
type textarea "Wolf Range is currently in stock a"
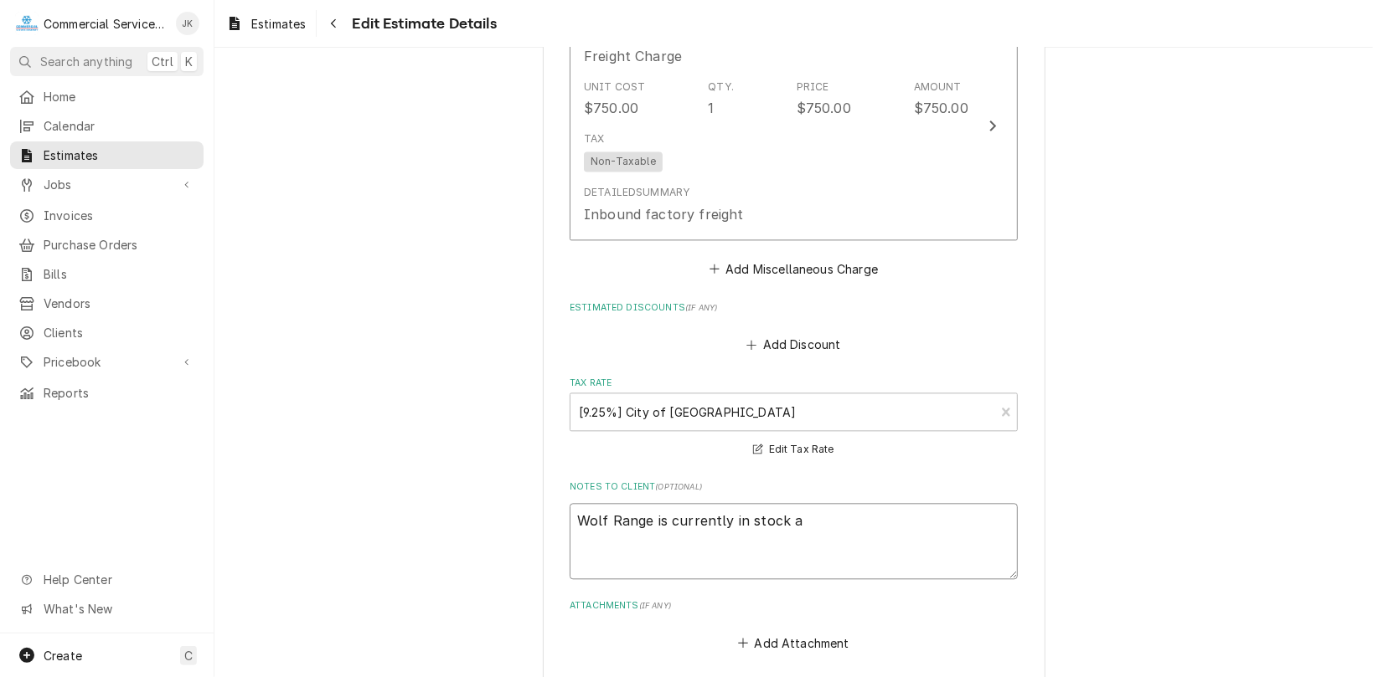
type textarea "x"
type textarea "Wolf Range is currently in stock at"
type textarea "x"
type textarea "Wolf Range is currently in stock at"
type textarea "x"
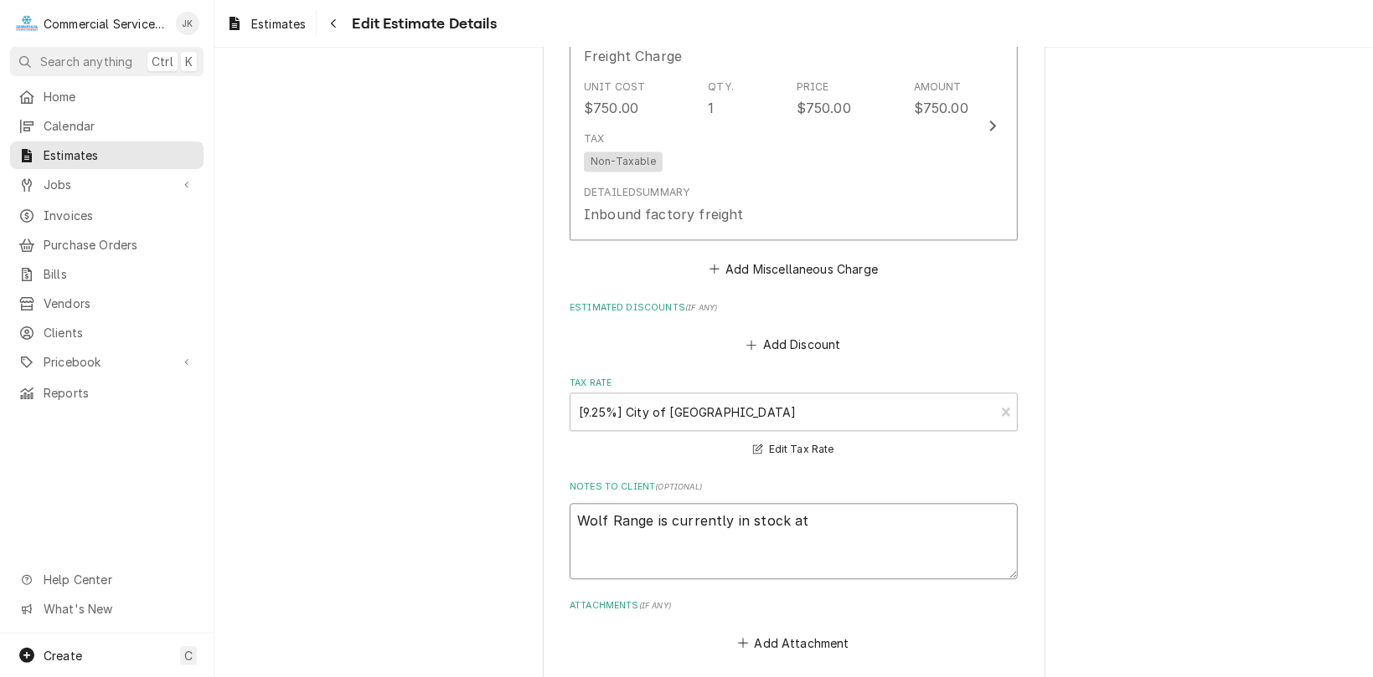
type textarea "Wolf Range is currently in stock at f"
type textarea "x"
type textarea "Wolf Range is currently in stock at fa"
type textarea "x"
type textarea "Wolf Range is currently in stock at fac"
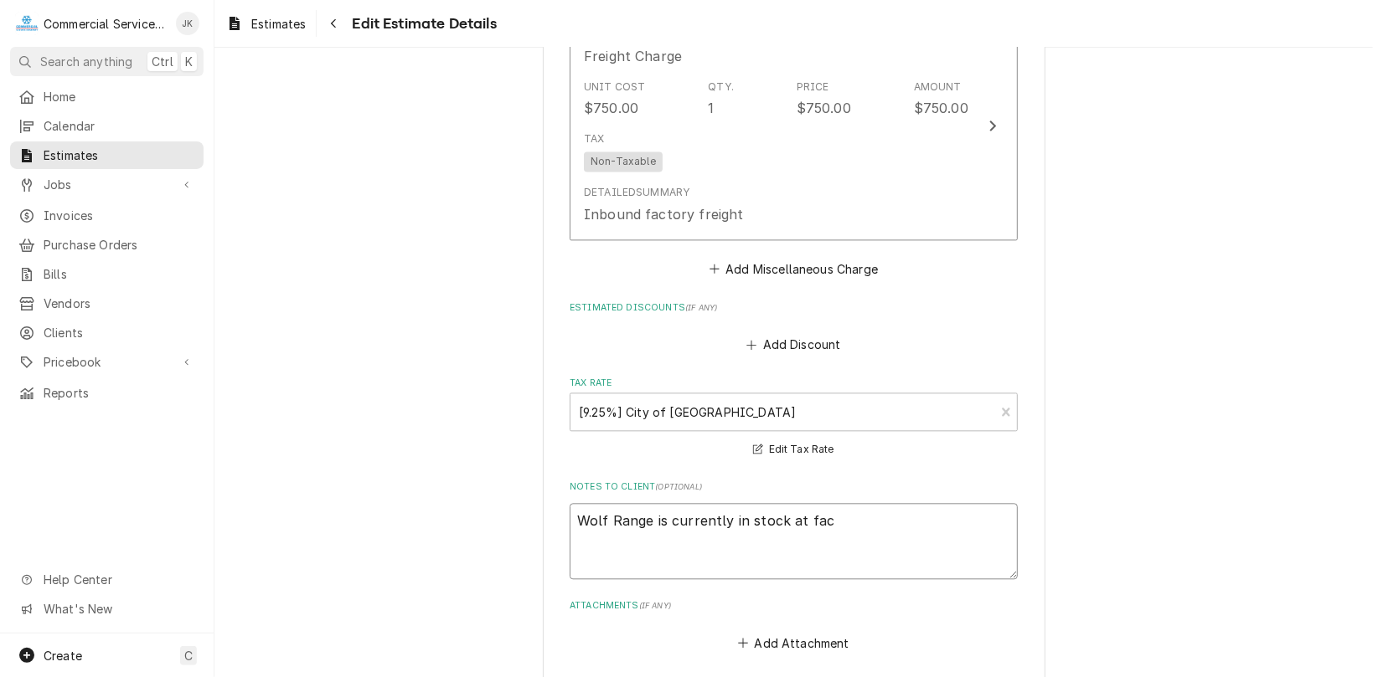
type textarea "x"
type textarea "Wolf Range is currently in stock at fact"
type textarea "x"
type textarea "Wolf Range is currently in stock at facto"
type textarea "x"
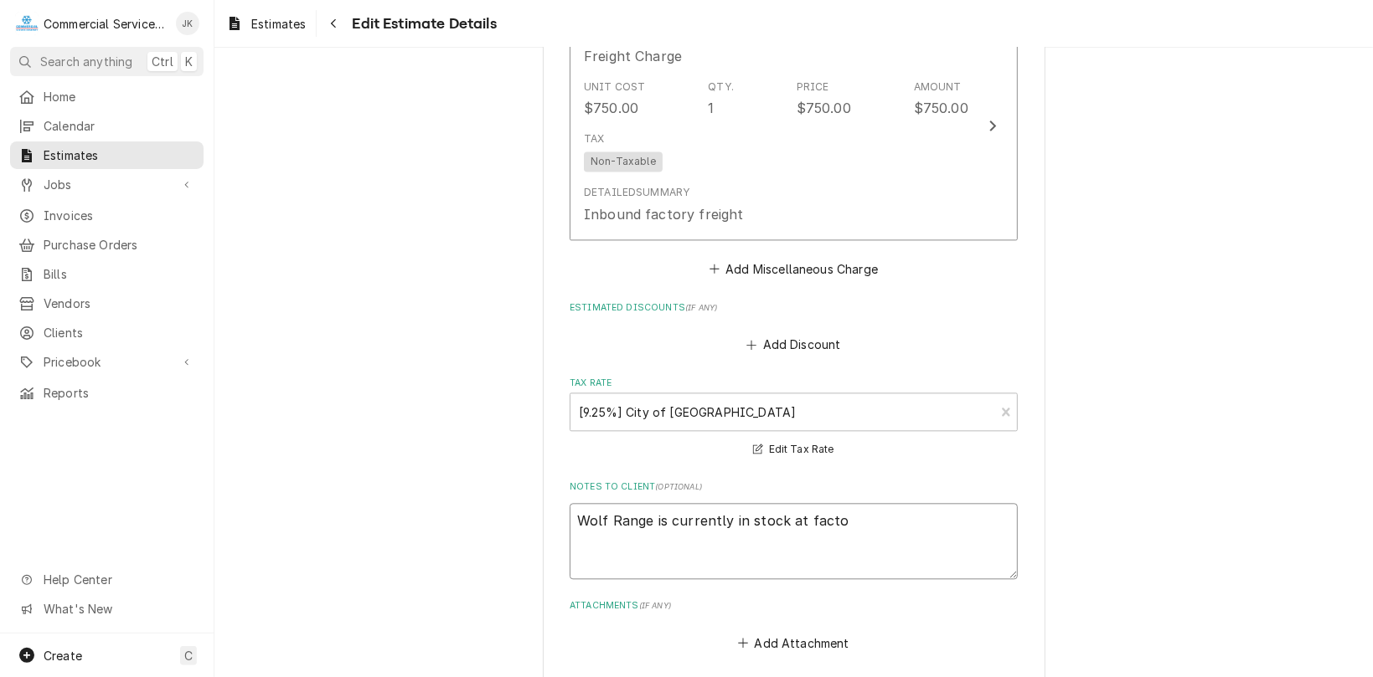
type textarea "Wolf Range is currently in stock at factor"
type textarea "x"
type textarea "Wolf Range is currently in stock at factory"
type textarea "x"
type textarea "Wolf Range is currently in stock at factory;"
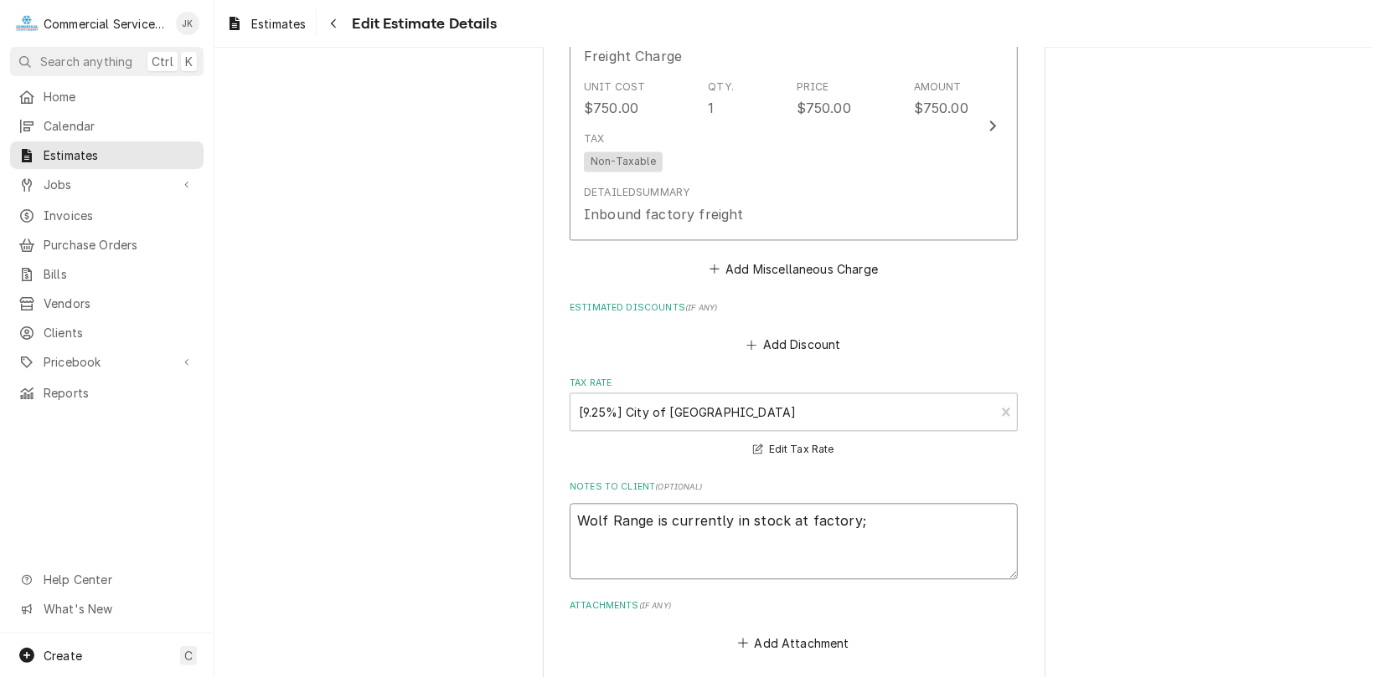
type textarea "x"
type textarea "Wolf Range is currently in stock at factory;"
type textarea "x"
type textarea "Wolf Range is currently in stock at factory; l"
type textarea "x"
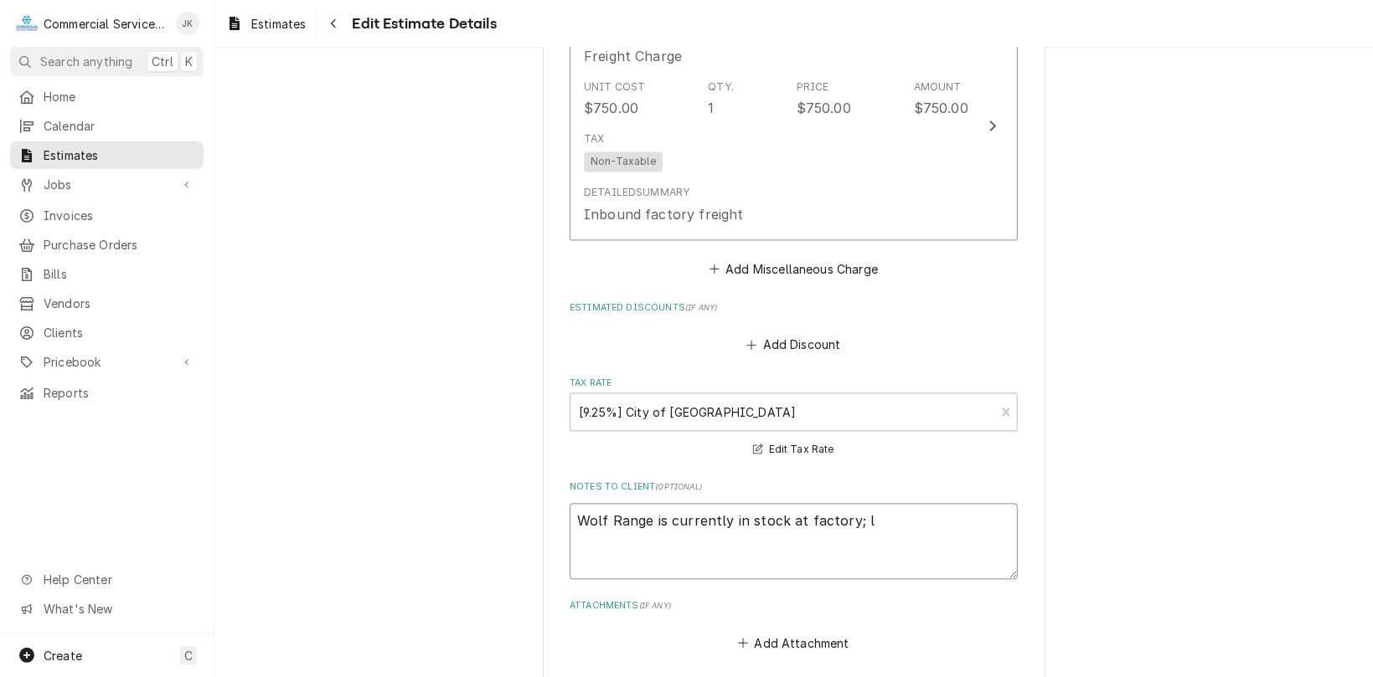
type textarea "Wolf Range is currently in stock at factory; le"
type textarea "x"
type textarea "Wolf Range is currently in stock at factory; lea"
type textarea "x"
type textarea "Wolf Range is currently in stock at factory; lead"
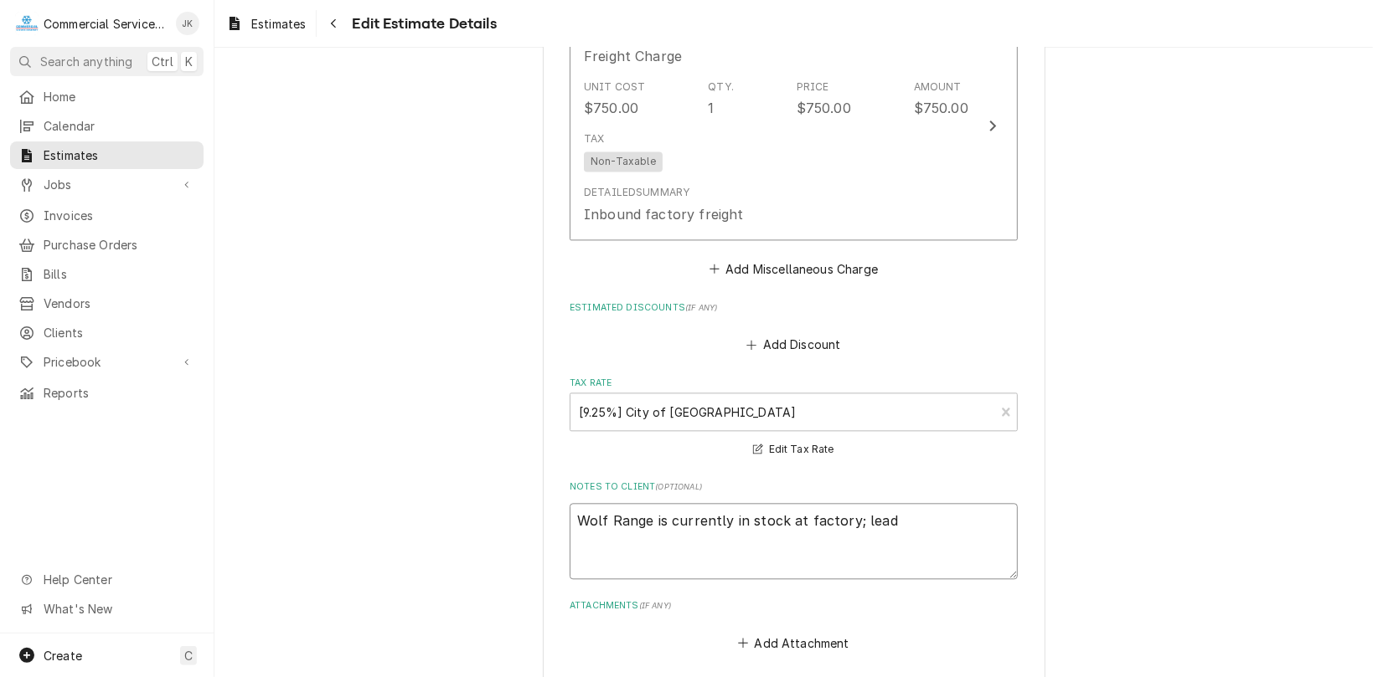
type textarea "x"
type textarea "Wolf Range is currently in stock at factory; lead"
type textarea "x"
type textarea "Wolf Range is currently in stock at factory; lead t"
type textarea "x"
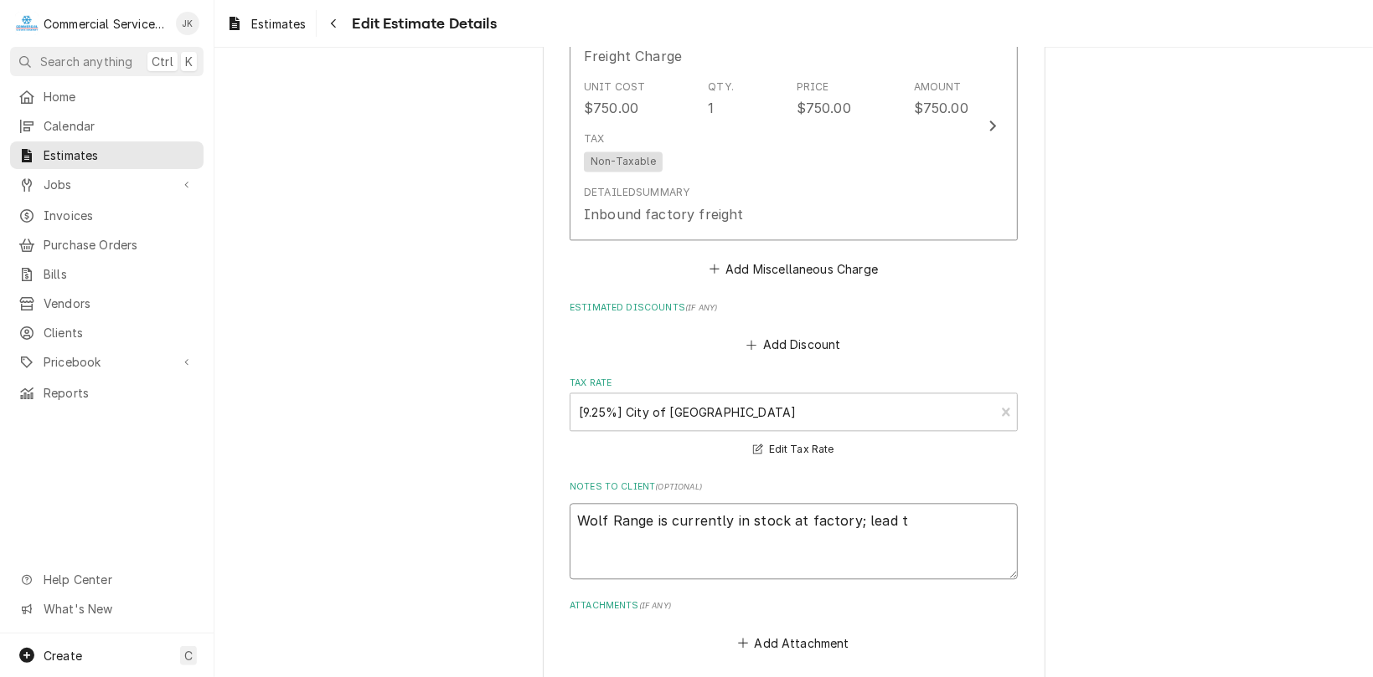
type textarea "Wolf Range is currently in stock at factory; lead ti"
type textarea "x"
type textarea "Wolf Range is currently in stock at factory; lead [PERSON_NAME]"
type textarea "x"
type textarea "Wolf Range is currently in stock at factory; lead time"
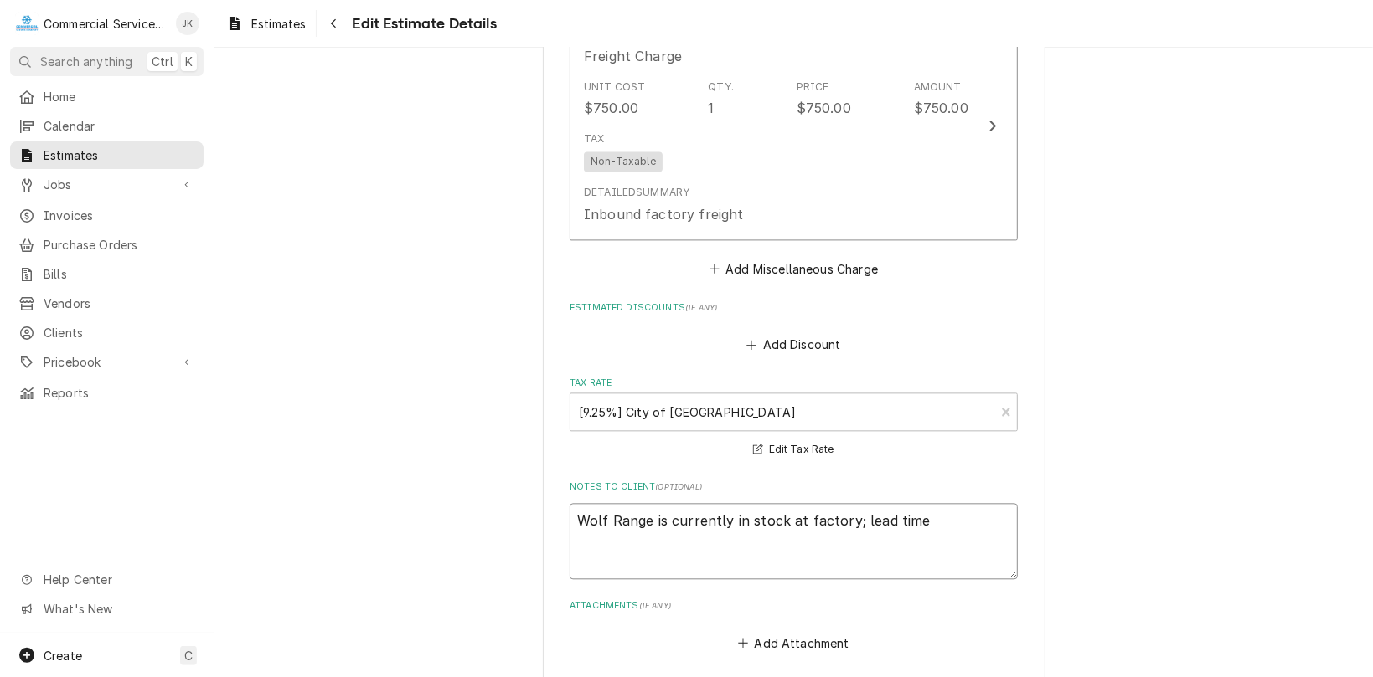
type textarea "x"
type textarea "Wolf Range is currently in stock at factory; lead time"
type textarea "x"
type textarea "Wolf Range is currently in stock at factory; lead time i"
type textarea "x"
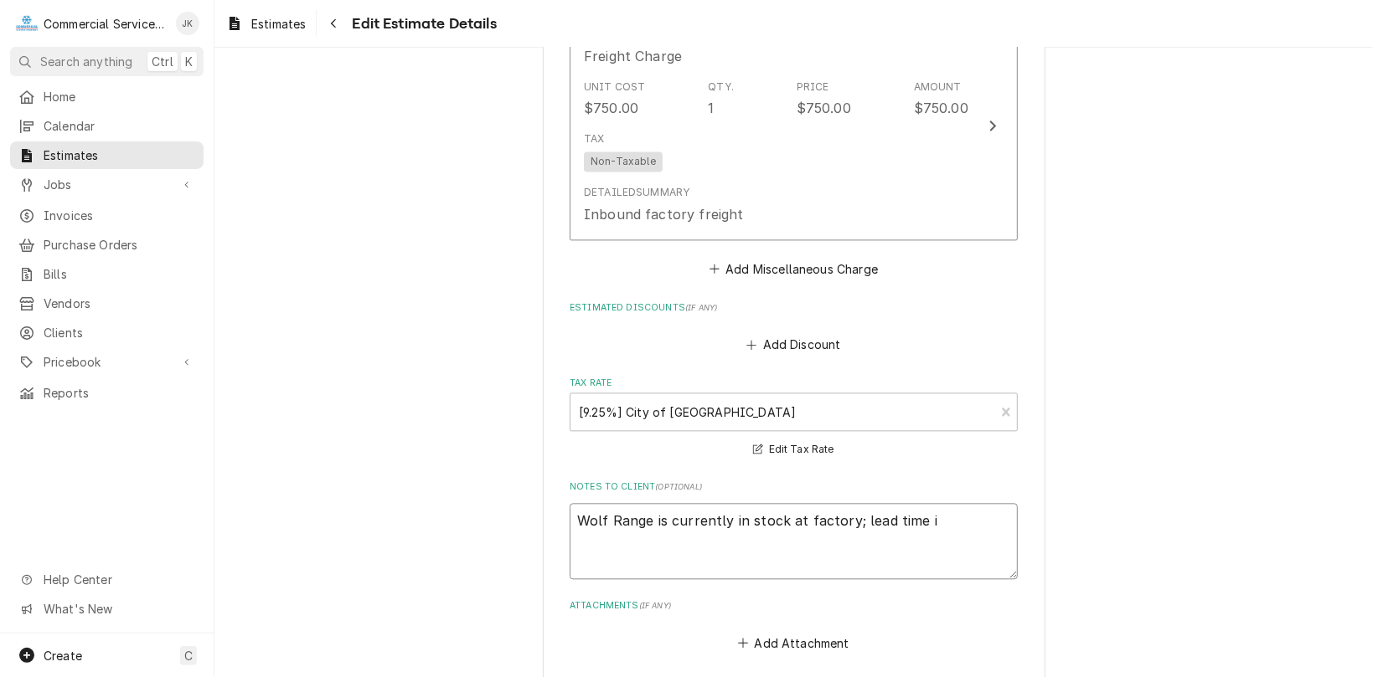
type textarea "Wolf Range is currently in stock at factory; lead time is"
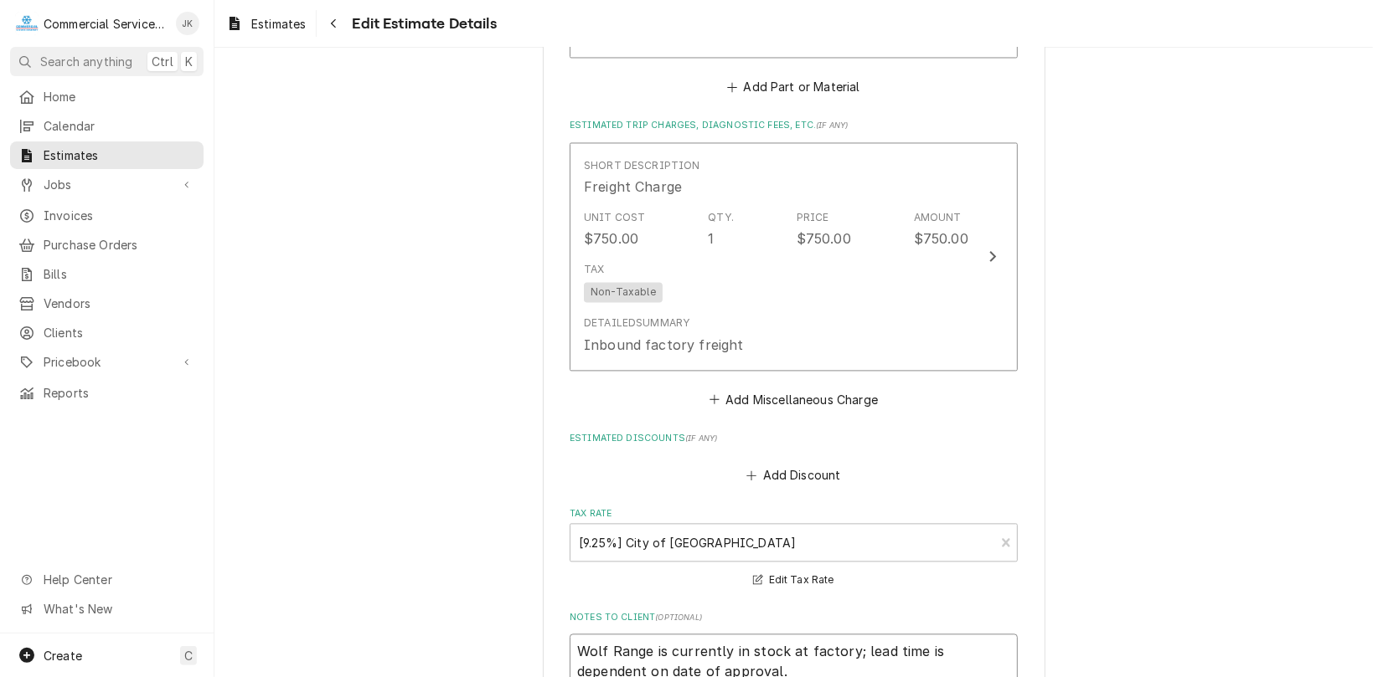
scroll to position [2141, 0]
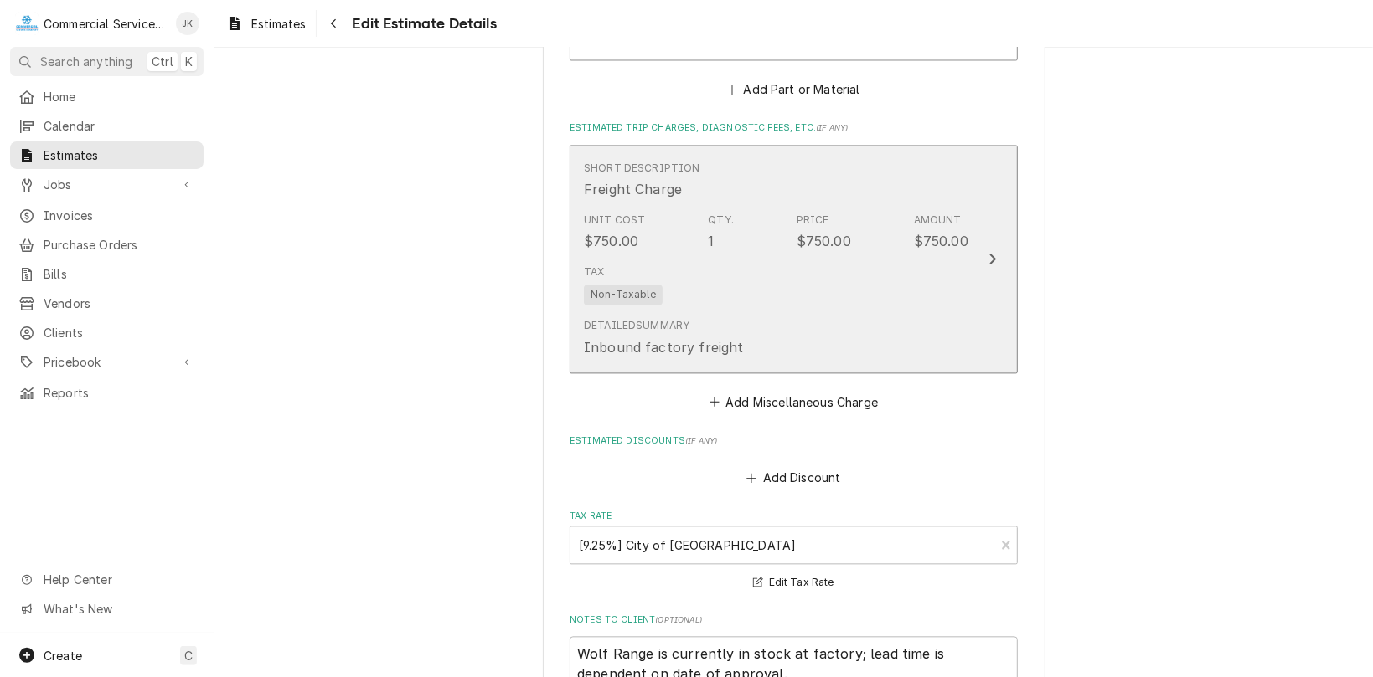
click at [893, 237] on div "Unit Cost $750.00 Qty. 1 Price $750.00 Amount $750.00" at bounding box center [776, 232] width 384 height 52
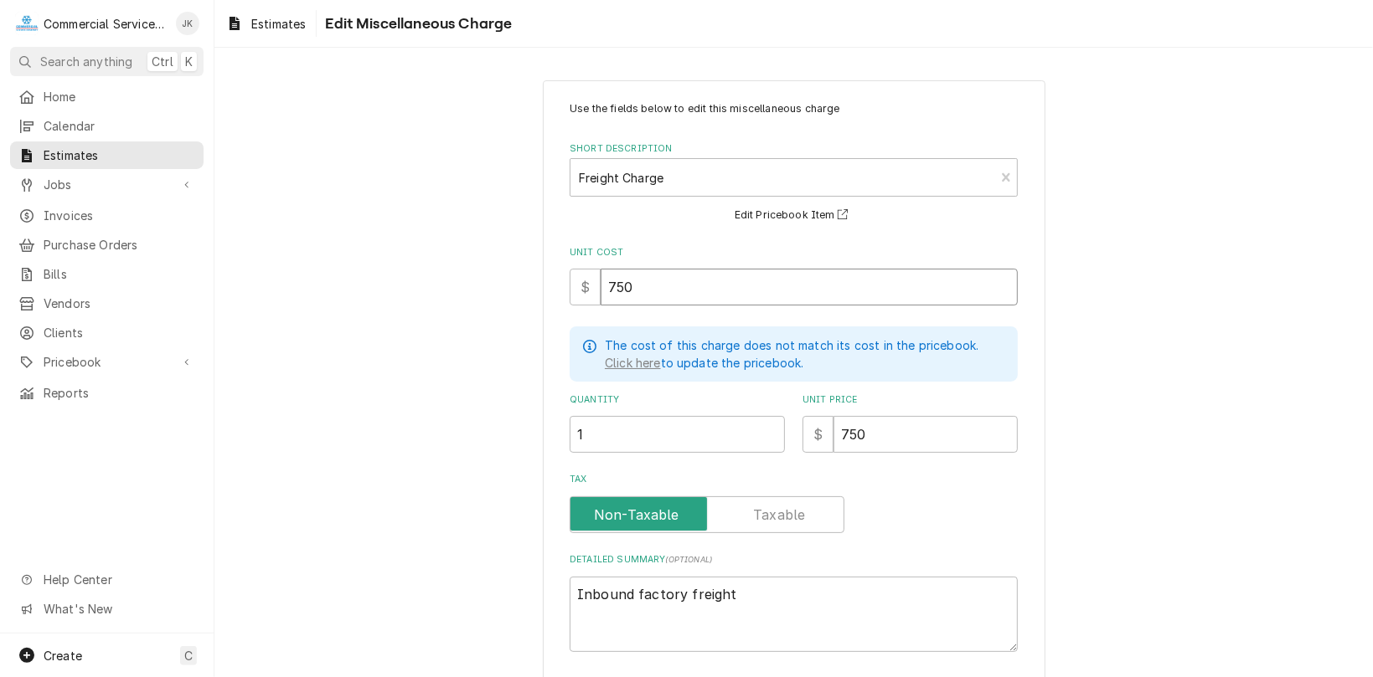
click at [637, 288] on input "750" at bounding box center [808, 287] width 417 height 37
click at [864, 433] on input "750" at bounding box center [925, 434] width 184 height 37
click at [727, 593] on textarea "Inbound factory freight" at bounding box center [793, 615] width 448 height 76
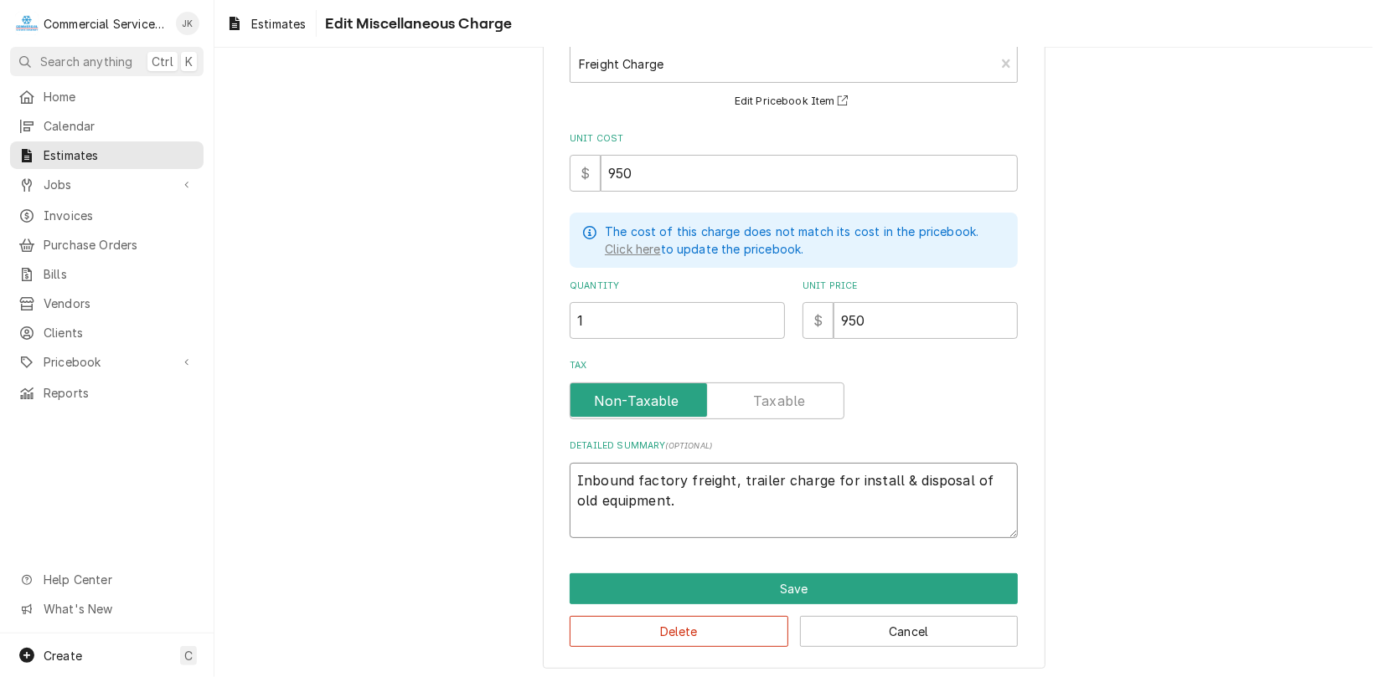
scroll to position [119, 0]
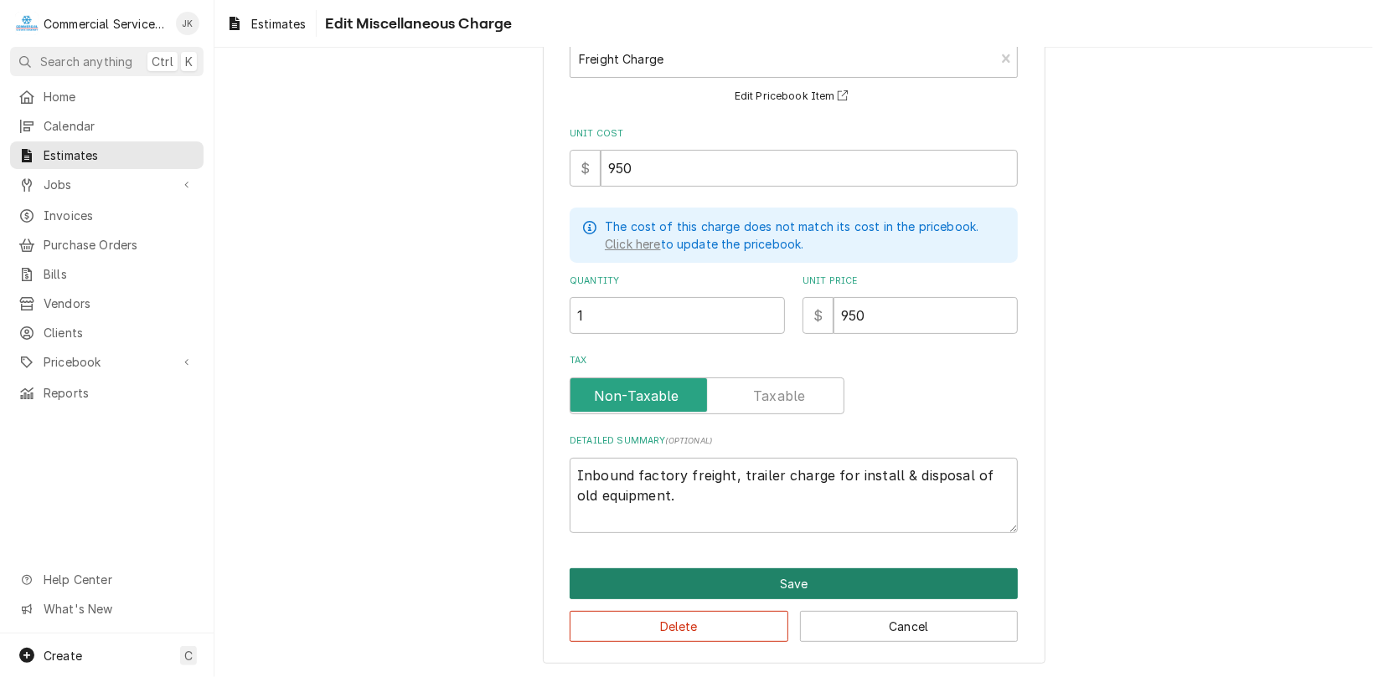
click at [780, 585] on button "Save" at bounding box center [793, 584] width 448 height 31
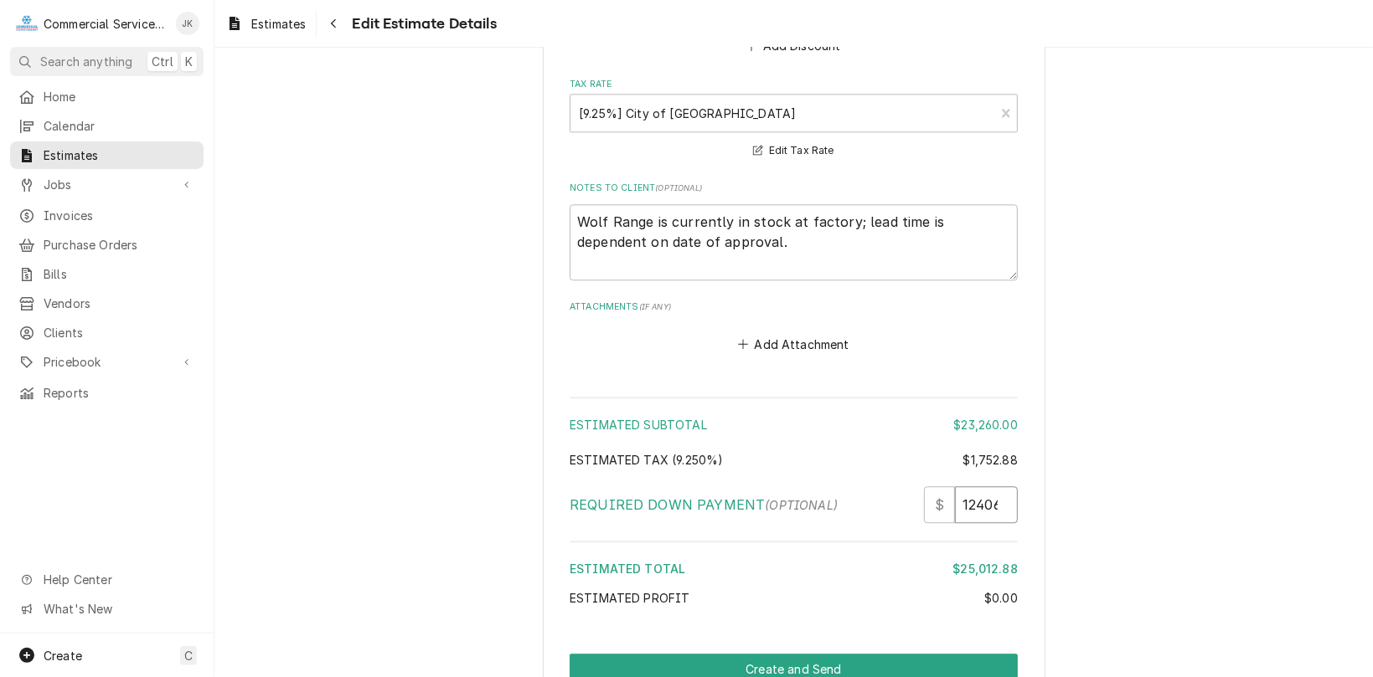
scroll to position [0, 4]
click at [995, 487] on input "12406" at bounding box center [986, 505] width 63 height 37
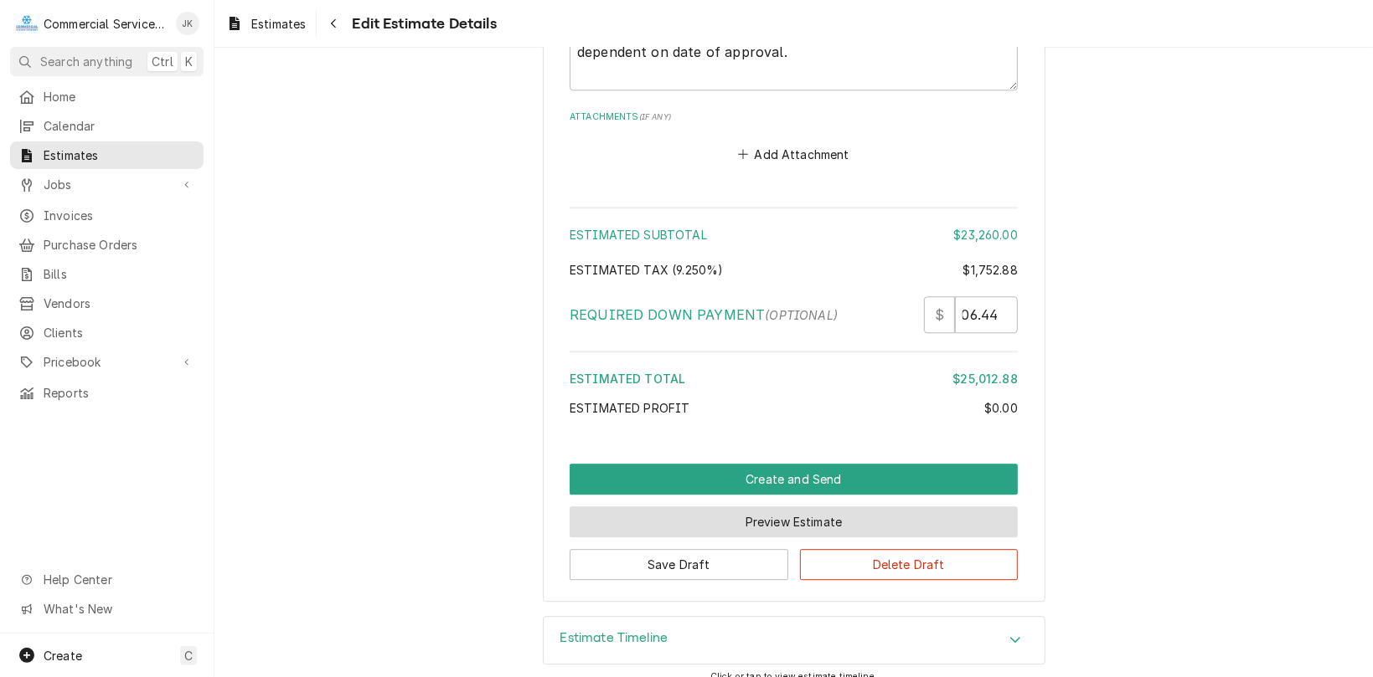
scroll to position [0, 0]
click at [788, 508] on button "Preview Estimate" at bounding box center [793, 522] width 448 height 31
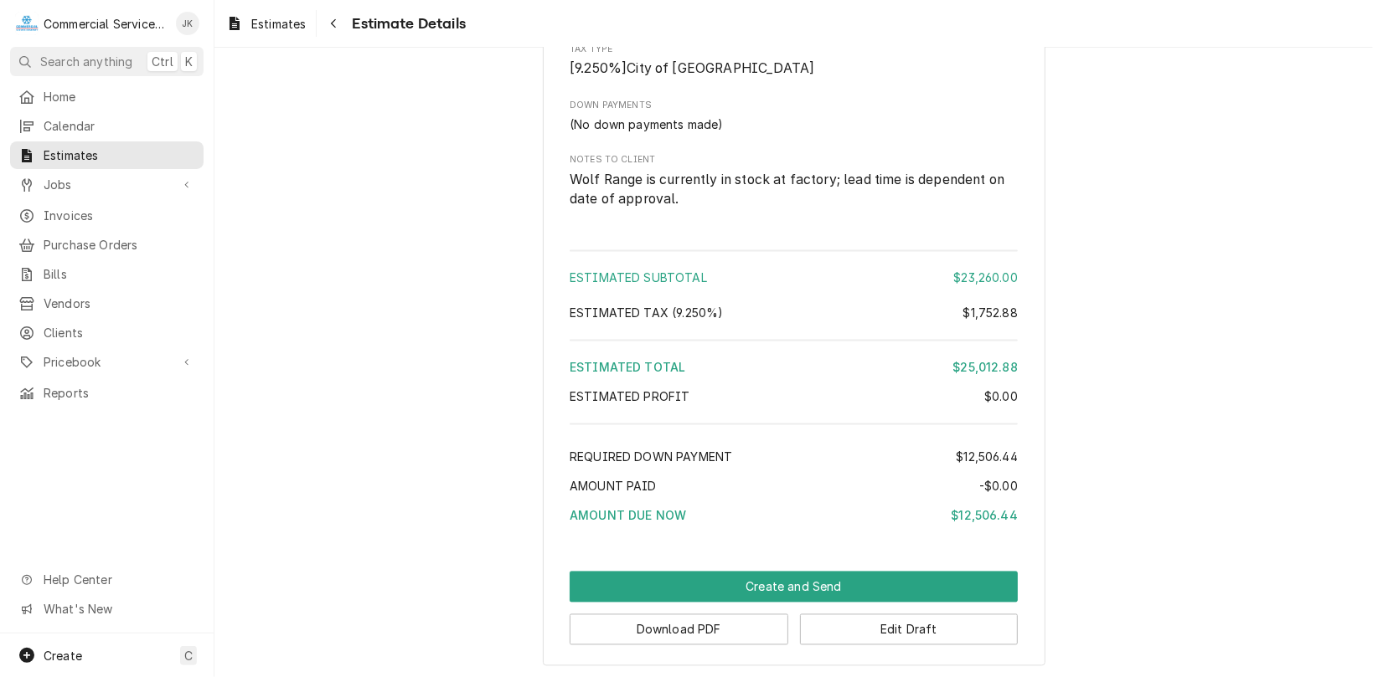
scroll to position [2033, 0]
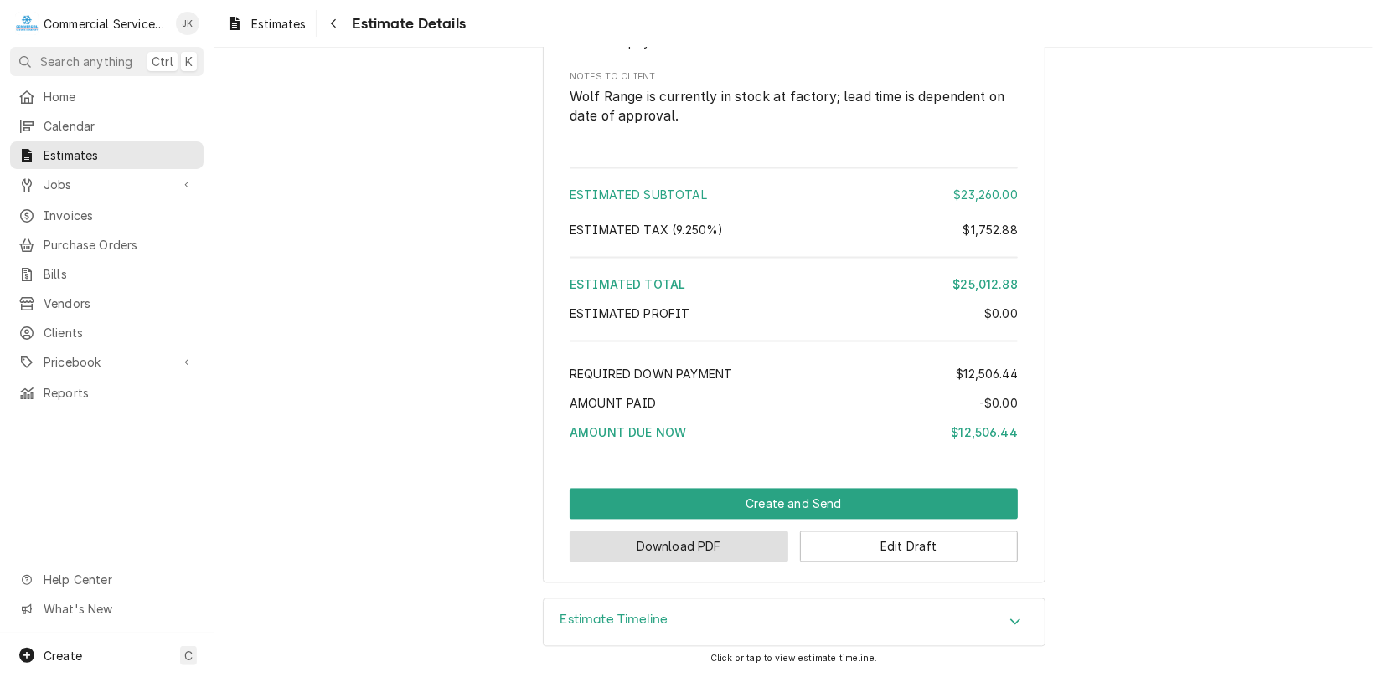
click at [688, 551] on button "Download PDF" at bounding box center [678, 547] width 219 height 31
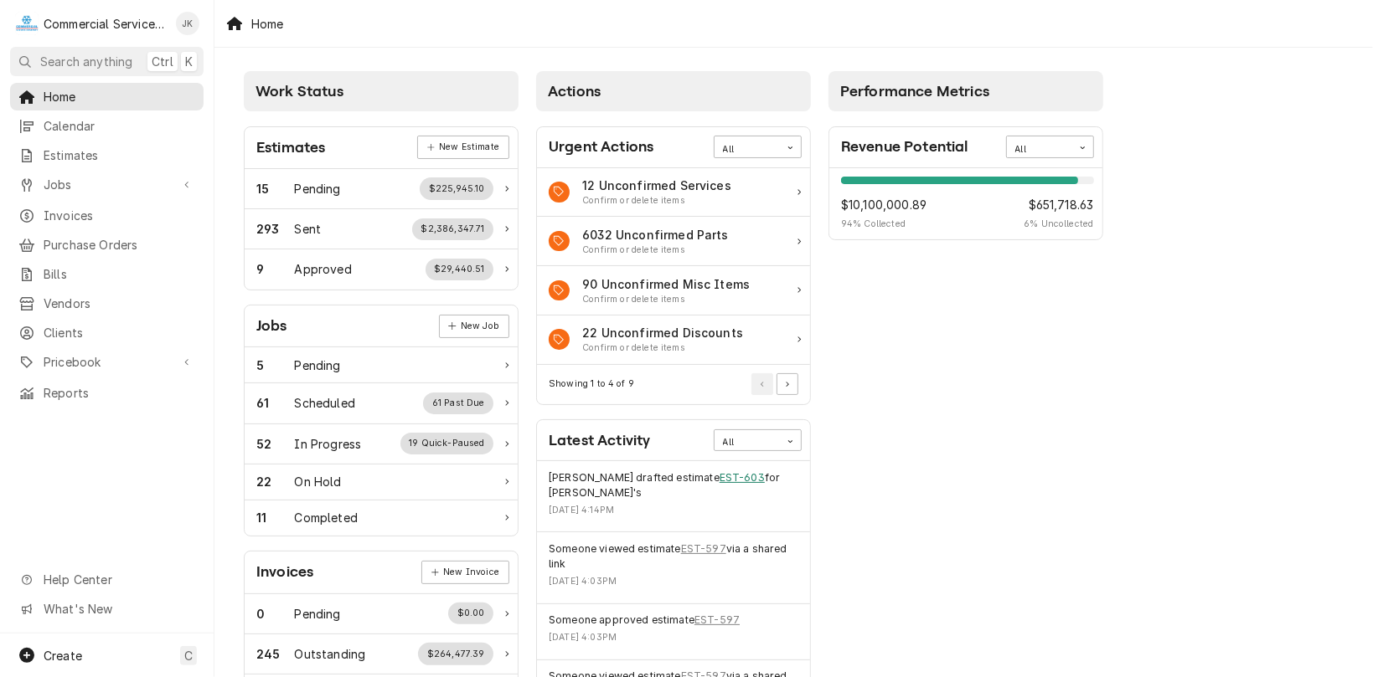
click at [719, 477] on link "EST-603" at bounding box center [741, 478] width 45 height 15
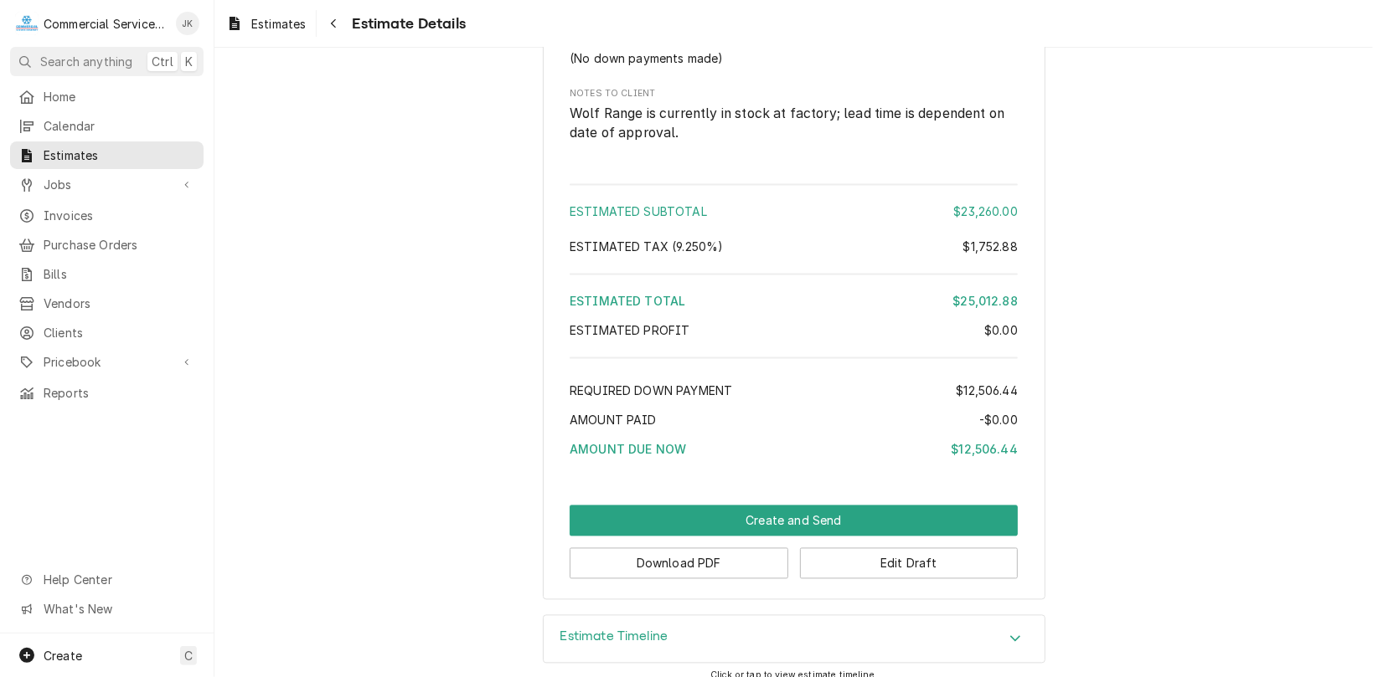
scroll to position [2033, 0]
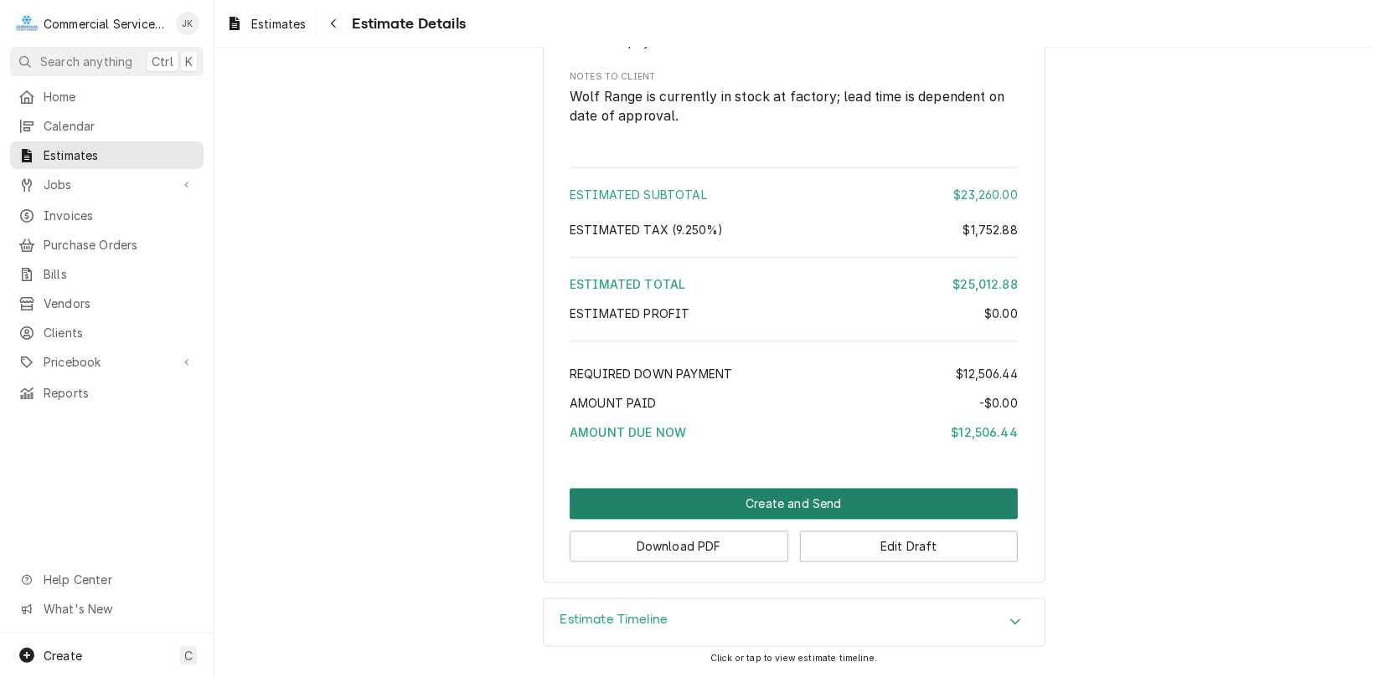
click at [768, 495] on button "Create and Send" at bounding box center [793, 504] width 448 height 31
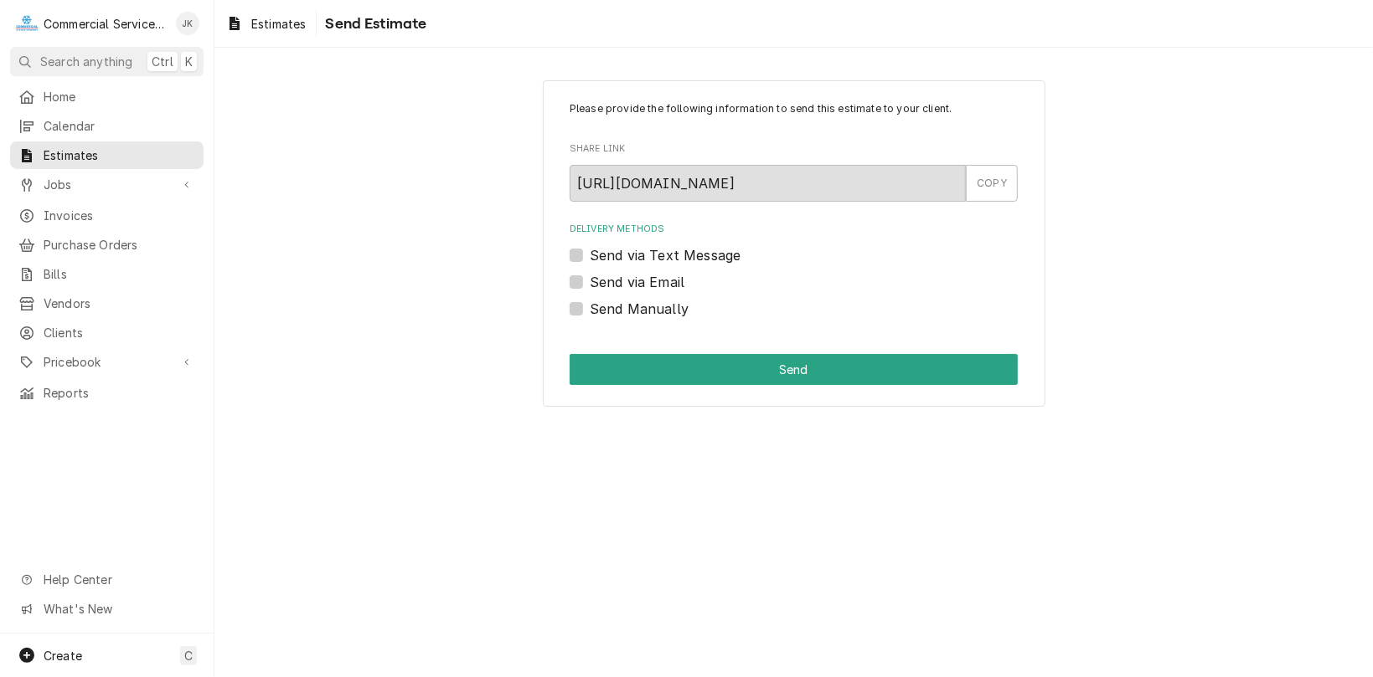
click at [590, 281] on label "Send via Email" at bounding box center [637, 282] width 95 height 20
click at [590, 281] on input "Send via Email" at bounding box center [814, 290] width 448 height 37
checkbox input "true"
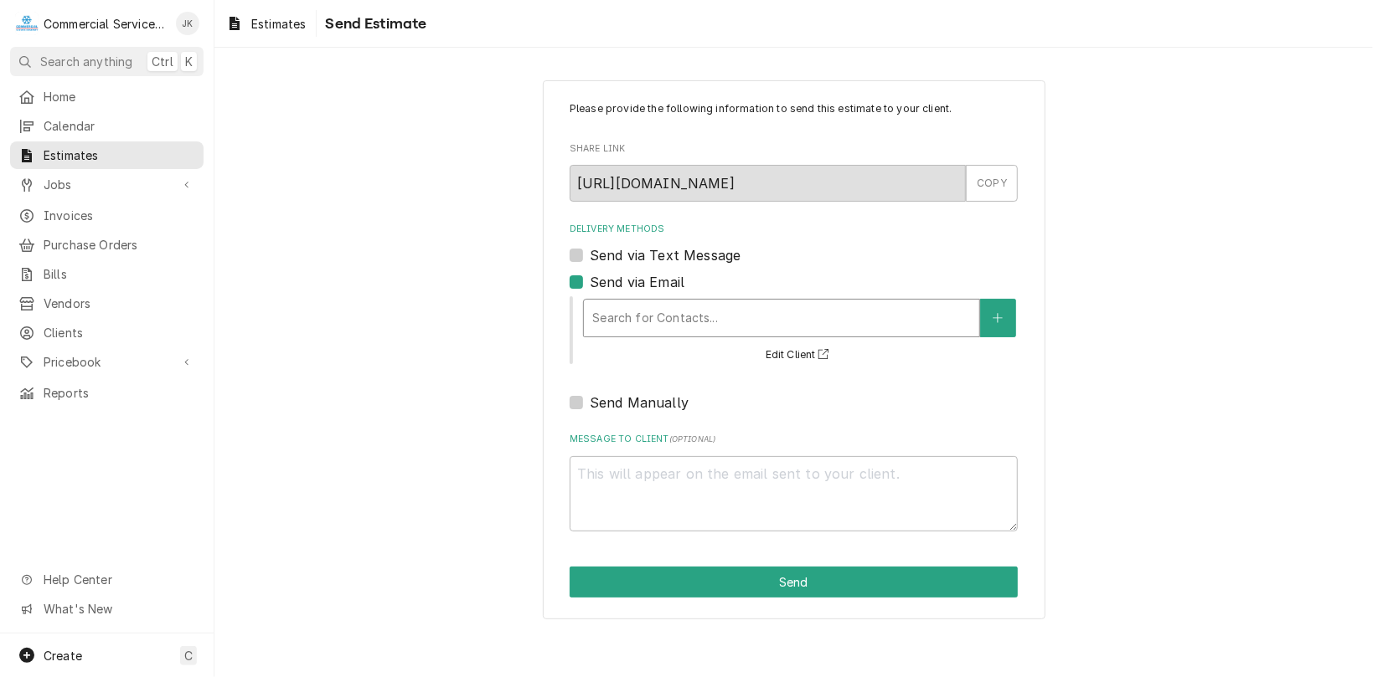
click at [601, 307] on div "Delivery Methods" at bounding box center [781, 318] width 379 height 30
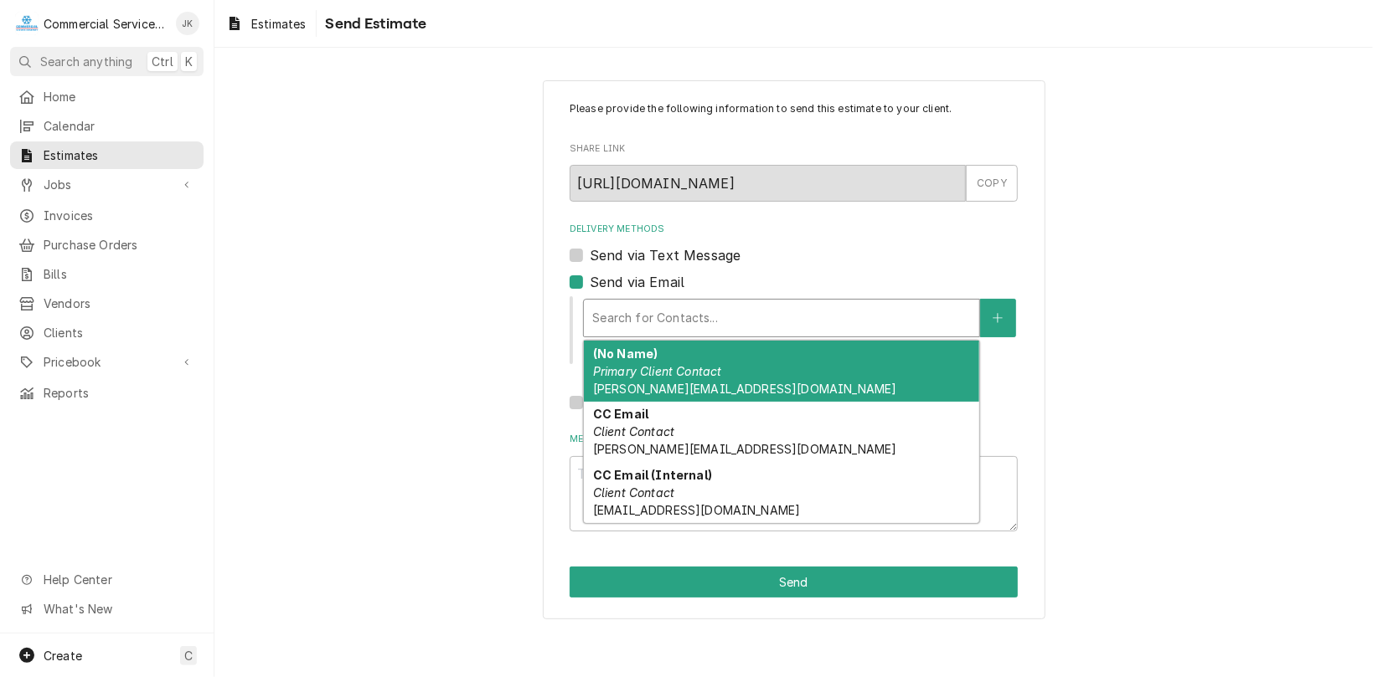
click at [396, 340] on div "Please provide the following information to send this estimate to your client. …" at bounding box center [793, 349] width 1158 height 569
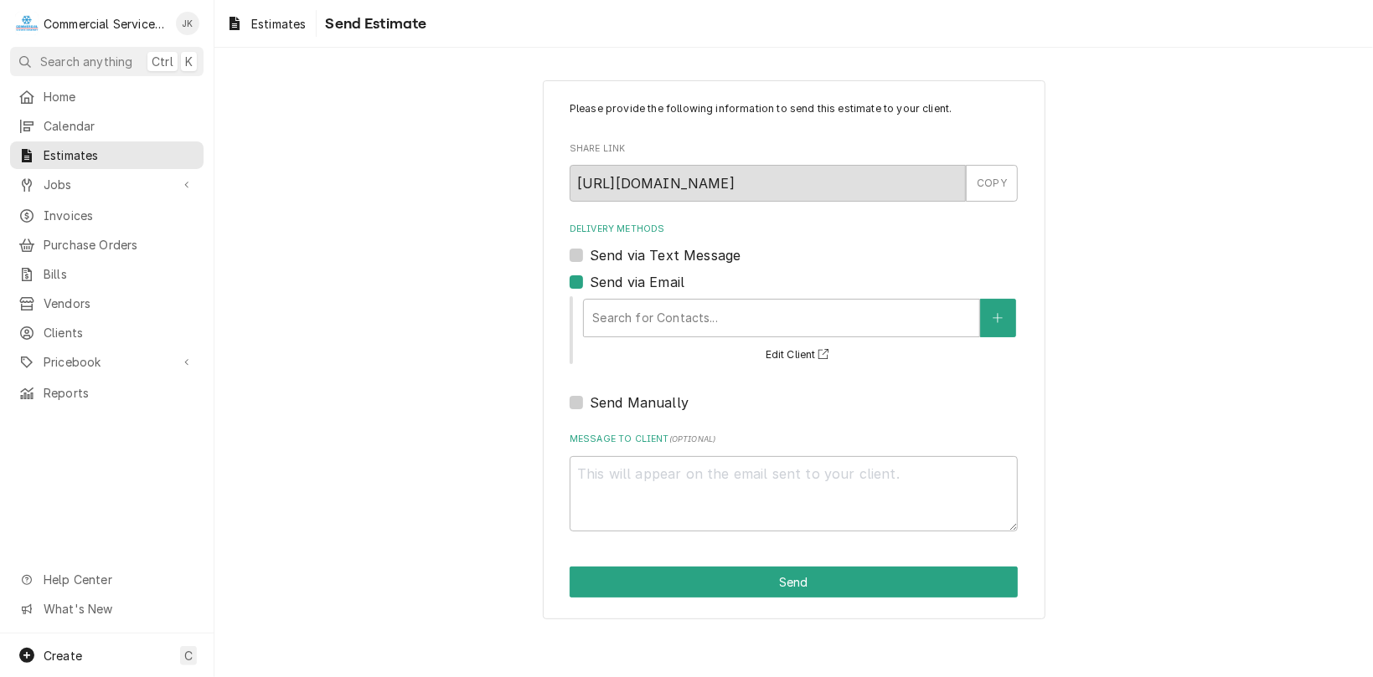
click at [590, 404] on label "Send Manually" at bounding box center [639, 403] width 99 height 20
click at [590, 404] on input "Send Manually" at bounding box center [814, 411] width 448 height 37
checkbox input "true"
type textarea "x"
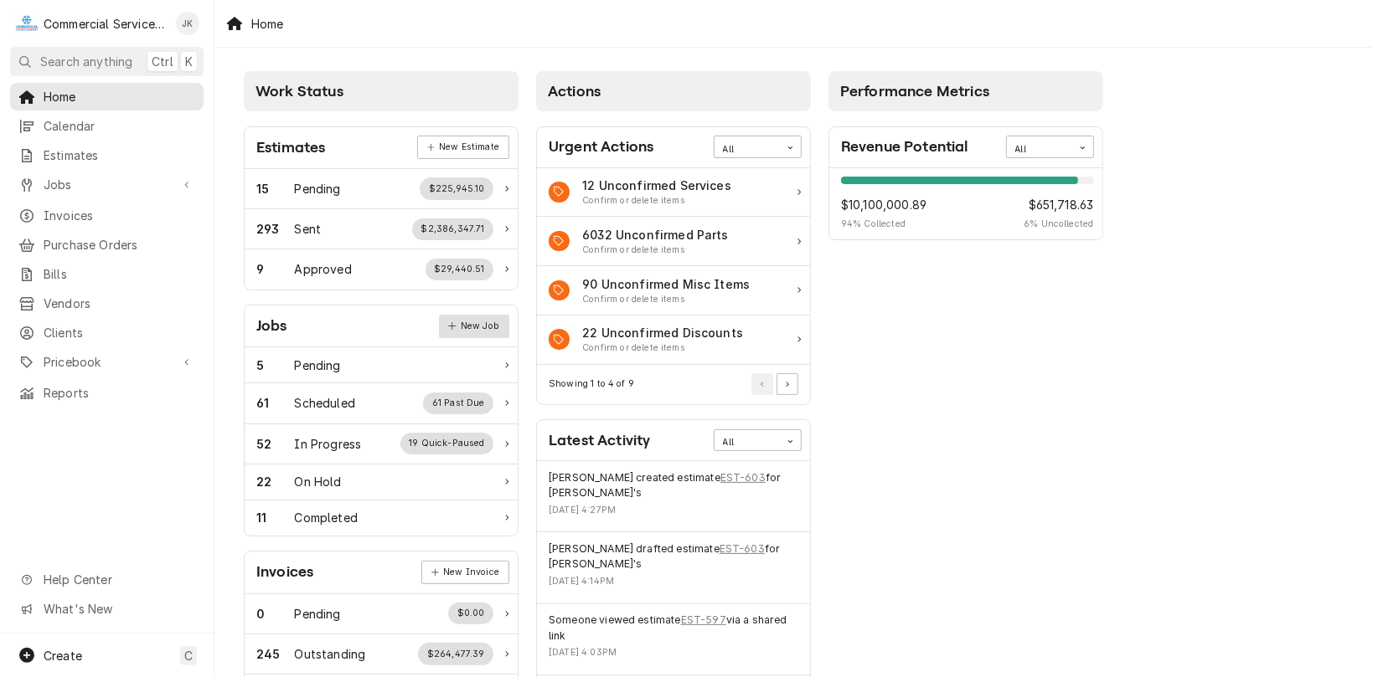
click at [481, 322] on link "New Job" at bounding box center [474, 326] width 70 height 23
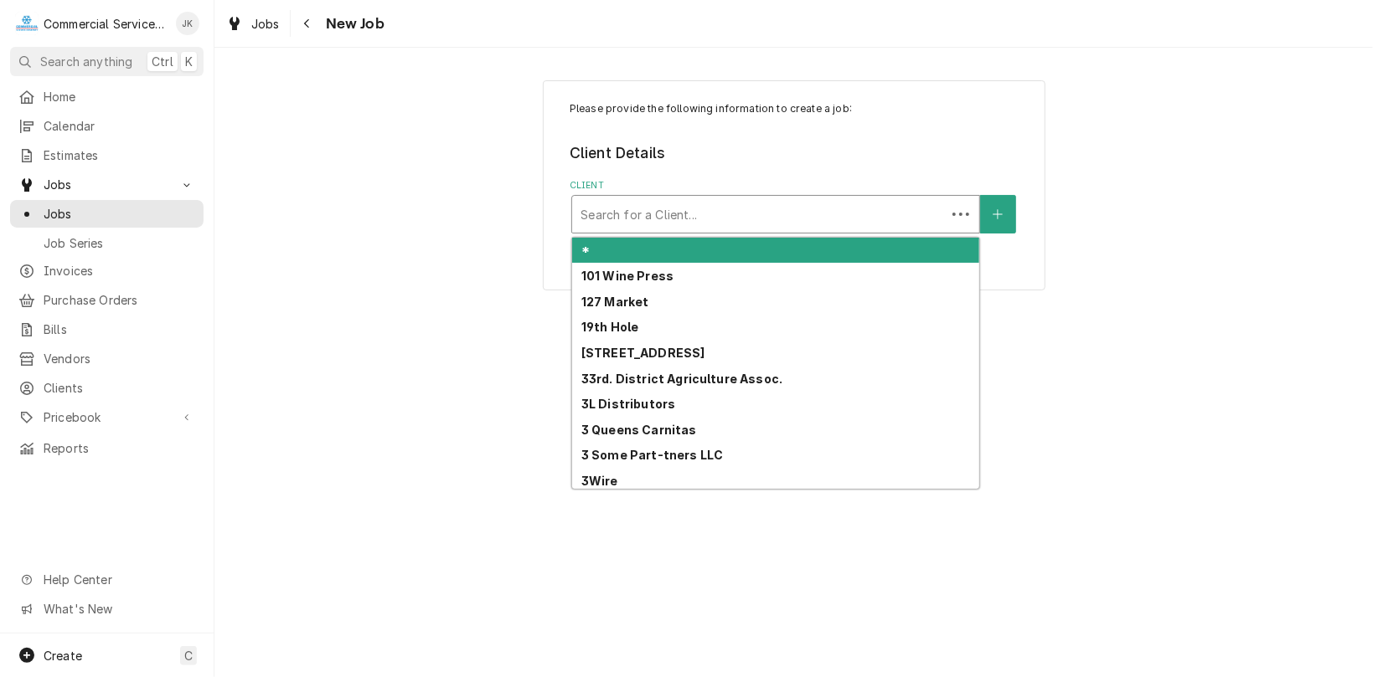
click at [608, 204] on div "Client" at bounding box center [758, 214] width 357 height 30
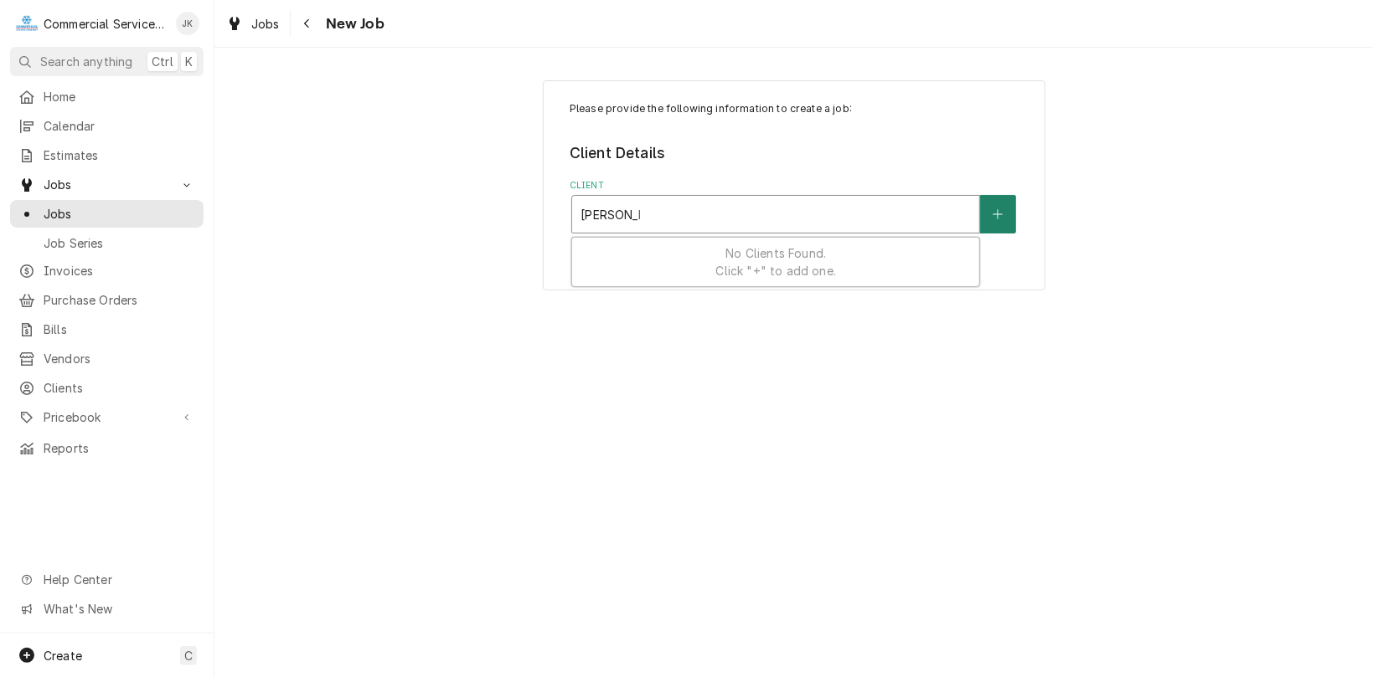
type input "[PERSON_NAME]"
click at [1008, 214] on button "Client" at bounding box center [997, 214] width 35 height 39
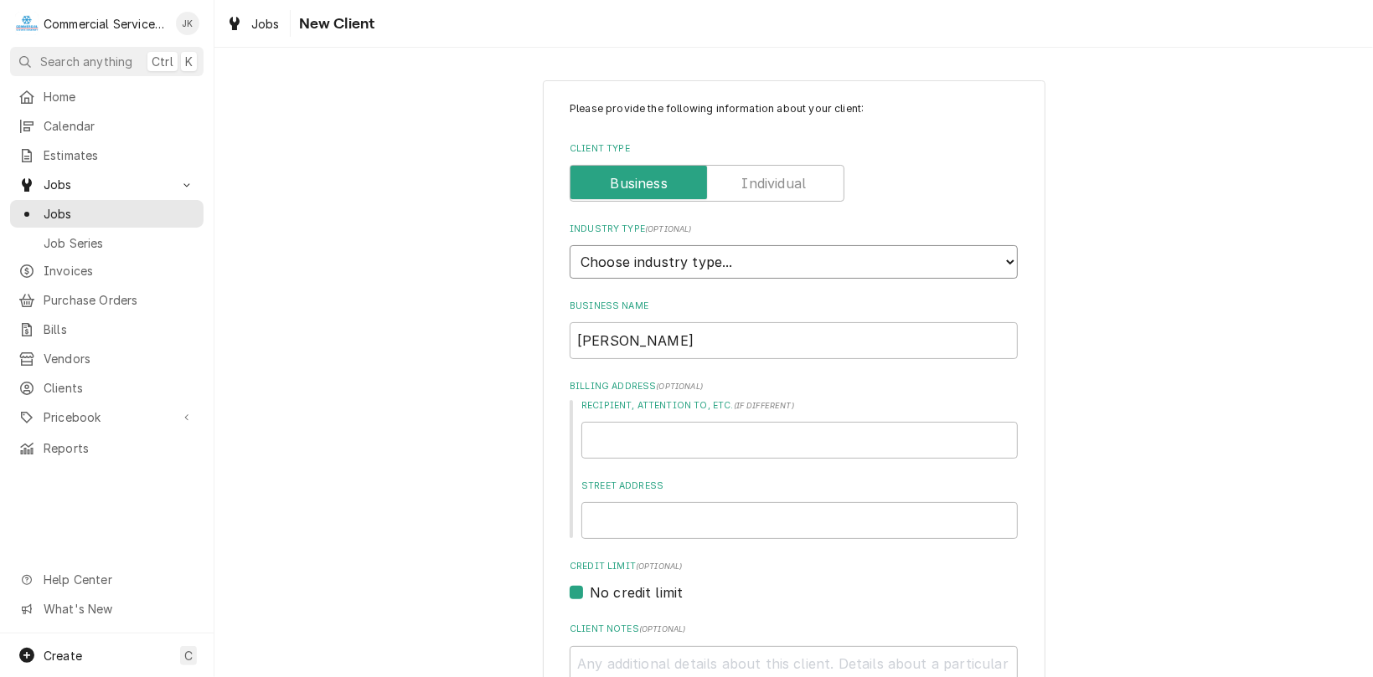
click at [1001, 262] on select "Choose industry type... Residential Commercial Industrial Government" at bounding box center [793, 261] width 448 height 33
select select "2"
click at [569, 245] on select "Choose industry type... Residential Commercial Industrial Government" at bounding box center [793, 261] width 448 height 33
click at [605, 522] on input "Street Address" at bounding box center [799, 520] width 436 height 37
type textarea "x"
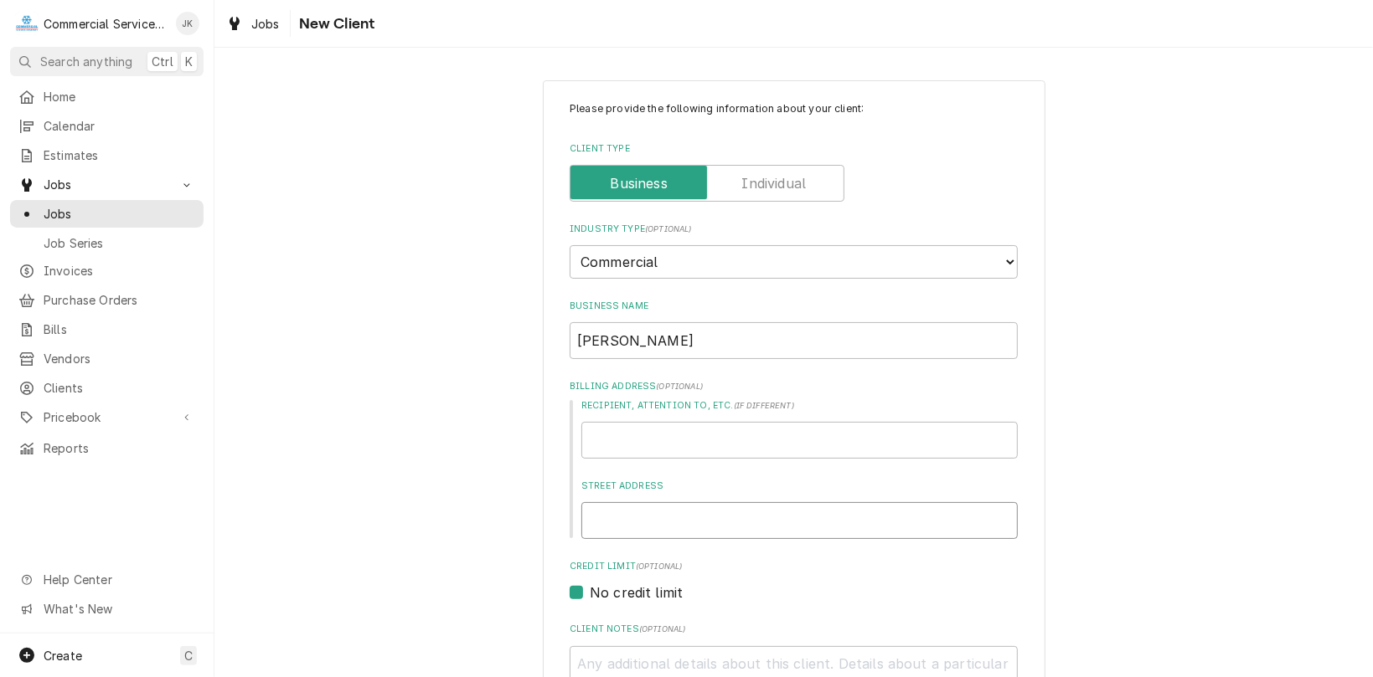
type input "4"
type textarea "x"
type input "45"
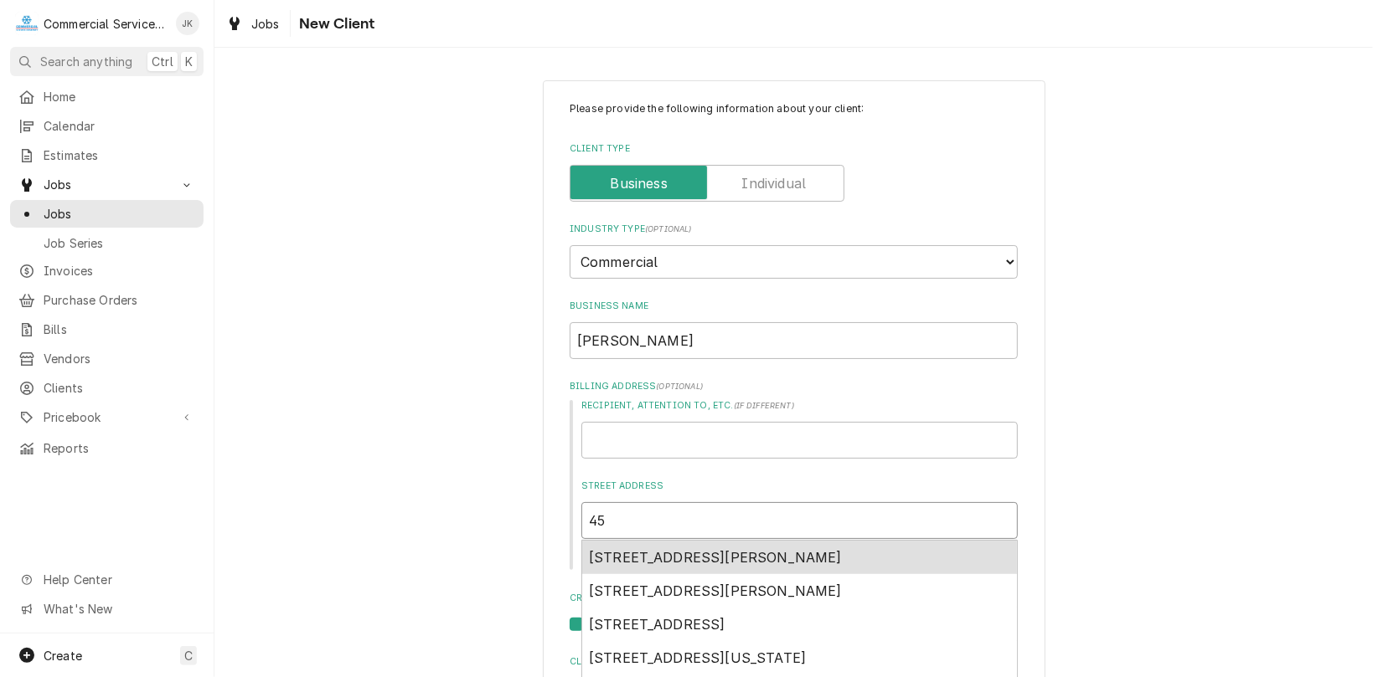
type textarea "x"
type input "45"
type textarea "x"
type input "45 S"
type textarea "x"
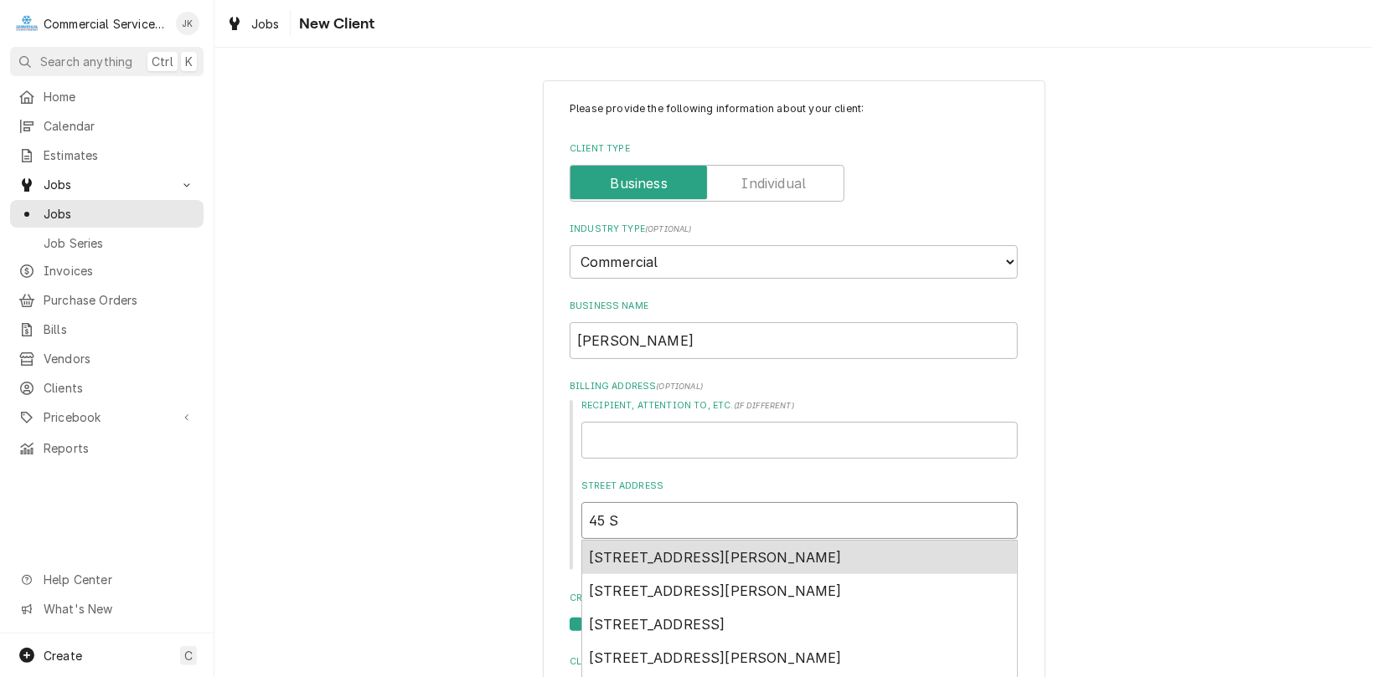
type input "45 So"
type textarea "x"
type input "45 Sou"
type textarea "x"
type input "45 Sout"
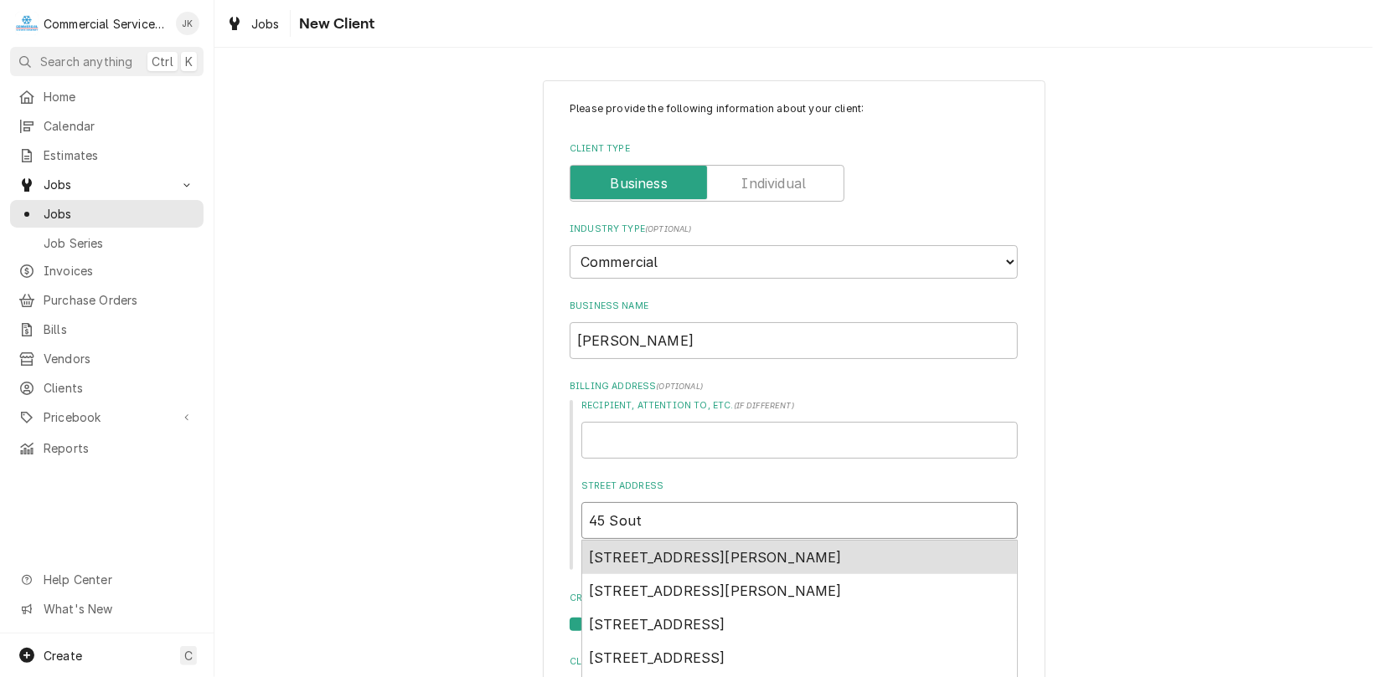
type textarea "x"
type input "45 South"
type textarea "x"
type input "45 South"
click at [739, 554] on span "45 South Sanborn Road, Salinas, CA, USA" at bounding box center [715, 557] width 253 height 17
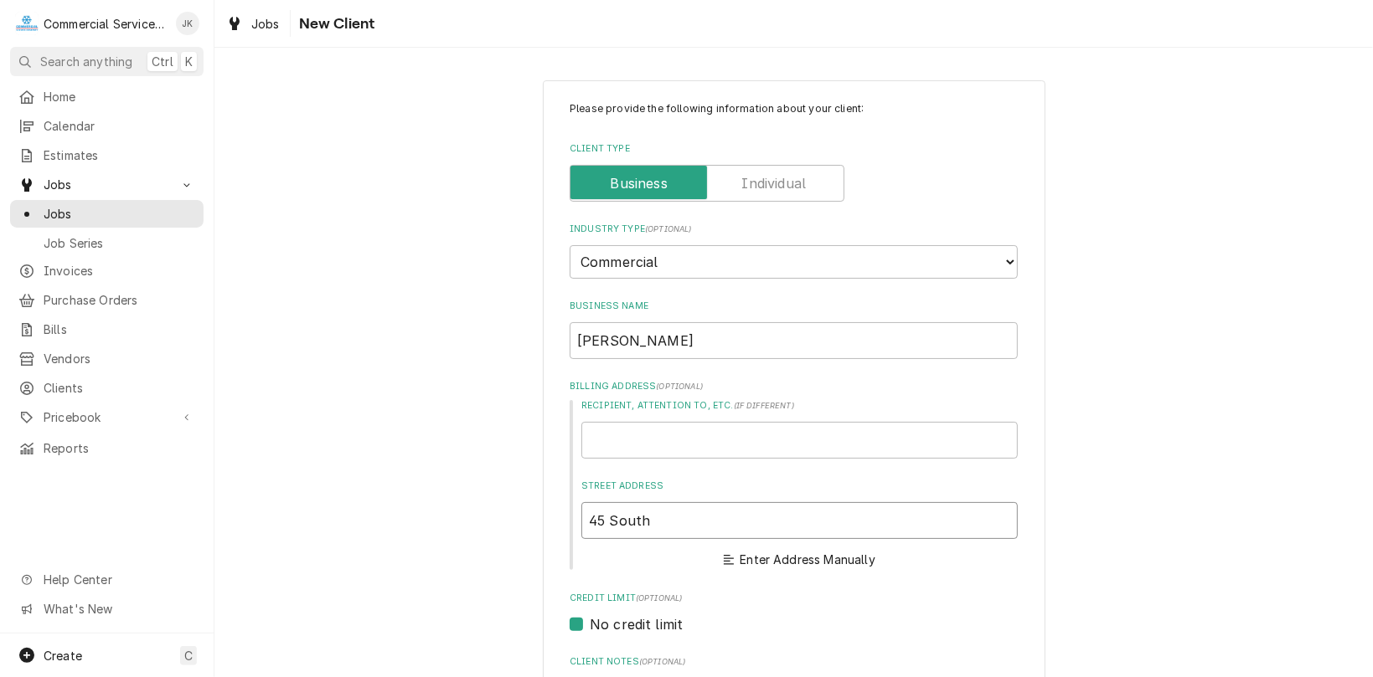
type textarea "x"
type input "45 S Sanborn Rd"
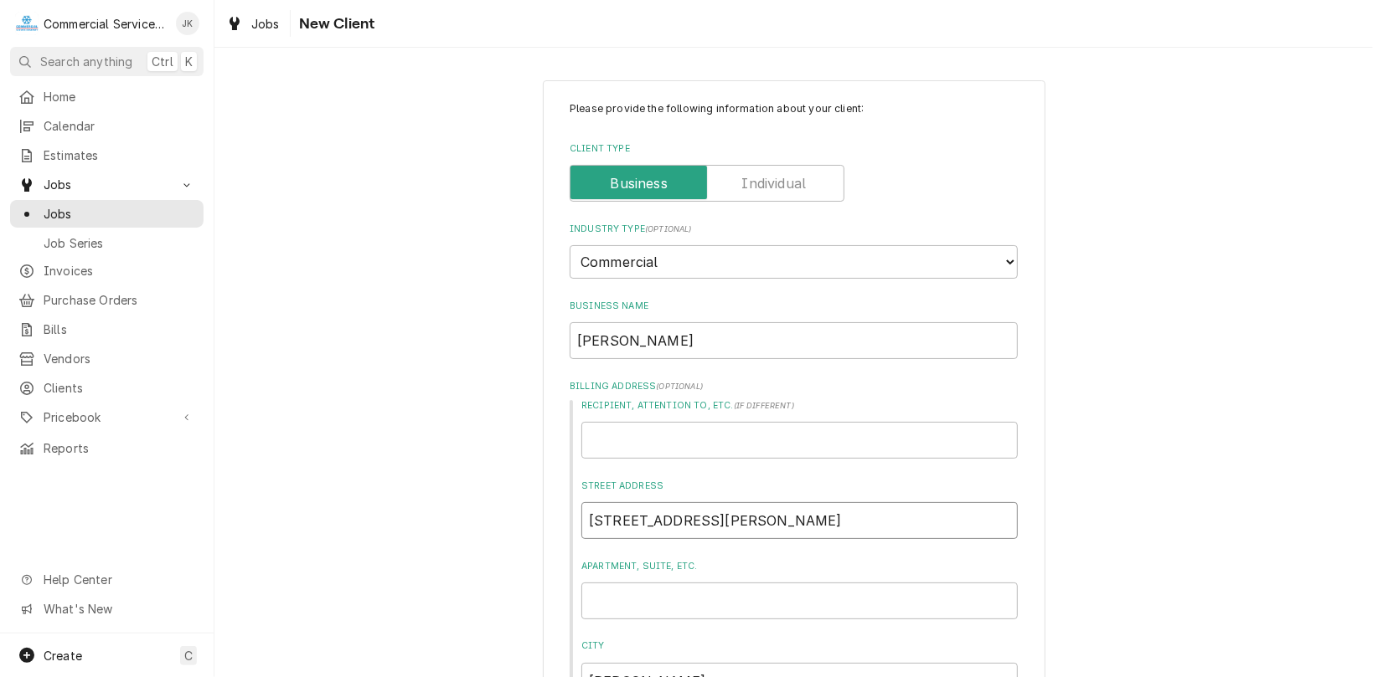
type textarea "x"
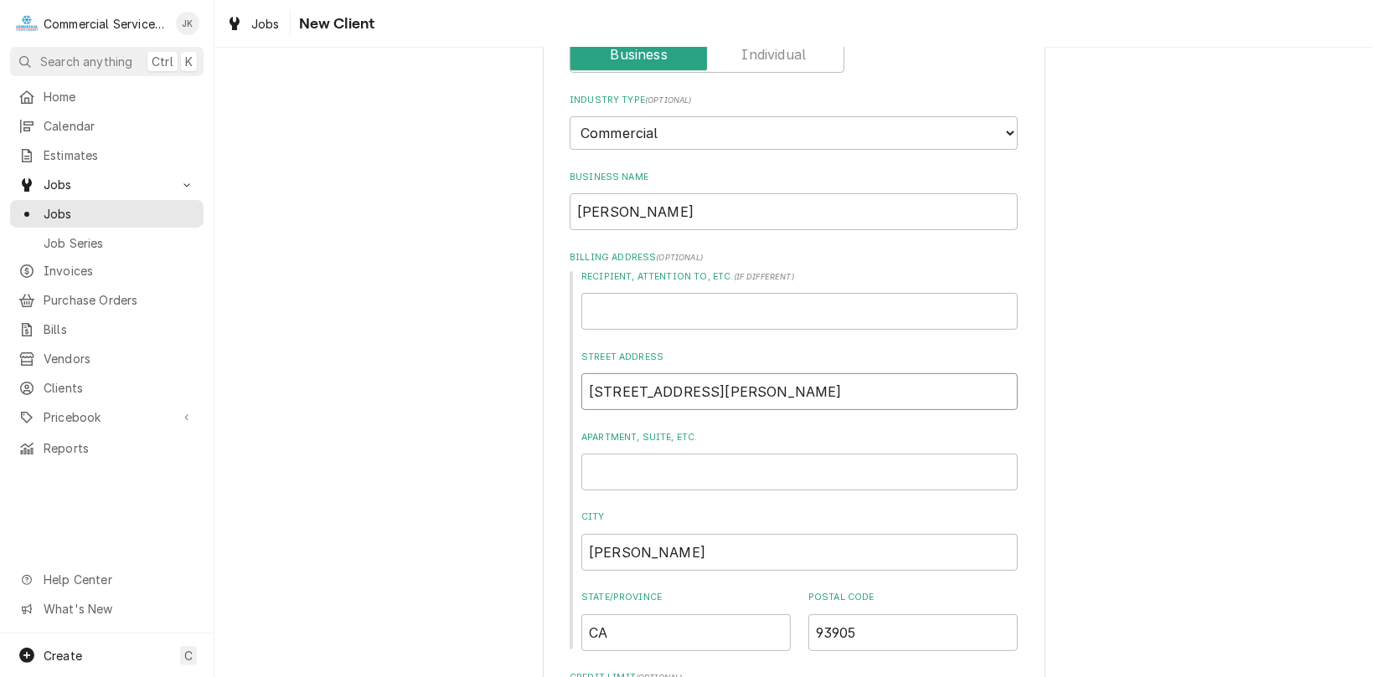
scroll to position [87, 0]
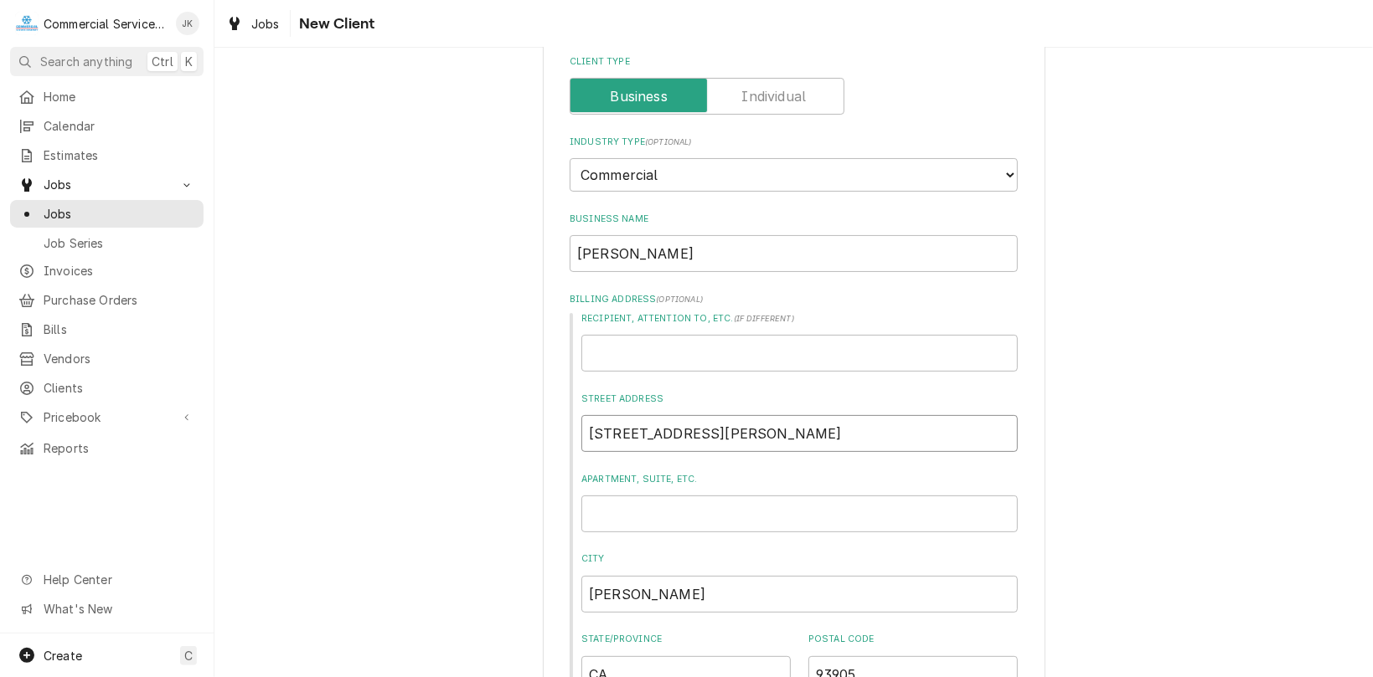
type input "45 S Sanborn Rd"
click at [603, 348] on input "Recipient, Attention To, etc. ( if different )" at bounding box center [799, 353] width 436 height 37
type textarea "x"
type input "V"
type textarea "x"
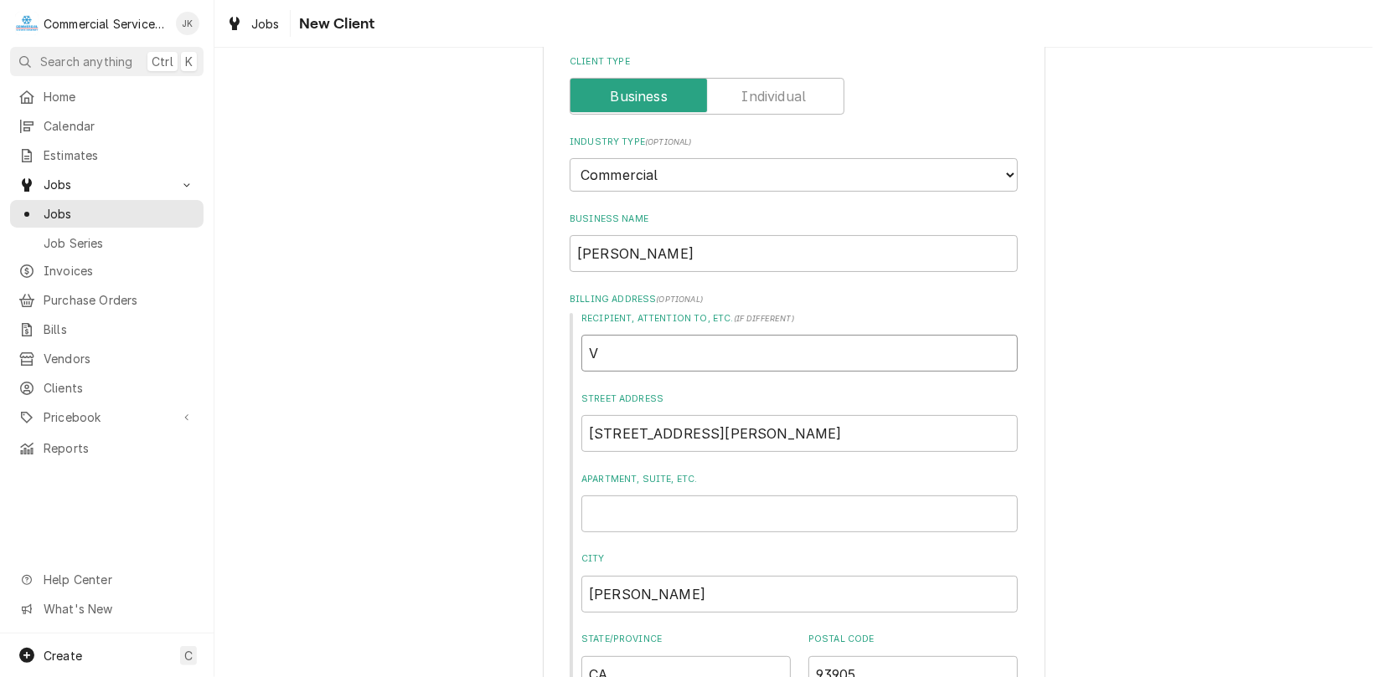
type input "Va"
type textarea "x"
type input "Val"
type textarea "x"
type input "Val"
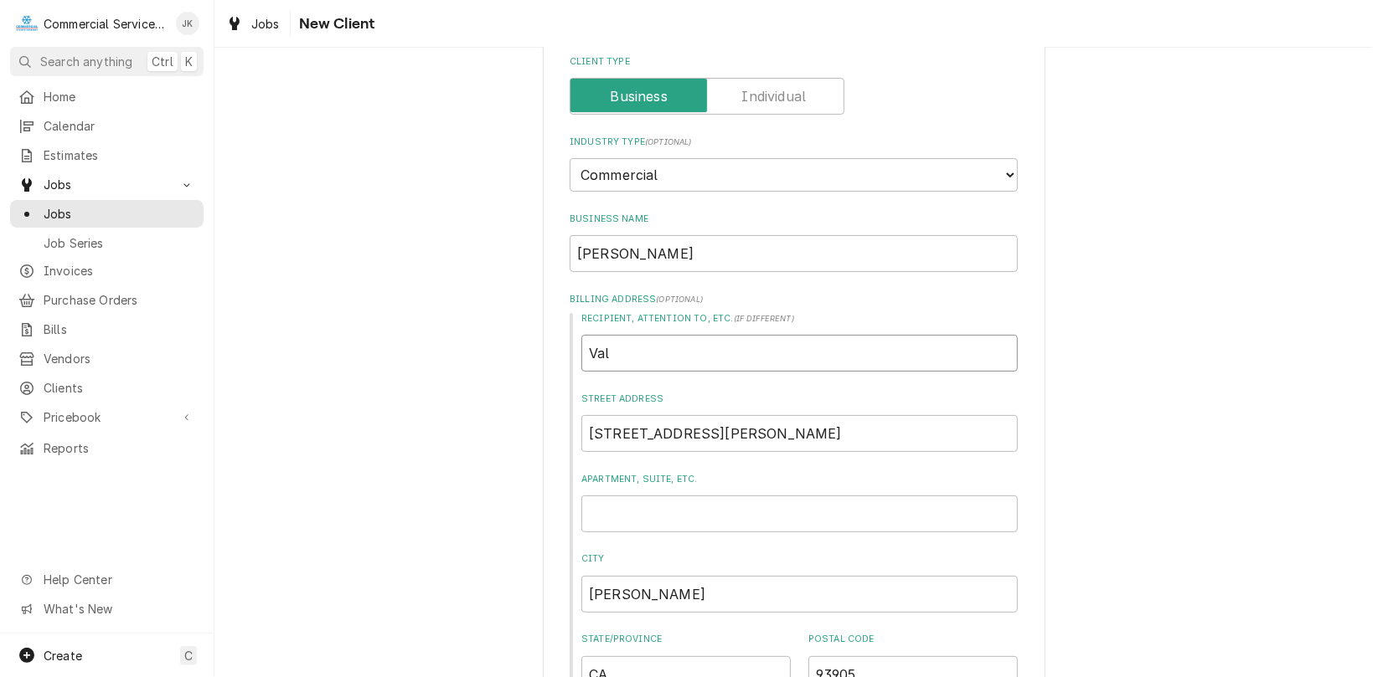
type textarea "x"
type input "Val J"
type textarea "x"
type input "Val Jo"
type textarea "x"
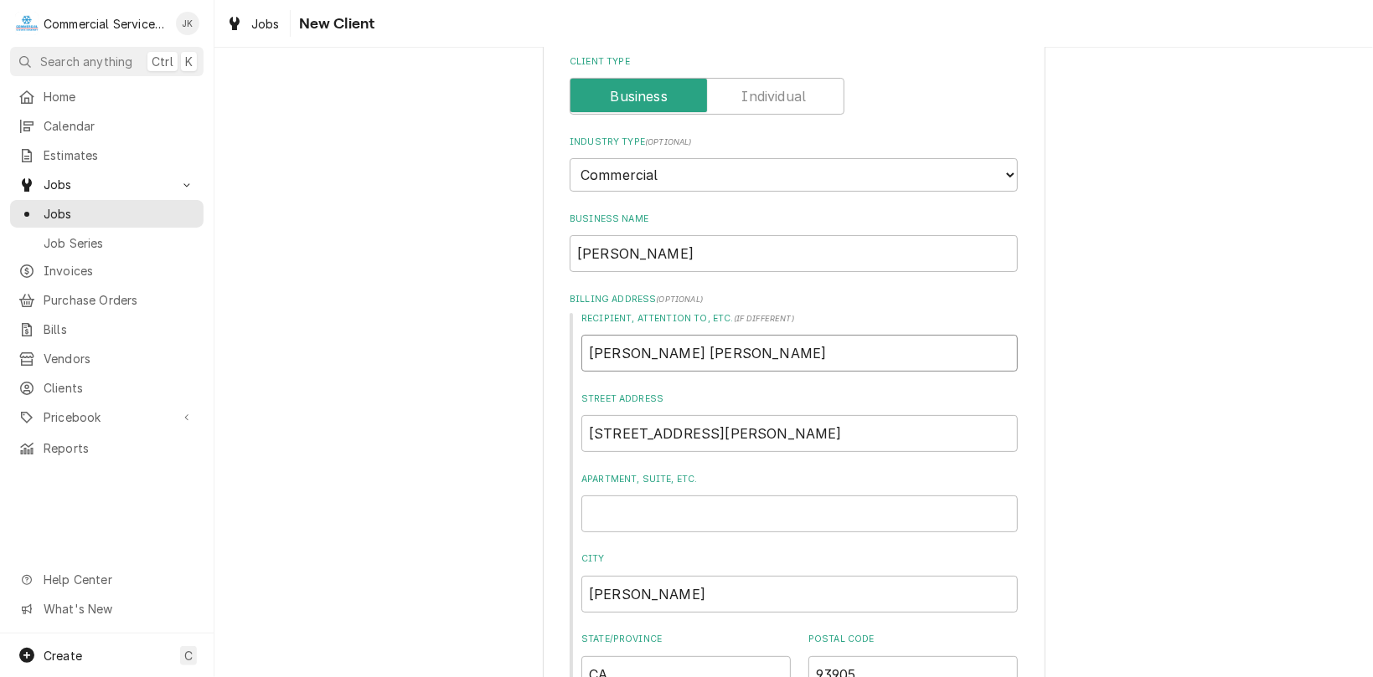
type input "Val Jon"
type textarea "x"
type input "Val Jone"
type textarea "x"
type input "Val Jones"
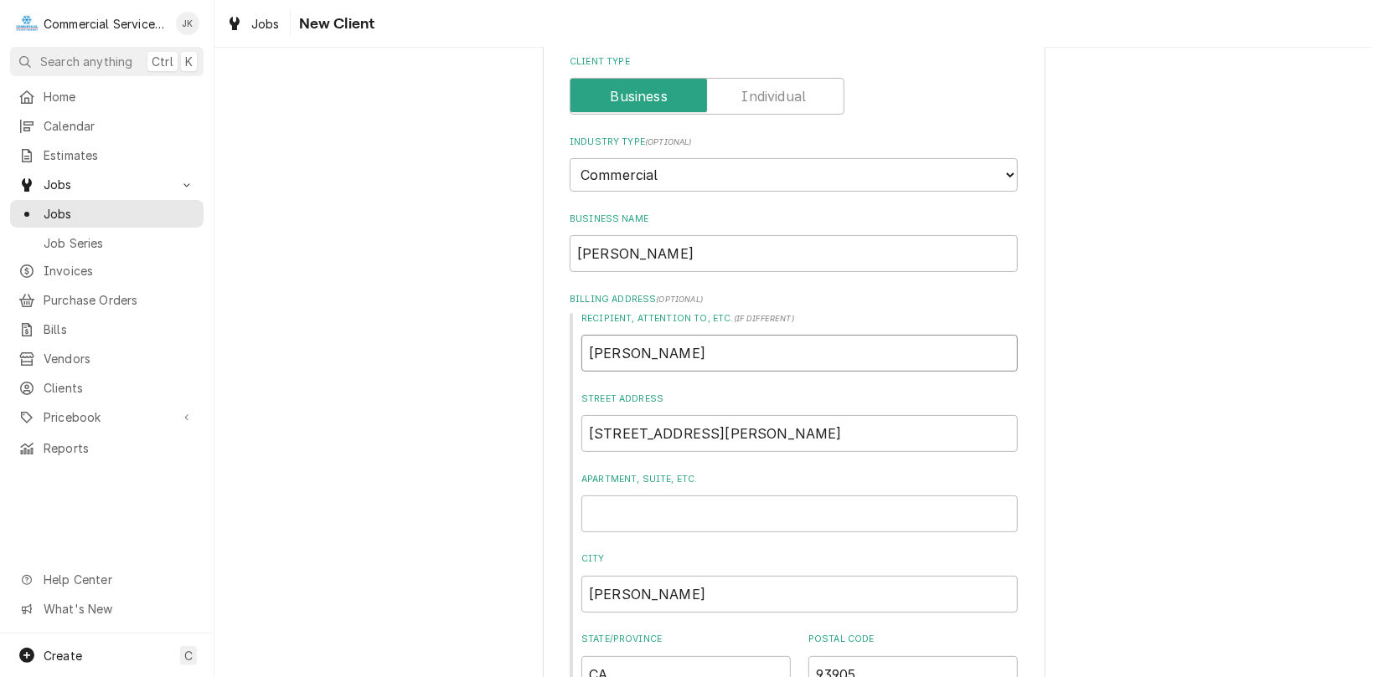
type textarea "x"
type input "Val Jones"
drag, startPoint x: 1363, startPoint y: 219, endPoint x: 1365, endPoint y: 273, distance: 54.5
click at [1365, 273] on div "Please provide the following information about your client: Client Type Industr…" at bounding box center [793, 363] width 1158 height 630
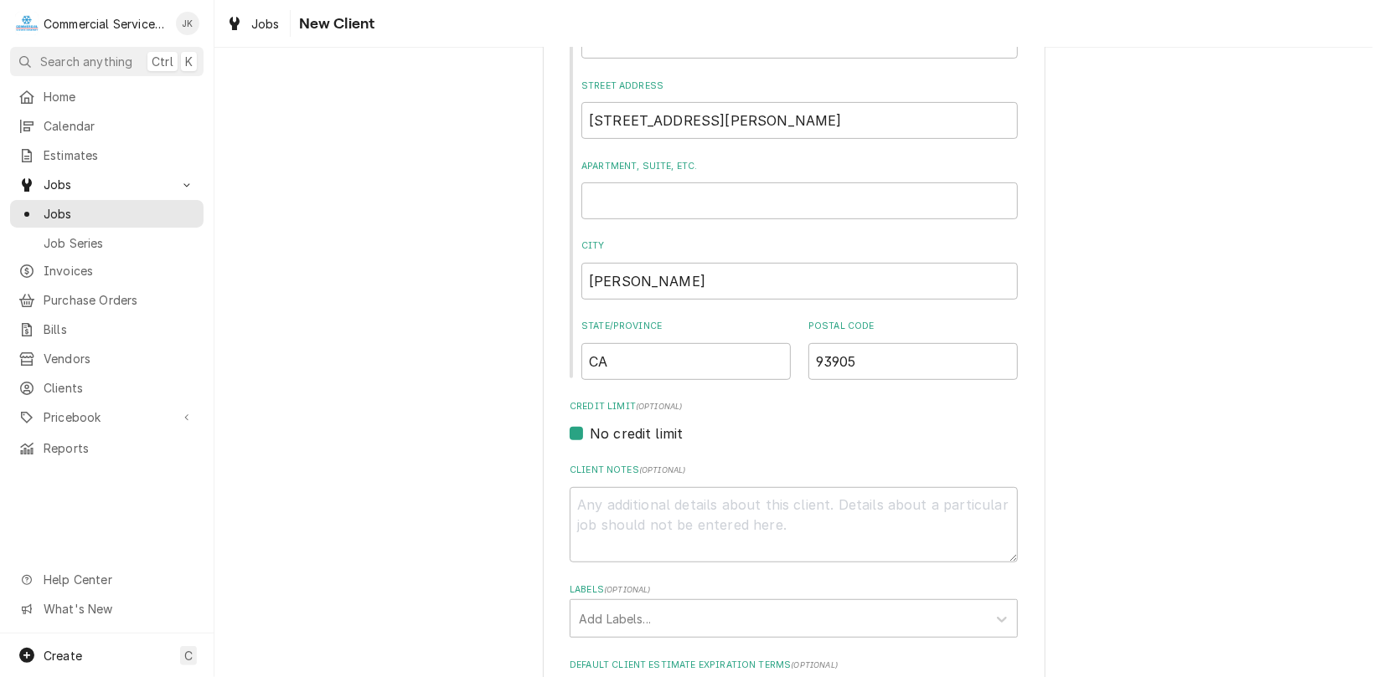
scroll to position [491, 0]
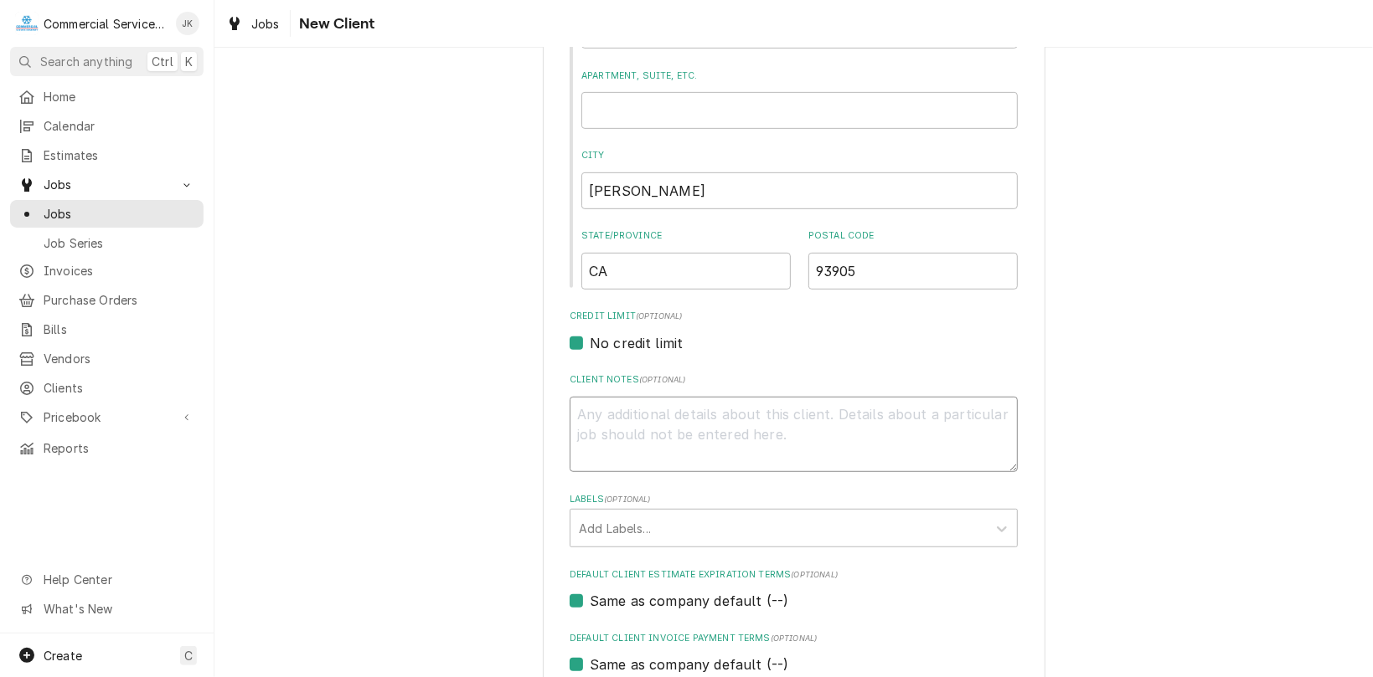
click at [593, 407] on textarea "Client Notes ( optional )" at bounding box center [793, 435] width 448 height 76
type textarea "x"
type textarea "C"
type textarea "x"
type textarea "CO"
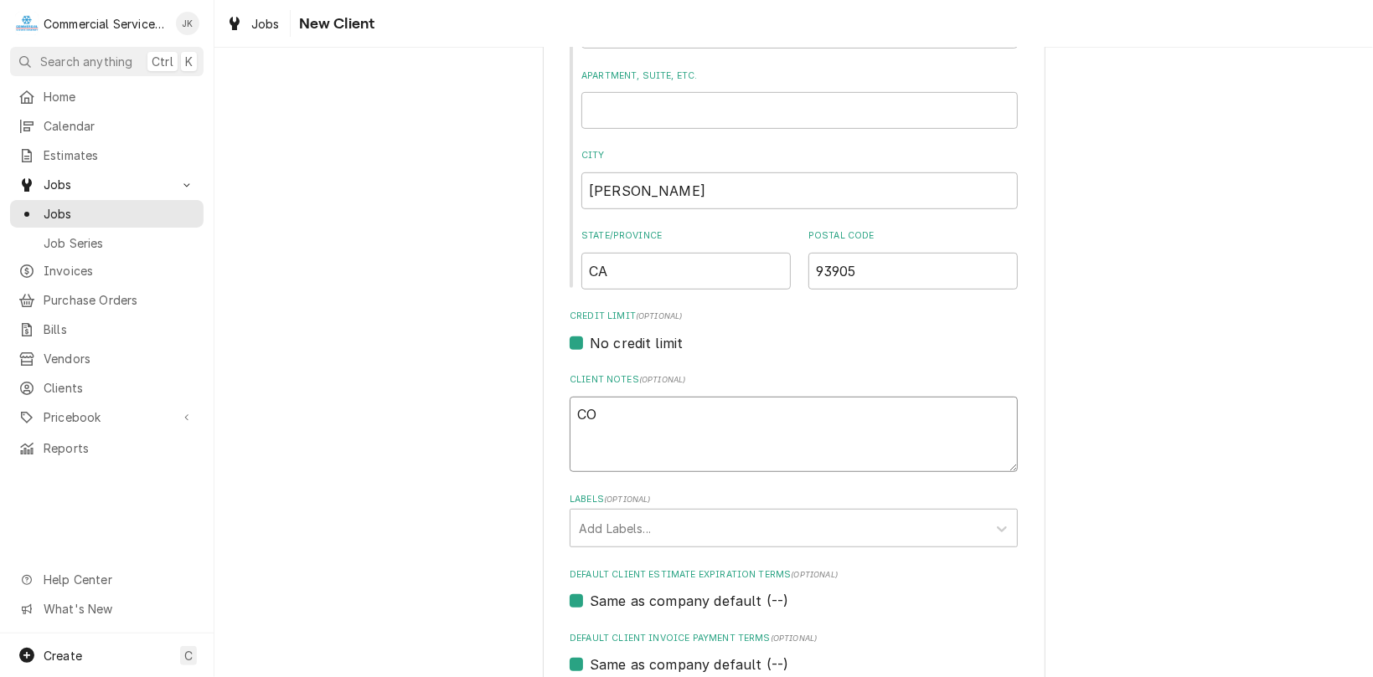
type textarea "x"
type textarea "COD"
type textarea "x"
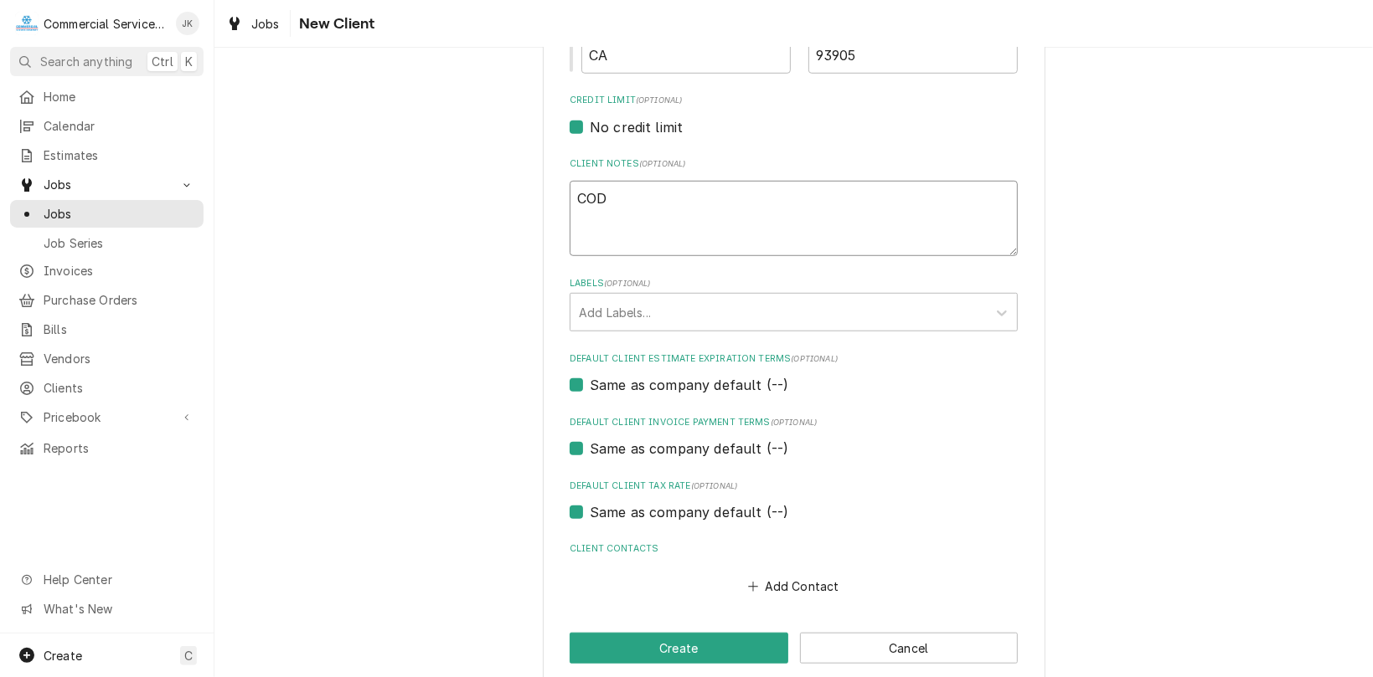
scroll to position [729, 0]
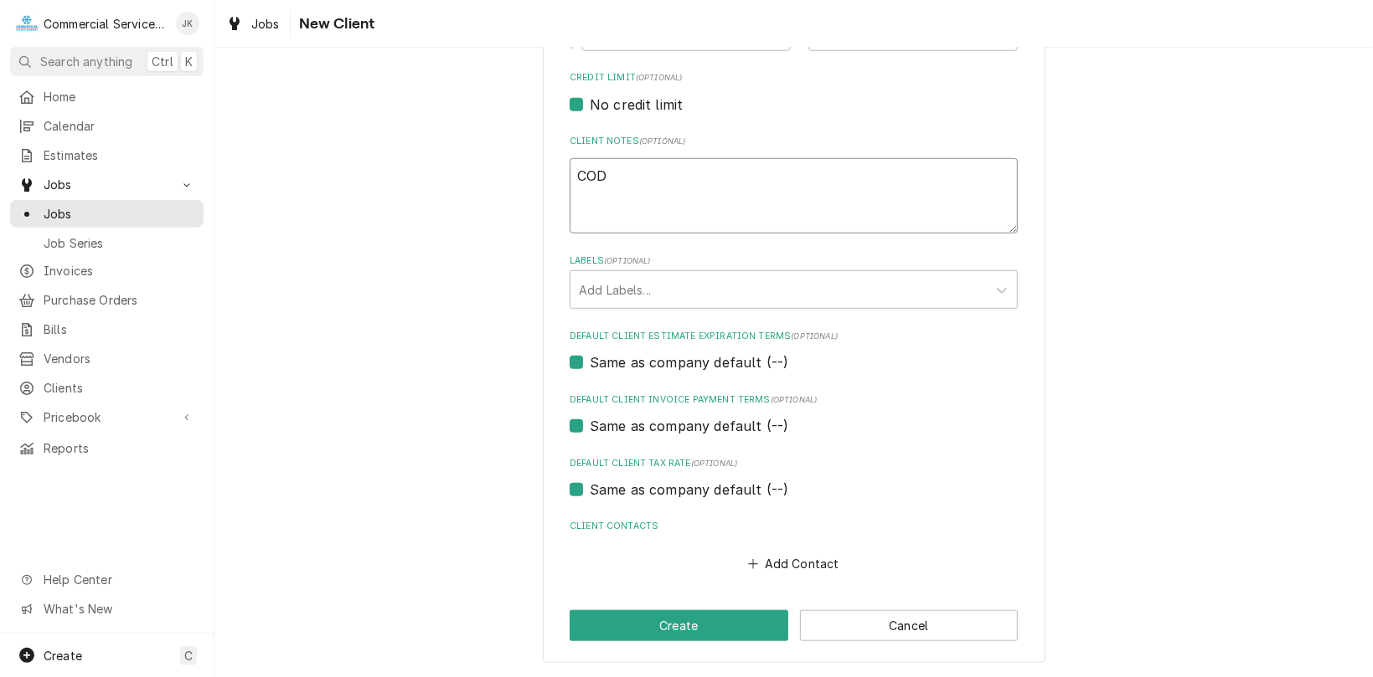
type textarea "COD"
click at [1358, 451] on div "Please provide the following information about your client: Client Type Industr…" at bounding box center [793, 7] width 1158 height 1342
drag, startPoint x: 1358, startPoint y: 451, endPoint x: 1360, endPoint y: 394, distance: 57.8
click at [1360, 394] on div "Please provide the following information about your client: Client Type Industr…" at bounding box center [793, 7] width 1158 height 1342
click at [1105, 434] on div "Please provide the following information about your client: Client Type Industr…" at bounding box center [793, 7] width 1158 height 1342
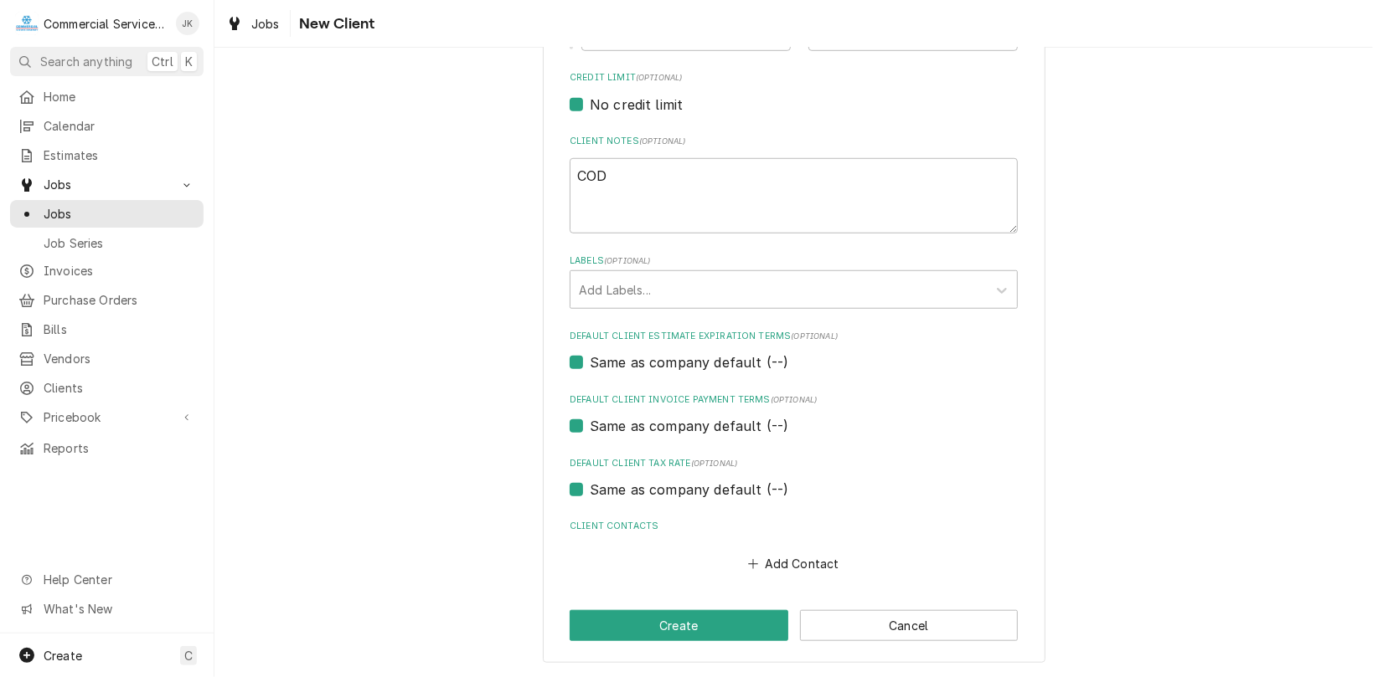
click at [616, 523] on label "Client Contacts" at bounding box center [793, 526] width 448 height 13
click at [799, 561] on button "Add Contact" at bounding box center [793, 563] width 96 height 23
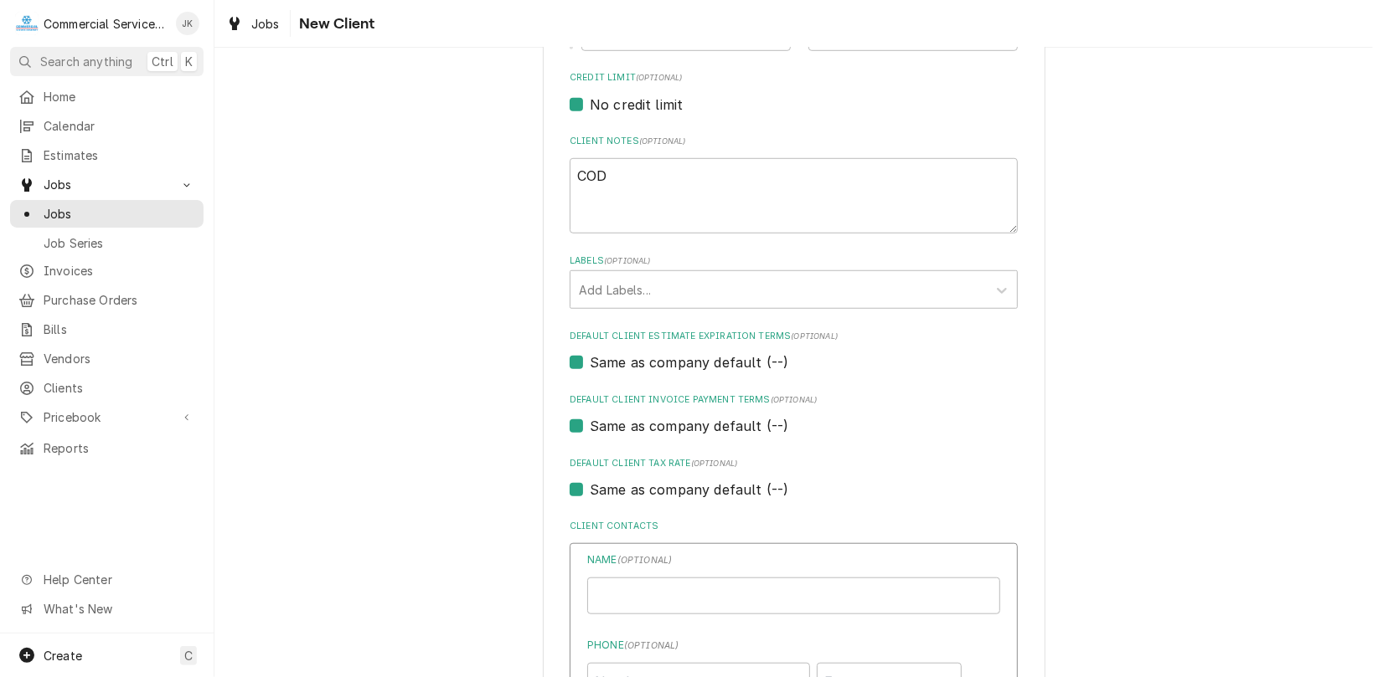
type textarea "x"
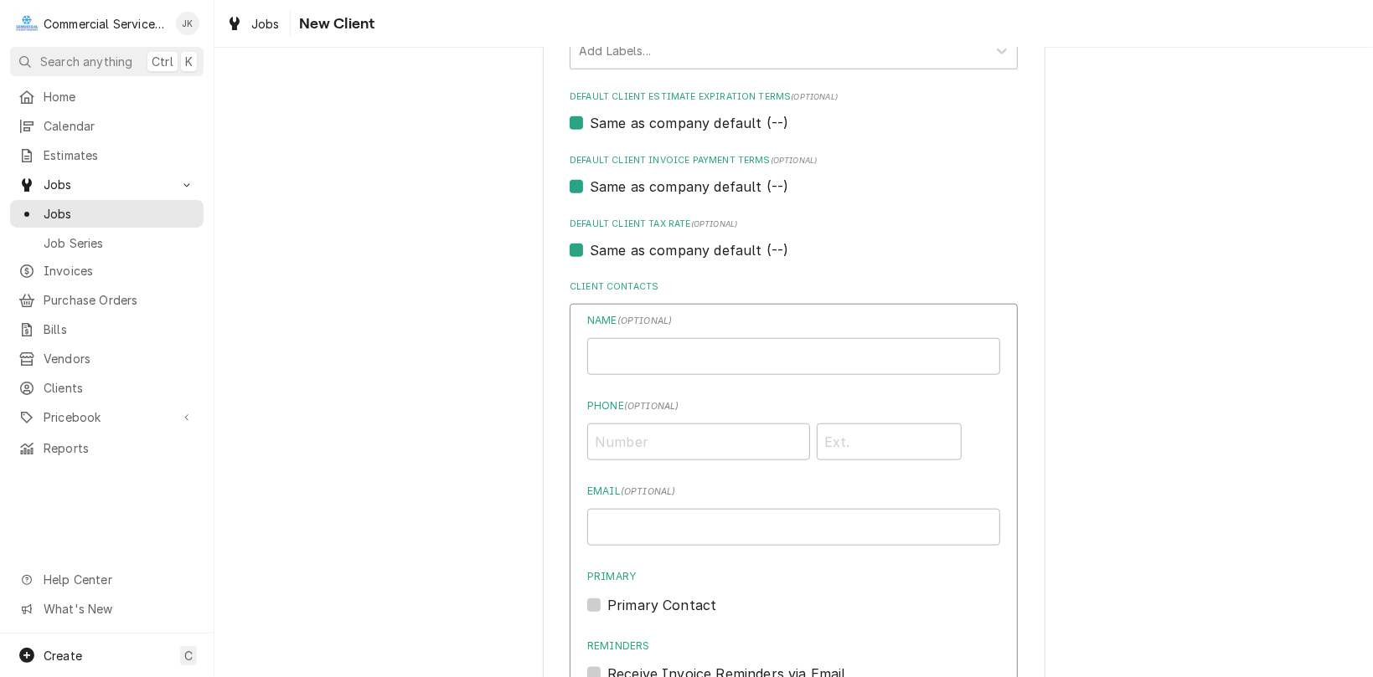
scroll to position [980, 0]
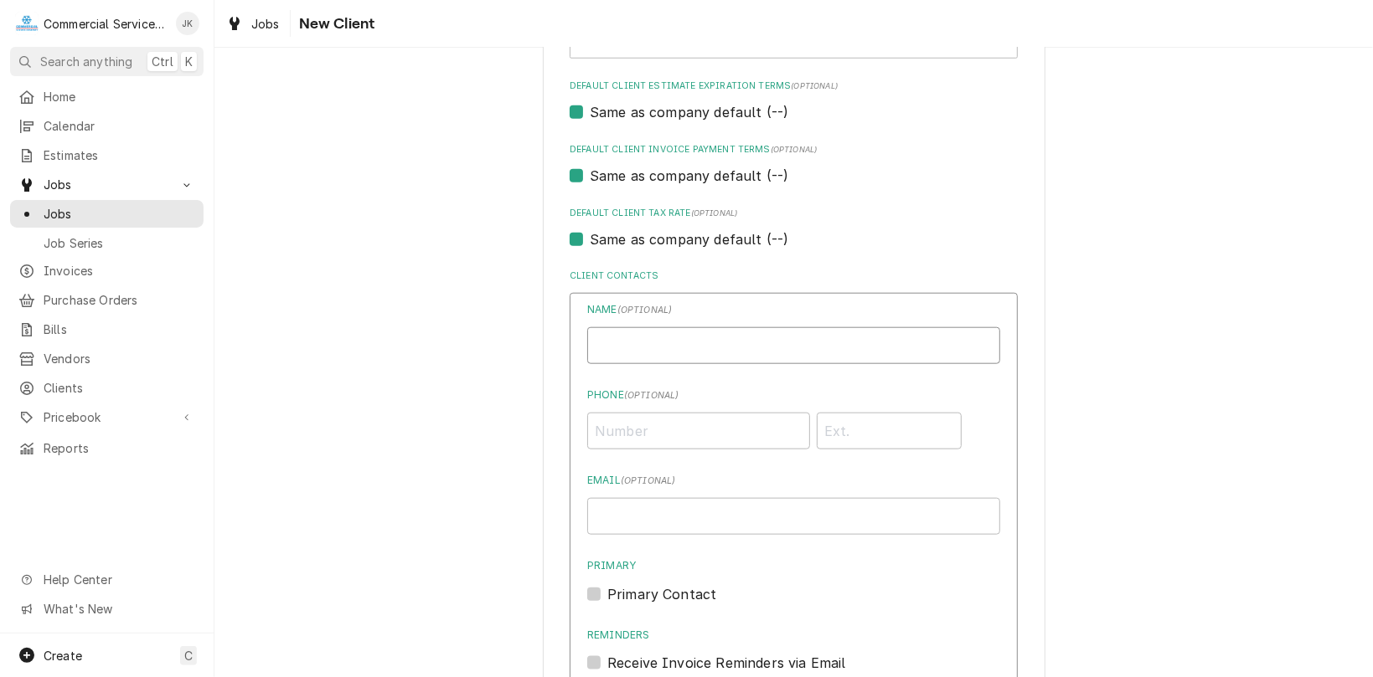
click at [608, 354] on input "Business Name" at bounding box center [793, 345] width 413 height 37
type input "Val Jones"
click at [631, 424] on input "Phone ( optional )" at bounding box center [698, 431] width 223 height 37
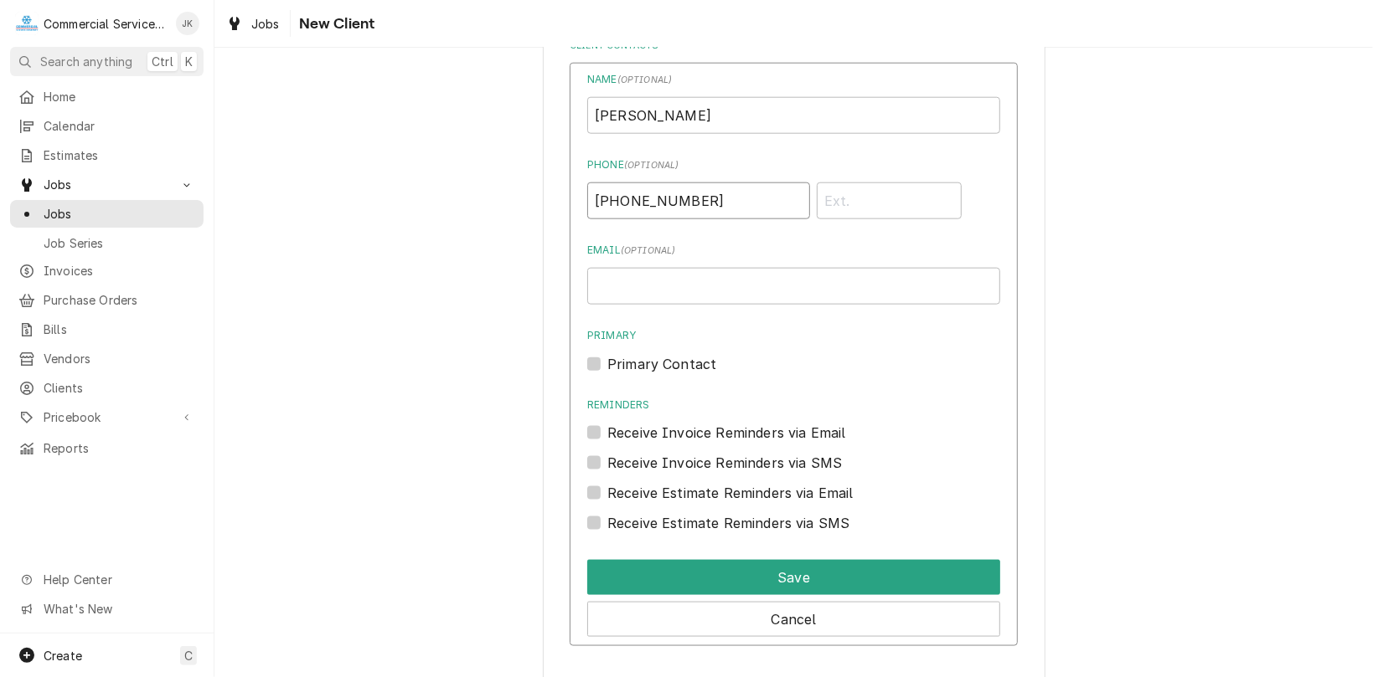
scroll to position [1271, 0]
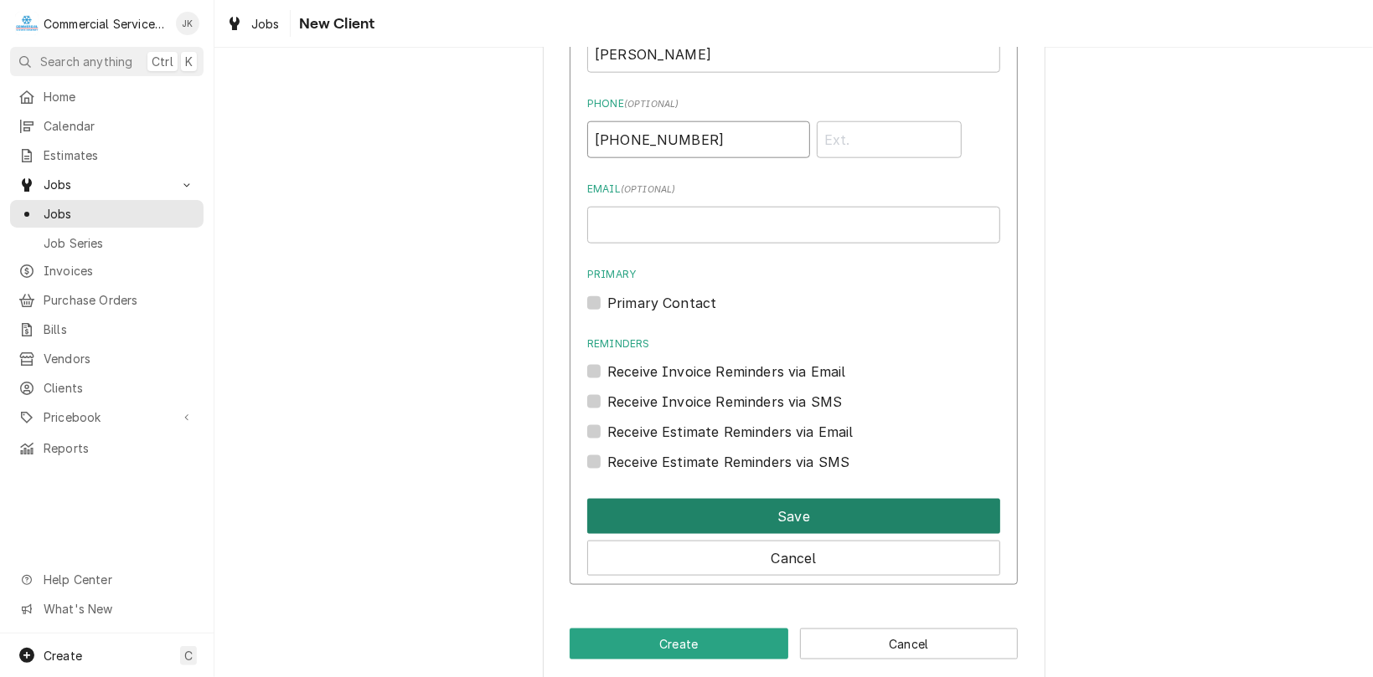
type input "(760) 670-1242"
click at [759, 511] on button "Save" at bounding box center [793, 516] width 413 height 35
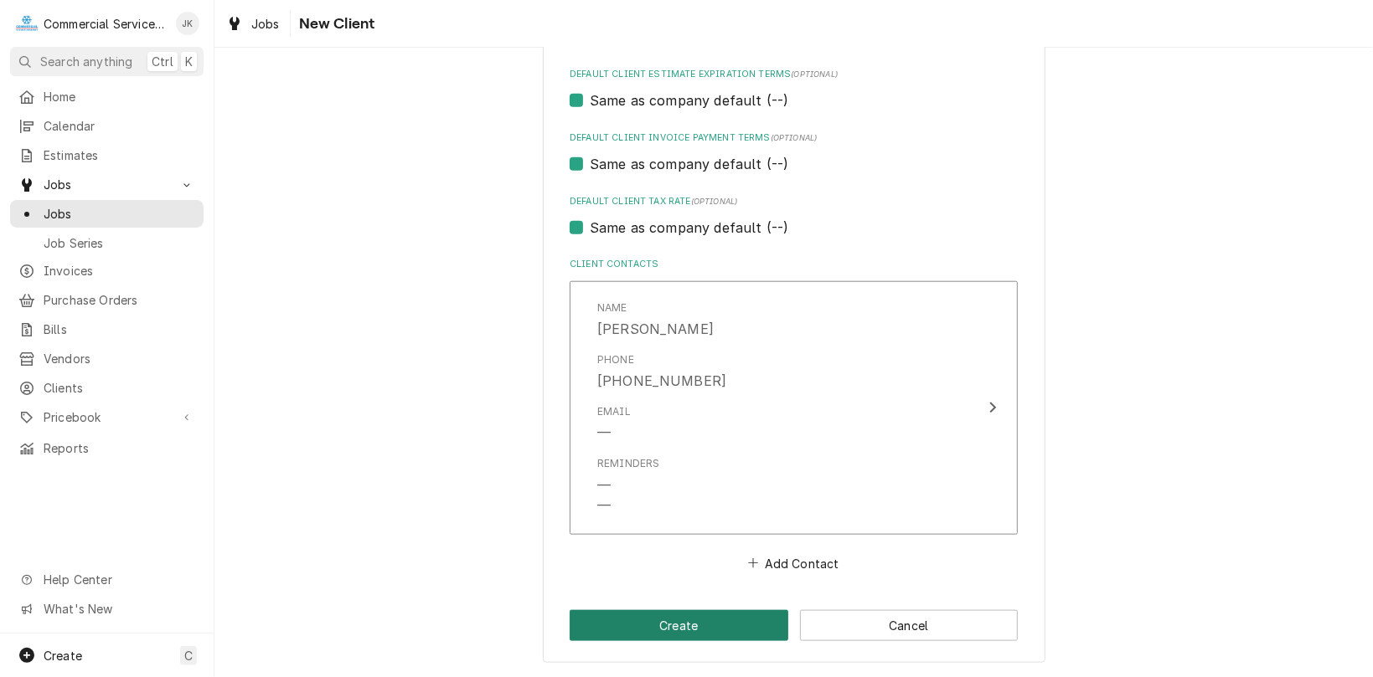
click at [693, 621] on button "Create" at bounding box center [678, 625] width 219 height 31
type textarea "x"
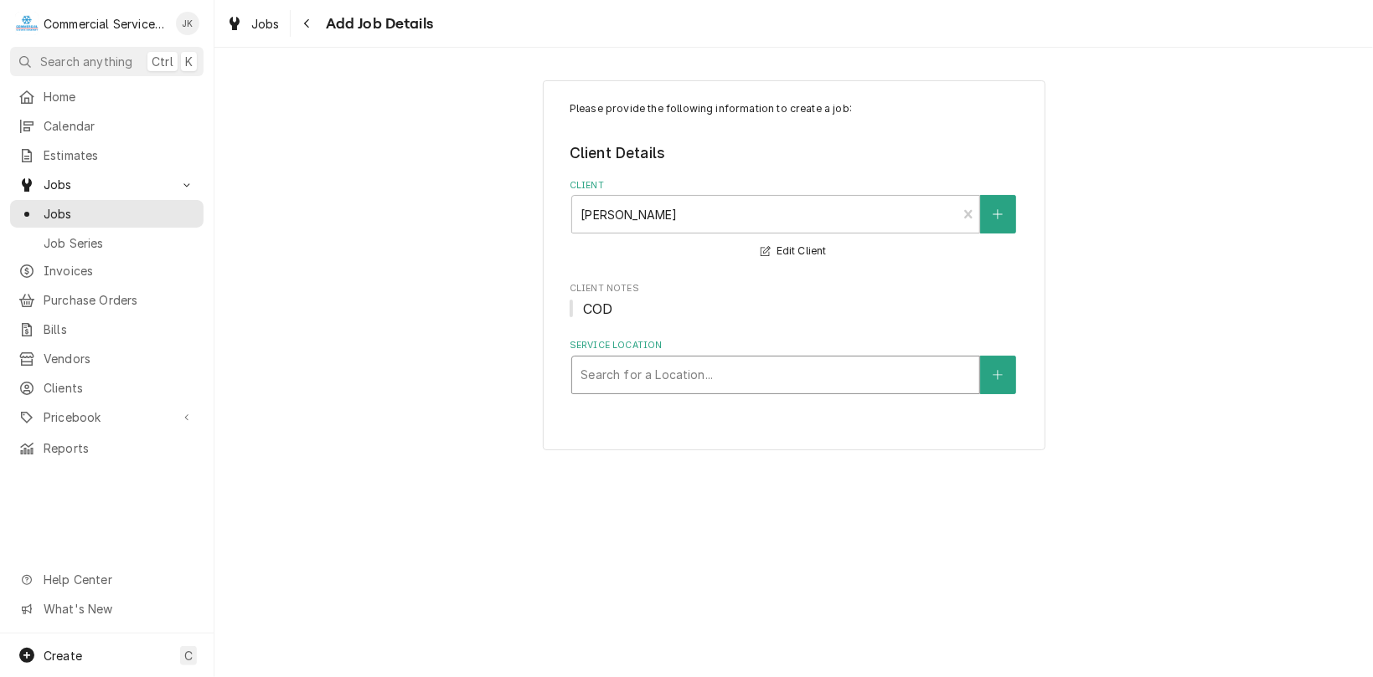
click at [595, 368] on div "Service Location" at bounding box center [775, 375] width 390 height 30
click at [608, 375] on input "45 s. Sanborn" at bounding box center [620, 375] width 81 height 27
click at [604, 373] on input "45 south Sanborn" at bounding box center [633, 375] width 106 height 27
type input "45 South Sanborn"
click at [708, 370] on div "Service Location" at bounding box center [775, 375] width 390 height 30
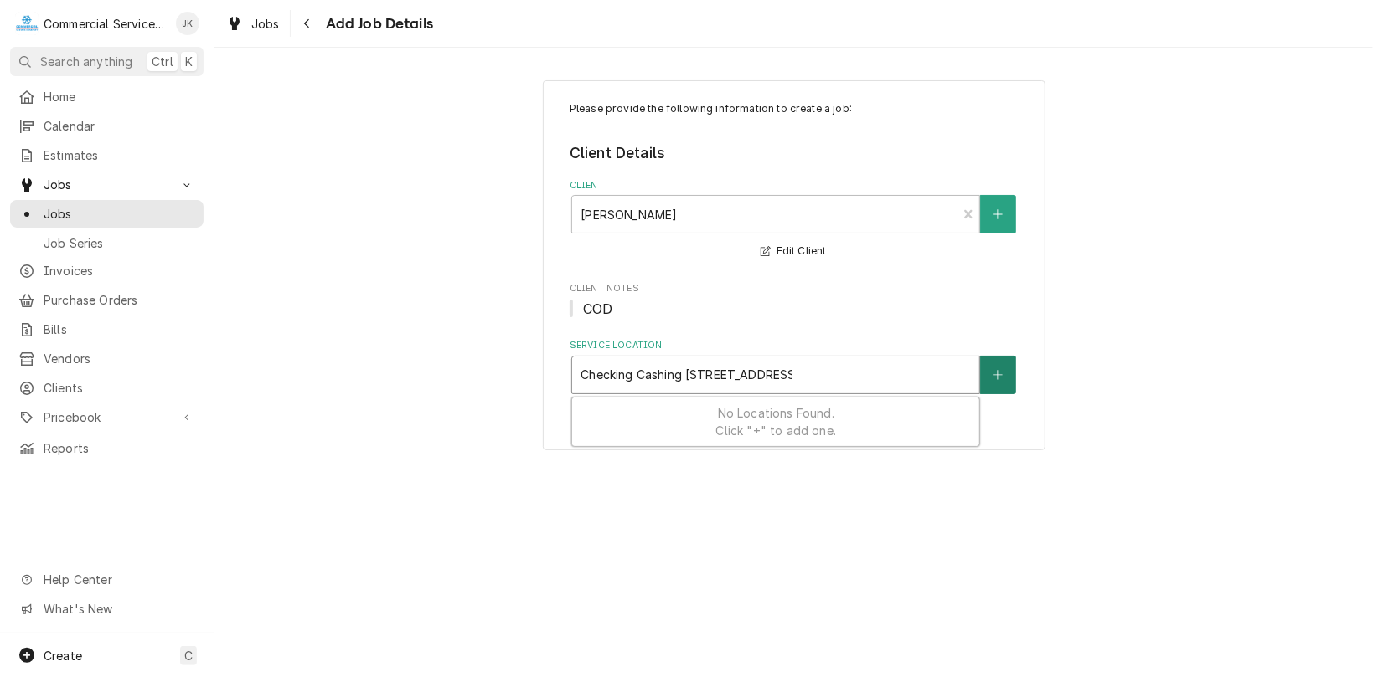
type input "Checking Cashing 45 South Sanborn"
click at [1007, 370] on button "Service Location" at bounding box center [997, 375] width 35 height 39
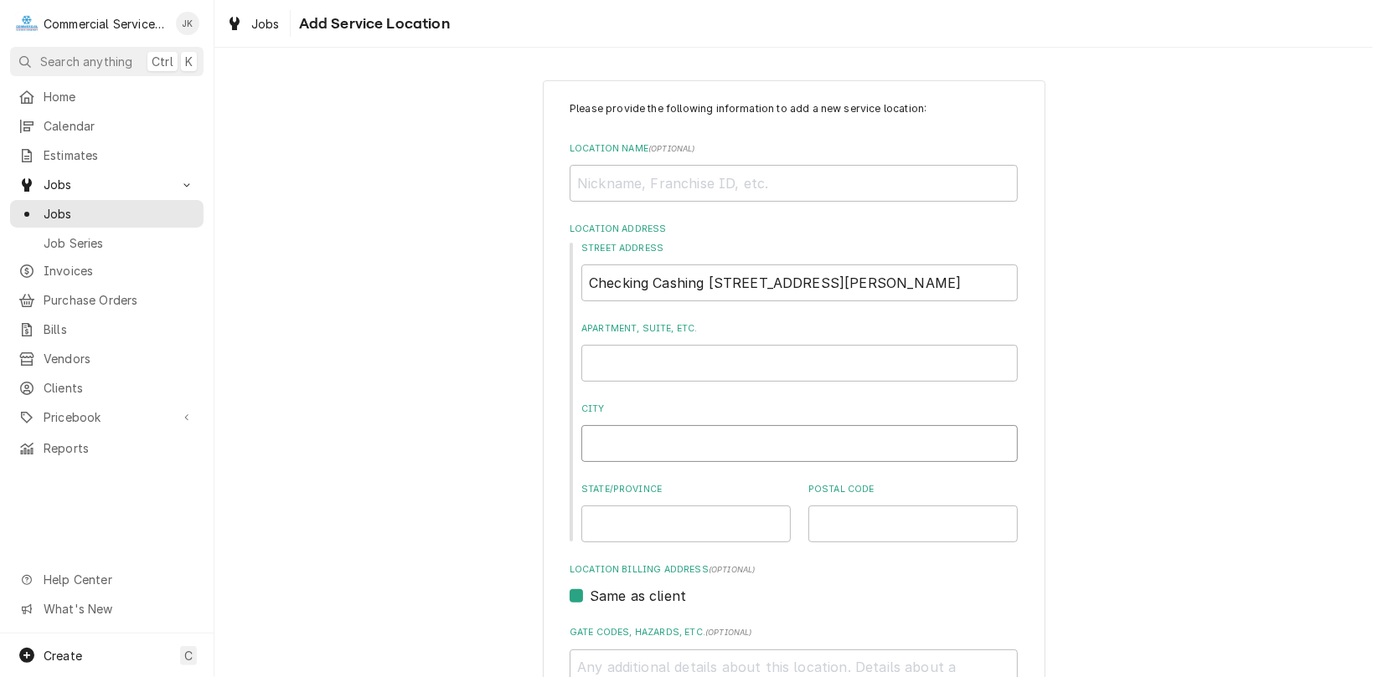
click at [605, 430] on input "City" at bounding box center [799, 443] width 436 height 37
type textarea "x"
type input "S"
type textarea "x"
type input "Sa"
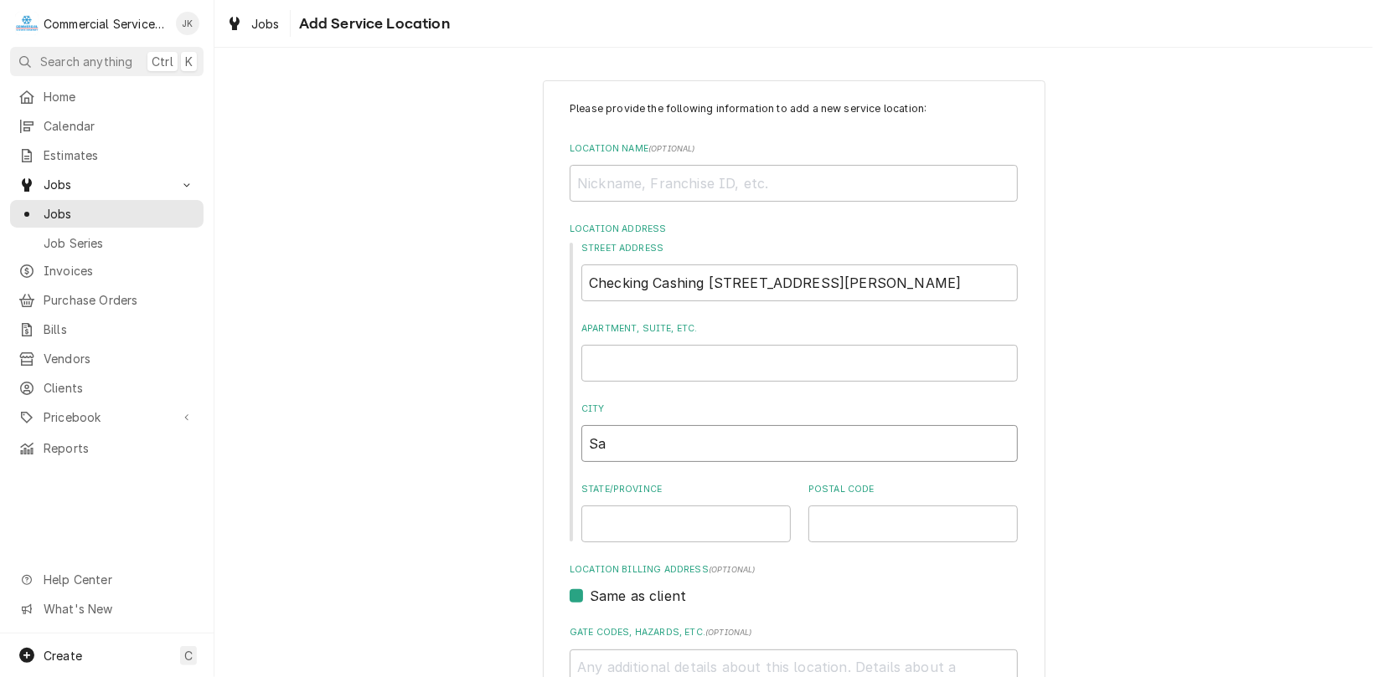
type textarea "x"
type input "Sal"
type textarea "x"
type input "Sali"
type textarea "x"
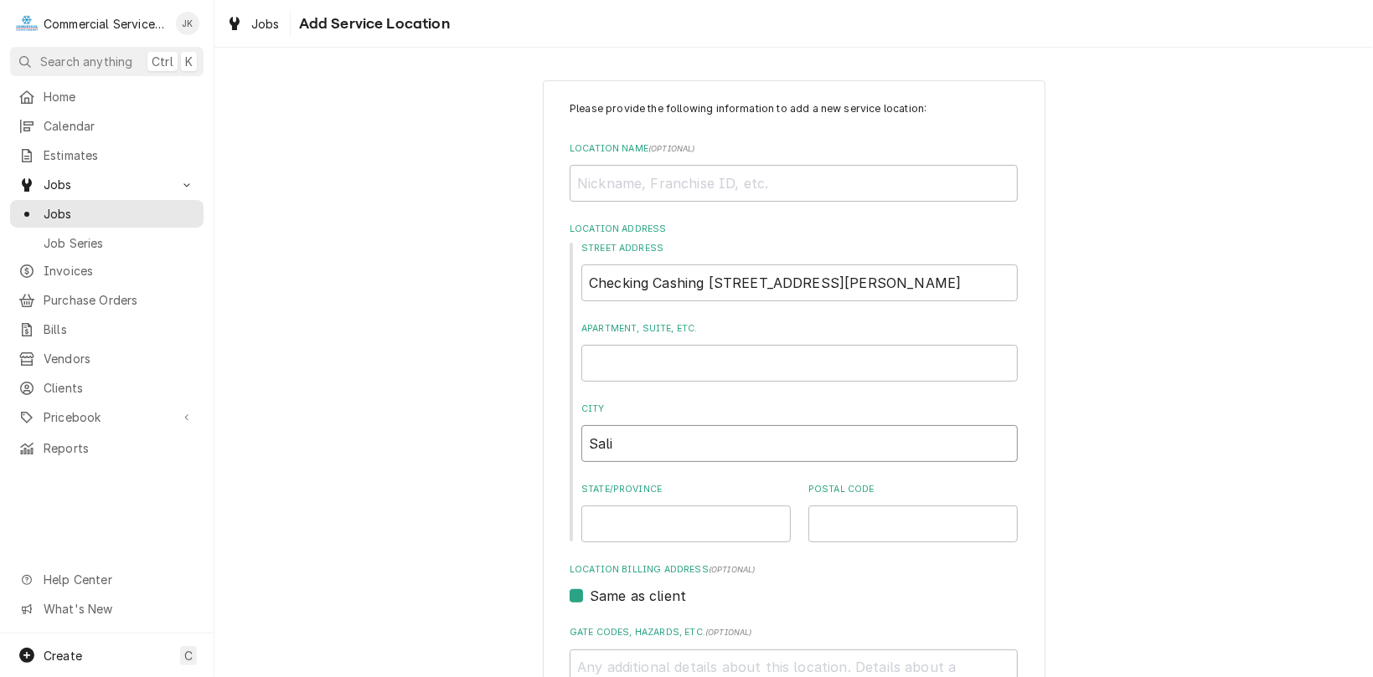
type input "Salin"
type textarea "x"
type input "Salina"
type textarea "x"
type input "Salinas"
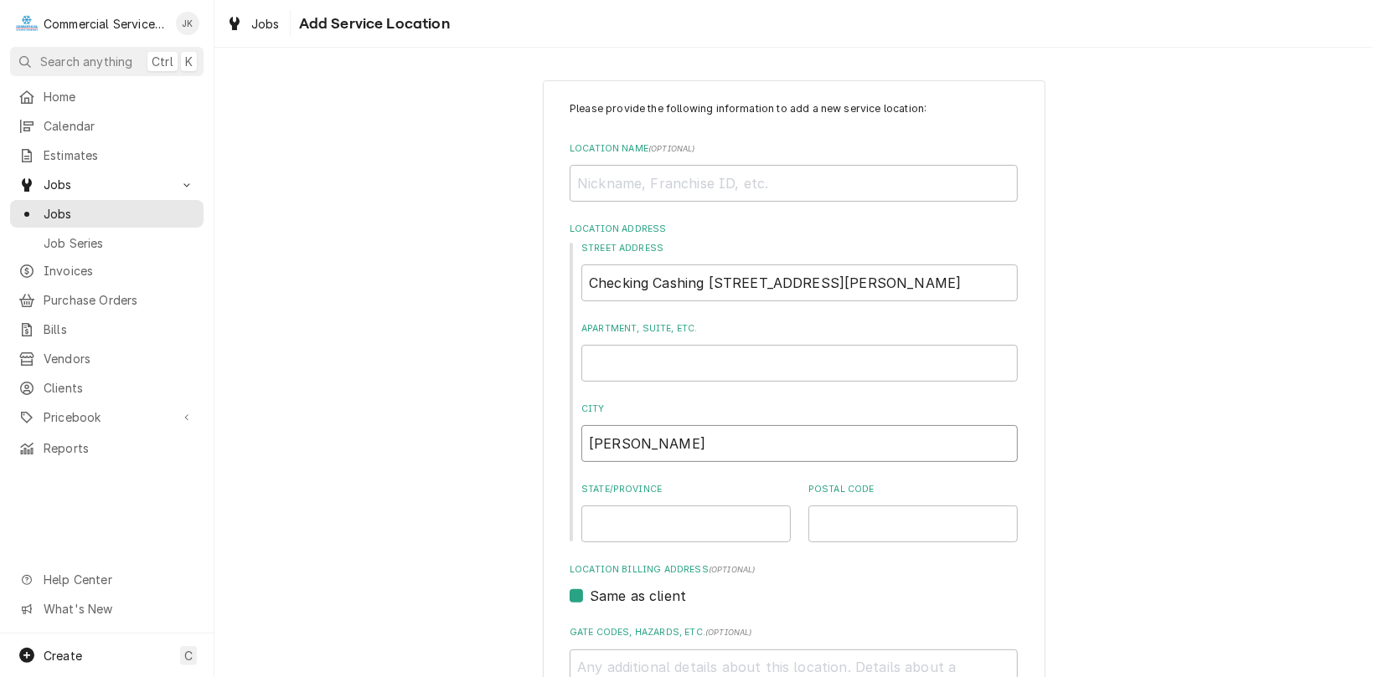
type textarea "x"
type input "Salinas"
click at [600, 530] on input "State/Province" at bounding box center [685, 524] width 209 height 37
type textarea "x"
type input "C"
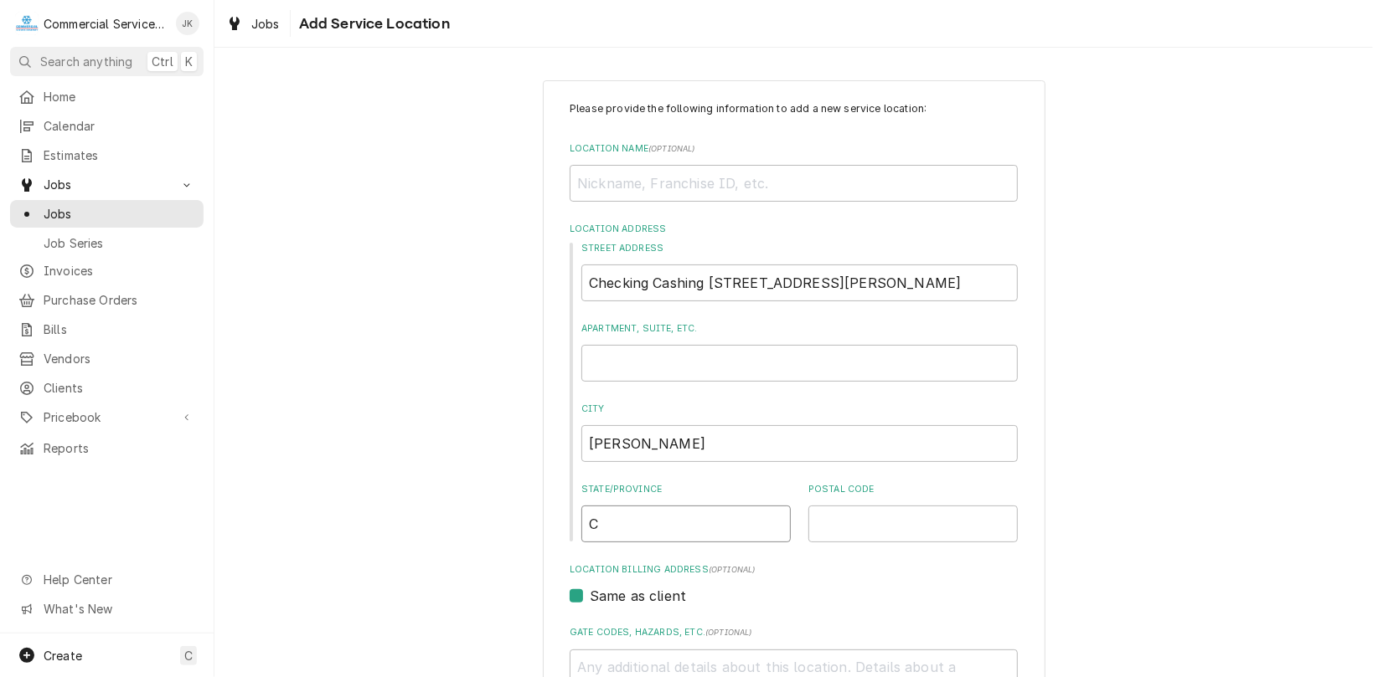
type textarea "x"
type input "CA"
type textarea "x"
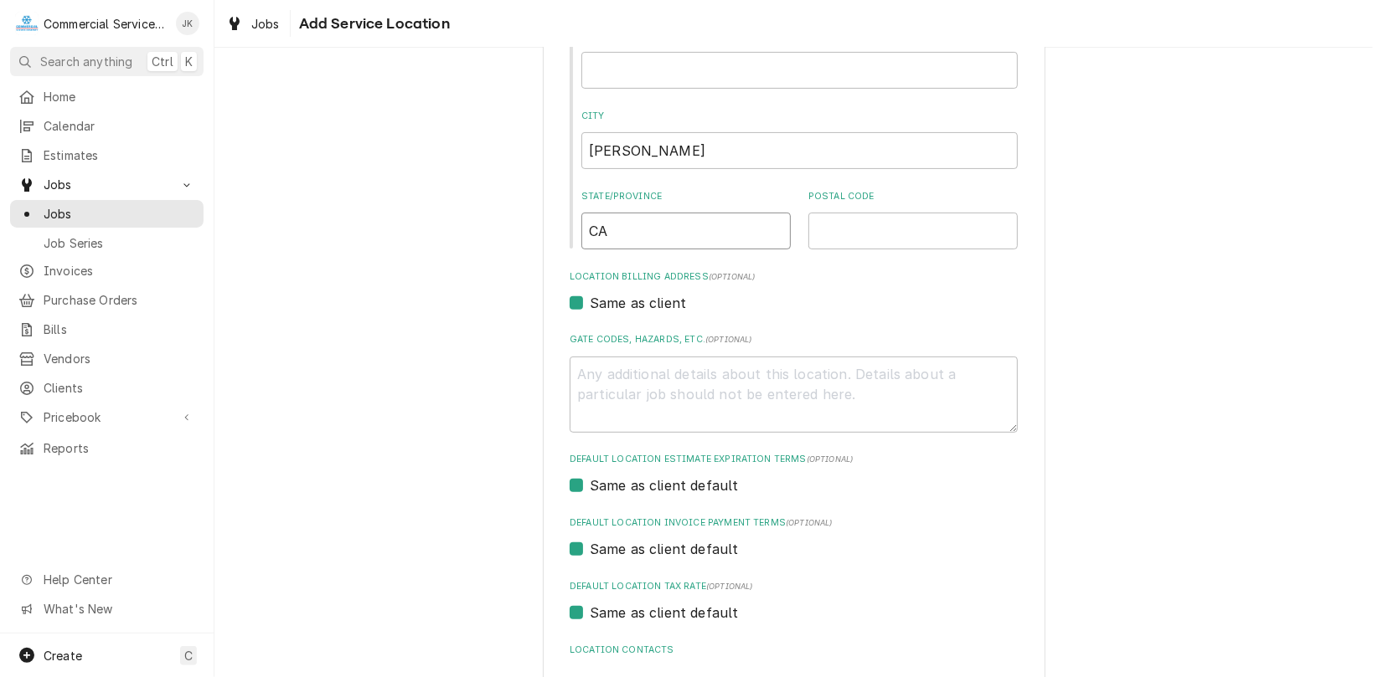
scroll to position [416, 0]
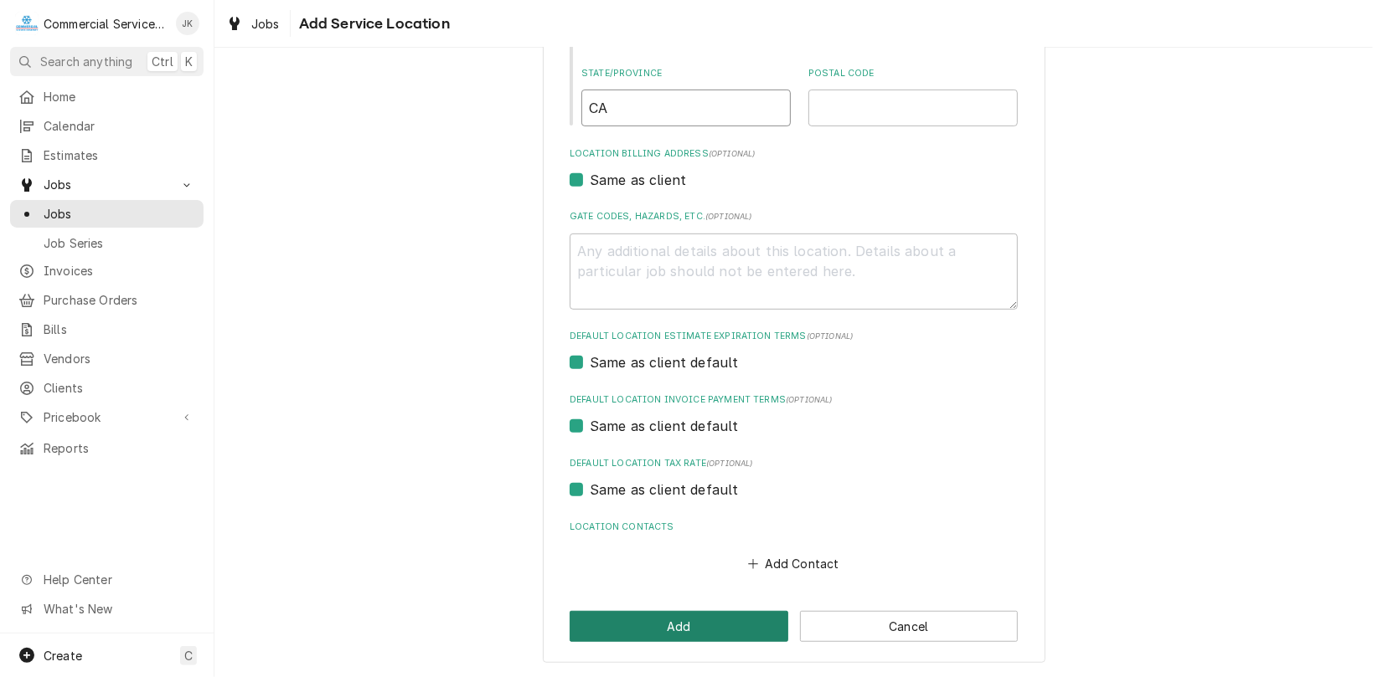
type input "CA"
click at [644, 626] on button "Add" at bounding box center [678, 626] width 219 height 31
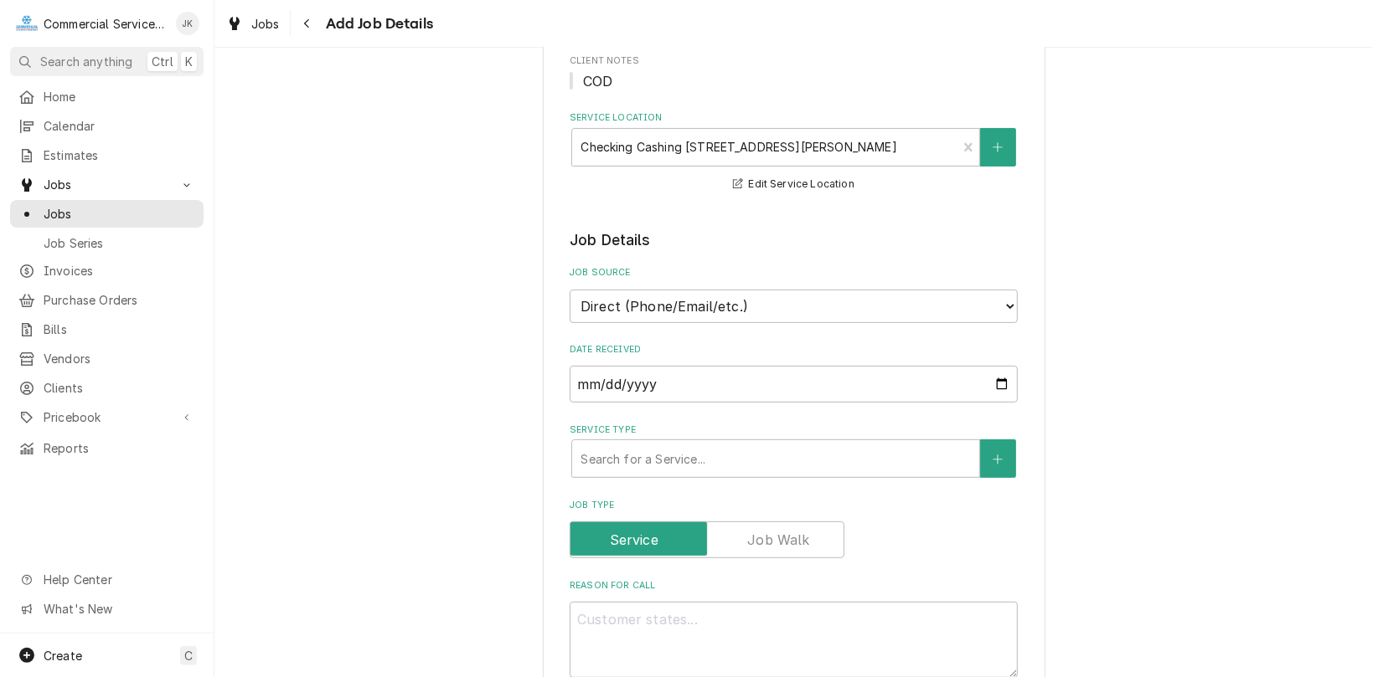
scroll to position [286, 0]
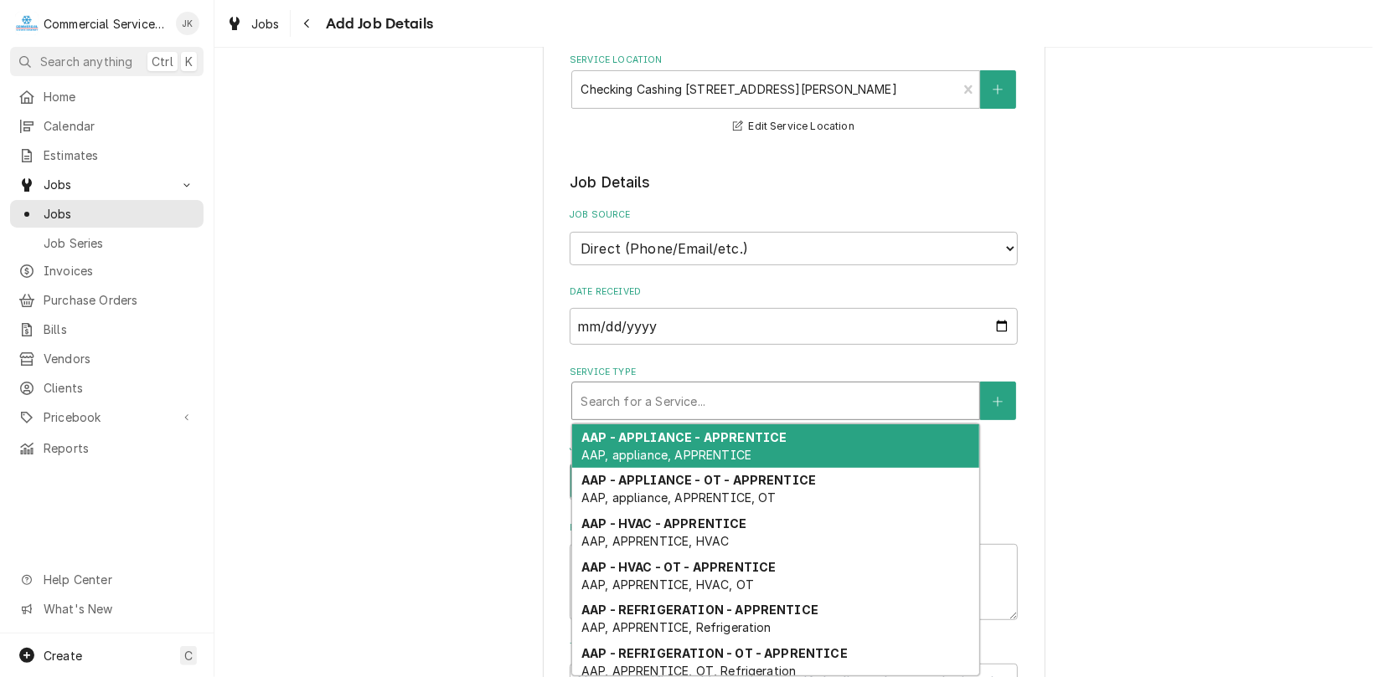
click at [580, 395] on div "Service Type" at bounding box center [775, 401] width 390 height 30
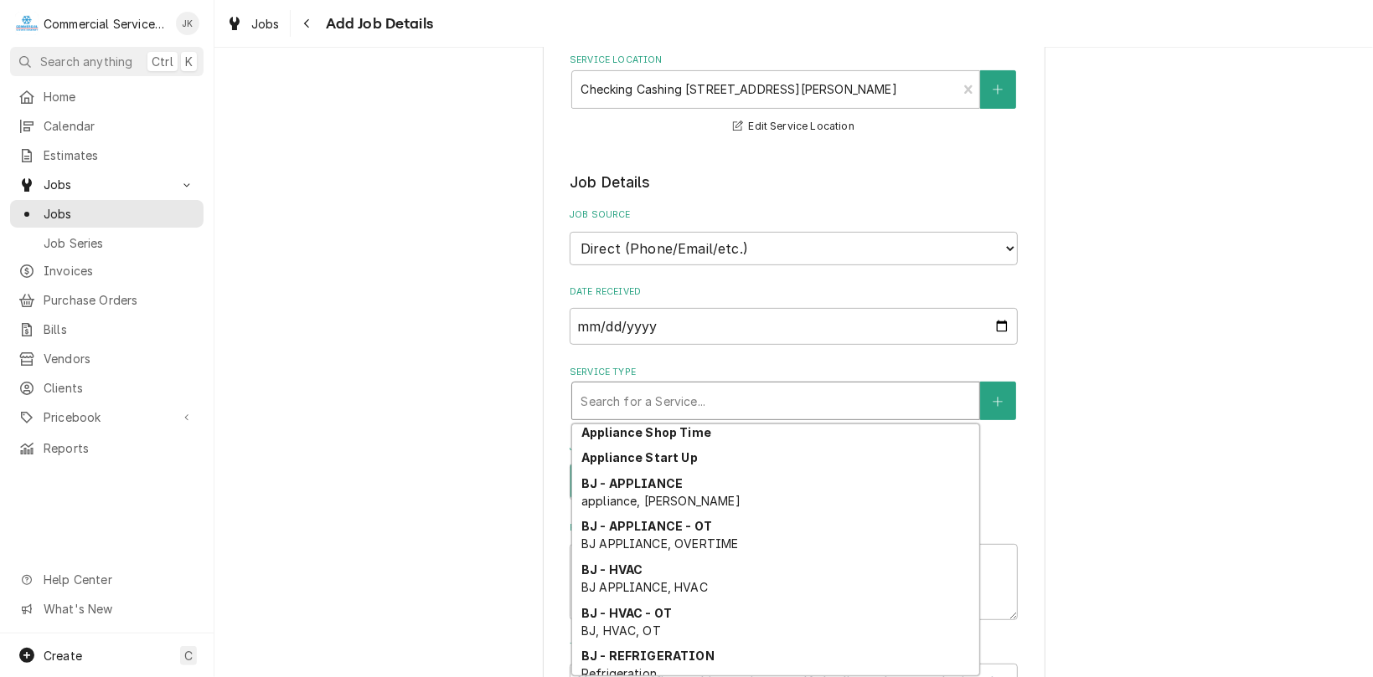
scroll to position [796, 0]
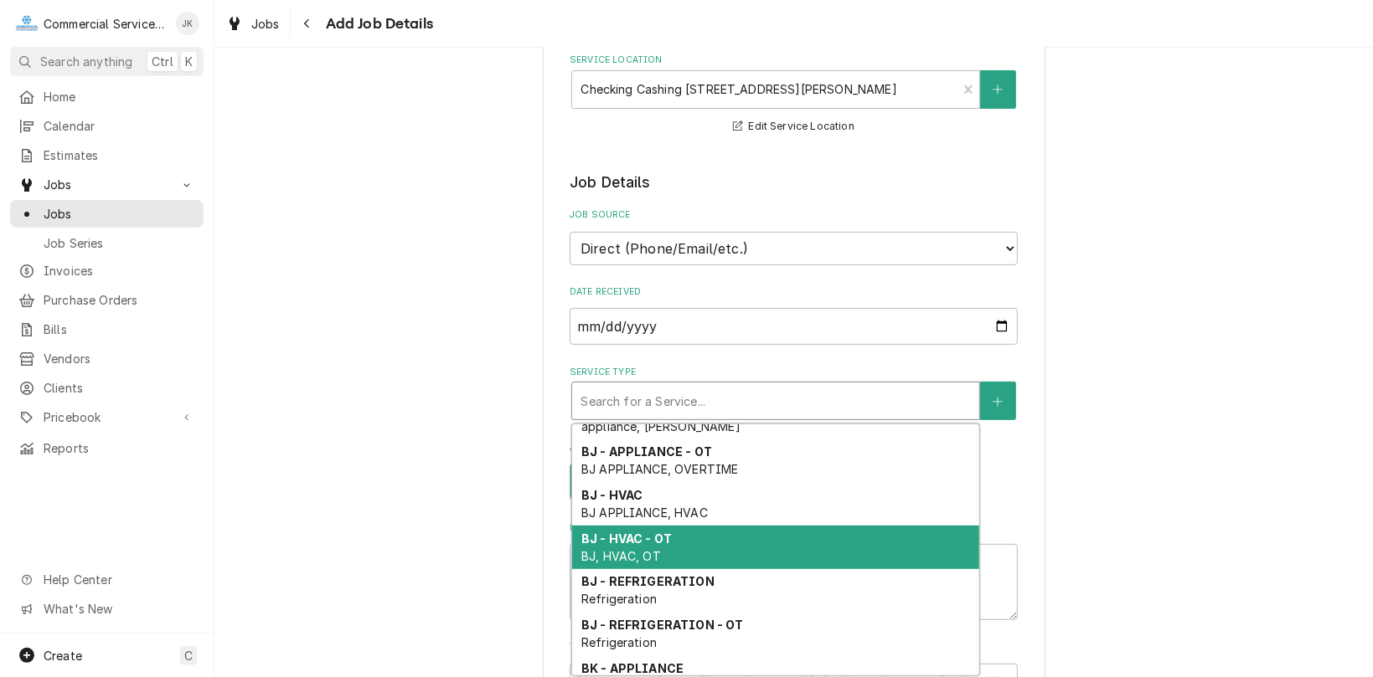
click at [614, 533] on strong "BJ - HVAC - OT" at bounding box center [626, 539] width 90 height 14
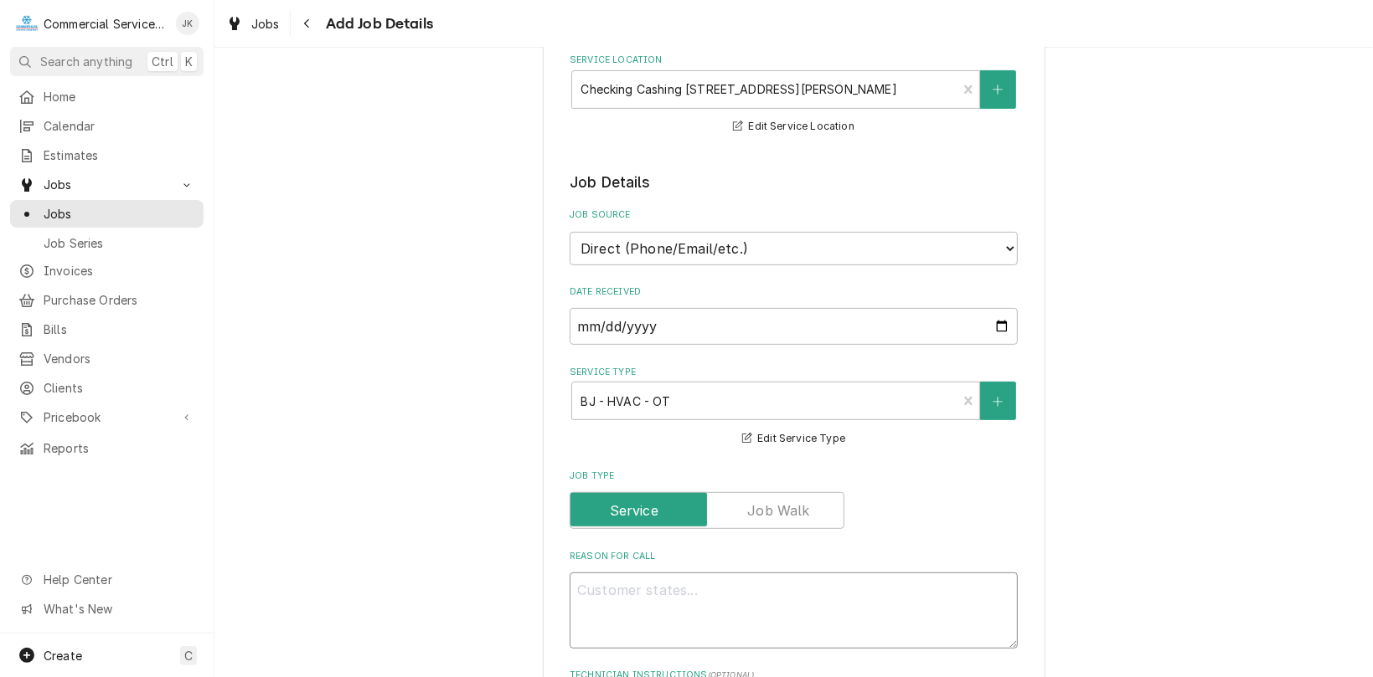
click at [593, 590] on textarea "Reason For Call" at bounding box center [793, 611] width 448 height 76
type textarea "x"
type textarea "A"
type textarea "x"
type textarea "A/"
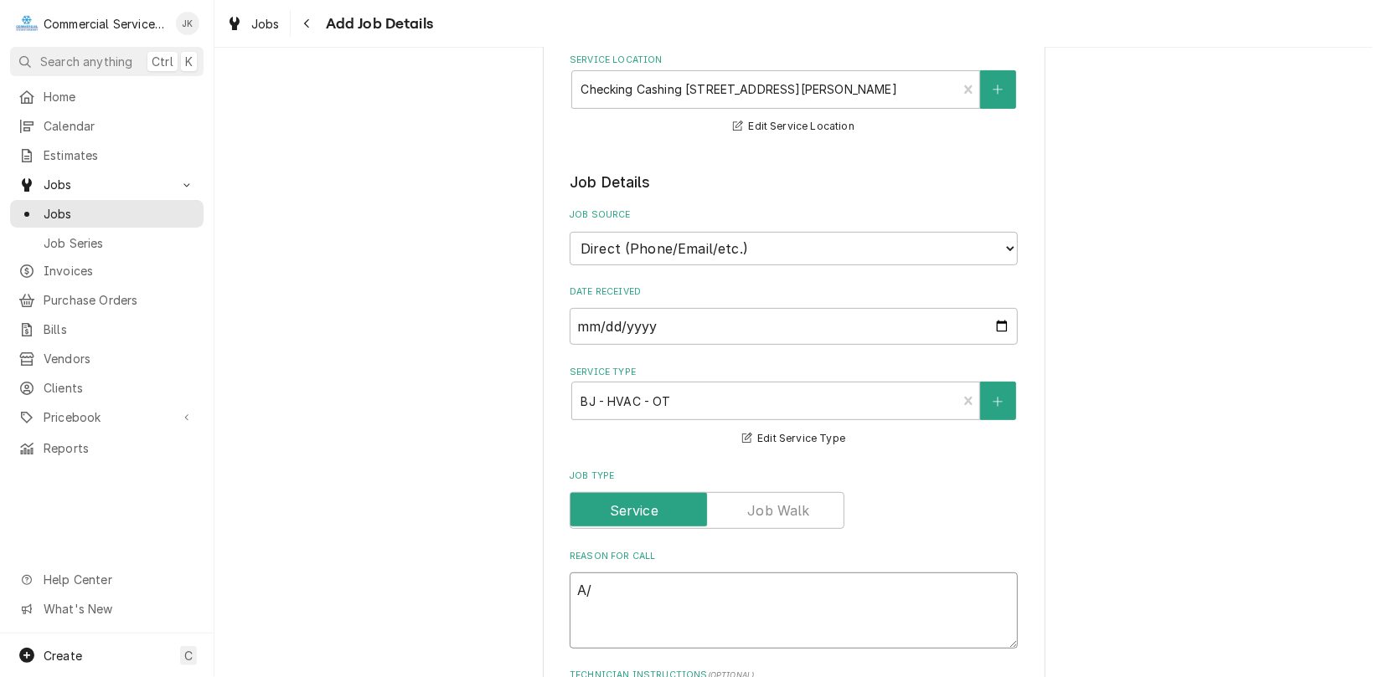
type textarea "x"
type textarea "A/C"
type textarea "x"
type textarea "A/C"
type textarea "x"
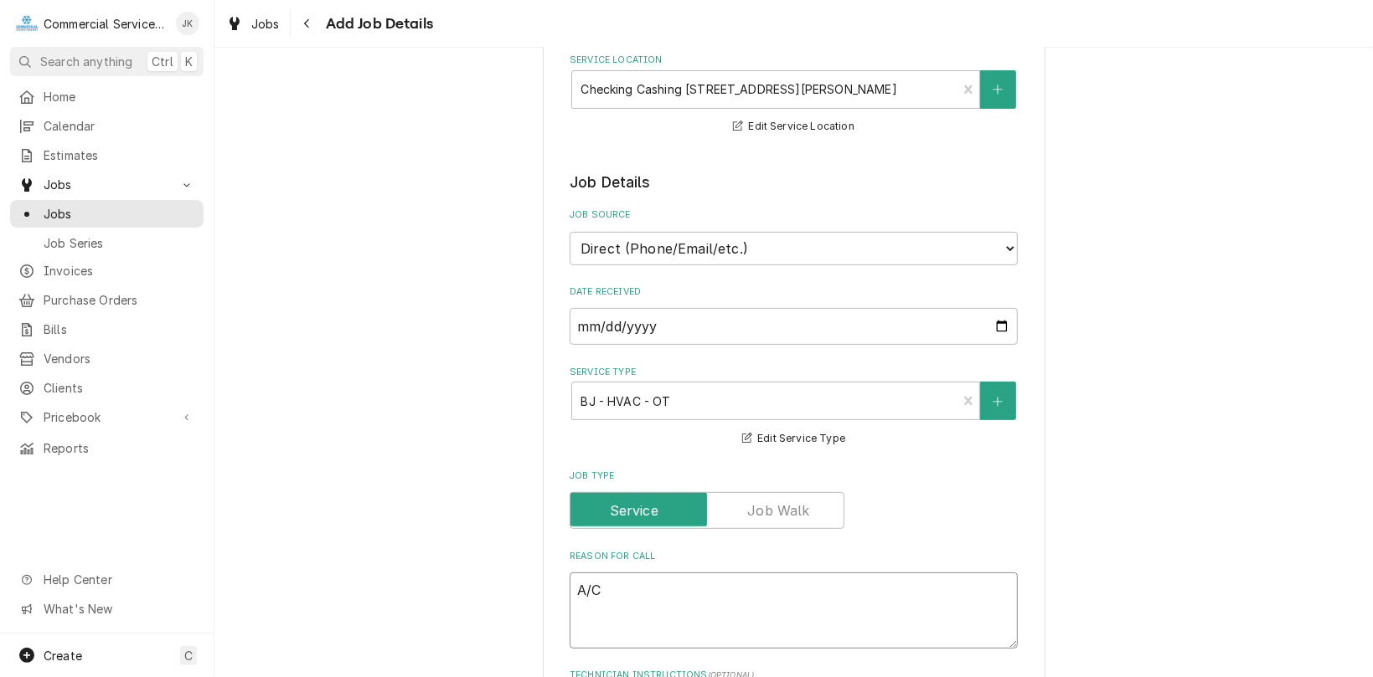
type textarea "A/C n"
type textarea "x"
type textarea "A/C no"
type textarea "x"
type textarea "A/C not"
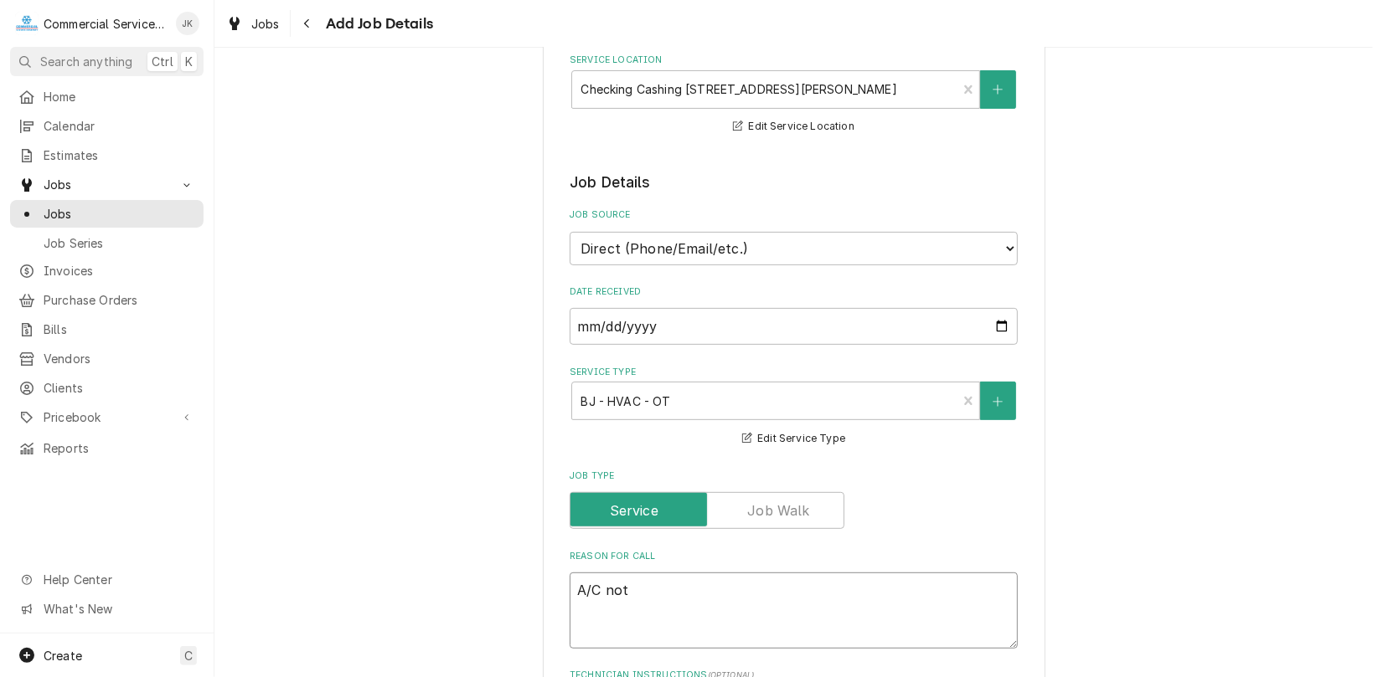
type textarea "x"
type textarea "A/C not"
type textarea "x"
type textarea "A/C not w"
type textarea "x"
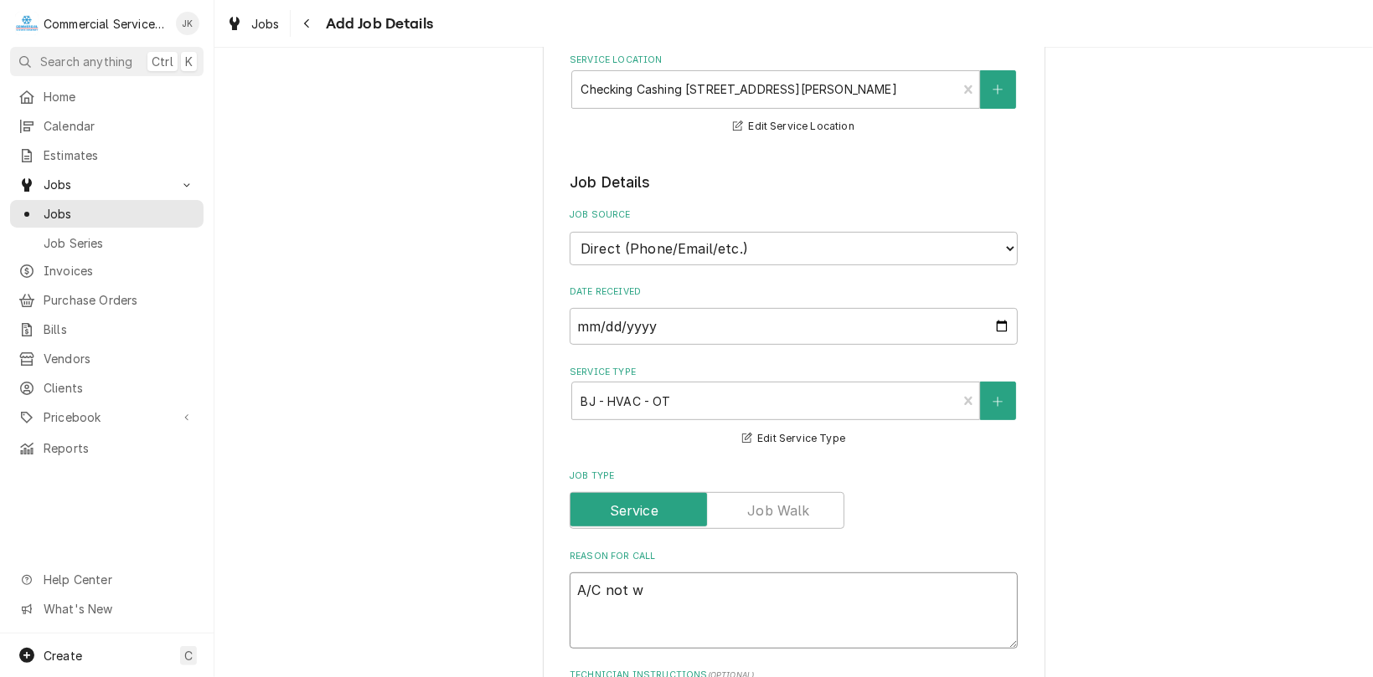
type textarea "A/C not wo"
type textarea "x"
type textarea "A/C not wor"
type textarea "x"
type textarea "A/C not work"
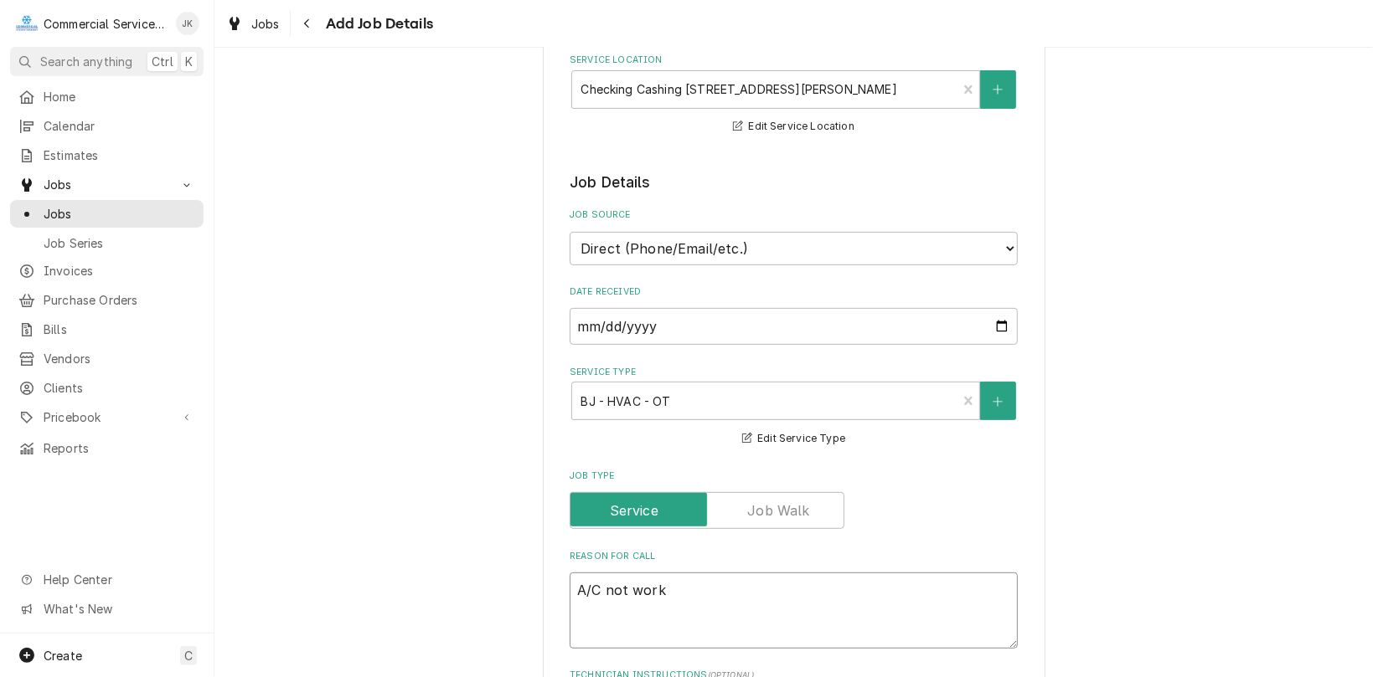
type textarea "x"
type textarea "A/C not worki"
type textarea "x"
type textarea "A/C not workin"
type textarea "x"
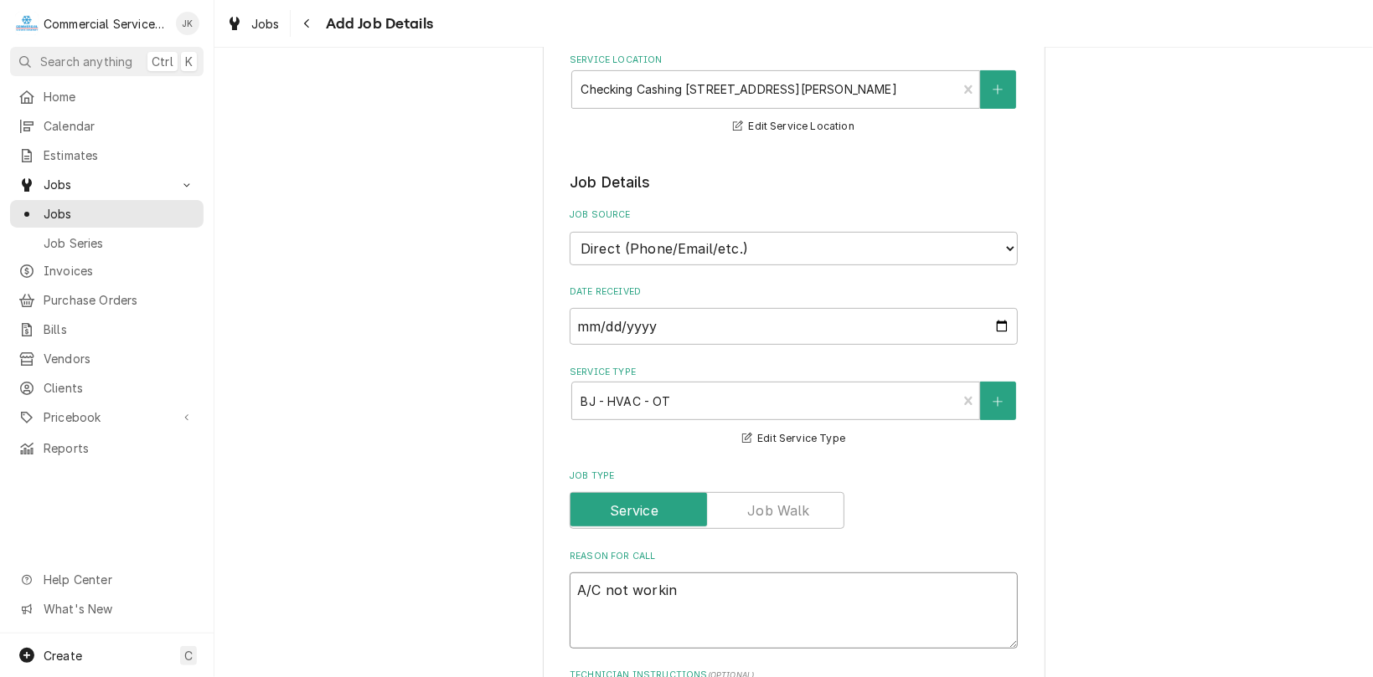
type textarea "A/C not working"
type textarea "x"
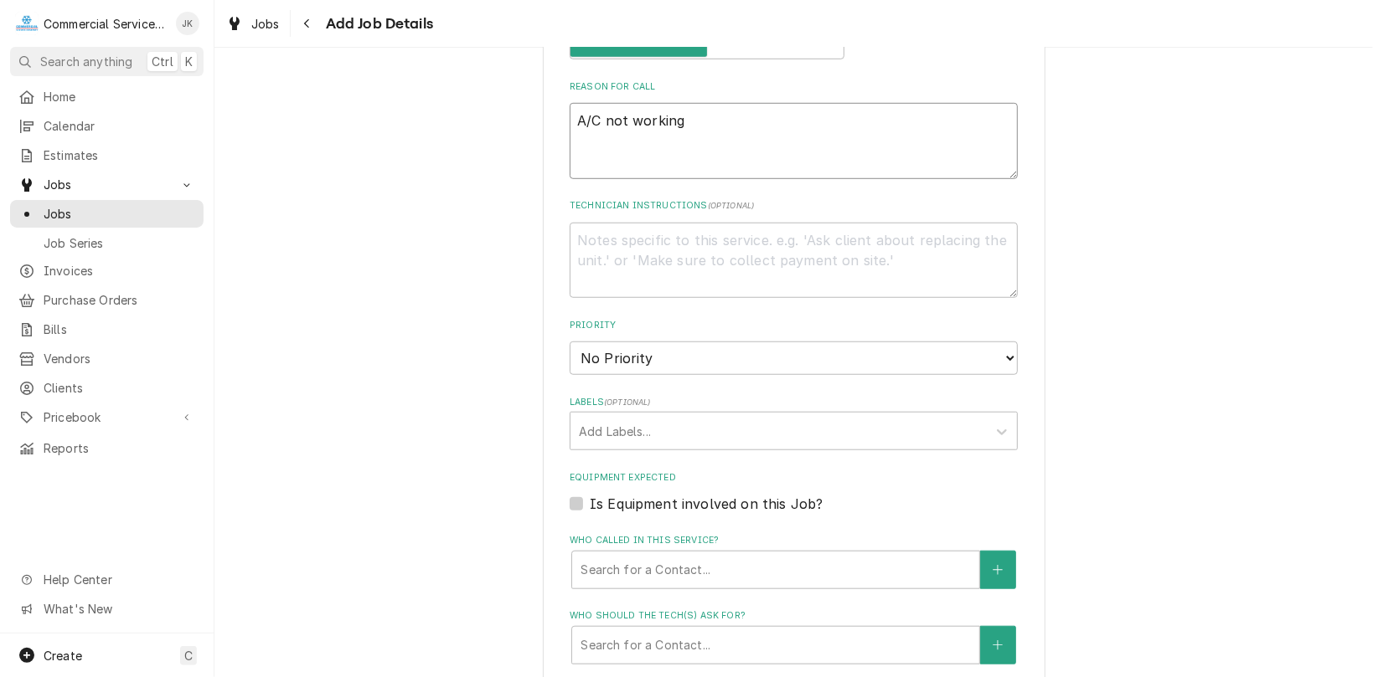
scroll to position [777, 0]
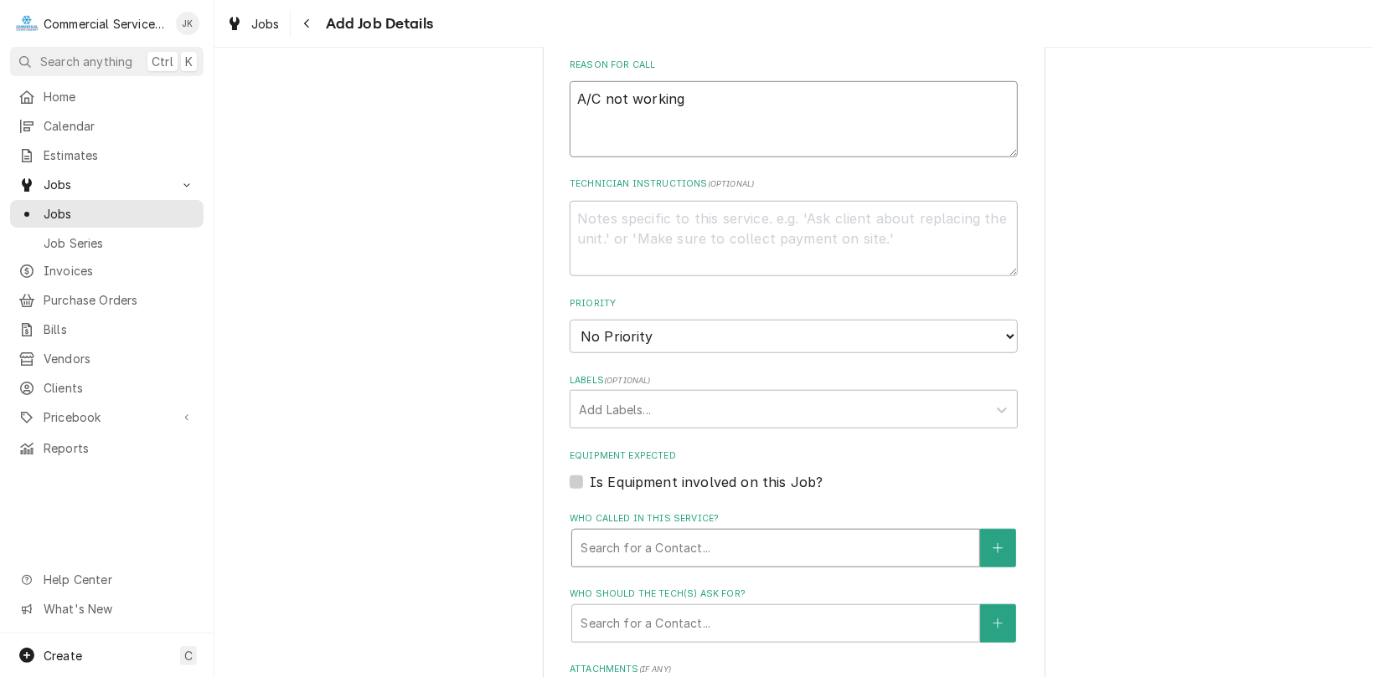
type textarea "A/C not working"
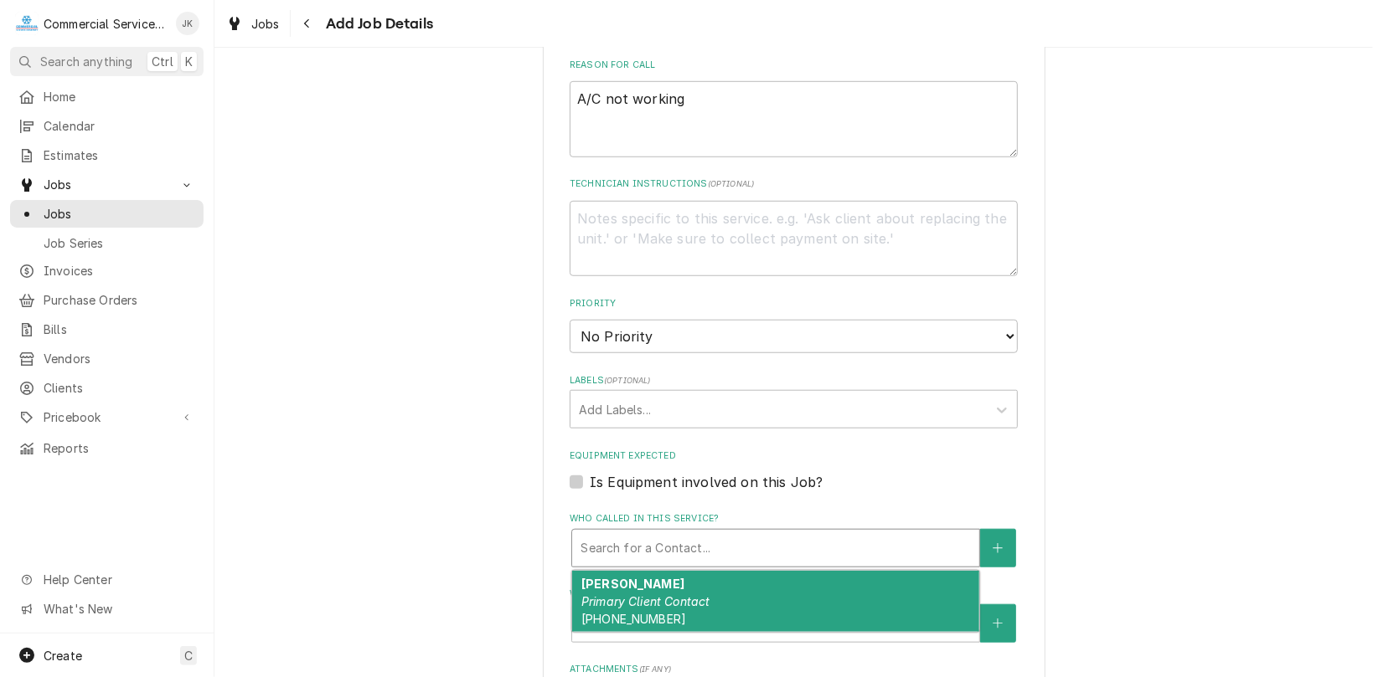
click at [623, 548] on div "Who called in this service?" at bounding box center [775, 548] width 390 height 30
click at [614, 595] on div "Val Jones Primary Client Contact (760) 670-1242" at bounding box center [775, 601] width 407 height 61
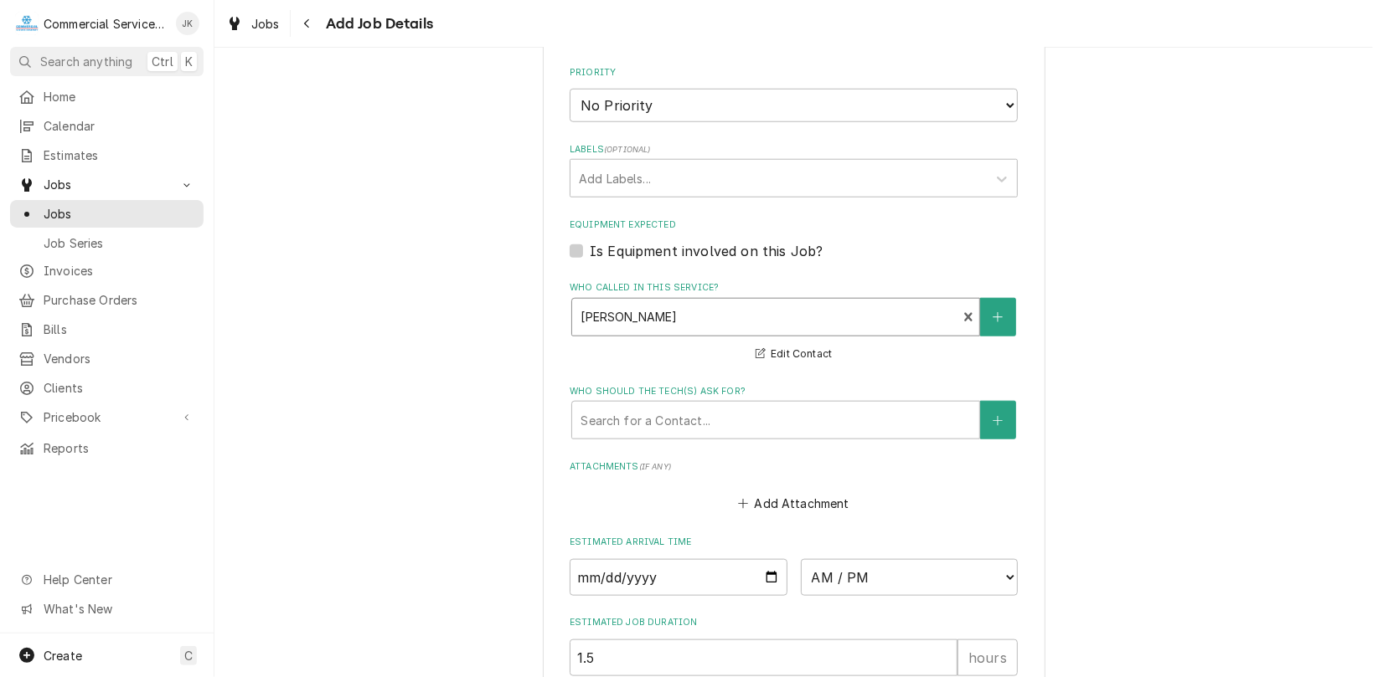
scroll to position [1044, 0]
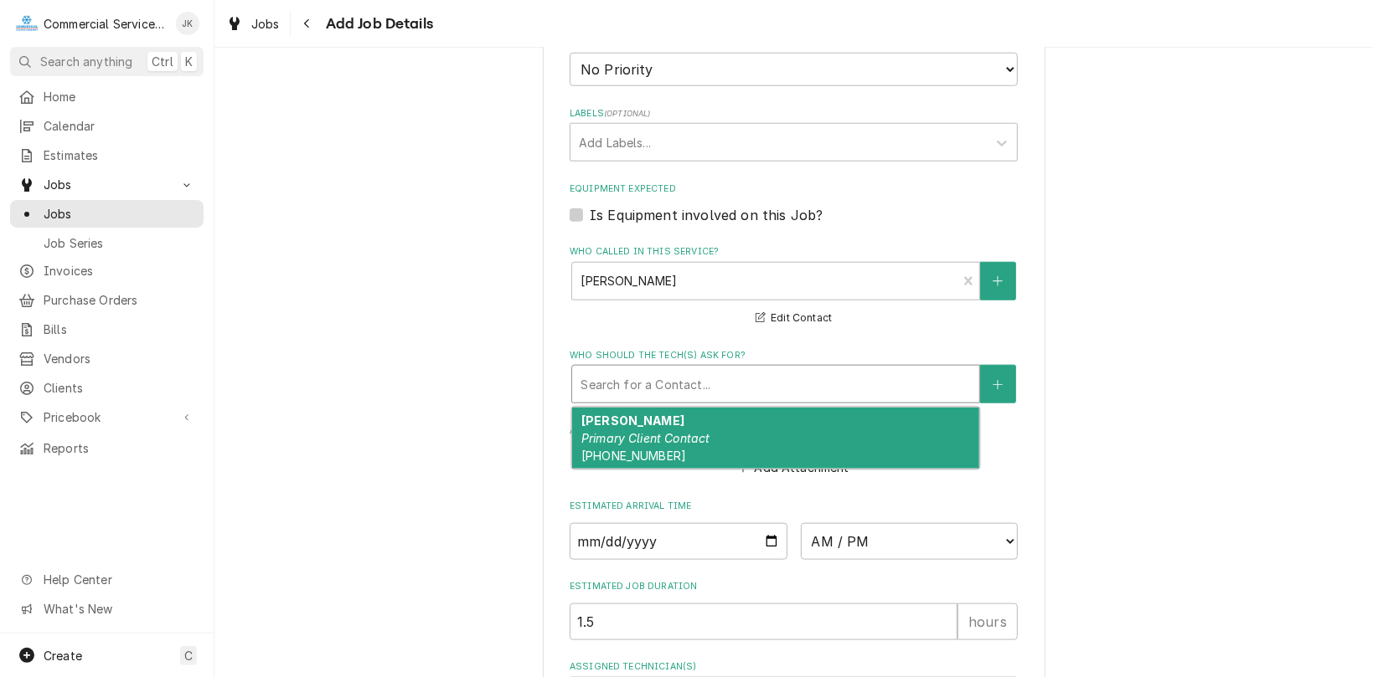
click at [596, 387] on div "Who should the tech(s) ask for?" at bounding box center [775, 384] width 390 height 30
type textarea "x"
type input "m"
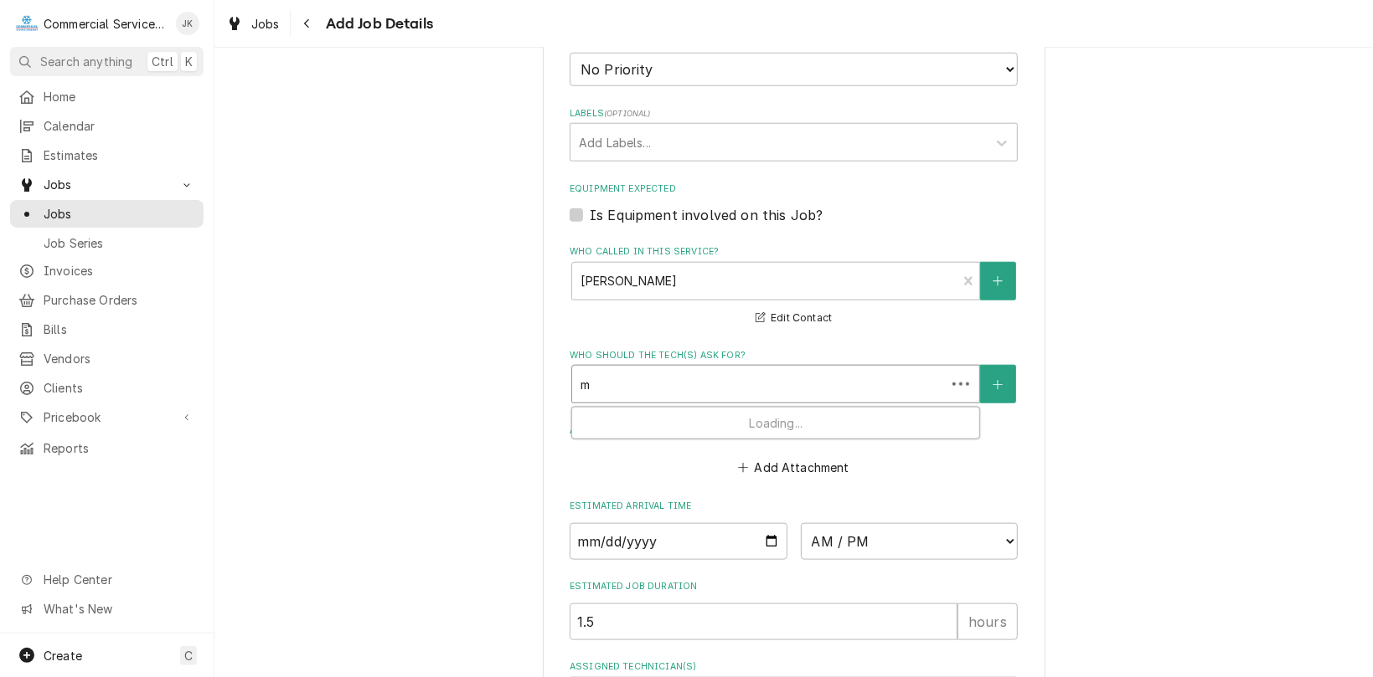
type textarea "x"
type input "ma"
type textarea "x"
type input "man"
type textarea "x"
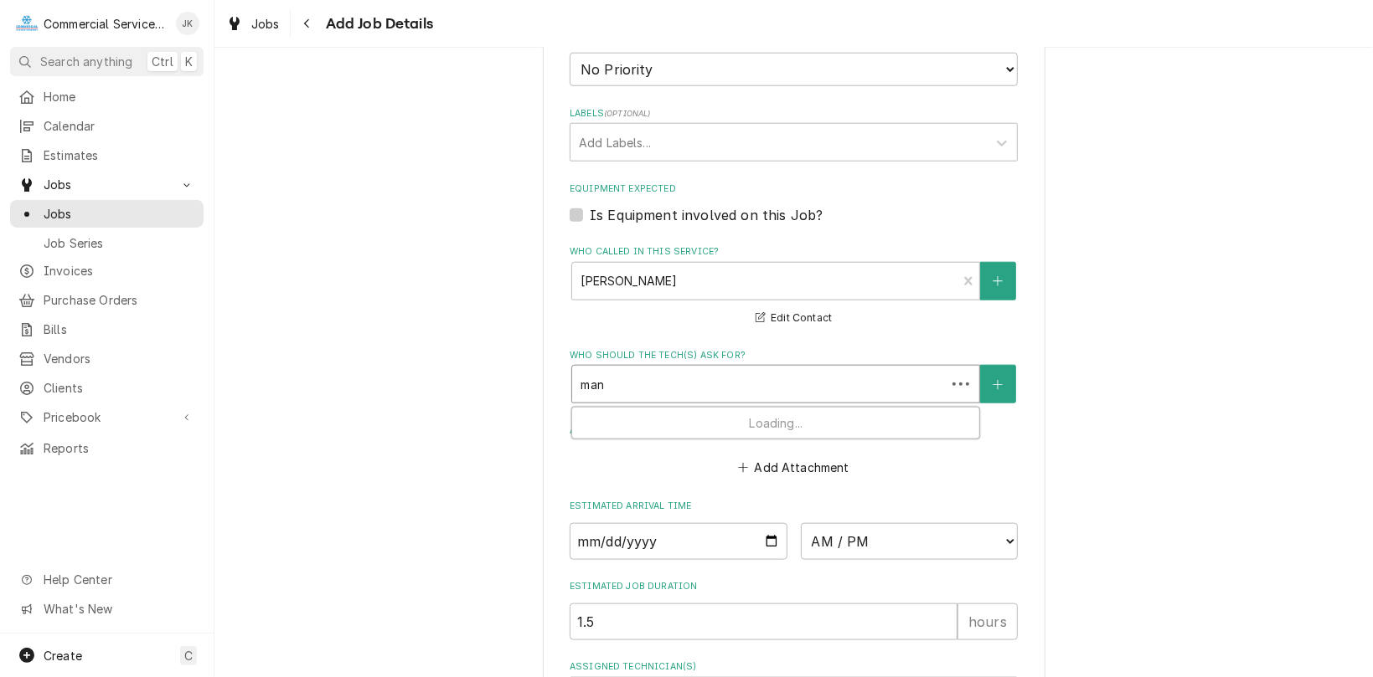
type input "mana"
type textarea "x"
type input "manag"
type textarea "x"
type input "manage"
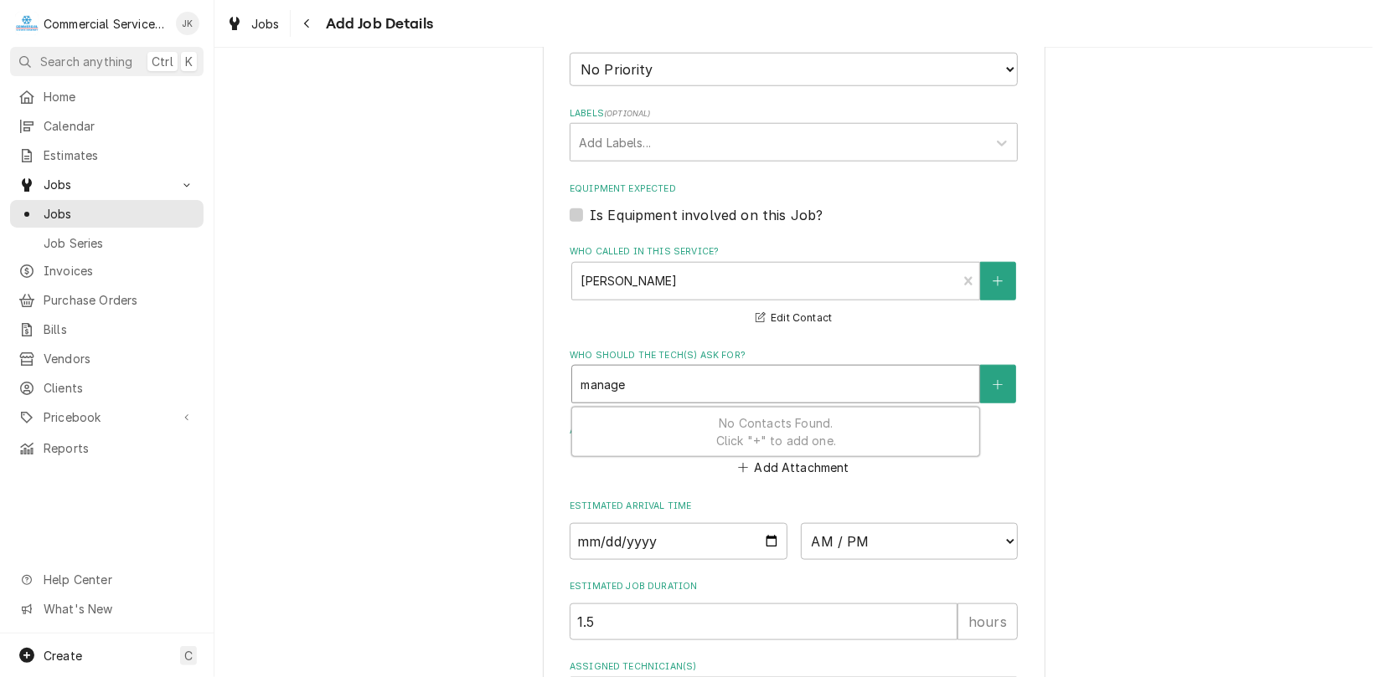
type textarea "x"
type input "manager"
click at [586, 384] on input "manager" at bounding box center [606, 384] width 52 height 27
type textarea "x"
type input "anager"
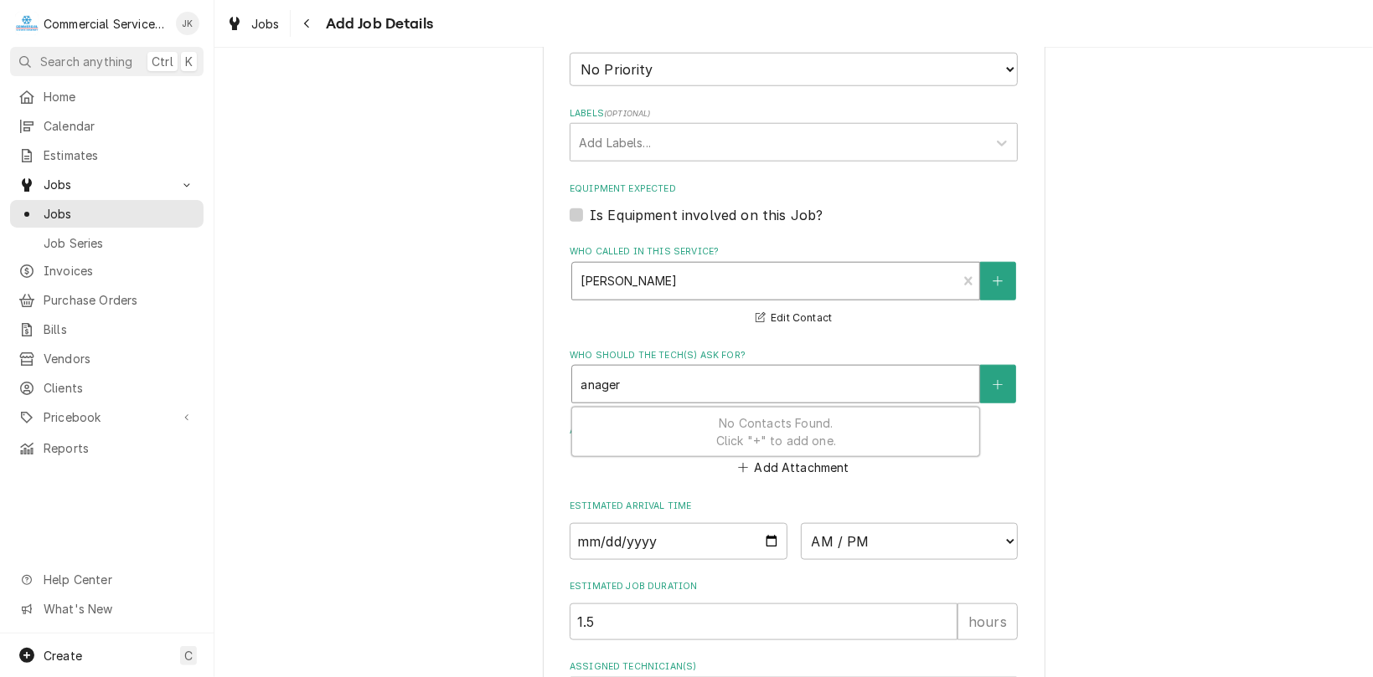
type textarea "x"
type input "Manager"
click at [641, 387] on div "Who should the tech(s) ask for?" at bounding box center [775, 384] width 390 height 30
type textarea "x"
type input "M"
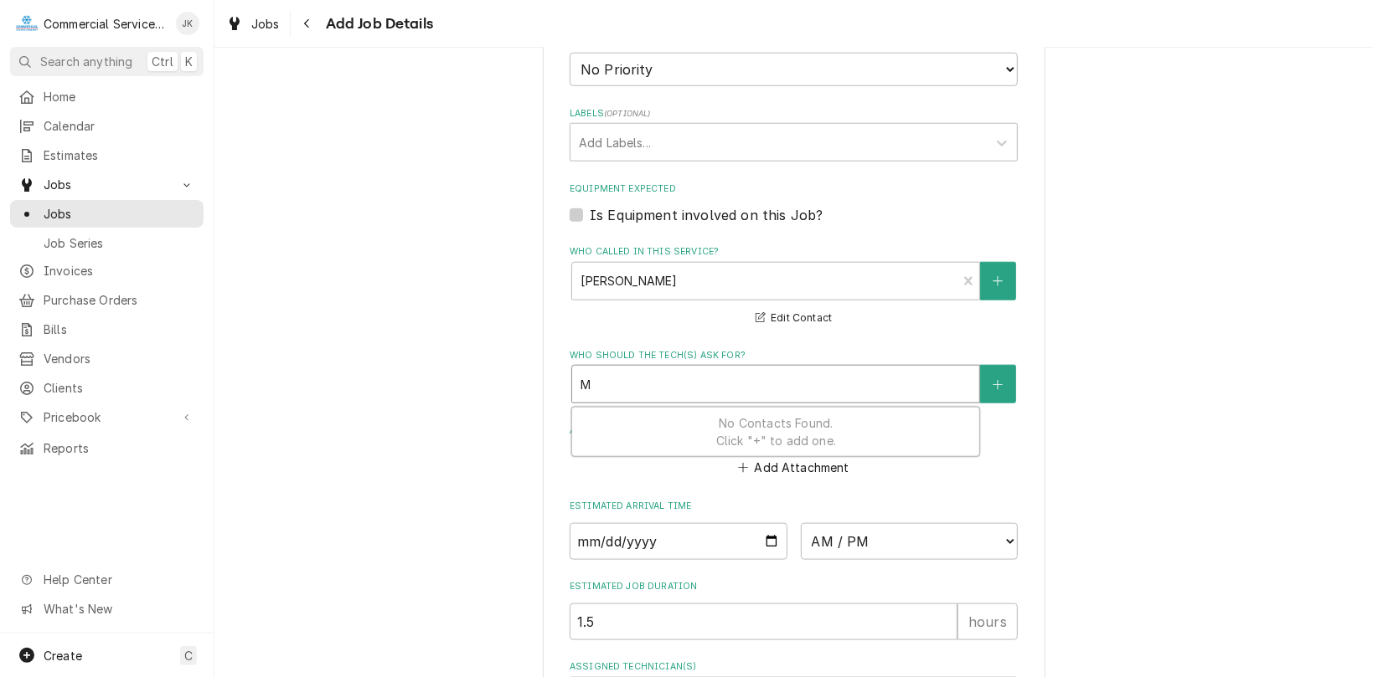
type textarea "x"
type input "Ma"
type textarea "x"
type input "Man"
type textarea "x"
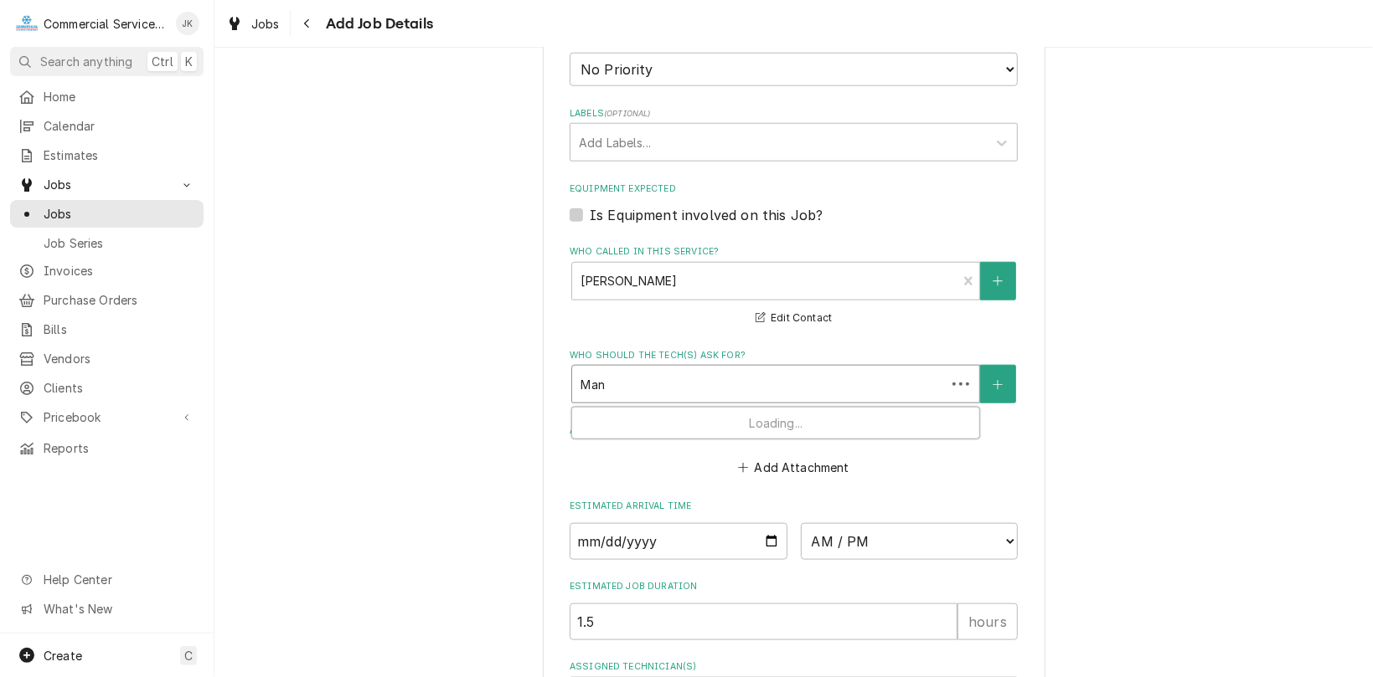
type input "Mana"
type textarea "x"
type input "Manag"
type textarea "x"
type input "Manage"
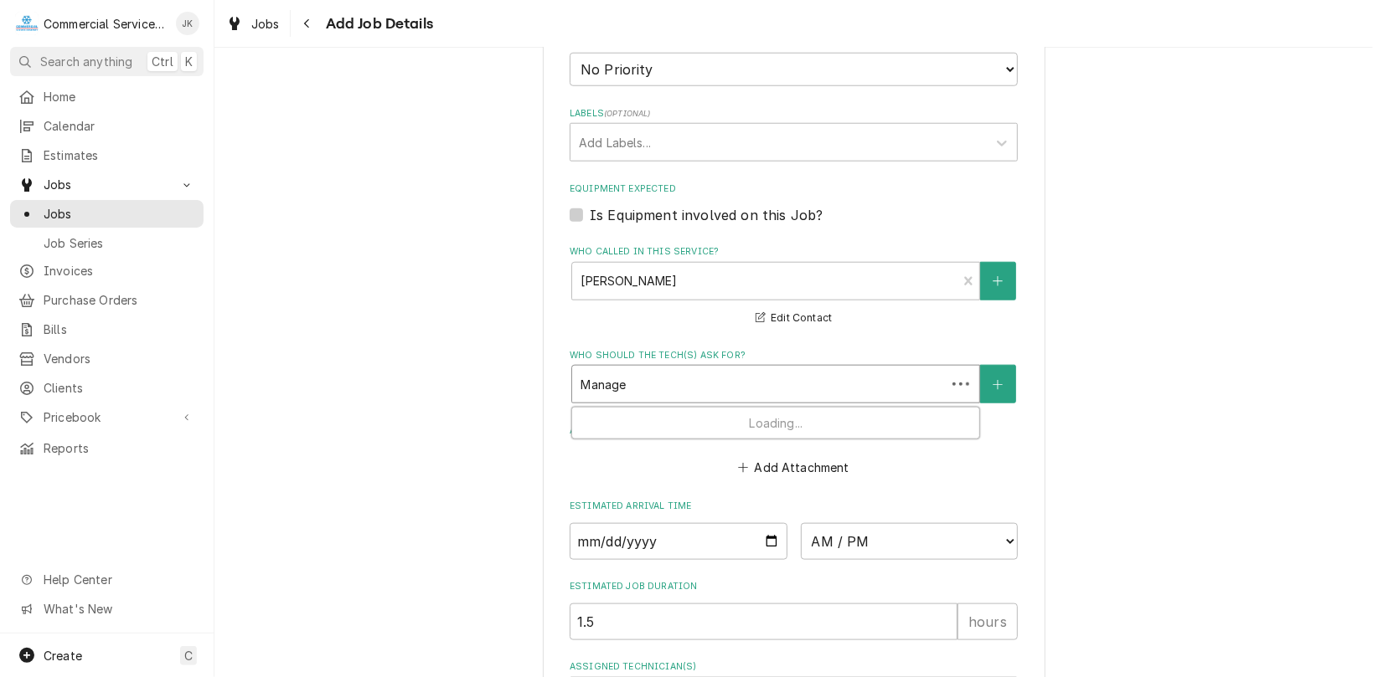
type textarea "x"
type input "Manager"
type textarea "x"
type input "Manager"
type textarea "x"
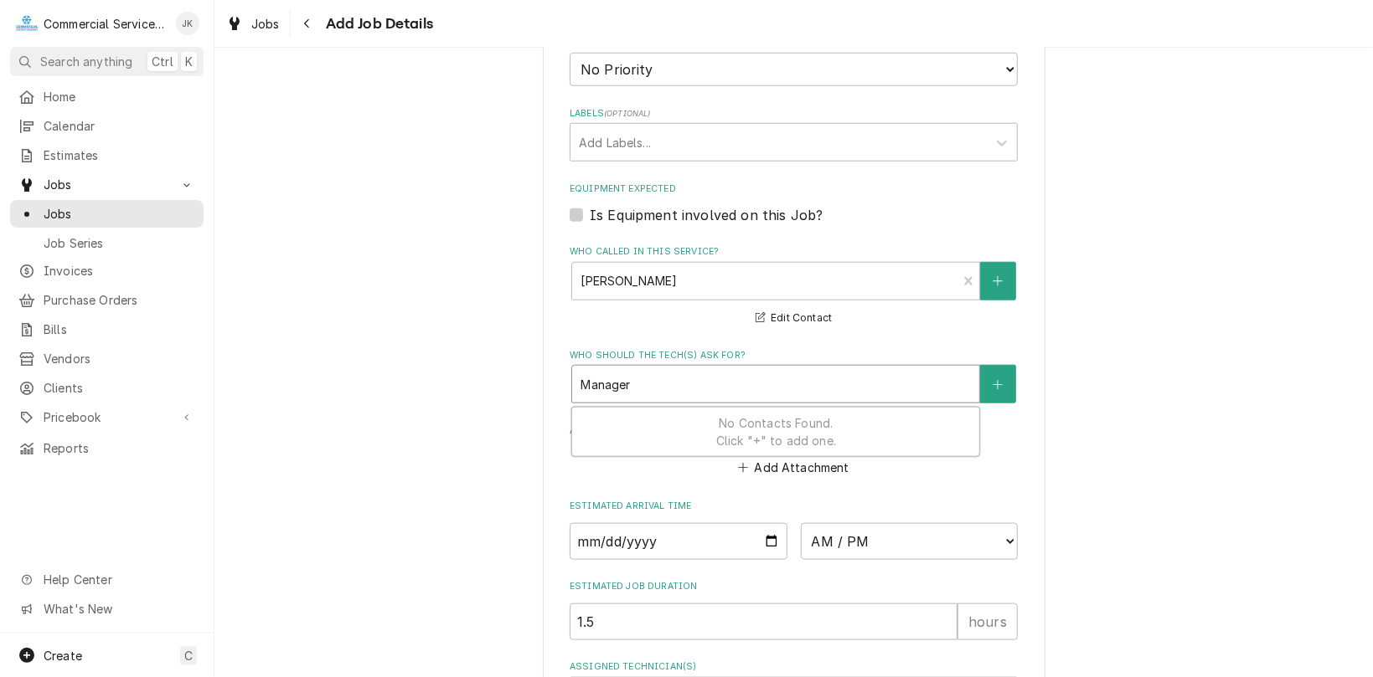
type input "Manager o"
type textarea "x"
type input "Manager on"
type textarea "x"
type input "Manager on"
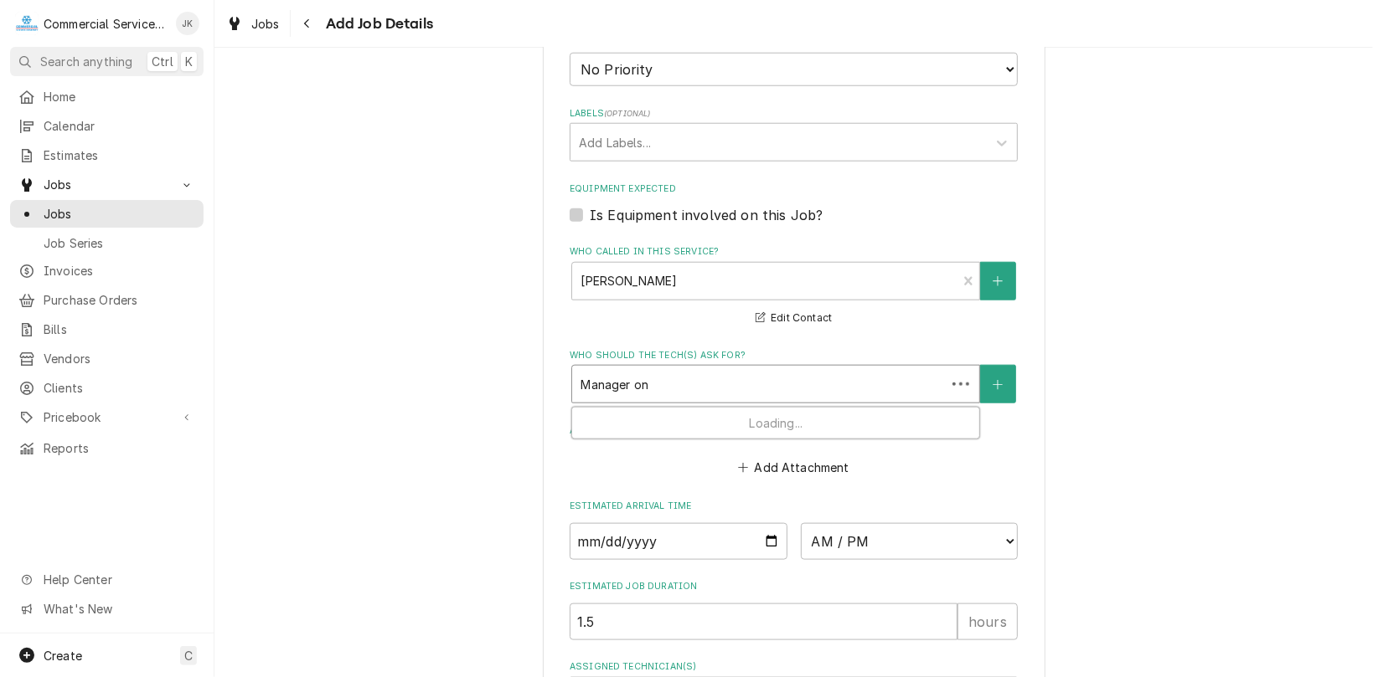
type textarea "x"
type input "Manager on s"
type textarea "x"
type input "Manager on si"
type textarea "x"
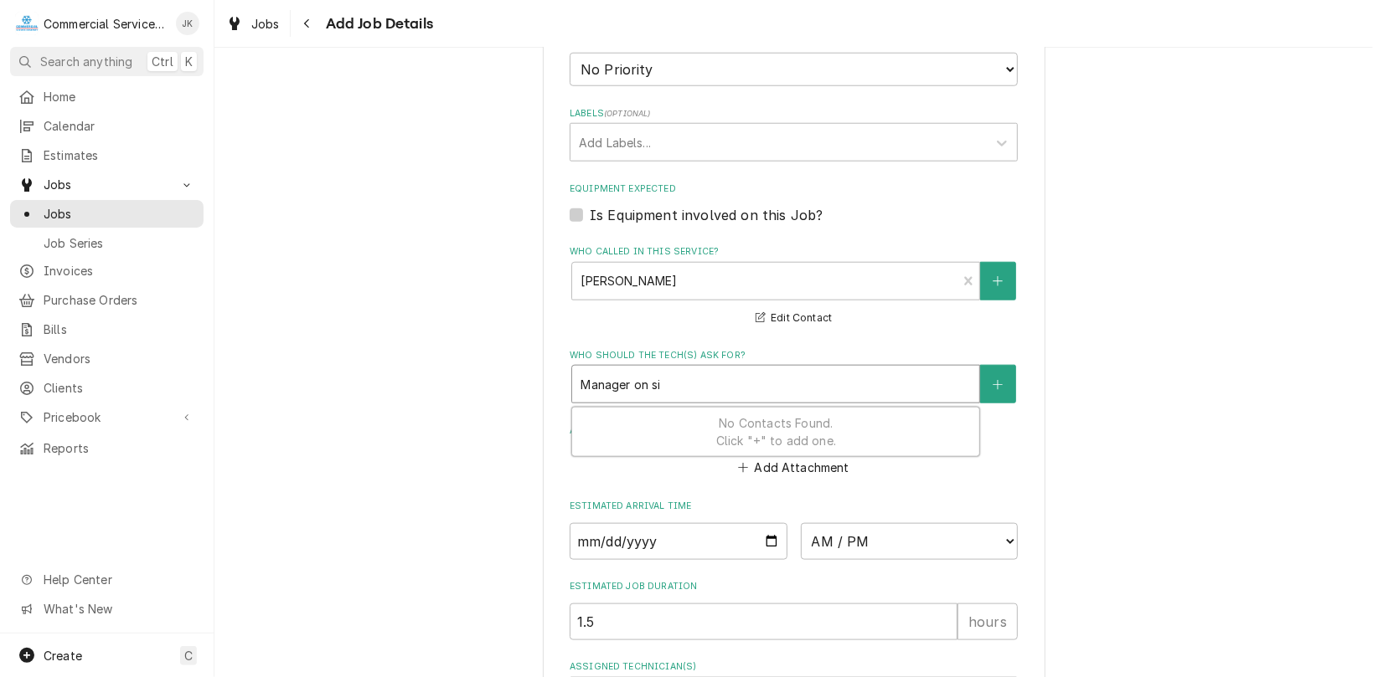
type input "Manager on sit"
type textarea "x"
type input "Manager on site"
click at [999, 380] on button "Who should the tech(s) ask for?" at bounding box center [997, 384] width 35 height 39
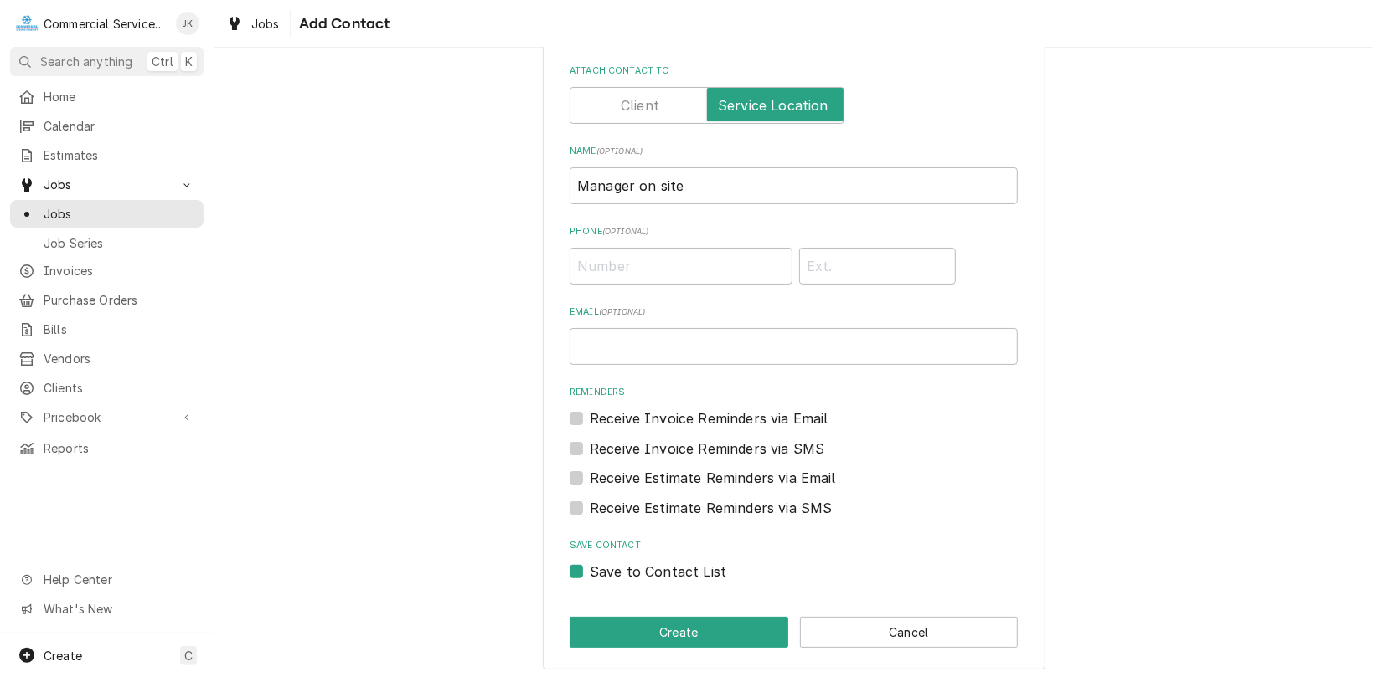
scroll to position [44, 0]
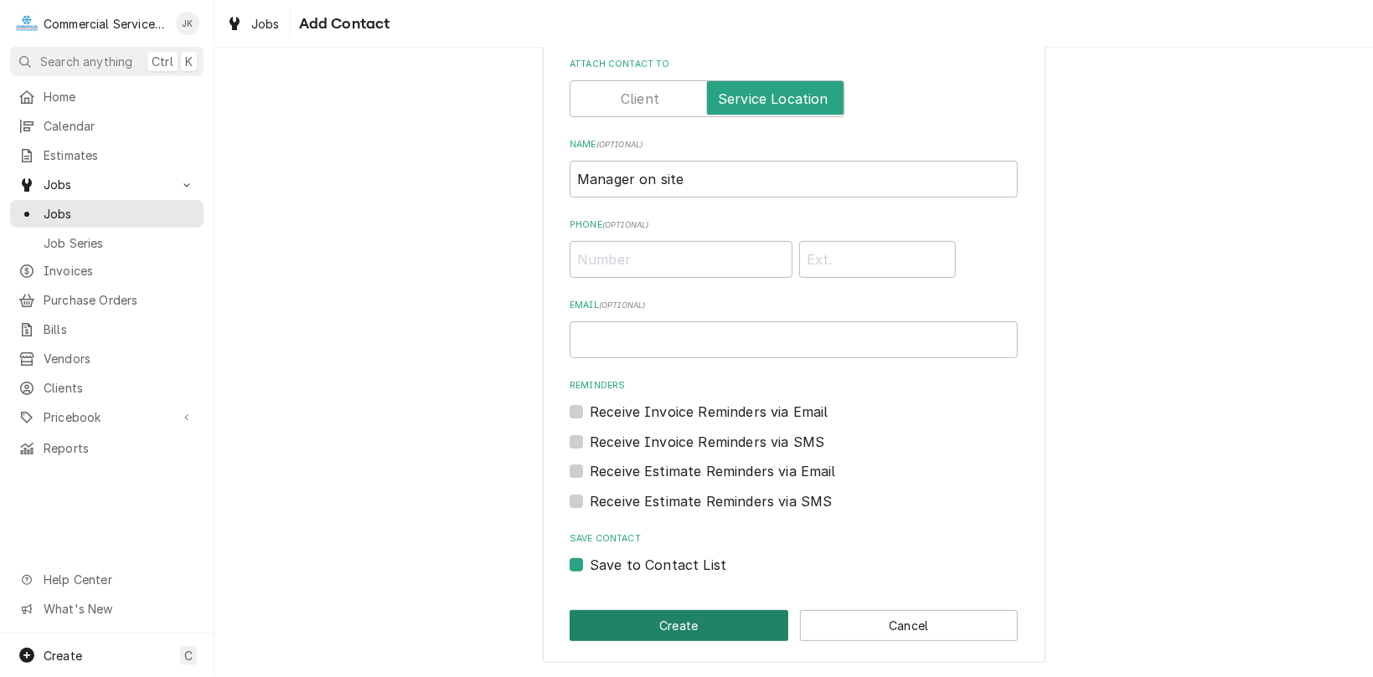
click at [722, 620] on button "Create" at bounding box center [678, 625] width 219 height 31
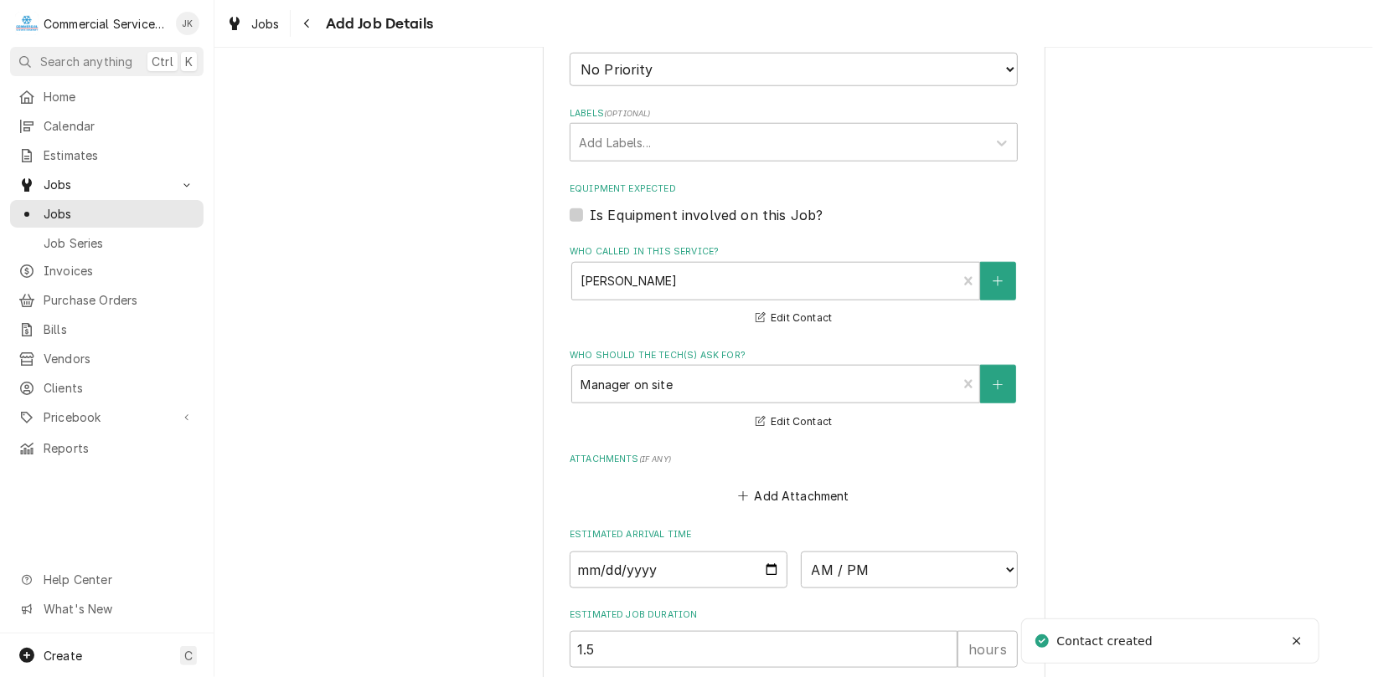
type textarea "x"
click at [765, 568] on input "Date" at bounding box center [678, 570] width 218 height 37
type input "2025-10-08"
type textarea "x"
click at [1007, 573] on select "AM / PM 6:00 AM 6:15 AM 6:30 AM 6:45 AM 7:00 AM 7:15 AM 7:30 AM 7:45 AM 8:00 AM…" at bounding box center [910, 570] width 218 height 37
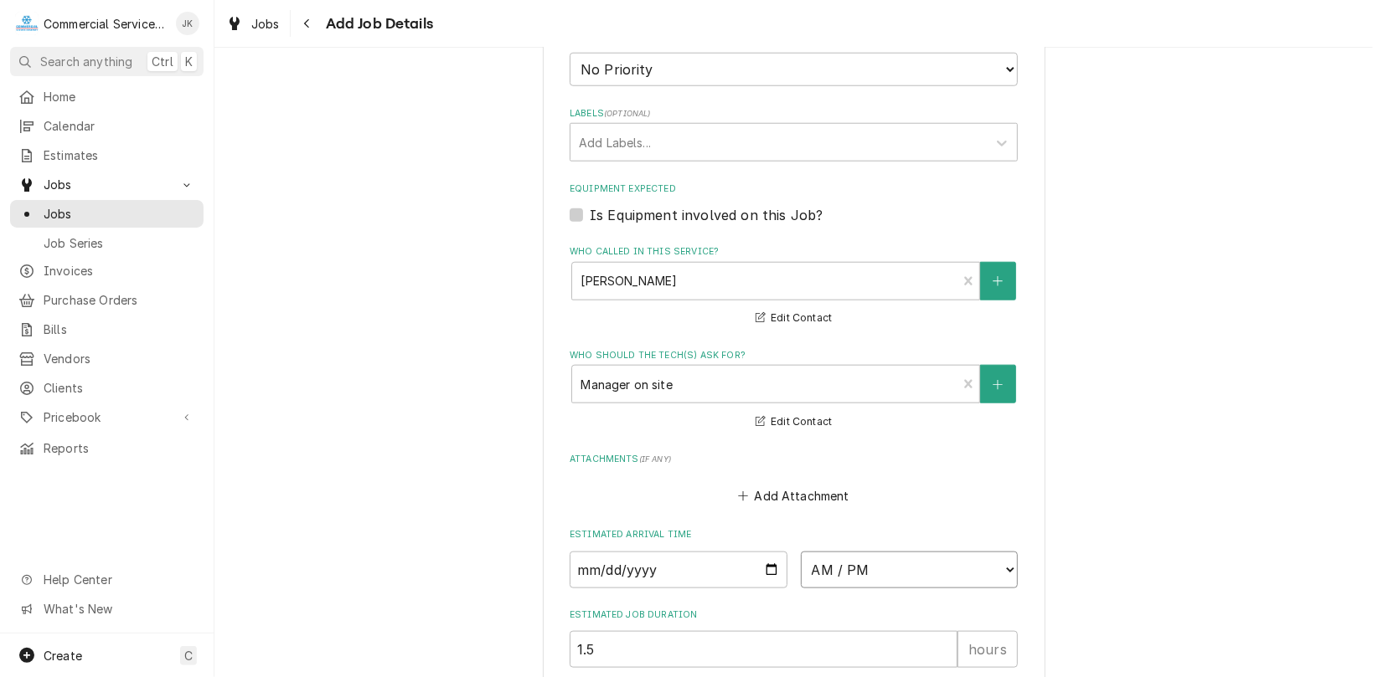
select select "17:00:00"
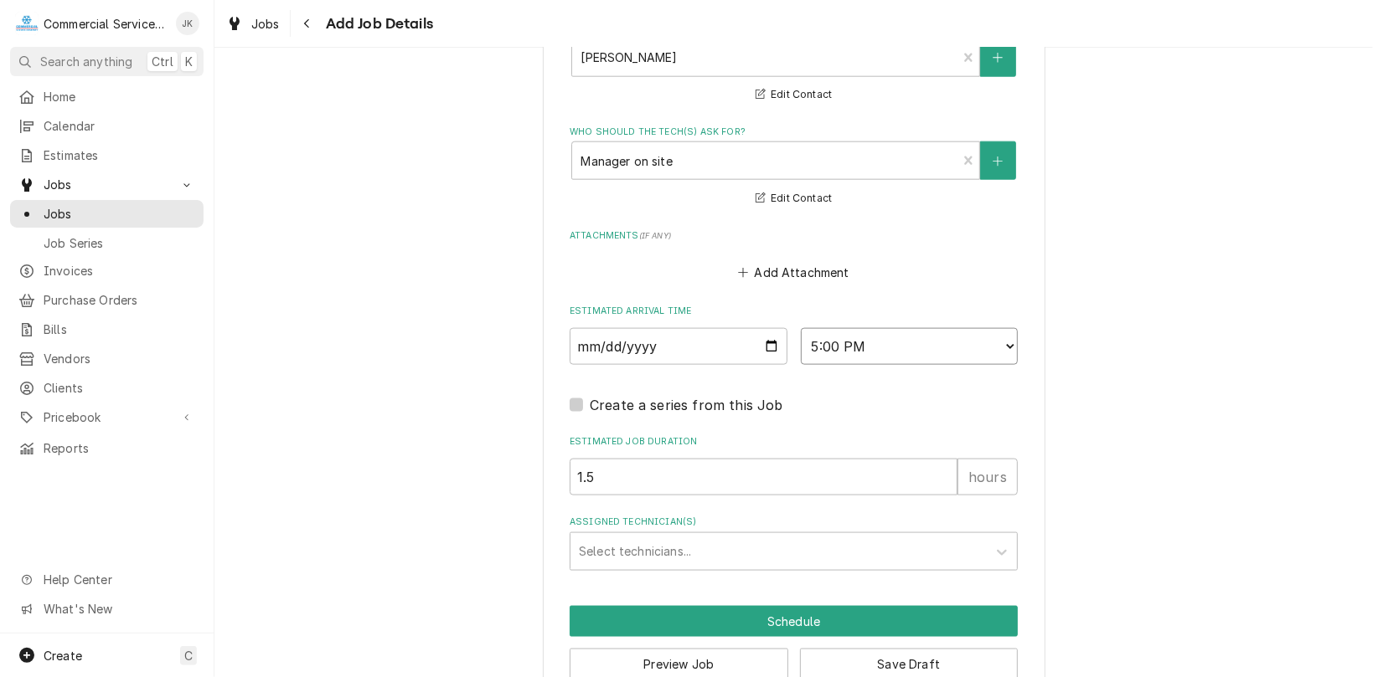
scroll to position [1309, 0]
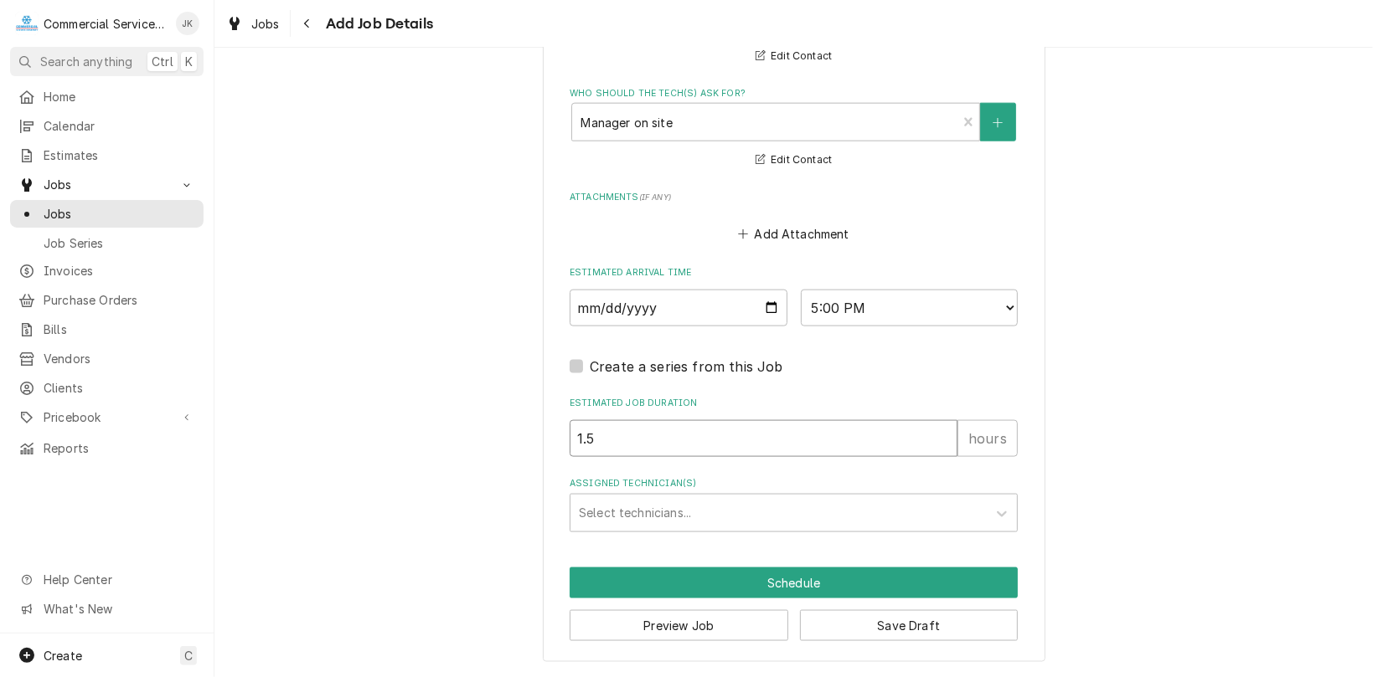
click at [595, 439] on input "1.5" at bounding box center [763, 438] width 388 height 37
type textarea "x"
type input "1"
type textarea "x"
type input "1.2"
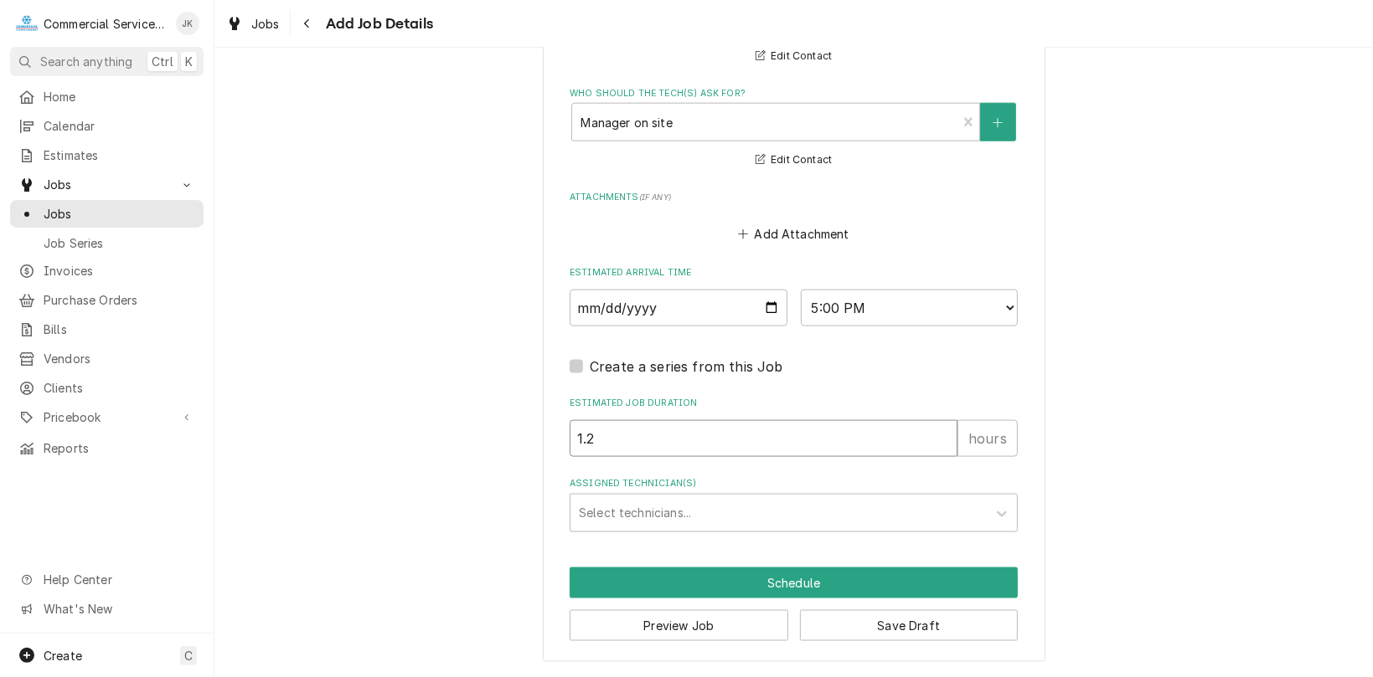
type textarea "x"
type input "1"
type textarea "x"
type input "2"
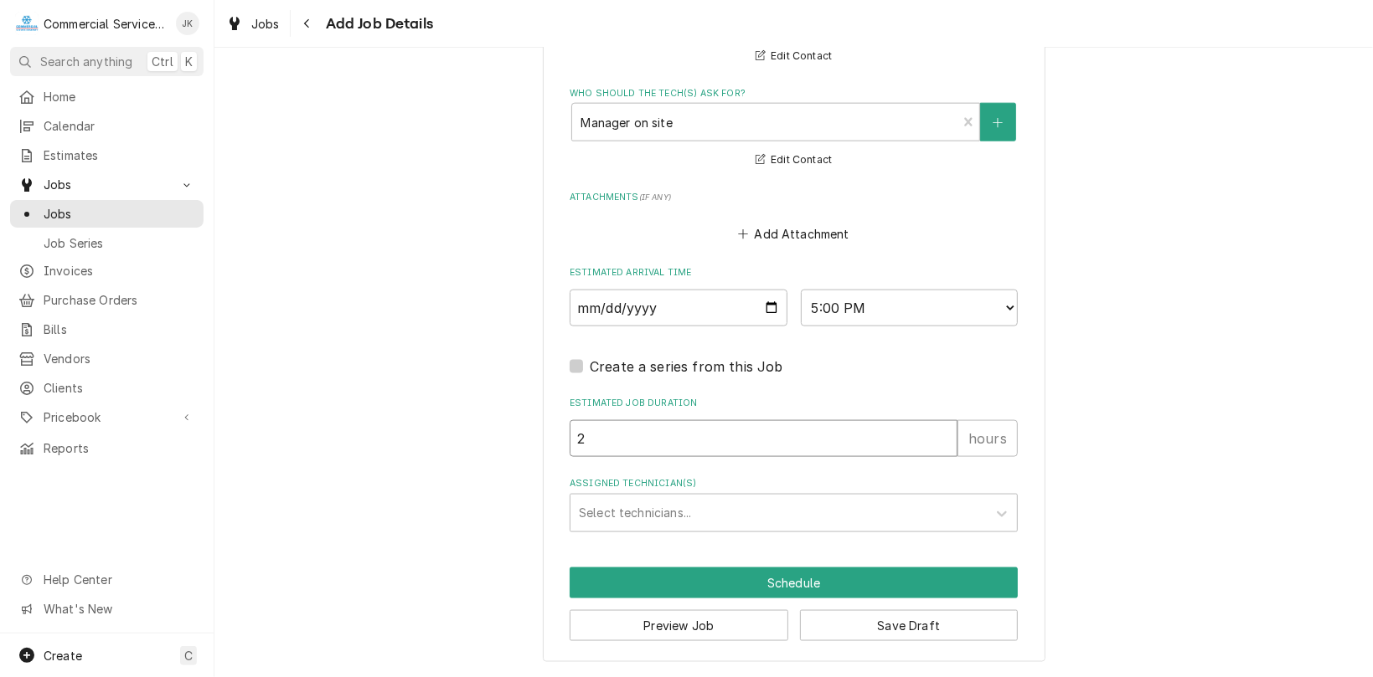
type textarea "x"
type input "2"
click at [597, 512] on div "Assigned Technician(s)" at bounding box center [778, 513] width 399 height 30
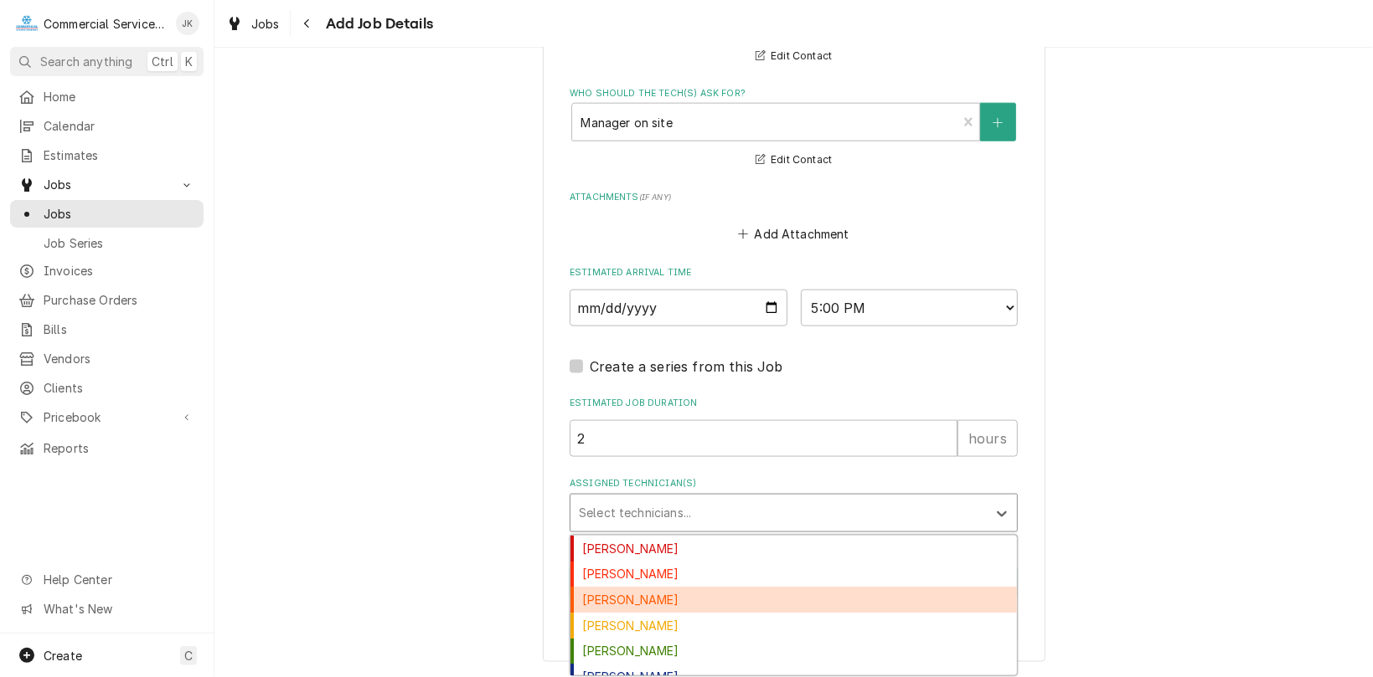
click at [594, 594] on div "Brandon Johnson" at bounding box center [793, 600] width 446 height 26
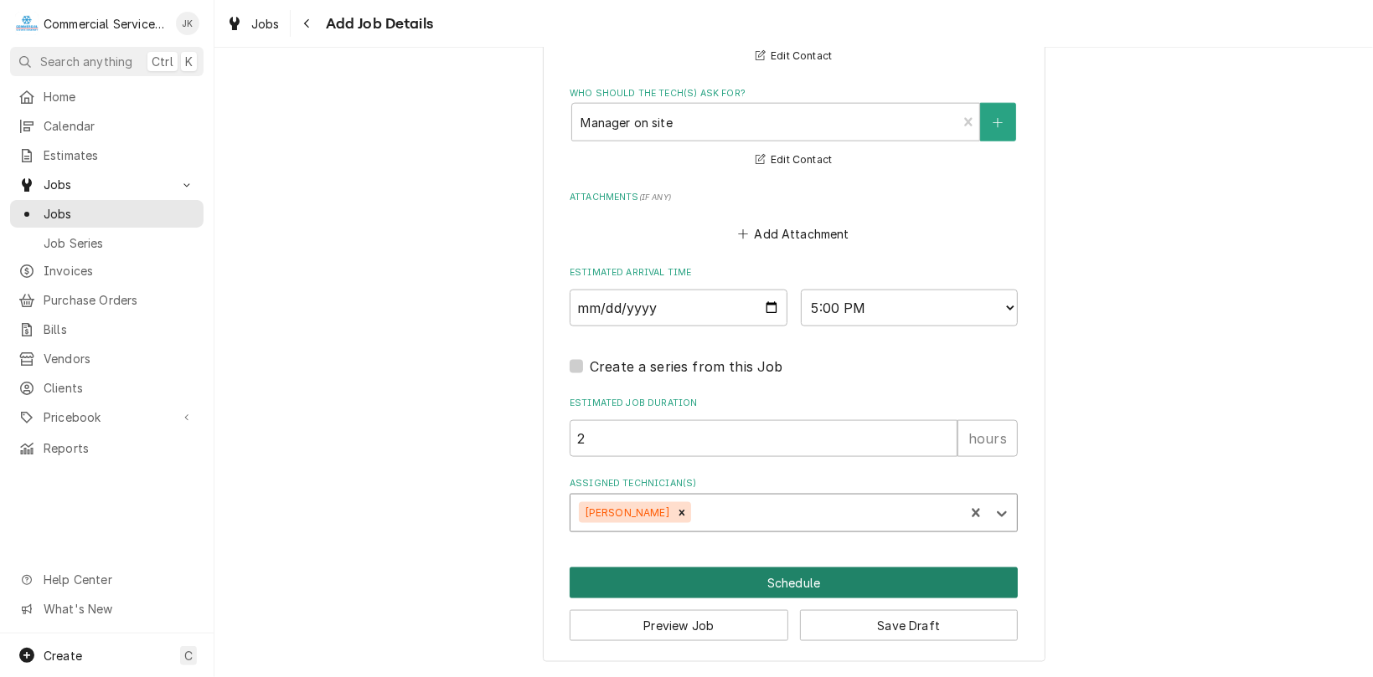
click at [755, 579] on button "Schedule" at bounding box center [793, 583] width 448 height 31
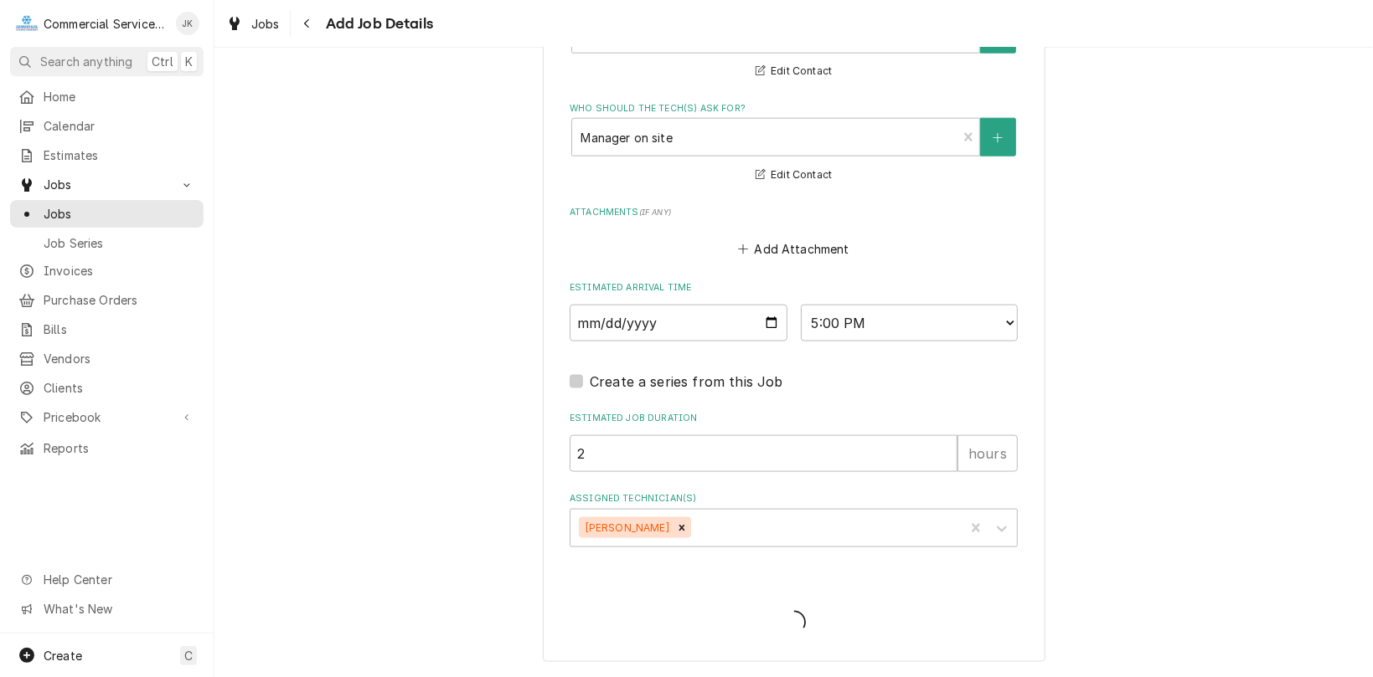
type textarea "x"
